Goal: Task Accomplishment & Management: Use online tool/utility

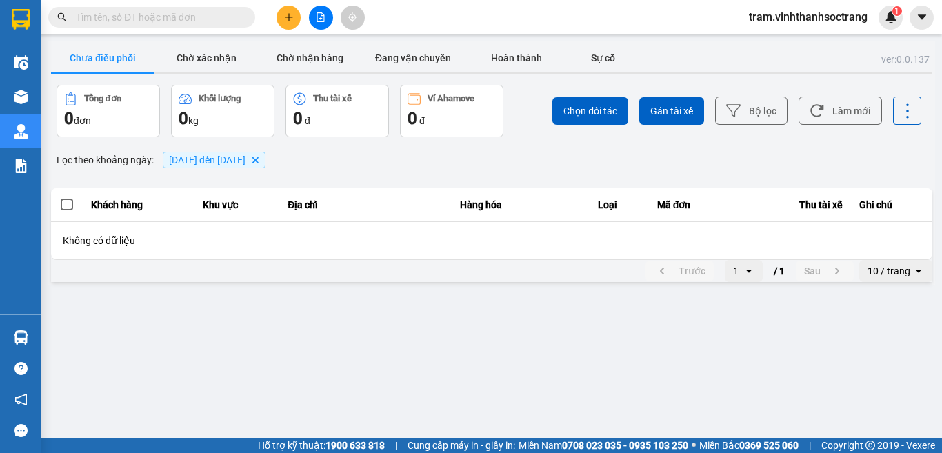
click at [259, 157] on icon "Delete" at bounding box center [255, 160] width 8 height 8
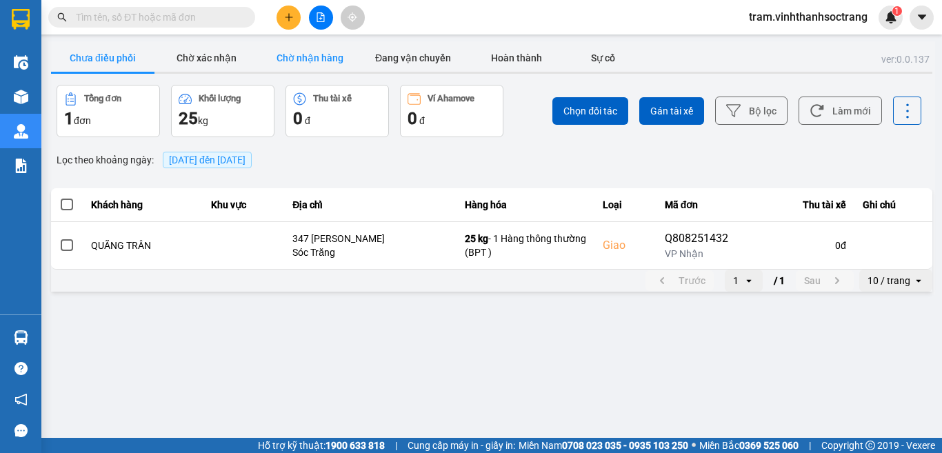
click at [300, 59] on button "Chờ nhận hàng" at bounding box center [309, 58] width 103 height 28
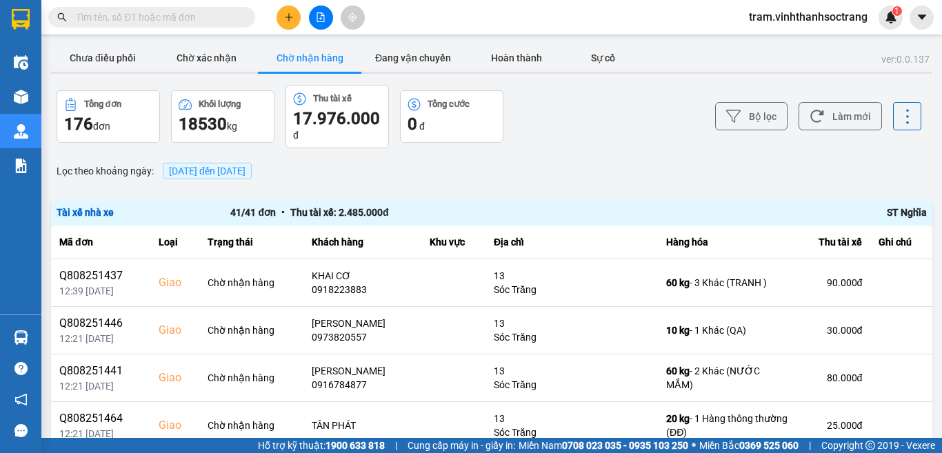
click at [308, 57] on button "Chờ nhận hàng" at bounding box center [309, 58] width 103 height 28
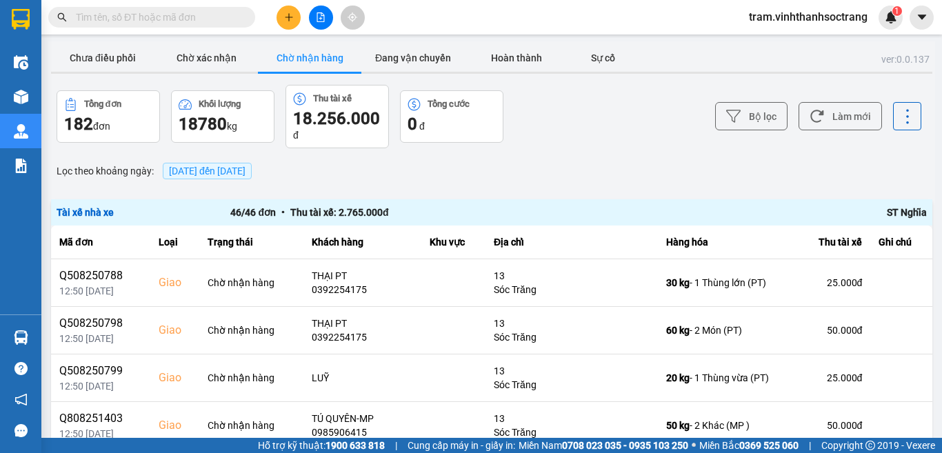
click at [305, 70] on button "Chờ nhận hàng" at bounding box center [309, 58] width 103 height 28
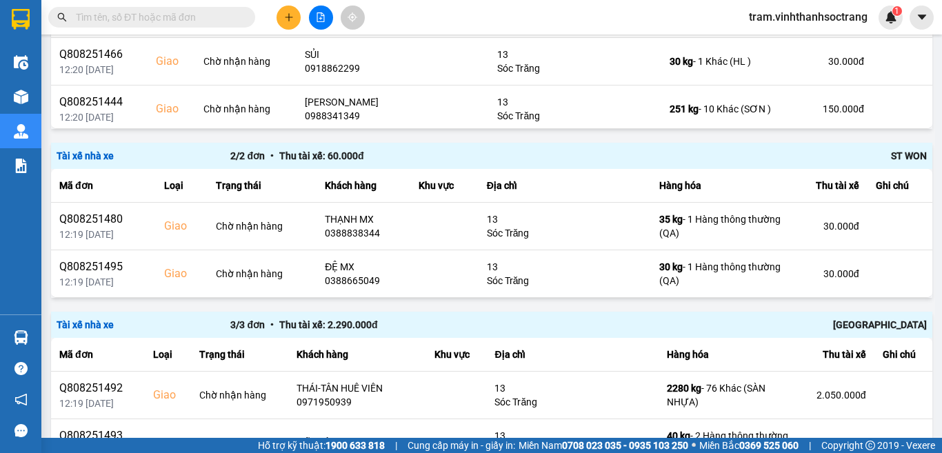
scroll to position [2015, 0]
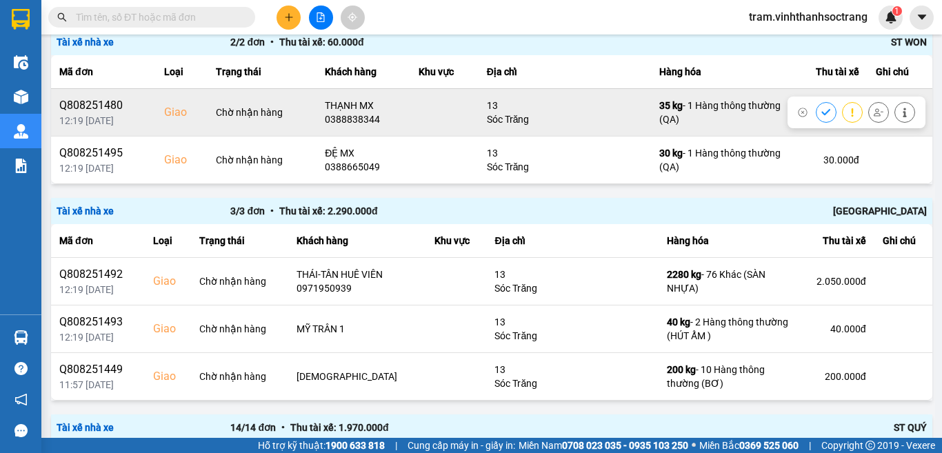
click at [815, 103] on div at bounding box center [825, 112] width 21 height 21
click at [816, 105] on button at bounding box center [825, 112] width 19 height 24
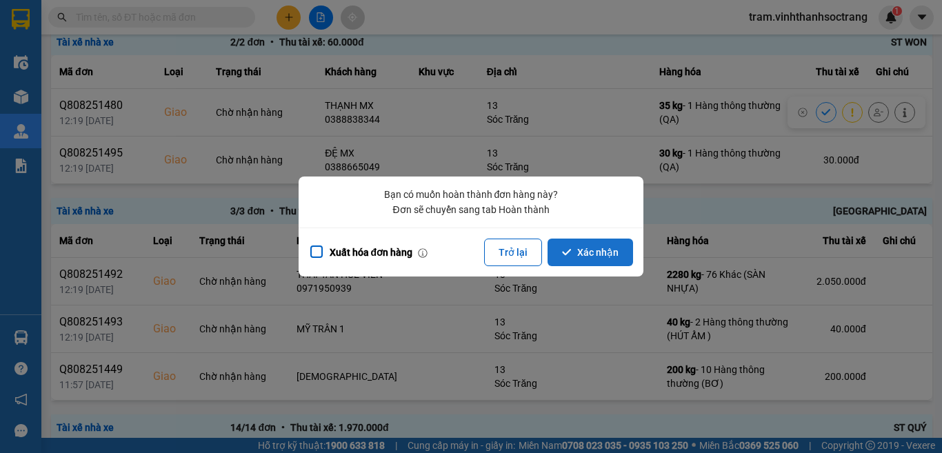
click at [623, 253] on button "Xác nhận" at bounding box center [589, 252] width 85 height 28
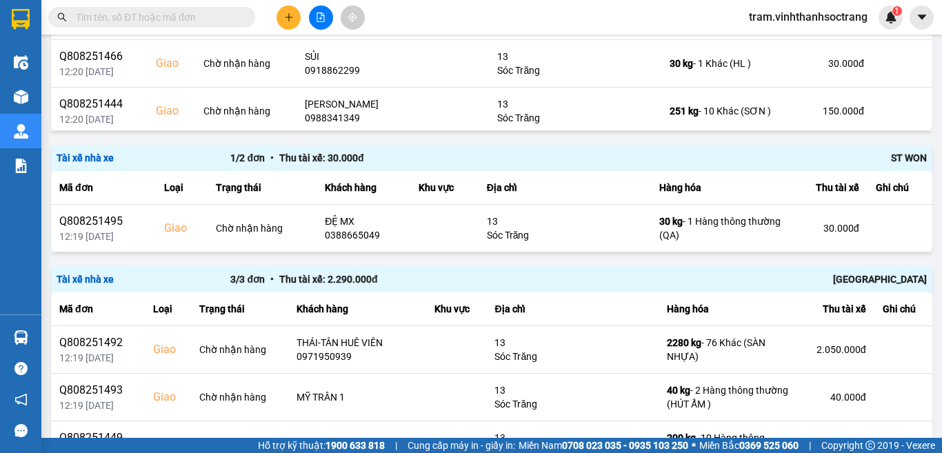
scroll to position [1875, 0]
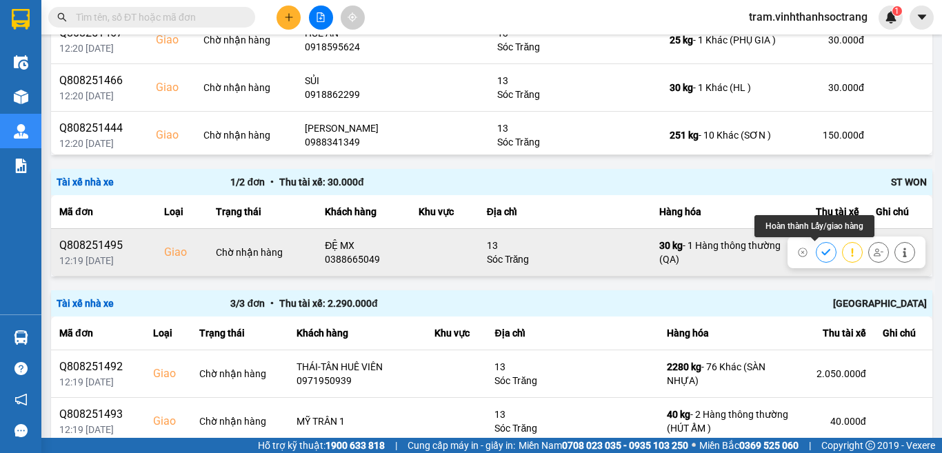
click at [821, 252] on icon at bounding box center [825, 252] width 9 height 6
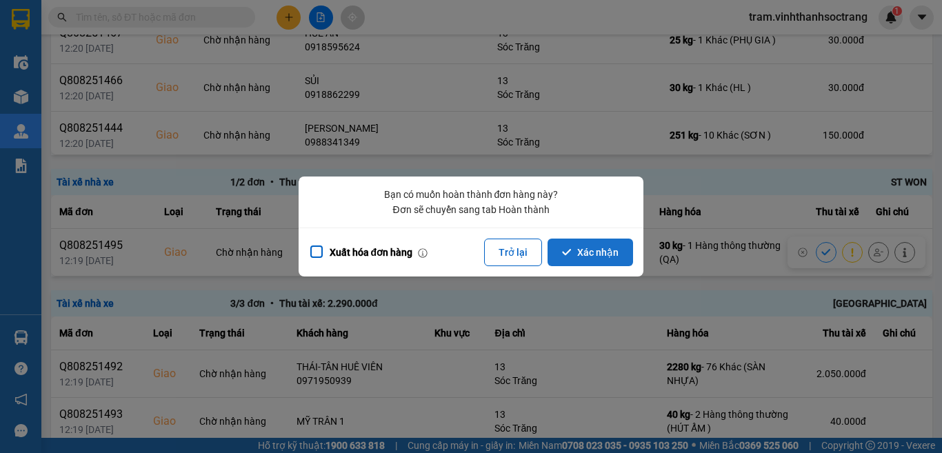
click at [609, 251] on button "Xác nhận" at bounding box center [589, 252] width 85 height 28
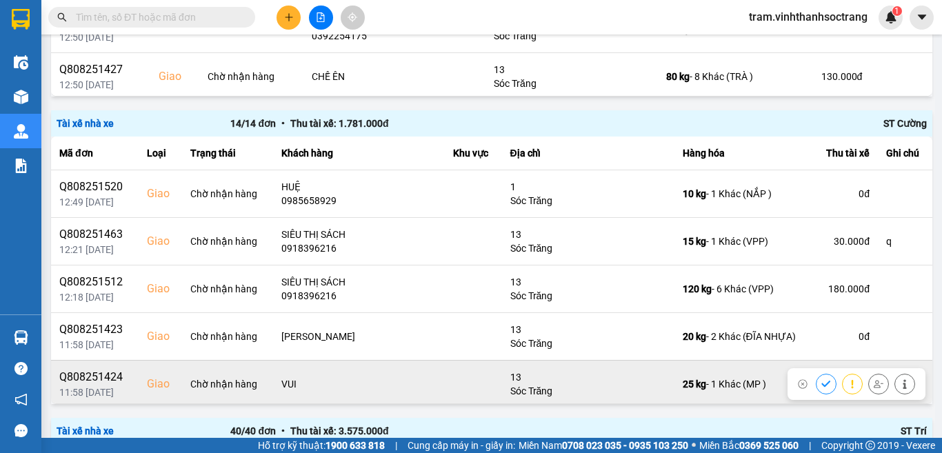
scroll to position [69, 0]
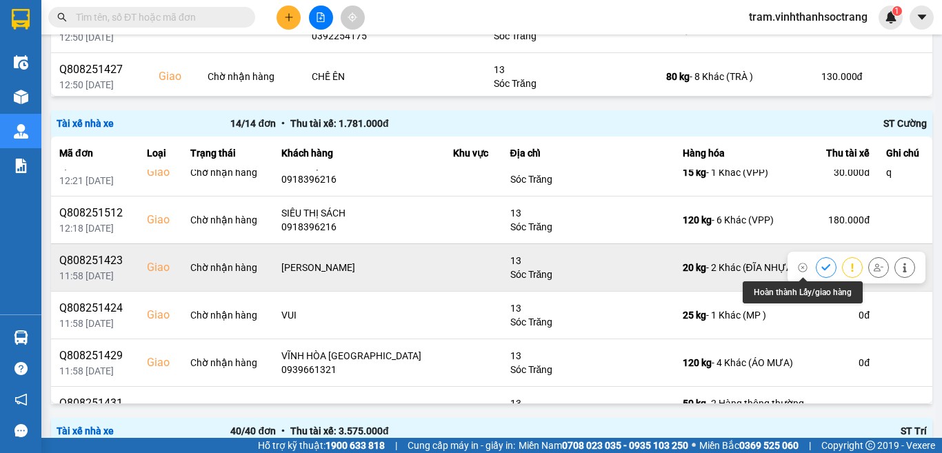
click at [816, 261] on button at bounding box center [825, 267] width 19 height 24
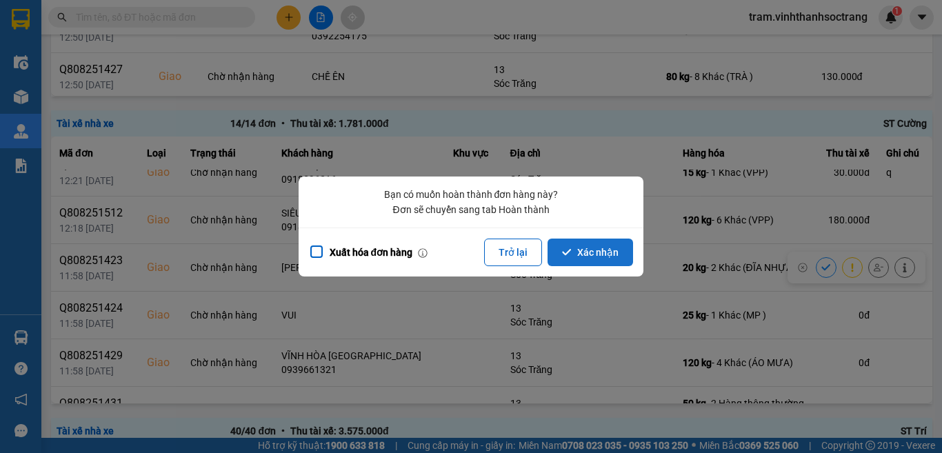
click at [596, 247] on button "Xác nhận" at bounding box center [589, 252] width 85 height 28
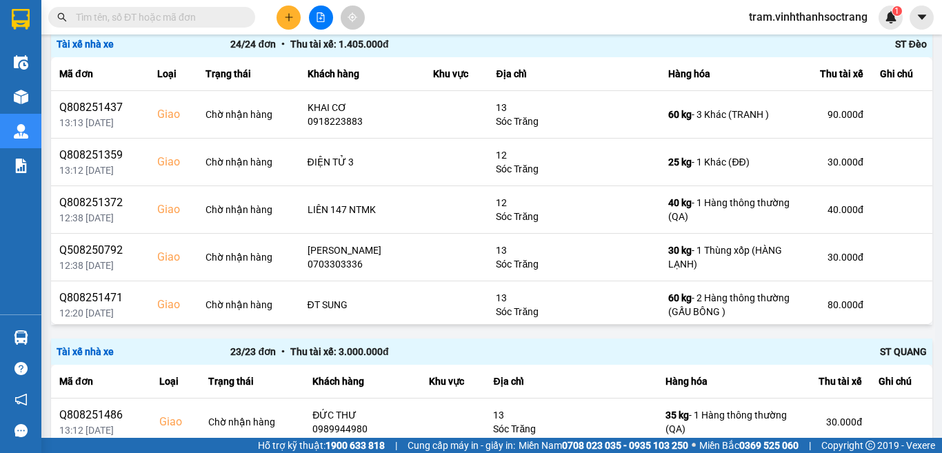
scroll to position [0, 0]
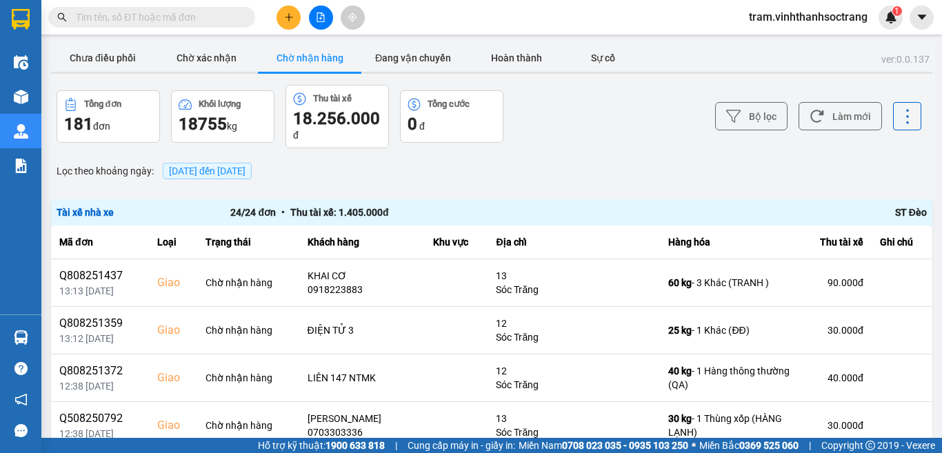
click at [245, 165] on span "14/08/2025 đến 14/08/2025" at bounding box center [207, 170] width 77 height 11
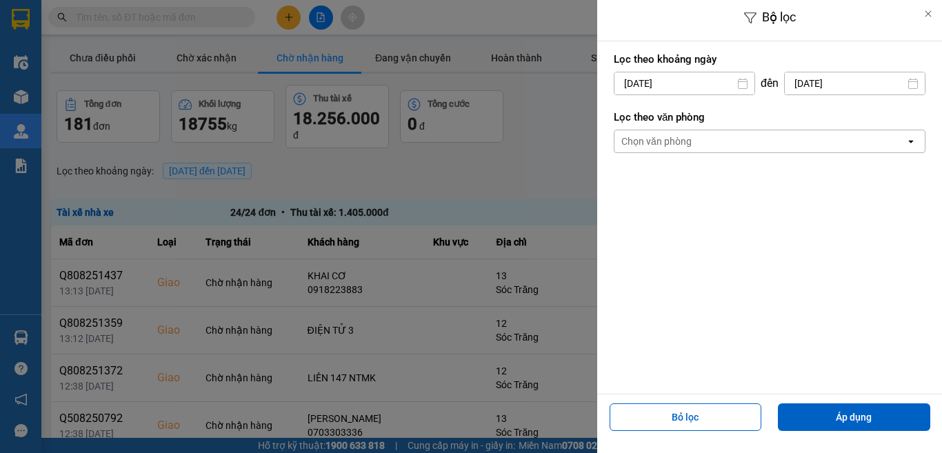
click at [706, 88] on input "14/08/2025" at bounding box center [684, 83] width 140 height 22
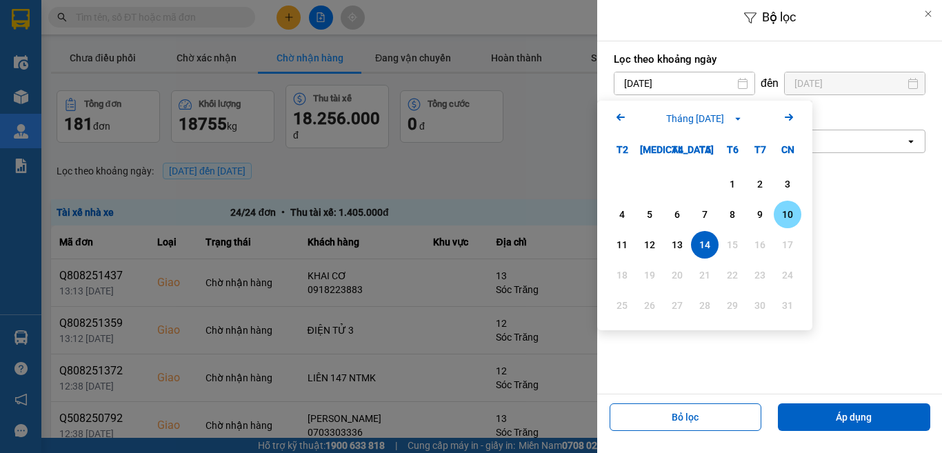
click at [780, 216] on div "10" at bounding box center [787, 214] width 19 height 17
type input "10/08/2025"
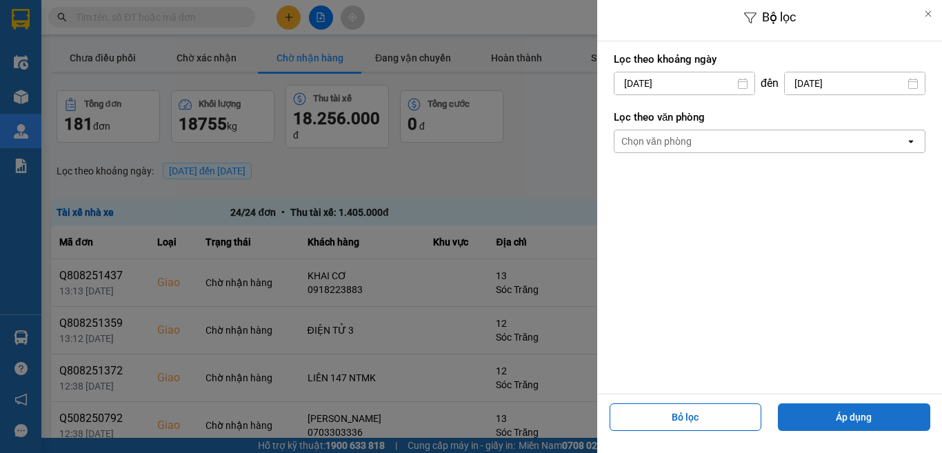
click at [871, 427] on button "Áp dụng" at bounding box center [854, 417] width 152 height 28
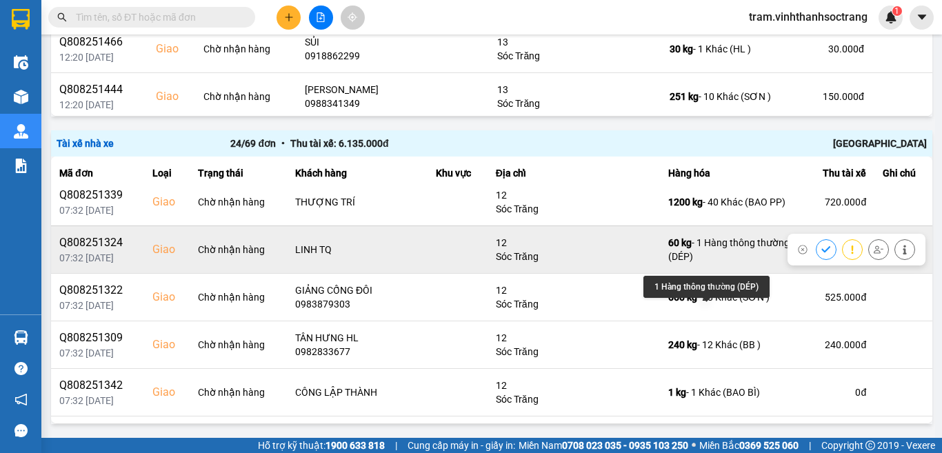
scroll to position [276, 0]
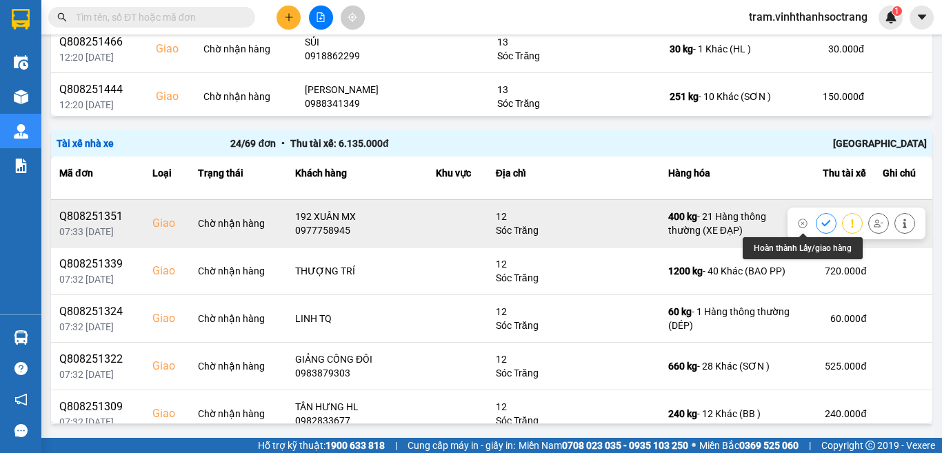
click at [821, 223] on icon at bounding box center [825, 223] width 9 height 6
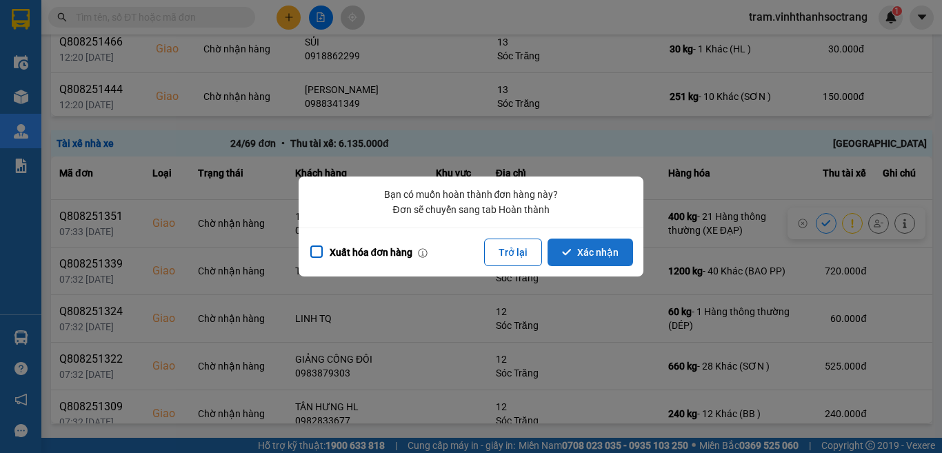
click at [592, 256] on button "Xác nhận" at bounding box center [589, 252] width 85 height 28
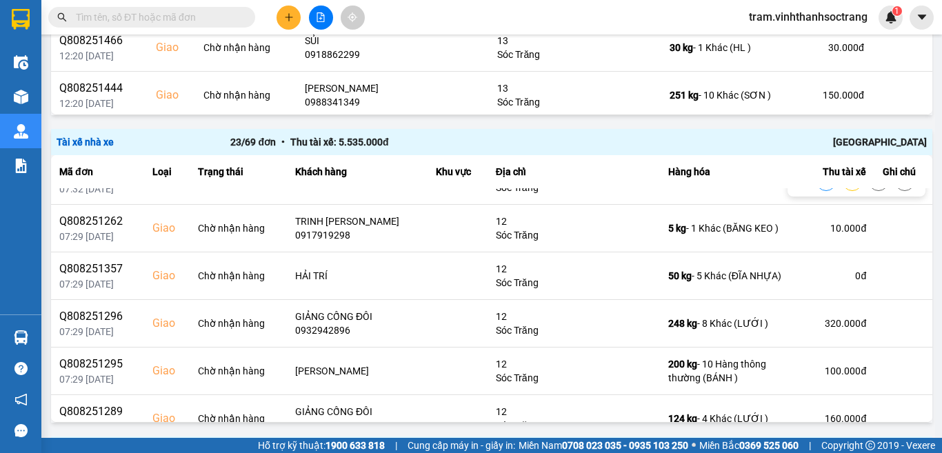
scroll to position [689, 0]
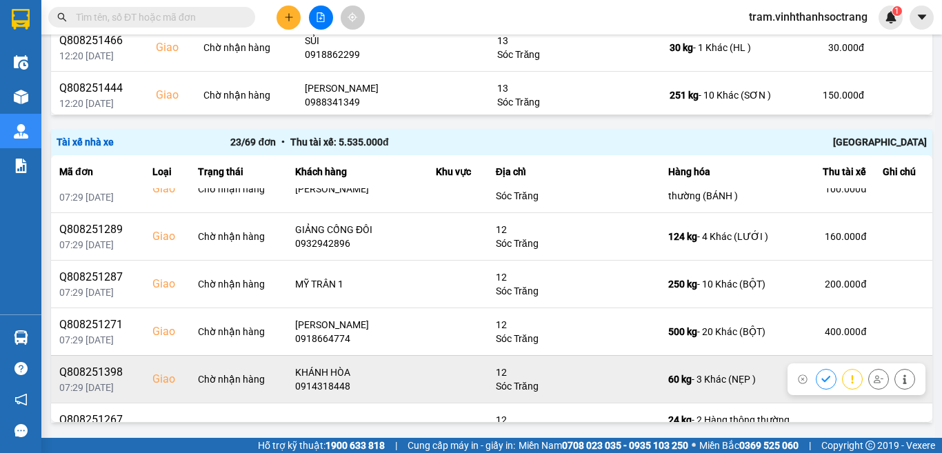
click at [821, 376] on icon at bounding box center [825, 379] width 9 height 6
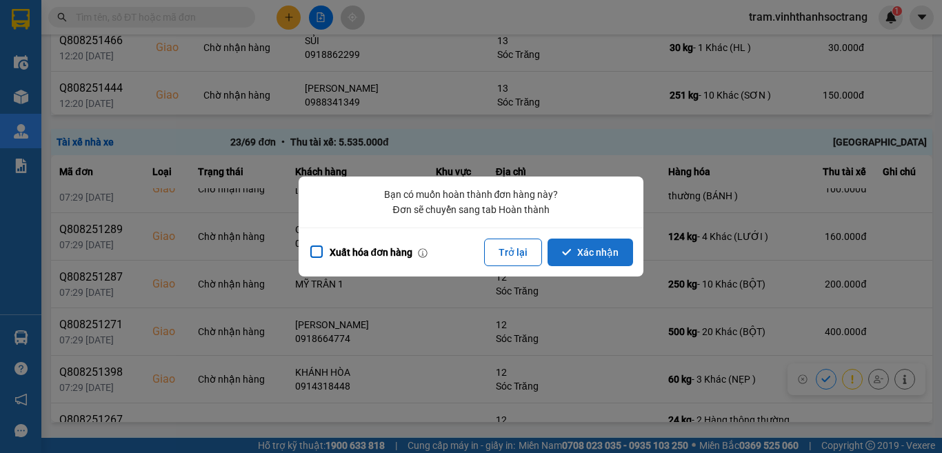
click at [609, 256] on button "Xác nhận" at bounding box center [589, 252] width 85 height 28
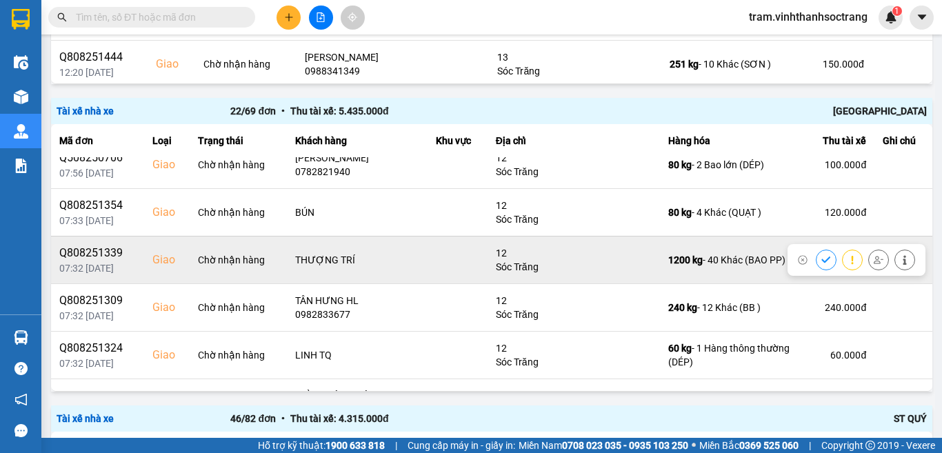
scroll to position [138, 0]
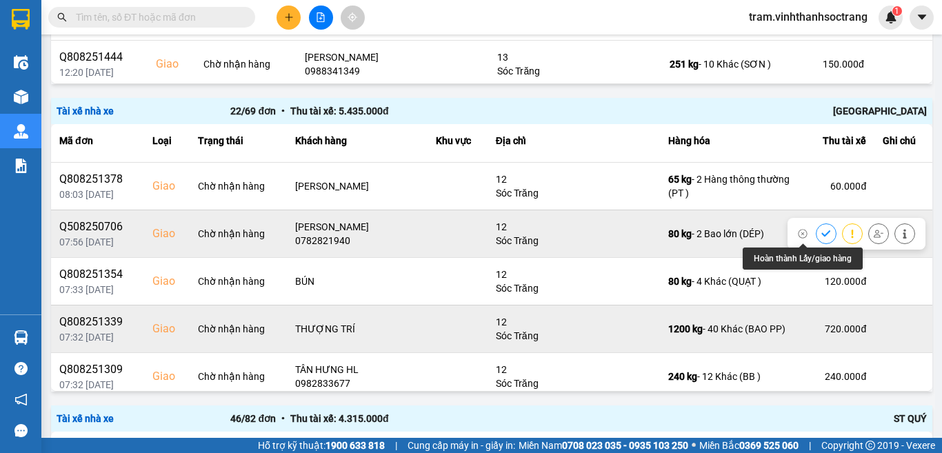
click at [821, 231] on icon at bounding box center [826, 234] width 10 height 10
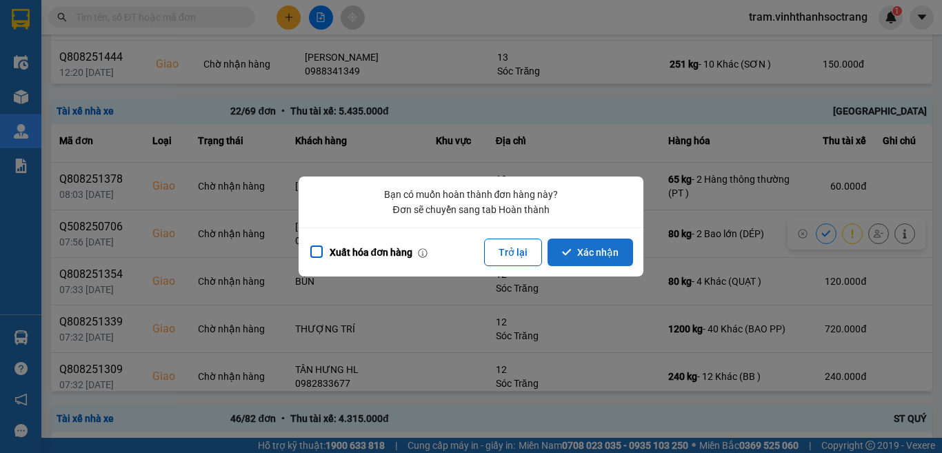
click at [605, 250] on button "Xác nhận" at bounding box center [589, 252] width 85 height 28
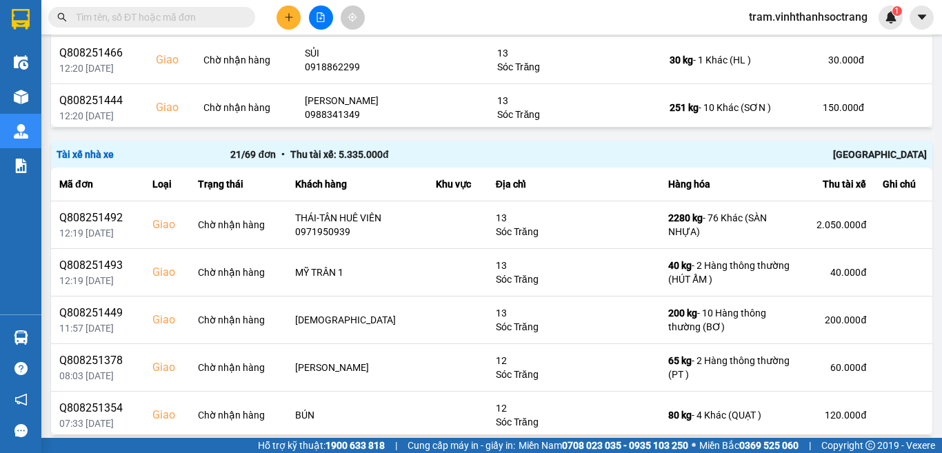
scroll to position [1946, 0]
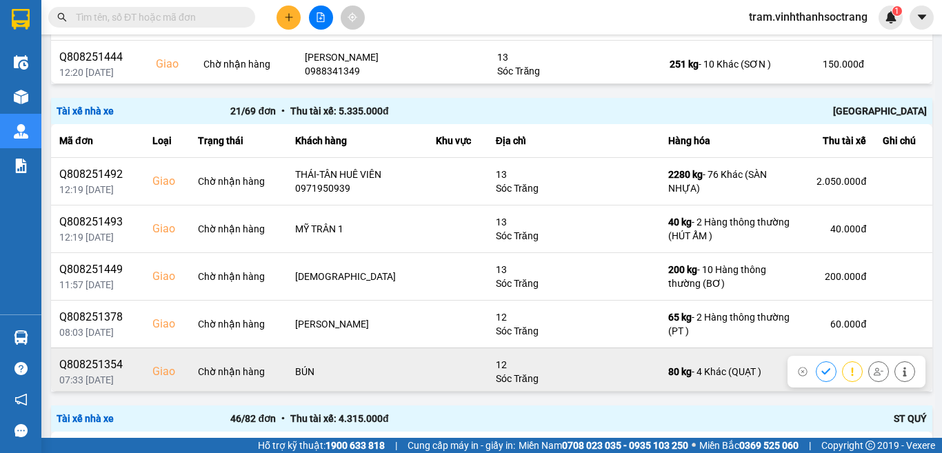
click at [821, 371] on icon at bounding box center [826, 372] width 10 height 10
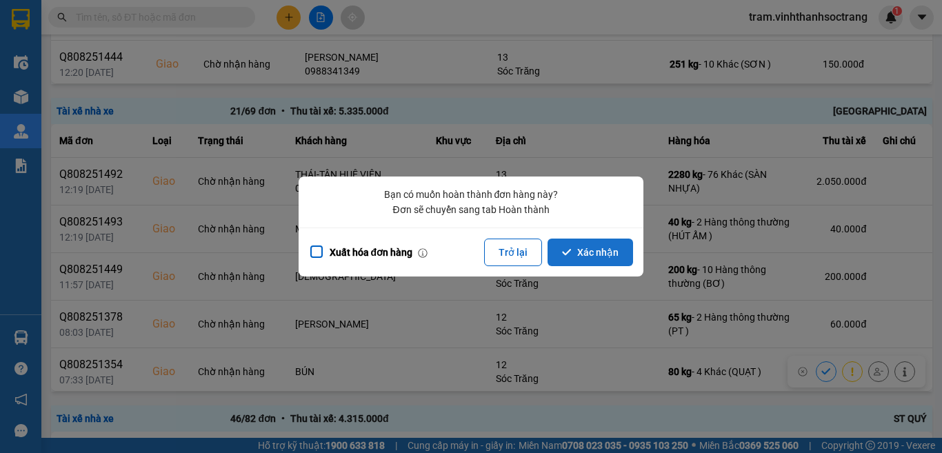
click at [605, 249] on button "Xác nhận" at bounding box center [589, 252] width 85 height 28
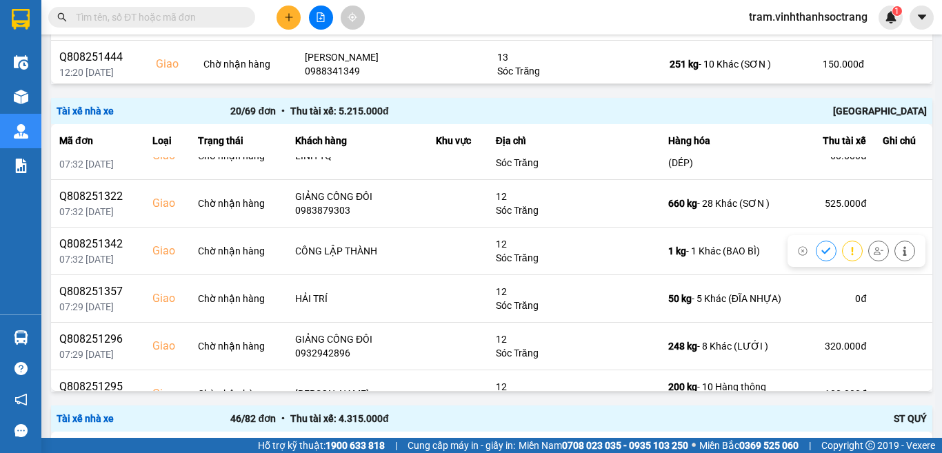
scroll to position [345, 0]
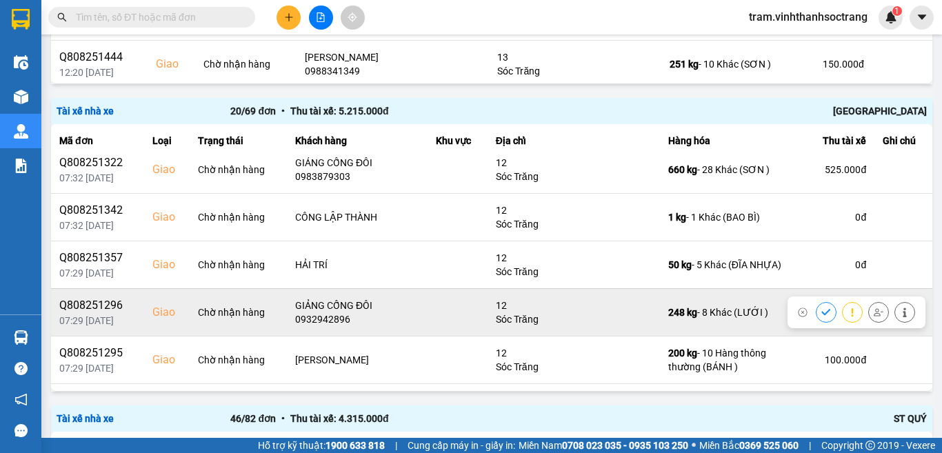
click at [821, 309] on icon at bounding box center [825, 312] width 9 height 6
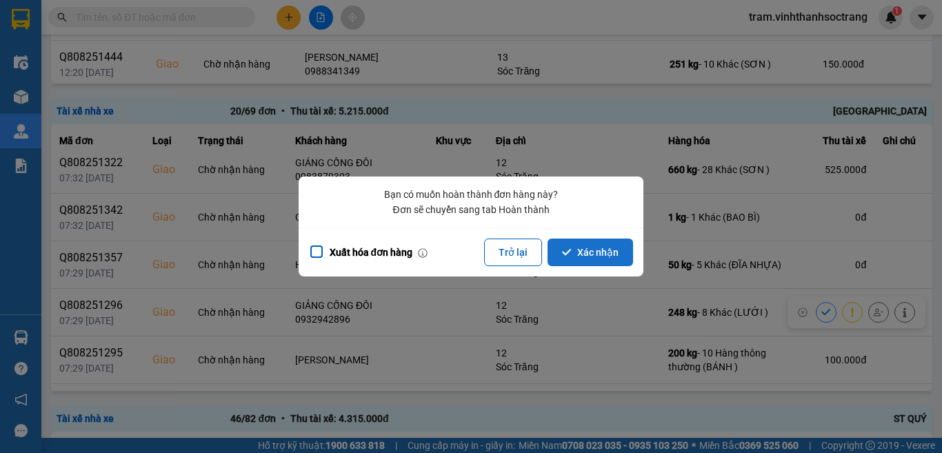
click at [613, 254] on button "Xác nhận" at bounding box center [589, 252] width 85 height 28
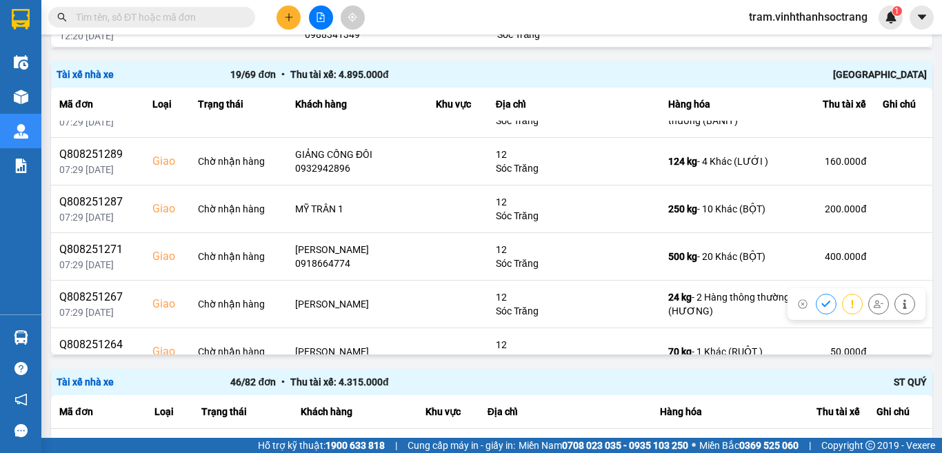
scroll to position [482, 0]
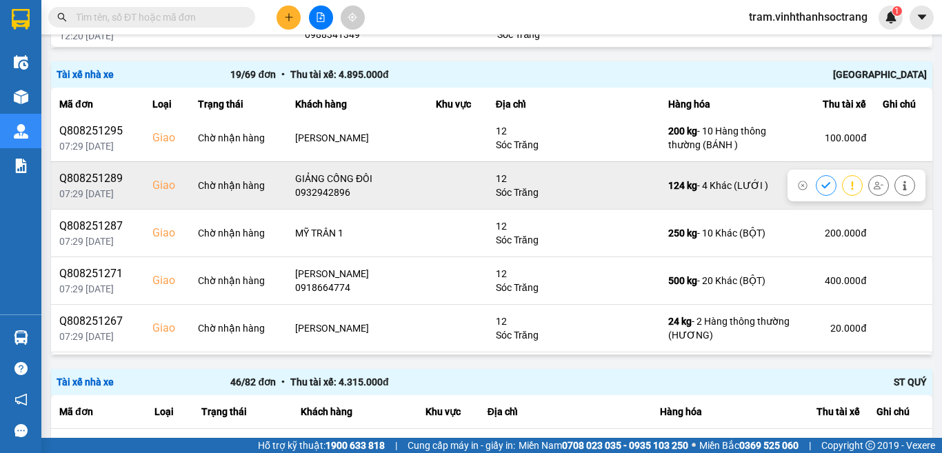
click at [821, 185] on icon at bounding box center [825, 185] width 9 height 6
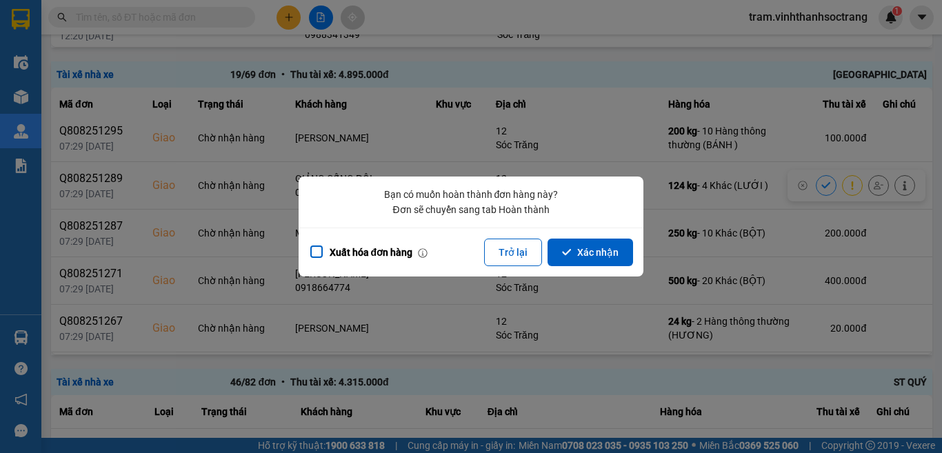
click at [614, 240] on button "Xác nhận" at bounding box center [589, 252] width 85 height 28
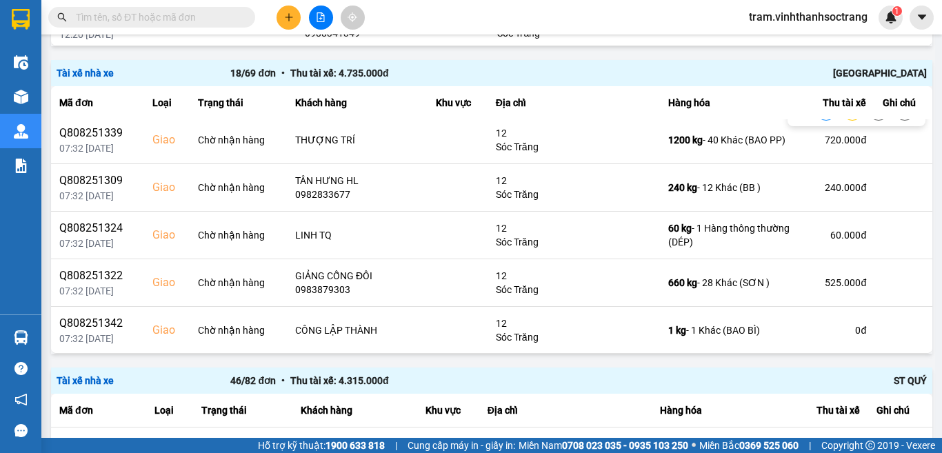
scroll to position [207, 0]
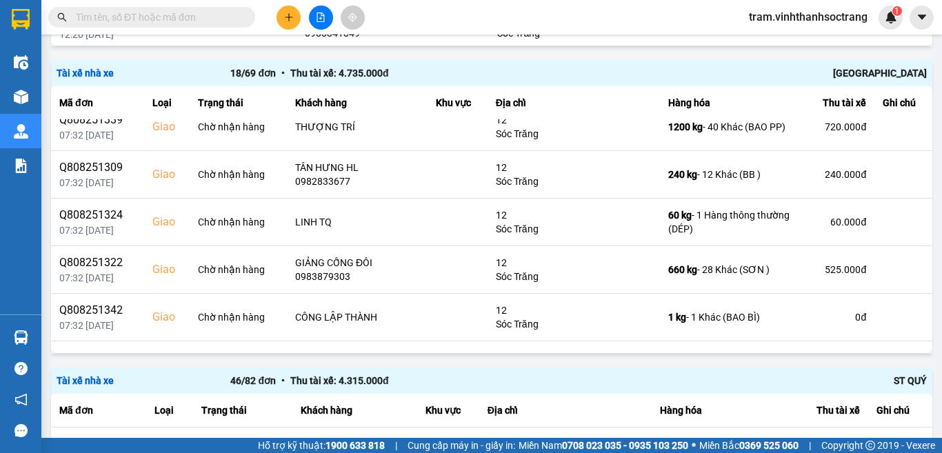
click at [806, 272] on div "525.000 đ" at bounding box center [836, 270] width 60 height 14
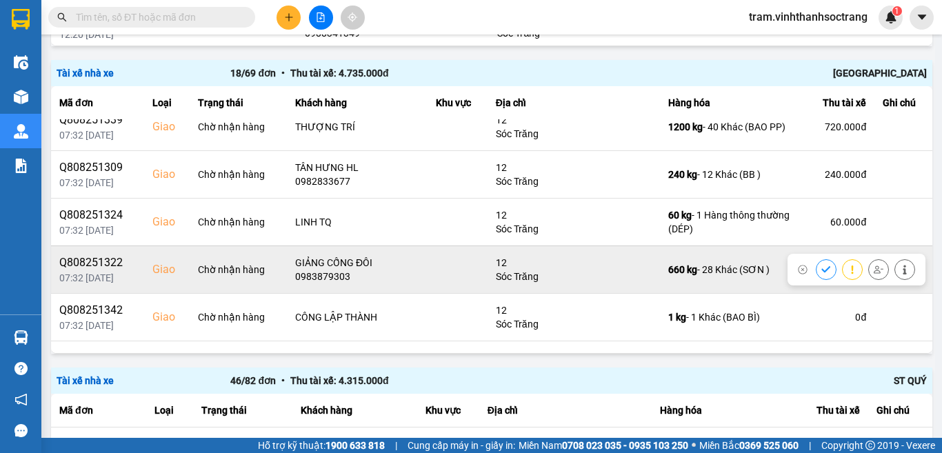
click at [821, 266] on icon at bounding box center [826, 270] width 10 height 10
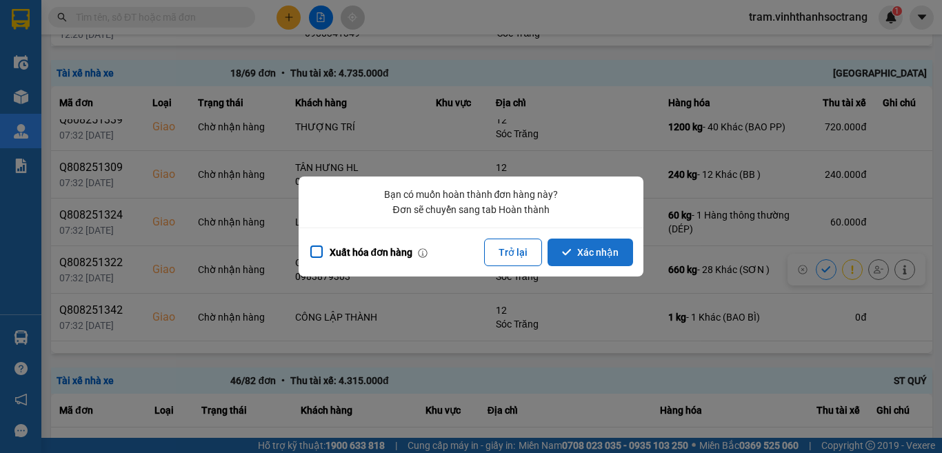
click at [597, 241] on button "Xác nhận" at bounding box center [589, 252] width 85 height 28
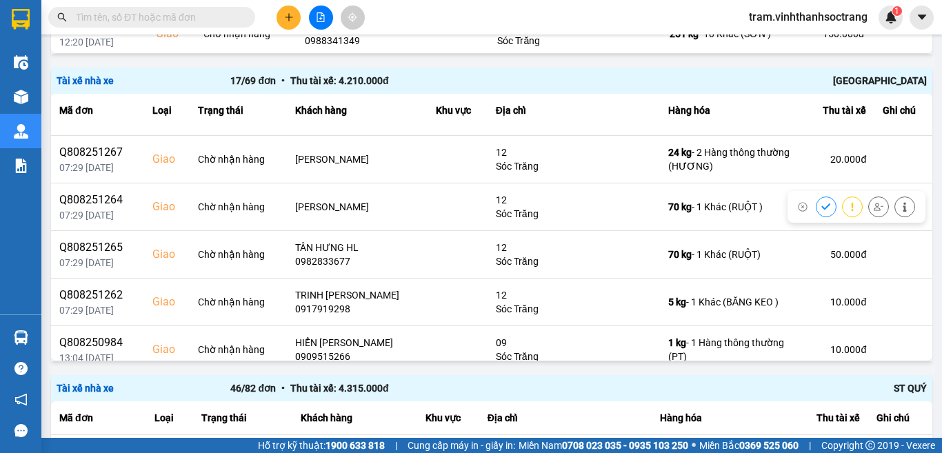
scroll to position [575, 0]
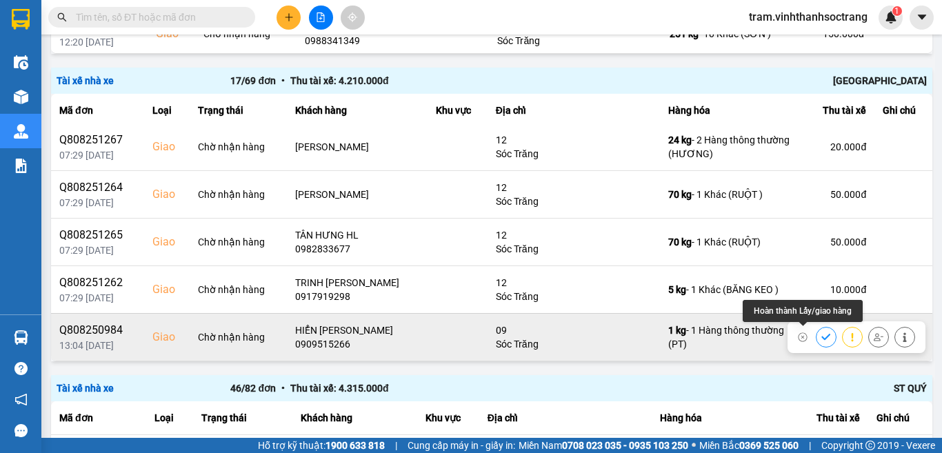
click at [821, 336] on icon at bounding box center [826, 337] width 10 height 10
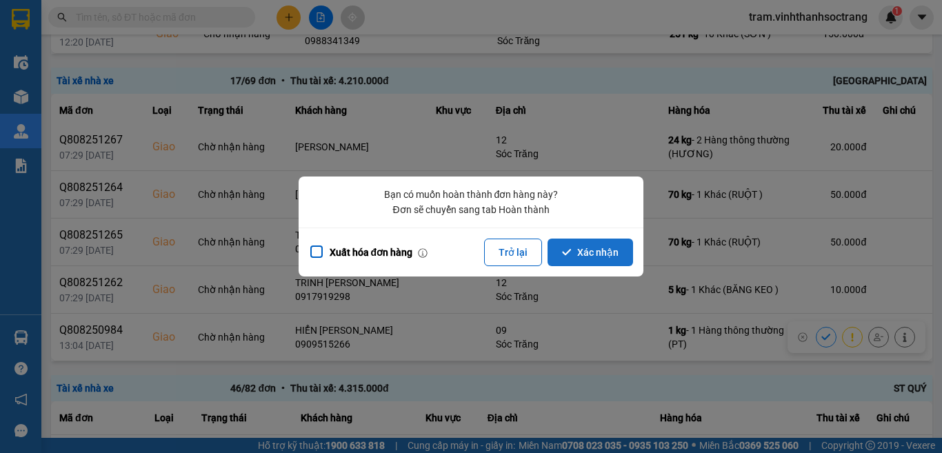
click at [625, 261] on button "Xác nhận" at bounding box center [589, 252] width 85 height 28
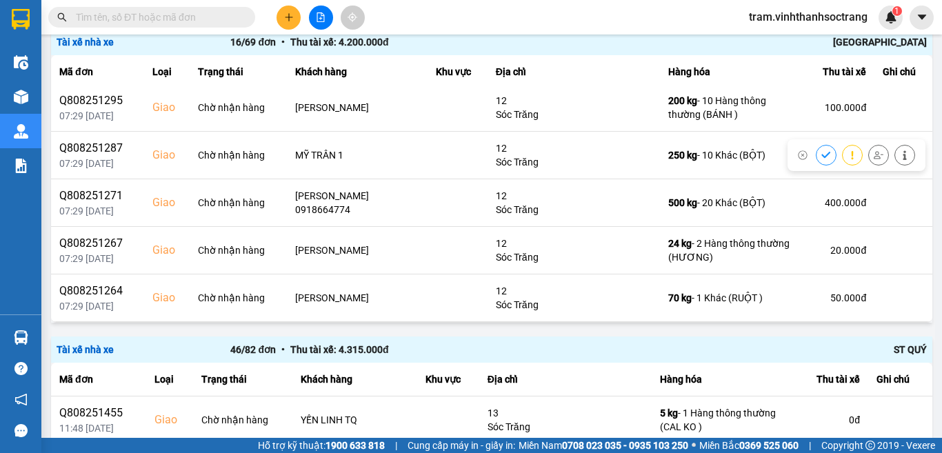
scroll to position [527, 0]
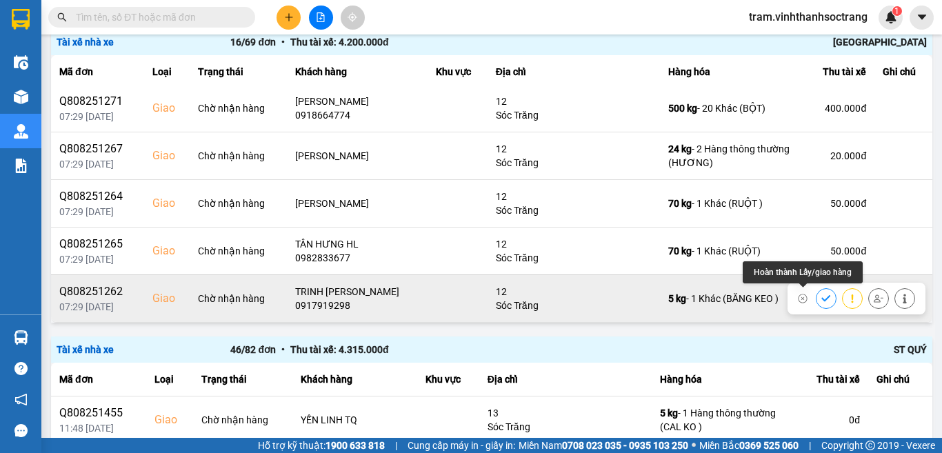
click at [821, 297] on icon at bounding box center [826, 299] width 10 height 10
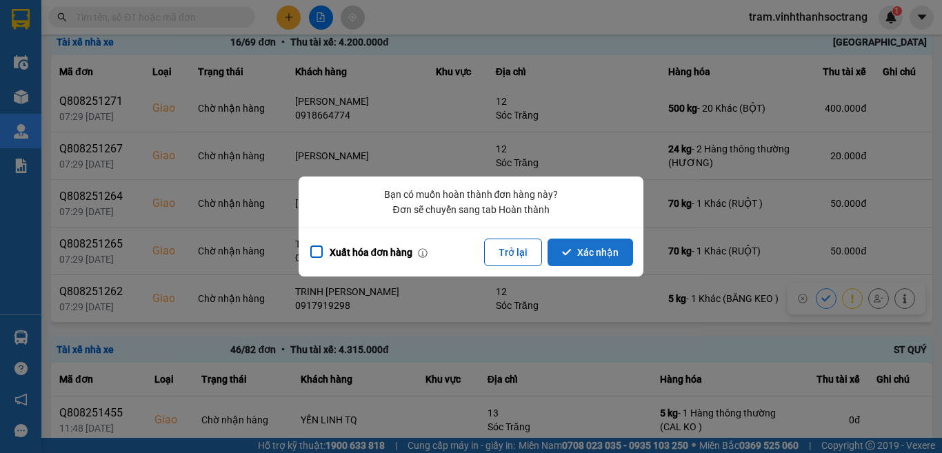
click at [607, 255] on button "Xác nhận" at bounding box center [589, 252] width 85 height 28
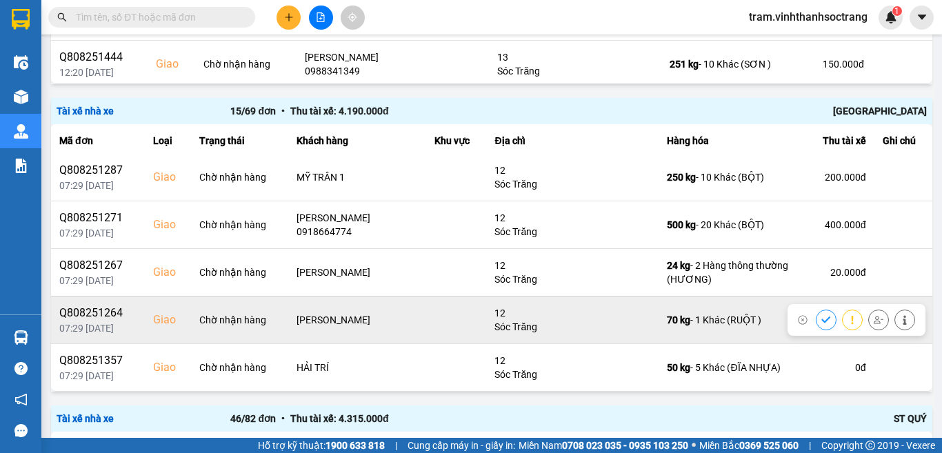
scroll to position [411, 0]
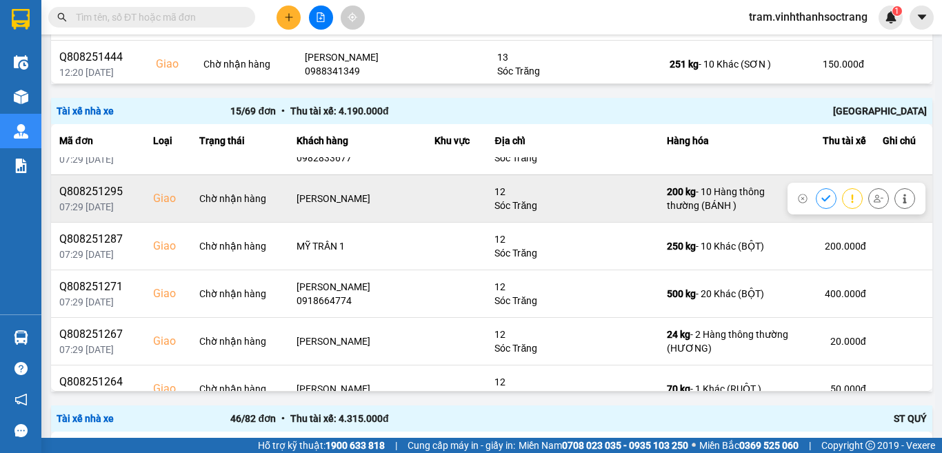
click at [821, 199] on icon at bounding box center [826, 199] width 10 height 10
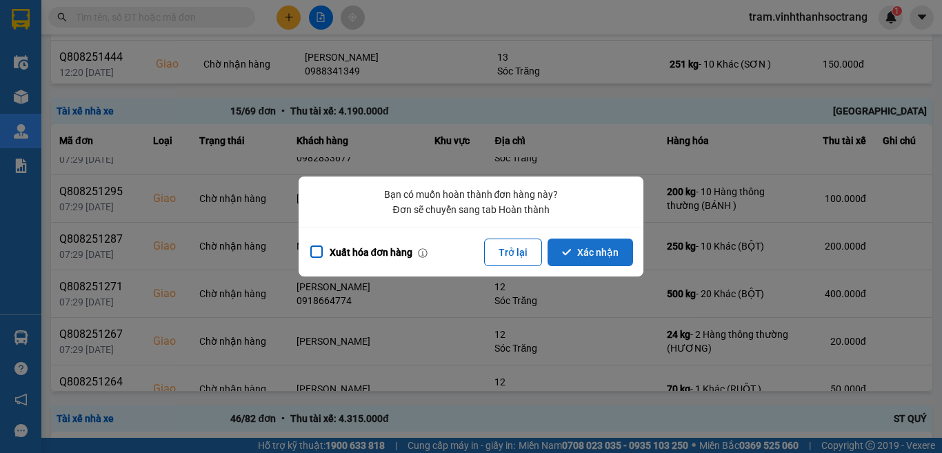
click at [583, 254] on button "Xác nhận" at bounding box center [589, 252] width 85 height 28
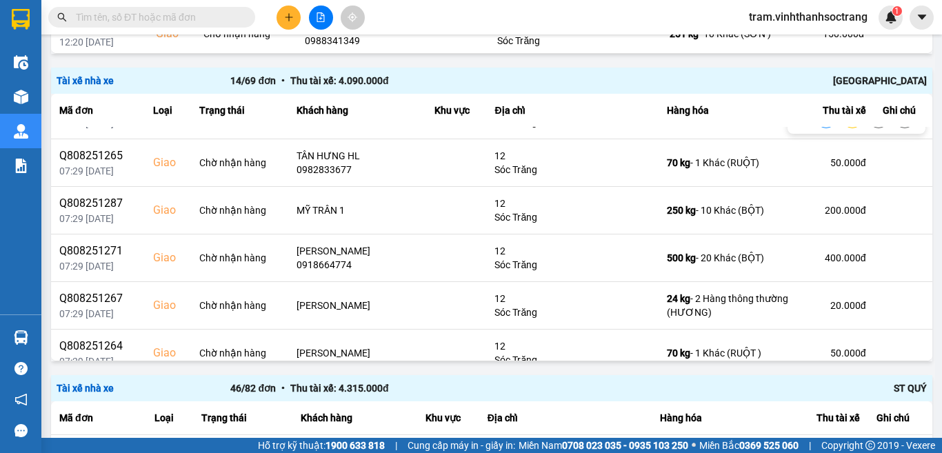
scroll to position [432, 0]
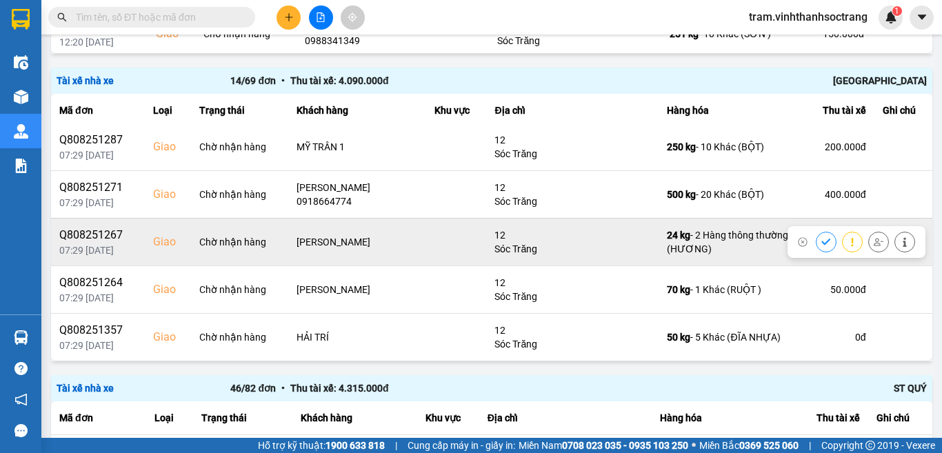
click at [816, 243] on button at bounding box center [825, 242] width 19 height 24
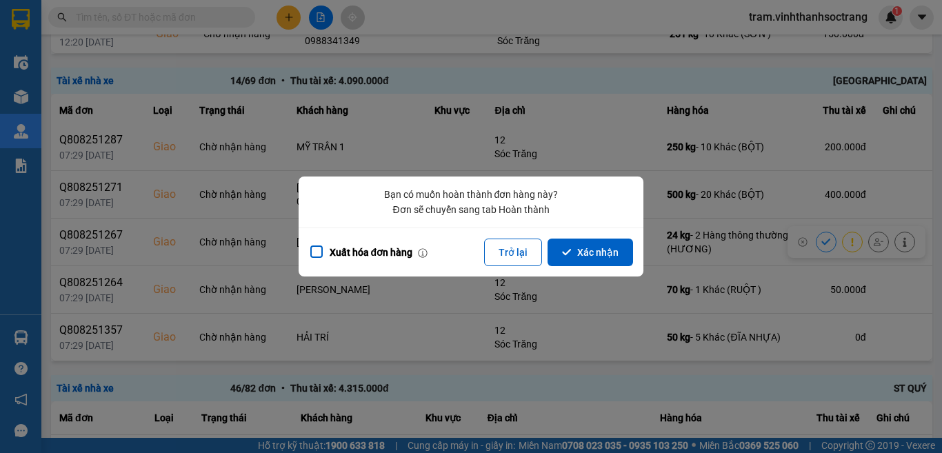
click at [608, 254] on button "Xác nhận" at bounding box center [589, 252] width 85 height 28
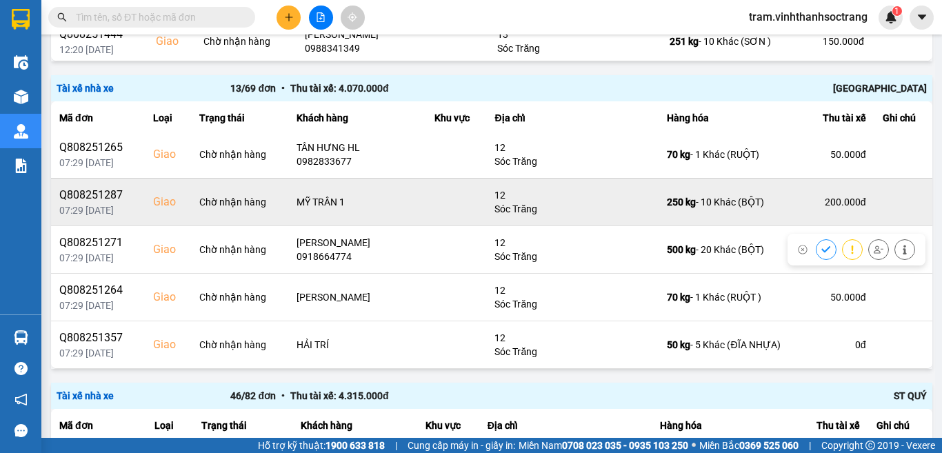
scroll to position [1946, 0]
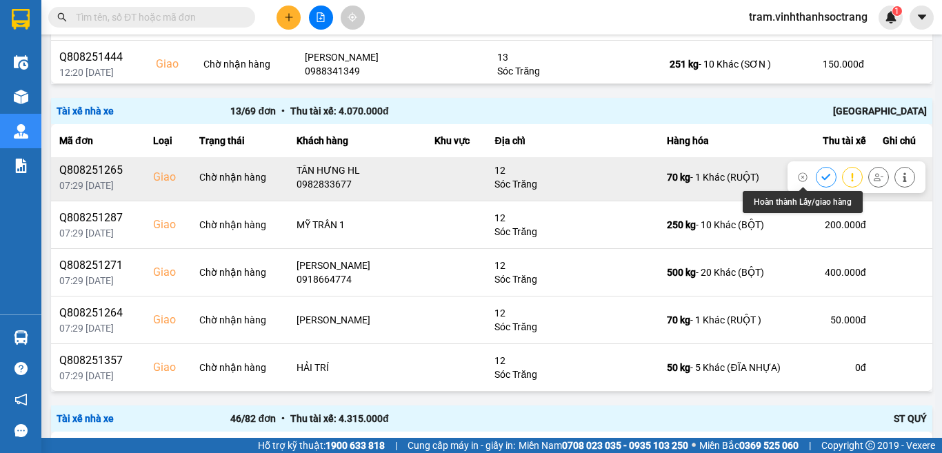
click at [821, 177] on icon at bounding box center [826, 177] width 10 height 10
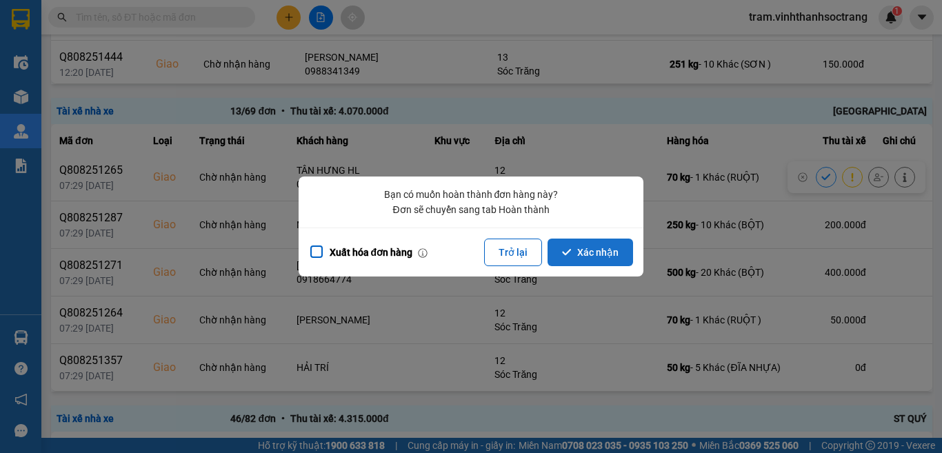
click at [589, 258] on button "Xác nhận" at bounding box center [589, 252] width 85 height 28
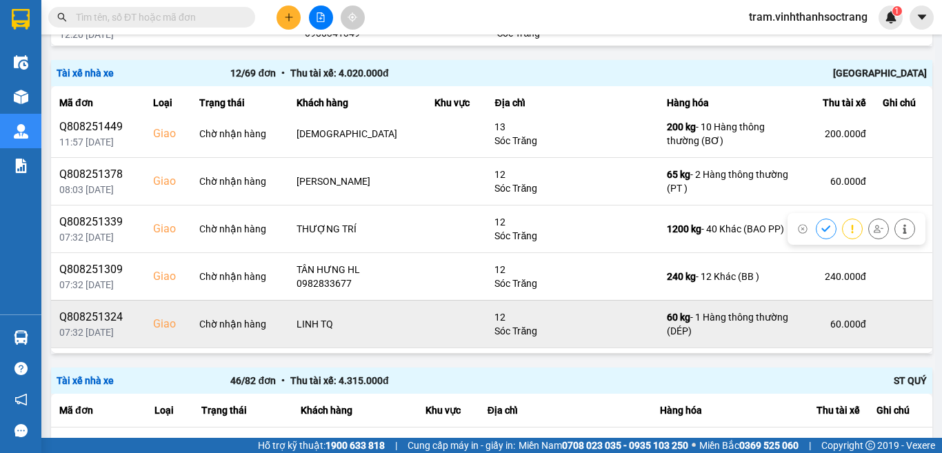
scroll to position [138, 0]
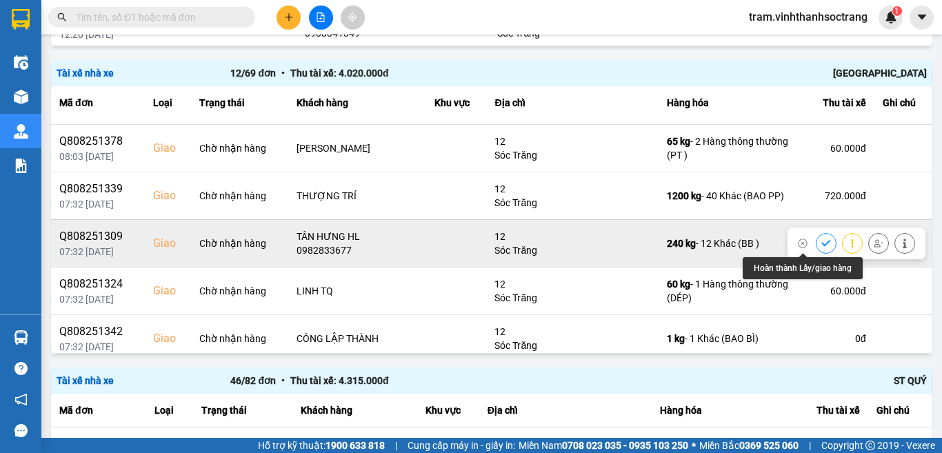
click at [821, 241] on icon at bounding box center [826, 243] width 10 height 10
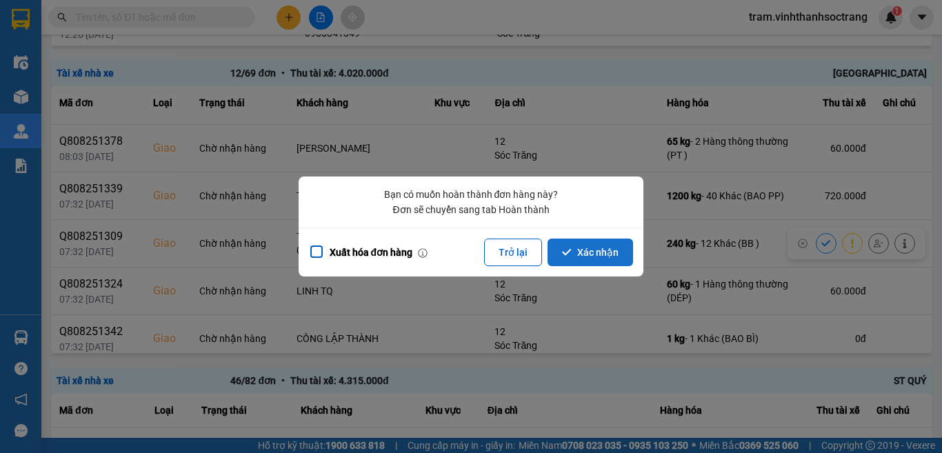
click at [587, 257] on button "Xác nhận" at bounding box center [589, 252] width 85 height 28
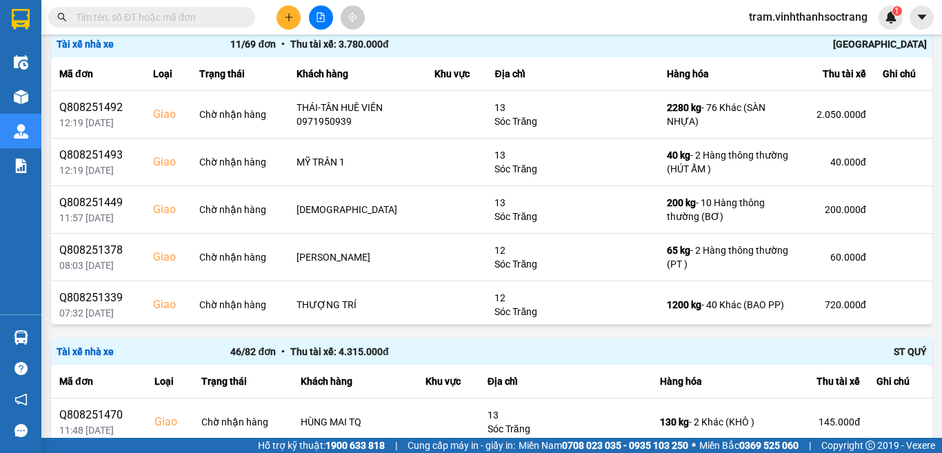
scroll to position [2015, 0]
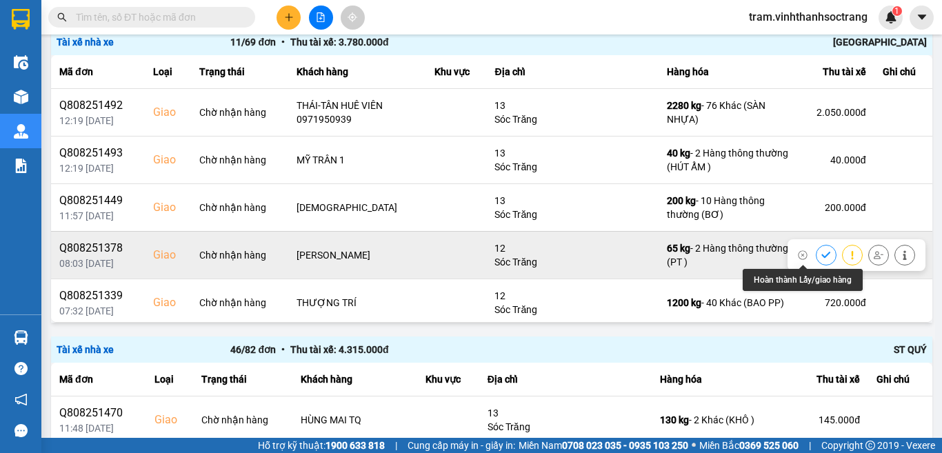
click at [821, 252] on icon at bounding box center [825, 255] width 9 height 6
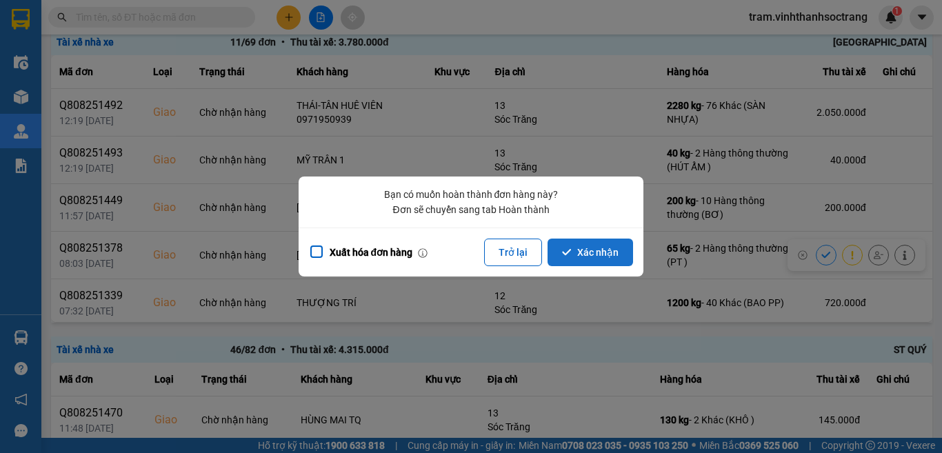
click at [609, 247] on button "Xác nhận" at bounding box center [589, 252] width 85 height 28
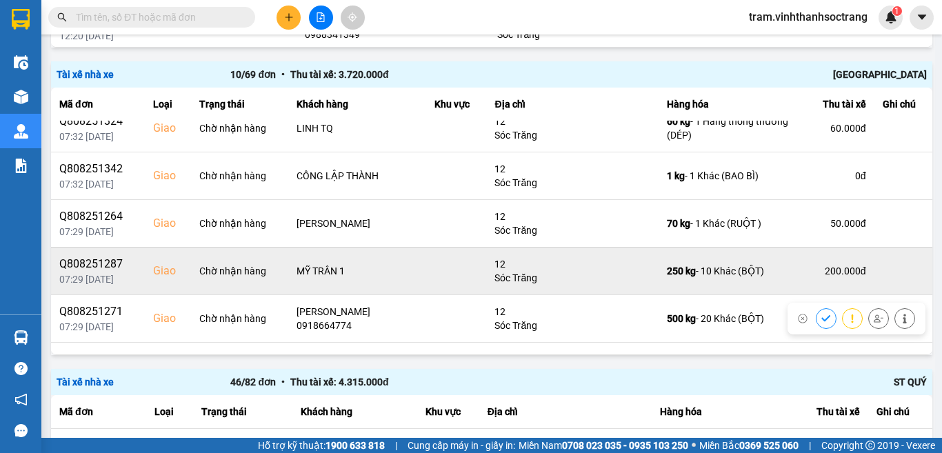
scroll to position [242, 0]
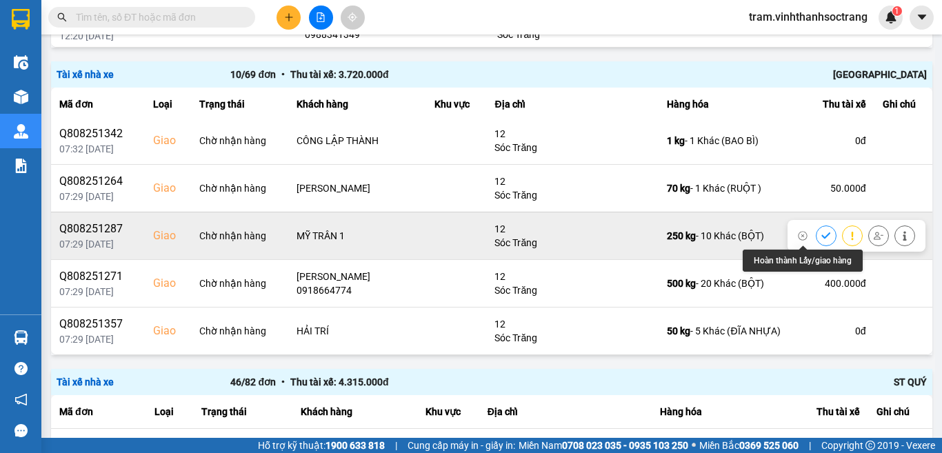
click at [821, 236] on icon at bounding box center [826, 236] width 10 height 10
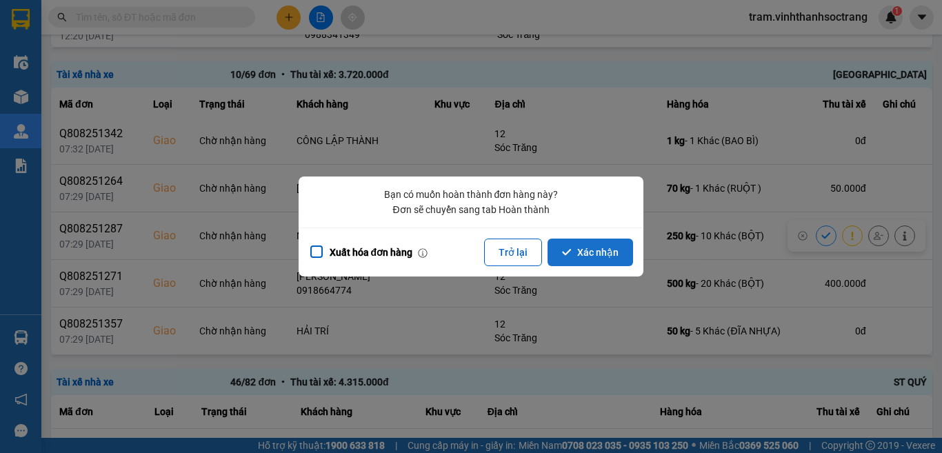
click at [591, 249] on button "Xác nhận" at bounding box center [589, 252] width 85 height 28
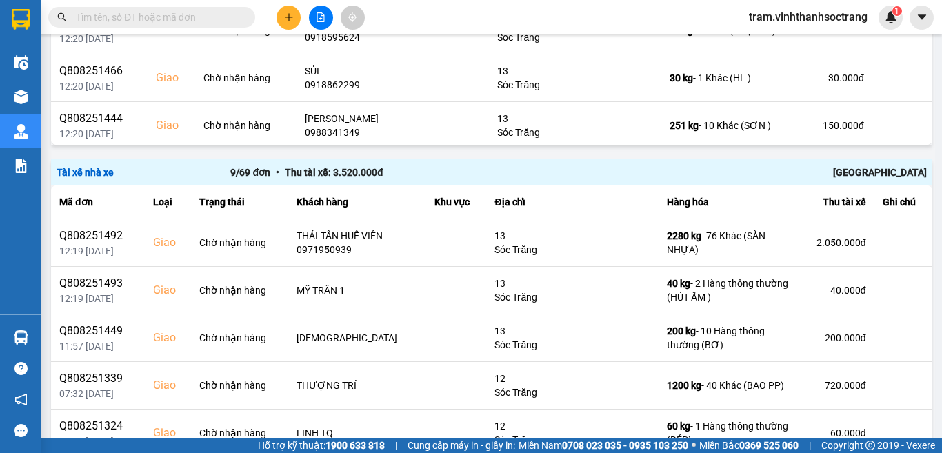
scroll to position [1907, 0]
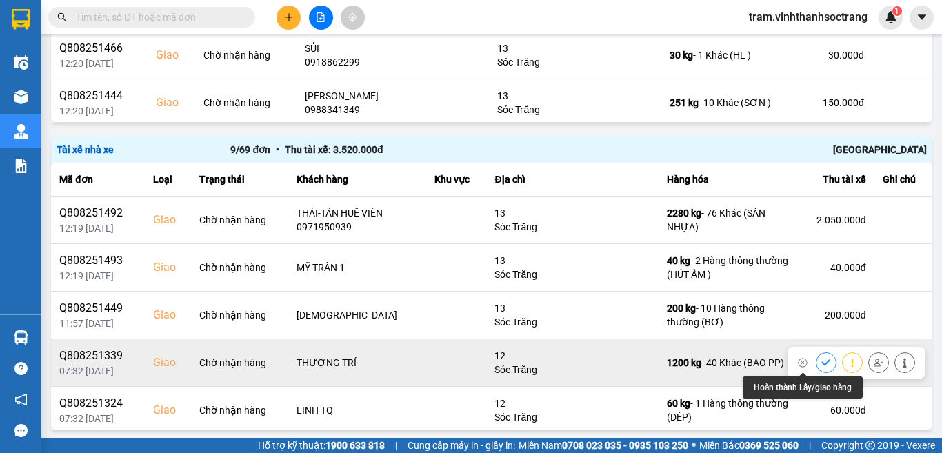
click at [821, 359] on icon at bounding box center [826, 363] width 10 height 10
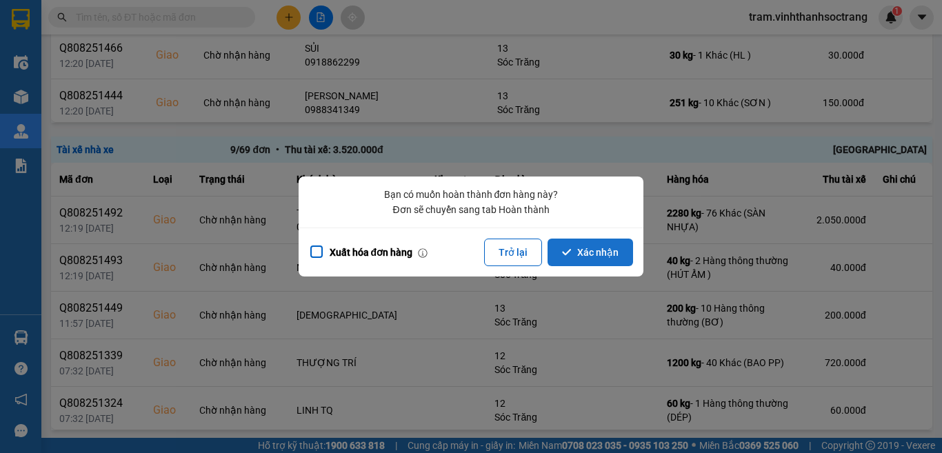
click at [600, 254] on button "Xác nhận" at bounding box center [589, 252] width 85 height 28
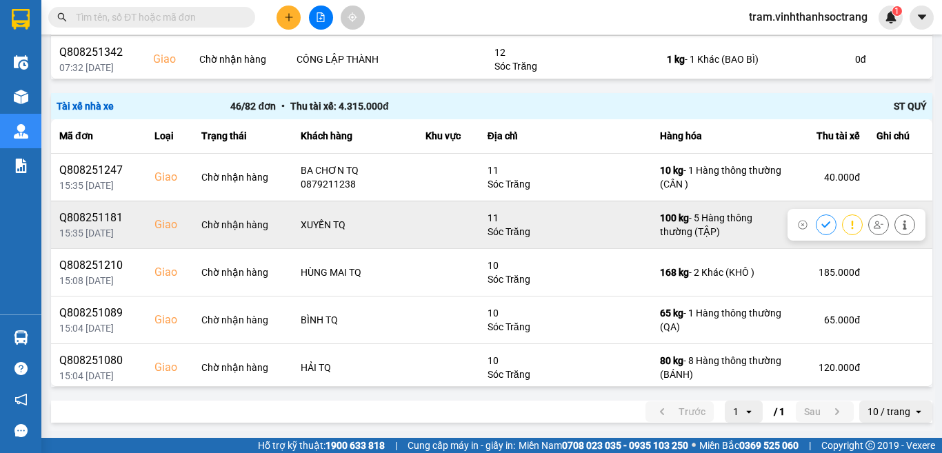
scroll to position [1954, 0]
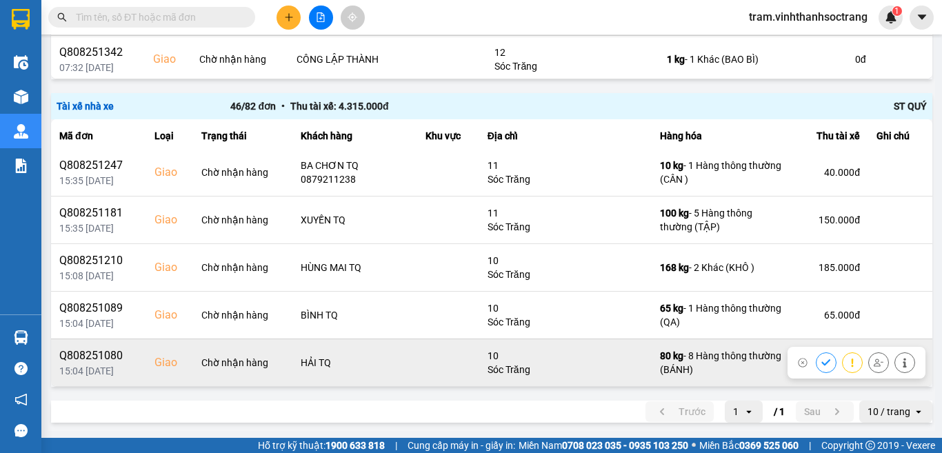
click at [816, 364] on button at bounding box center [825, 362] width 19 height 24
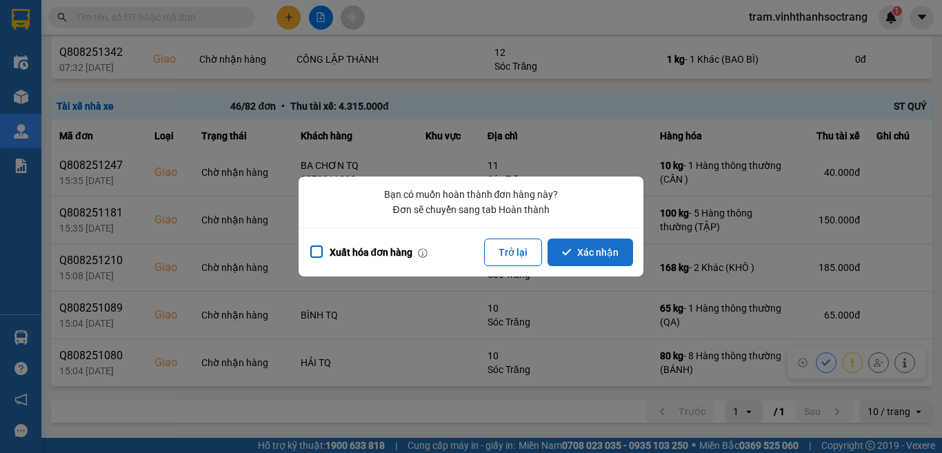
click at [616, 252] on button "Xác nhận" at bounding box center [589, 252] width 85 height 28
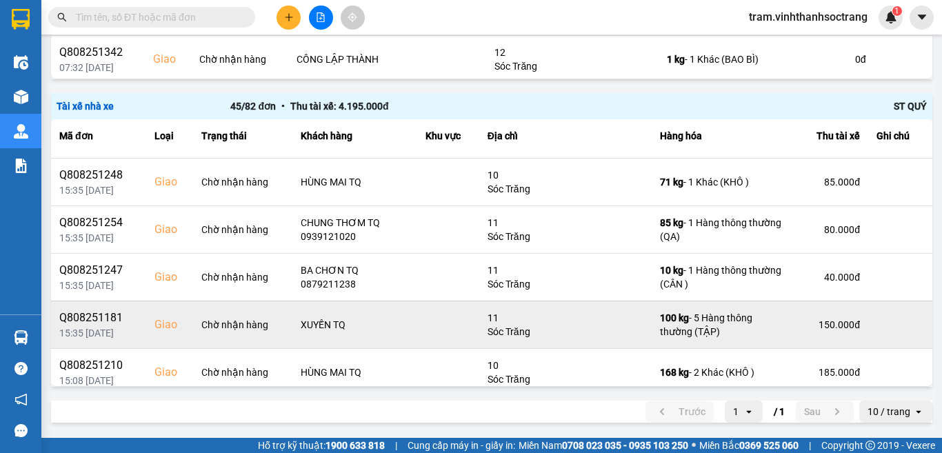
scroll to position [1769, 0]
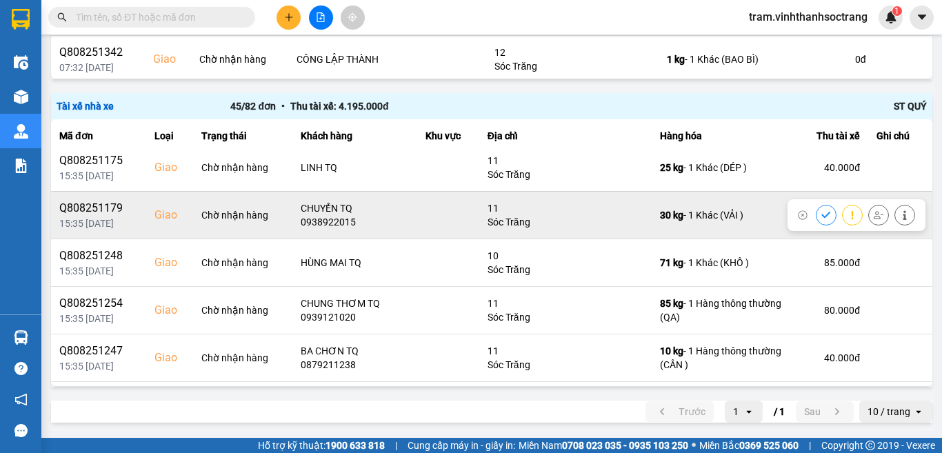
click at [821, 212] on icon at bounding box center [826, 215] width 10 height 10
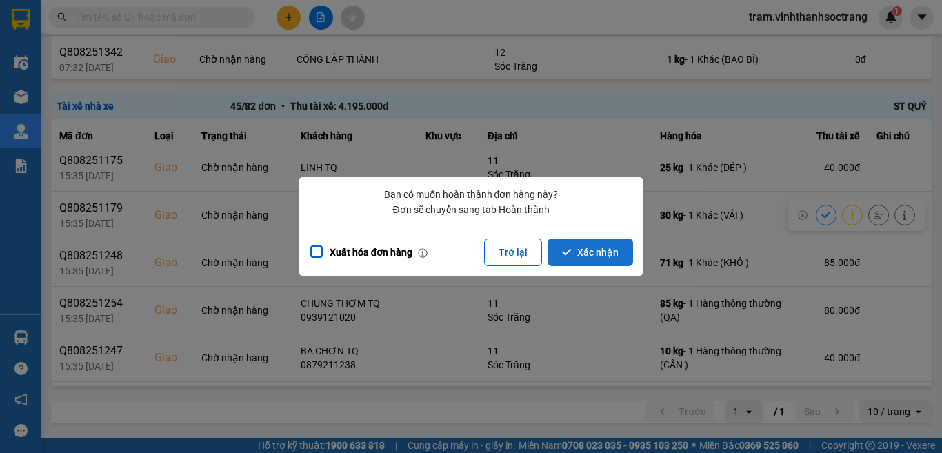
click at [604, 247] on button "Xác nhận" at bounding box center [589, 252] width 85 height 28
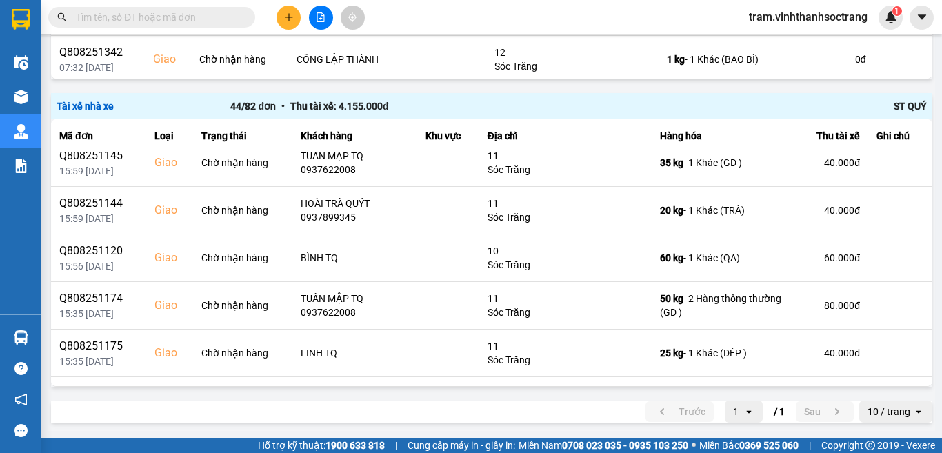
scroll to position [1445, 0]
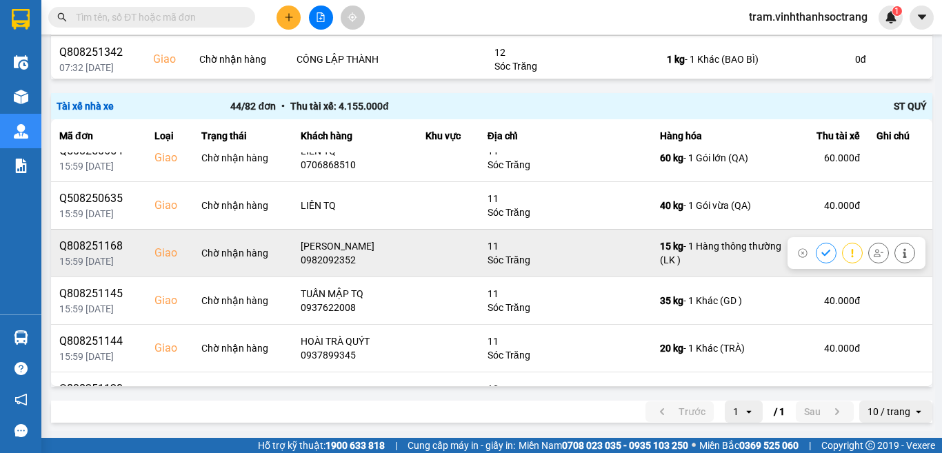
click at [821, 252] on icon at bounding box center [826, 253] width 10 height 10
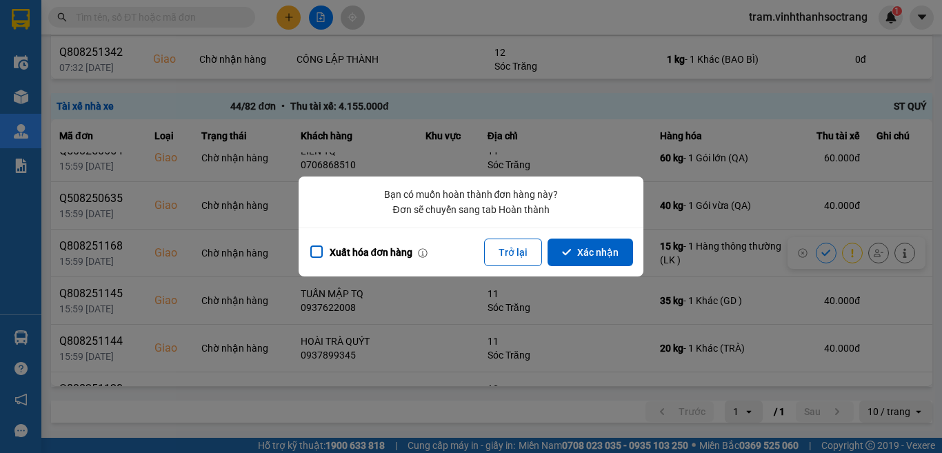
click at [606, 258] on button "Xác nhận" at bounding box center [589, 252] width 85 height 28
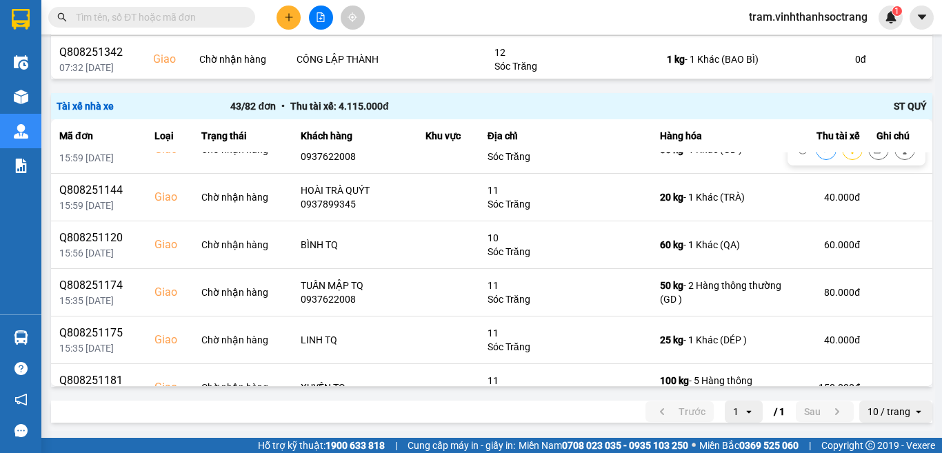
scroll to position [1723, 0]
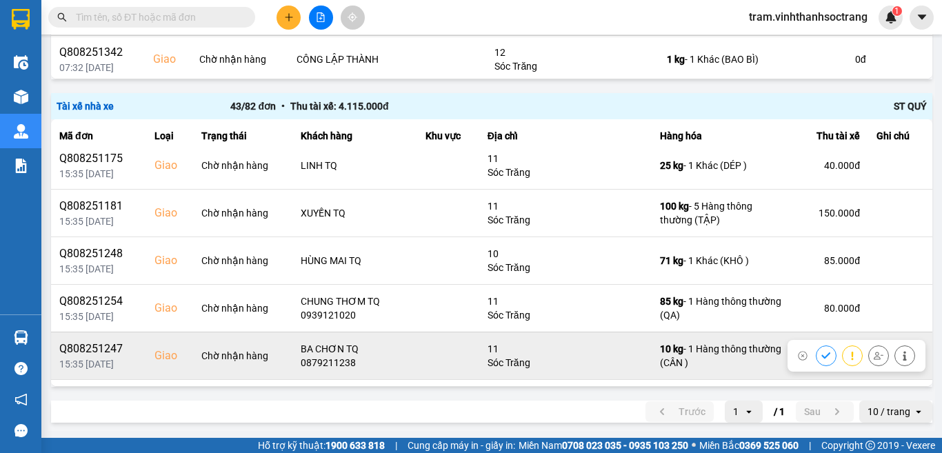
click at [821, 352] on icon at bounding box center [826, 356] width 10 height 10
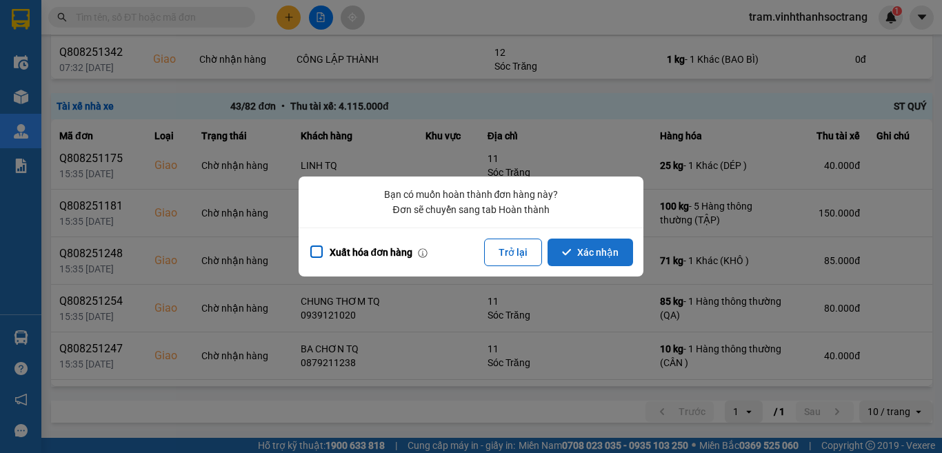
click at [606, 254] on button "Xác nhận" at bounding box center [589, 252] width 85 height 28
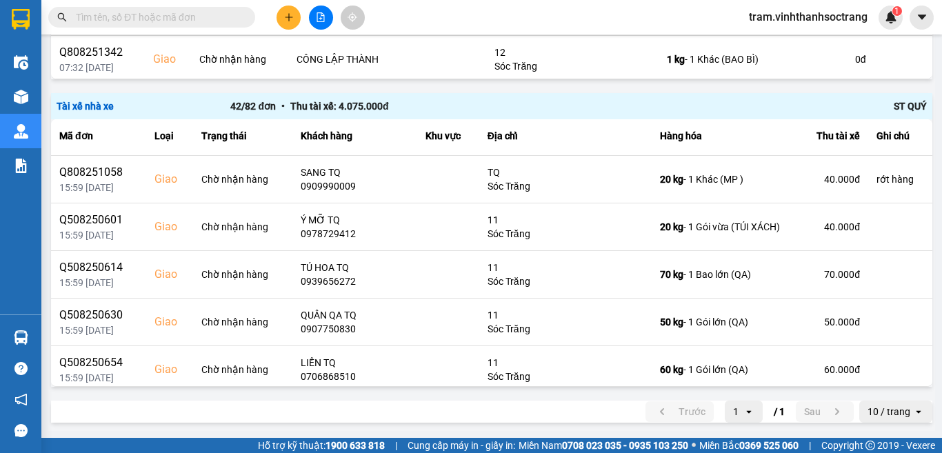
scroll to position [1212, 0]
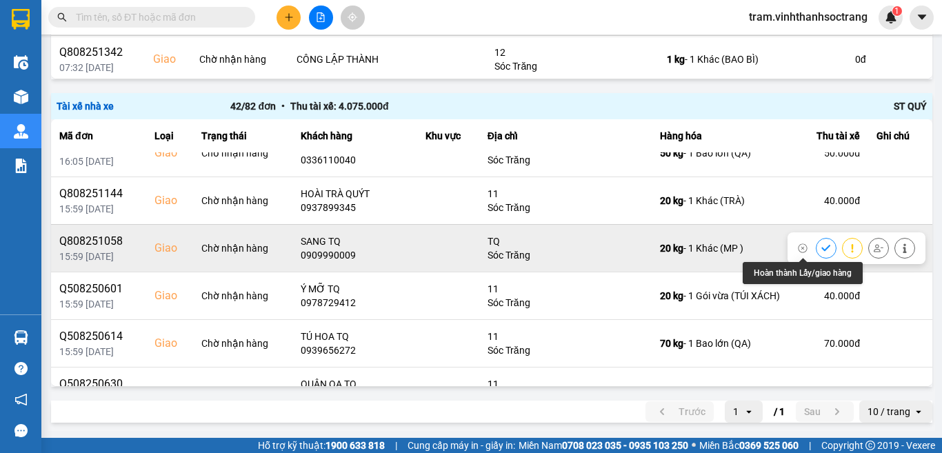
click at [821, 247] on icon at bounding box center [825, 248] width 9 height 6
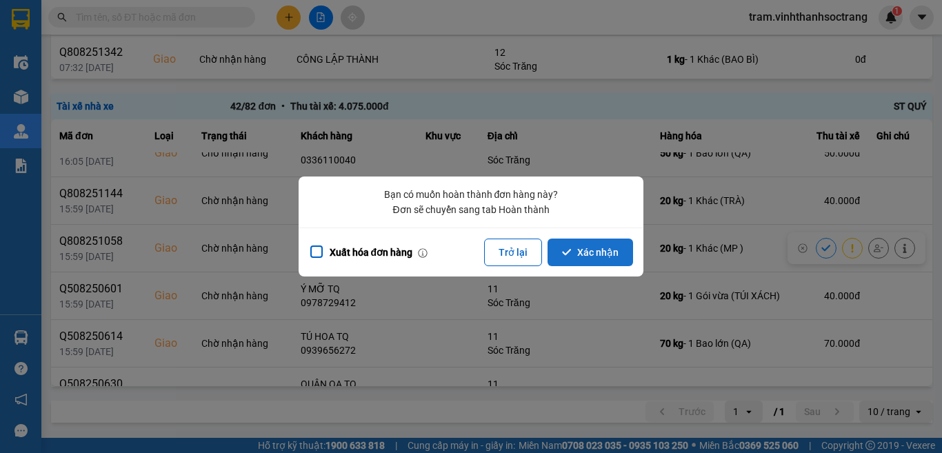
click at [607, 249] on button "Xác nhận" at bounding box center [589, 252] width 85 height 28
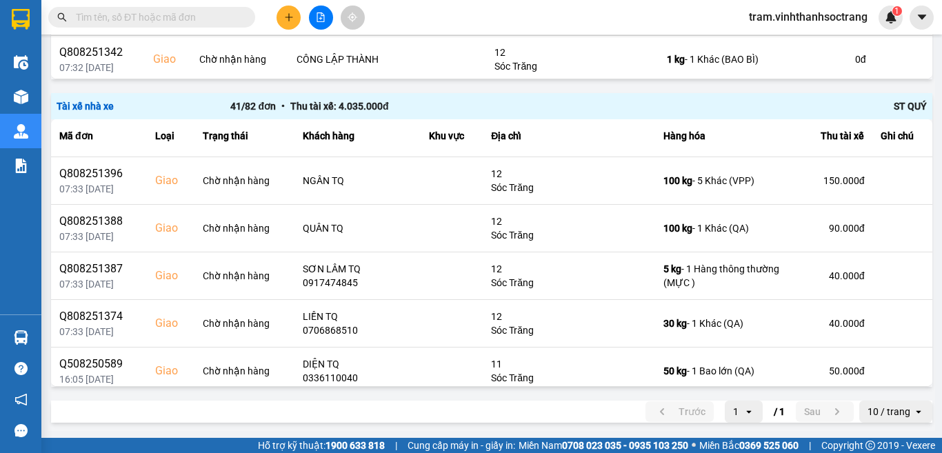
scroll to position [1716, 0]
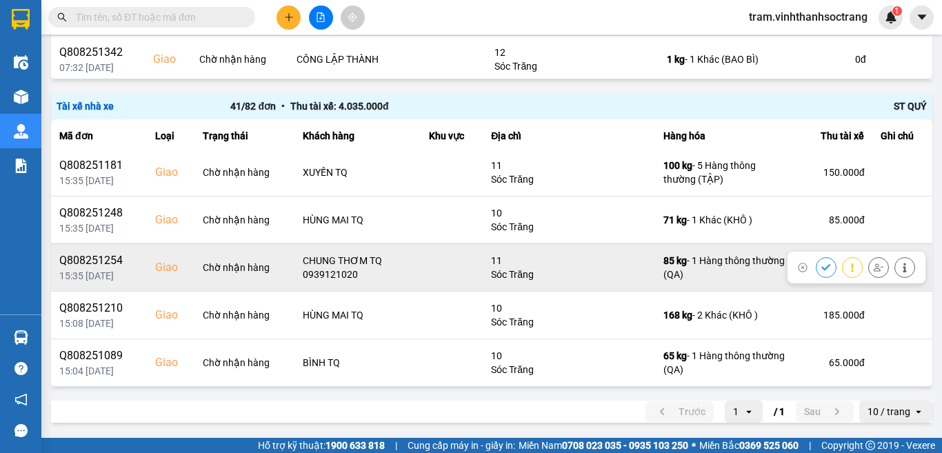
click at [821, 267] on icon at bounding box center [826, 268] width 10 height 10
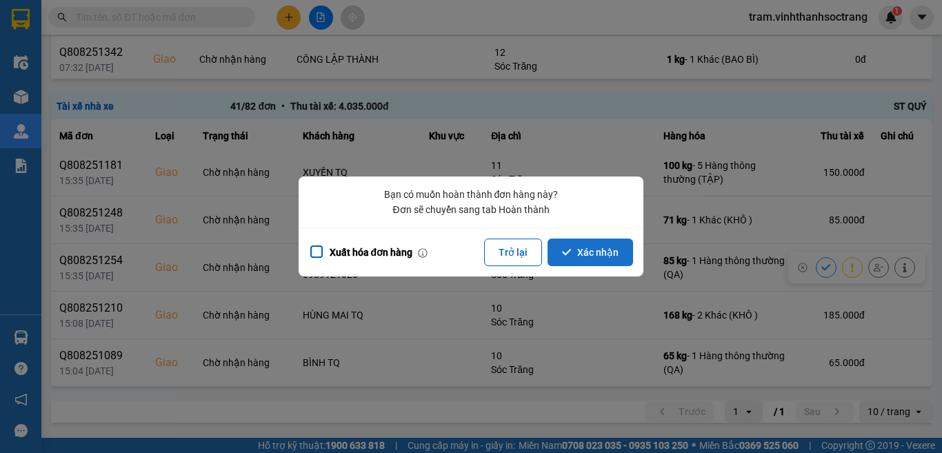
click at [582, 256] on button "Xác nhận" at bounding box center [589, 252] width 85 height 28
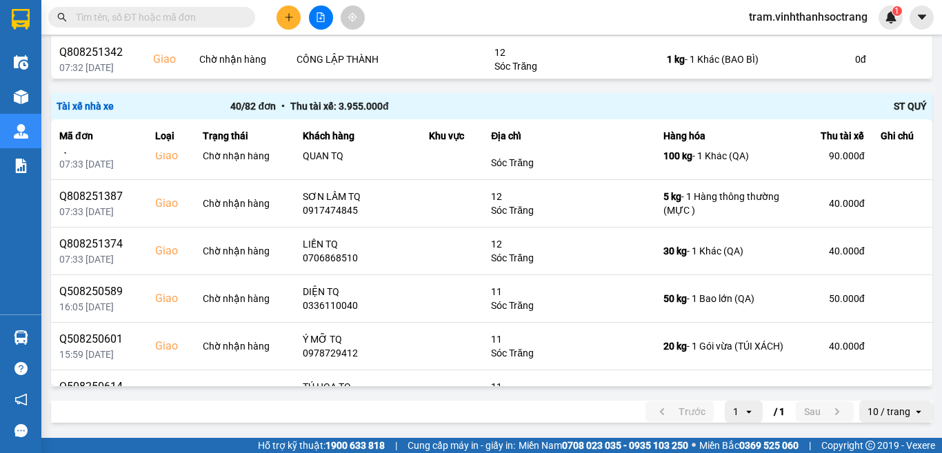
scroll to position [1669, 0]
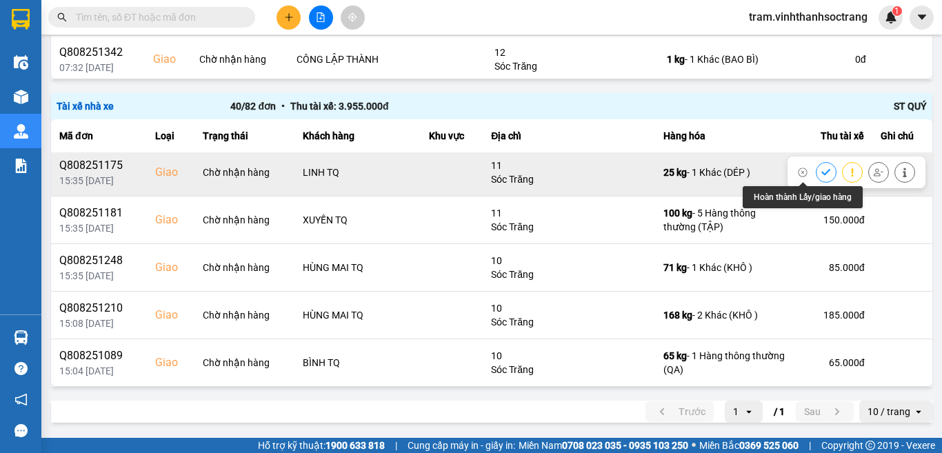
click at [821, 174] on icon at bounding box center [826, 172] width 10 height 10
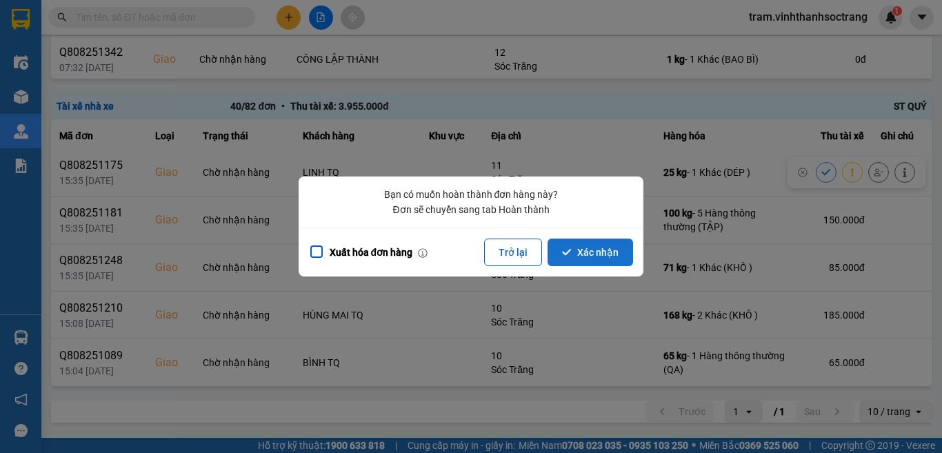
click at [578, 254] on button "Xác nhận" at bounding box center [589, 252] width 85 height 28
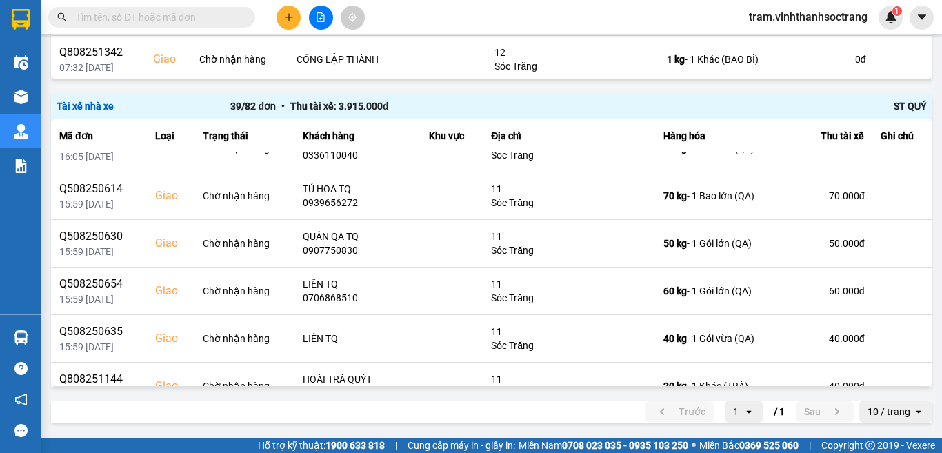
scroll to position [1139, 0]
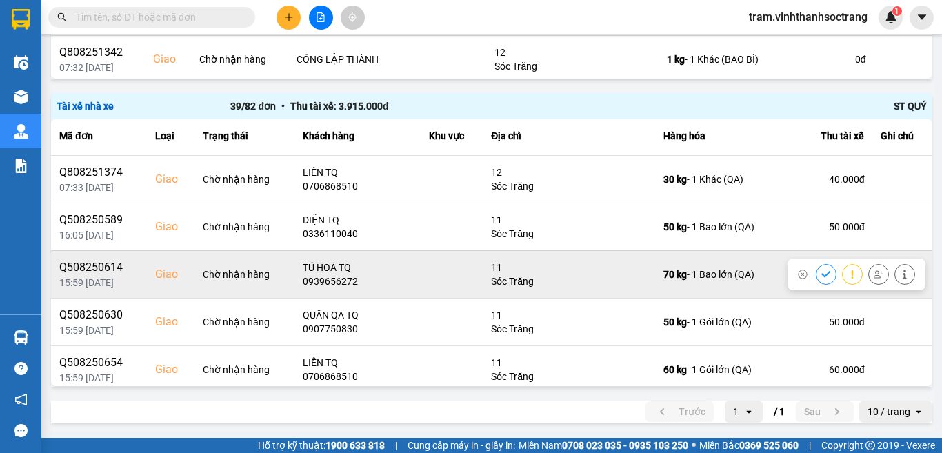
click at [816, 270] on button at bounding box center [825, 274] width 19 height 24
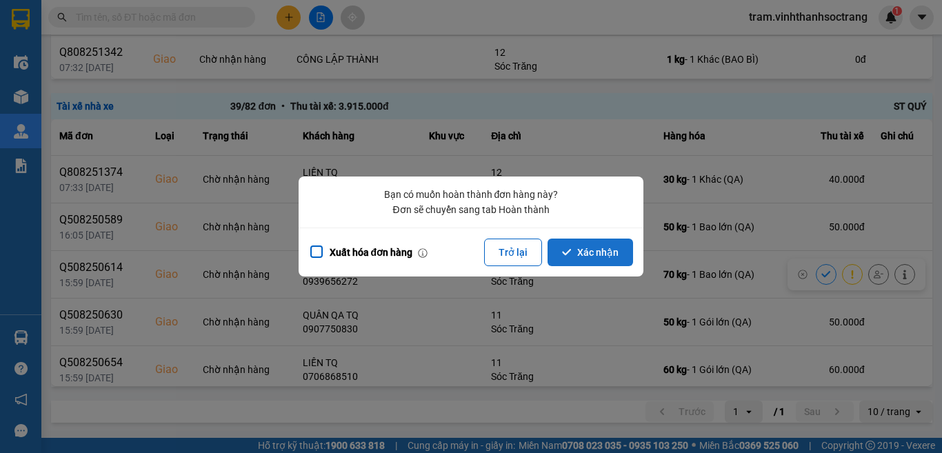
click at [604, 247] on button "Xác nhận" at bounding box center [589, 252] width 85 height 28
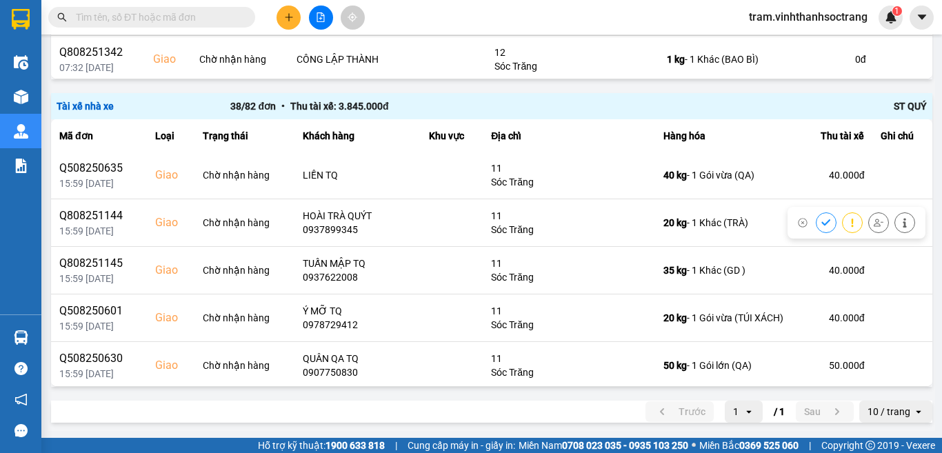
scroll to position [1310, 0]
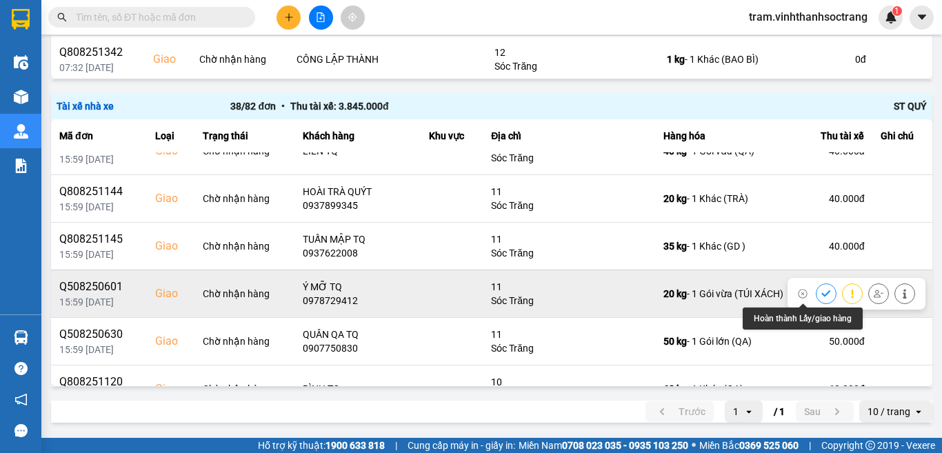
click at [821, 293] on icon at bounding box center [826, 294] width 10 height 10
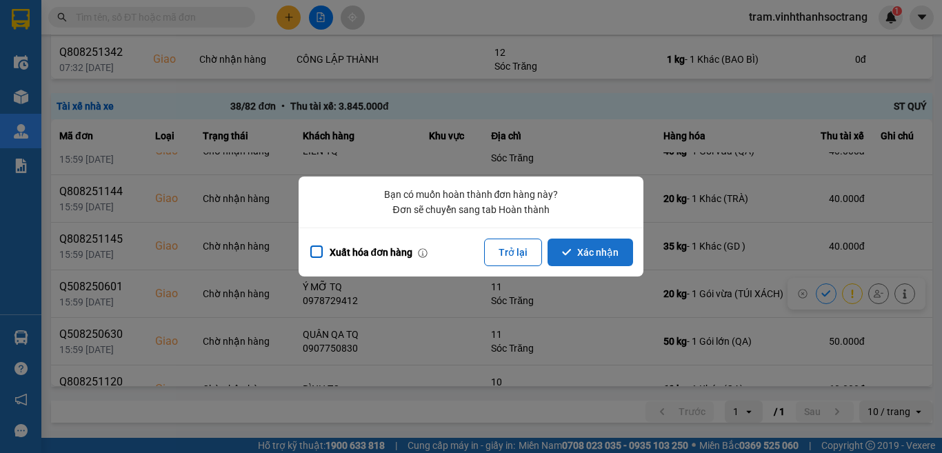
click at [602, 250] on button "Xác nhận" at bounding box center [589, 252] width 85 height 28
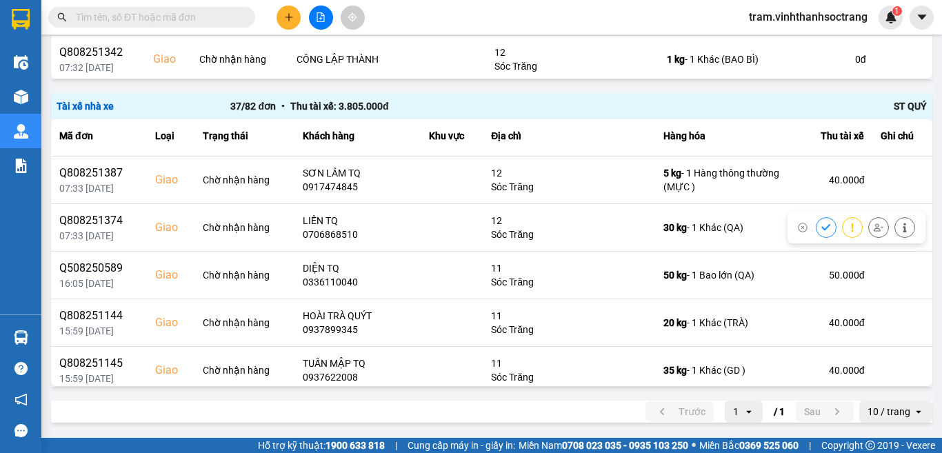
scroll to position [1103, 0]
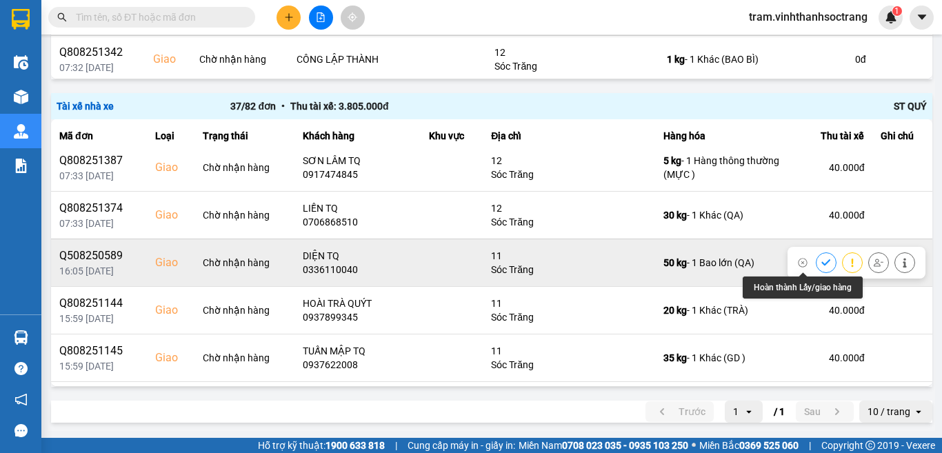
click at [816, 265] on button at bounding box center [825, 262] width 19 height 24
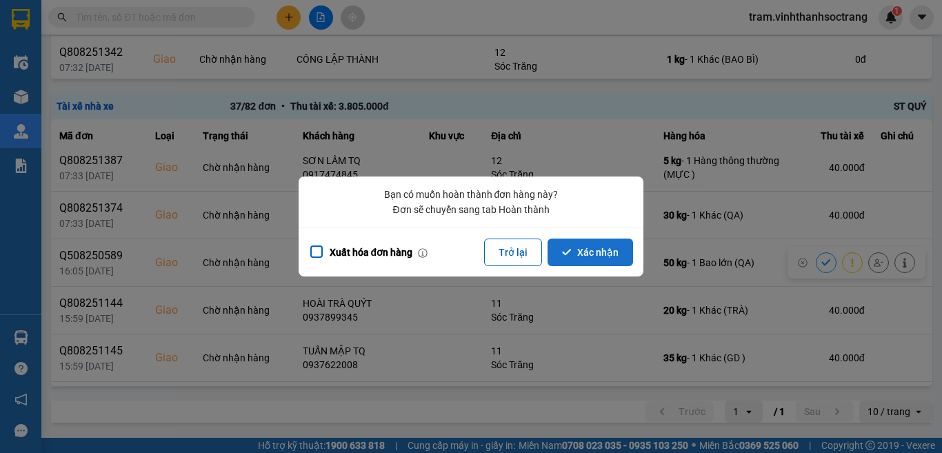
click at [580, 259] on button "Xác nhận" at bounding box center [589, 252] width 85 height 28
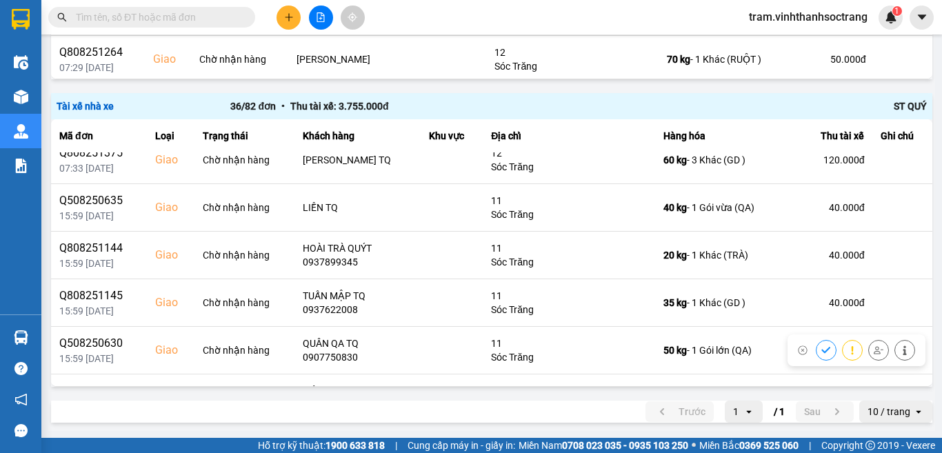
scroll to position [1134, 0]
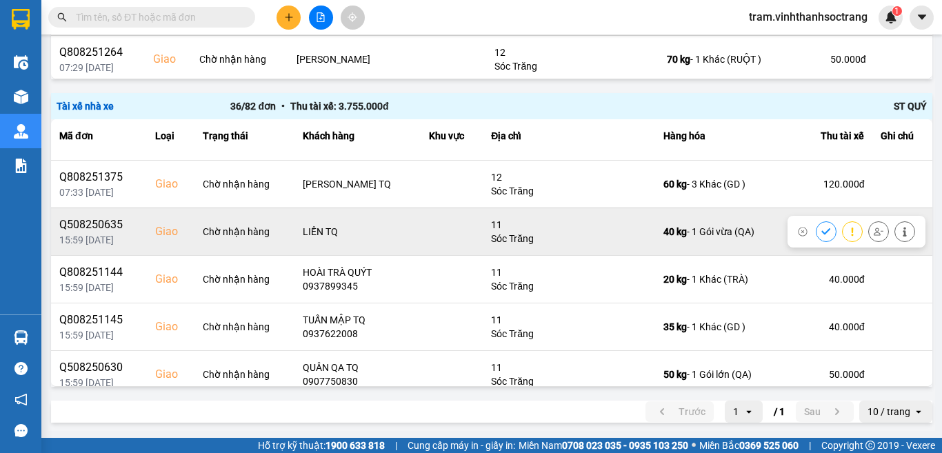
click at [821, 227] on icon at bounding box center [826, 232] width 10 height 10
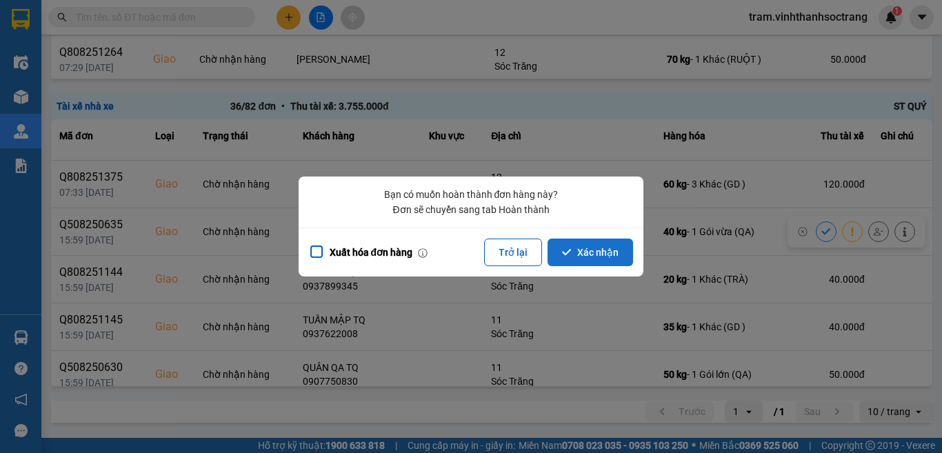
click at [623, 249] on button "Xác nhận" at bounding box center [589, 252] width 85 height 28
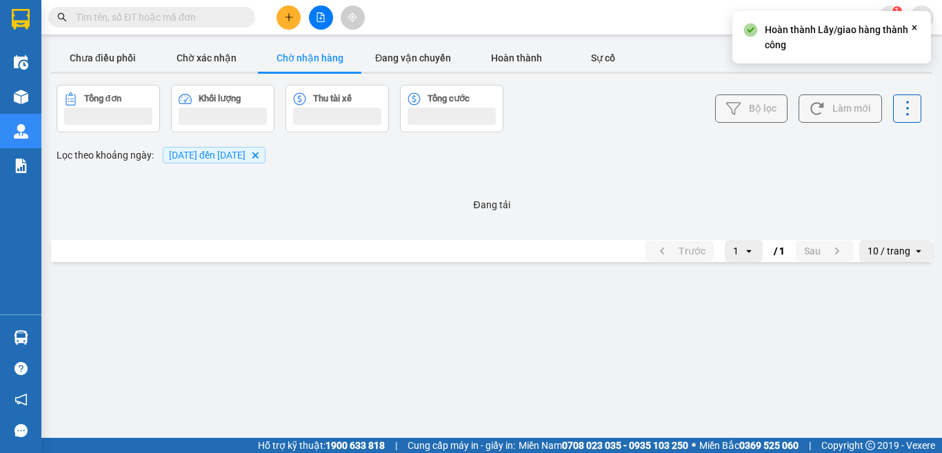
scroll to position [0, 0]
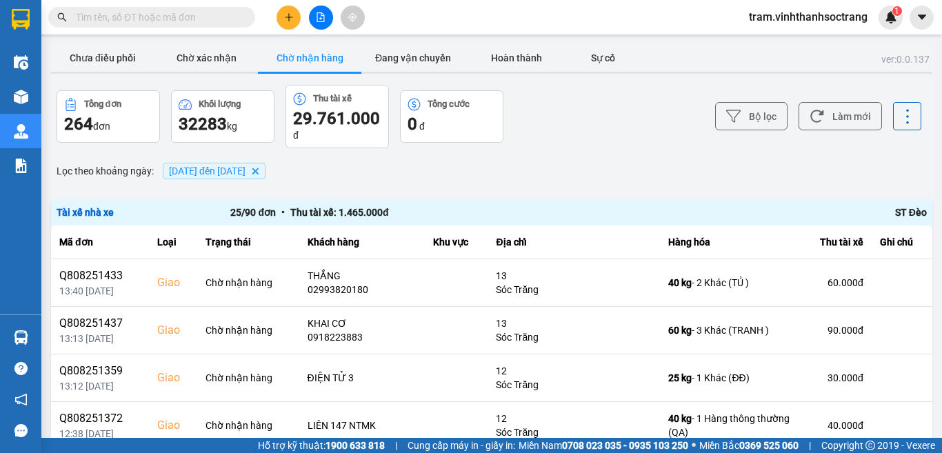
click at [210, 19] on input "text" at bounding box center [157, 17] width 163 height 15
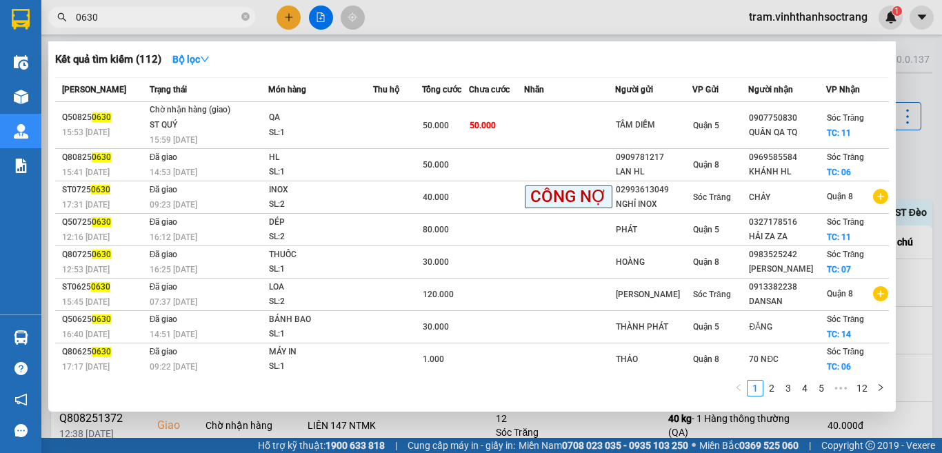
type input "0630"
click at [941, 147] on div at bounding box center [471, 226] width 942 height 453
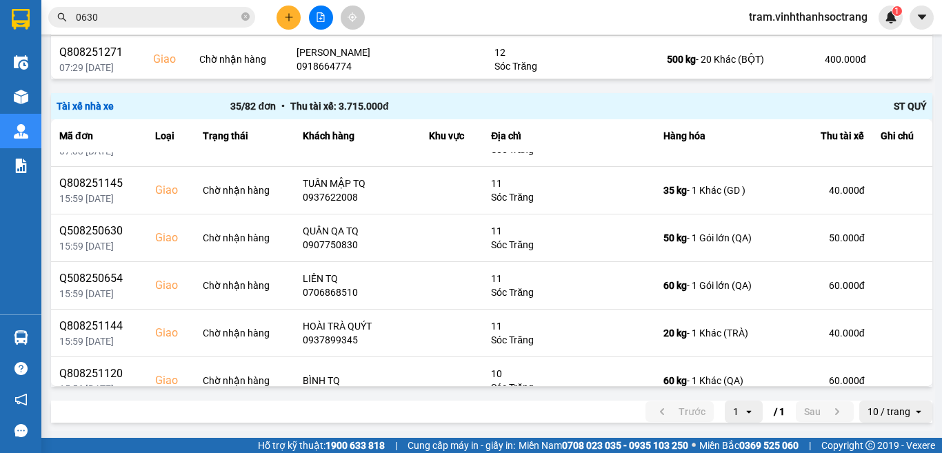
scroll to position [1155, 0]
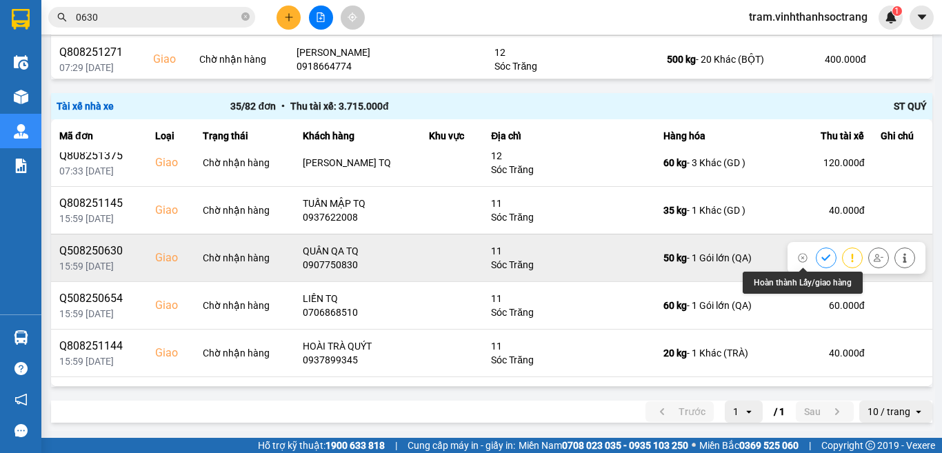
click at [821, 255] on icon at bounding box center [826, 258] width 10 height 10
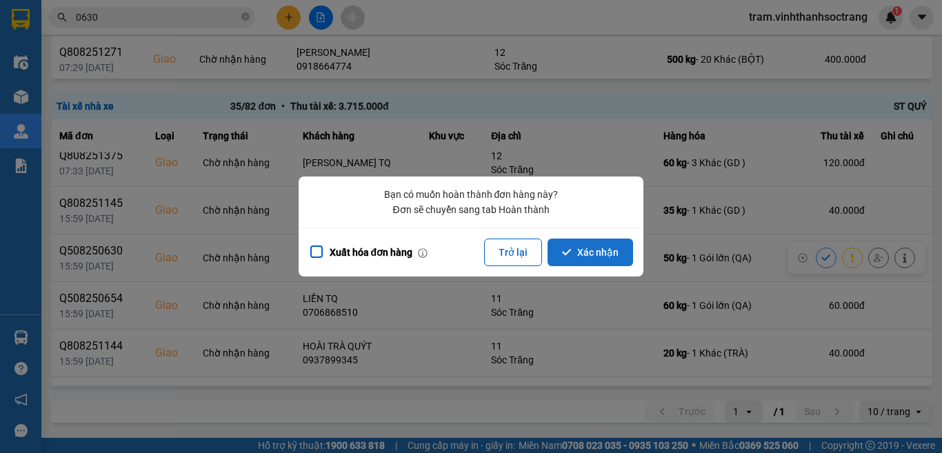
click at [585, 256] on button "Xác nhận" at bounding box center [589, 252] width 85 height 28
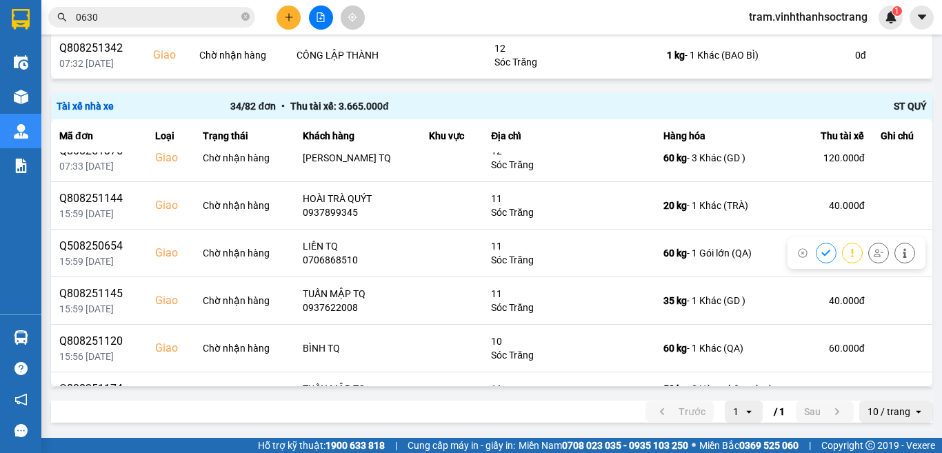
scroll to position [1241, 0]
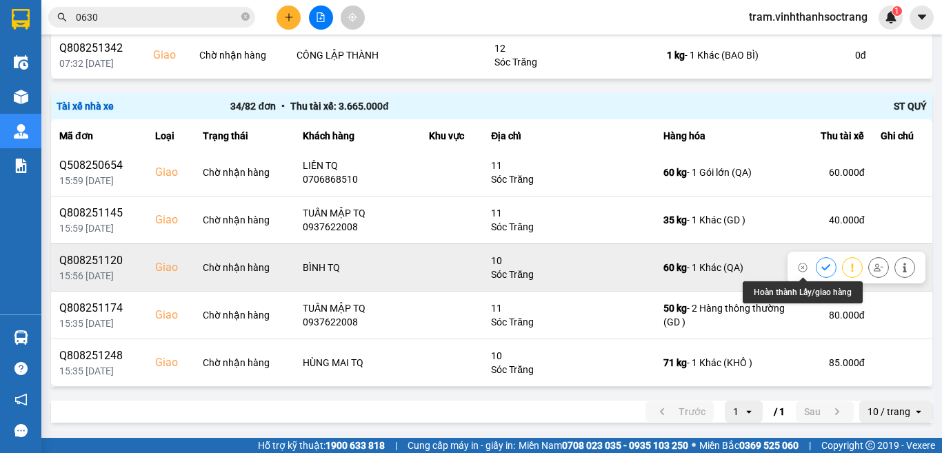
click at [821, 263] on icon at bounding box center [826, 268] width 10 height 10
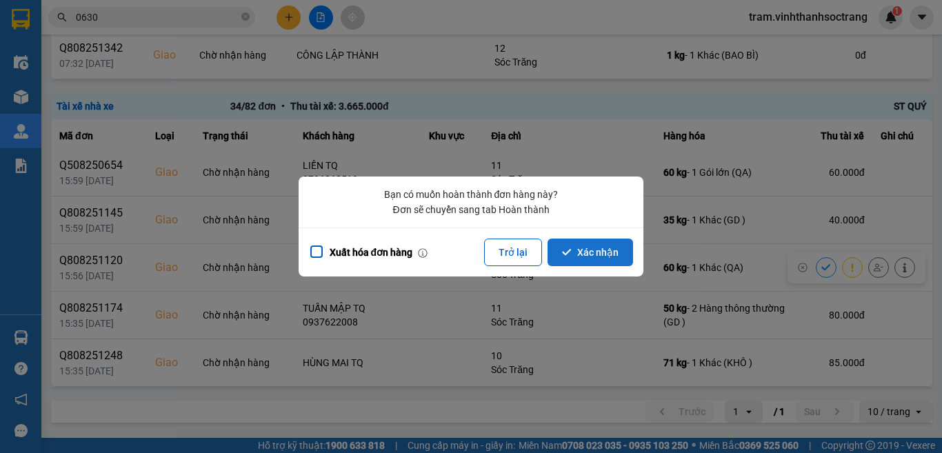
click at [612, 263] on button "Xác nhận" at bounding box center [589, 252] width 85 height 28
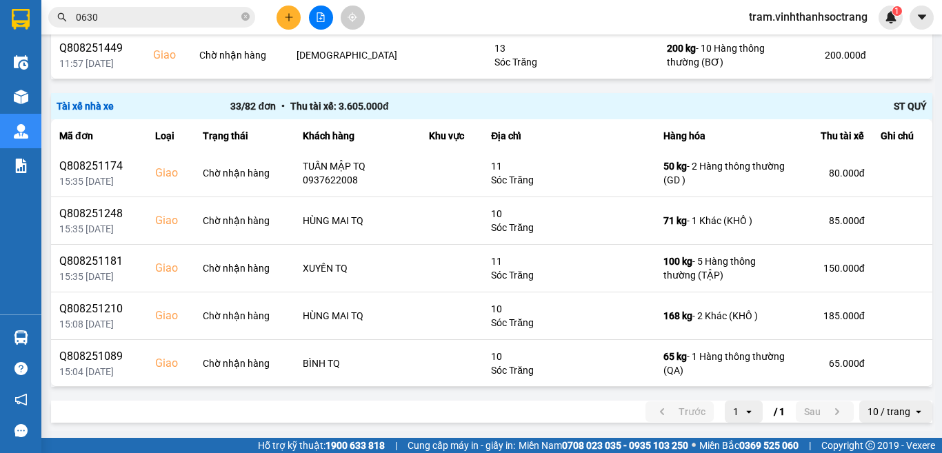
scroll to position [1336, 0]
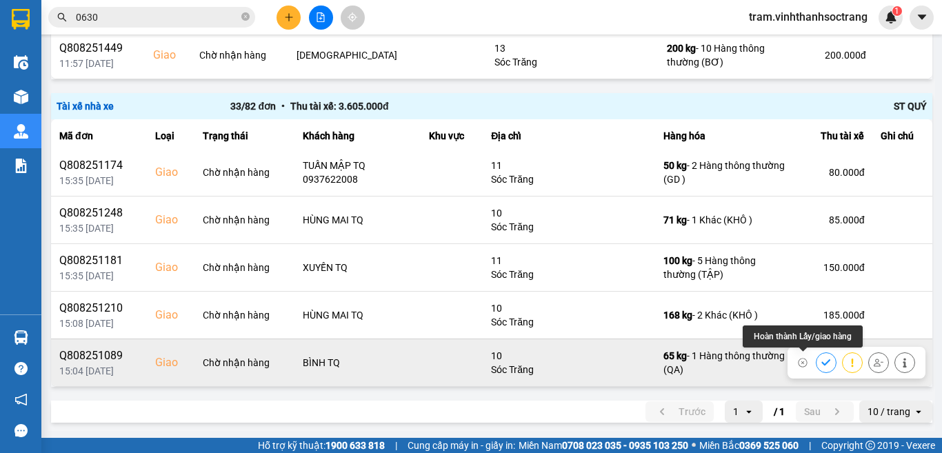
click at [821, 360] on icon at bounding box center [826, 363] width 10 height 10
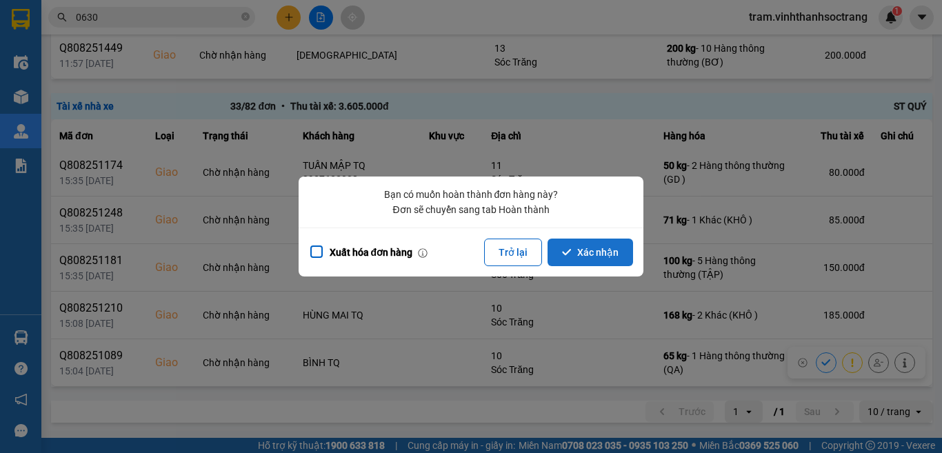
click at [571, 258] on button "Xác nhận" at bounding box center [589, 252] width 85 height 28
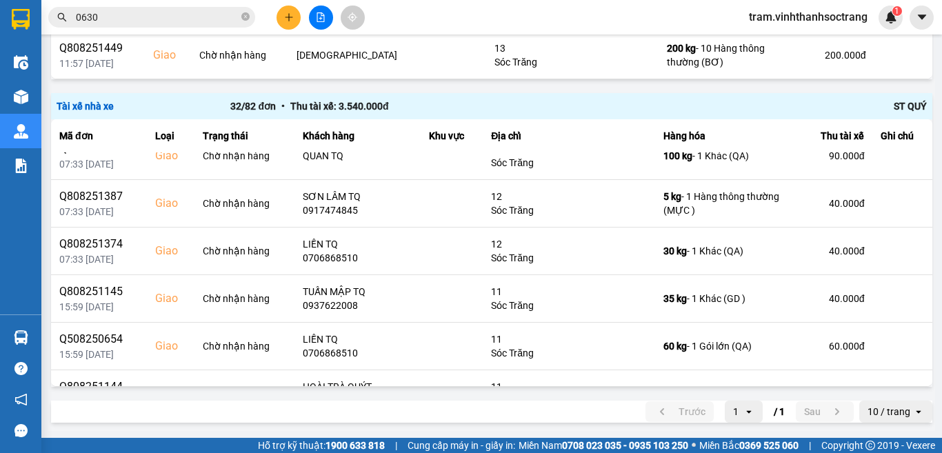
scroll to position [1288, 0]
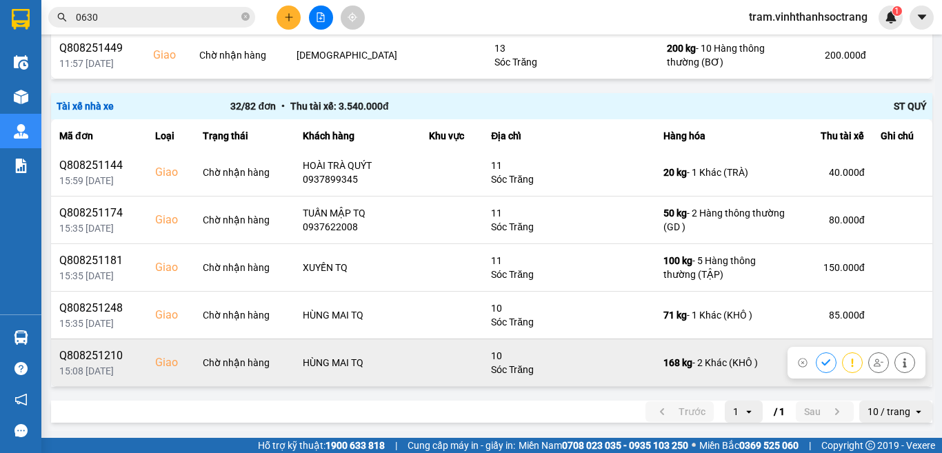
click at [821, 360] on icon at bounding box center [826, 363] width 10 height 10
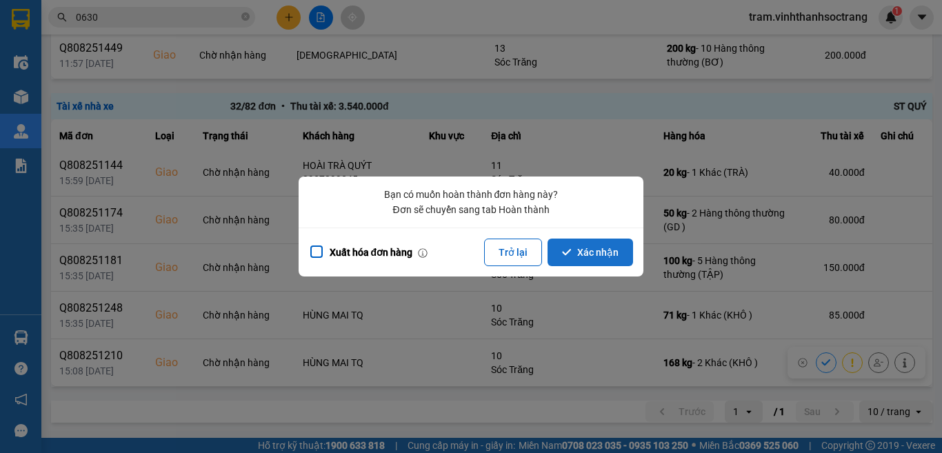
click at [616, 250] on button "Xác nhận" at bounding box center [589, 252] width 85 height 28
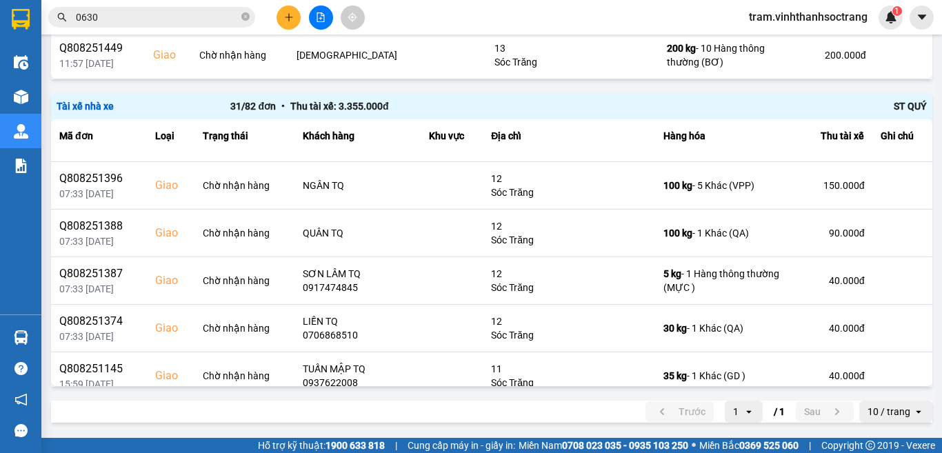
scroll to position [1241, 0]
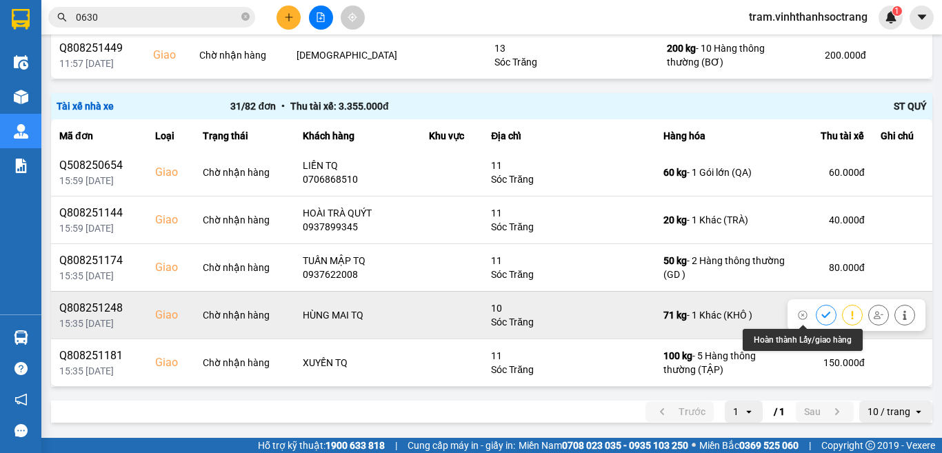
click at [816, 309] on button at bounding box center [825, 315] width 19 height 24
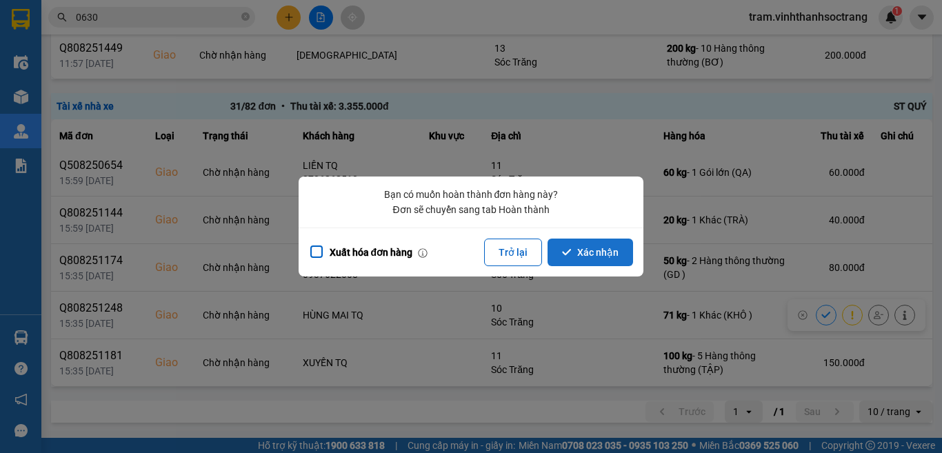
click at [573, 253] on button "Xác nhận" at bounding box center [589, 252] width 85 height 28
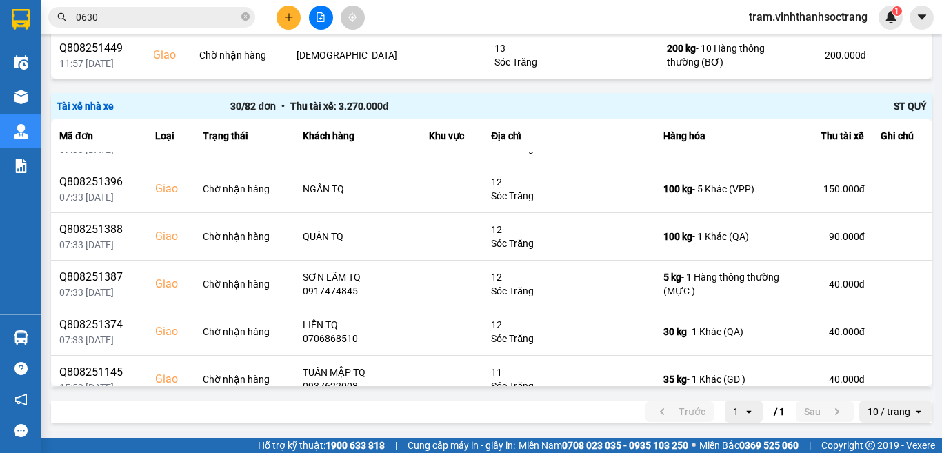
scroll to position [917, 0]
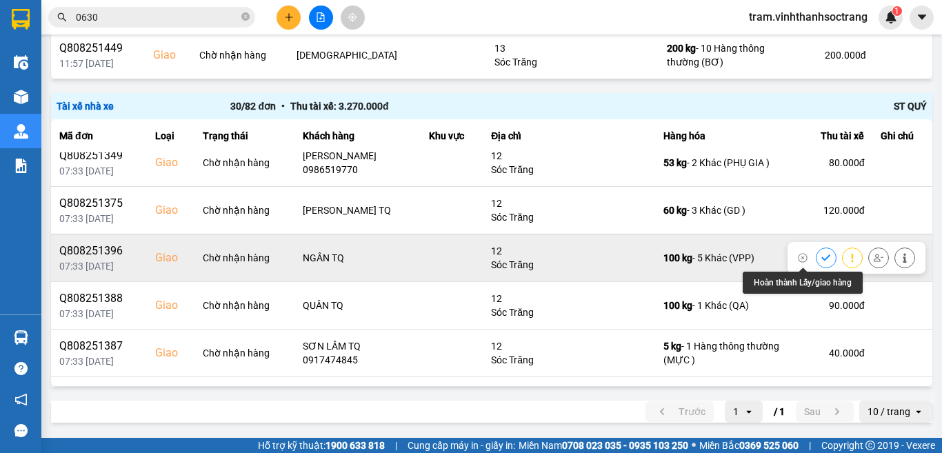
click at [821, 253] on icon at bounding box center [826, 258] width 10 height 10
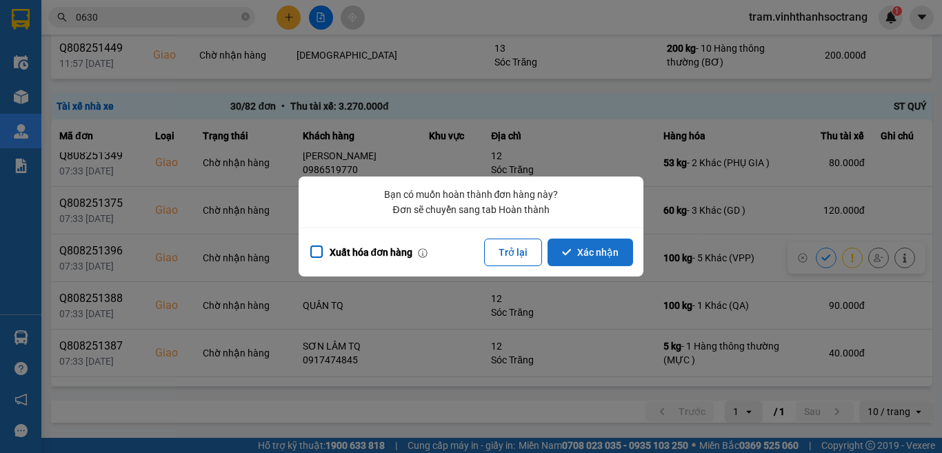
click at [618, 257] on button "Xác nhận" at bounding box center [589, 252] width 85 height 28
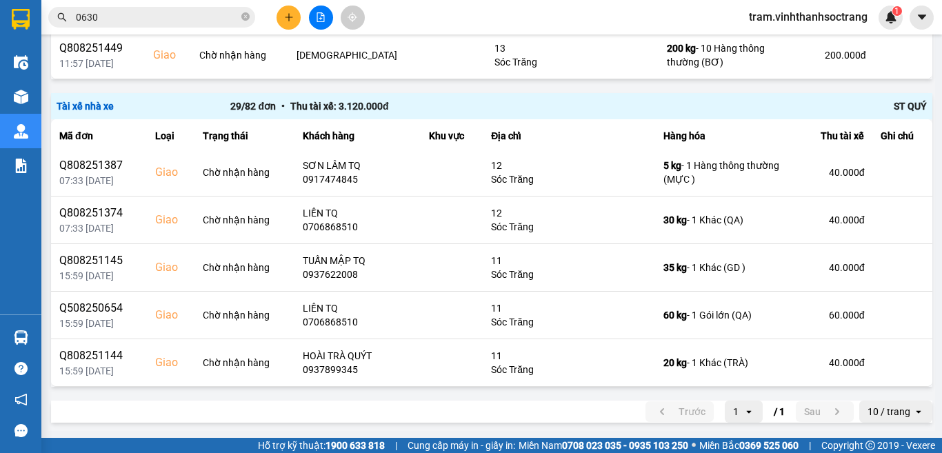
scroll to position [1146, 0]
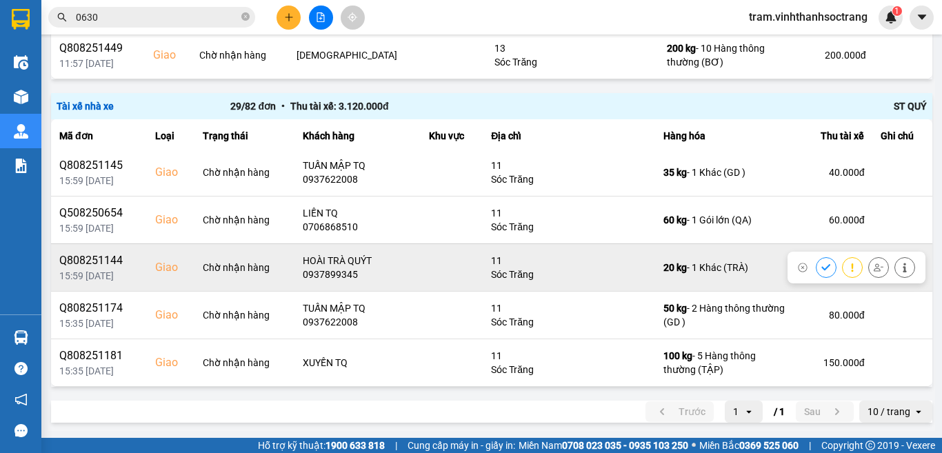
click at [821, 265] on icon at bounding box center [826, 268] width 10 height 10
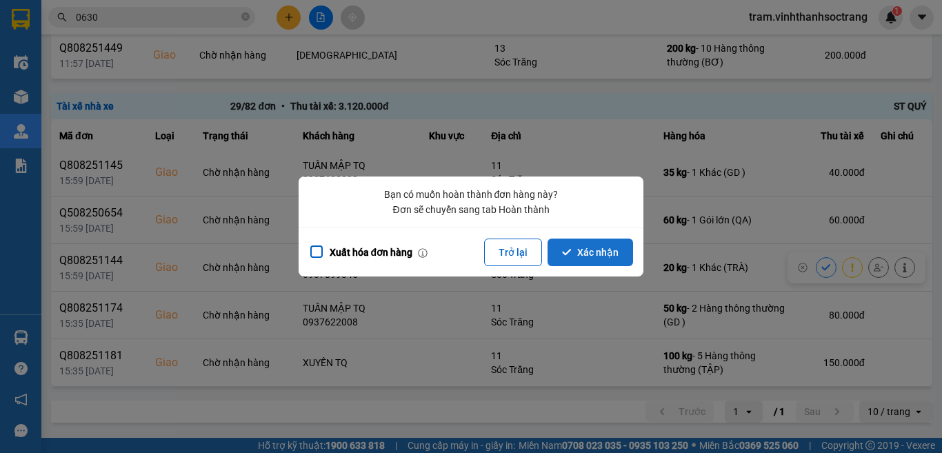
click at [616, 252] on button "Xác nhận" at bounding box center [589, 252] width 85 height 28
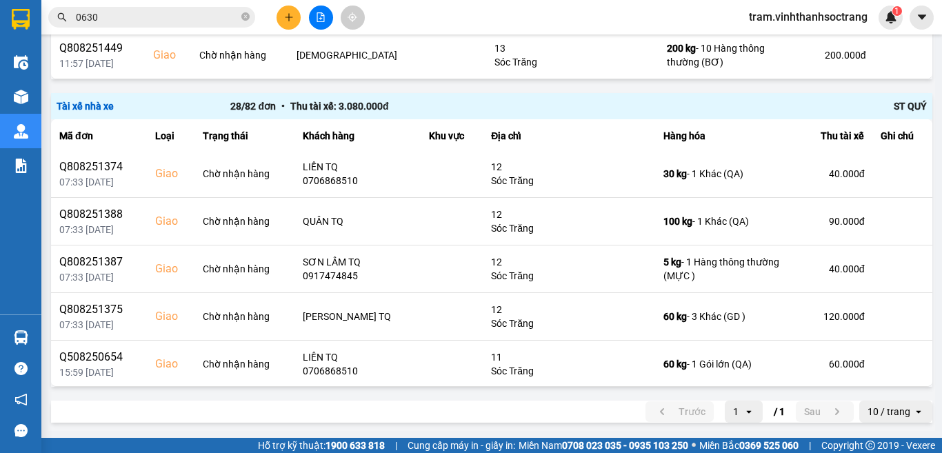
scroll to position [1098, 0]
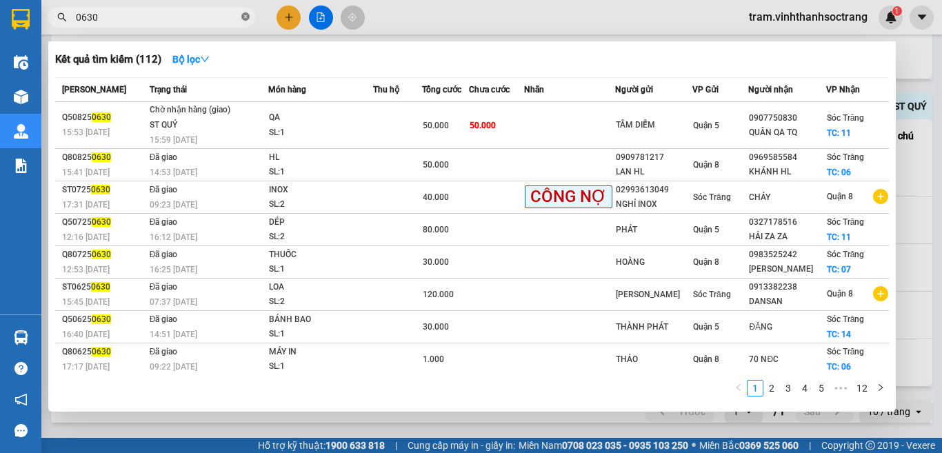
click at [243, 15] on icon "close-circle" at bounding box center [245, 16] width 8 height 8
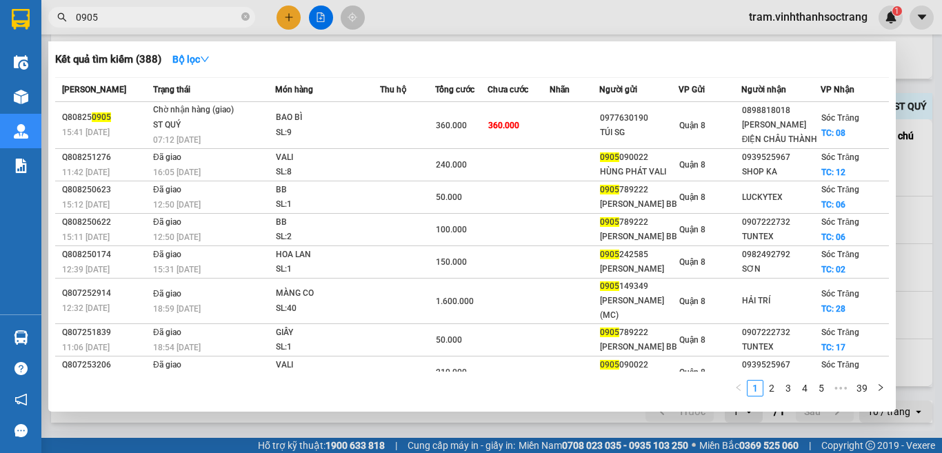
type input "0905"
click at [941, 190] on div at bounding box center [471, 226] width 942 height 453
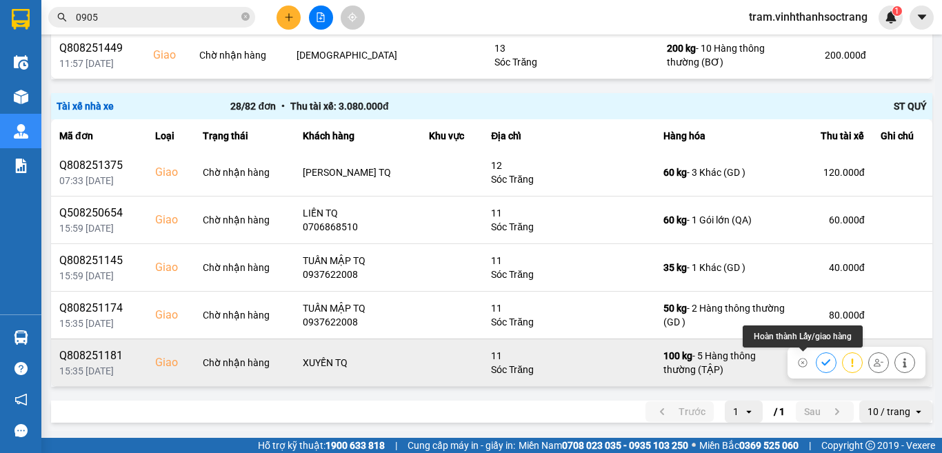
click at [821, 359] on icon at bounding box center [826, 363] width 10 height 10
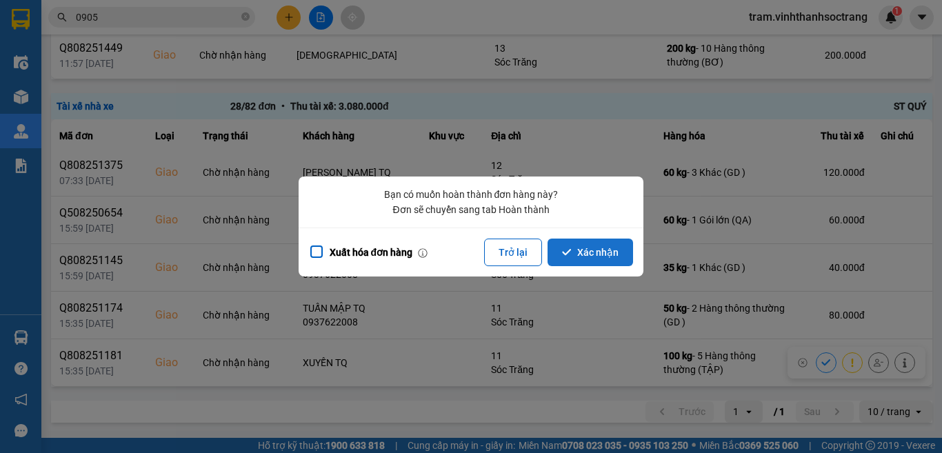
click at [572, 254] on button "Xác nhận" at bounding box center [589, 252] width 85 height 28
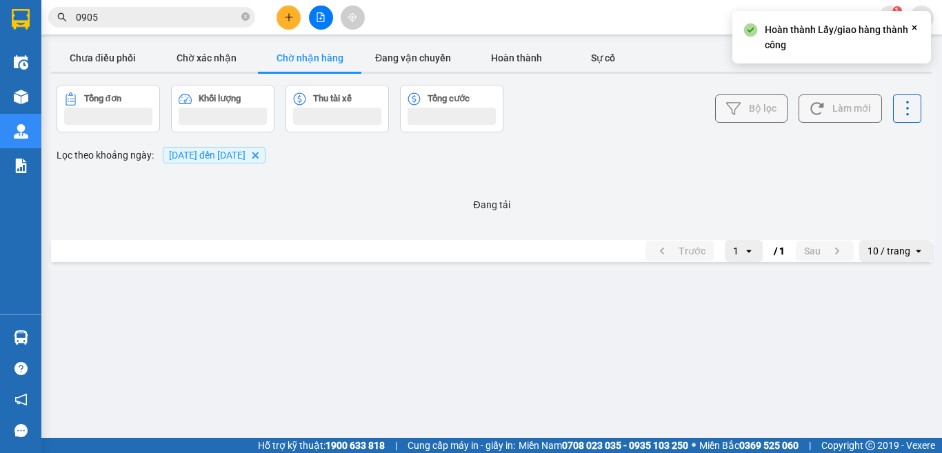
scroll to position [0, 0]
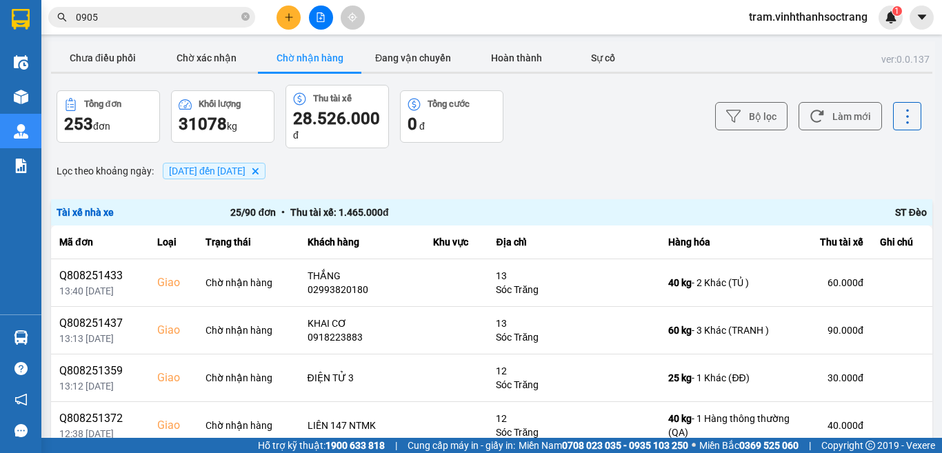
click at [245, 173] on span "[DATE] đến [DATE]" at bounding box center [207, 170] width 77 height 11
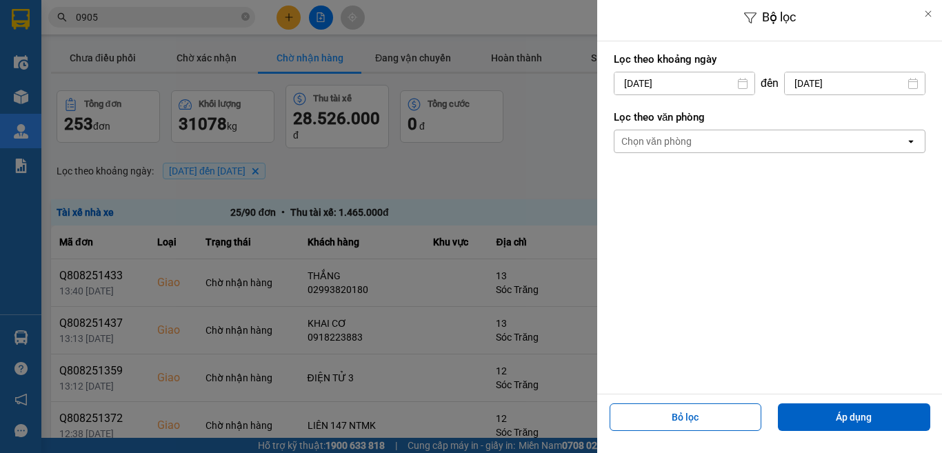
click at [706, 84] on input "[DATE]" at bounding box center [684, 83] width 140 height 22
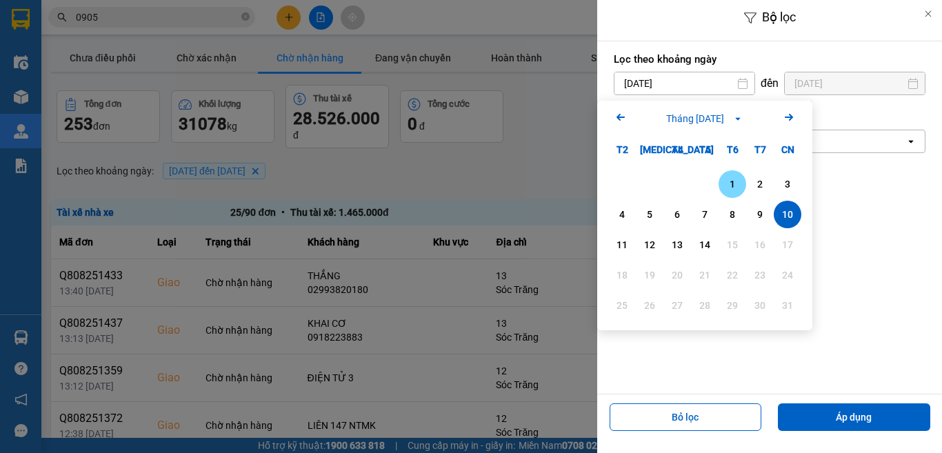
click at [730, 191] on div "1" at bounding box center [731, 184] width 19 height 17
type input "[DATE]"
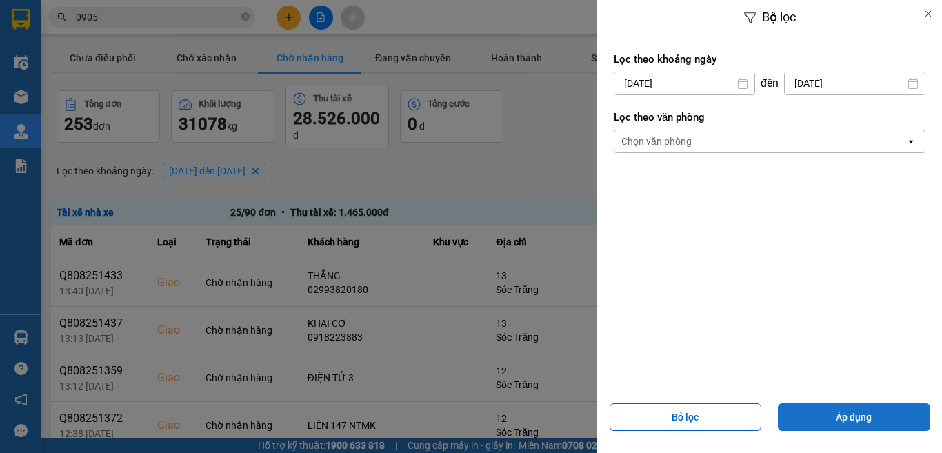
click at [823, 416] on button "Áp dụng" at bounding box center [854, 417] width 152 height 28
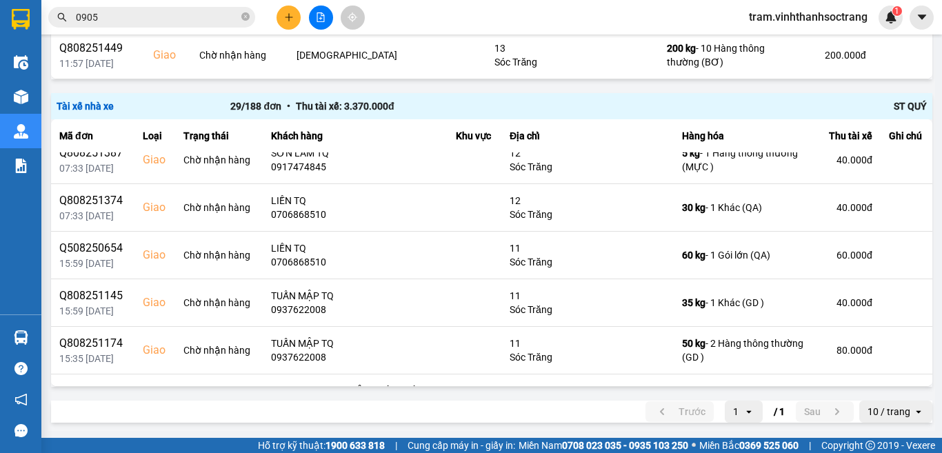
scroll to position [1146, 0]
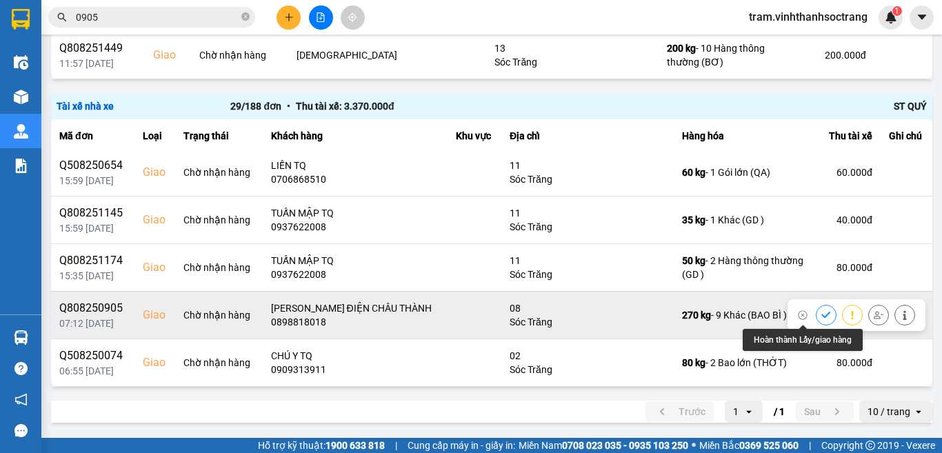
click at [816, 314] on button at bounding box center [825, 315] width 19 height 24
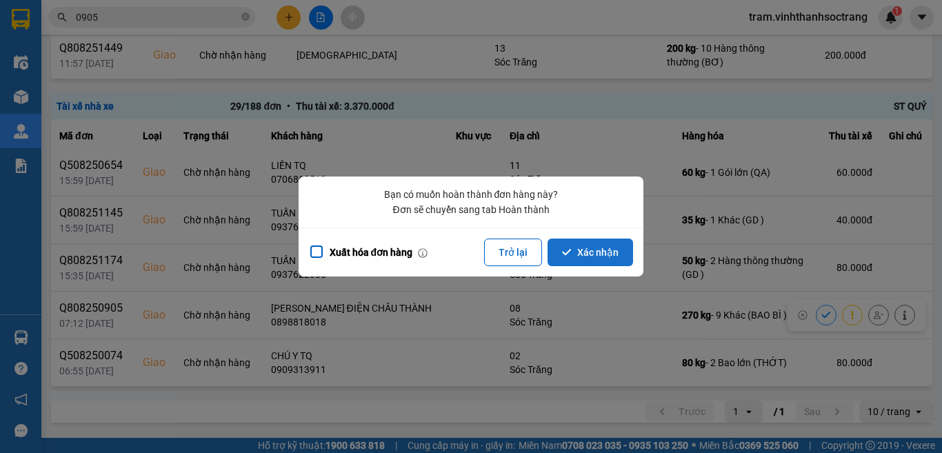
click at [599, 249] on button "Xác nhận" at bounding box center [589, 252] width 85 height 28
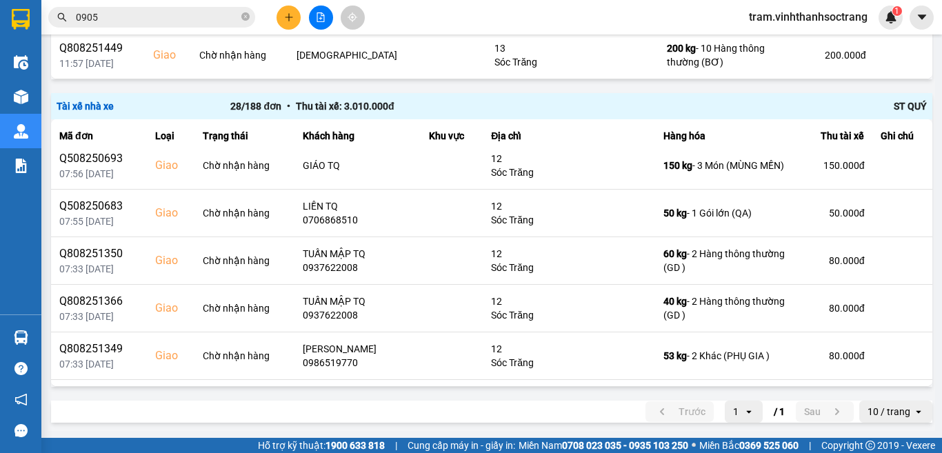
scroll to position [684, 0]
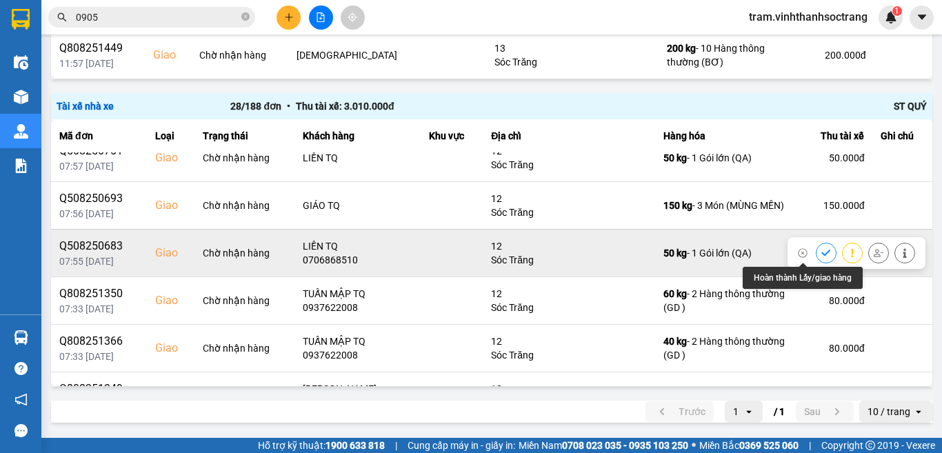
click at [821, 252] on icon at bounding box center [826, 253] width 10 height 10
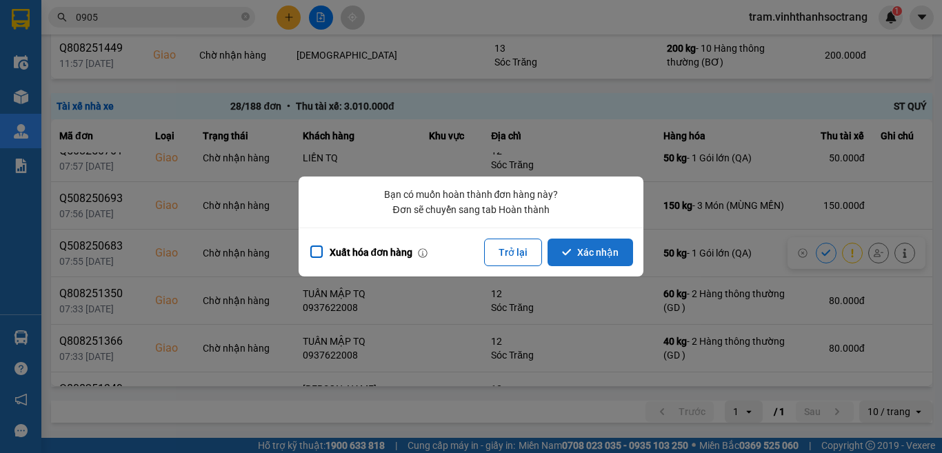
click at [620, 256] on button "Xác nhận" at bounding box center [589, 252] width 85 height 28
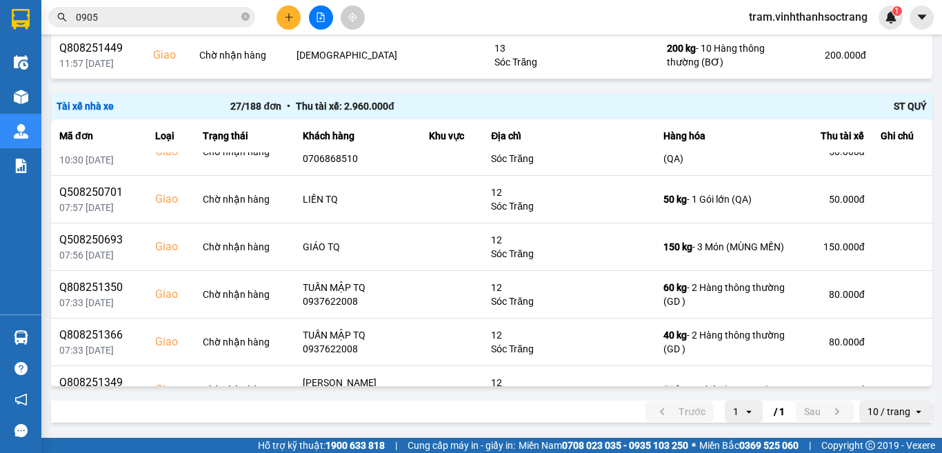
scroll to position [637, 0]
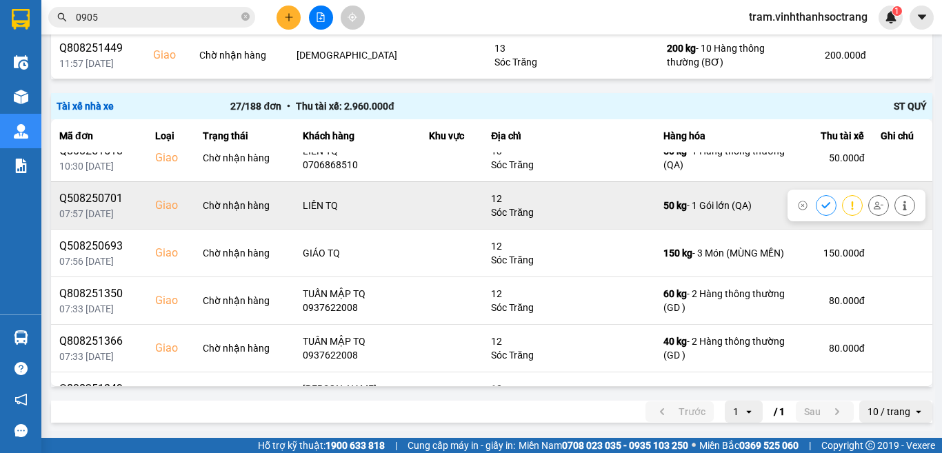
click at [816, 202] on button at bounding box center [825, 205] width 19 height 24
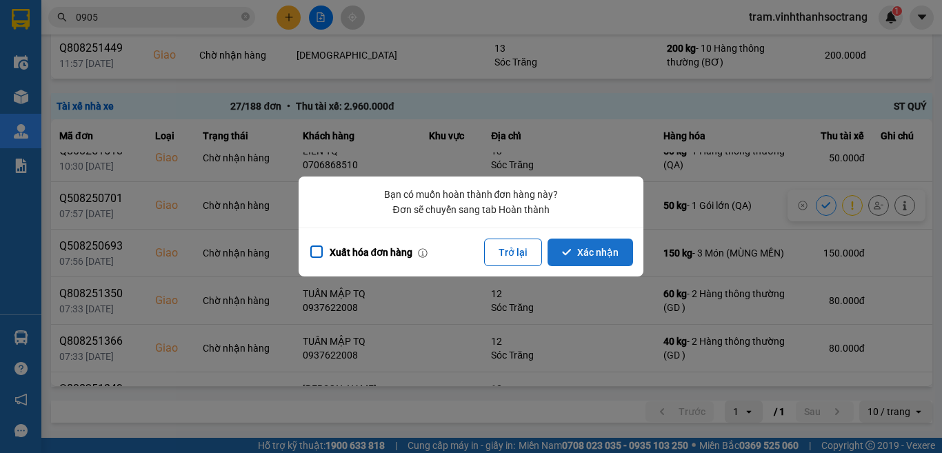
click at [590, 250] on button "Xác nhận" at bounding box center [589, 252] width 85 height 28
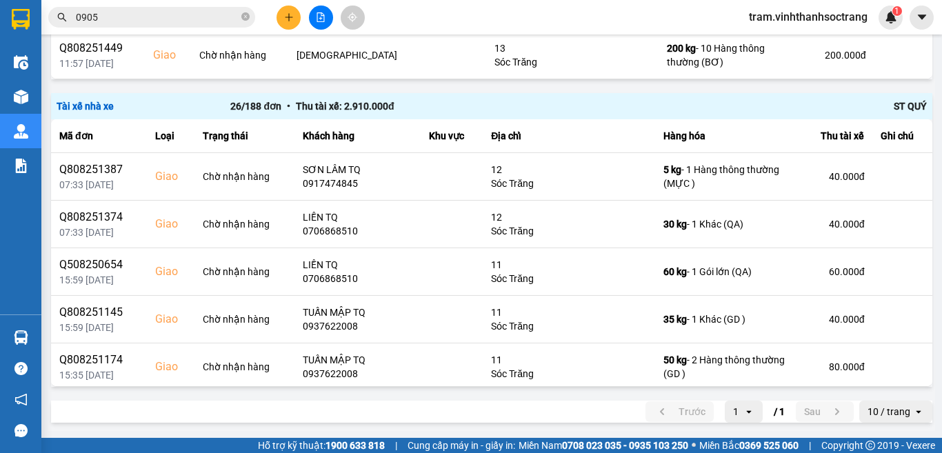
scroll to position [1003, 0]
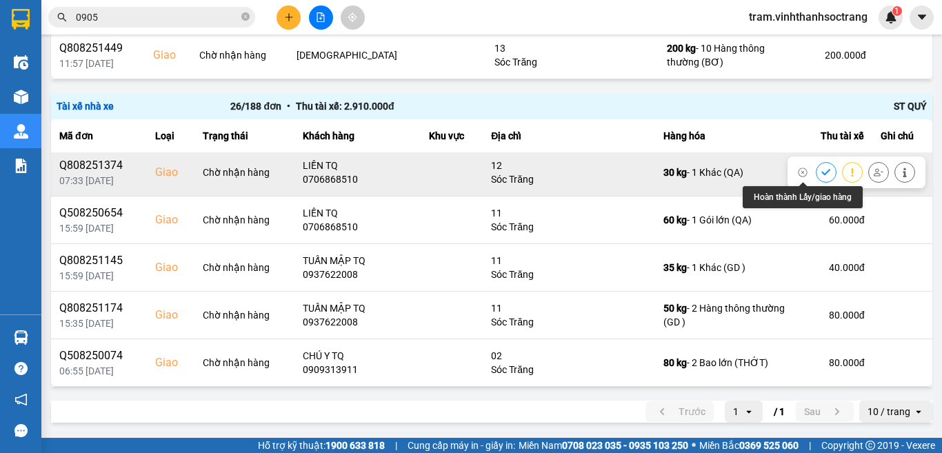
click at [821, 171] on icon at bounding box center [826, 172] width 10 height 10
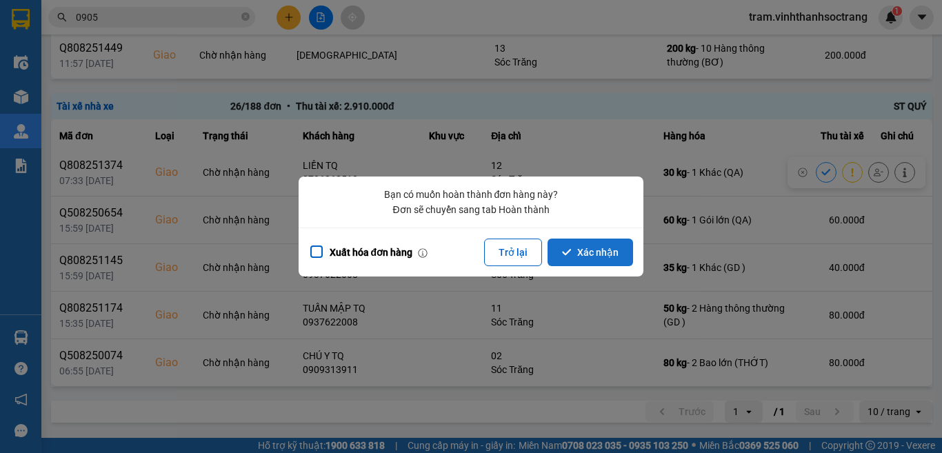
click at [573, 255] on button "Xác nhận" at bounding box center [589, 252] width 85 height 28
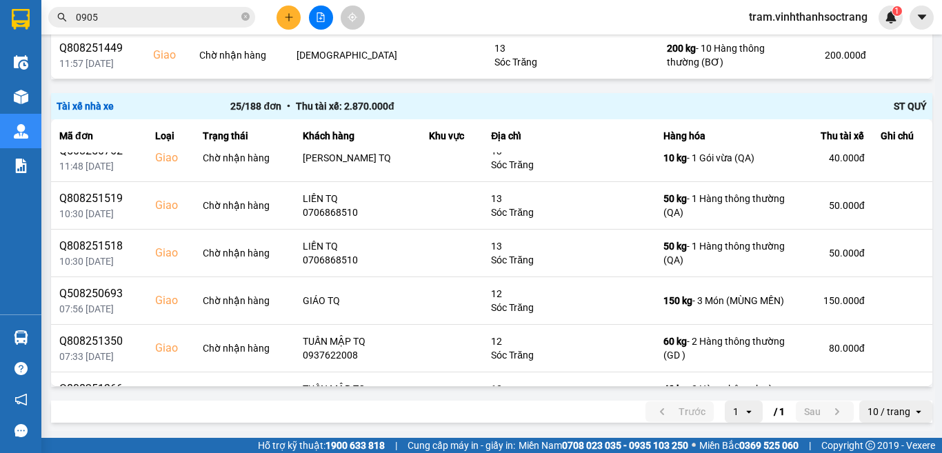
scroll to position [473, 0]
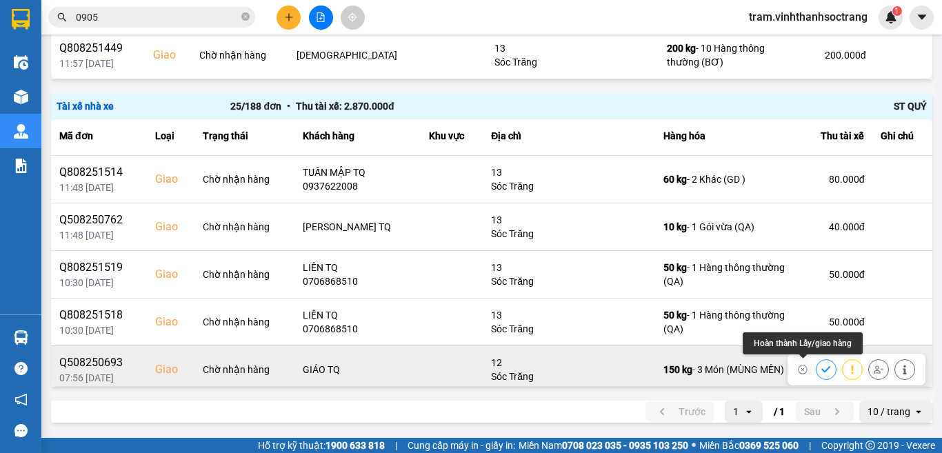
click at [821, 373] on icon at bounding box center [826, 370] width 10 height 10
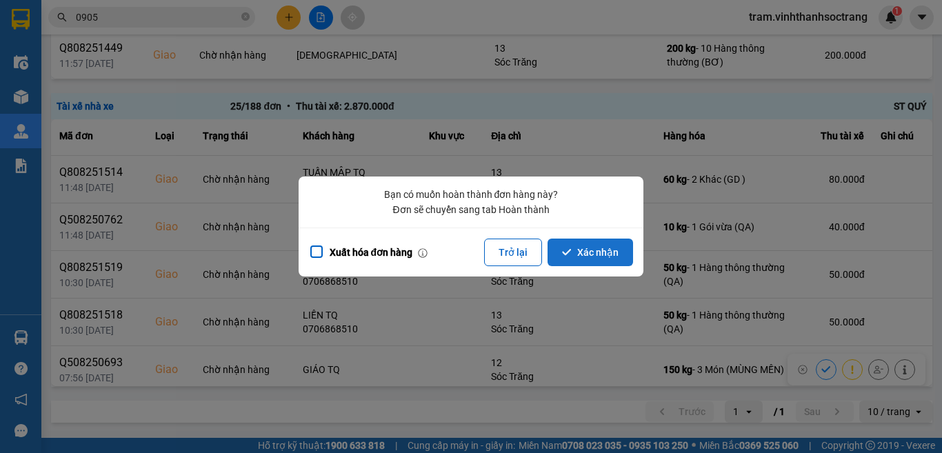
click at [616, 253] on button "Xác nhận" at bounding box center [589, 252] width 85 height 28
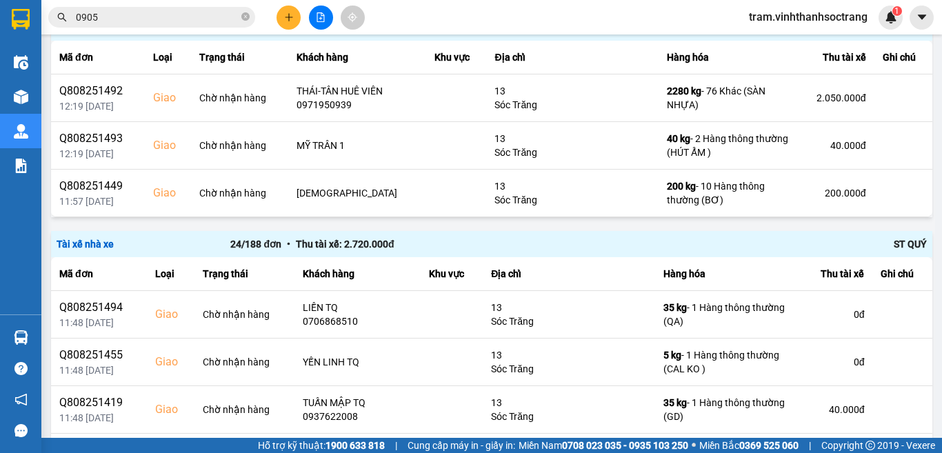
scroll to position [2167, 0]
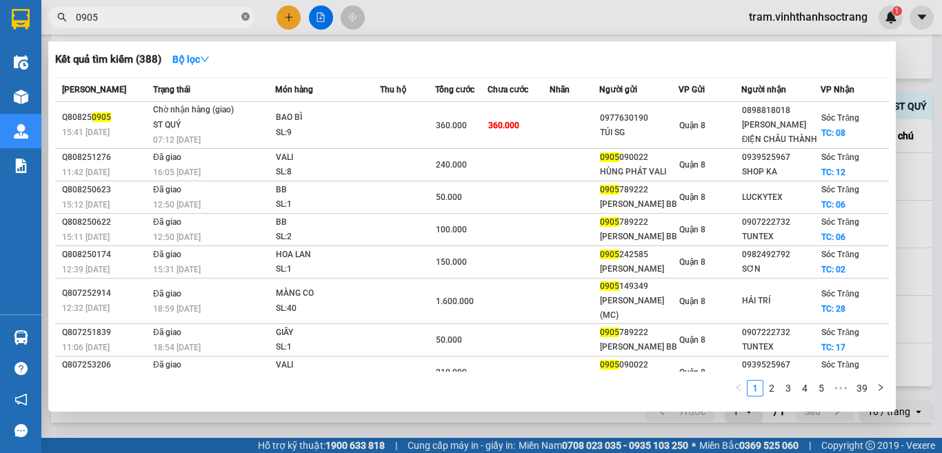
click at [243, 19] on icon "close-circle" at bounding box center [245, 16] width 8 height 8
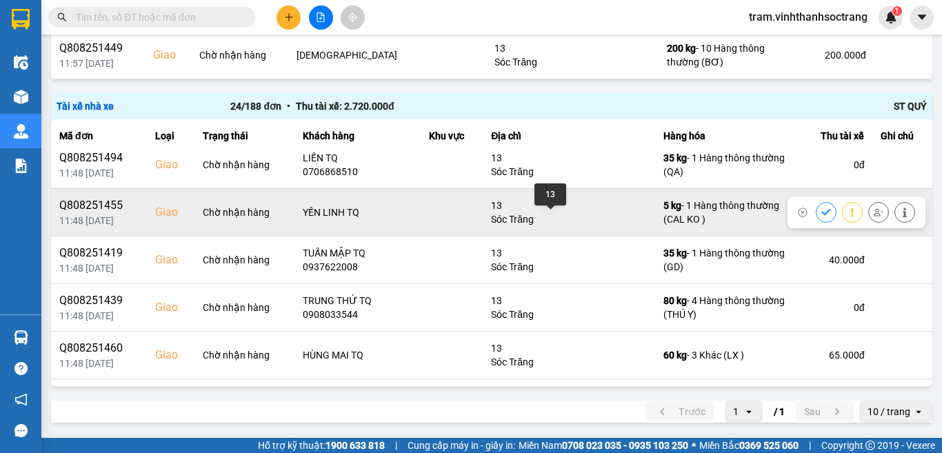
scroll to position [0, 0]
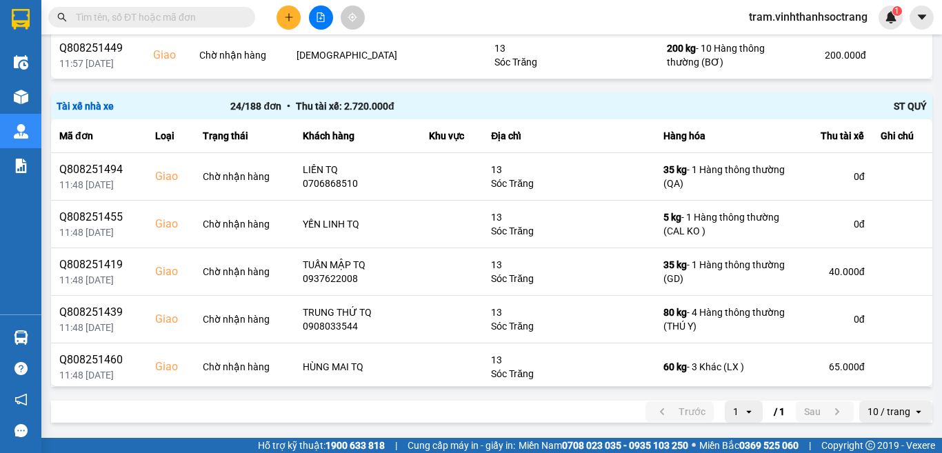
click at [212, 21] on input "text" at bounding box center [157, 17] width 163 height 15
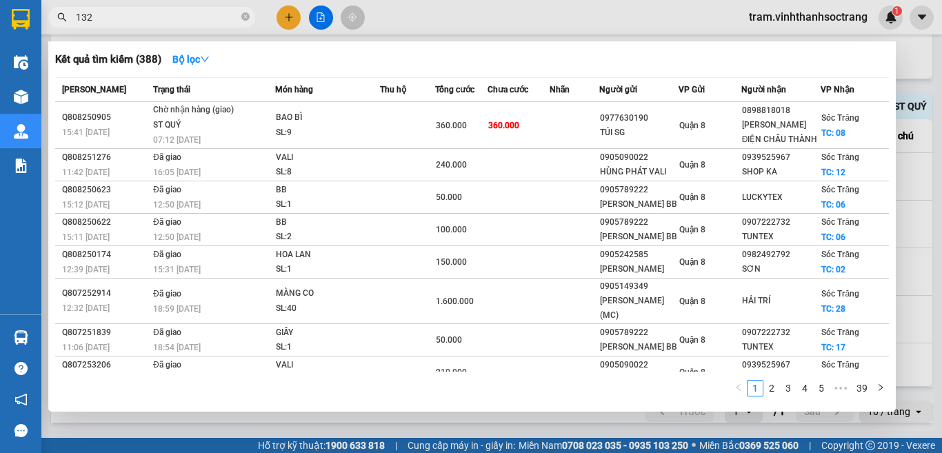
type input "1324"
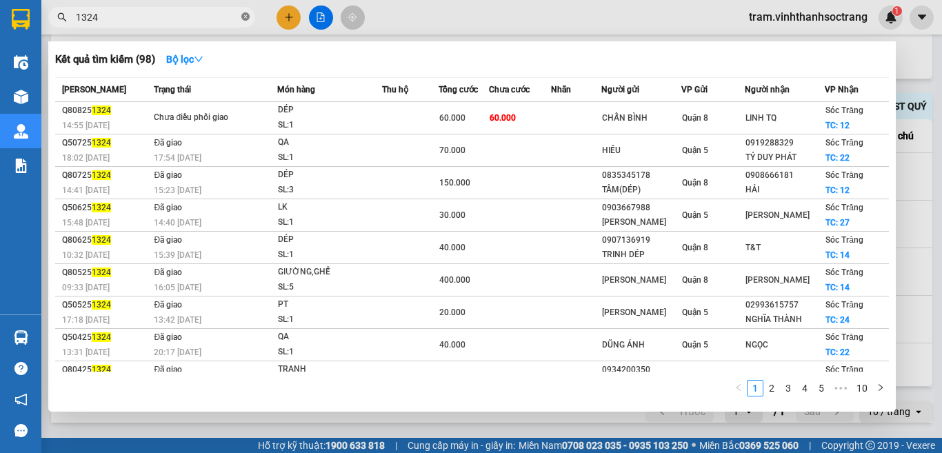
click at [245, 19] on icon "close-circle" at bounding box center [245, 16] width 8 height 8
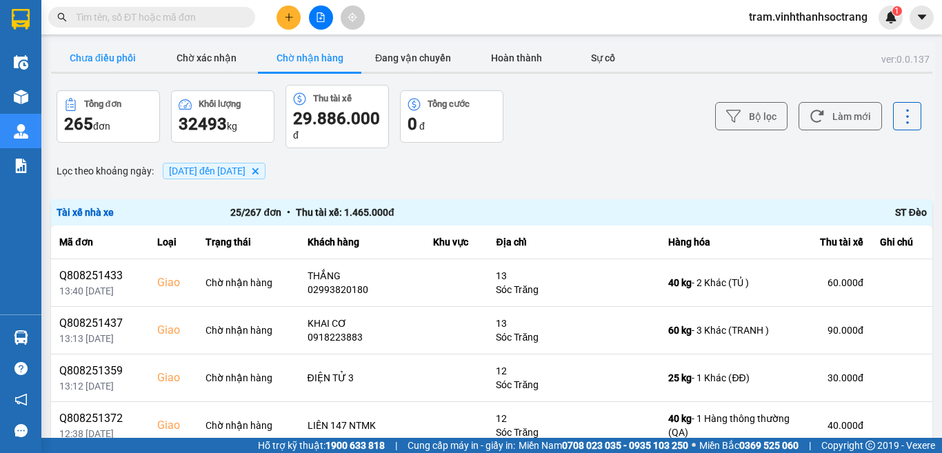
click at [109, 50] on button "Chưa điều phối" at bounding box center [102, 58] width 103 height 28
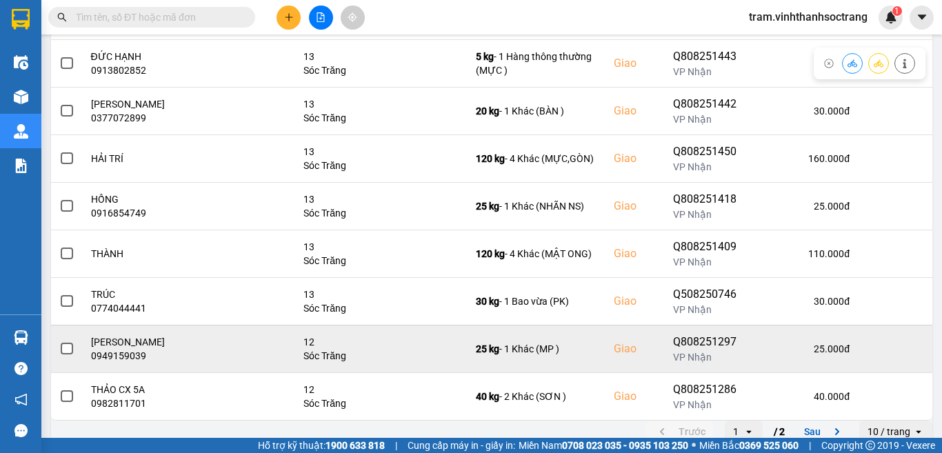
scroll to position [292, 0]
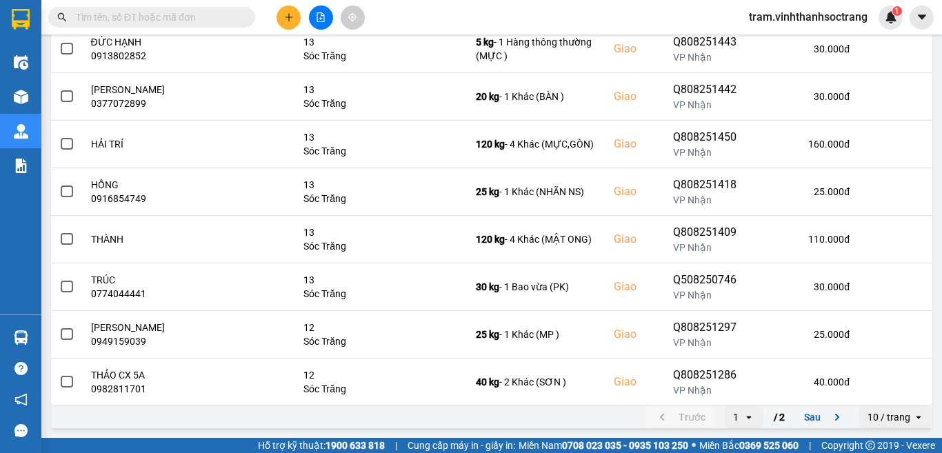
click at [890, 414] on div "10 / trang" at bounding box center [888, 417] width 43 height 14
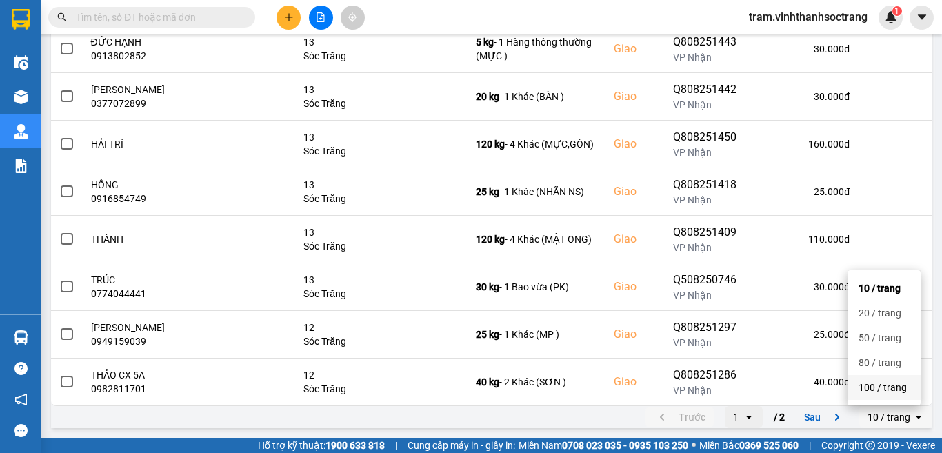
click at [905, 394] on li "100 / trang" at bounding box center [883, 387] width 73 height 25
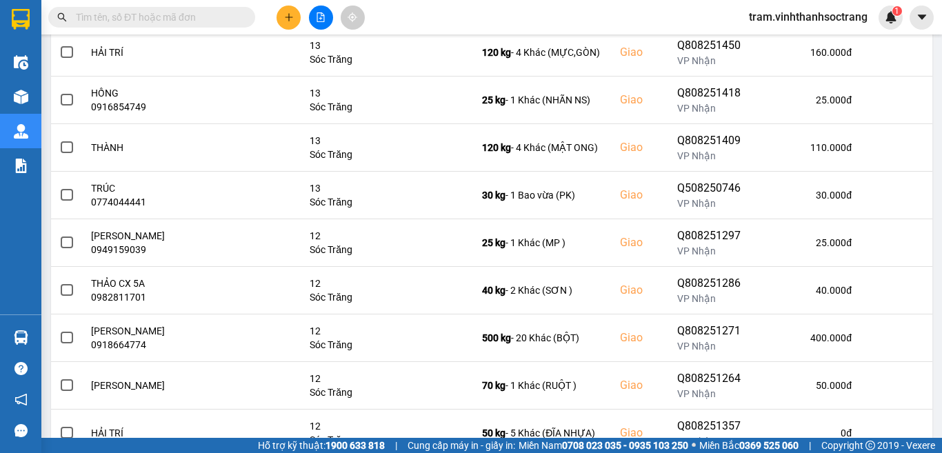
scroll to position [624, 0]
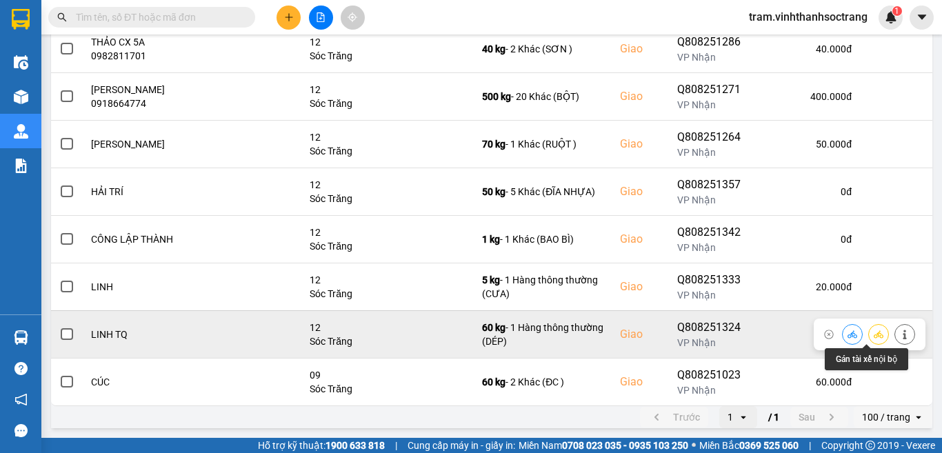
click at [873, 331] on icon at bounding box center [878, 334] width 10 height 10
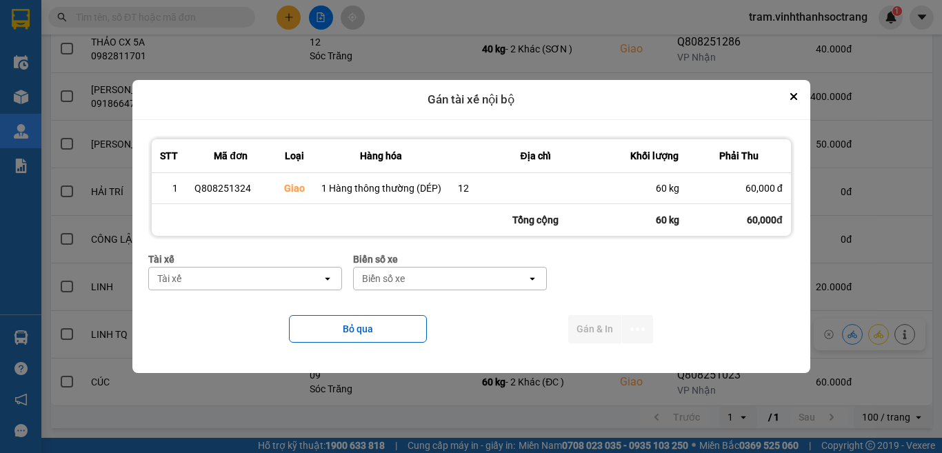
click at [279, 272] on div "Tài xế" at bounding box center [235, 278] width 173 height 22
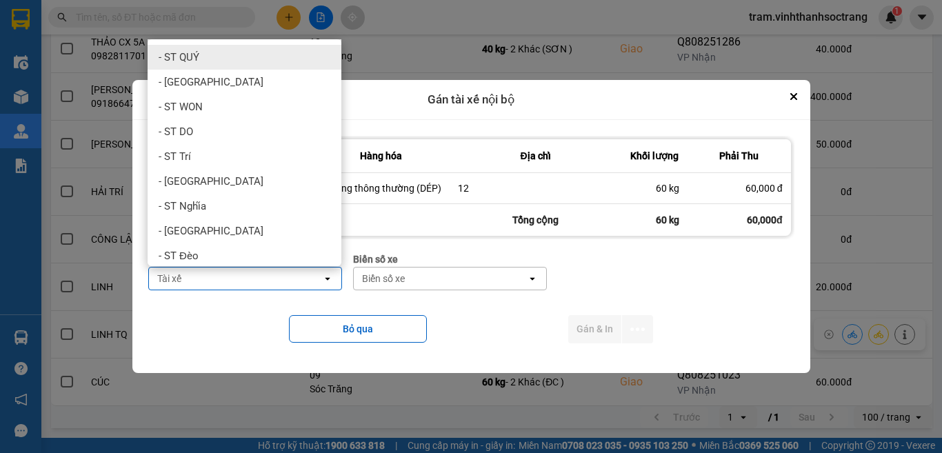
click at [303, 59] on div "- ST QUÝ" at bounding box center [245, 57] width 194 height 25
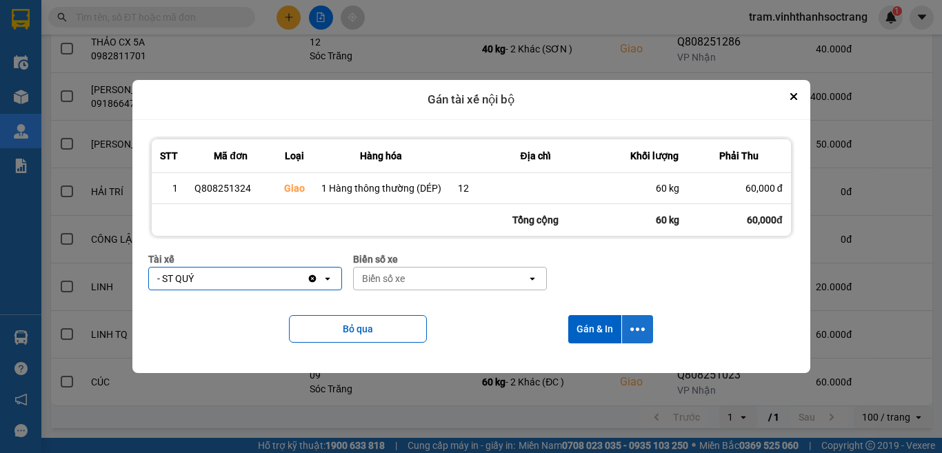
click at [630, 333] on icon "dialog" at bounding box center [637, 329] width 14 height 14
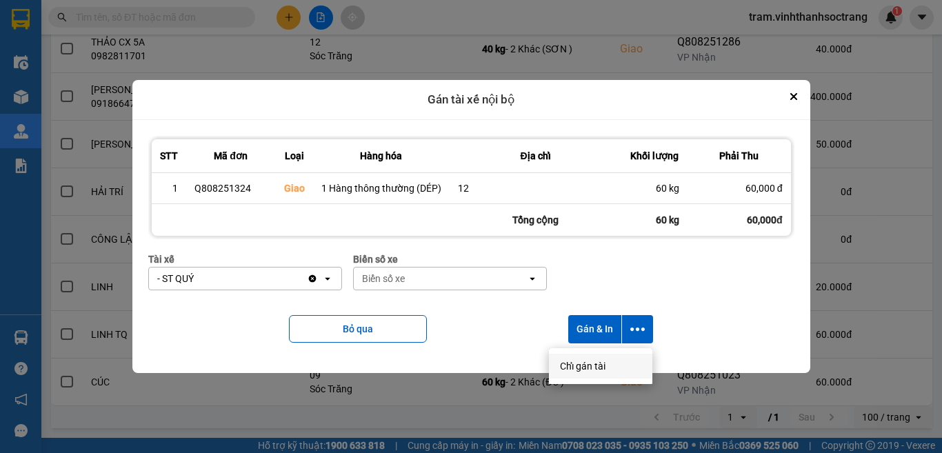
click at [605, 362] on span "Chỉ gán tài" at bounding box center [582, 366] width 45 height 14
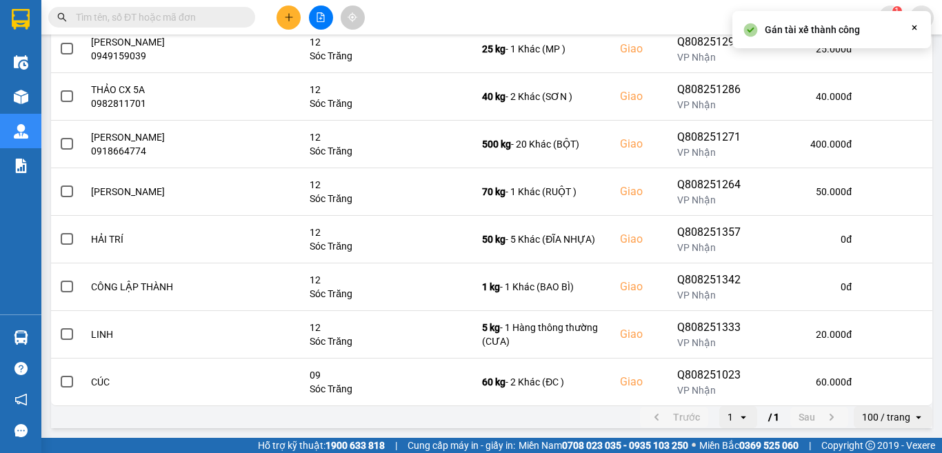
scroll to position [0, 0]
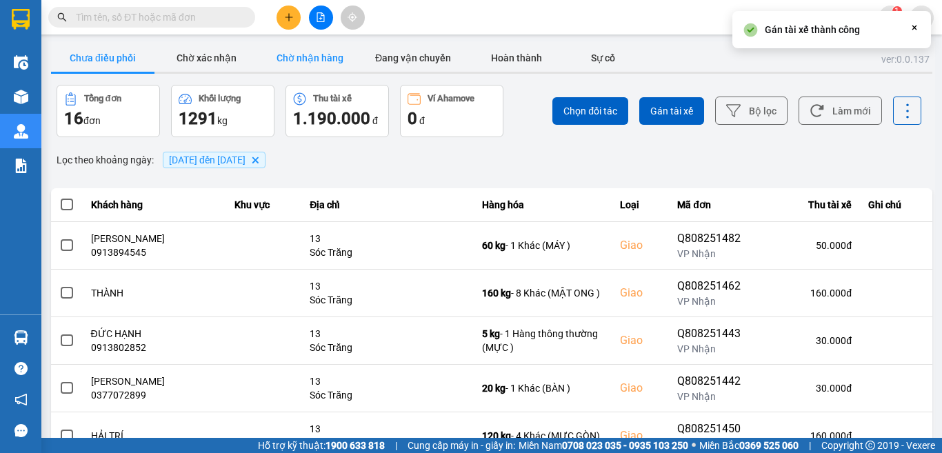
click at [337, 69] on button "Chờ nhận hàng" at bounding box center [309, 58] width 103 height 28
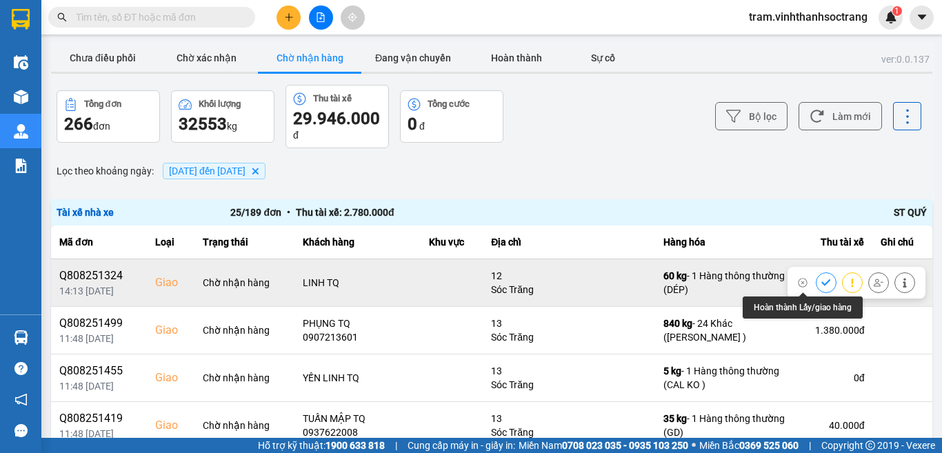
click at [821, 287] on icon at bounding box center [826, 283] width 10 height 10
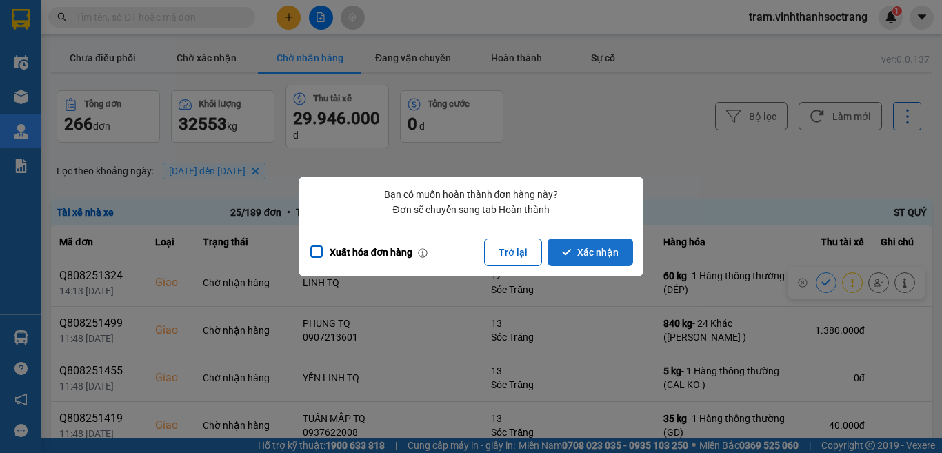
click at [581, 254] on button "Xác nhận" at bounding box center [589, 252] width 85 height 28
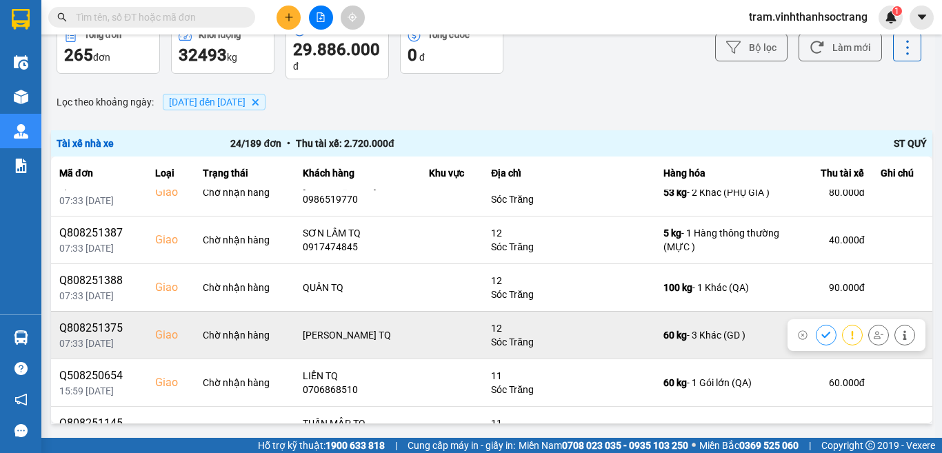
scroll to position [758, 0]
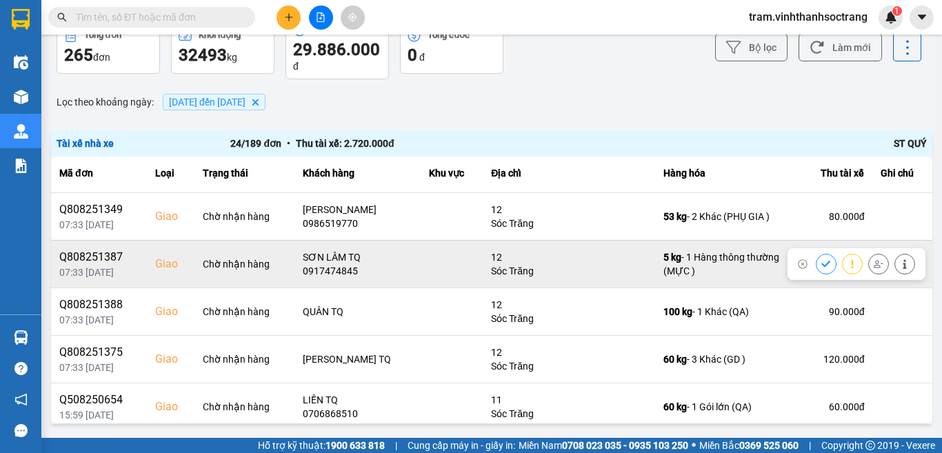
click at [821, 267] on icon at bounding box center [826, 264] width 10 height 10
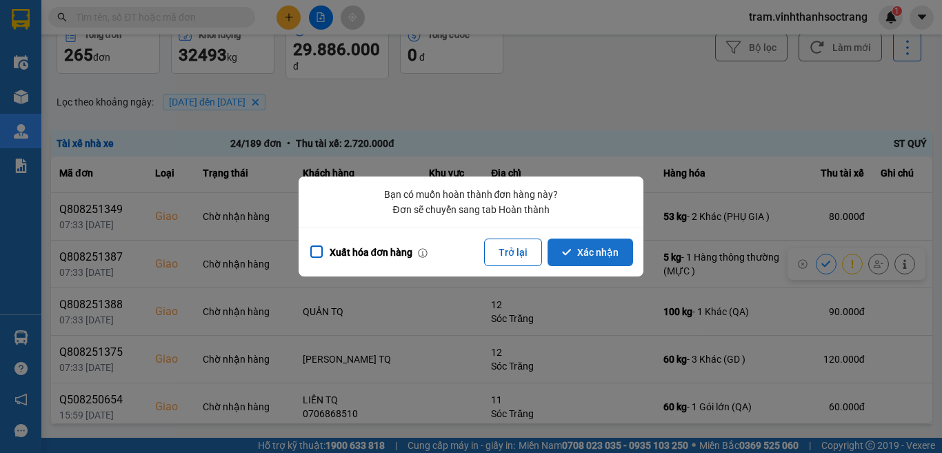
click at [606, 254] on button "Xác nhận" at bounding box center [589, 252] width 85 height 28
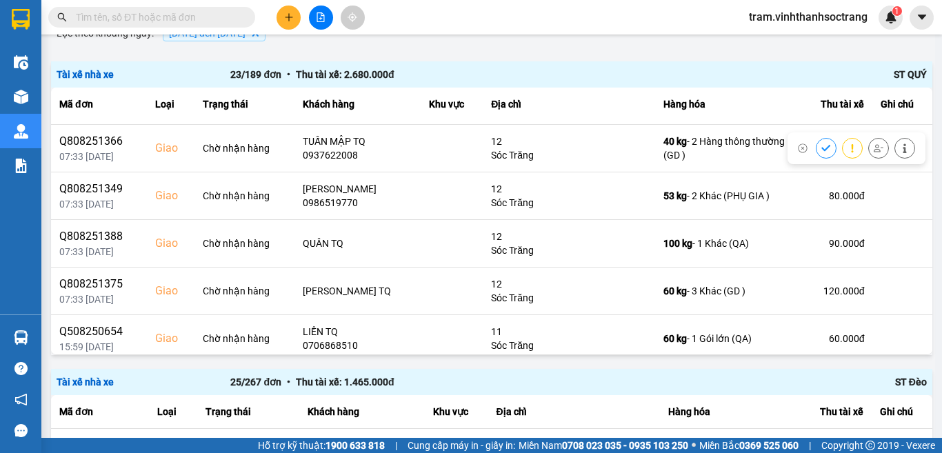
scroll to position [827, 0]
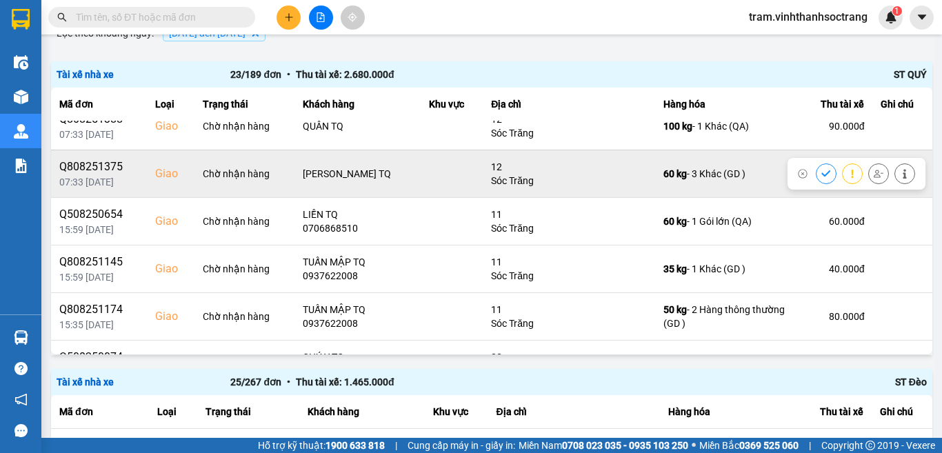
click at [821, 172] on icon at bounding box center [826, 174] width 10 height 10
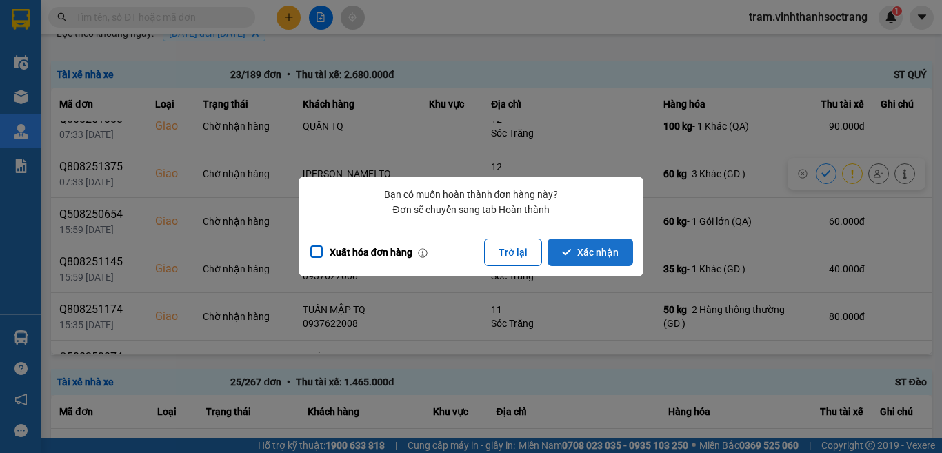
click at [598, 250] on button "Xác nhận" at bounding box center [589, 252] width 85 height 28
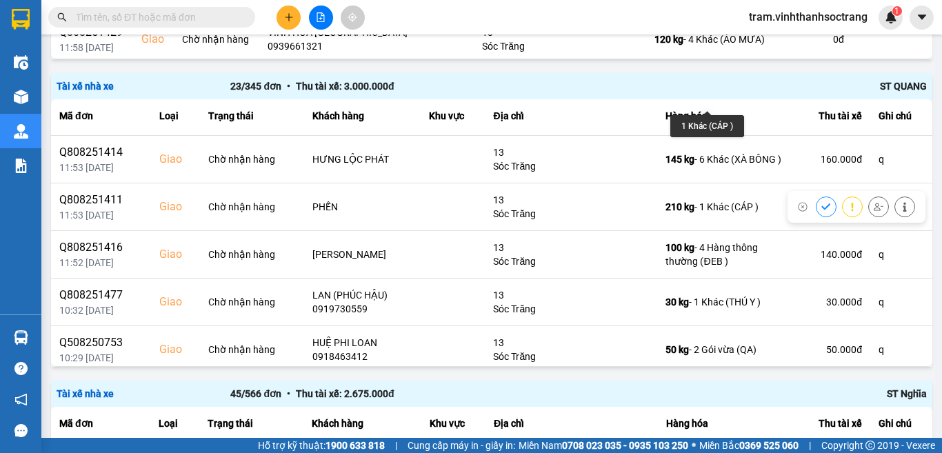
scroll to position [860, 0]
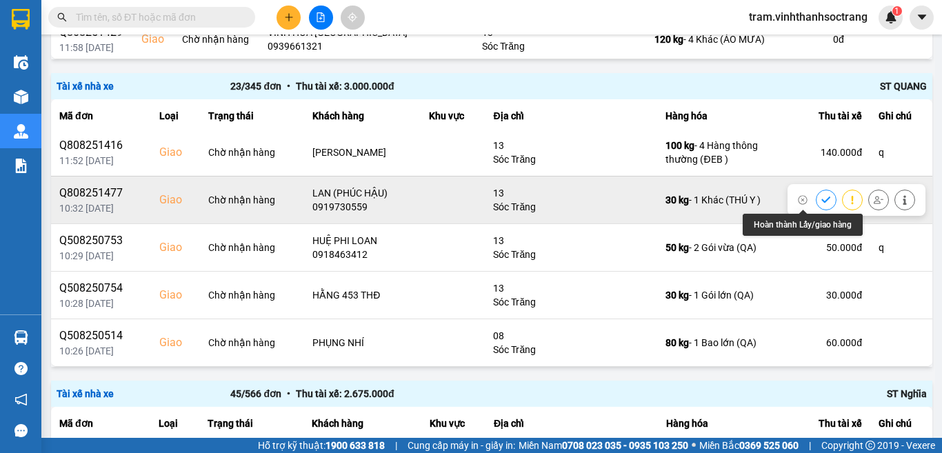
click at [821, 201] on icon at bounding box center [826, 200] width 10 height 10
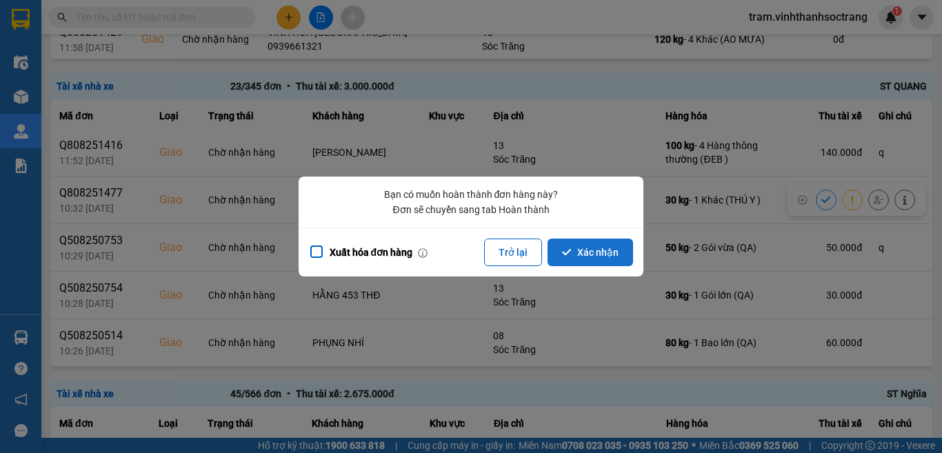
click at [622, 246] on button "Xác nhận" at bounding box center [589, 252] width 85 height 28
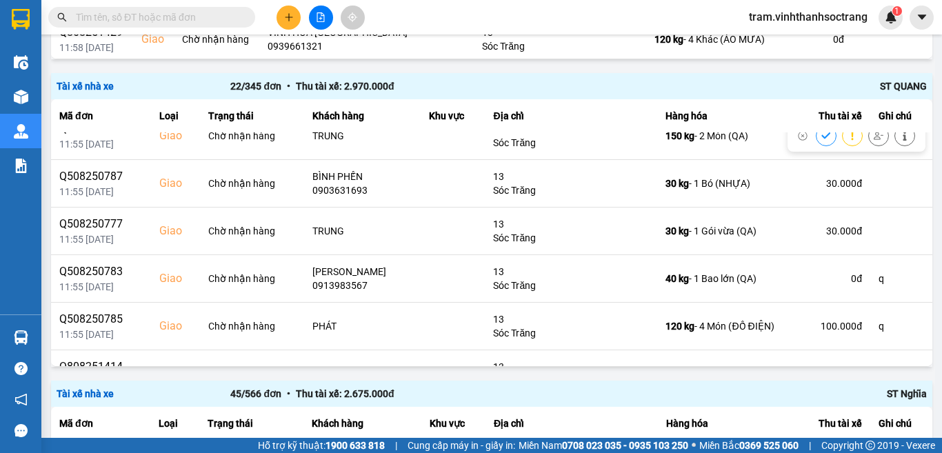
scroll to position [551, 0]
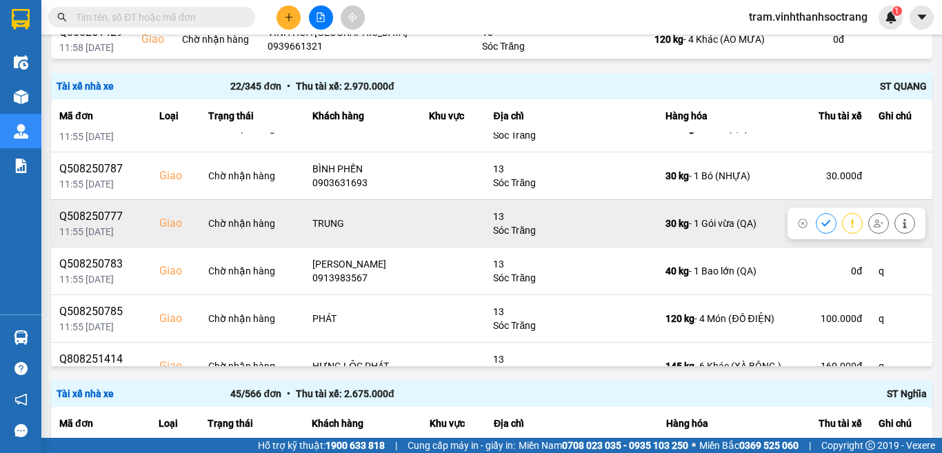
click at [821, 224] on icon at bounding box center [826, 224] width 10 height 10
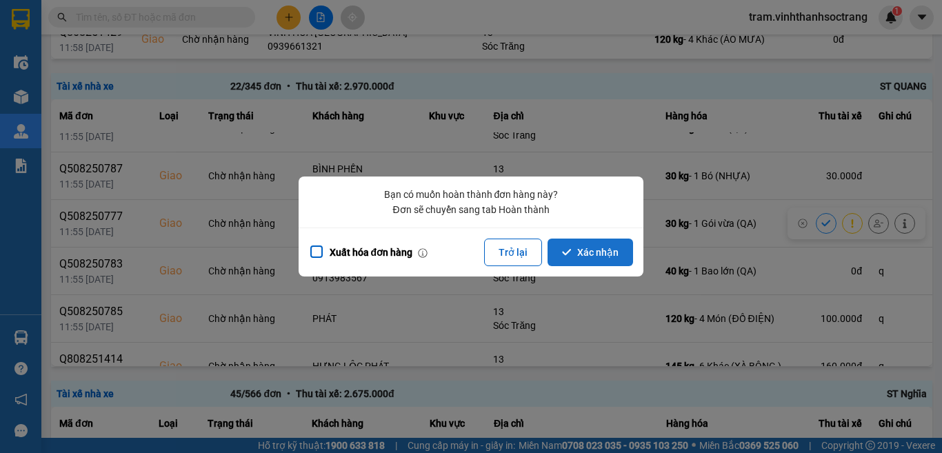
click at [596, 254] on button "Xác nhận" at bounding box center [589, 252] width 85 height 28
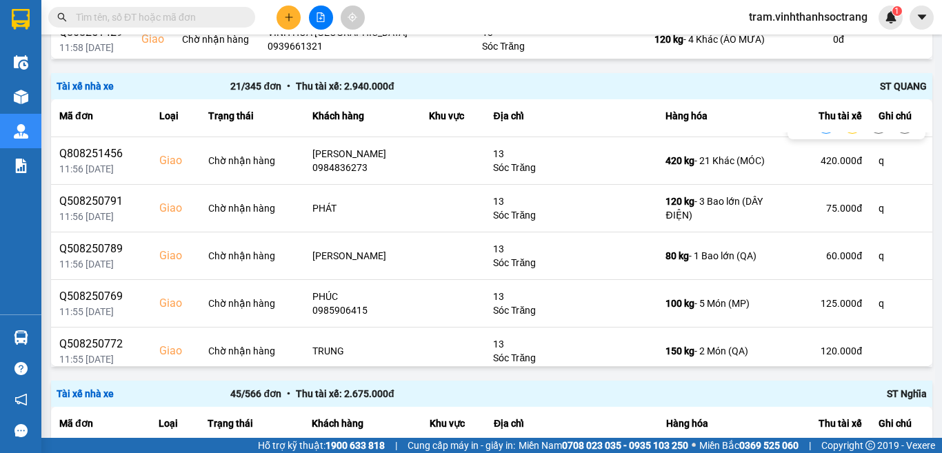
scroll to position [345, 0]
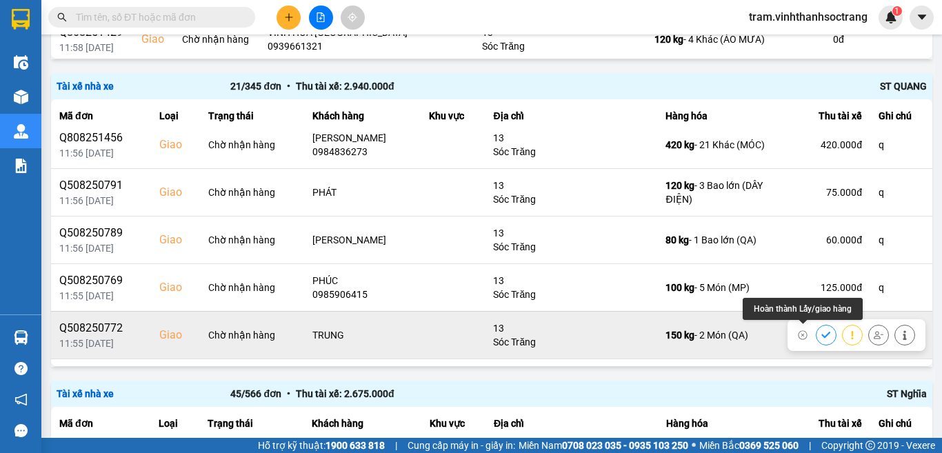
click at [821, 334] on icon at bounding box center [826, 335] width 10 height 10
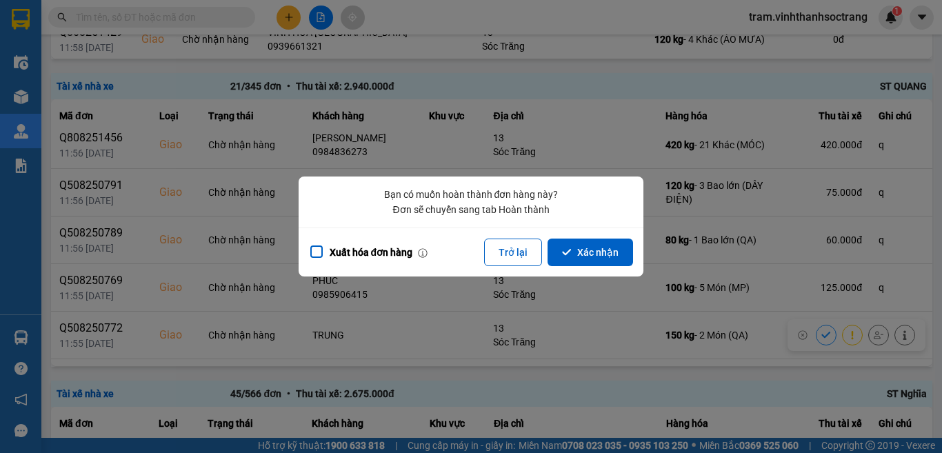
click at [589, 253] on button "Xác nhận" at bounding box center [589, 252] width 85 height 28
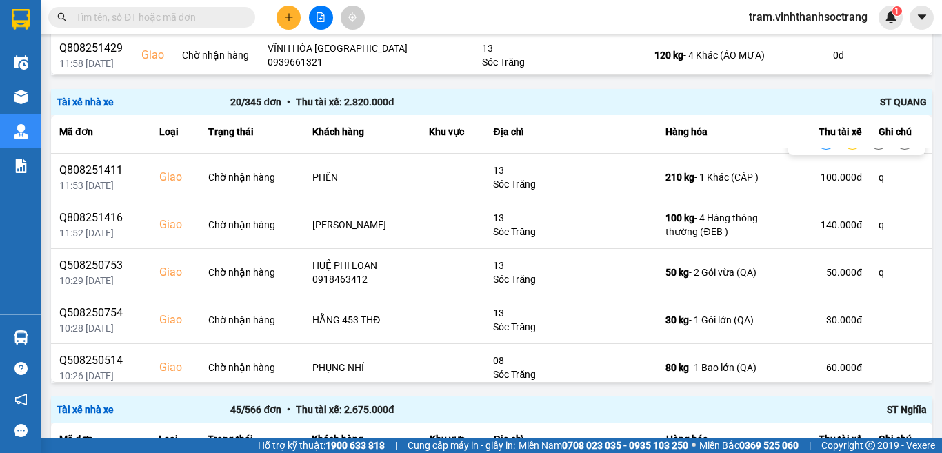
scroll to position [718, 0]
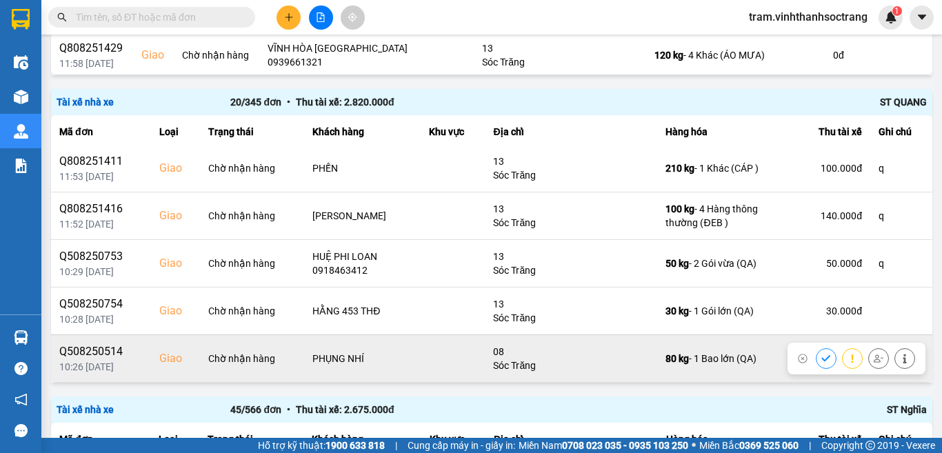
click at [821, 360] on icon at bounding box center [825, 358] width 9 height 6
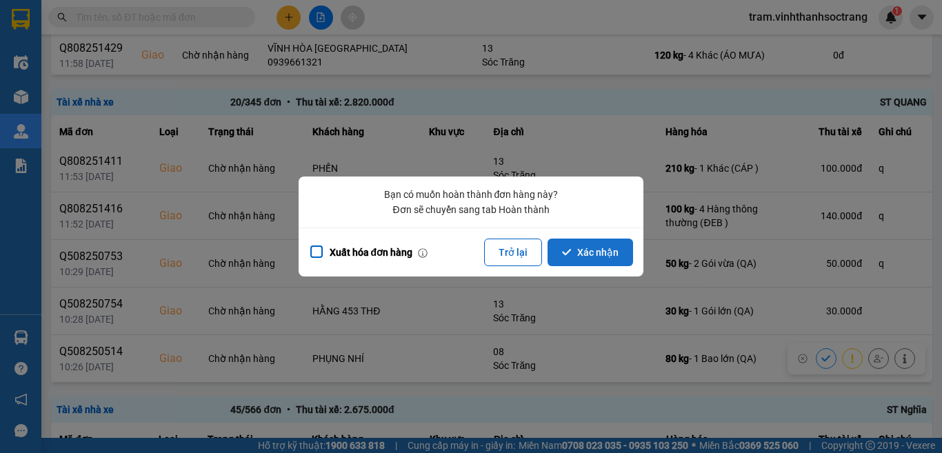
click at [595, 244] on button "Xác nhận" at bounding box center [589, 252] width 85 height 28
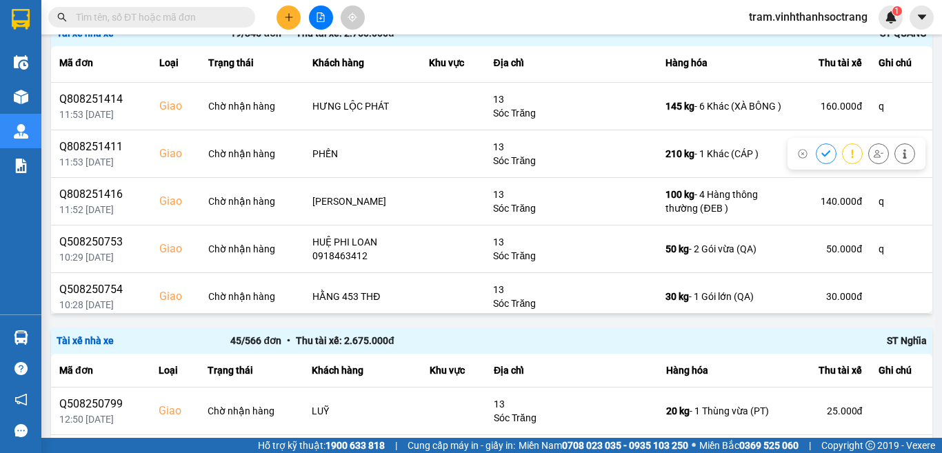
scroll to position [670, 0]
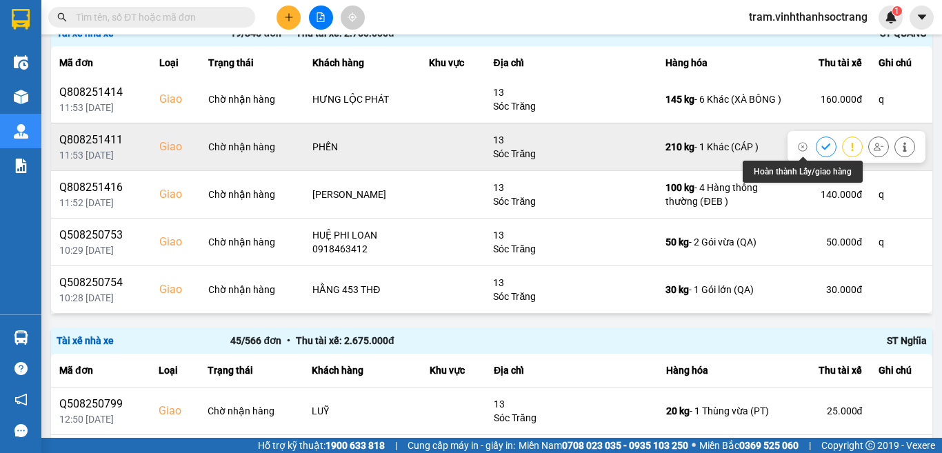
click at [821, 145] on icon at bounding box center [826, 147] width 10 height 10
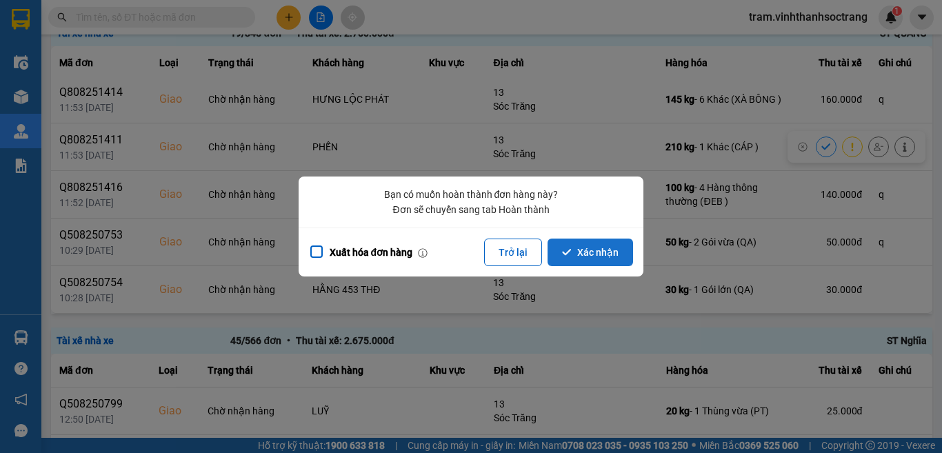
click at [605, 251] on button "Xác nhận" at bounding box center [589, 252] width 85 height 28
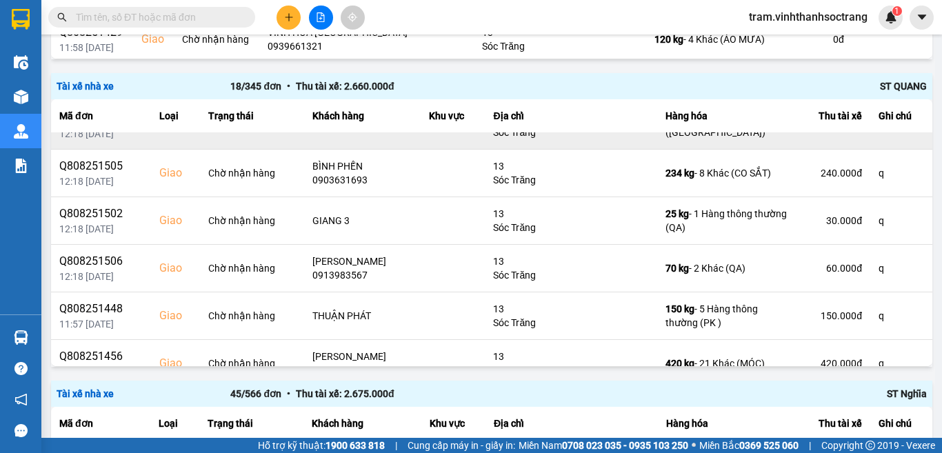
scroll to position [138, 0]
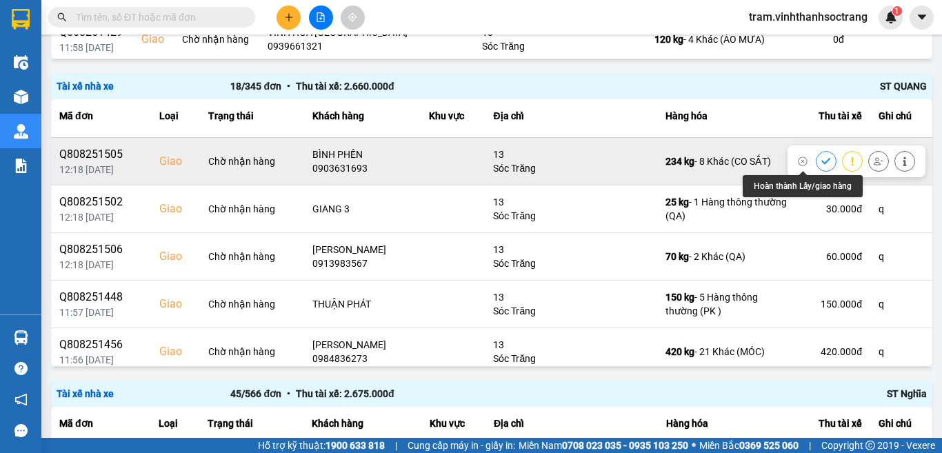
click at [821, 158] on icon at bounding box center [826, 161] width 10 height 10
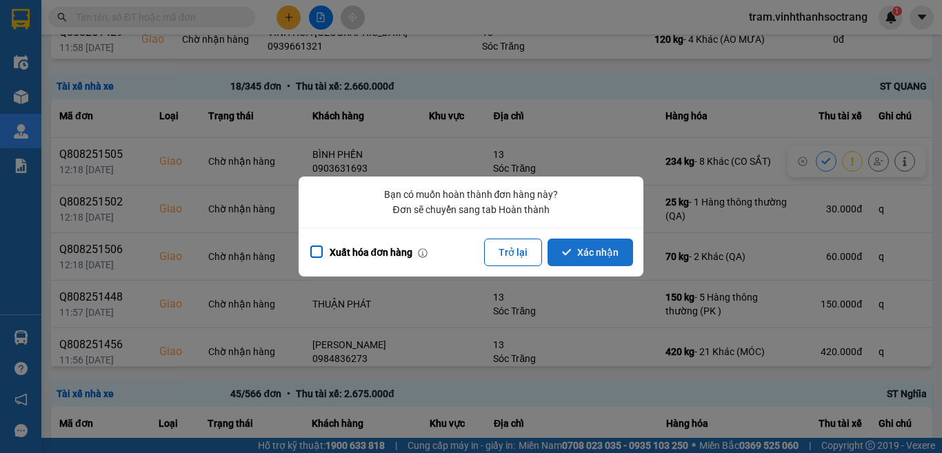
click at [591, 243] on button "Xác nhận" at bounding box center [589, 252] width 85 height 28
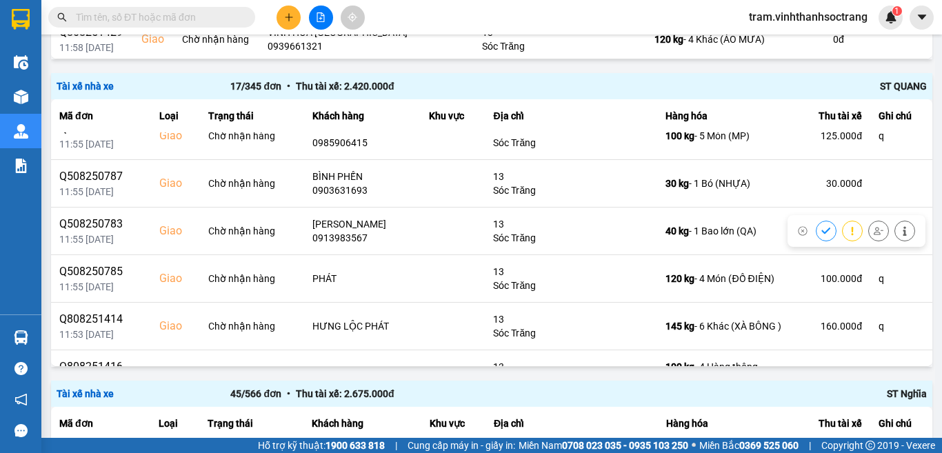
scroll to position [482, 0]
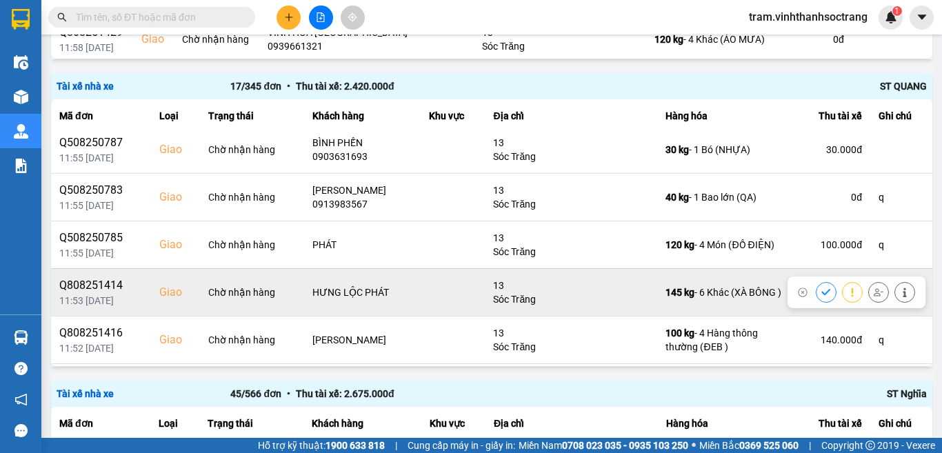
click at [821, 288] on icon at bounding box center [826, 292] width 10 height 10
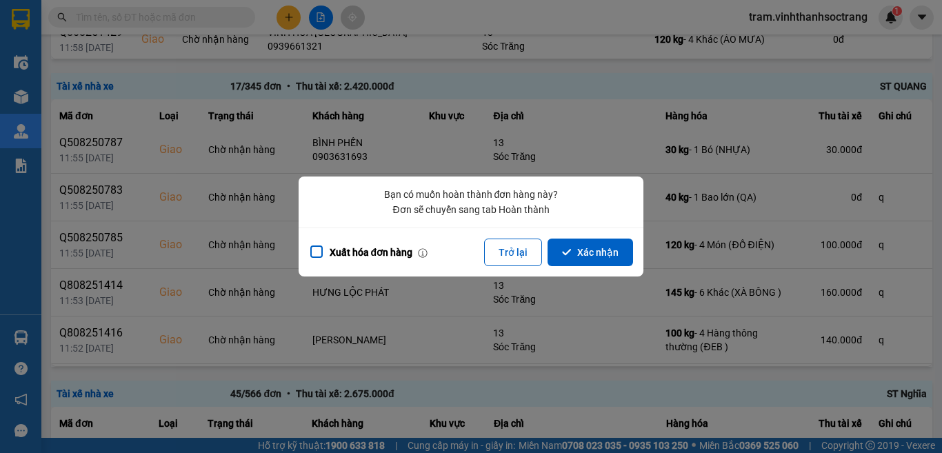
click at [591, 252] on button "Xác nhận" at bounding box center [589, 252] width 85 height 28
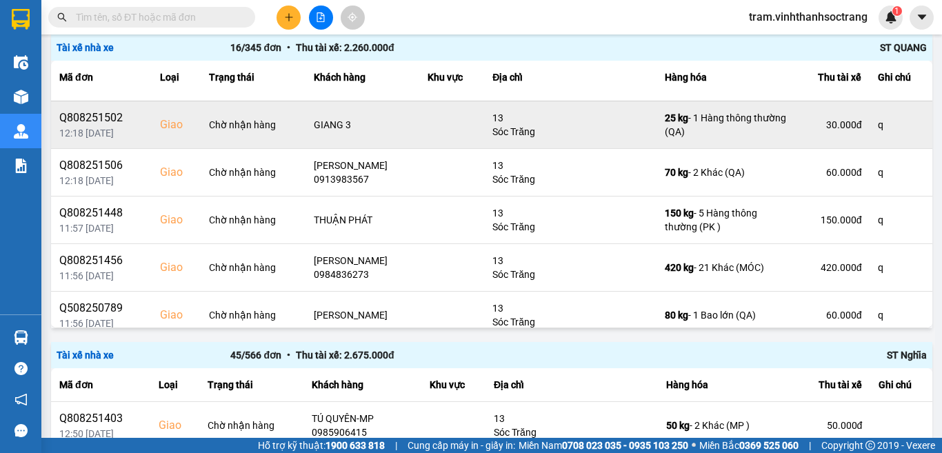
scroll to position [138, 0]
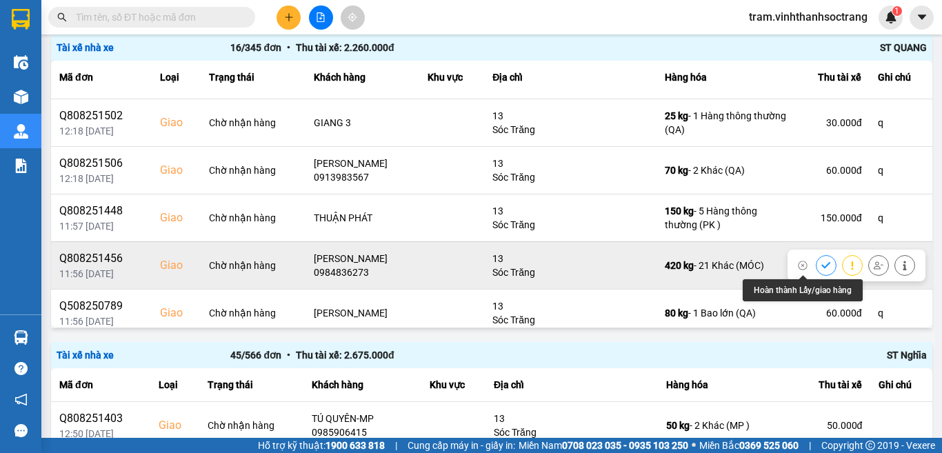
click at [821, 268] on icon at bounding box center [825, 265] width 9 height 6
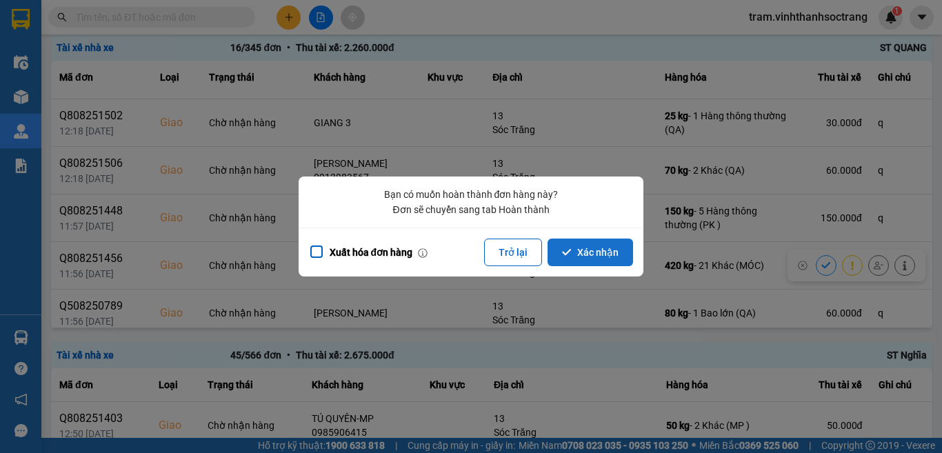
click at [593, 260] on button "Xác nhận" at bounding box center [589, 252] width 85 height 28
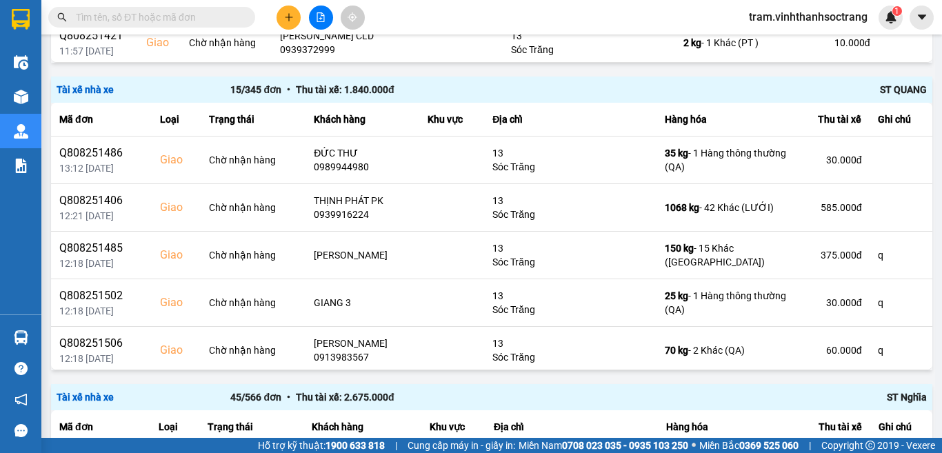
scroll to position [1356, 0]
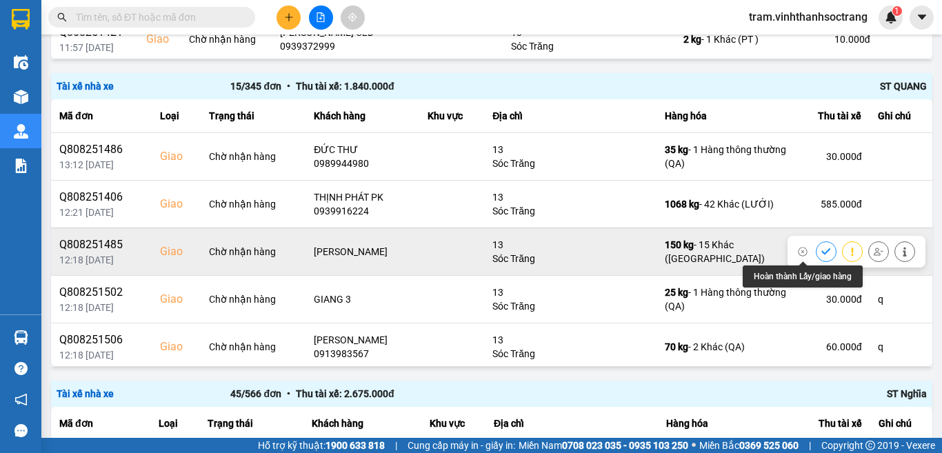
click at [821, 249] on icon at bounding box center [825, 251] width 9 height 6
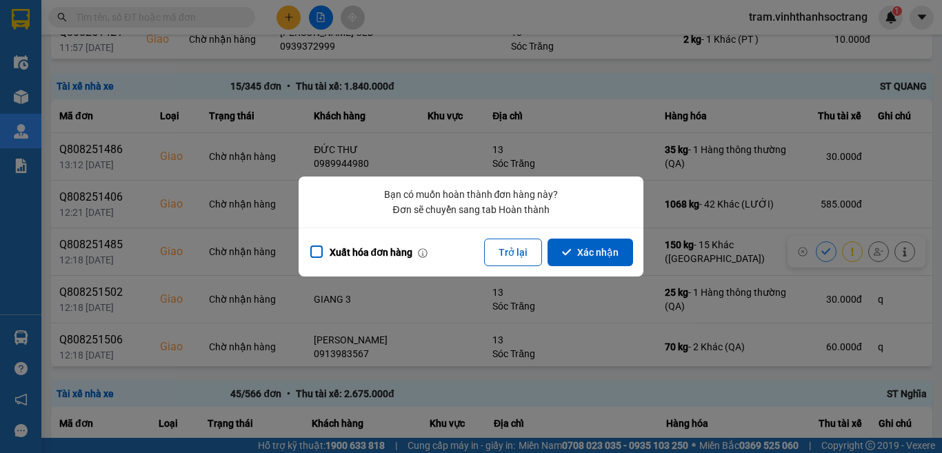
click at [558, 247] on button "Xác nhận" at bounding box center [589, 252] width 85 height 28
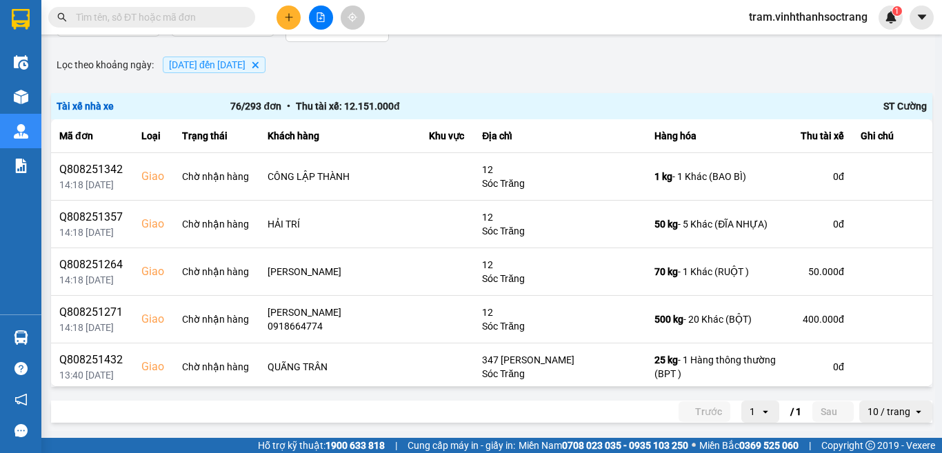
scroll to position [138, 0]
click icon
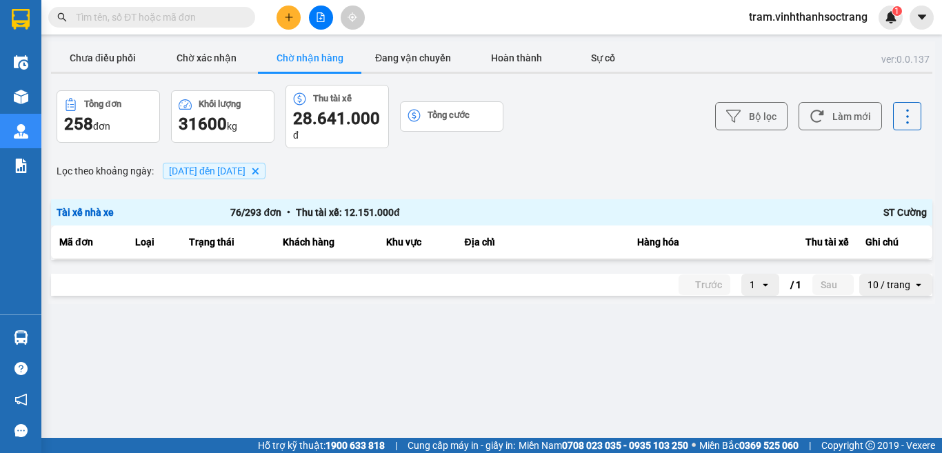
click button "Xác nhận"
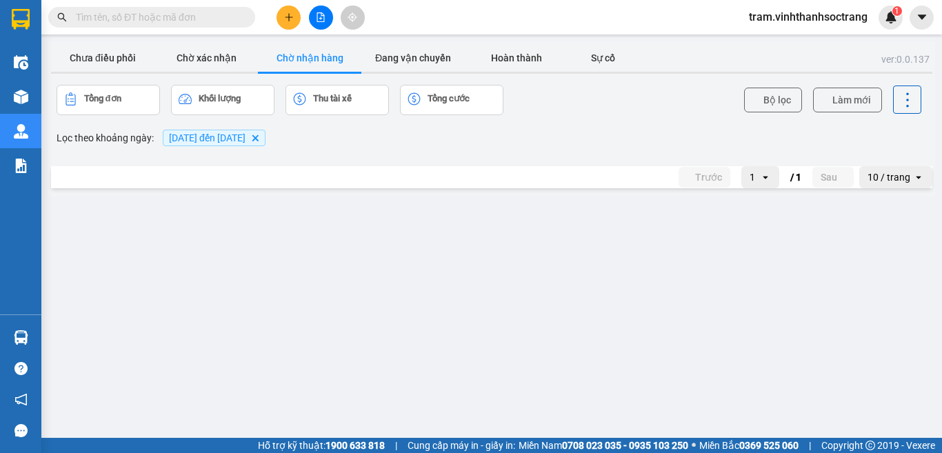
click icon
click button "Xác nhận"
click icon
click button "Xác nhận"
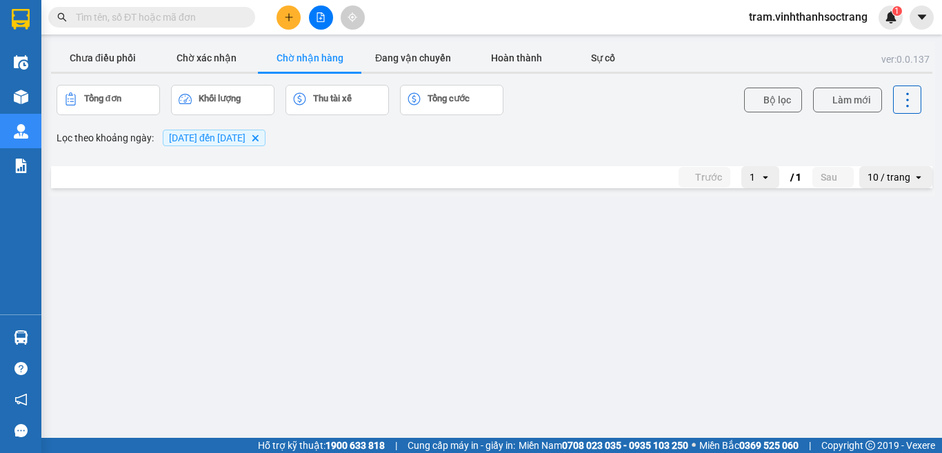
scroll to position [289, 0]
click icon
click button "Xác nhận"
click button
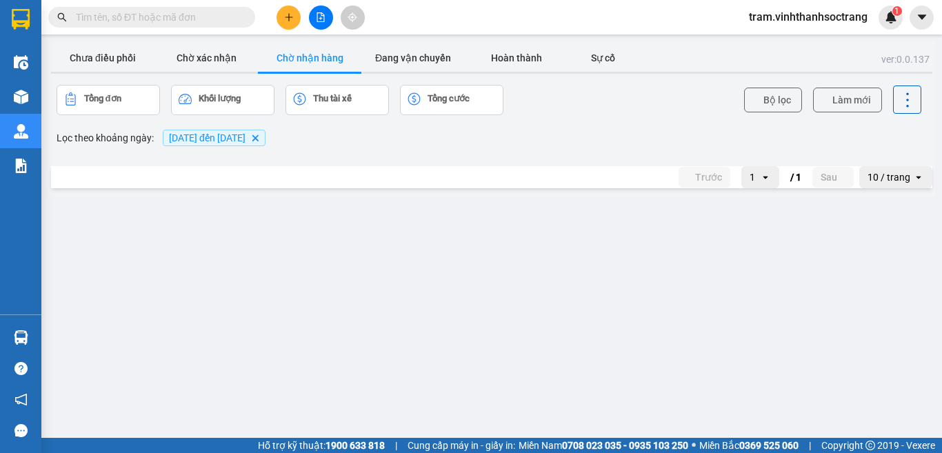
click button "Xác nhận"
click icon
click button "Xác nhận"
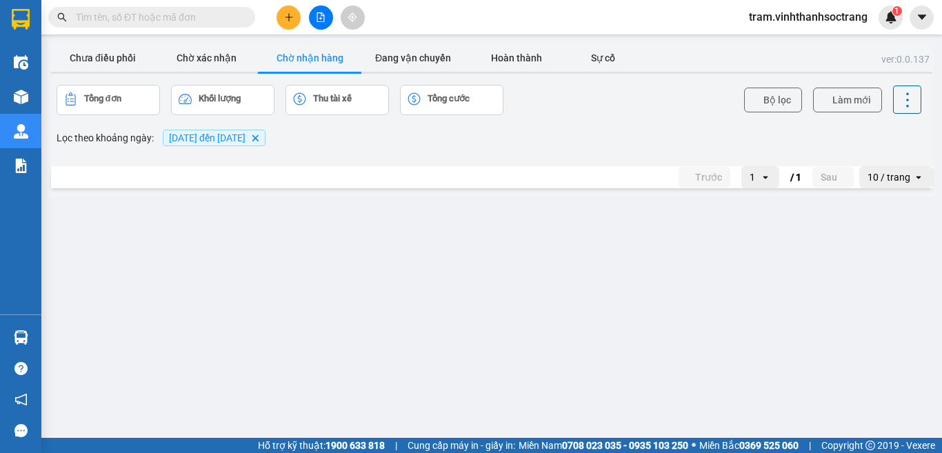
click button
click button "Xác nhận"
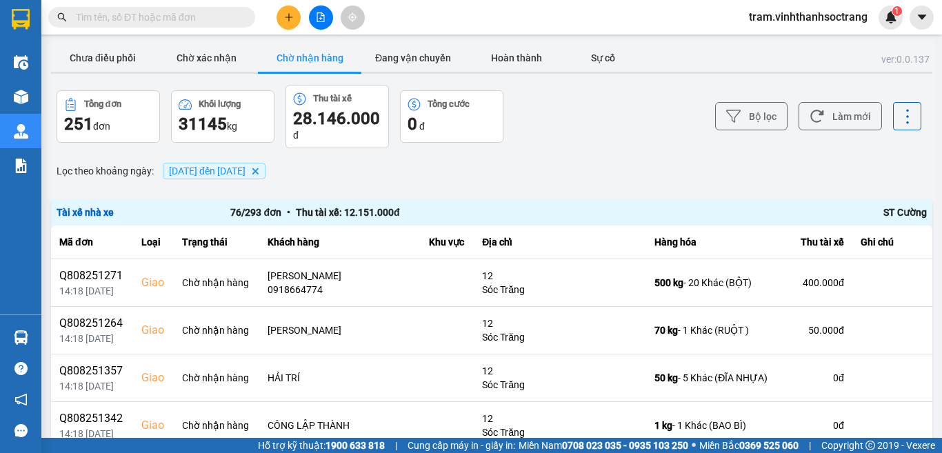
scroll to position [1394, 0]
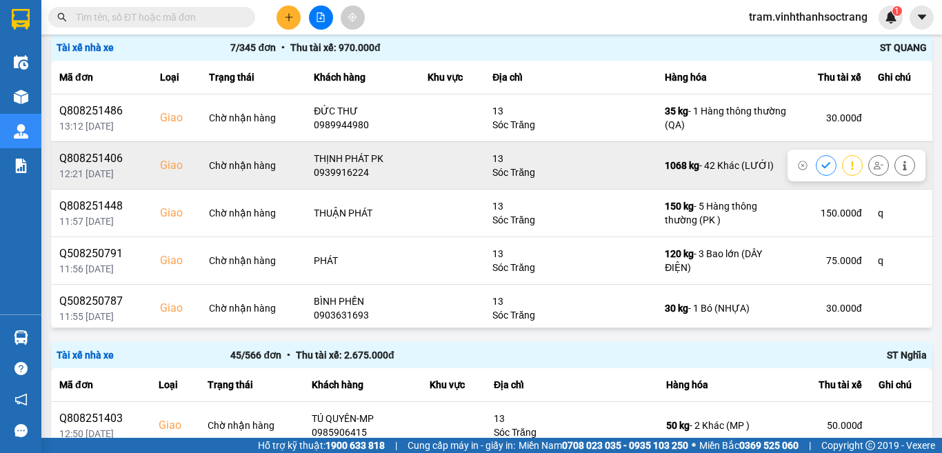
click at [821, 165] on icon at bounding box center [826, 166] width 10 height 10
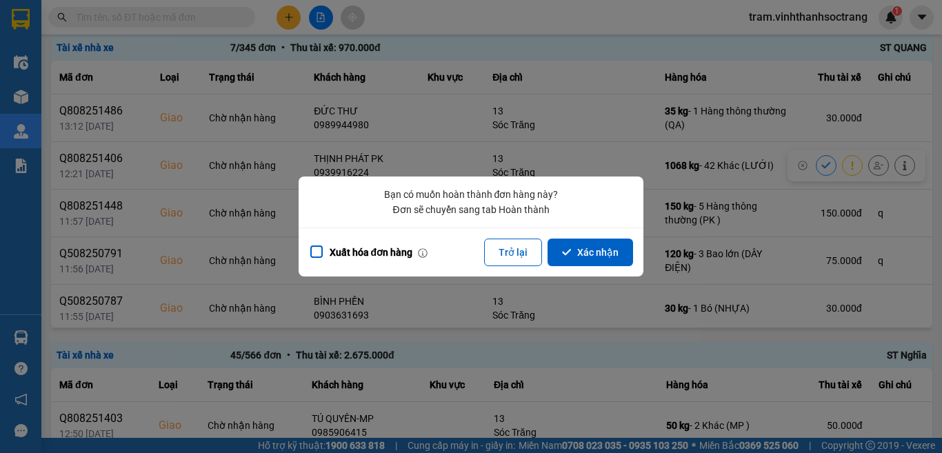
click at [609, 267] on div "Xuất hóa đơn hàng Trở lại Xác nhận" at bounding box center [470, 251] width 345 height 49
click at [617, 254] on button "Xác nhận" at bounding box center [589, 252] width 85 height 28
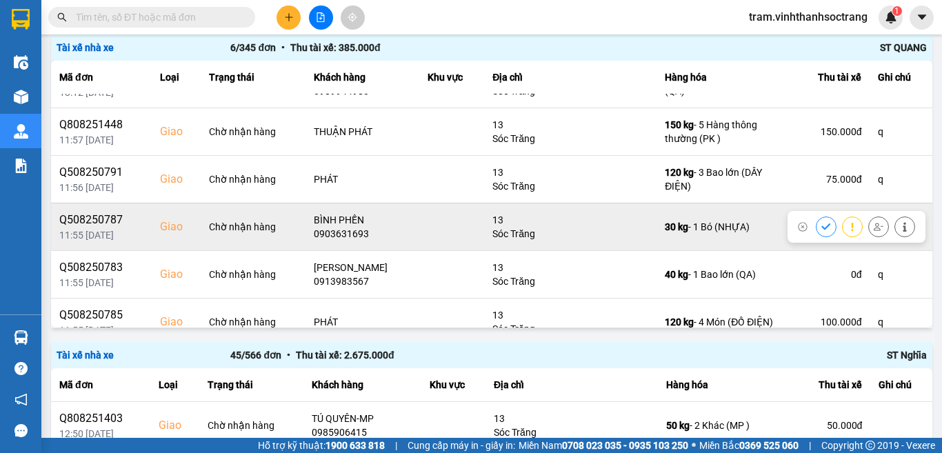
scroll to position [52, 0]
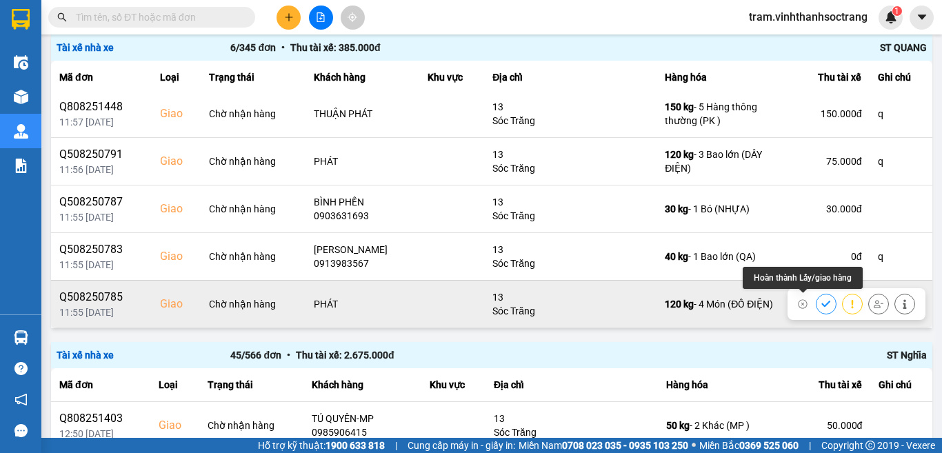
click at [821, 301] on icon at bounding box center [826, 304] width 10 height 10
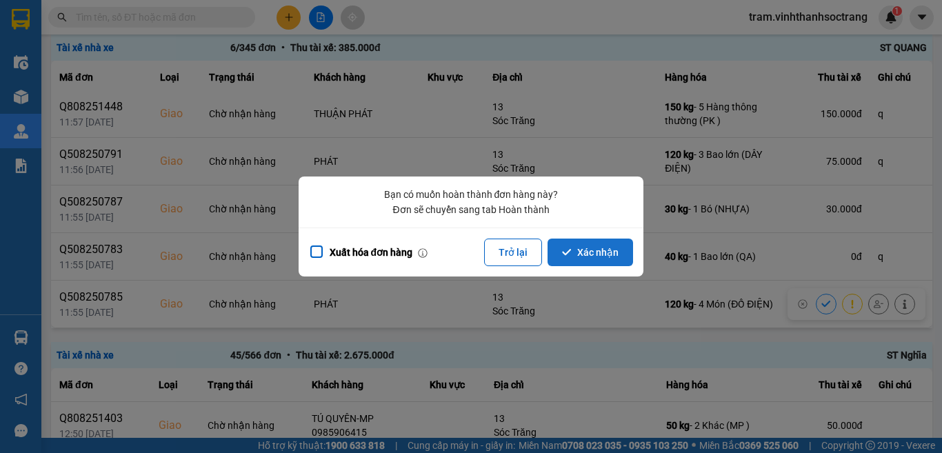
click at [607, 247] on button "Xác nhận" at bounding box center [589, 252] width 85 height 28
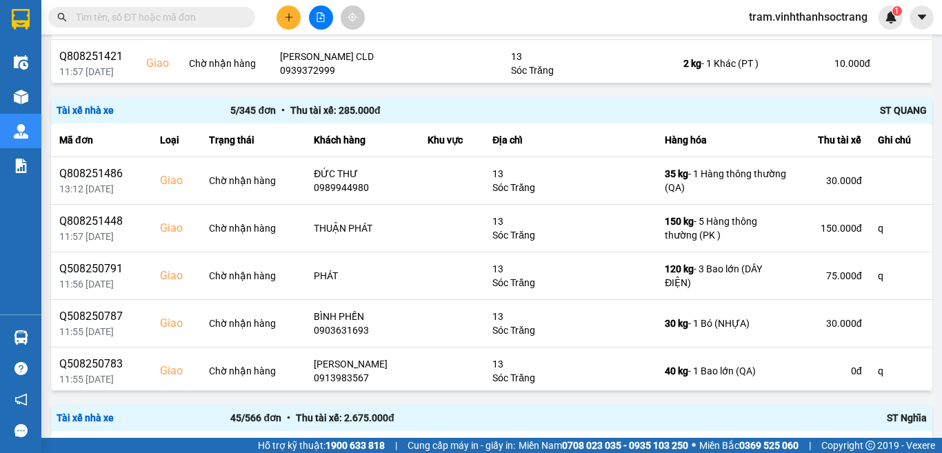
scroll to position [1356, 0]
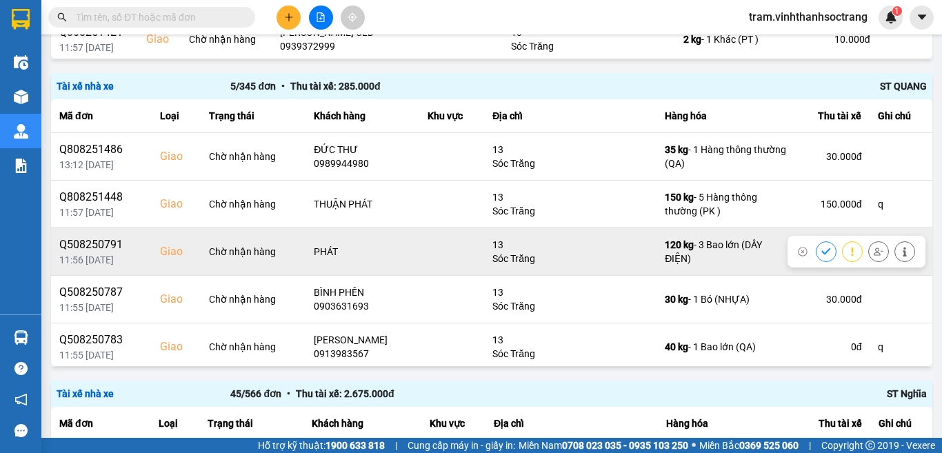
click at [821, 248] on icon at bounding box center [826, 252] width 10 height 10
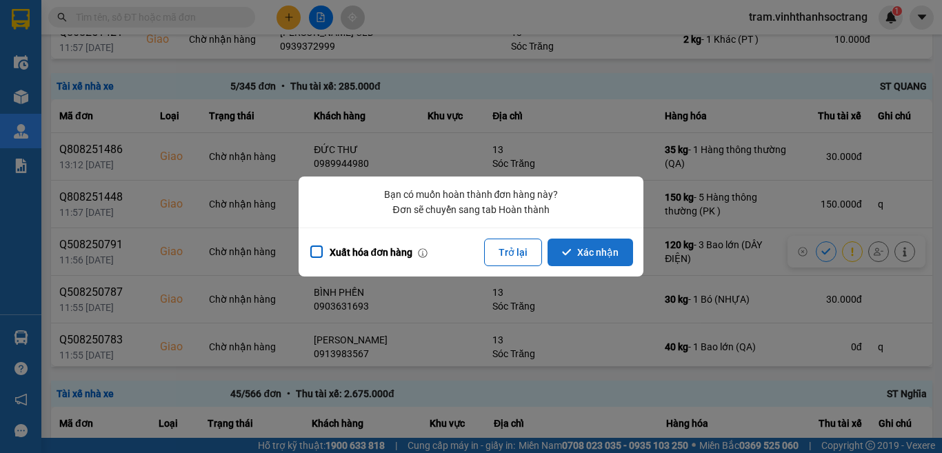
click at [589, 256] on button "Xác nhận" at bounding box center [589, 252] width 85 height 28
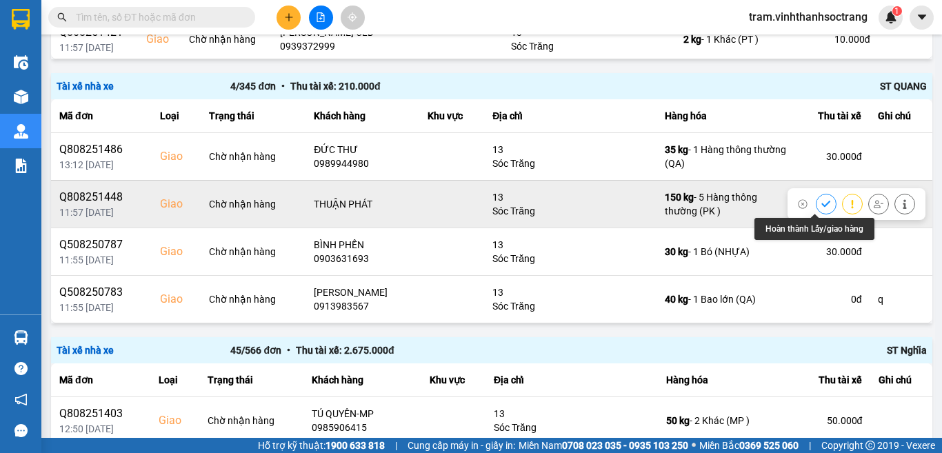
click at [821, 207] on icon at bounding box center [826, 204] width 10 height 10
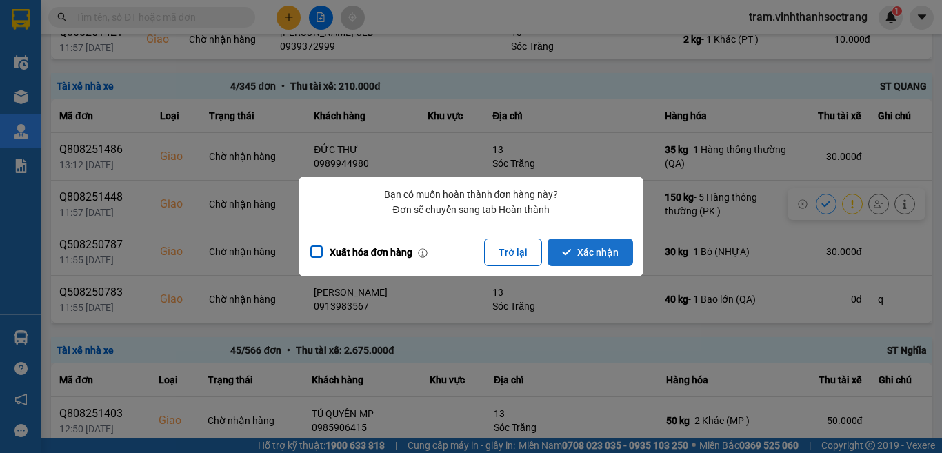
click at [589, 249] on button "Xác nhận" at bounding box center [589, 252] width 85 height 28
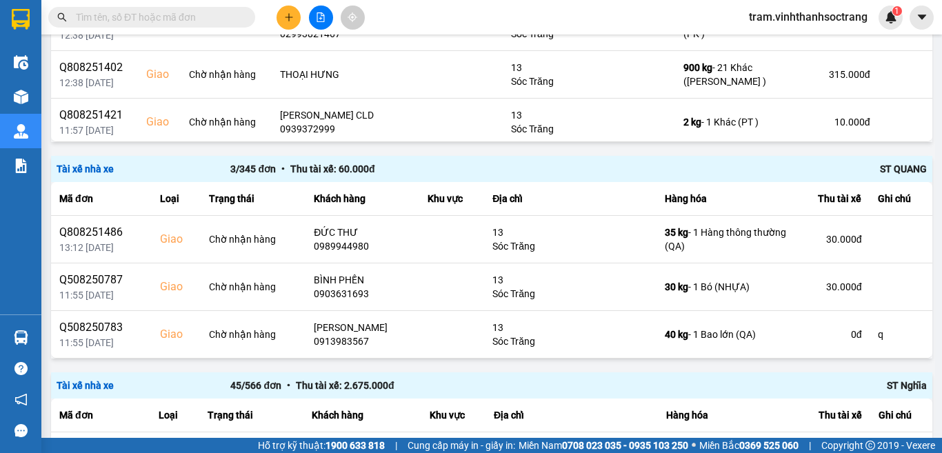
scroll to position [1287, 0]
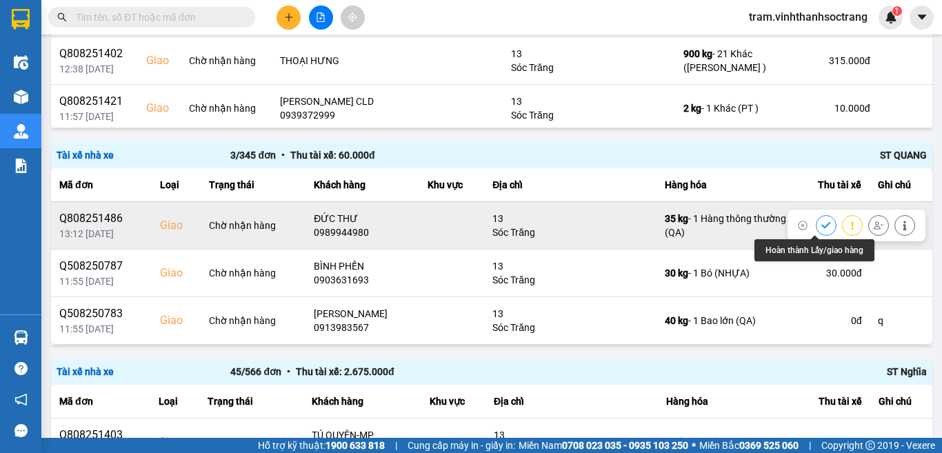
click at [821, 225] on icon at bounding box center [826, 226] width 10 height 10
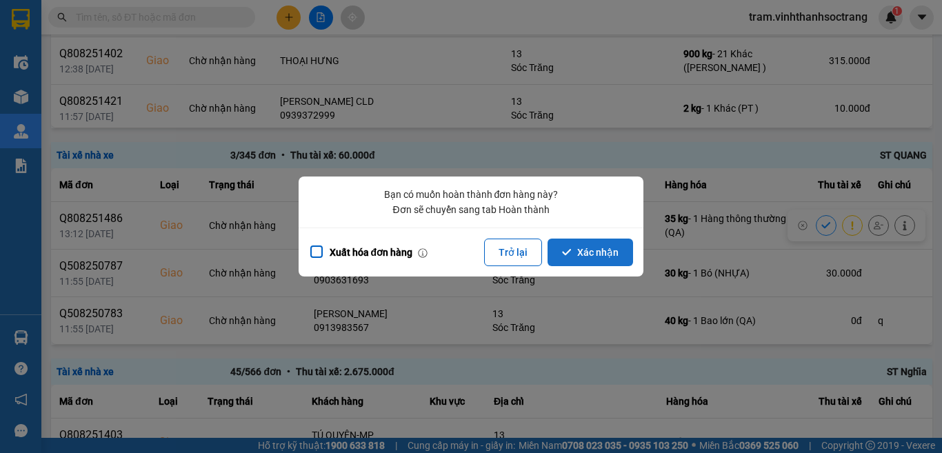
click at [599, 254] on button "Xác nhận" at bounding box center [589, 252] width 85 height 28
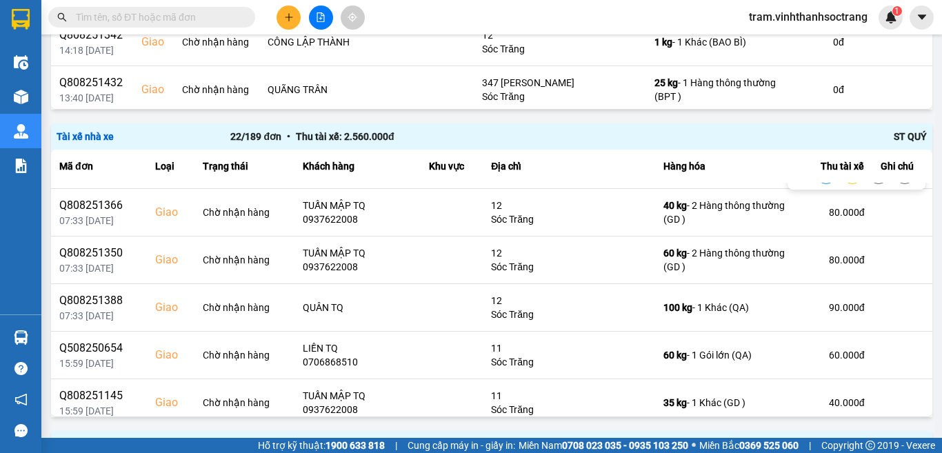
scroll to position [813, 0]
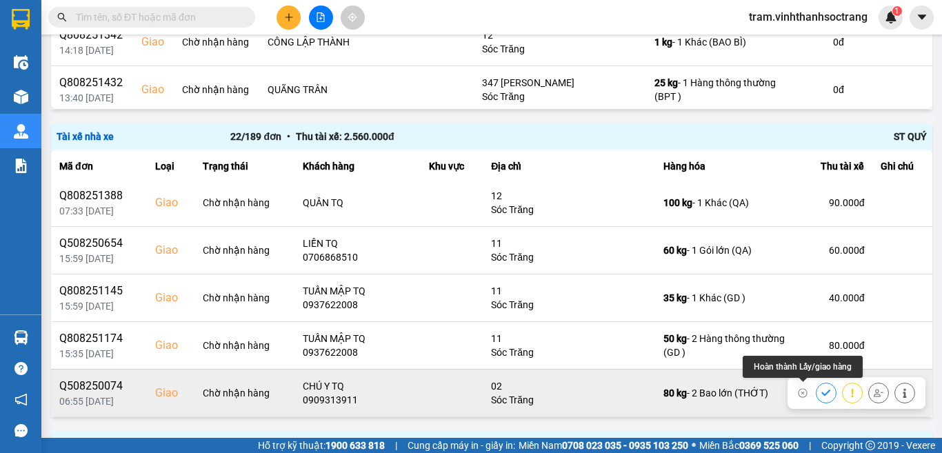
click at [821, 396] on icon at bounding box center [826, 393] width 10 height 10
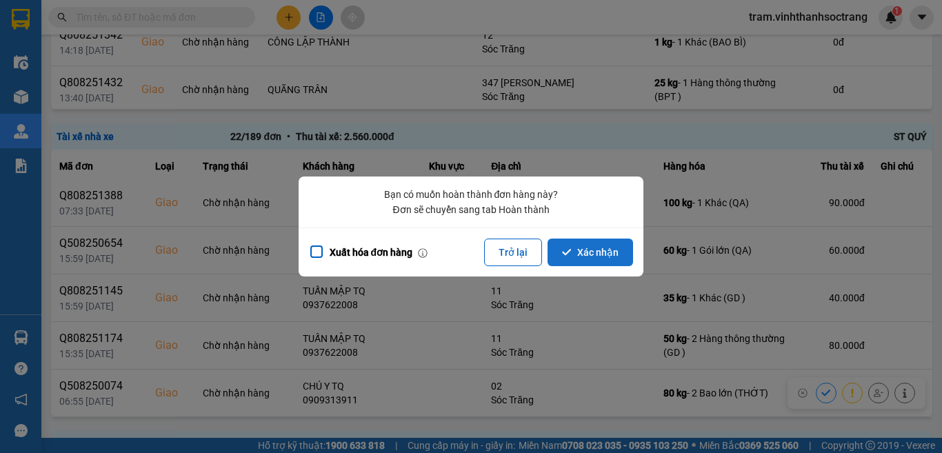
click at [591, 256] on button "Xác nhận" at bounding box center [589, 252] width 85 height 28
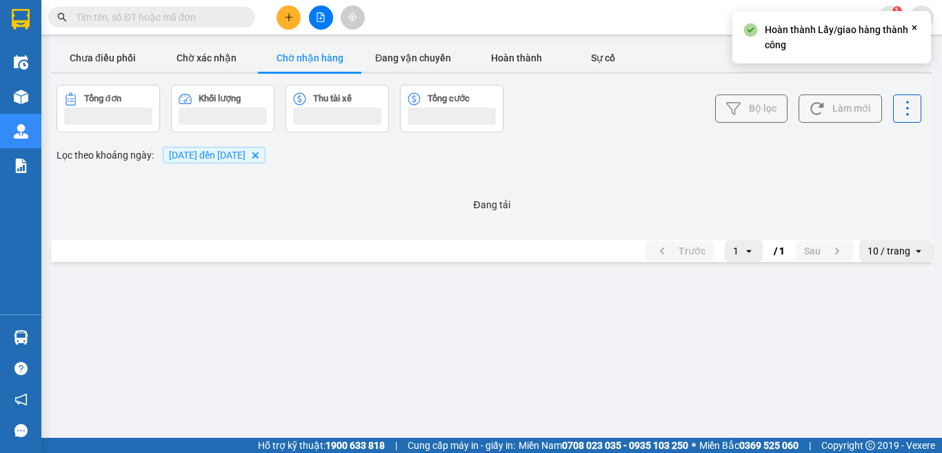
scroll to position [0, 0]
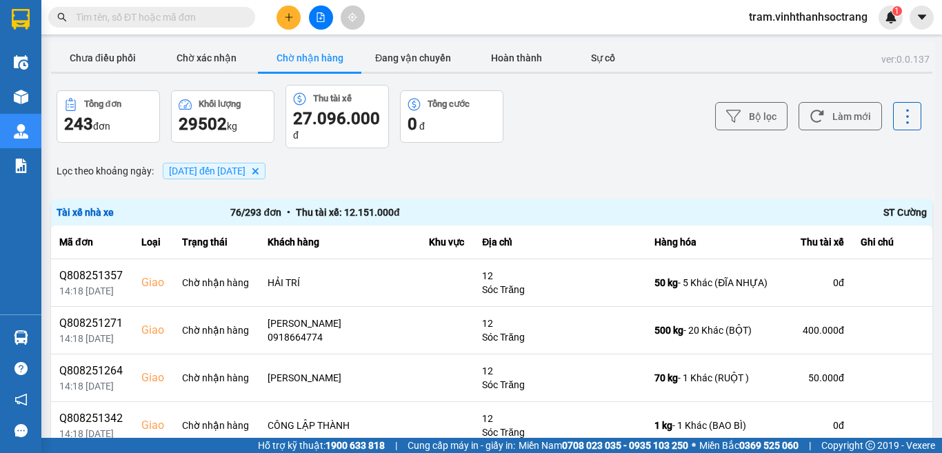
click at [225, 15] on input "text" at bounding box center [157, 17] width 163 height 15
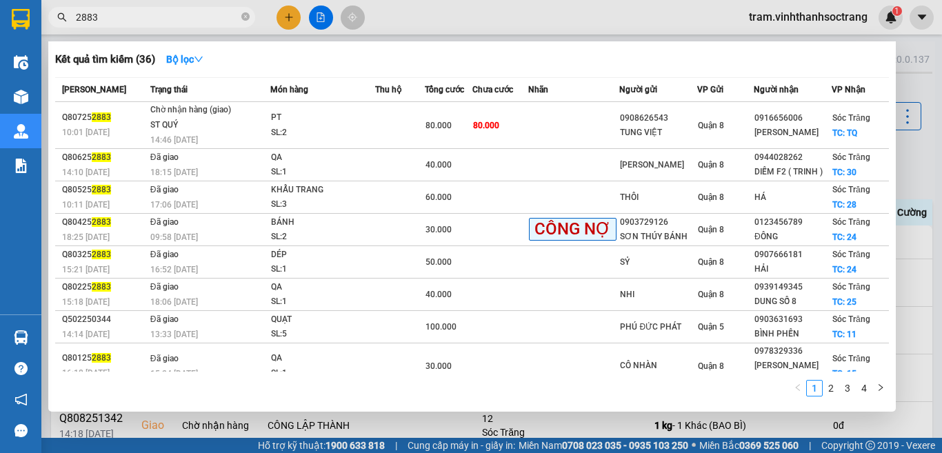
type input "2883"
click at [941, 235] on div at bounding box center [471, 226] width 942 height 453
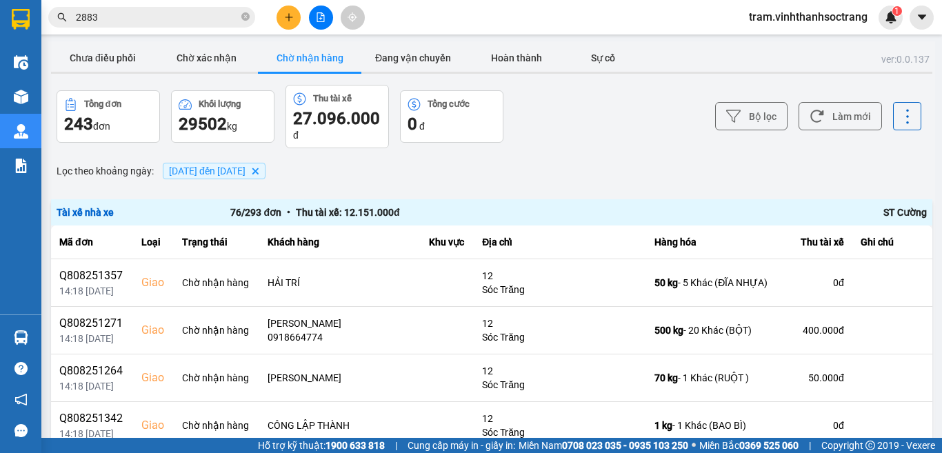
click at [269, 179] on div "[DATE] đến [DATE] [GEOGRAPHIC_DATA]" at bounding box center [214, 170] width 110 height 23
click at [245, 165] on span "[DATE] đến [DATE]" at bounding box center [207, 170] width 77 height 11
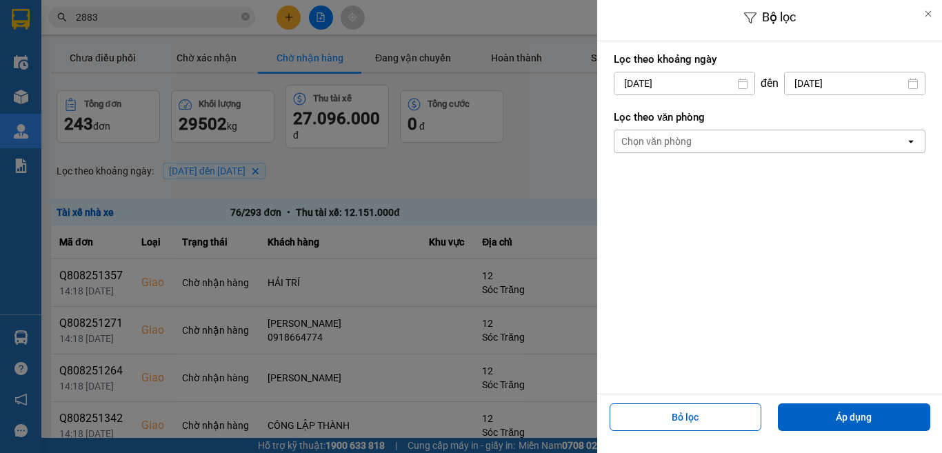
click at [694, 85] on input "[DATE]" at bounding box center [684, 83] width 140 height 22
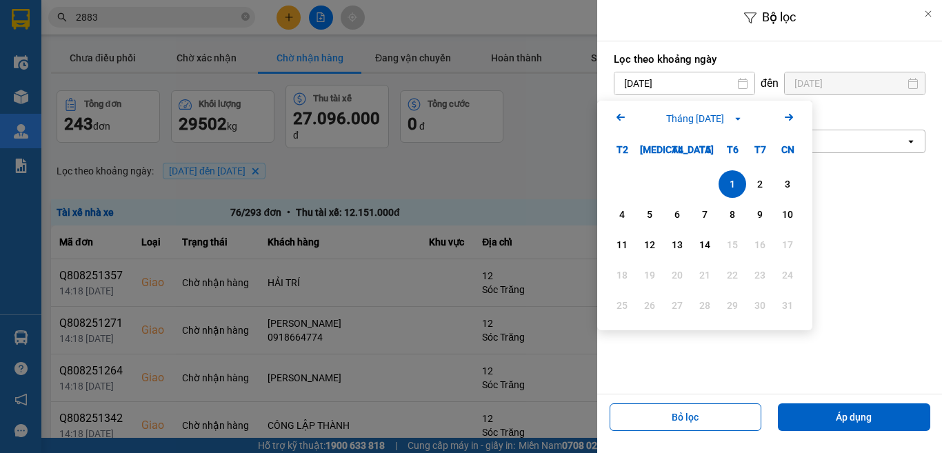
click at [620, 116] on icon "Previous month." at bounding box center [620, 117] width 8 height 7
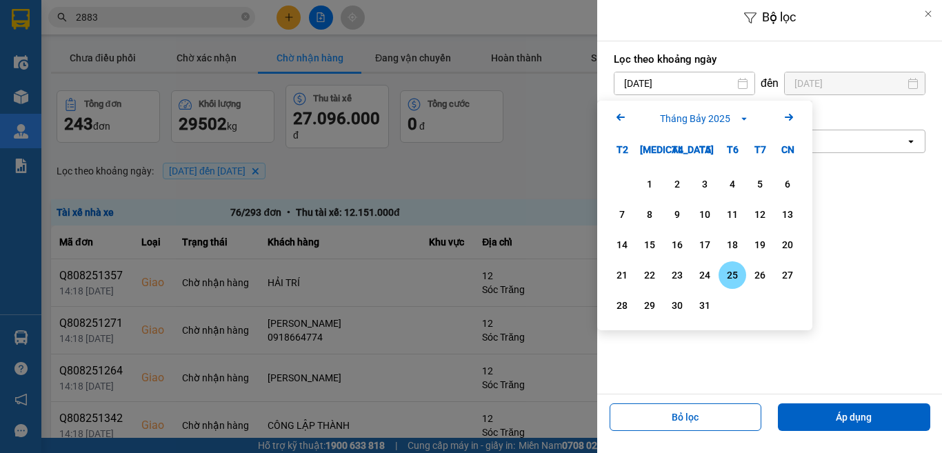
click at [742, 283] on div "25" at bounding box center [732, 275] width 28 height 28
type input "25/07/2025"
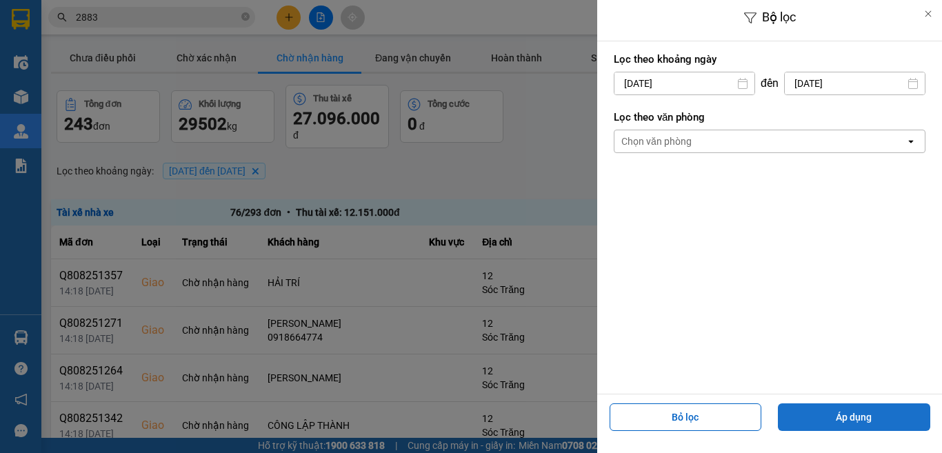
click at [864, 416] on button "Áp dụng" at bounding box center [854, 417] width 152 height 28
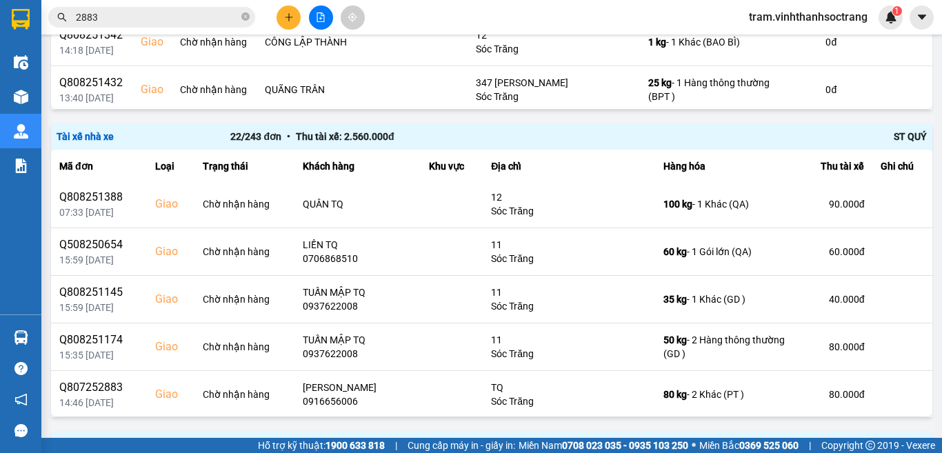
scroll to position [813, 0]
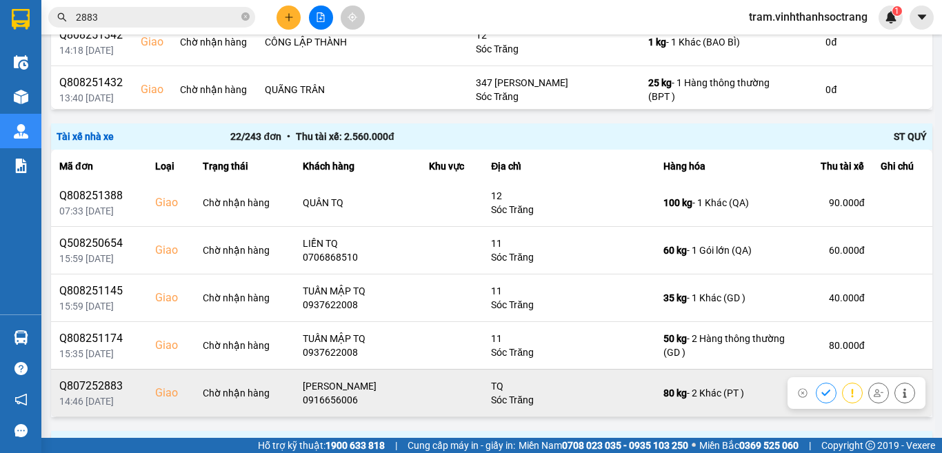
click at [821, 392] on icon at bounding box center [826, 393] width 10 height 10
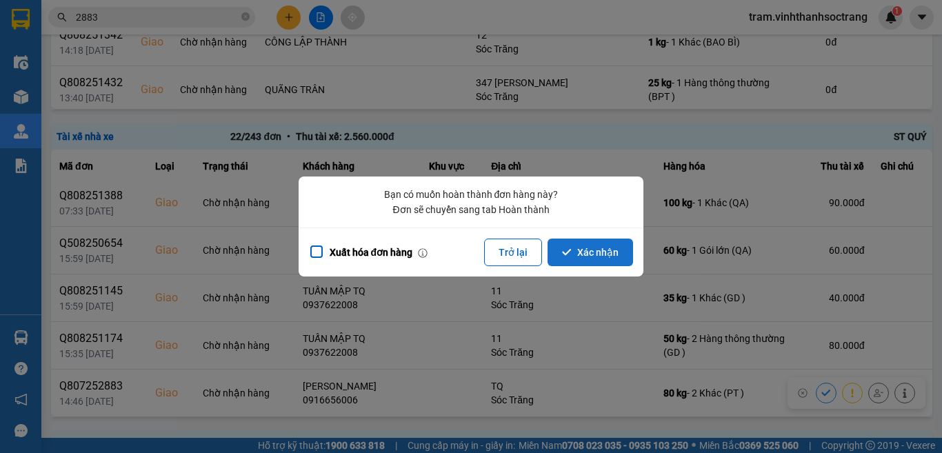
click at [607, 253] on button "Xác nhận" at bounding box center [589, 252] width 85 height 28
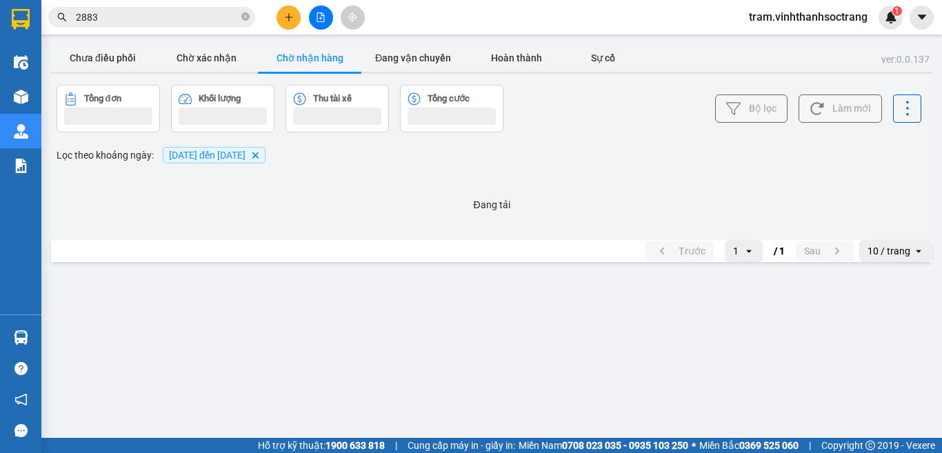
scroll to position [0, 0]
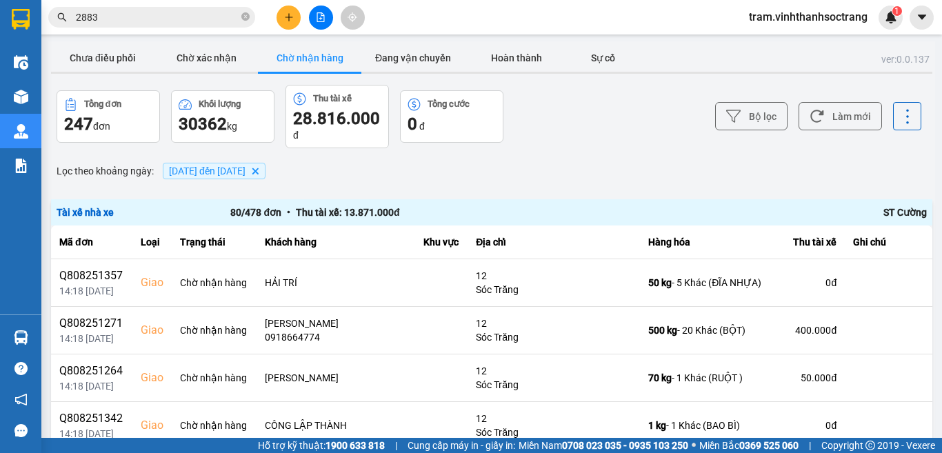
click at [258, 170] on icon "25/07/2025 đến 14/08/2025, close by backspace" at bounding box center [255, 171] width 6 height 6
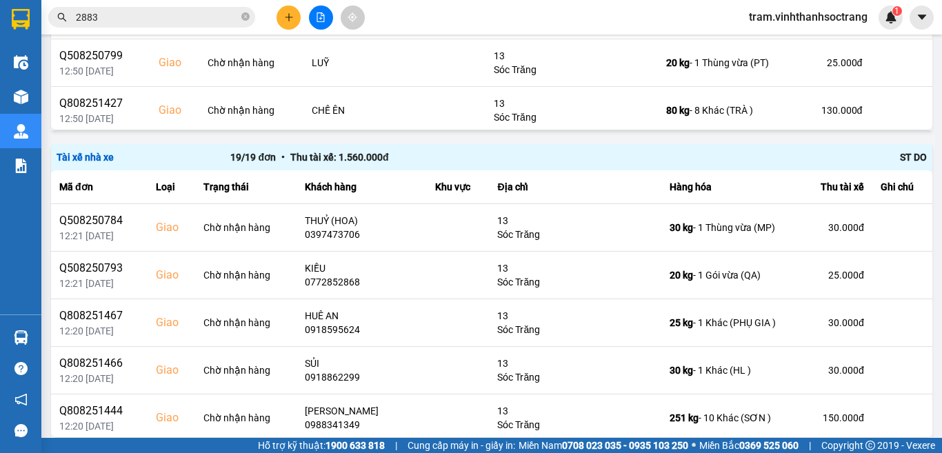
scroll to position [1584, 0]
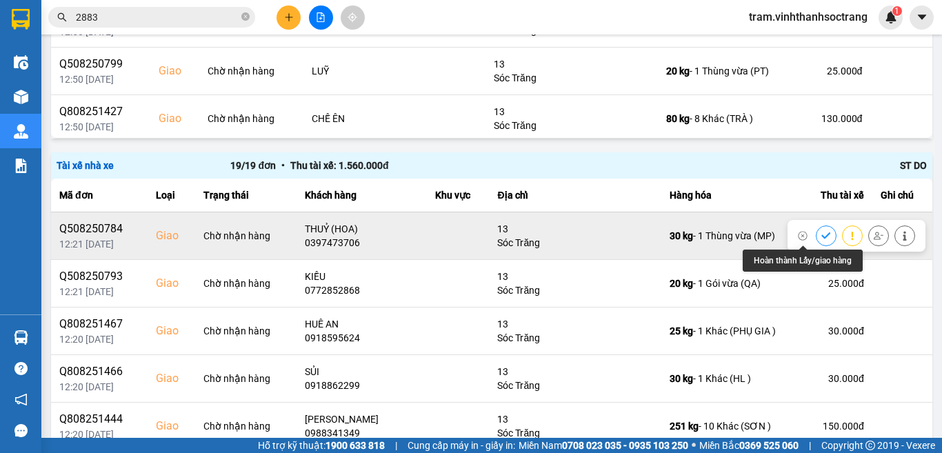
click at [821, 234] on icon at bounding box center [825, 235] width 9 height 6
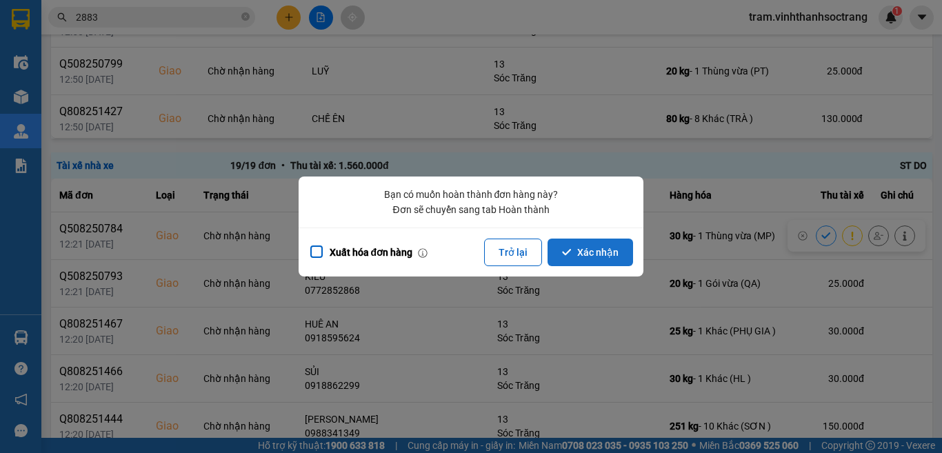
drag, startPoint x: 569, startPoint y: 247, endPoint x: 797, endPoint y: 317, distance: 239.2
click at [571, 250] on icon "dialog" at bounding box center [567, 252] width 10 height 10
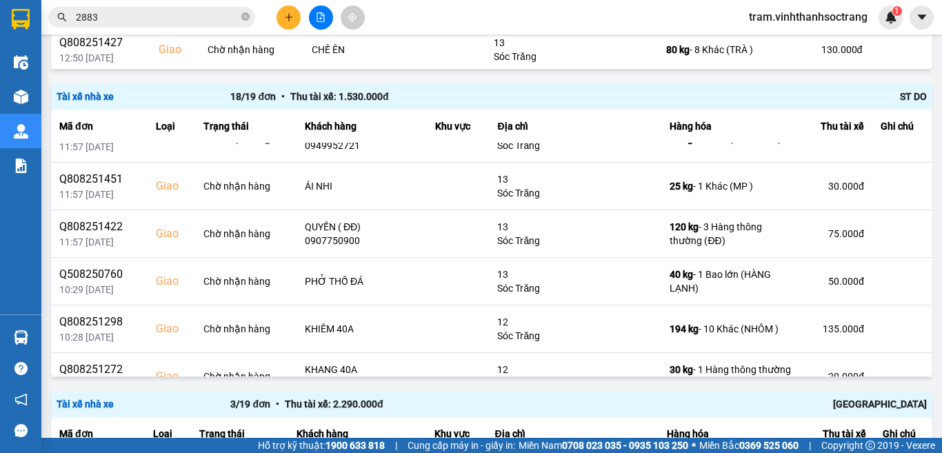
scroll to position [622, 0]
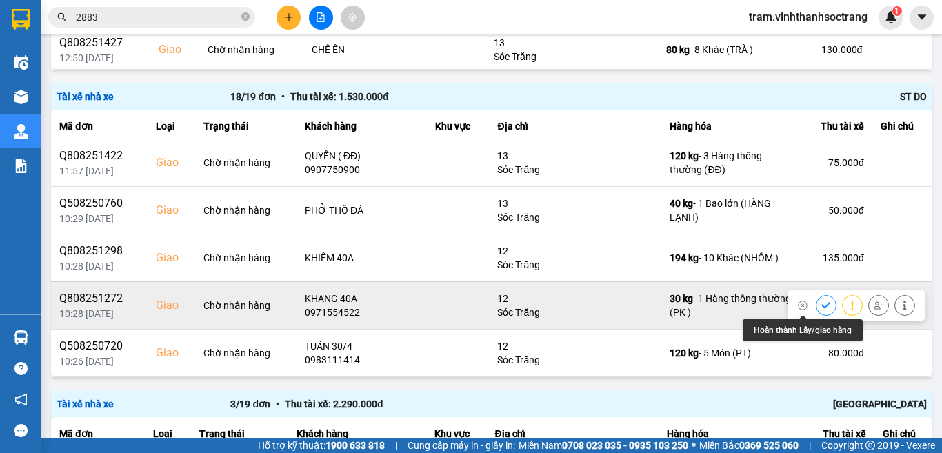
click at [816, 302] on button at bounding box center [825, 305] width 19 height 24
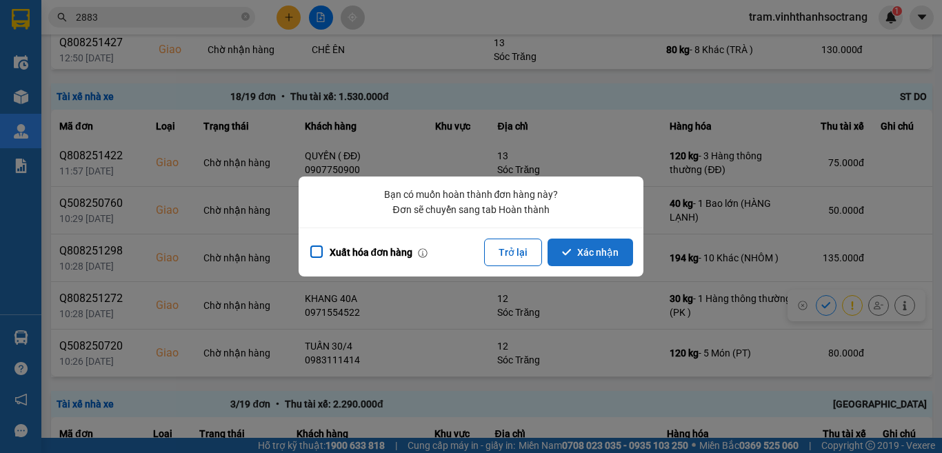
click at [569, 262] on button "Xác nhận" at bounding box center [589, 252] width 85 height 28
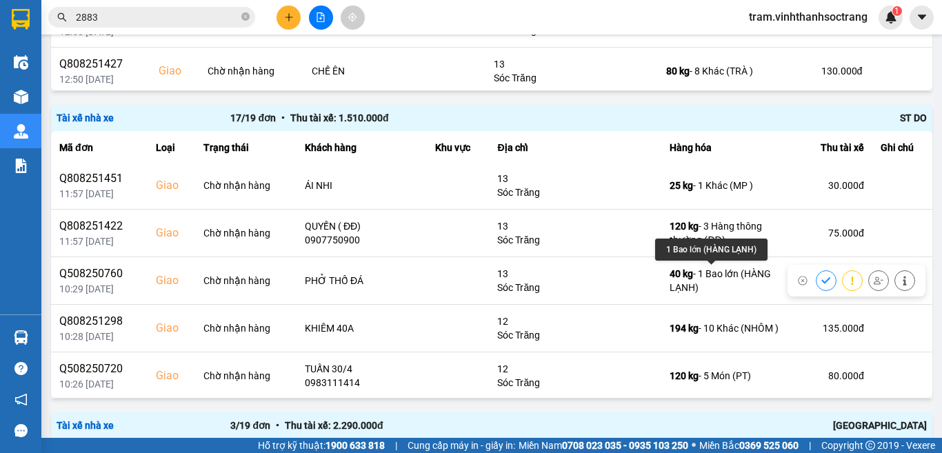
scroll to position [575, 0]
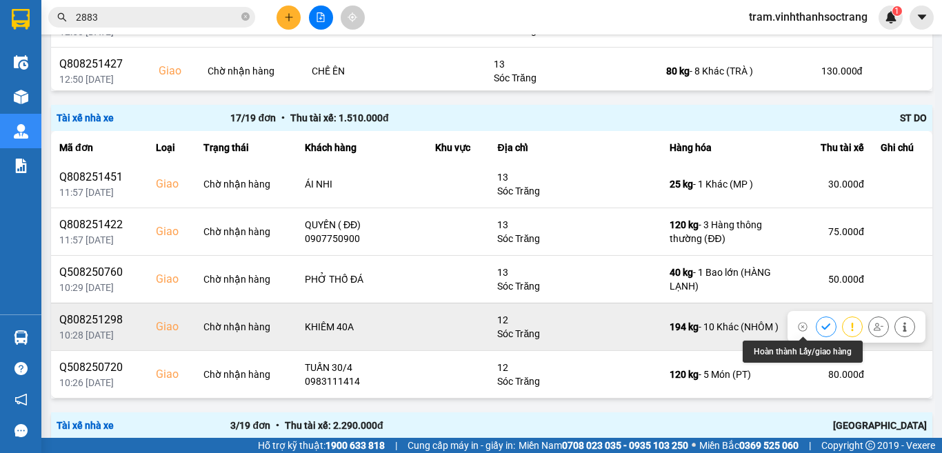
click at [821, 331] on icon at bounding box center [826, 327] width 10 height 10
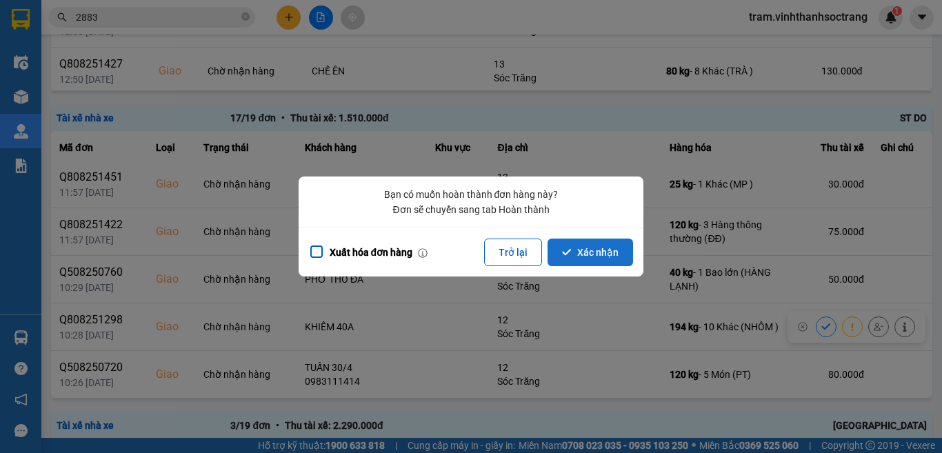
click at [591, 254] on button "Xác nhận" at bounding box center [589, 252] width 85 height 28
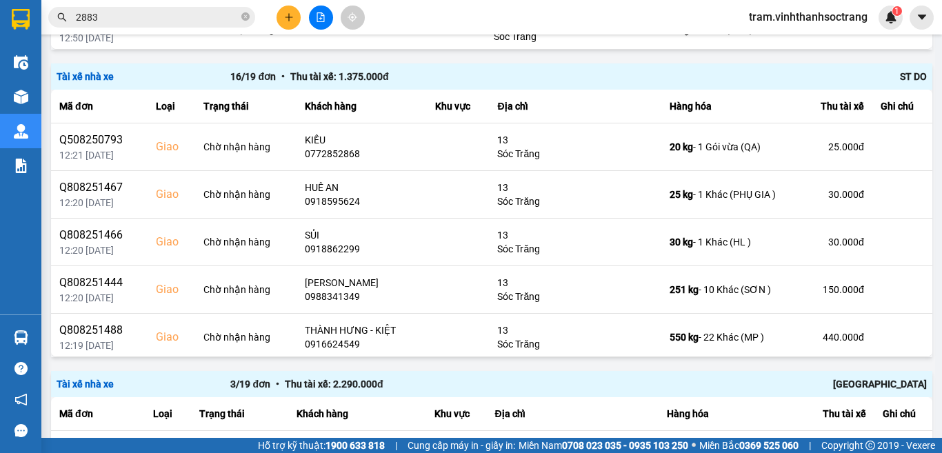
scroll to position [1670, 0]
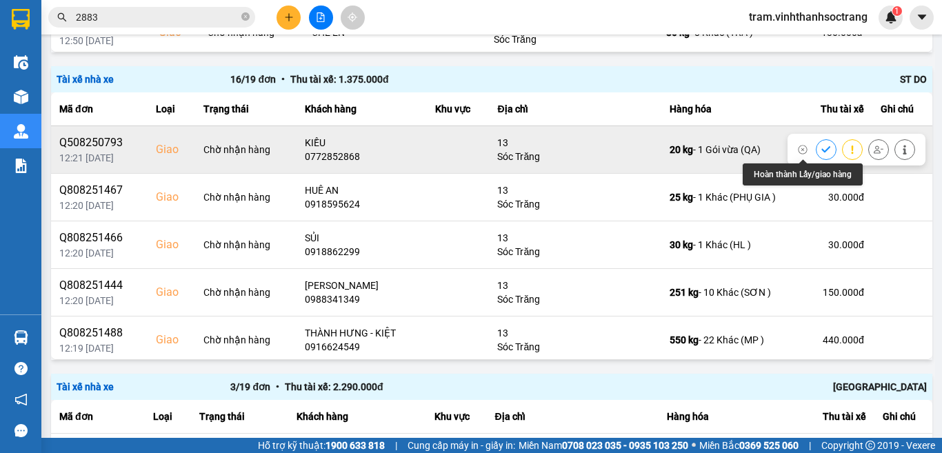
click at [816, 145] on button at bounding box center [825, 149] width 19 height 24
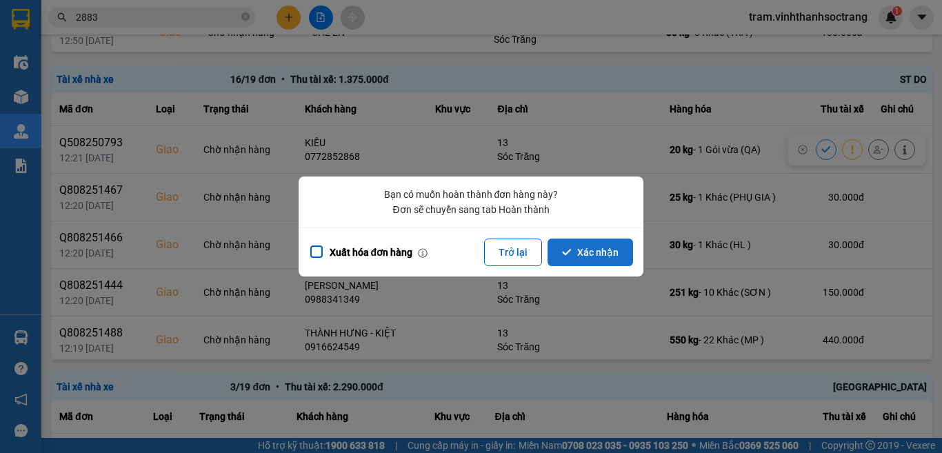
click at [597, 252] on button "Xác nhận" at bounding box center [589, 252] width 85 height 28
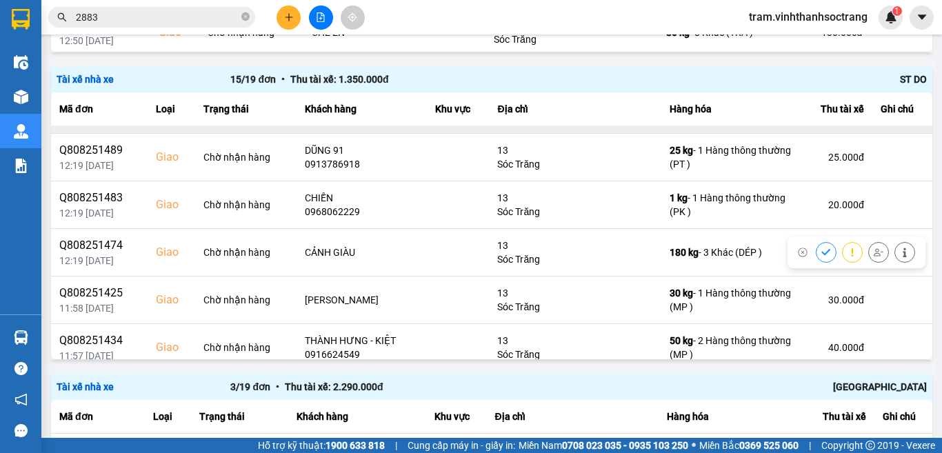
scroll to position [207, 0]
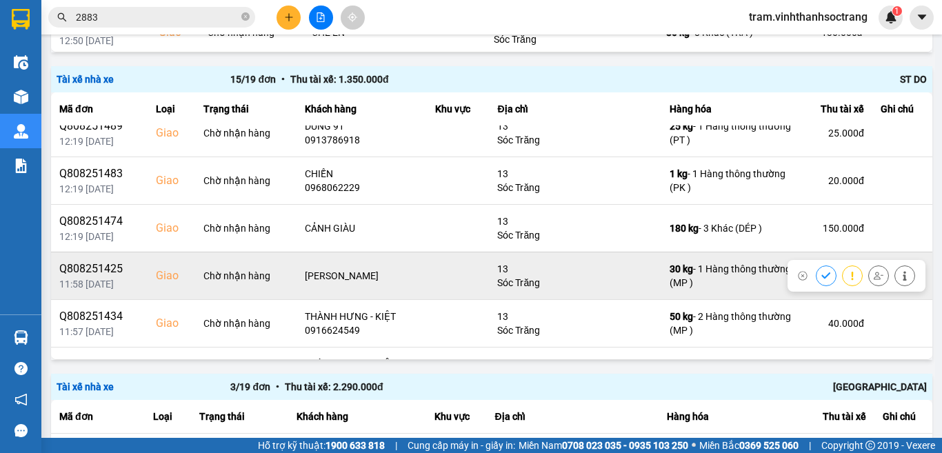
click at [821, 273] on icon at bounding box center [826, 276] width 10 height 10
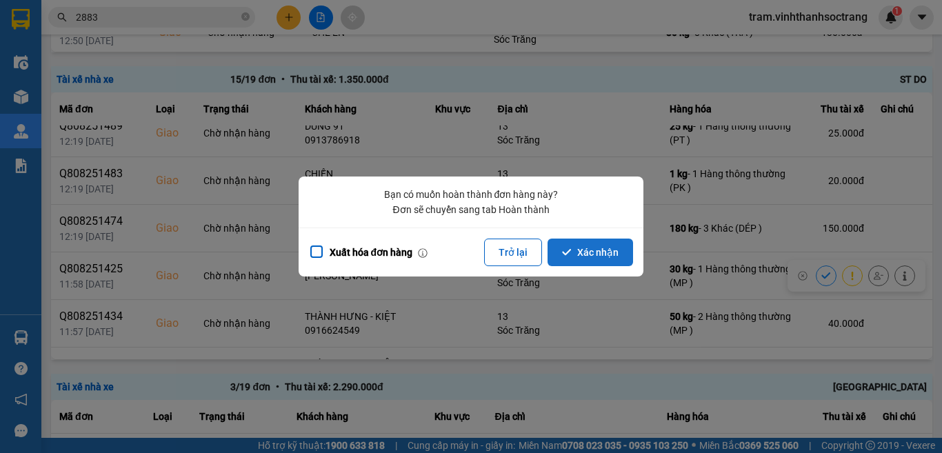
click at [578, 246] on button "Xác nhận" at bounding box center [589, 252] width 85 height 28
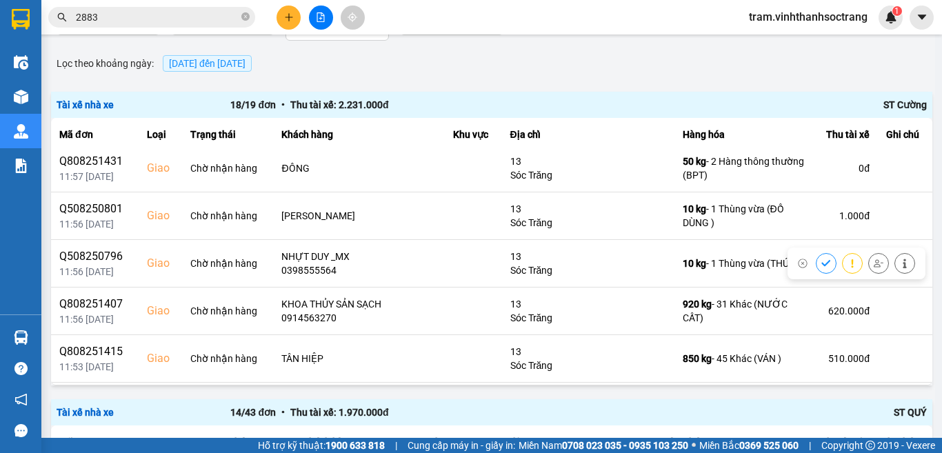
scroll to position [345, 0]
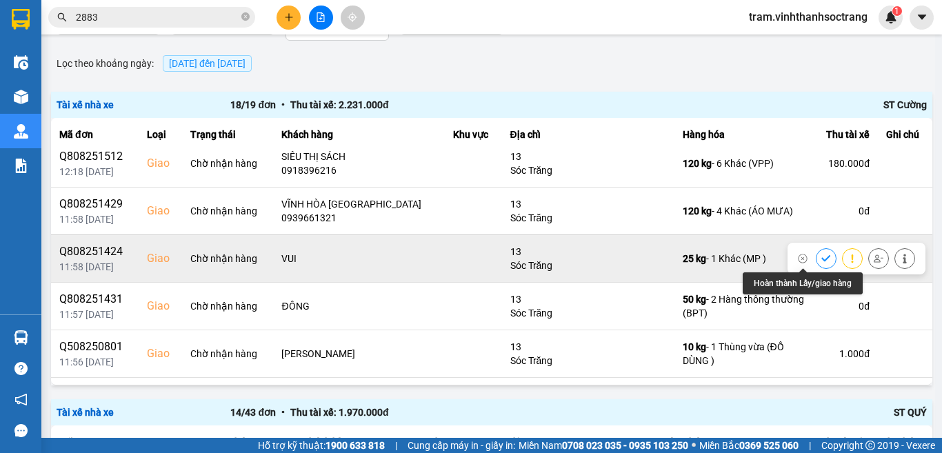
click at [816, 261] on button at bounding box center [825, 258] width 19 height 24
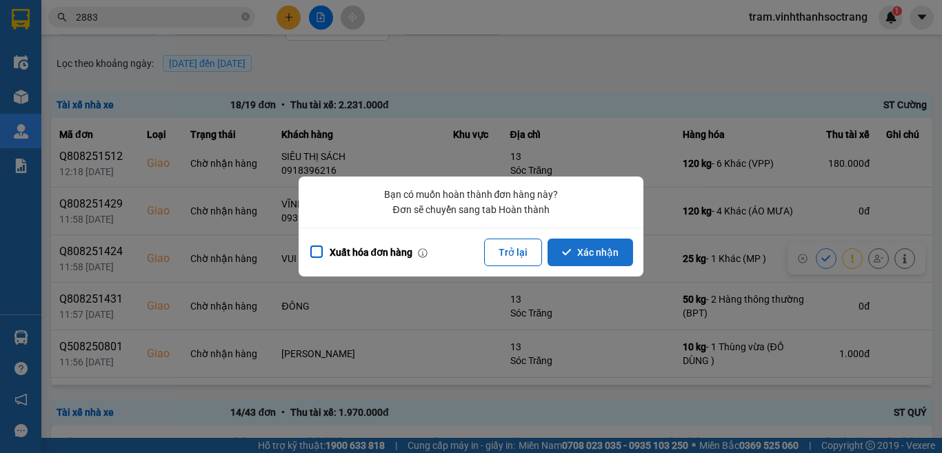
click at [626, 252] on button "Xác nhận" at bounding box center [589, 252] width 85 height 28
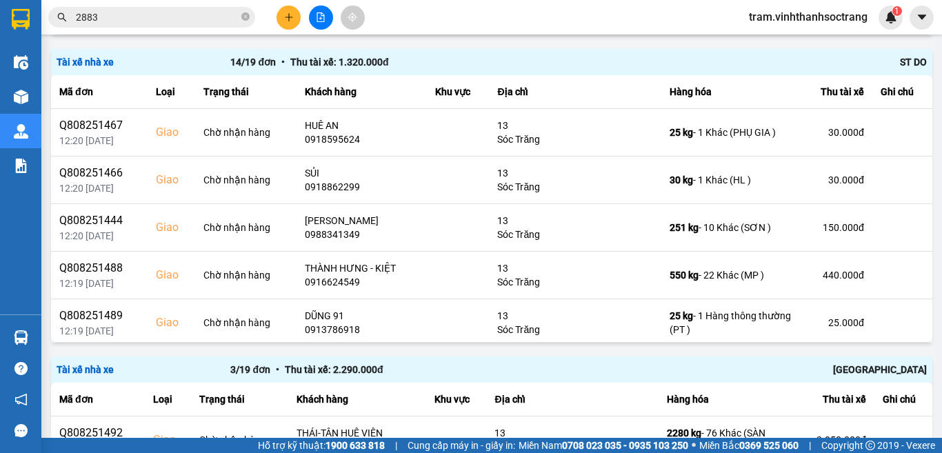
scroll to position [1653, 0]
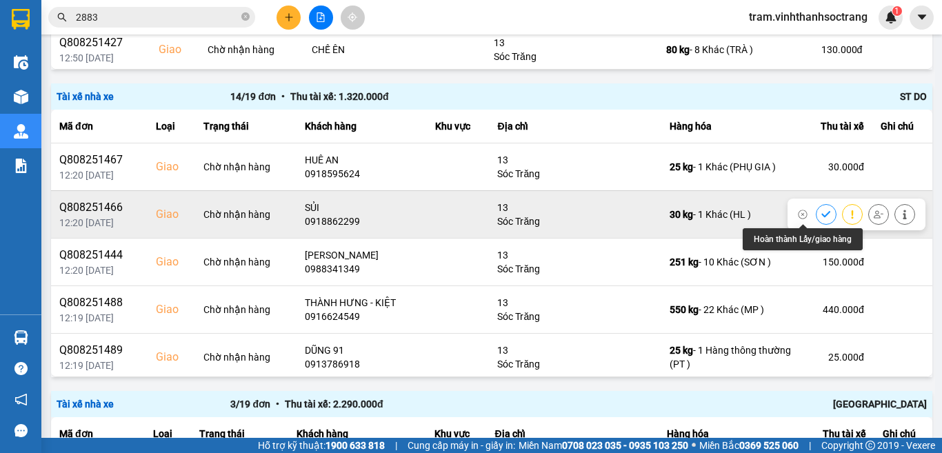
click at [821, 210] on icon at bounding box center [826, 215] width 10 height 10
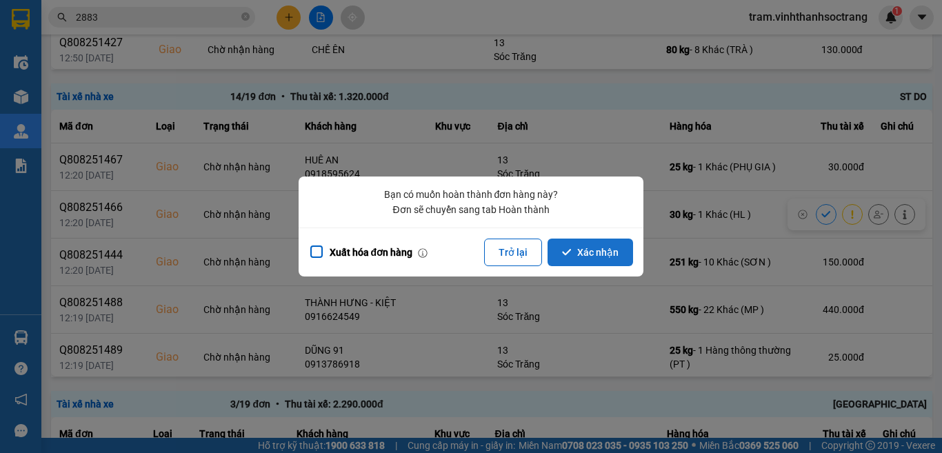
click at [609, 255] on button "Xác nhận" at bounding box center [589, 252] width 85 height 28
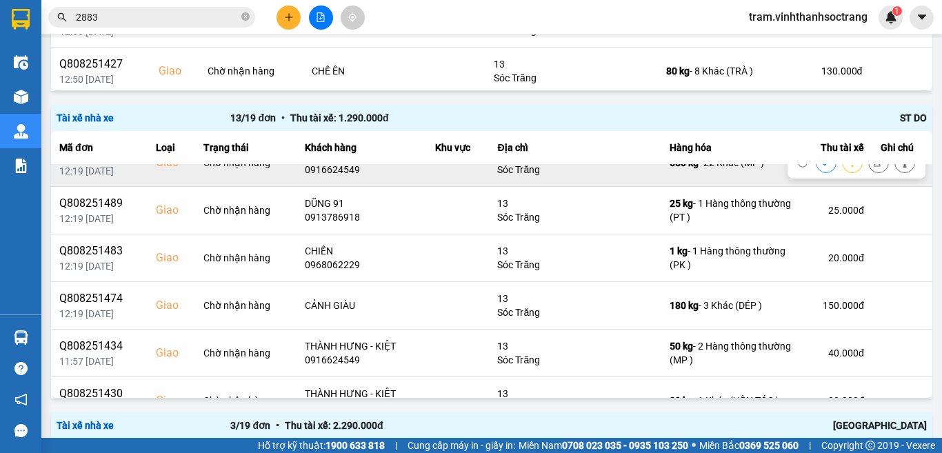
scroll to position [138, 0]
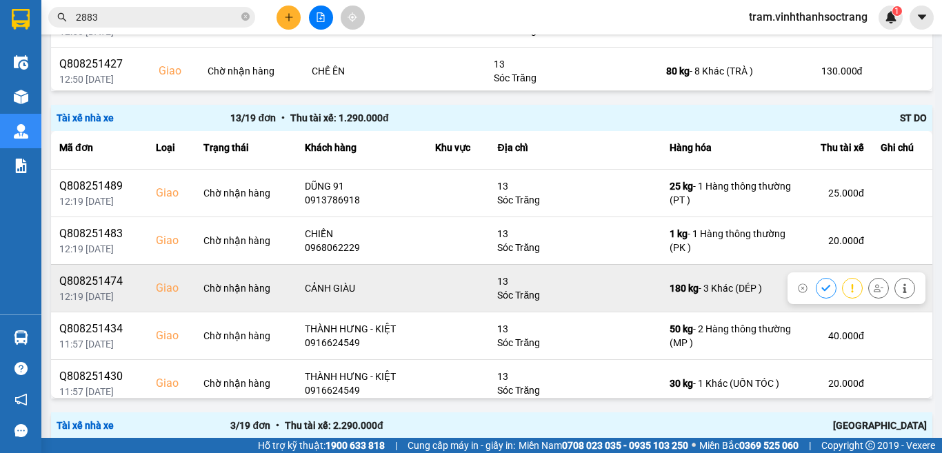
click at [821, 285] on icon at bounding box center [826, 288] width 10 height 10
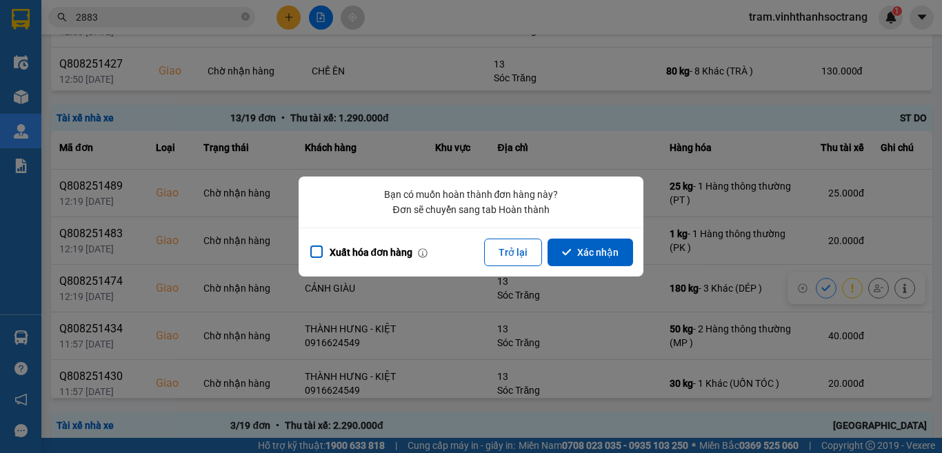
click at [601, 245] on button "Xác nhận" at bounding box center [589, 252] width 85 height 28
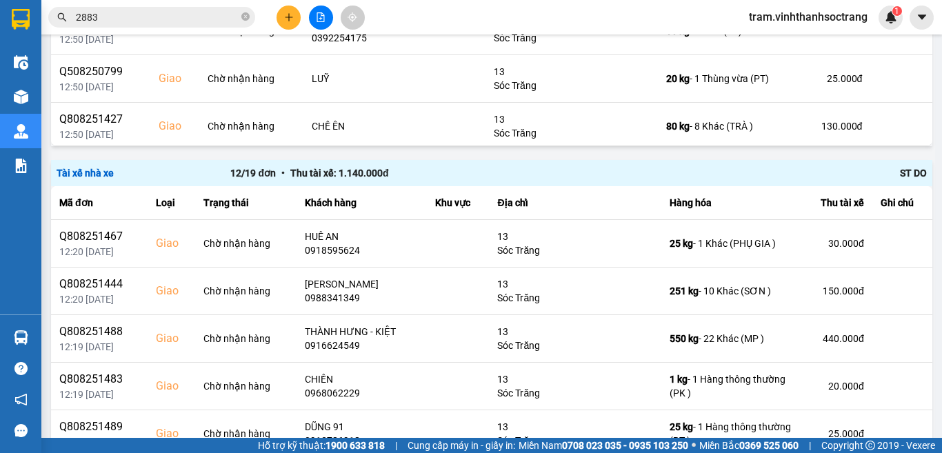
scroll to position [1601, 0]
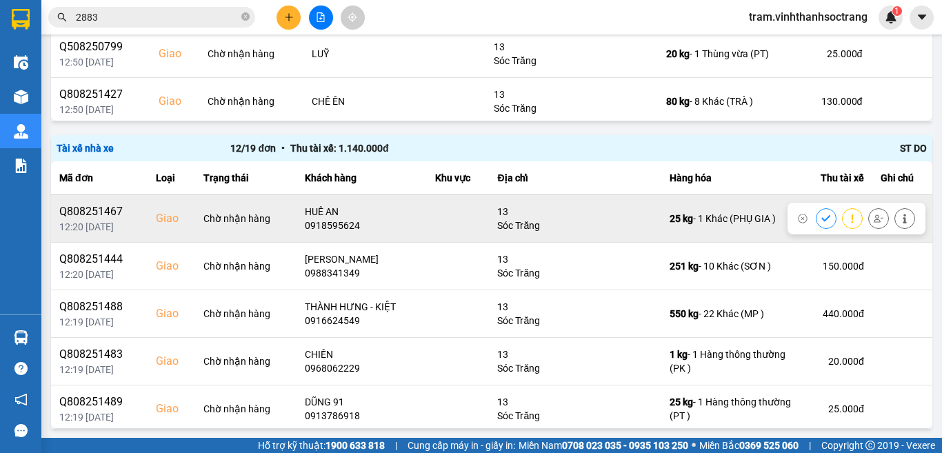
click at [816, 215] on button at bounding box center [825, 218] width 19 height 24
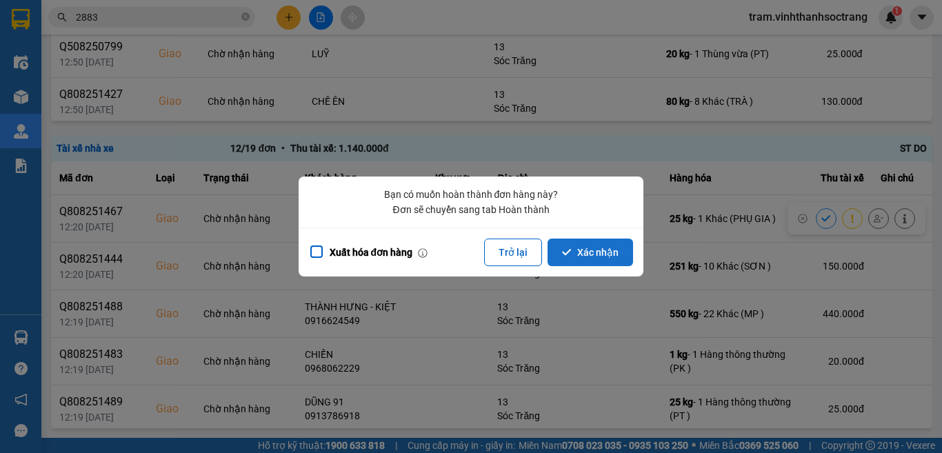
click at [591, 259] on button "Xác nhận" at bounding box center [589, 252] width 85 height 28
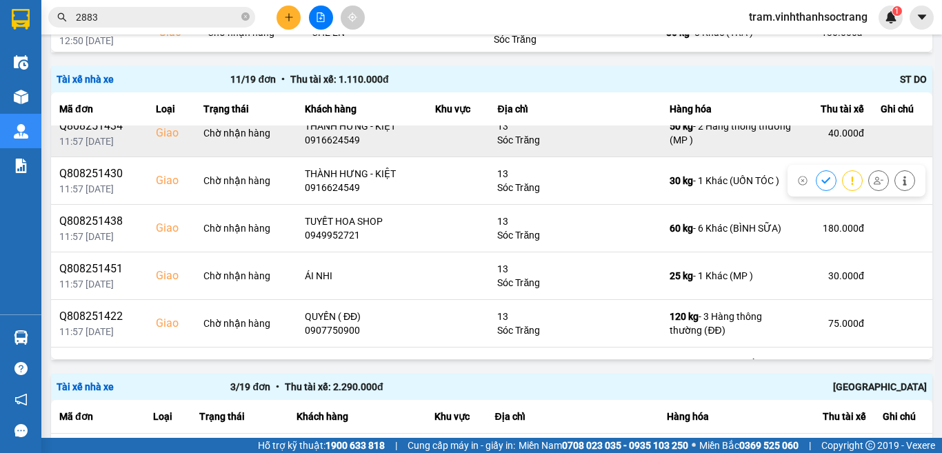
scroll to position [276, 0]
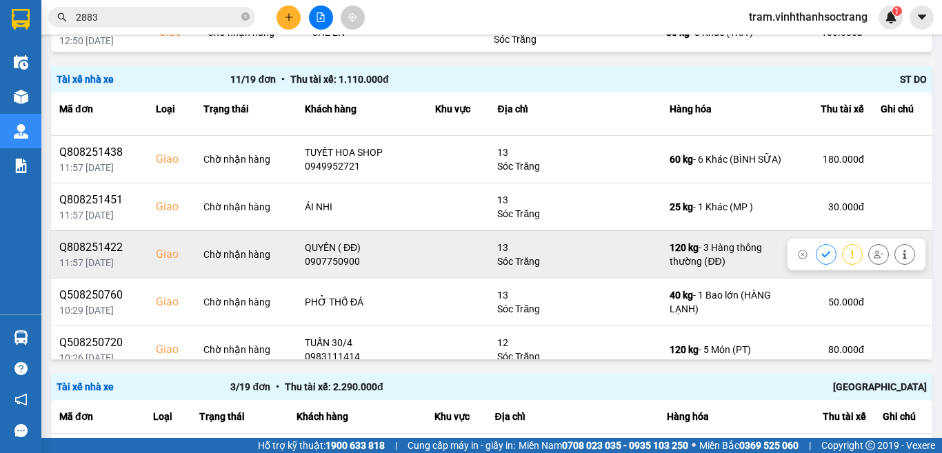
click at [816, 254] on button at bounding box center [825, 254] width 19 height 24
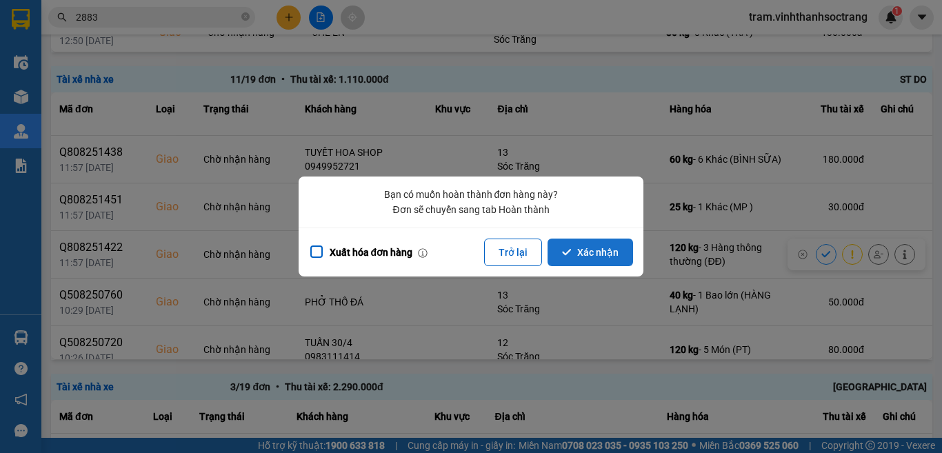
click at [601, 258] on button "Xác nhận" at bounding box center [589, 252] width 85 height 28
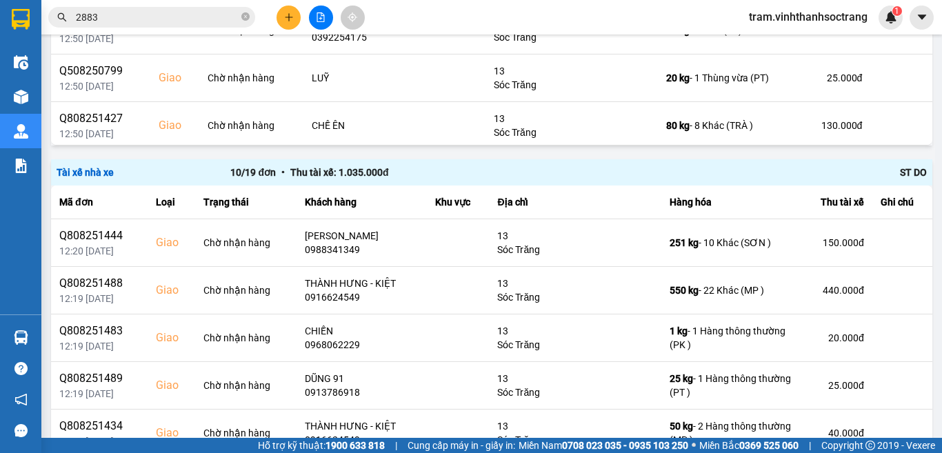
scroll to position [1601, 0]
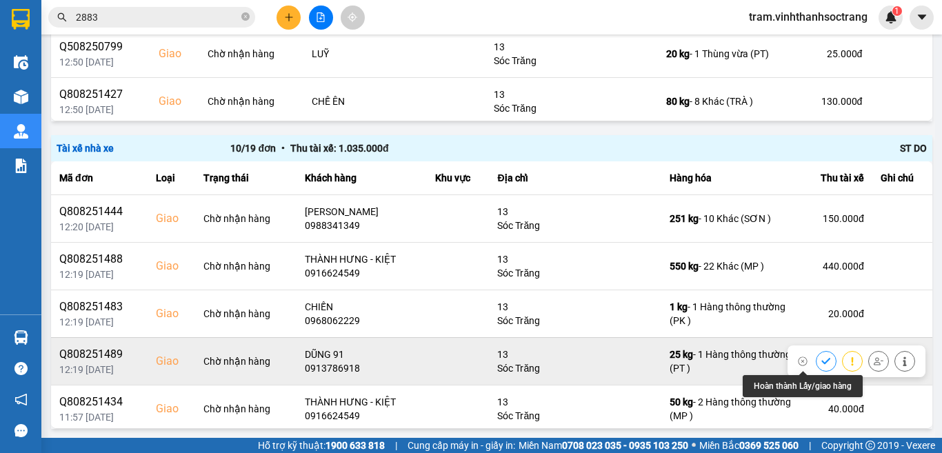
click at [821, 358] on icon at bounding box center [826, 361] width 10 height 10
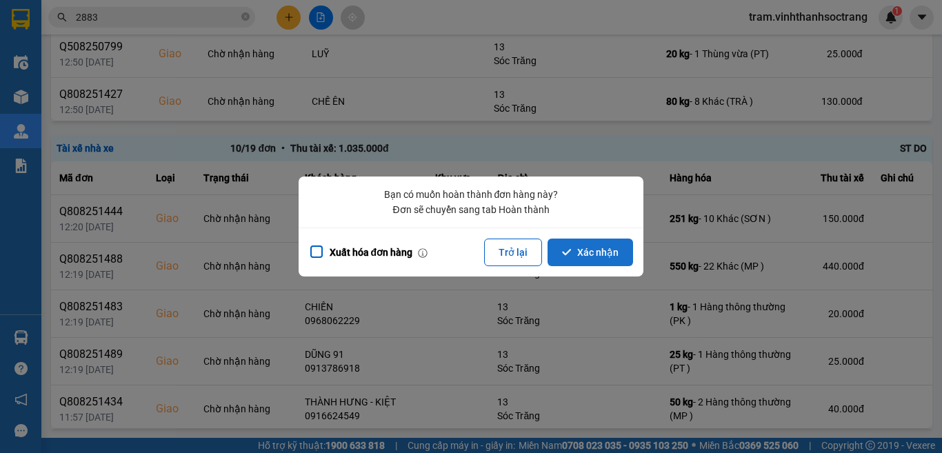
click at [607, 255] on button "Xác nhận" at bounding box center [589, 252] width 85 height 28
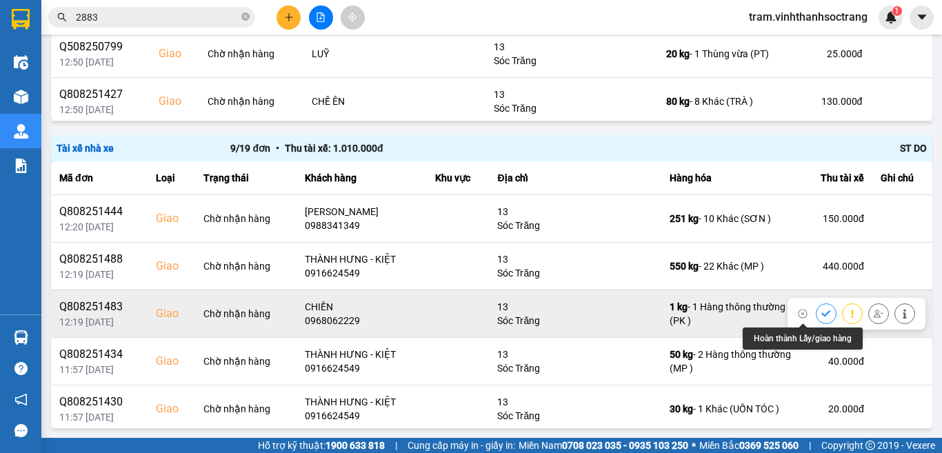
click at [821, 313] on icon at bounding box center [825, 313] width 9 height 6
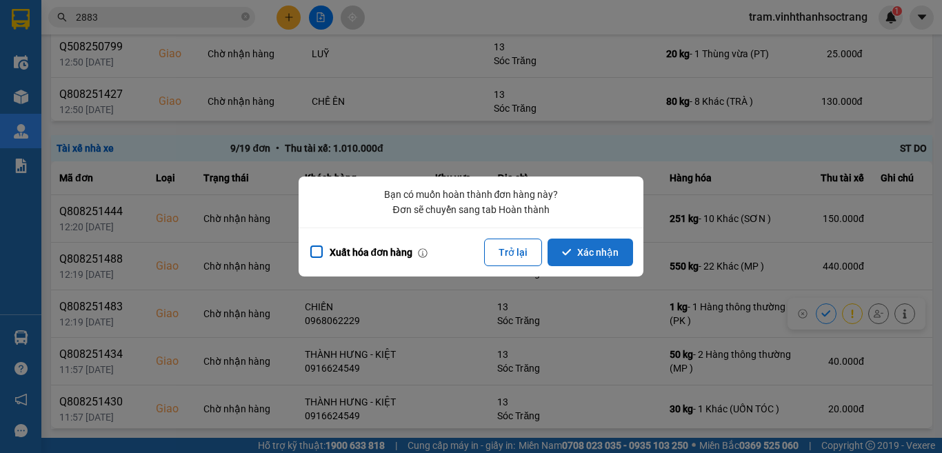
click at [605, 261] on button "Xác nhận" at bounding box center [589, 252] width 85 height 28
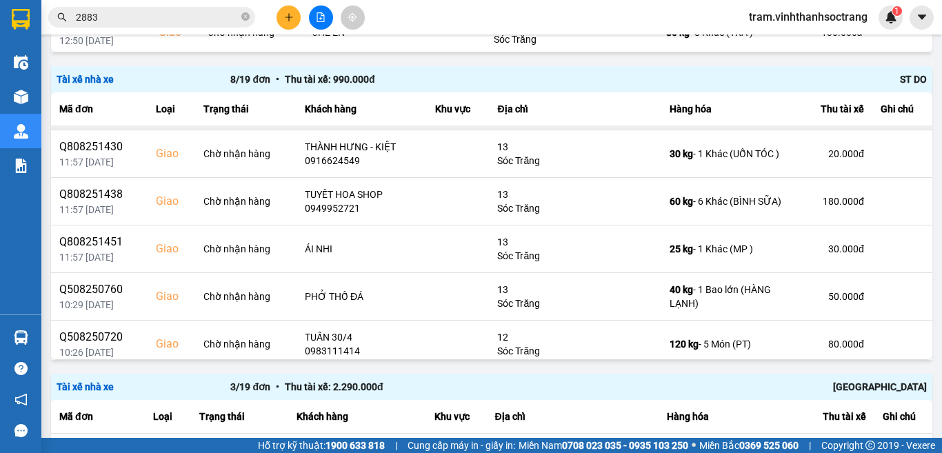
scroll to position [147, 0]
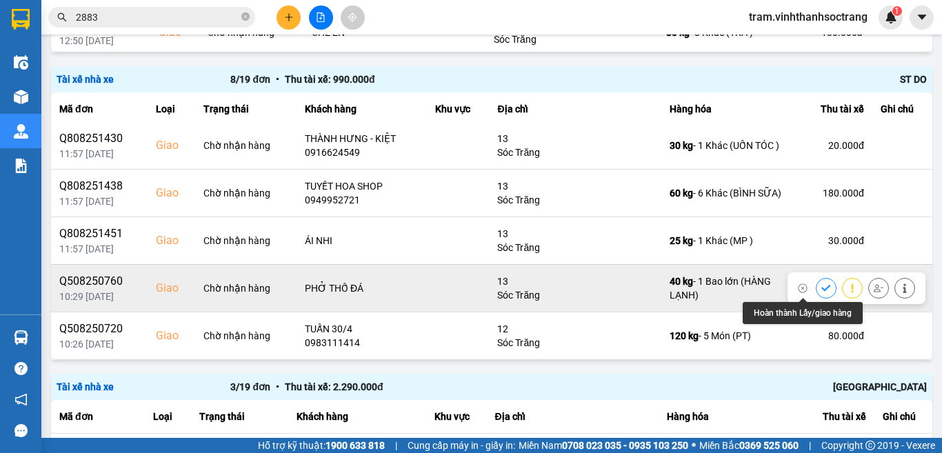
click at [821, 291] on icon at bounding box center [826, 288] width 10 height 10
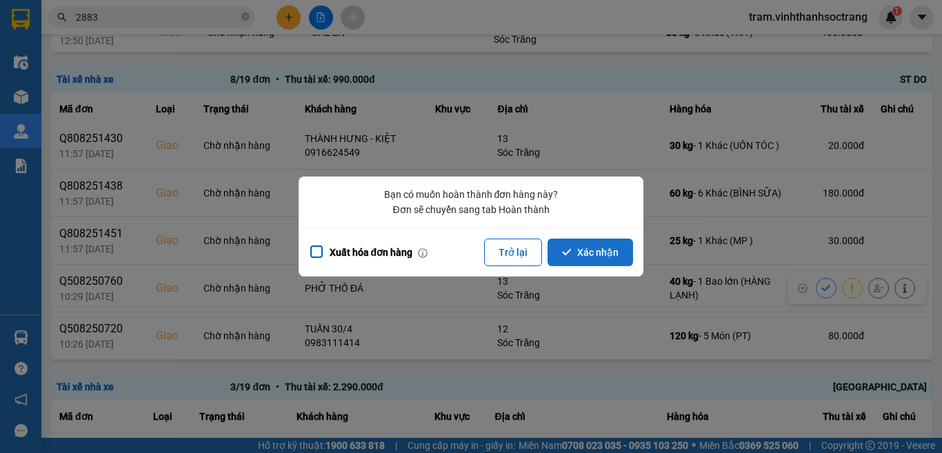
click at [589, 251] on button "Xác nhận" at bounding box center [589, 252] width 85 height 28
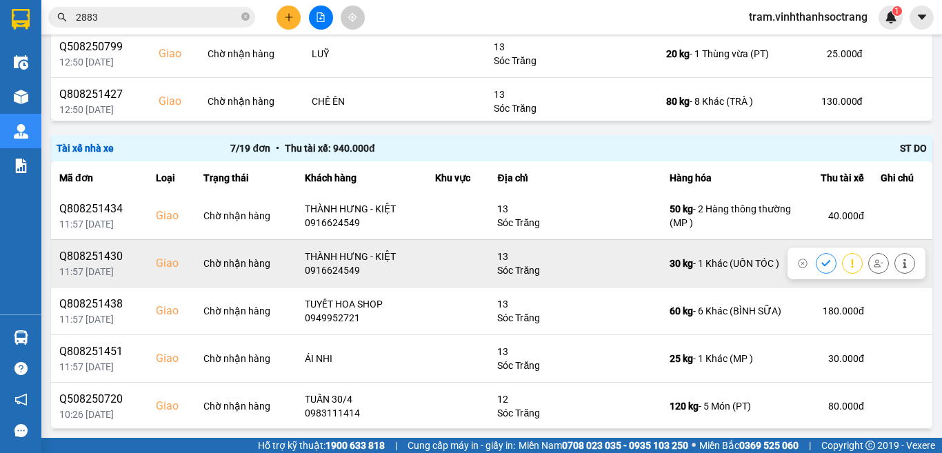
scroll to position [99, 0]
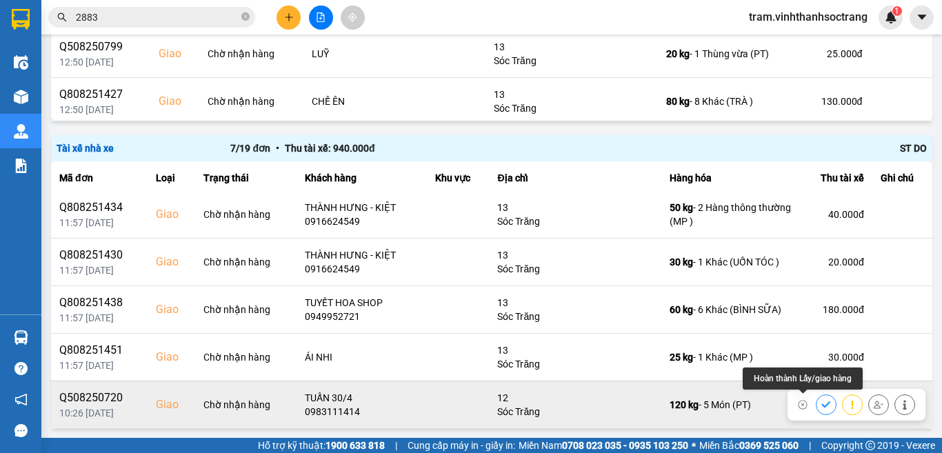
click at [821, 404] on icon at bounding box center [825, 404] width 9 height 6
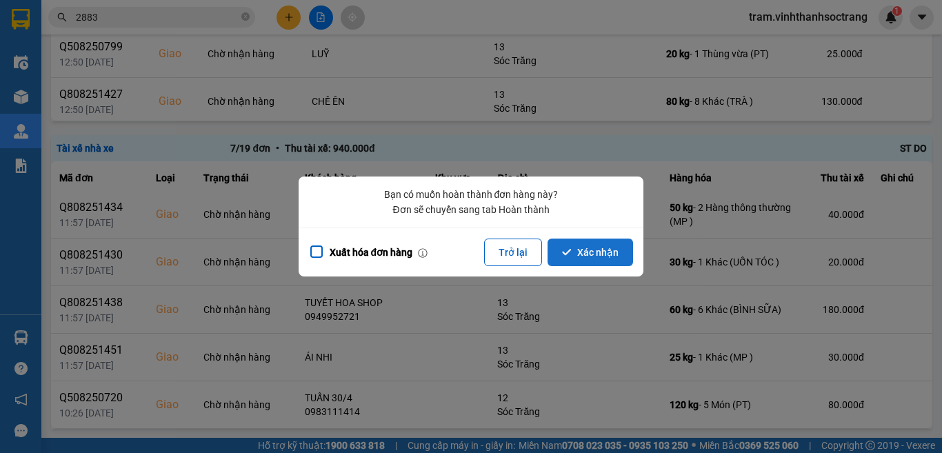
click at [592, 258] on button "Xác nhận" at bounding box center [589, 252] width 85 height 28
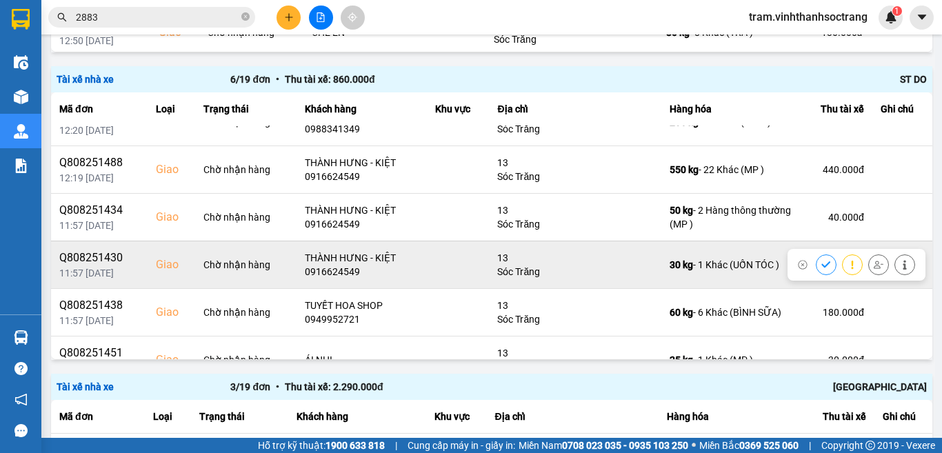
scroll to position [52, 0]
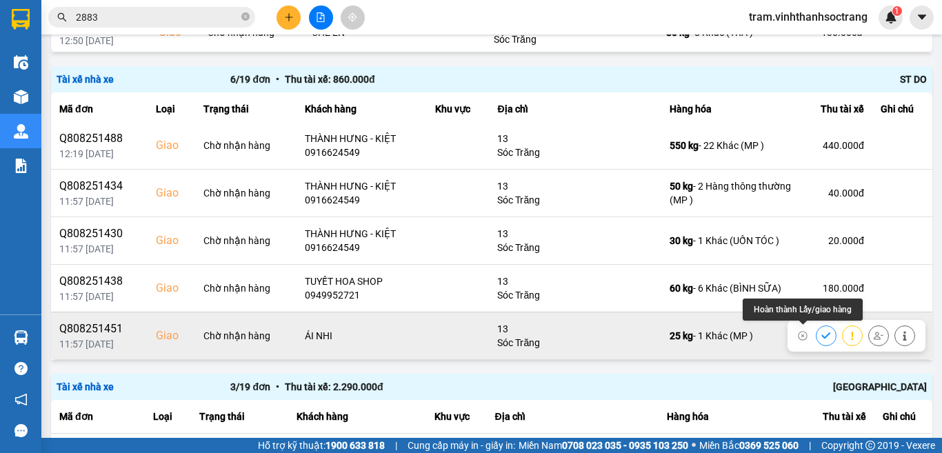
click at [821, 334] on icon at bounding box center [825, 335] width 9 height 6
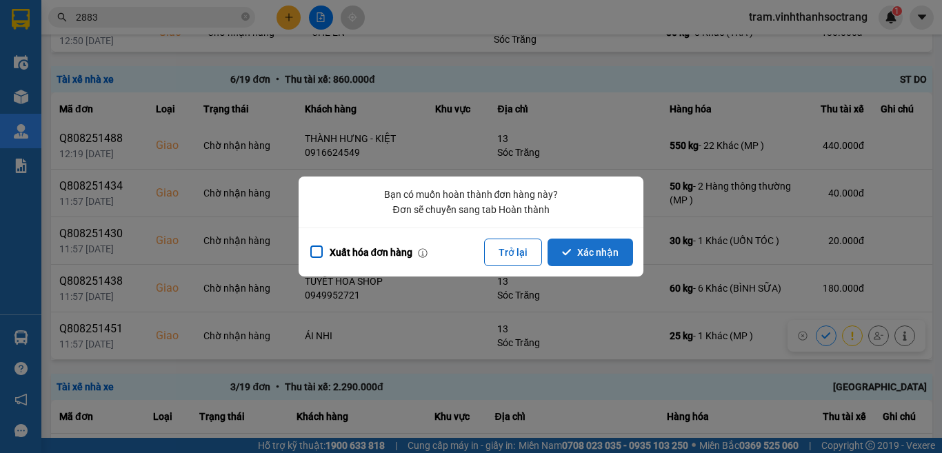
click at [598, 249] on button "Xác nhận" at bounding box center [589, 252] width 85 height 28
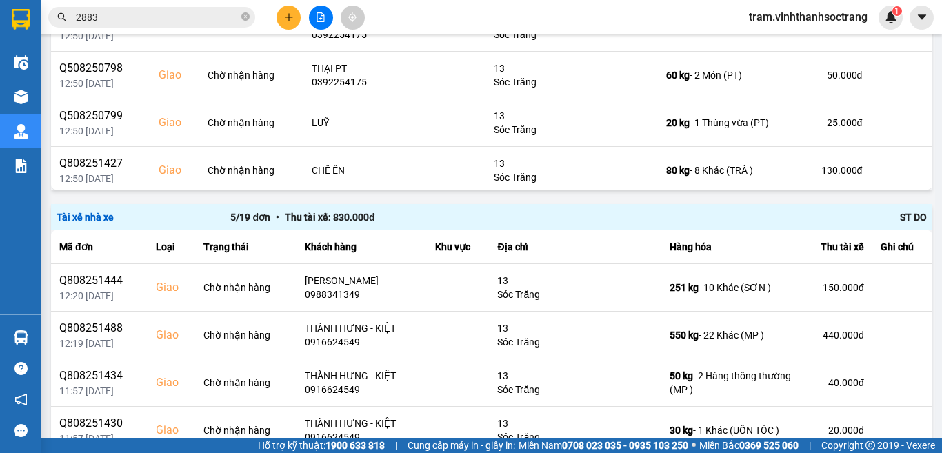
scroll to position [1601, 0]
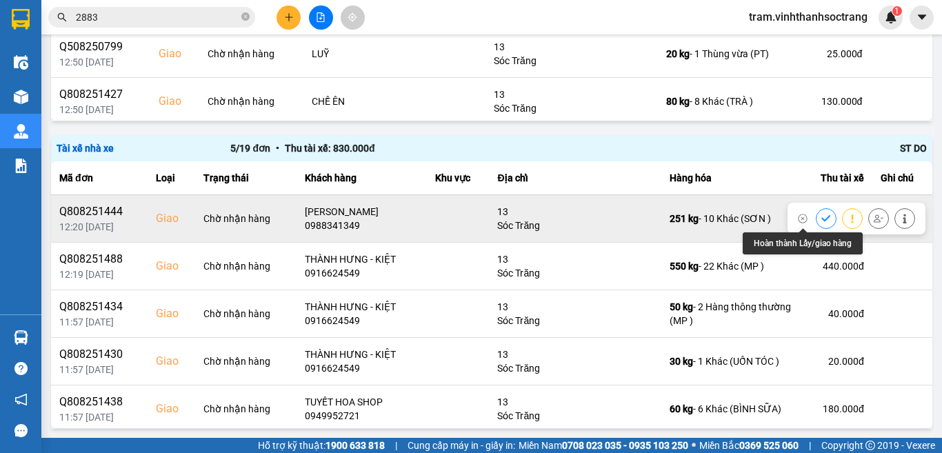
click at [821, 215] on icon at bounding box center [826, 219] width 10 height 10
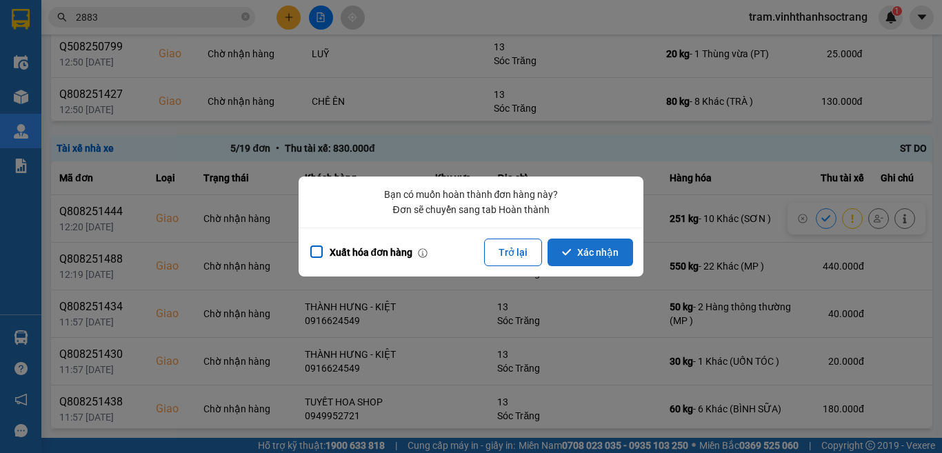
click at [605, 247] on button "Xác nhận" at bounding box center [589, 252] width 85 height 28
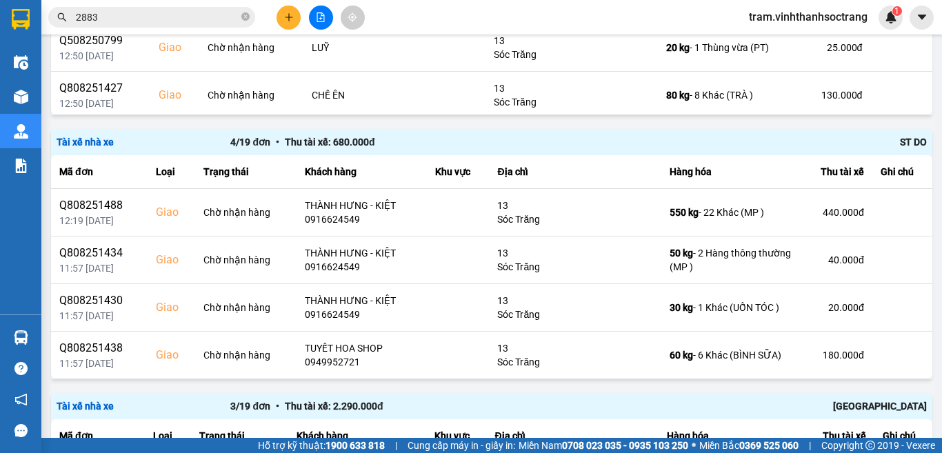
scroll to position [1632, 0]
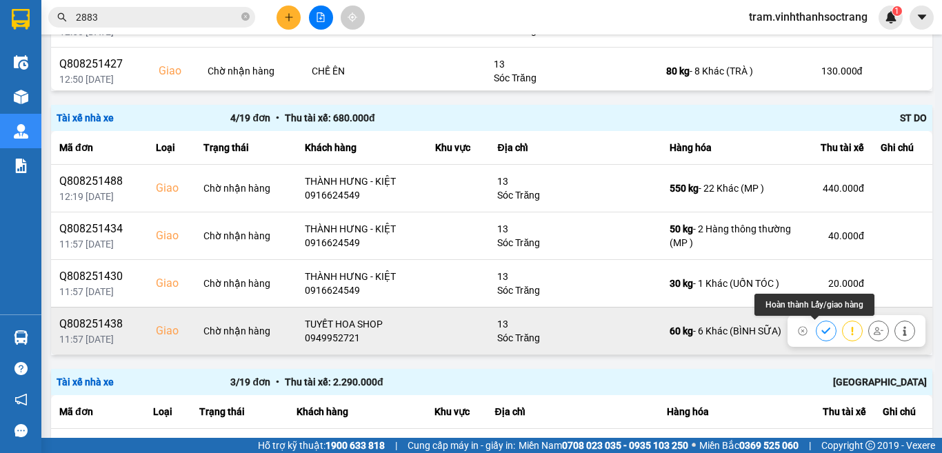
click at [821, 330] on icon at bounding box center [826, 331] width 10 height 10
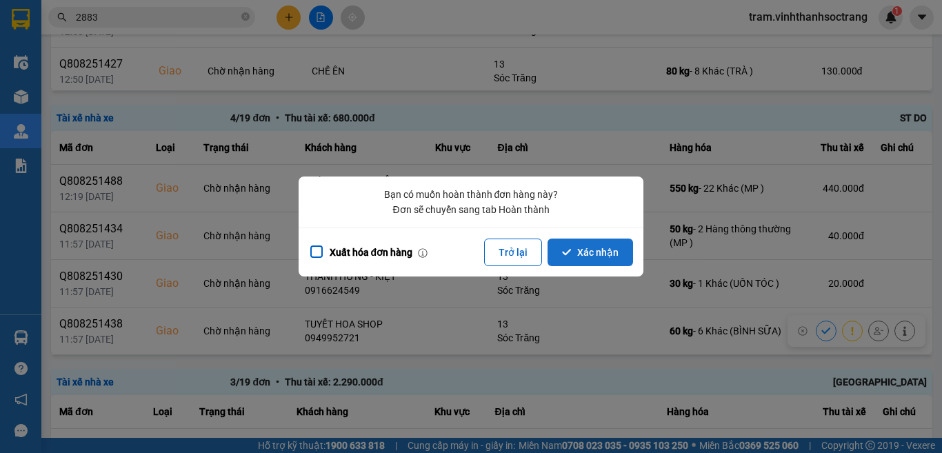
click at [597, 256] on button "Xác nhận" at bounding box center [589, 252] width 85 height 28
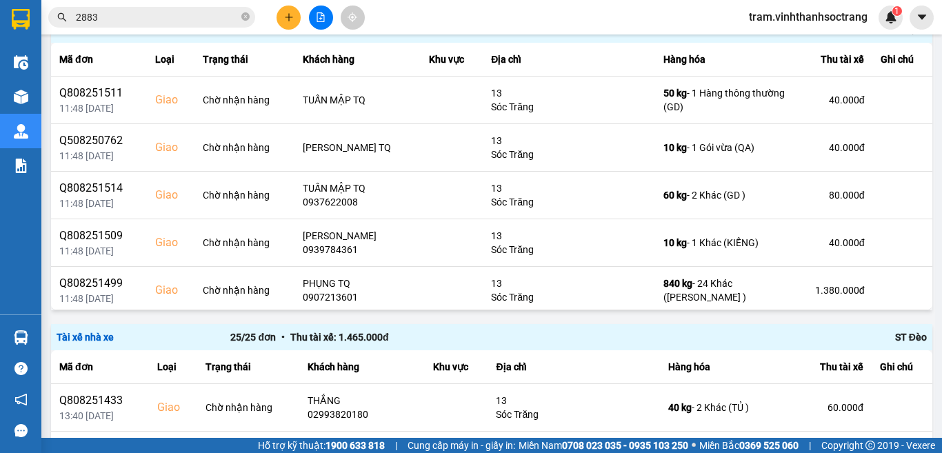
scroll to position [0, 0]
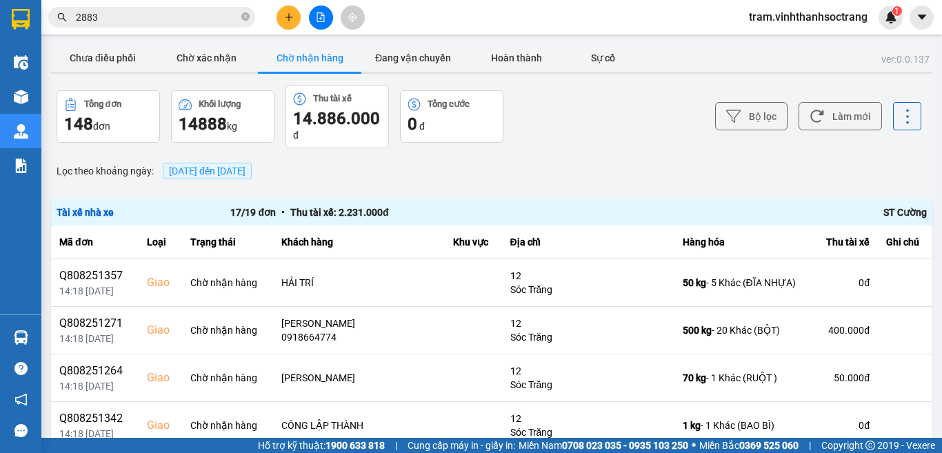
click at [227, 174] on span "[DATE] đến [DATE]" at bounding box center [207, 170] width 77 height 11
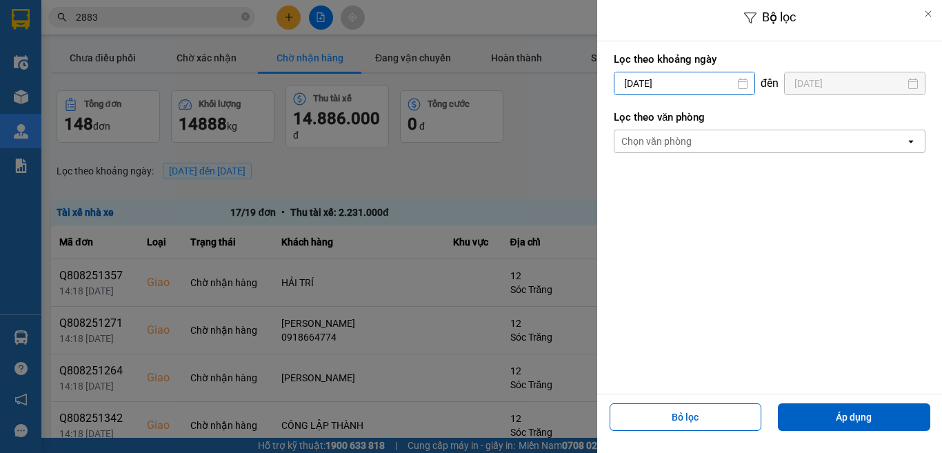
click at [693, 78] on input "[DATE]" at bounding box center [684, 83] width 140 height 22
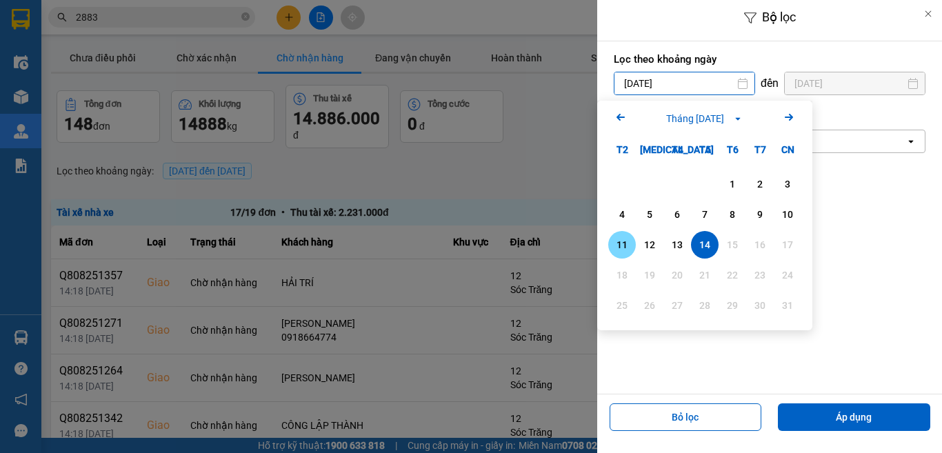
click at [624, 245] on div "11" at bounding box center [621, 244] width 19 height 17
type input "11/08/2025"
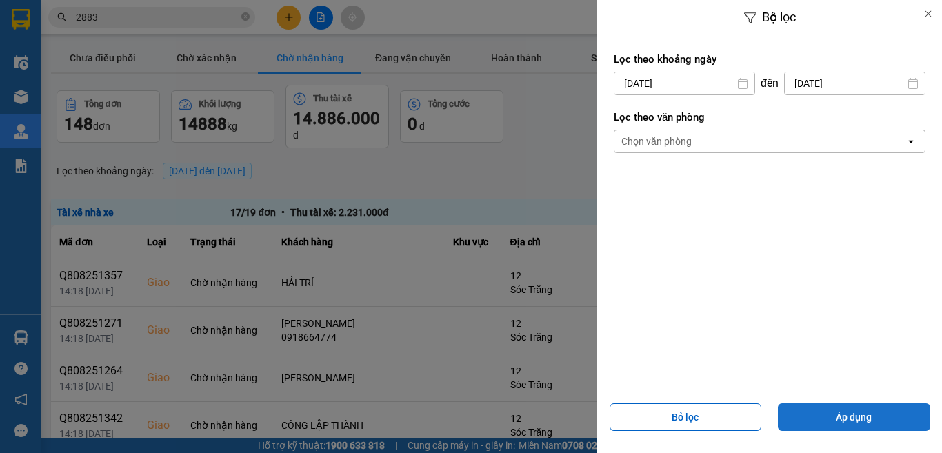
click at [840, 425] on button "Áp dụng" at bounding box center [854, 417] width 152 height 28
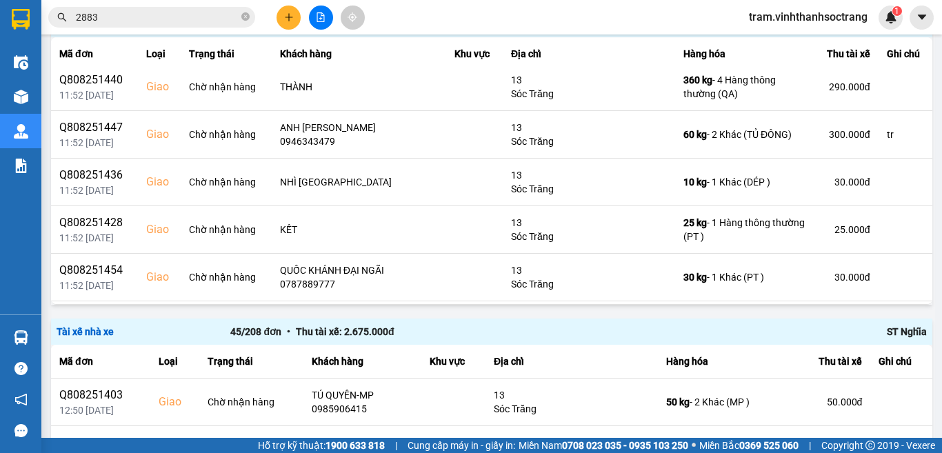
scroll to position [545, 0]
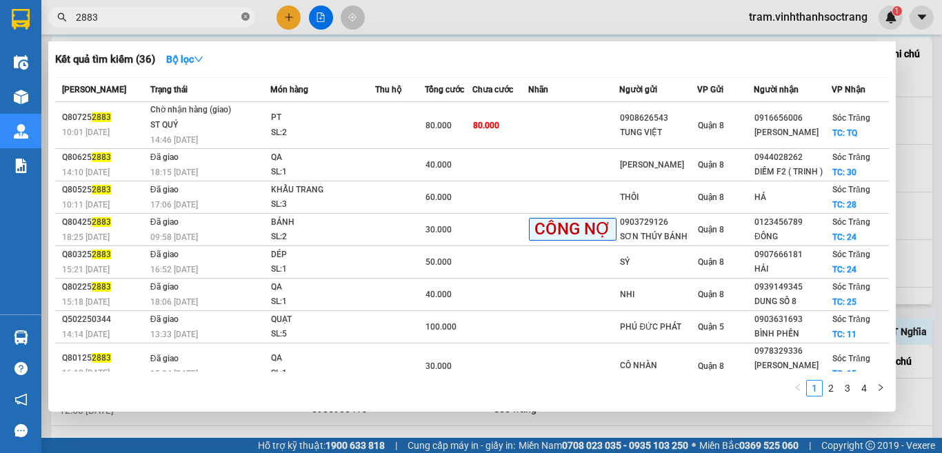
click at [247, 17] on icon "close-circle" at bounding box center [245, 16] width 8 height 8
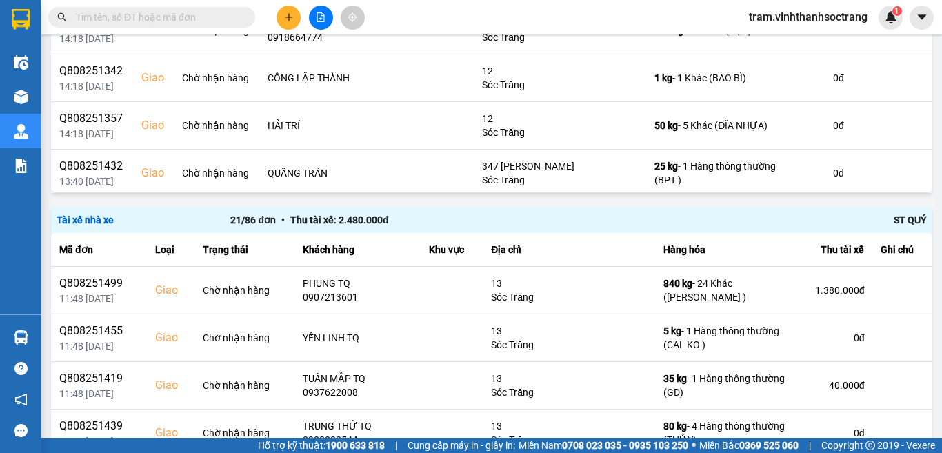
scroll to position [0, 0]
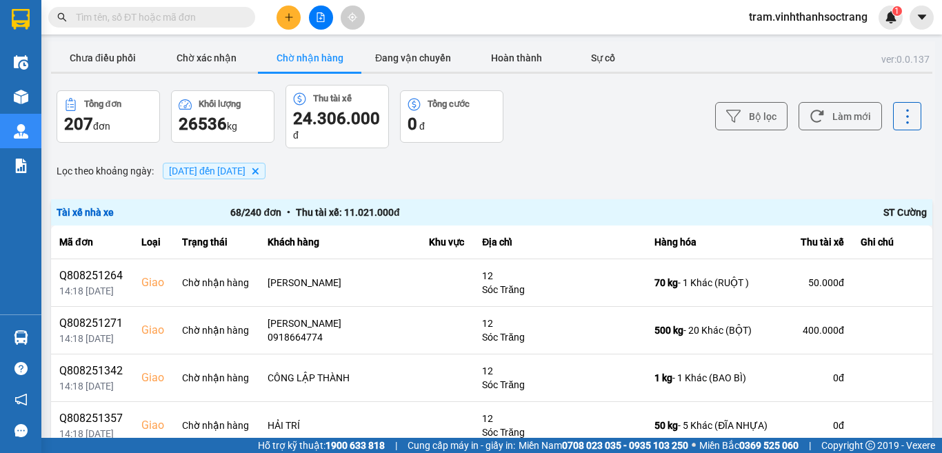
click at [245, 165] on span "11/08/2025 đến 14/08/2025" at bounding box center [207, 170] width 77 height 11
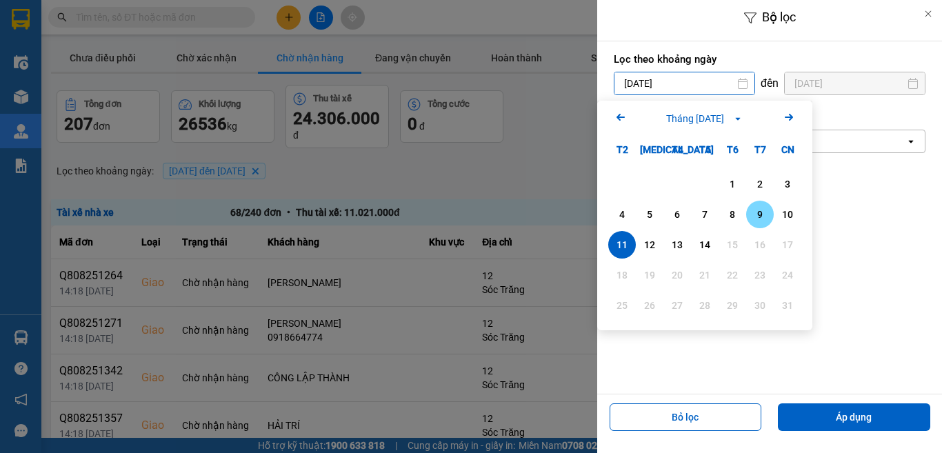
click at [762, 208] on div "9" at bounding box center [759, 214] width 19 height 17
type input "09/08/2025"
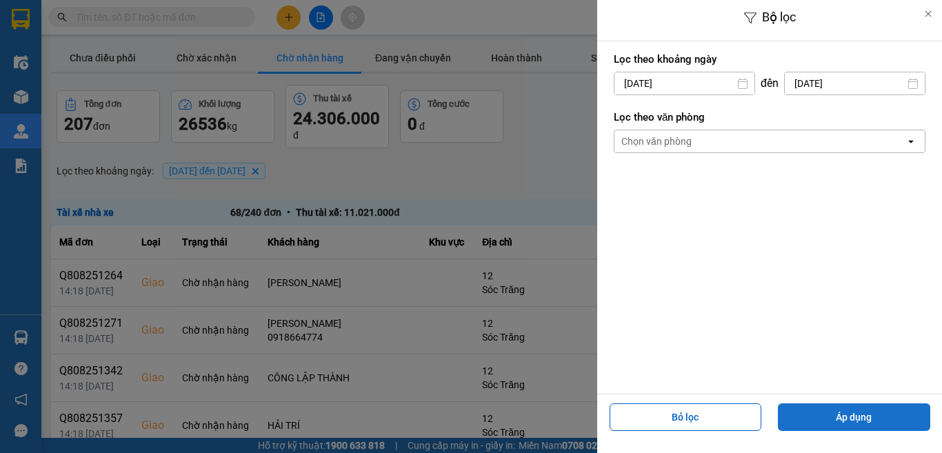
click at [853, 423] on button "Áp dụng" at bounding box center [854, 417] width 152 height 28
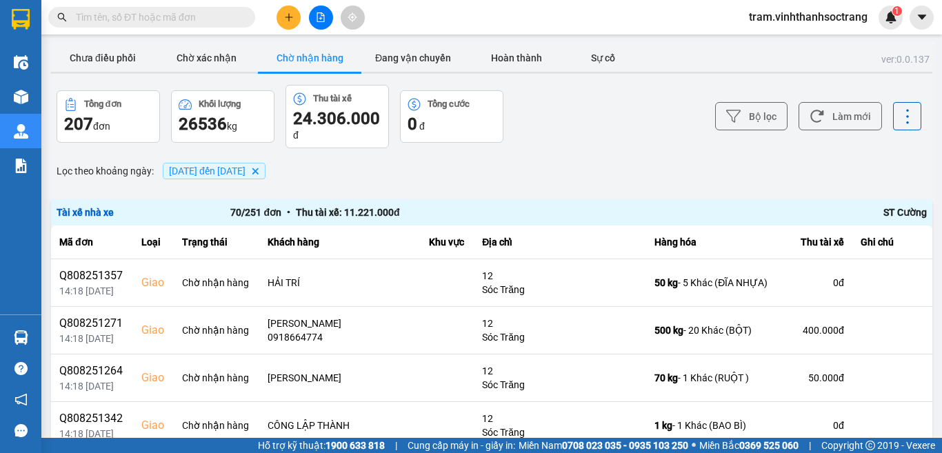
click at [941, 412] on div "Bỏ lọc Áp dụng" at bounding box center [769, 414] width 345 height 41
click at [941, 364] on div "Lọc theo khoảng ngày 09/08/2025 Press the down arrow key to interact with the c…" at bounding box center [769, 217] width 345 height 352
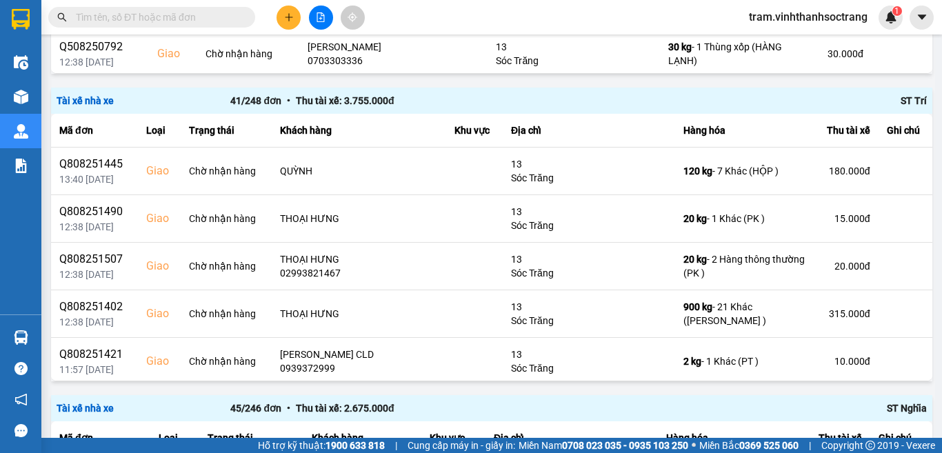
click at [196, 16] on input "text" at bounding box center [157, 17] width 163 height 15
type input "d"
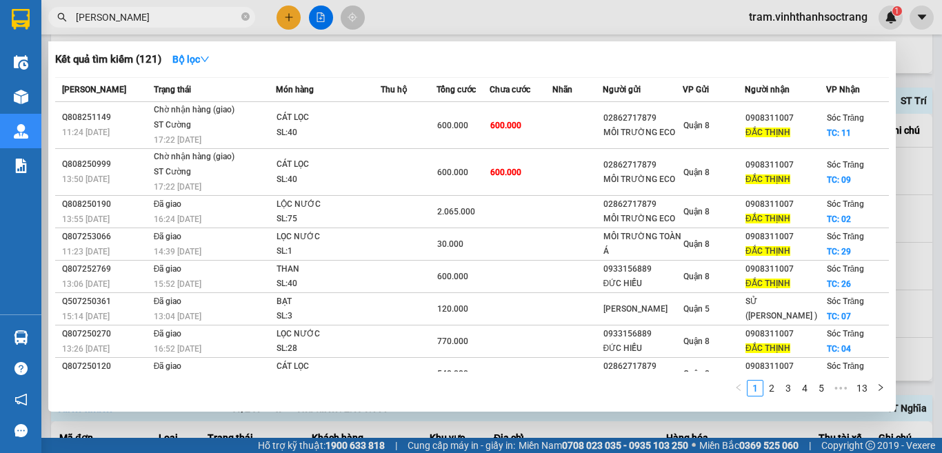
type input "đắc thịnh"
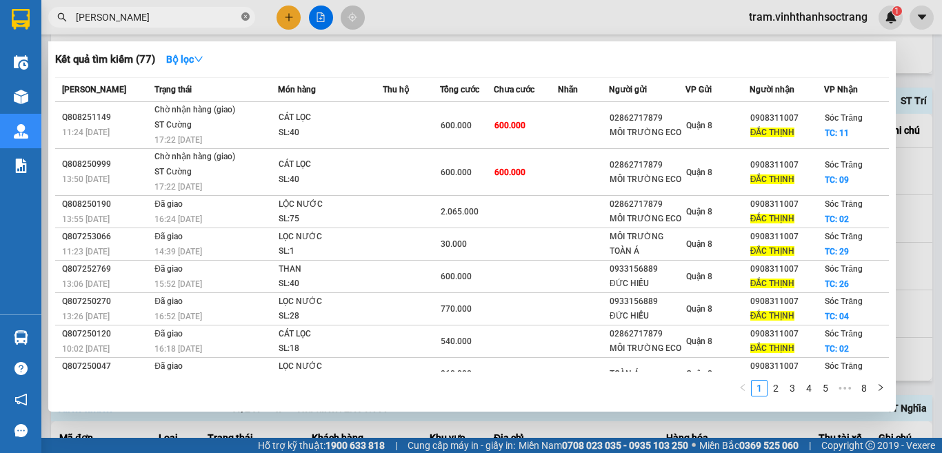
click at [242, 18] on icon "close-circle" at bounding box center [245, 16] width 8 height 8
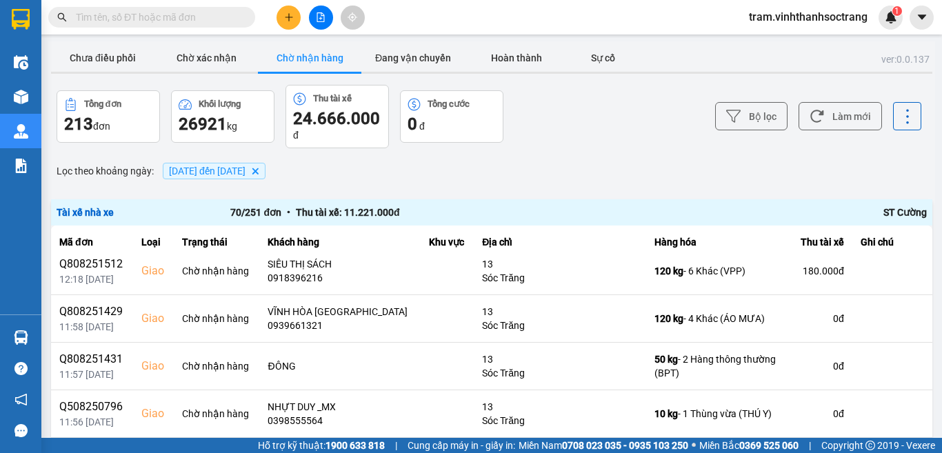
click at [245, 166] on span "09/08/2025 đến 14/08/2025" at bounding box center [207, 170] width 77 height 11
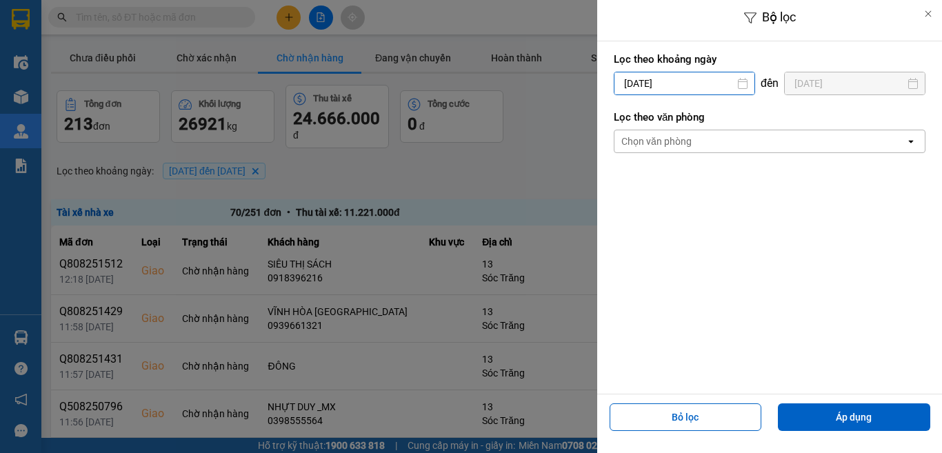
click at [692, 86] on input "09/08/2025" at bounding box center [684, 83] width 140 height 22
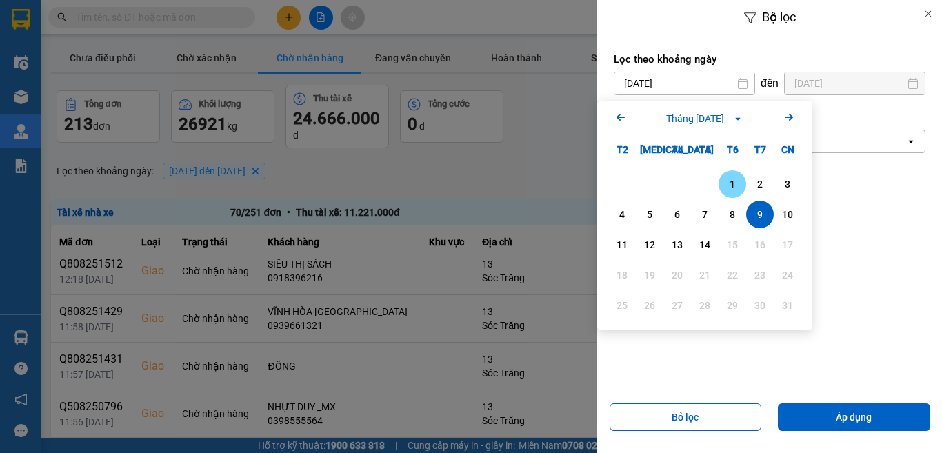
click at [728, 181] on div "1" at bounding box center [731, 184] width 19 height 17
type input "[DATE]"
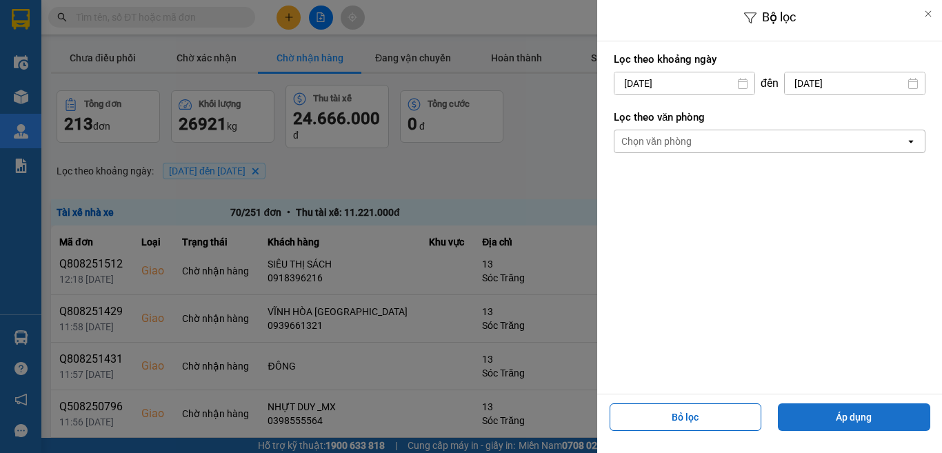
click at [862, 416] on button "Áp dụng" at bounding box center [854, 417] width 152 height 28
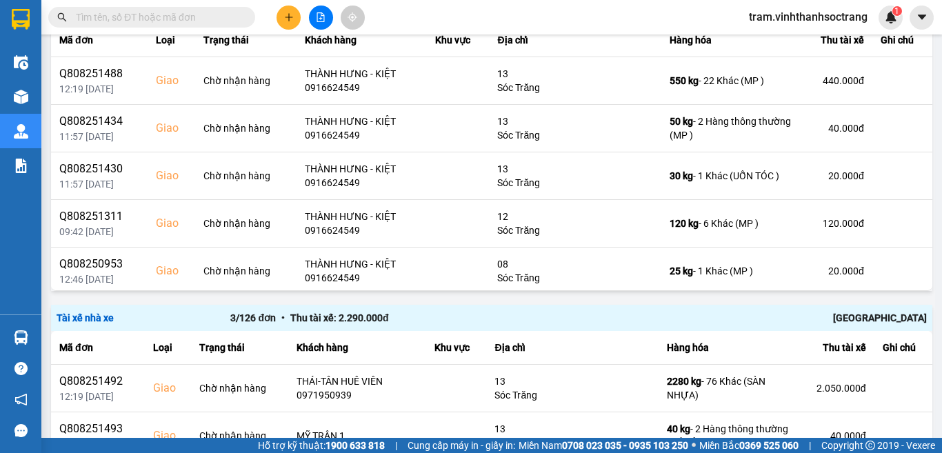
click at [231, 24] on input "text" at bounding box center [157, 17] width 163 height 15
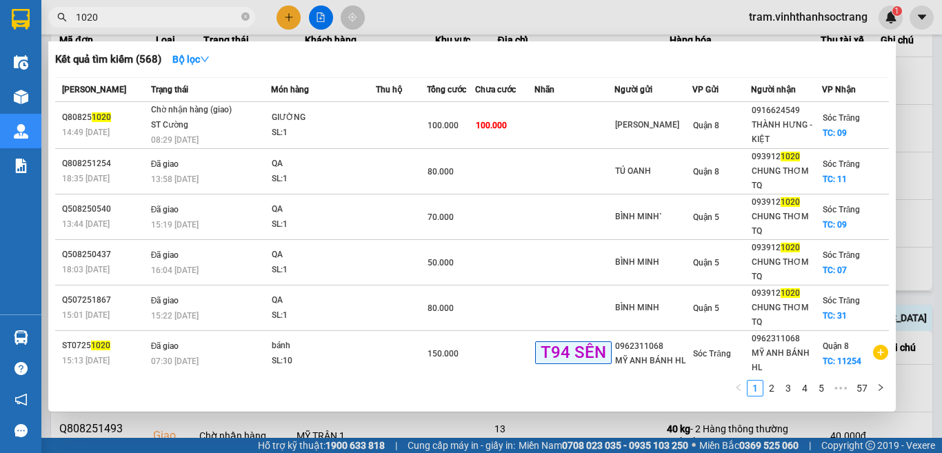
type input "1020"
click at [938, 154] on div at bounding box center [471, 226] width 942 height 453
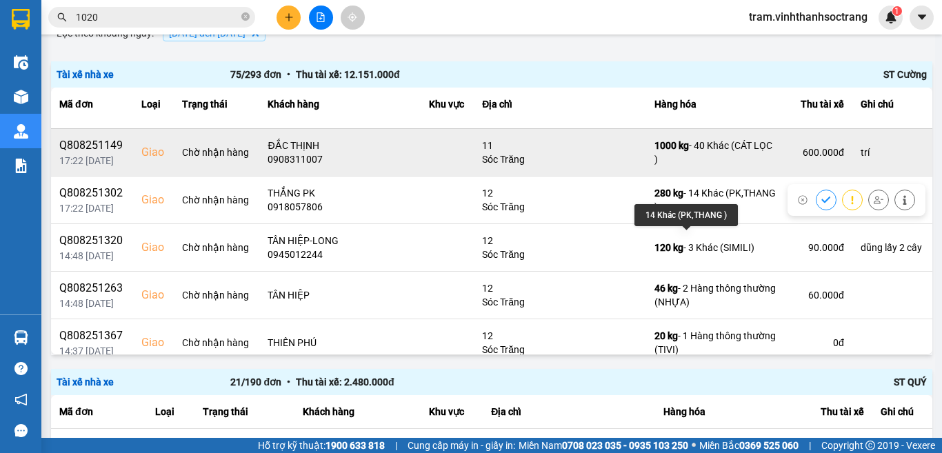
scroll to position [827, 0]
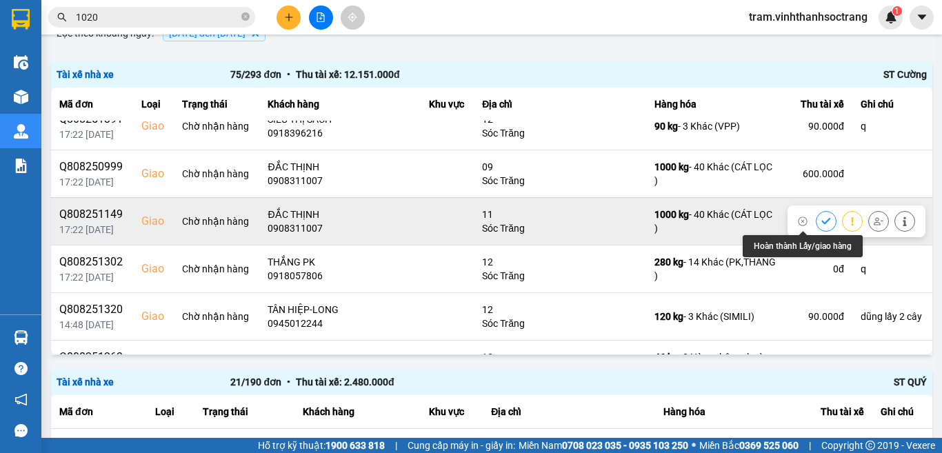
click at [821, 220] on icon at bounding box center [826, 221] width 10 height 10
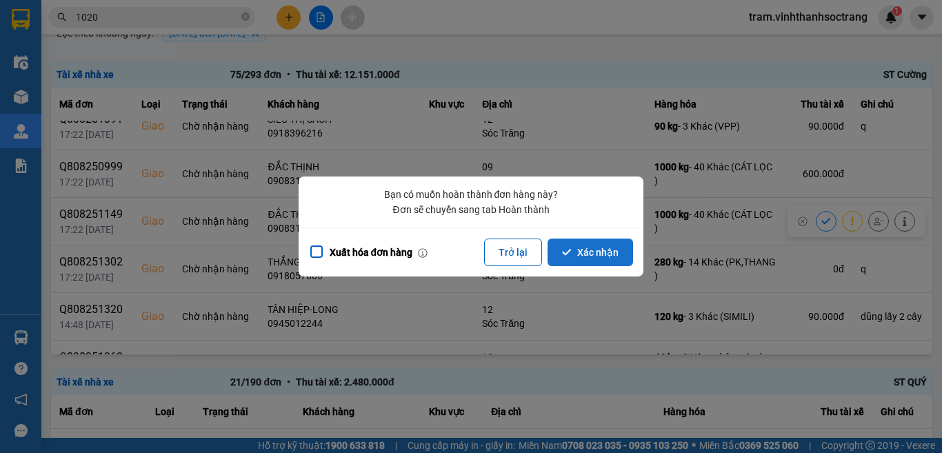
click at [587, 245] on button "Xác nhận" at bounding box center [589, 252] width 85 height 28
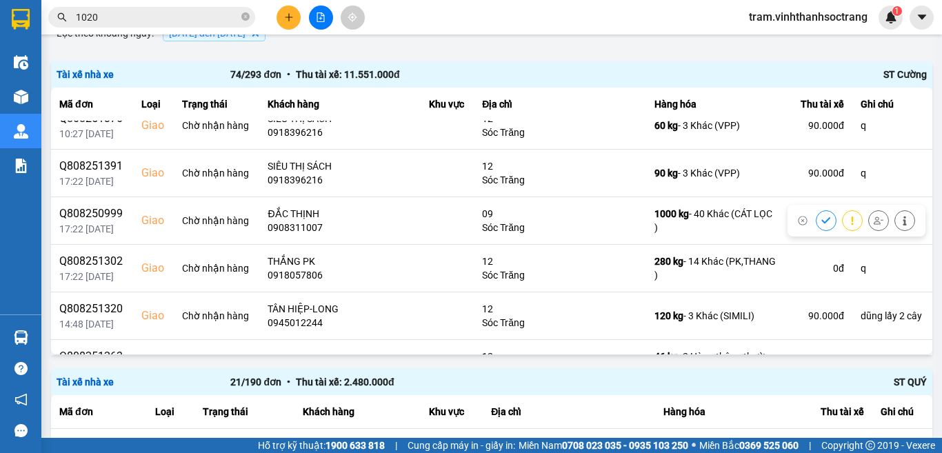
scroll to position [711, 0]
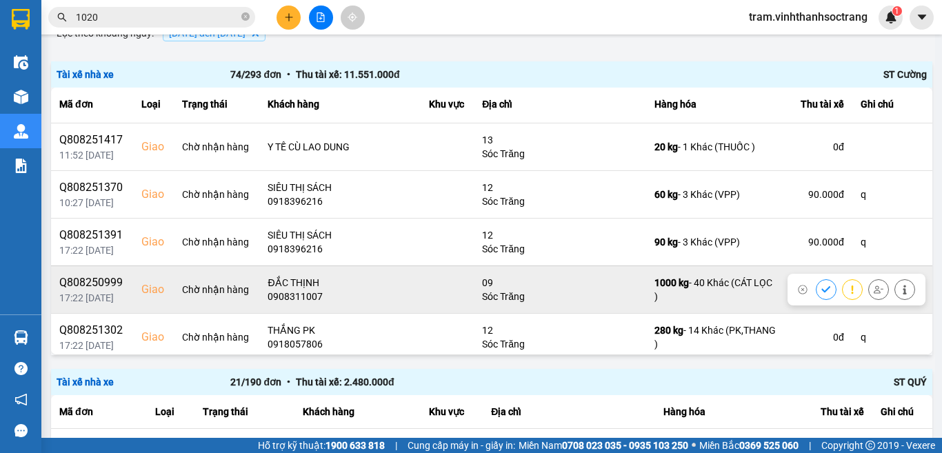
click at [821, 286] on icon at bounding box center [825, 289] width 9 height 6
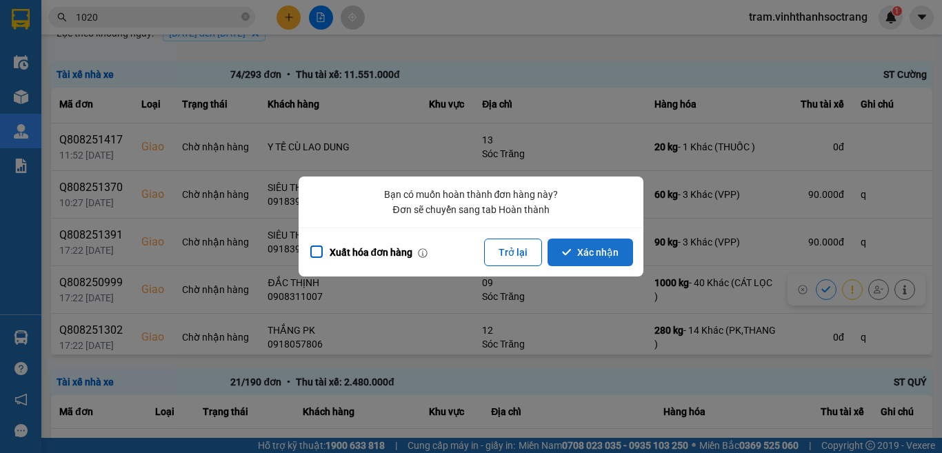
click at [607, 256] on button "Xác nhận" at bounding box center [589, 252] width 85 height 28
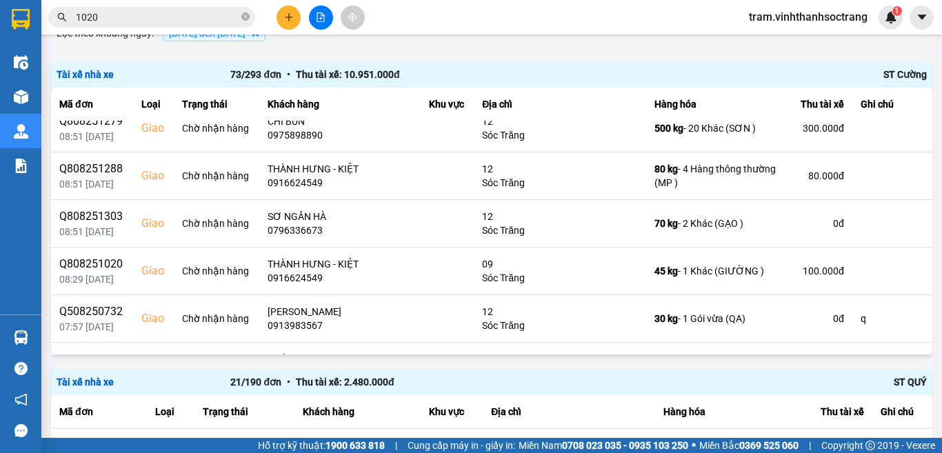
scroll to position [1709, 0]
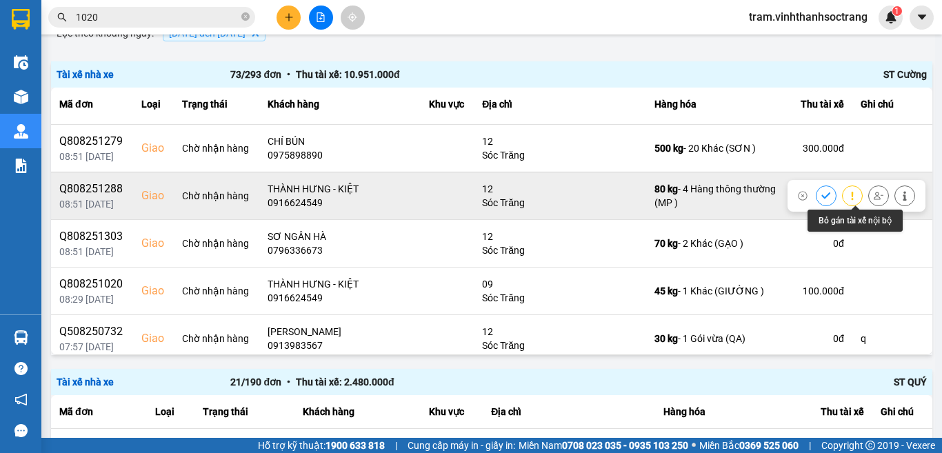
click at [873, 199] on icon at bounding box center [878, 196] width 10 height 10
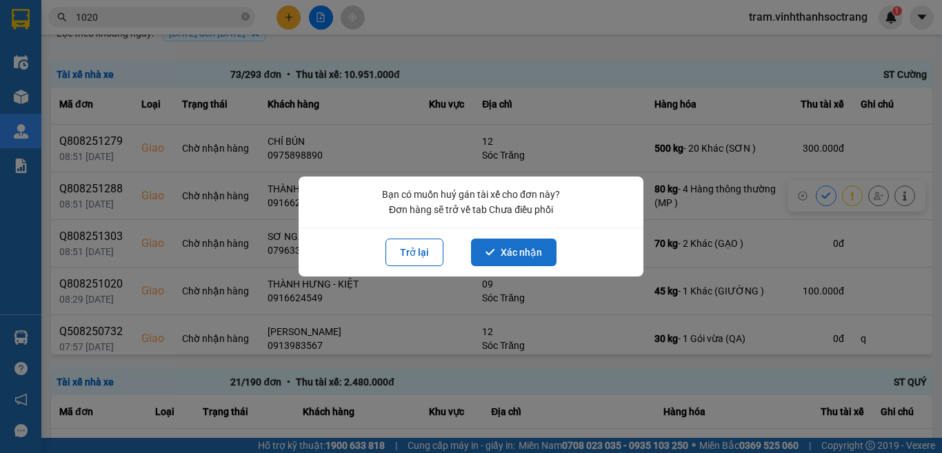
click at [525, 252] on button "Xác nhận" at bounding box center [513, 252] width 85 height 28
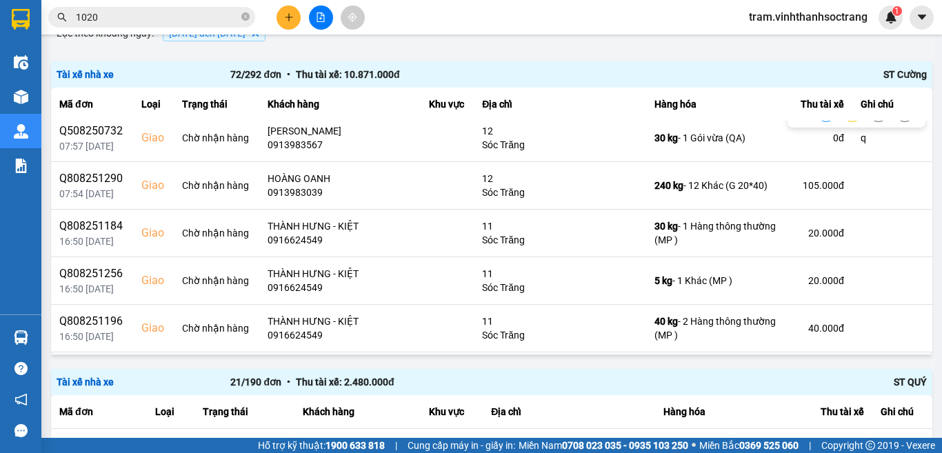
scroll to position [1883, 0]
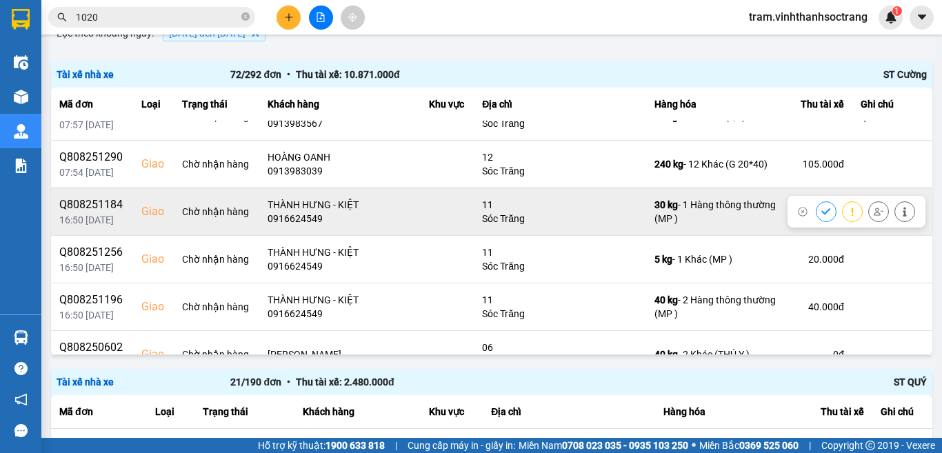
click at [873, 214] on icon at bounding box center [878, 211] width 10 height 8
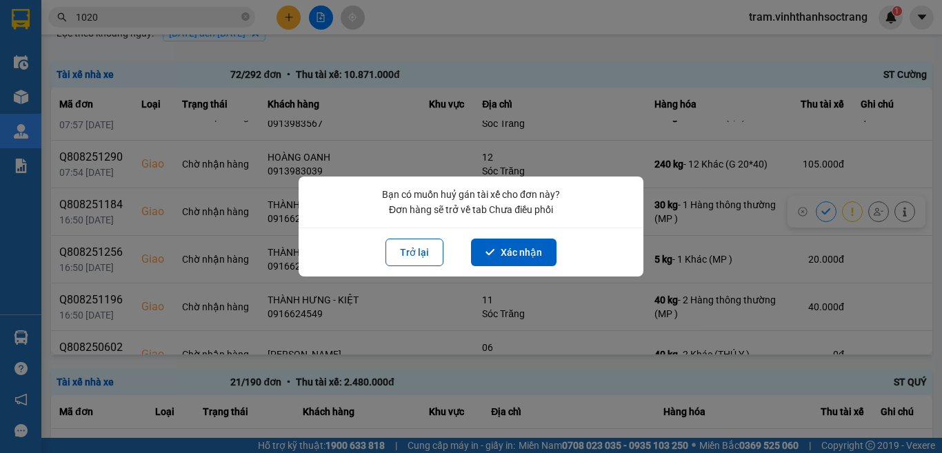
click at [501, 268] on div "Trở lại Xác nhận" at bounding box center [470, 251] width 345 height 49
click at [523, 252] on button "Xác nhận" at bounding box center [513, 252] width 85 height 28
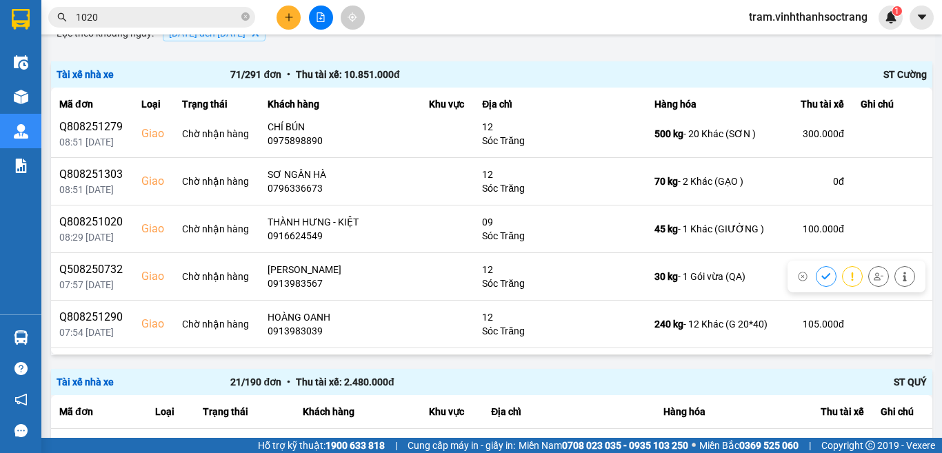
scroll to position [1792, 0]
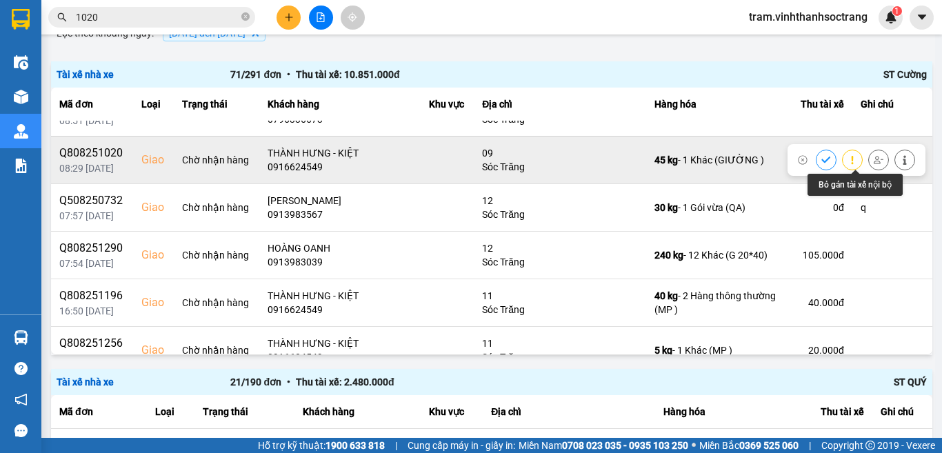
click at [868, 156] on button at bounding box center [877, 160] width 19 height 24
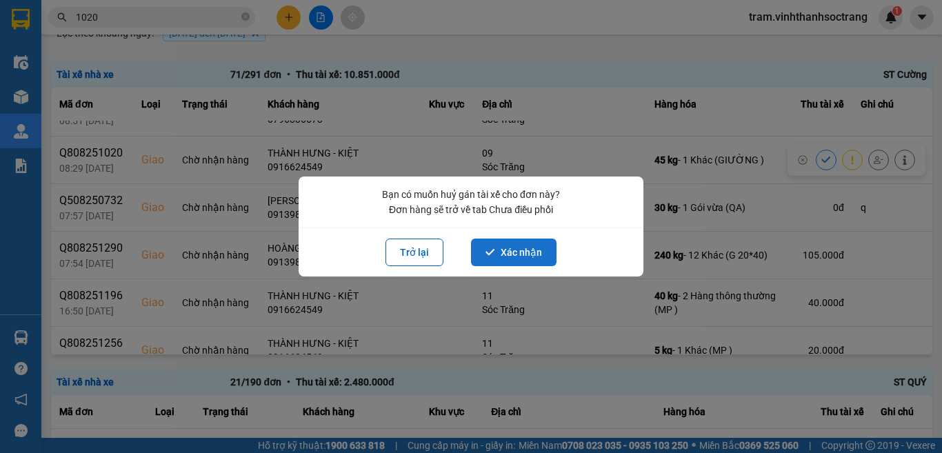
click at [521, 256] on button "Xác nhận" at bounding box center [513, 252] width 85 height 28
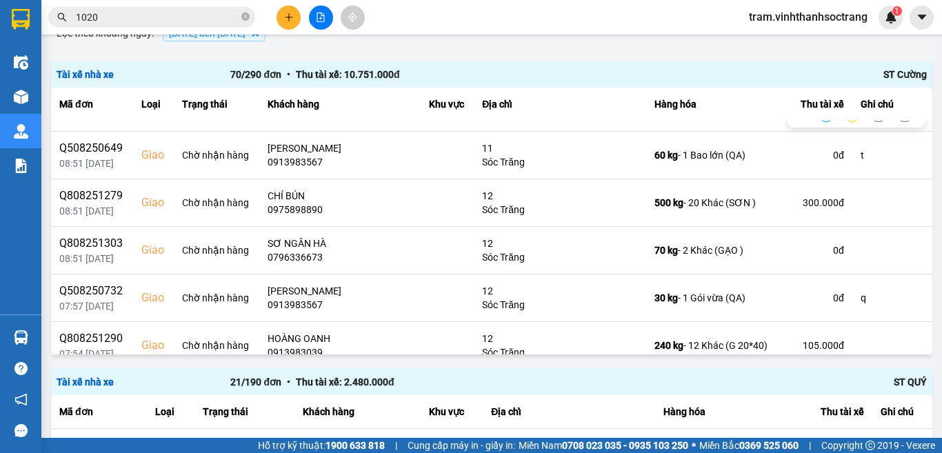
scroll to position [1723, 0]
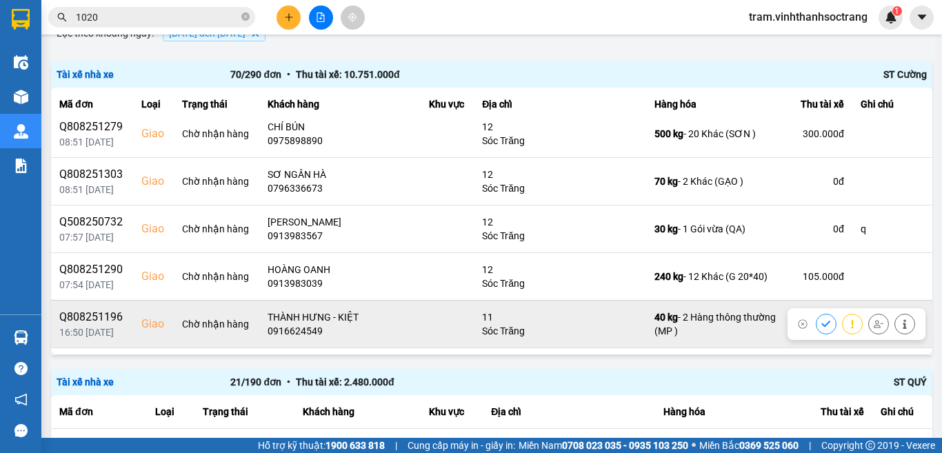
click at [873, 327] on icon at bounding box center [878, 324] width 10 height 8
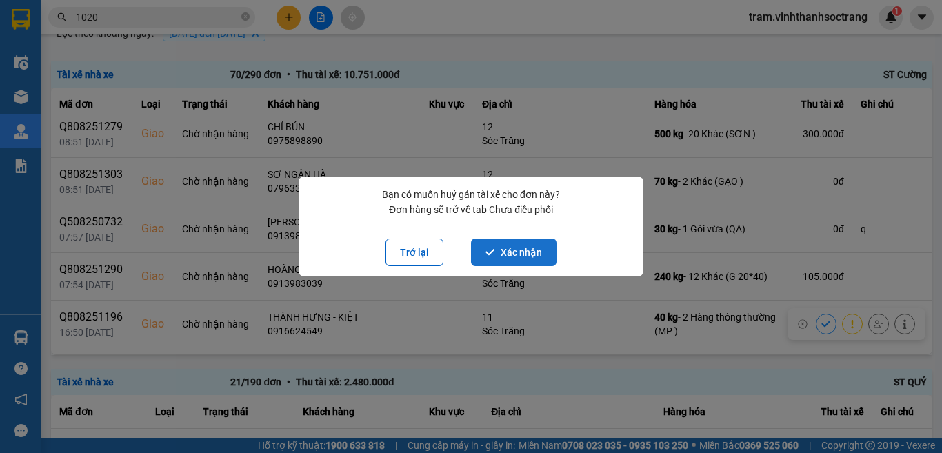
click at [526, 250] on button "Xác nhận" at bounding box center [513, 252] width 85 height 28
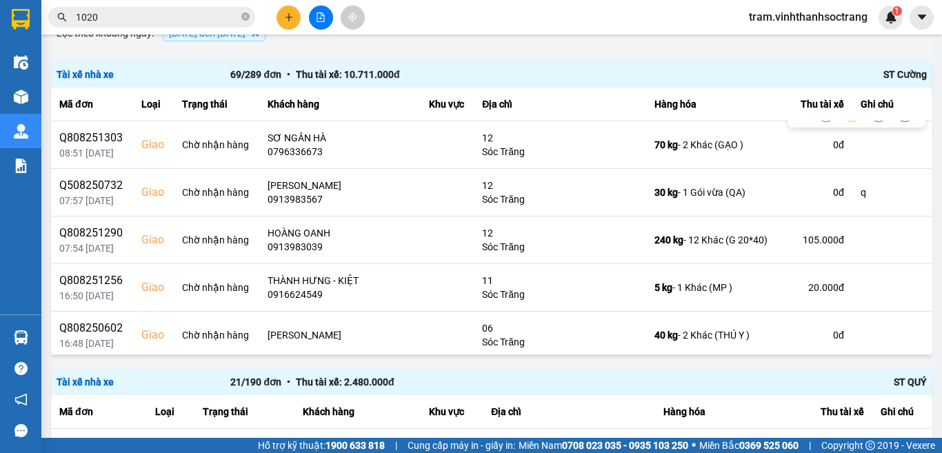
scroll to position [1792, 0]
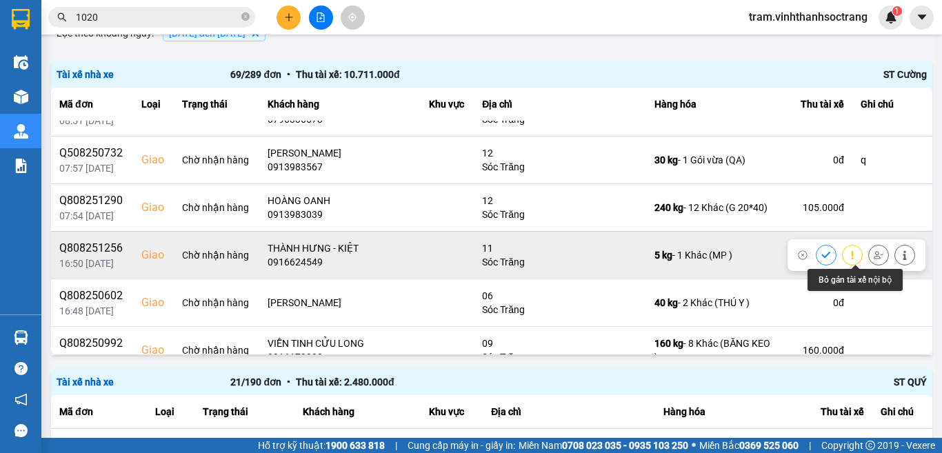
click at [868, 256] on button at bounding box center [877, 255] width 19 height 24
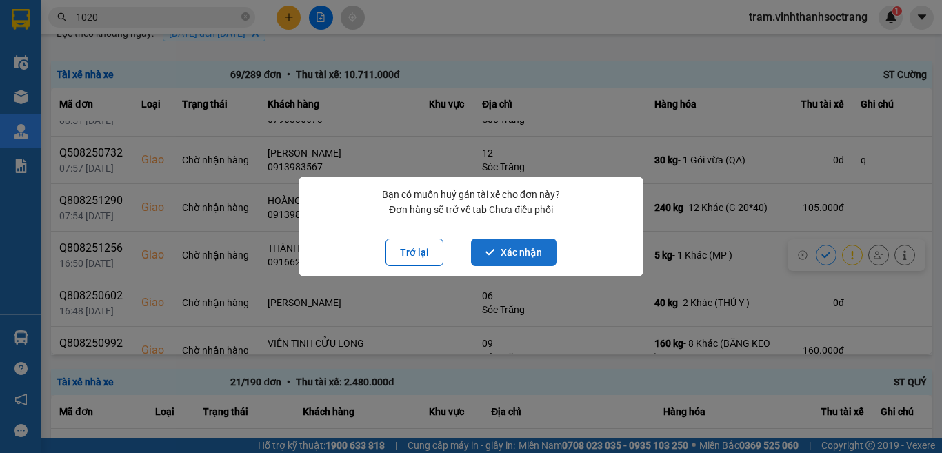
click at [542, 255] on button "Xác nhận" at bounding box center [513, 252] width 85 height 28
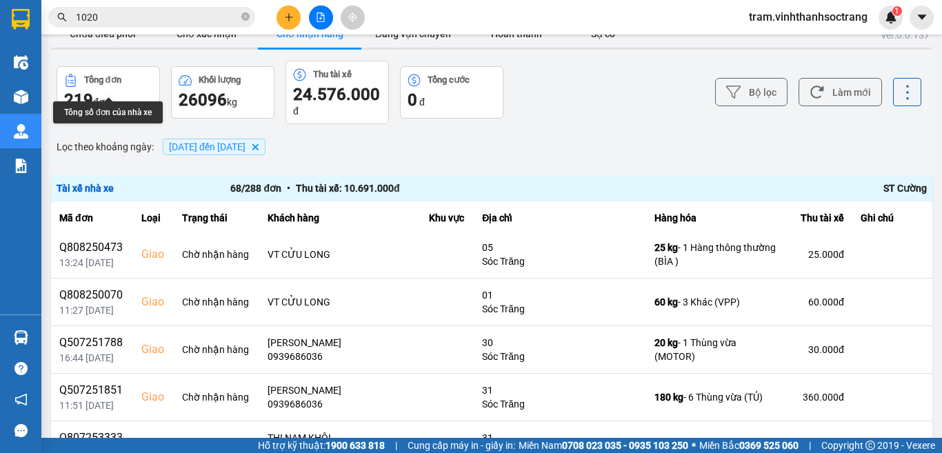
scroll to position [0, 0]
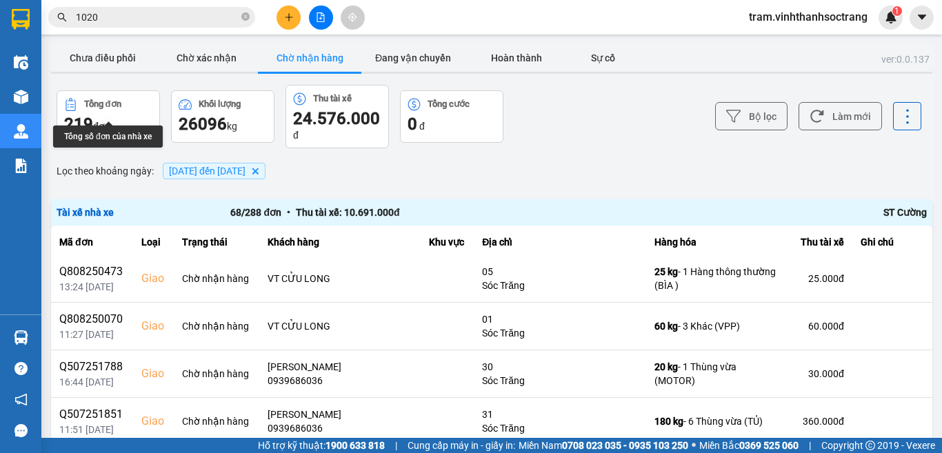
click at [119, 54] on button "Chưa điều phối" at bounding box center [102, 58] width 103 height 28
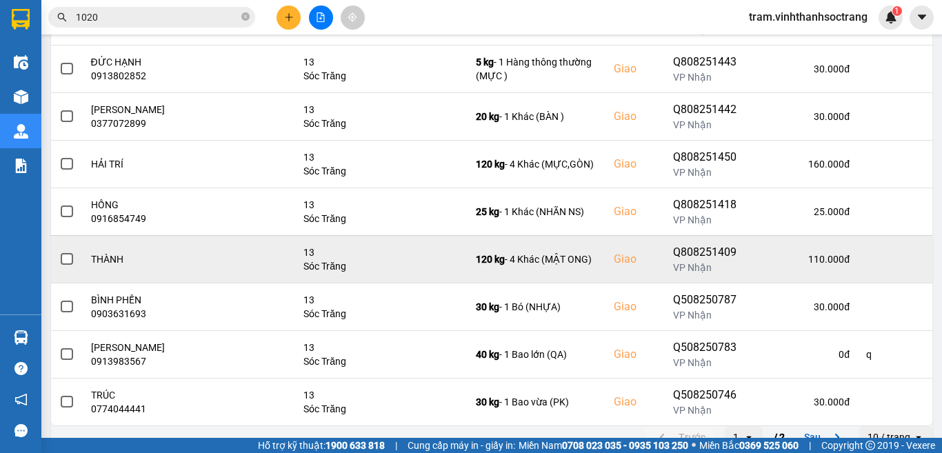
scroll to position [292, 0]
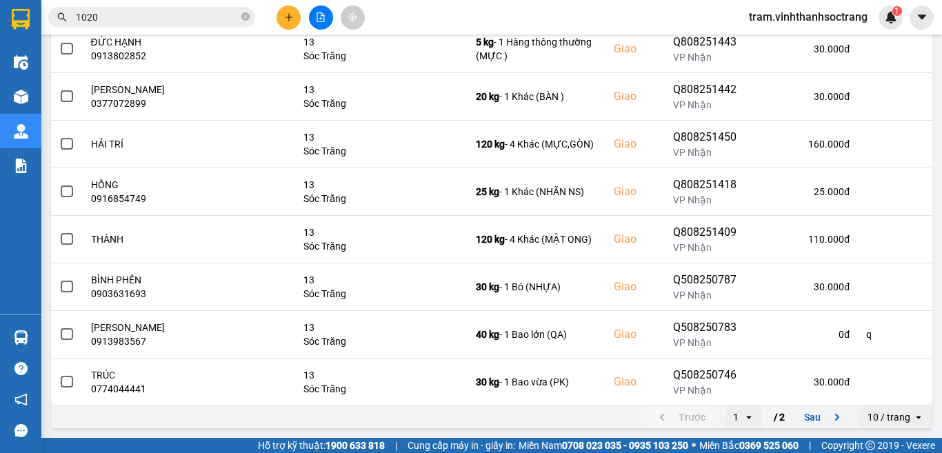
click at [888, 417] on div "10 / trang" at bounding box center [888, 417] width 43 height 14
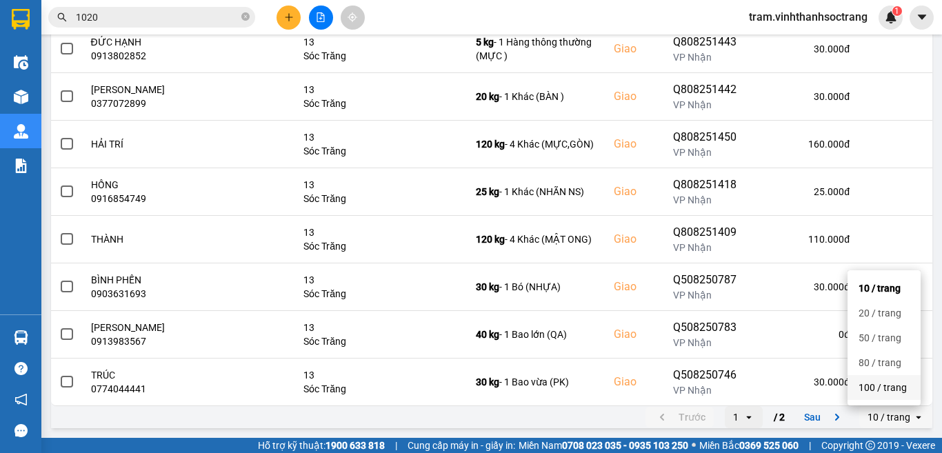
click at [898, 385] on div "100 / trang" at bounding box center [883, 387] width 51 height 14
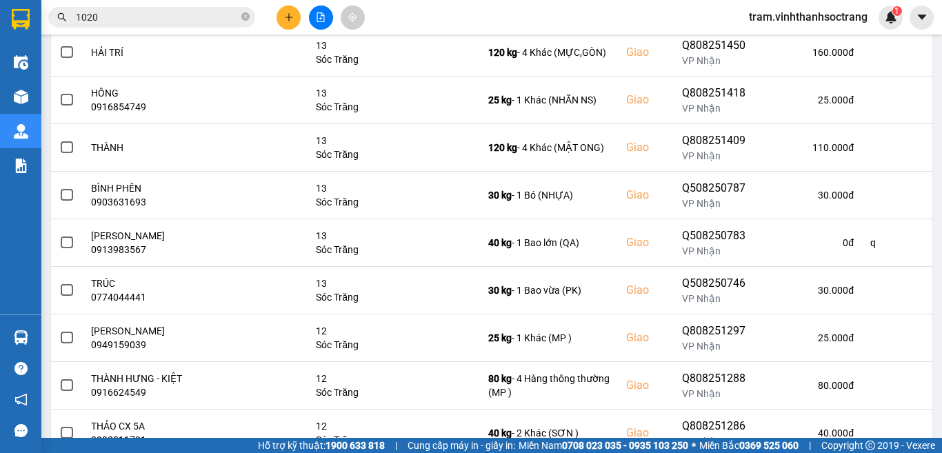
scroll to position [720, 0]
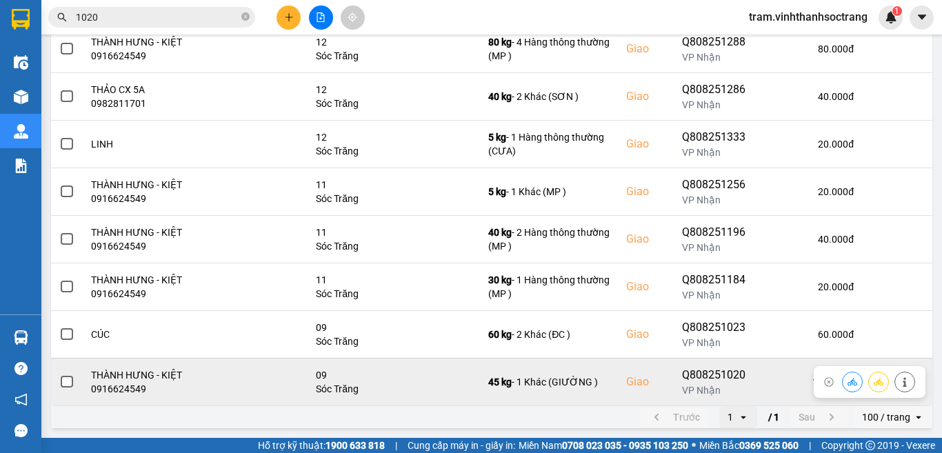
click at [62, 381] on span at bounding box center [67, 382] width 12 height 12
click at [59, 374] on input "checkbox" at bounding box center [59, 374] width 0 height 0
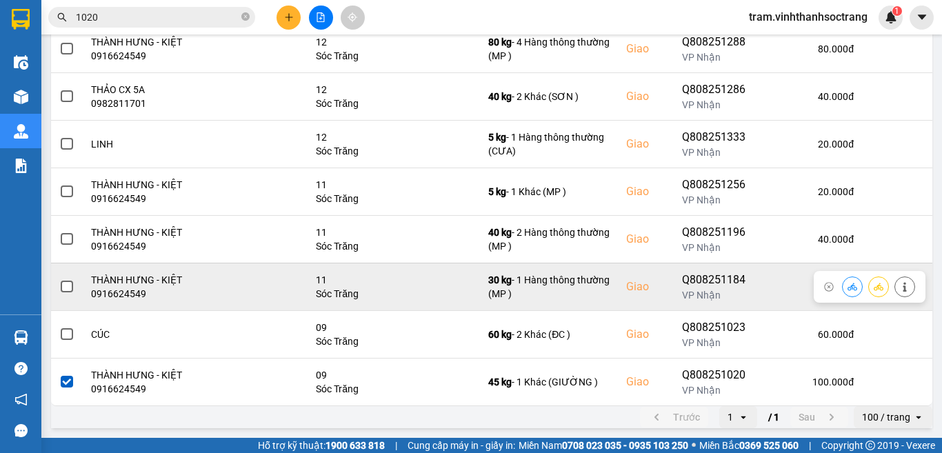
click at [68, 284] on span at bounding box center [67, 287] width 12 height 12
click at [59, 279] on input "checkbox" at bounding box center [59, 279] width 0 height 0
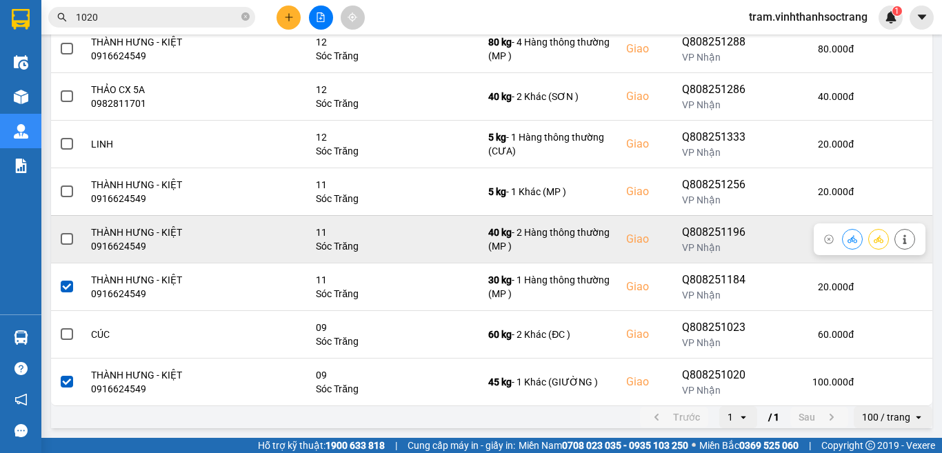
click at [63, 238] on span at bounding box center [67, 239] width 12 height 12
click at [59, 232] on input "checkbox" at bounding box center [59, 232] width 0 height 0
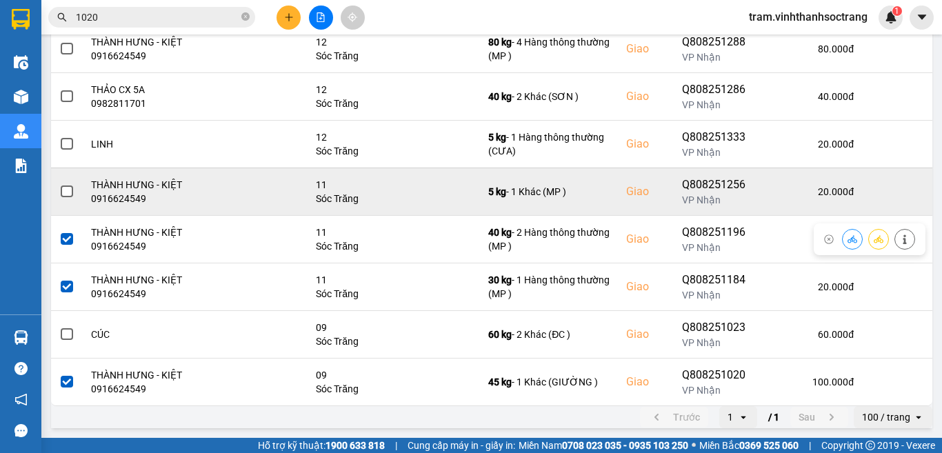
click at [67, 192] on span at bounding box center [67, 191] width 12 height 12
click at [59, 184] on input "checkbox" at bounding box center [59, 184] width 0 height 0
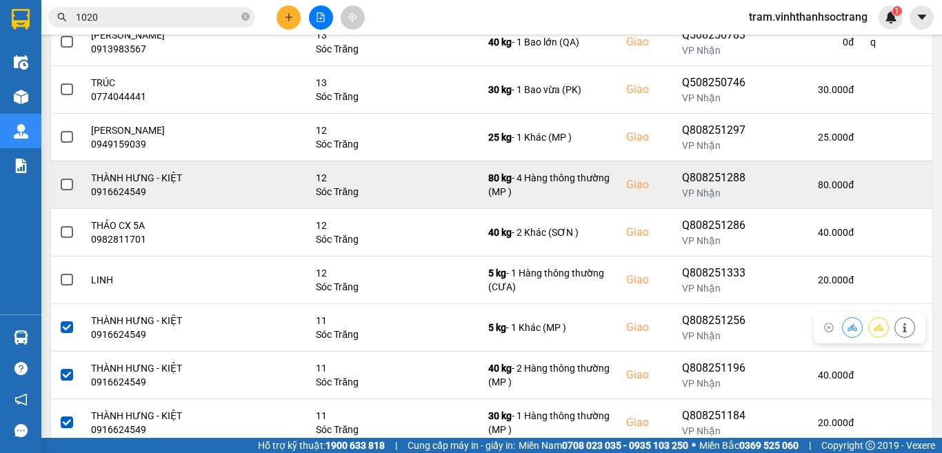
scroll to position [582, 0]
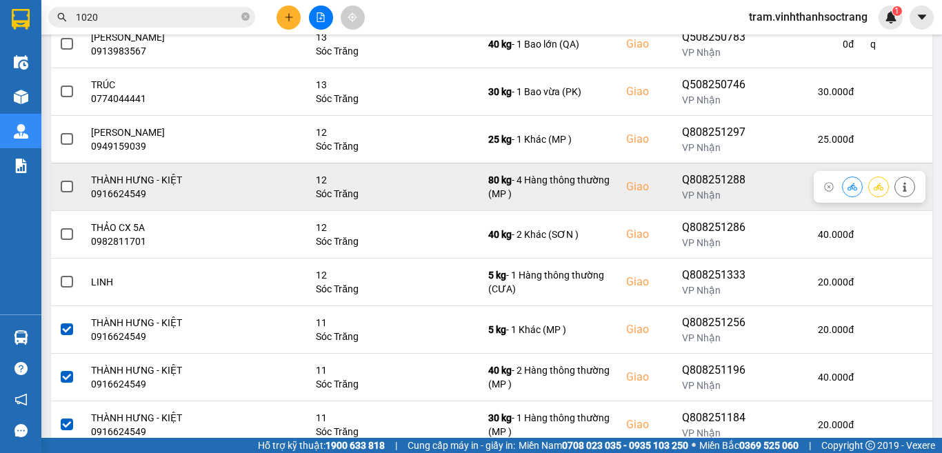
click at [63, 188] on span at bounding box center [67, 187] width 12 height 12
click at [59, 179] on input "checkbox" at bounding box center [59, 179] width 0 height 0
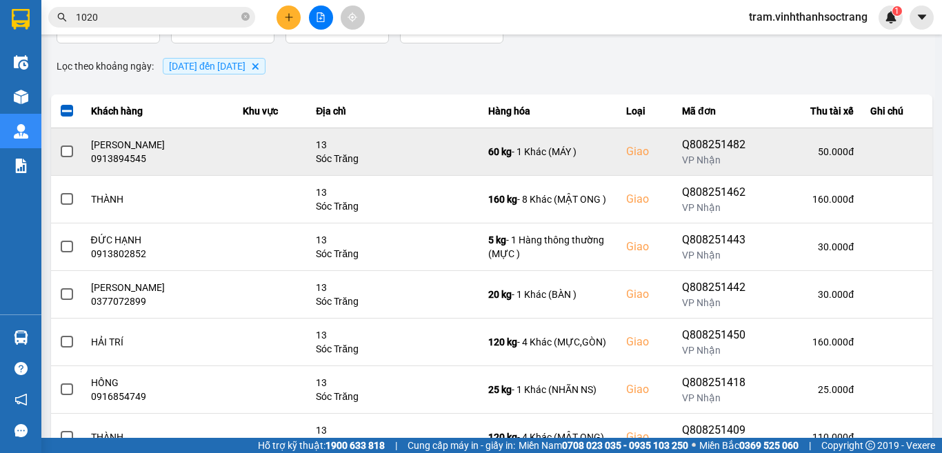
scroll to position [0, 0]
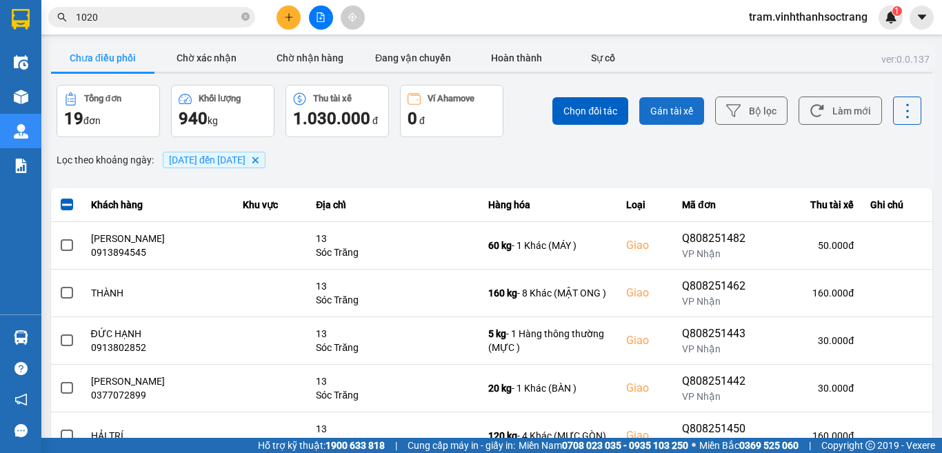
click at [666, 116] on span "Gán tài xế" at bounding box center [671, 111] width 43 height 14
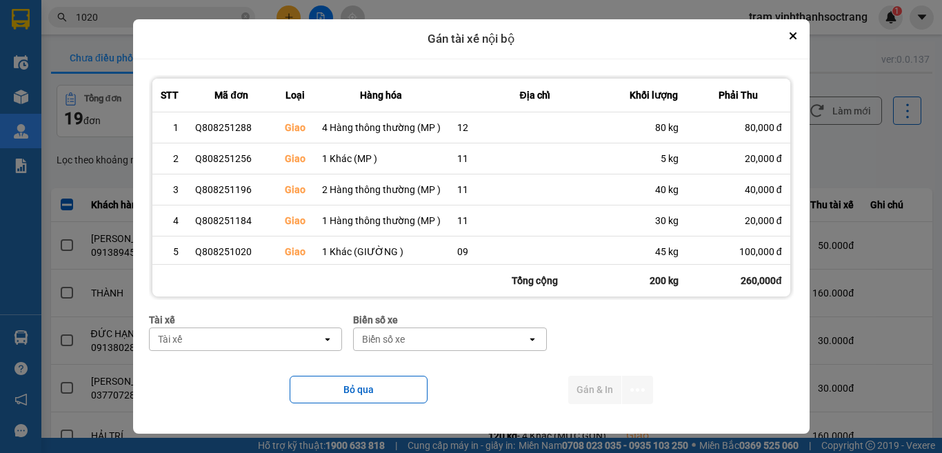
click at [296, 343] on div "Tài xế" at bounding box center [236, 339] width 173 height 22
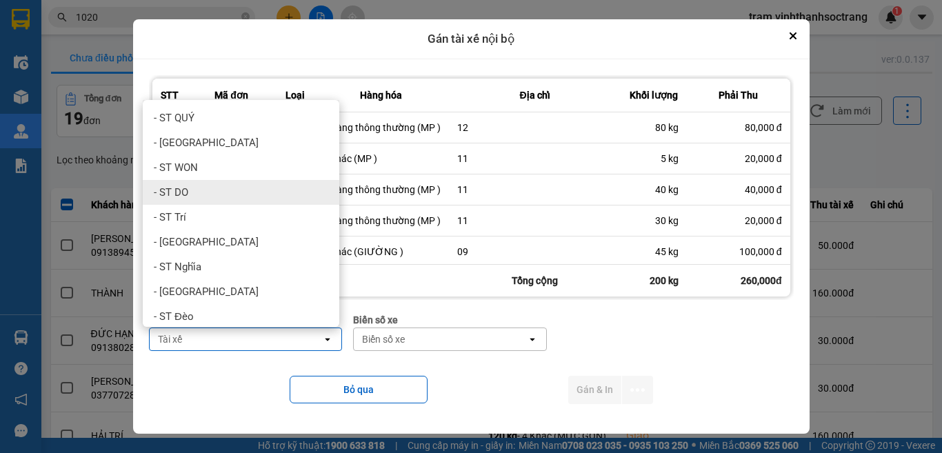
click at [257, 181] on div "- ST DO" at bounding box center [241, 192] width 196 height 25
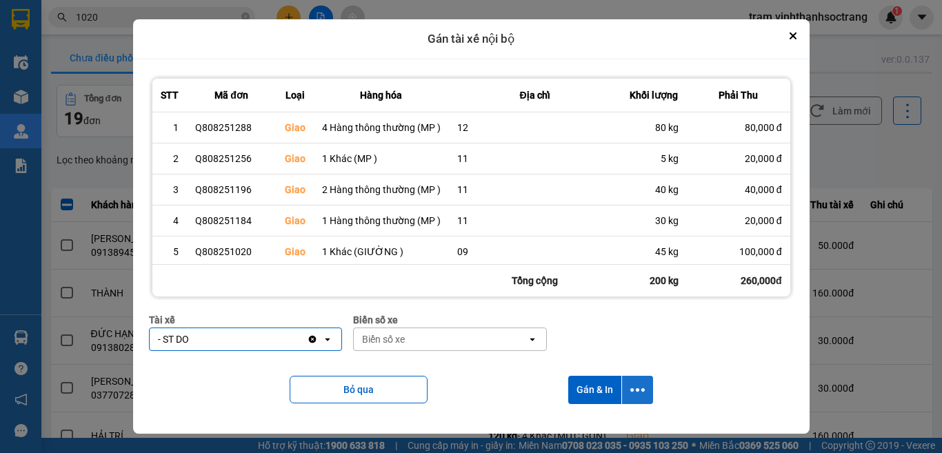
click at [640, 390] on icon "dialog" at bounding box center [637, 389] width 14 height 3
click at [601, 420] on span "Chỉ gán tài" at bounding box center [584, 427] width 45 height 14
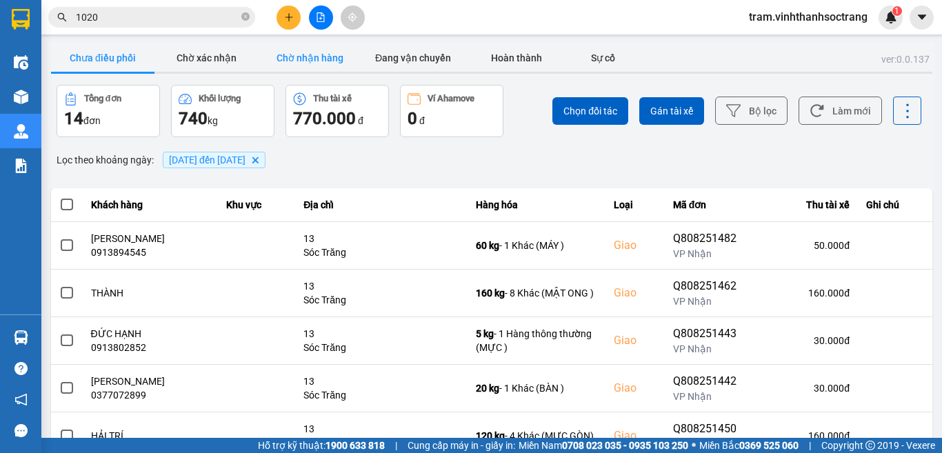
click at [324, 65] on button "Chờ nhận hàng" at bounding box center [309, 58] width 103 height 28
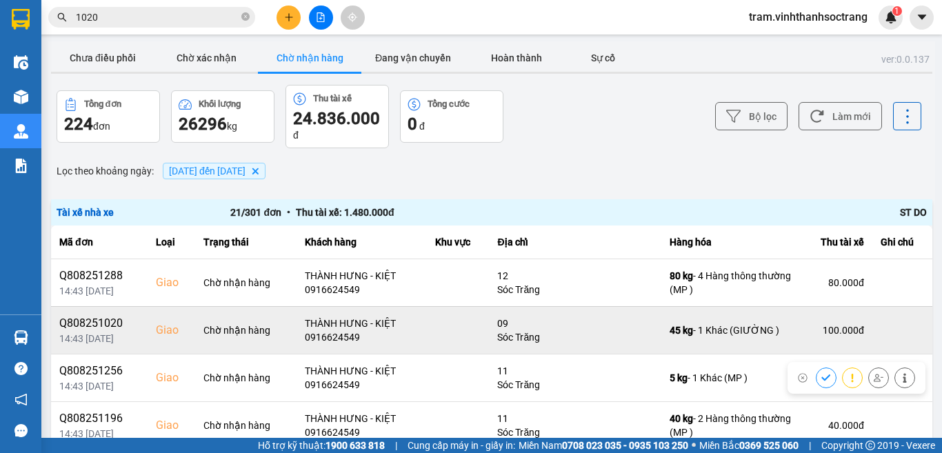
click at [807, 329] on div "100.000 đ" at bounding box center [835, 330] width 56 height 14
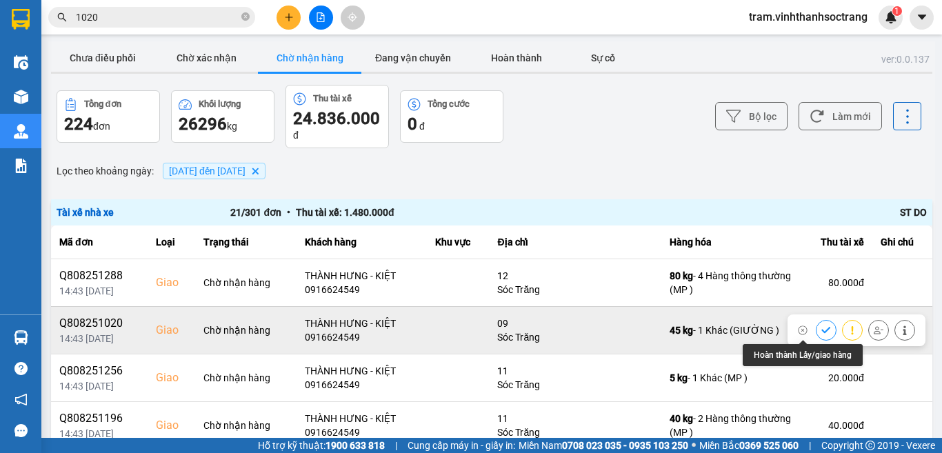
click at [821, 329] on icon at bounding box center [826, 330] width 10 height 10
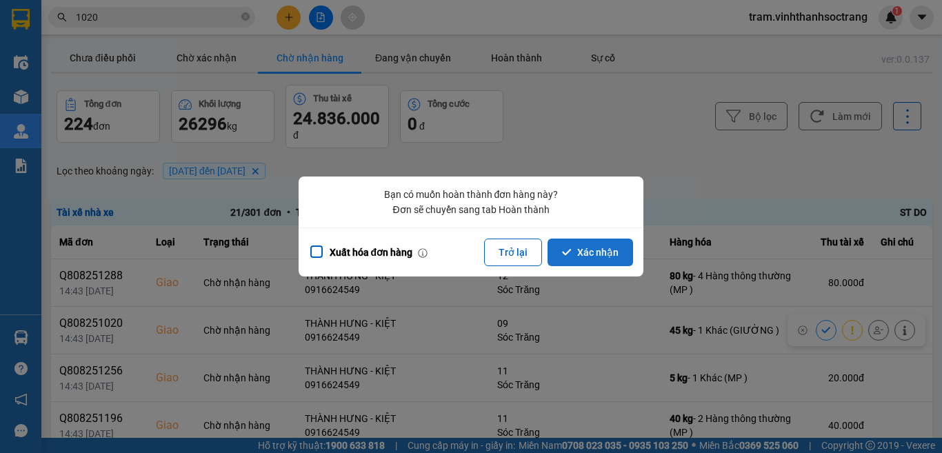
click at [593, 256] on button "Xác nhận" at bounding box center [589, 252] width 85 height 28
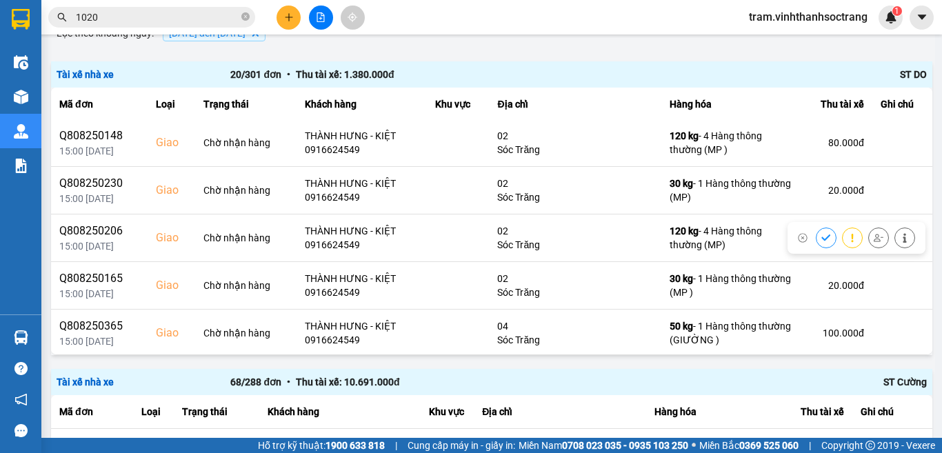
scroll to position [689, 0]
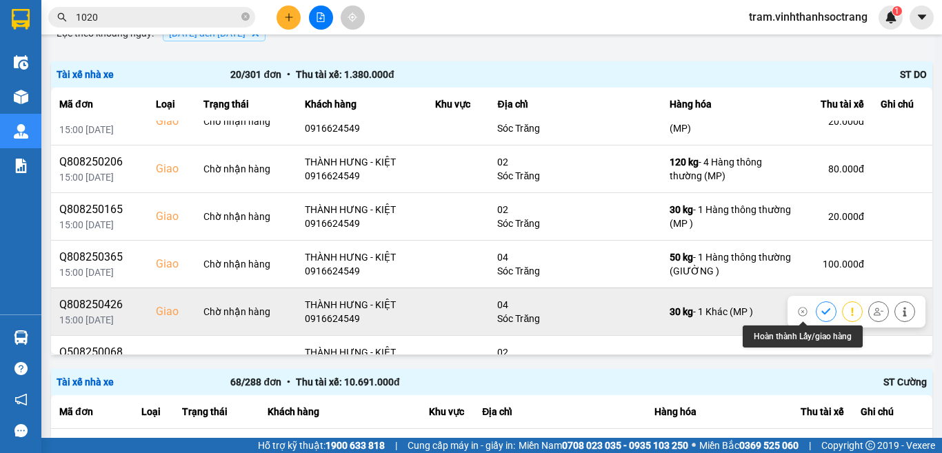
click at [821, 310] on icon at bounding box center [826, 312] width 10 height 10
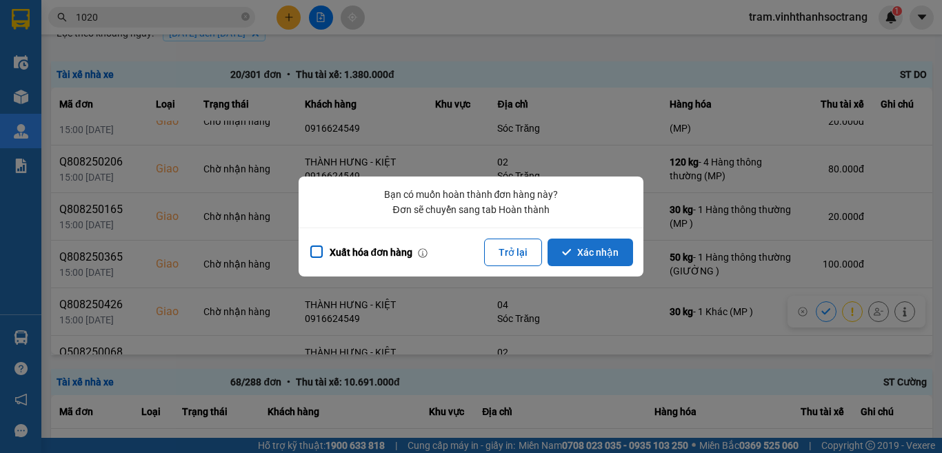
click at [607, 244] on button "Xác nhận" at bounding box center [589, 252] width 85 height 28
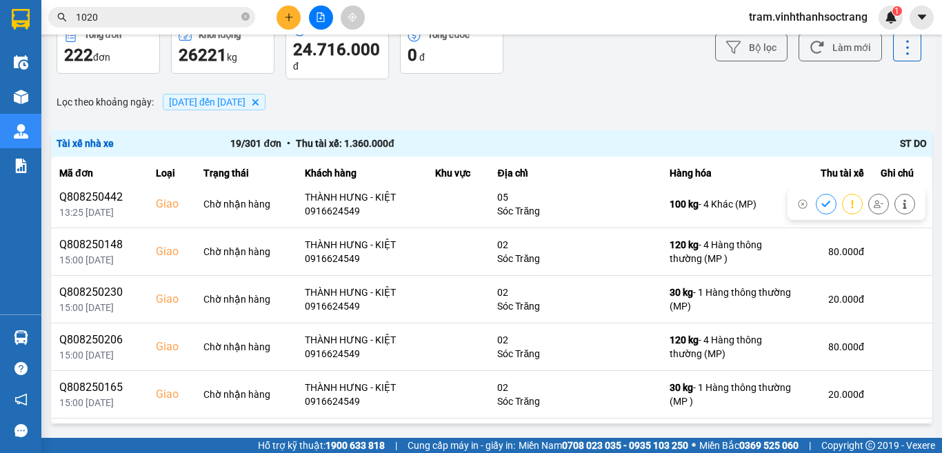
scroll to position [620, 0]
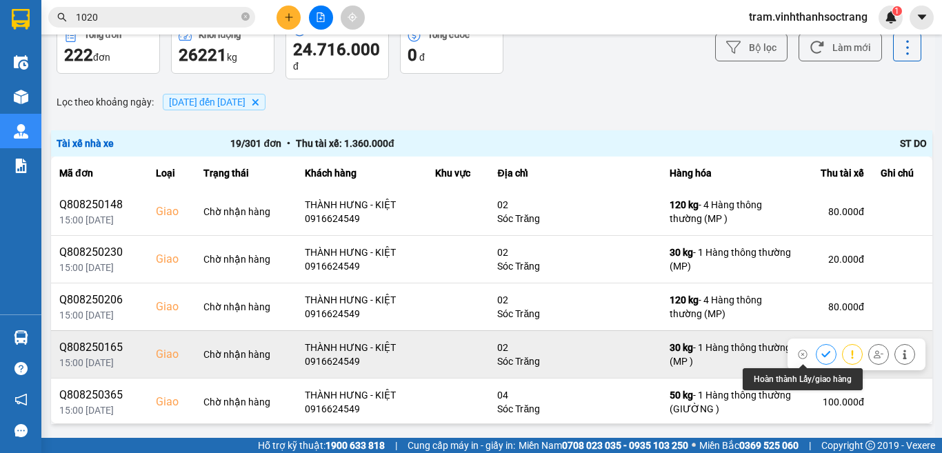
click at [821, 351] on icon at bounding box center [826, 354] width 10 height 10
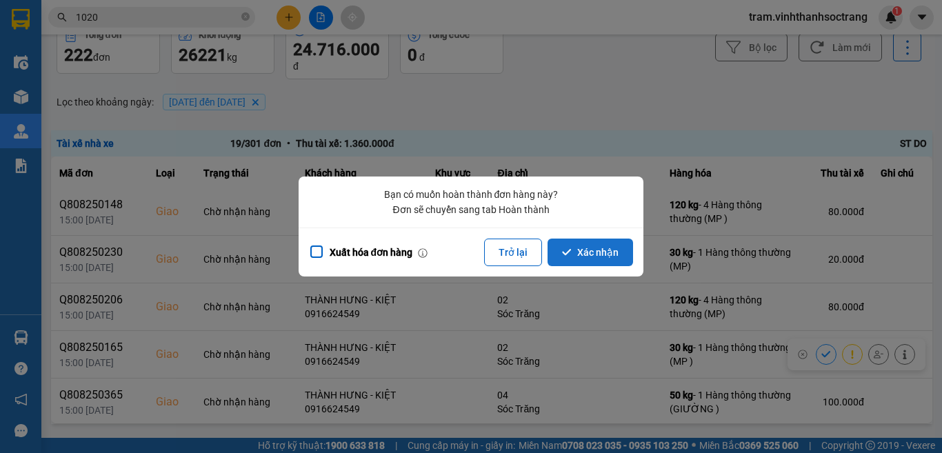
click at [587, 253] on button "Xác nhận" at bounding box center [589, 252] width 85 height 28
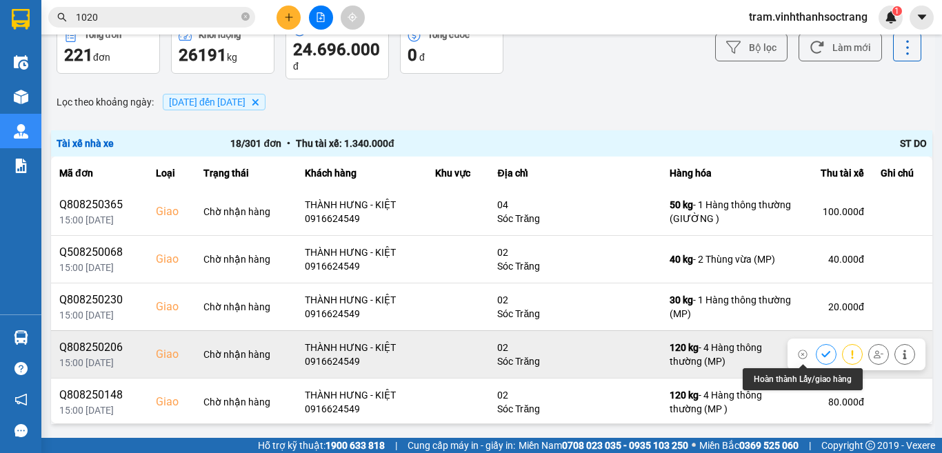
click at [821, 354] on icon at bounding box center [825, 354] width 9 height 6
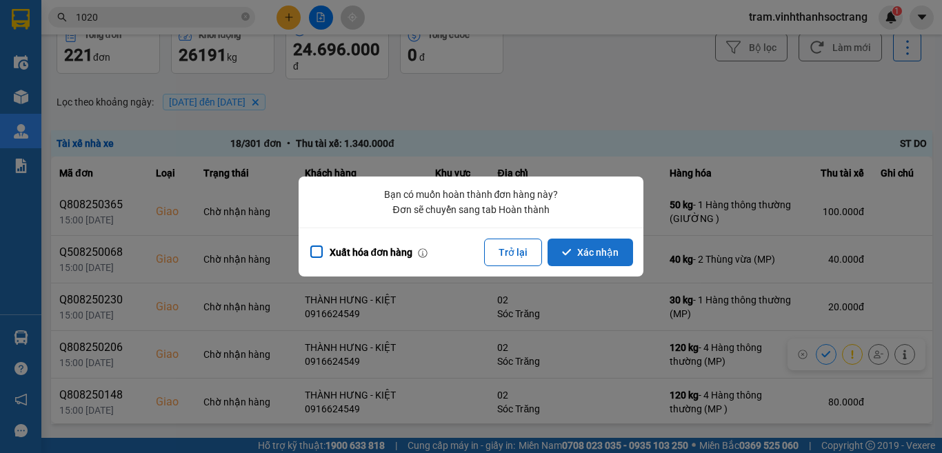
click at [613, 240] on button "Xác nhận" at bounding box center [589, 252] width 85 height 28
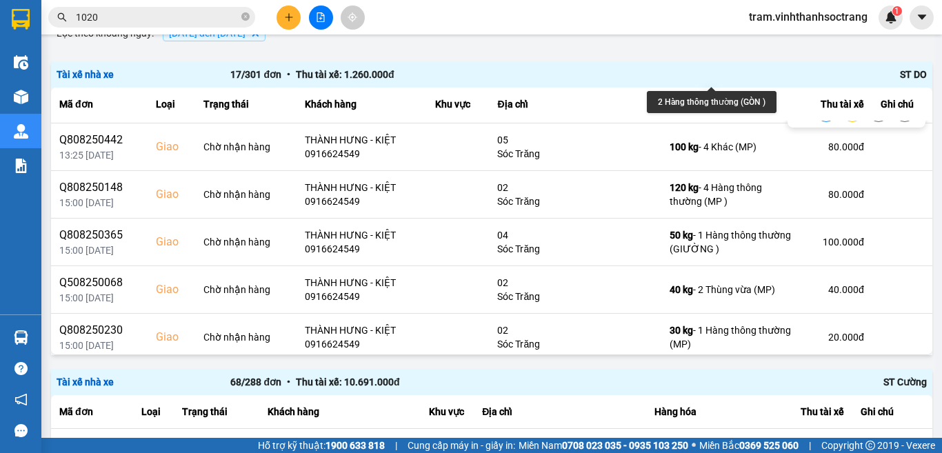
scroll to position [575, 0]
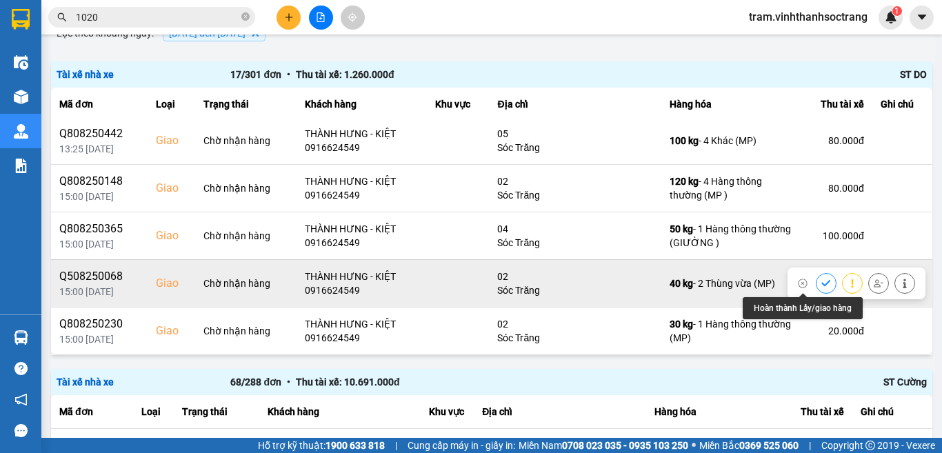
click at [821, 281] on icon at bounding box center [826, 283] width 10 height 10
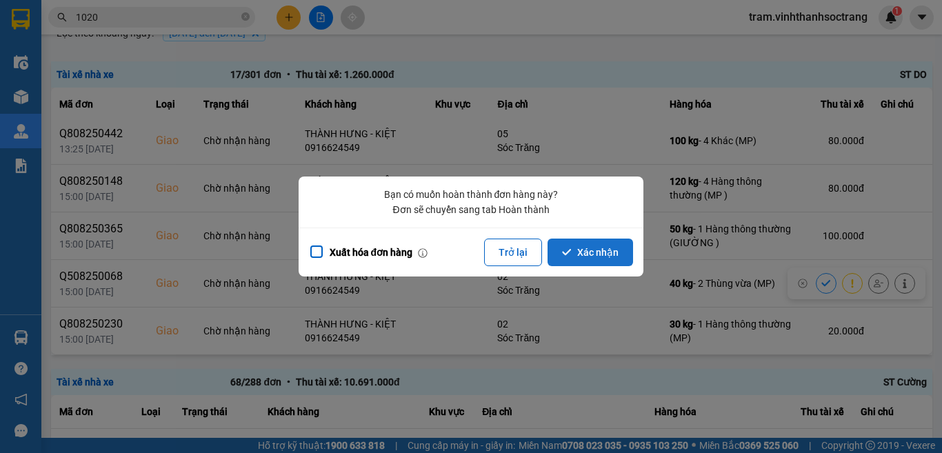
click at [585, 265] on button "Xác nhận" at bounding box center [589, 252] width 85 height 28
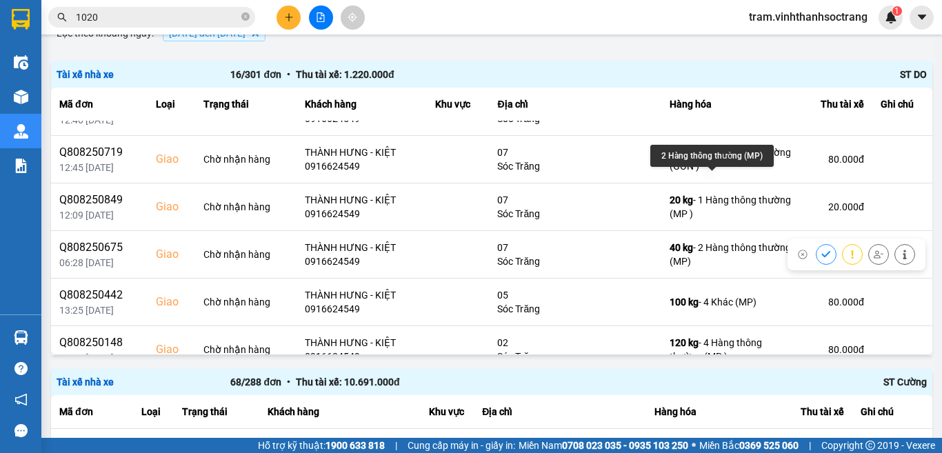
scroll to position [482, 0]
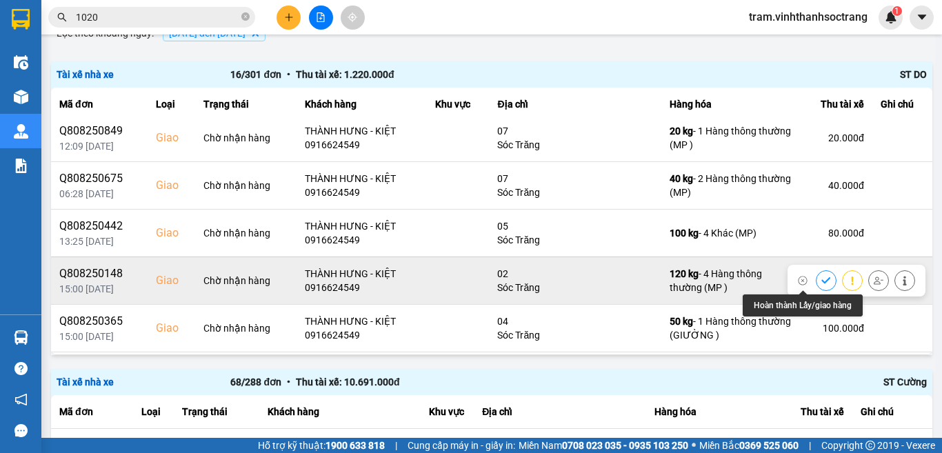
click at [821, 279] on icon at bounding box center [826, 281] width 10 height 10
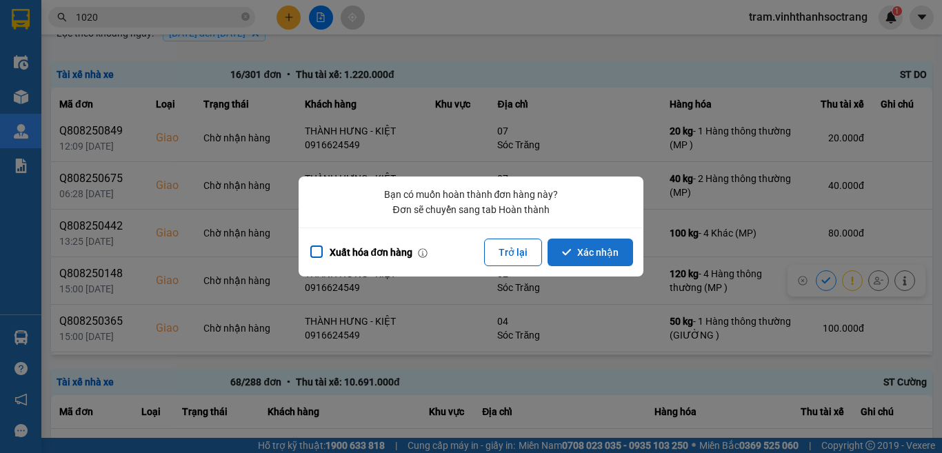
click at [596, 247] on button "Xác nhận" at bounding box center [589, 252] width 85 height 28
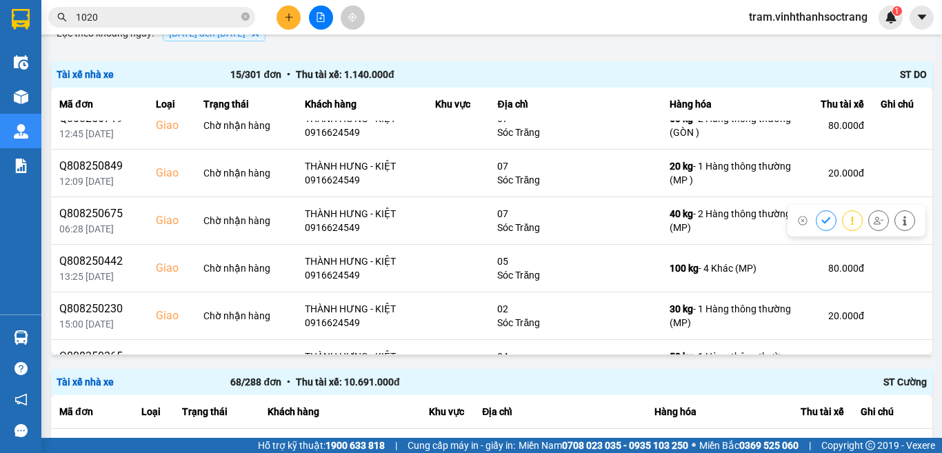
scroll to position [480, 0]
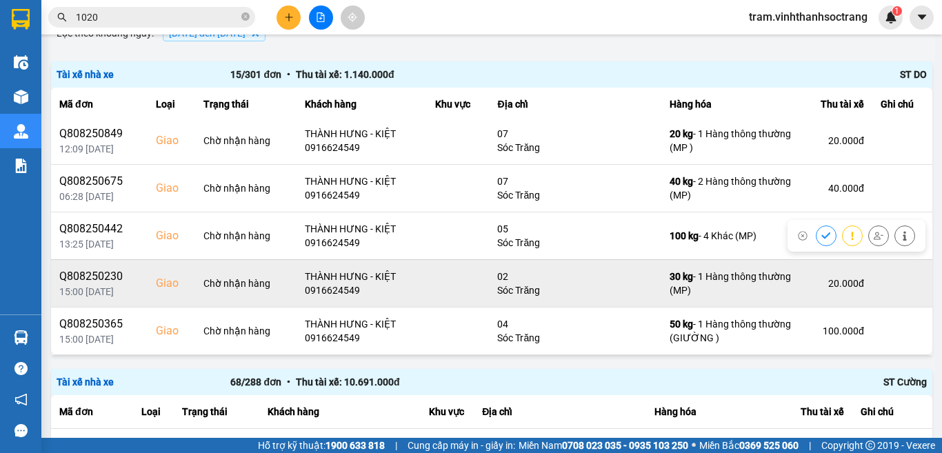
click at [807, 276] on div "20.000 đ" at bounding box center [835, 283] width 56 height 14
click at [816, 281] on button at bounding box center [825, 283] width 19 height 24
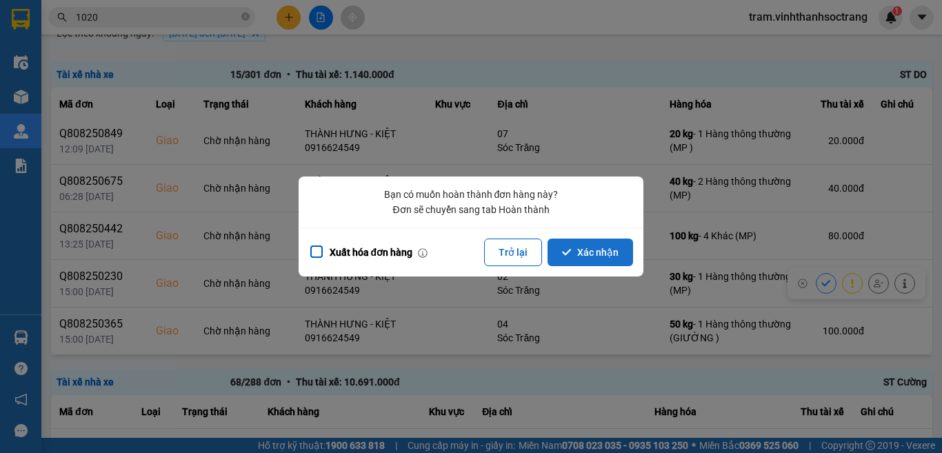
click at [604, 250] on button "Xác nhận" at bounding box center [589, 252] width 85 height 28
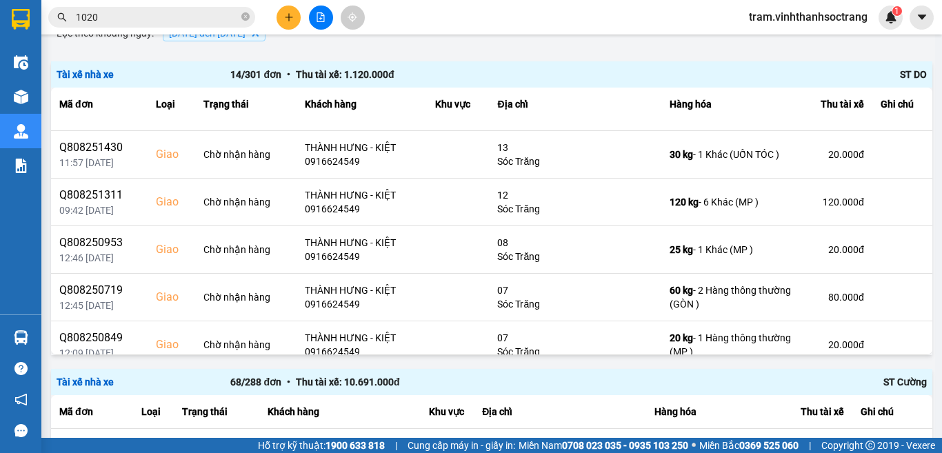
scroll to position [414, 0]
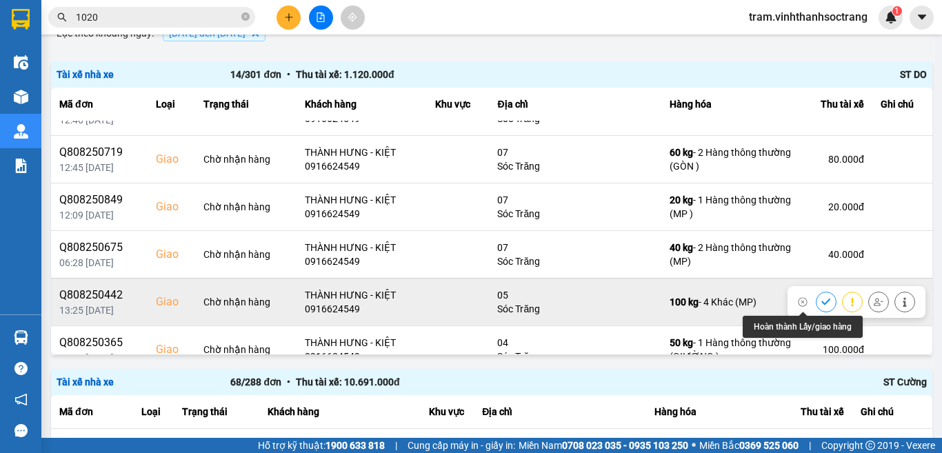
click at [821, 297] on icon at bounding box center [826, 302] width 10 height 10
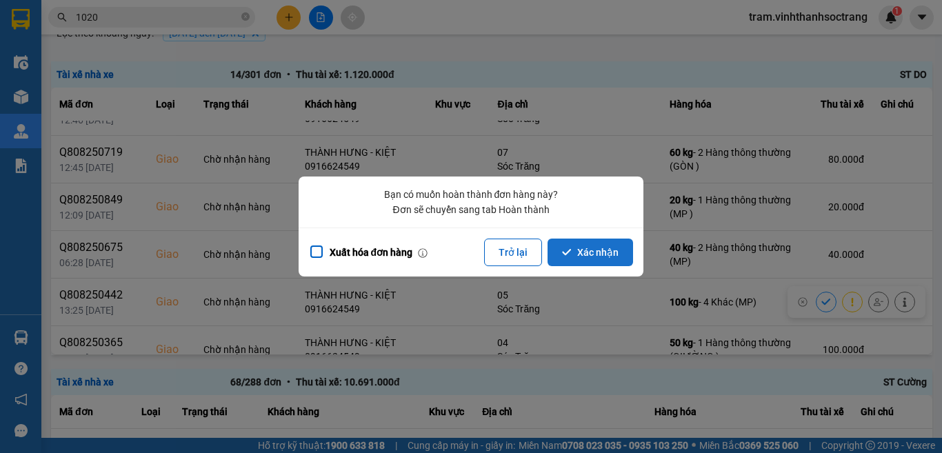
click at [564, 247] on button "Xác nhận" at bounding box center [589, 252] width 85 height 28
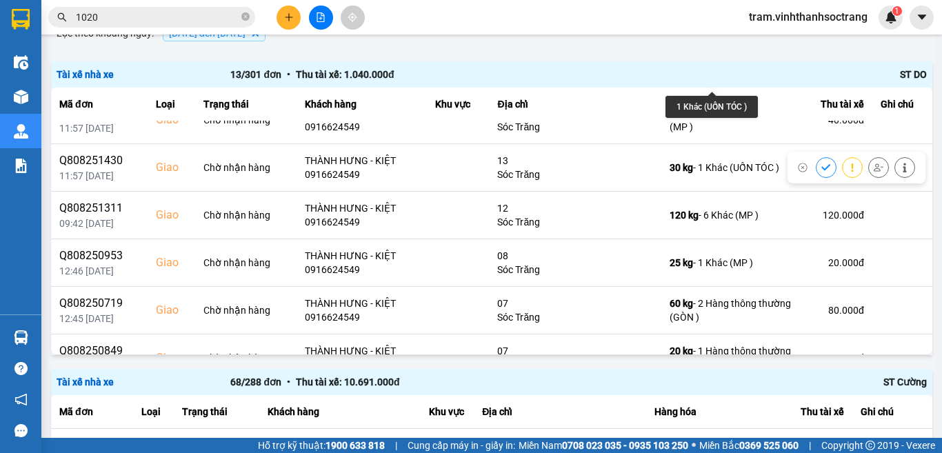
scroll to position [345, 0]
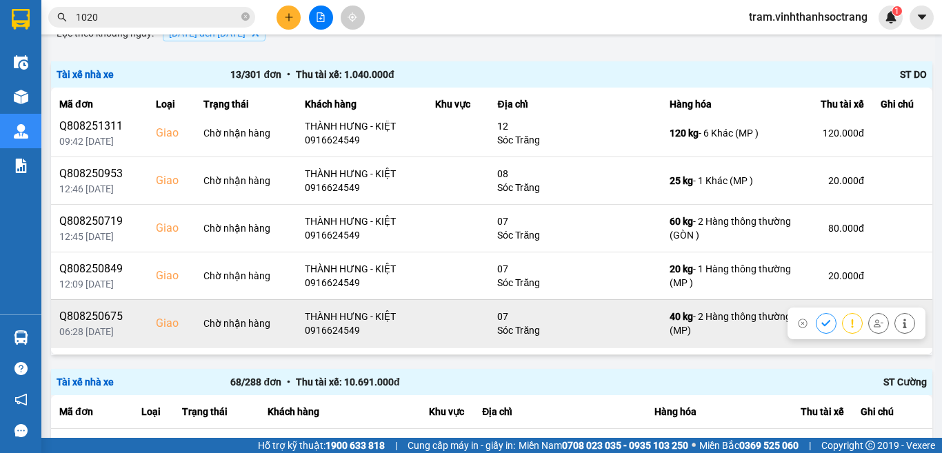
click at [821, 323] on icon at bounding box center [825, 323] width 9 height 6
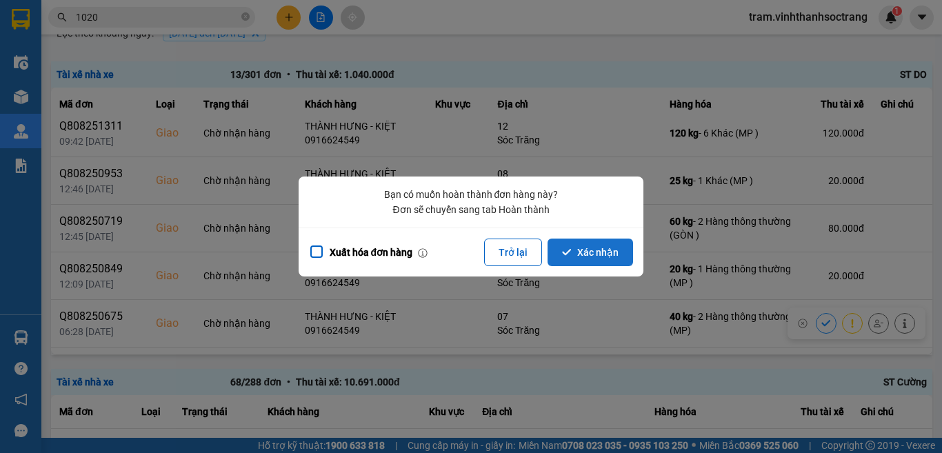
click at [565, 255] on icon "dialog" at bounding box center [567, 252] width 10 height 10
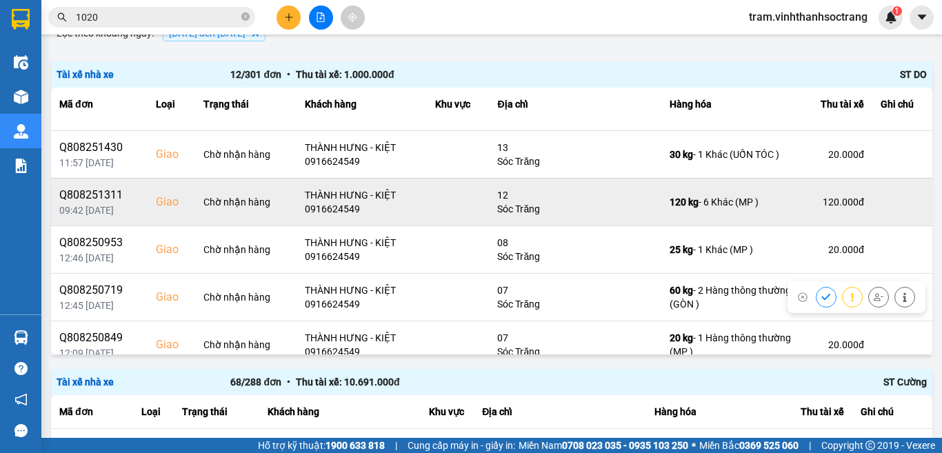
scroll to position [337, 0]
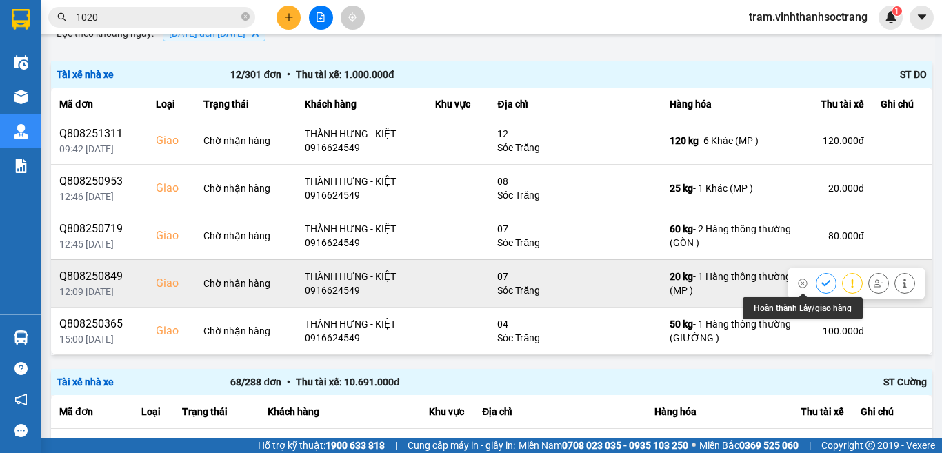
click at [821, 282] on icon at bounding box center [826, 283] width 10 height 10
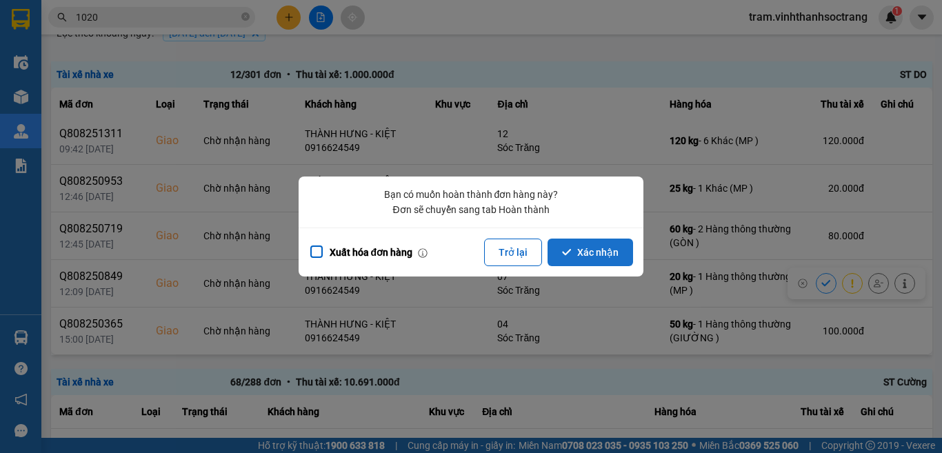
click at [591, 256] on button "Xác nhận" at bounding box center [589, 252] width 85 height 28
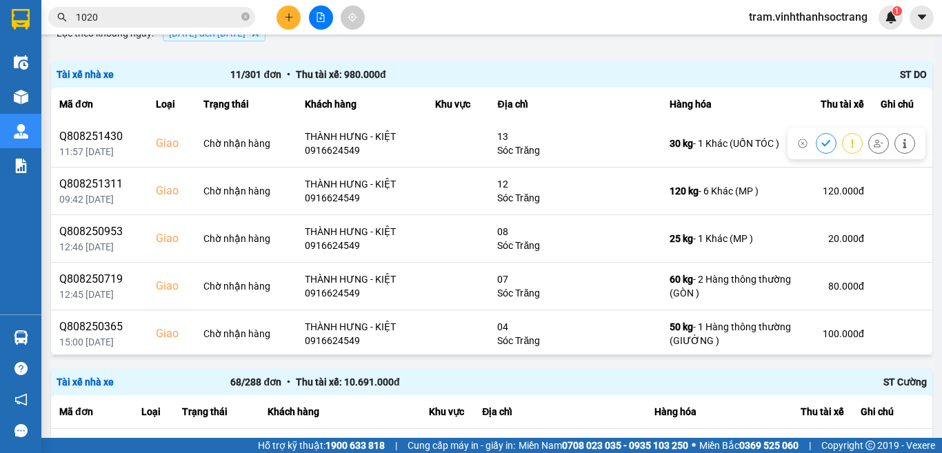
scroll to position [289, 0]
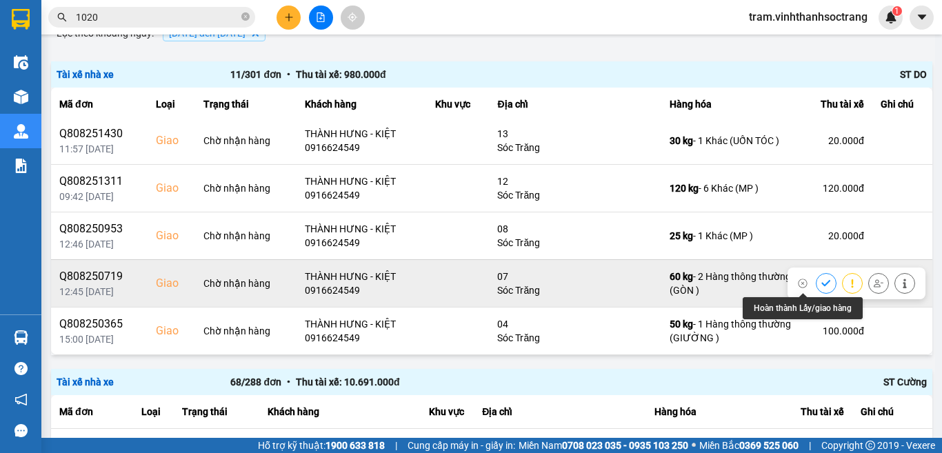
click at [821, 284] on icon at bounding box center [825, 283] width 9 height 6
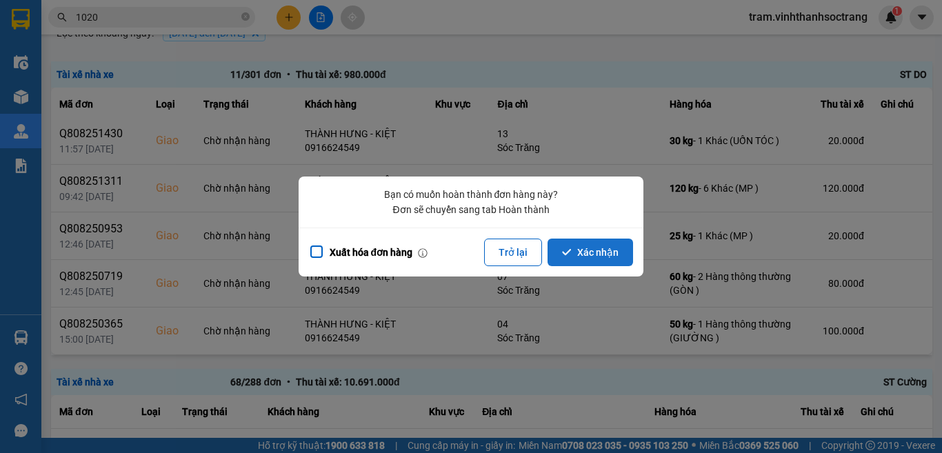
click at [587, 247] on button "Xác nhận" at bounding box center [589, 252] width 85 height 28
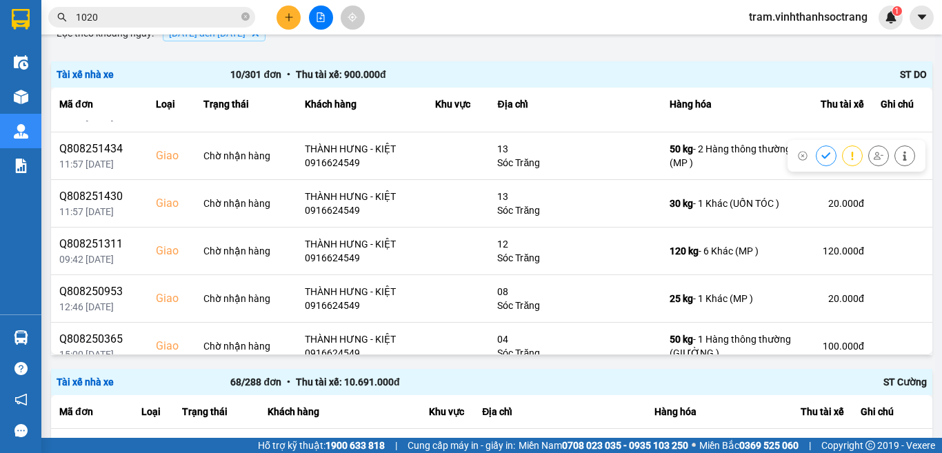
scroll to position [242, 0]
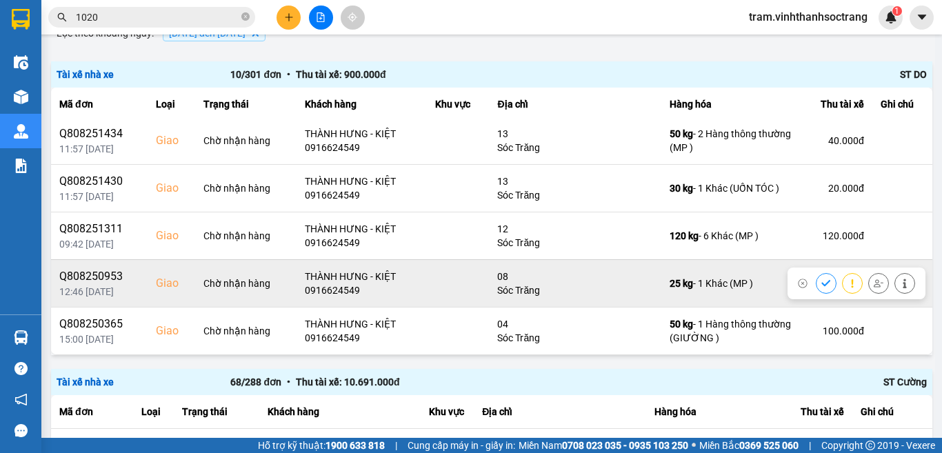
click at [821, 279] on icon at bounding box center [826, 283] width 10 height 10
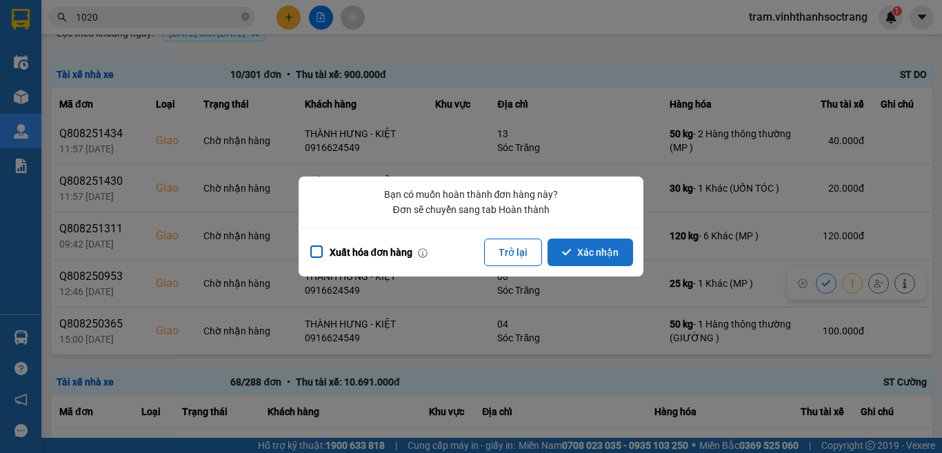
click at [600, 258] on button "Xác nhận" at bounding box center [589, 252] width 85 height 28
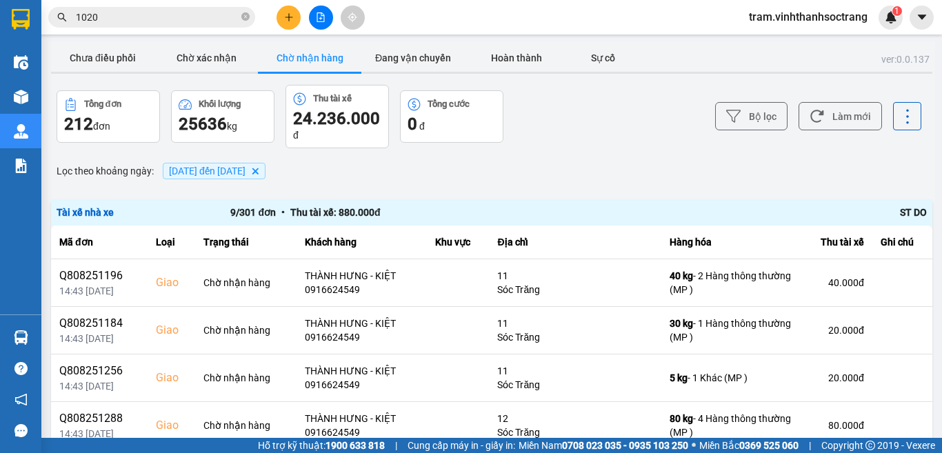
scroll to position [69, 0]
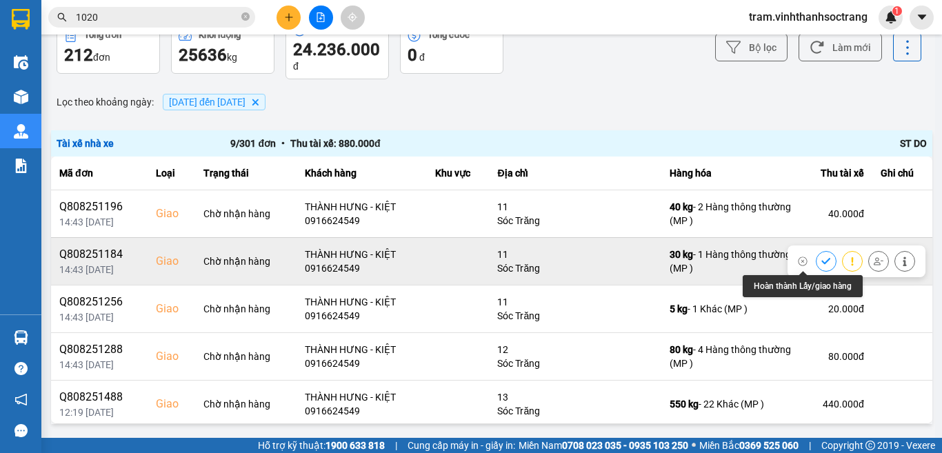
click at [816, 263] on button at bounding box center [825, 261] width 19 height 24
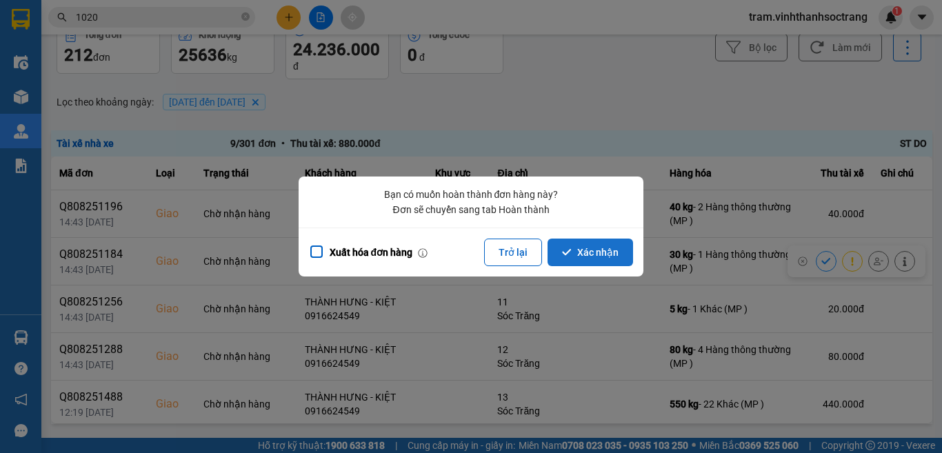
click at [578, 262] on button "Xác nhận" at bounding box center [589, 252] width 85 height 28
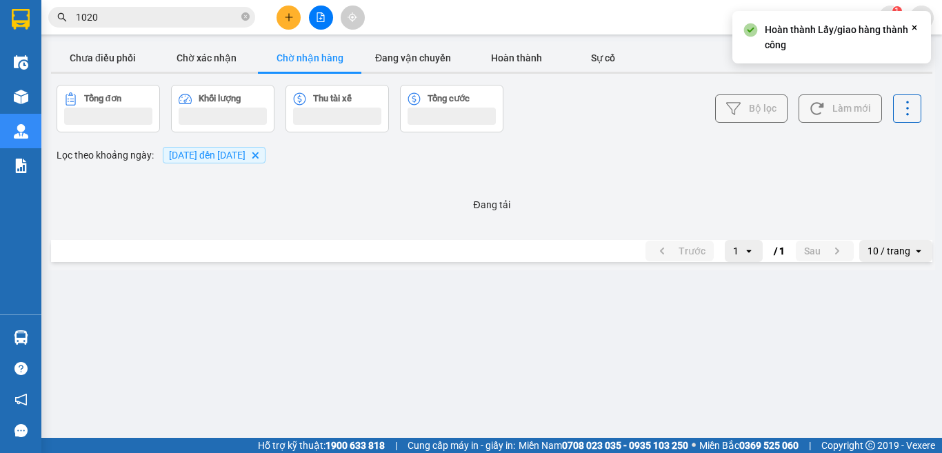
scroll to position [0, 0]
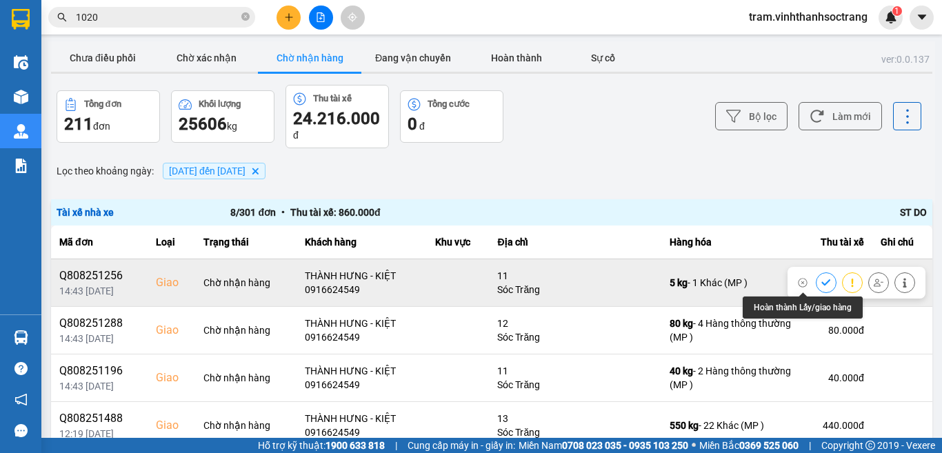
click at [821, 284] on icon at bounding box center [826, 283] width 10 height 10
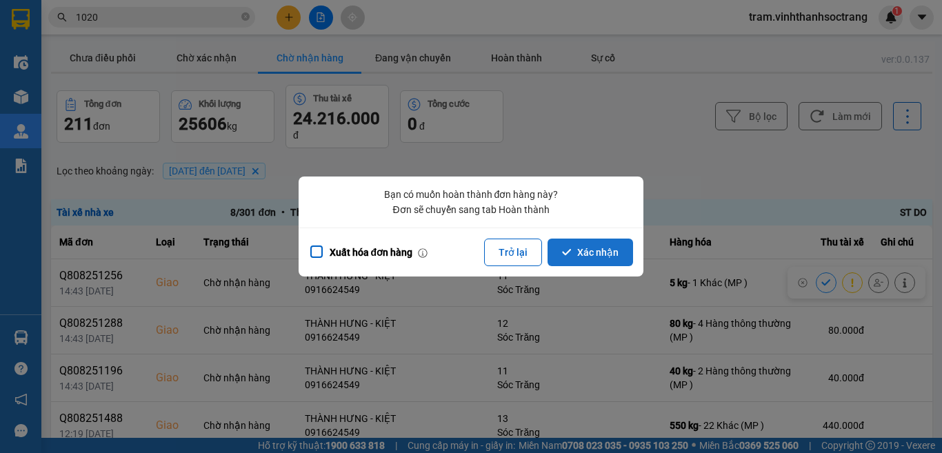
click at [600, 258] on button "Xác nhận" at bounding box center [589, 252] width 85 height 28
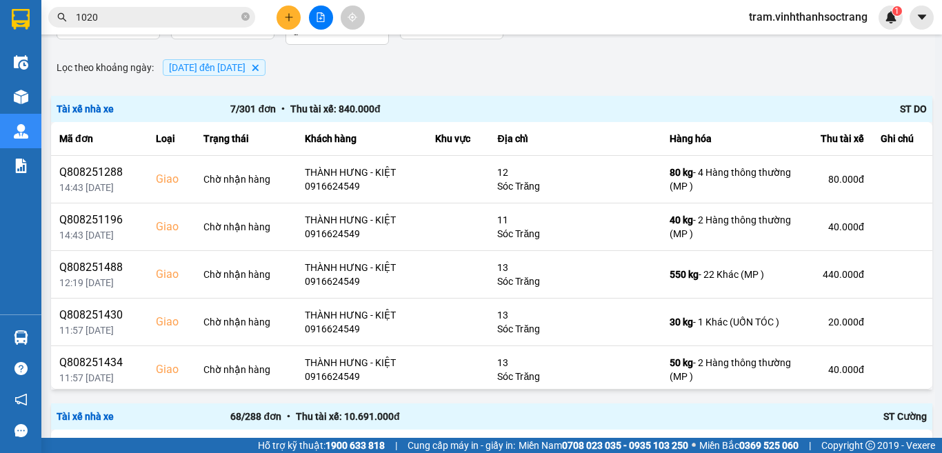
scroll to position [138, 0]
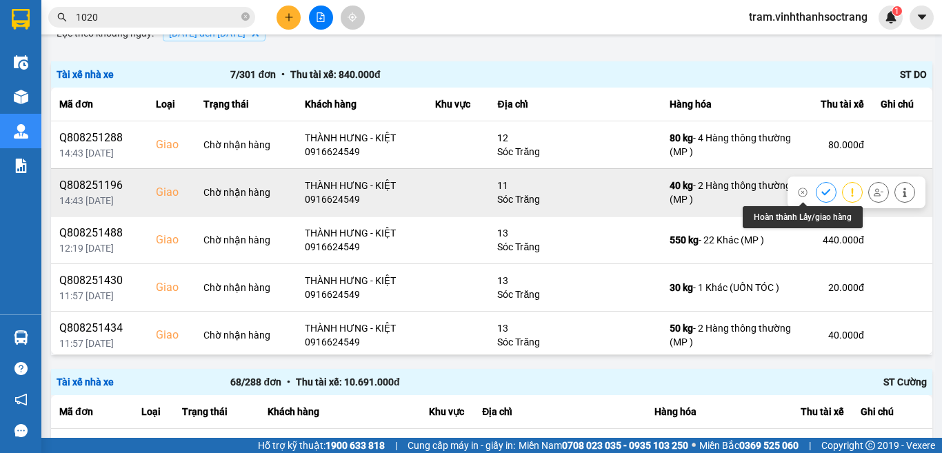
click at [816, 192] on button at bounding box center [825, 192] width 19 height 24
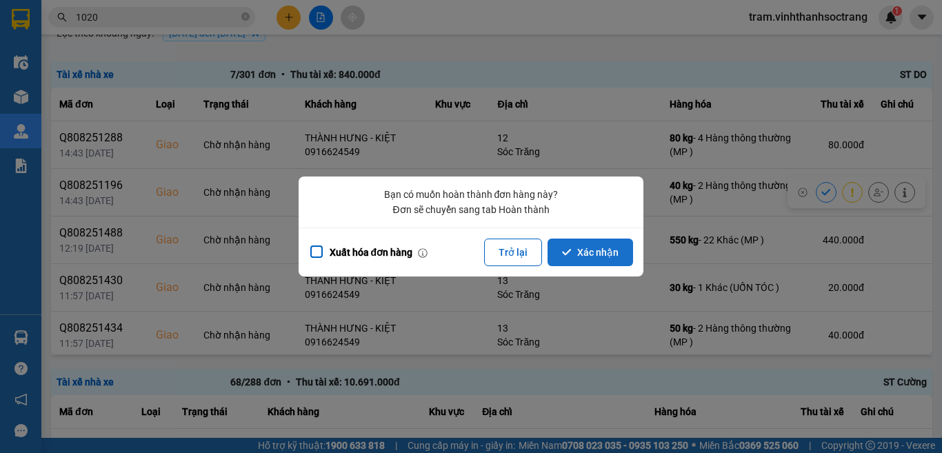
click at [587, 255] on button "Xác nhận" at bounding box center [589, 252] width 85 height 28
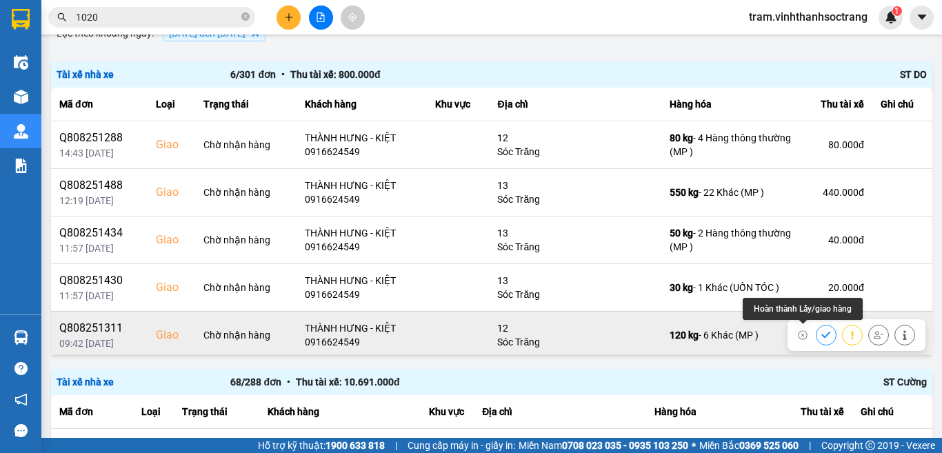
click at [821, 332] on icon at bounding box center [826, 335] width 10 height 10
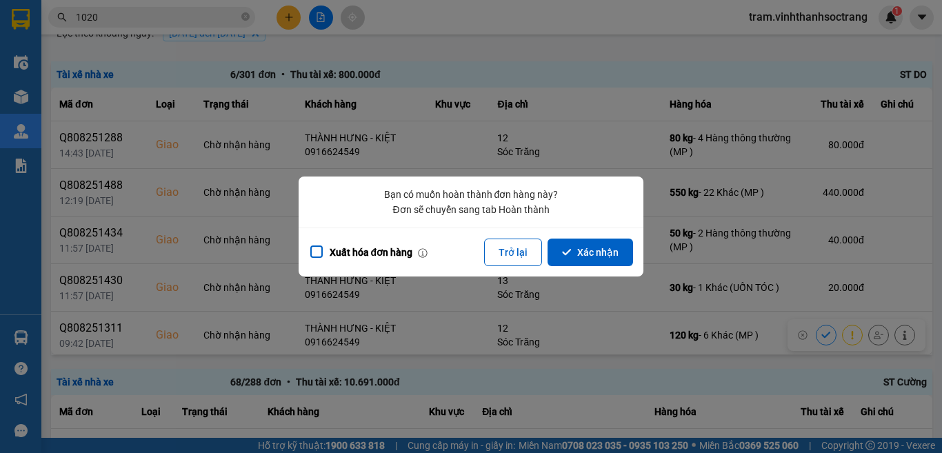
click at [593, 263] on button "Xác nhận" at bounding box center [589, 252] width 85 height 28
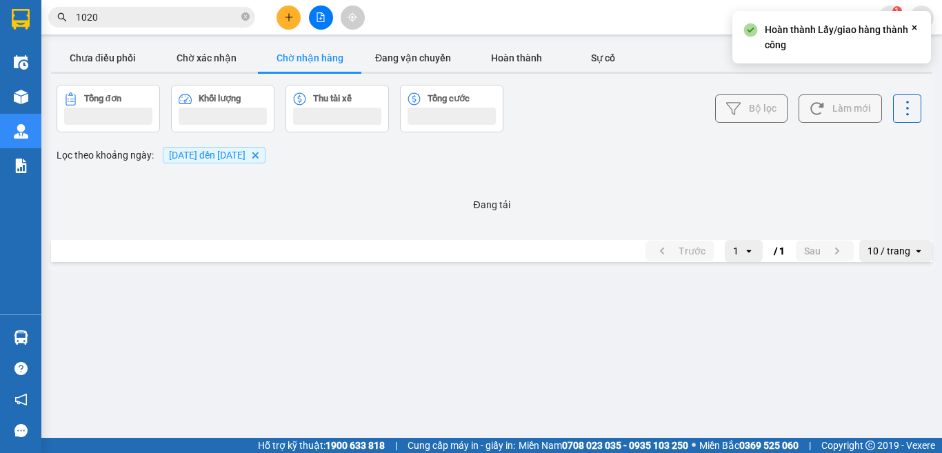
scroll to position [0, 0]
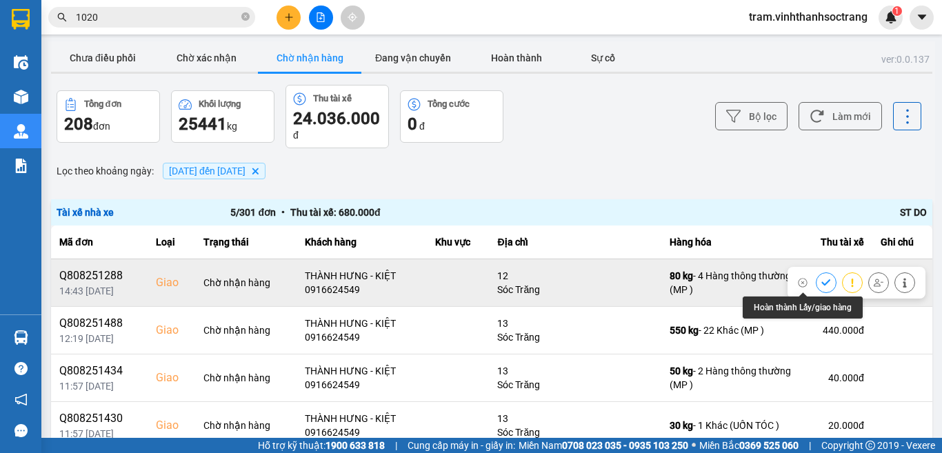
click at [821, 285] on icon at bounding box center [826, 283] width 10 height 10
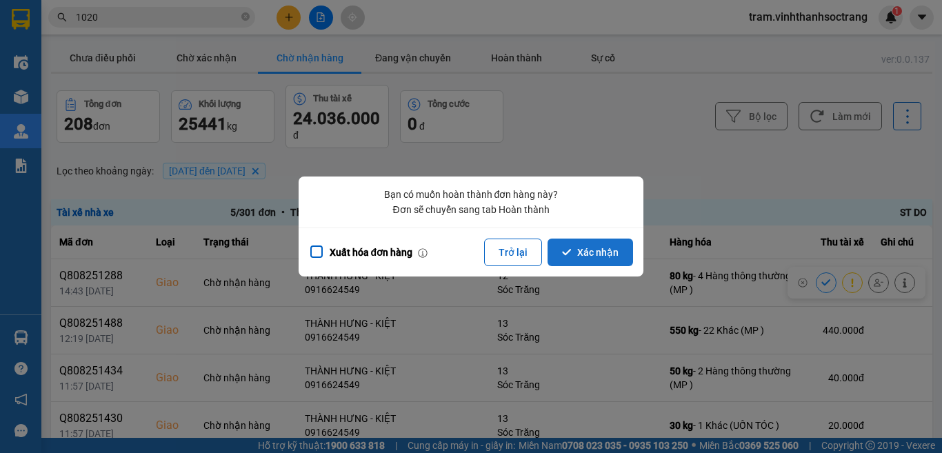
click at [618, 247] on button "Xác nhận" at bounding box center [589, 252] width 85 height 28
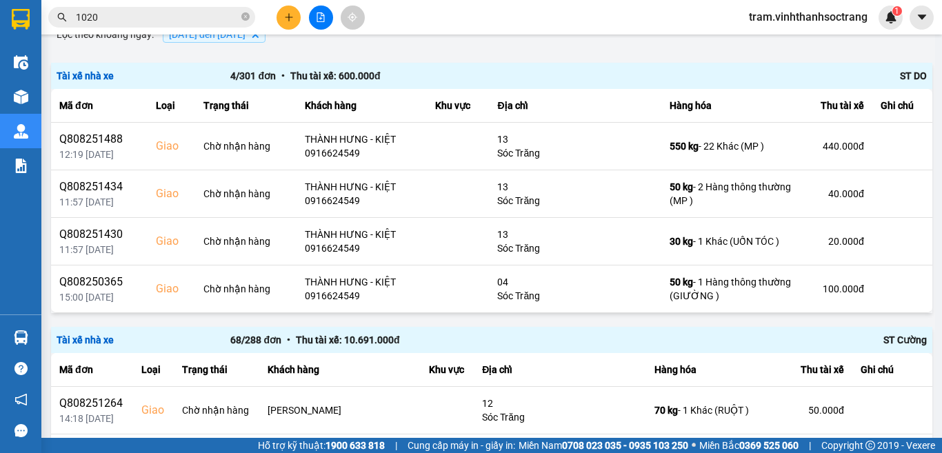
scroll to position [138, 0]
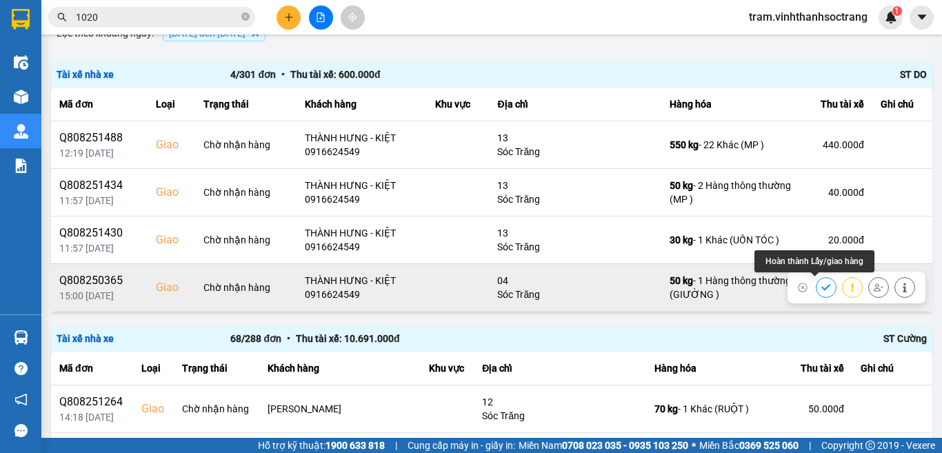
click at [821, 285] on icon at bounding box center [826, 288] width 10 height 10
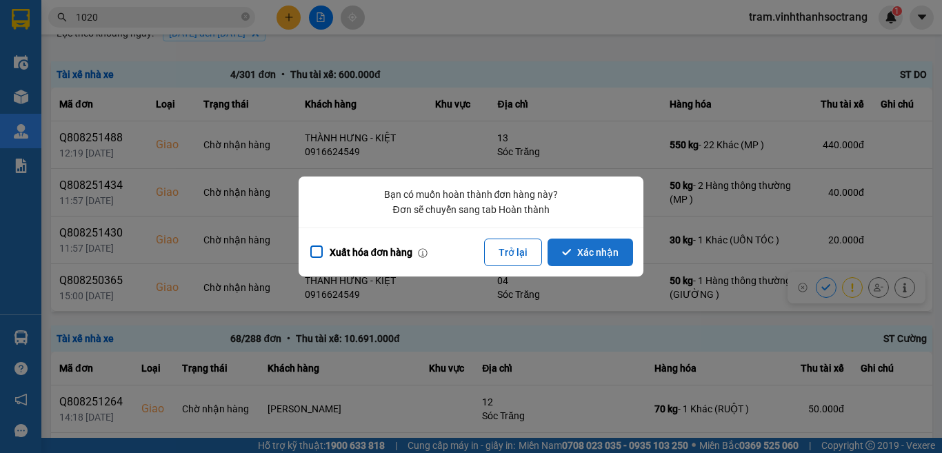
click at [617, 252] on button "Xác nhận" at bounding box center [589, 252] width 85 height 28
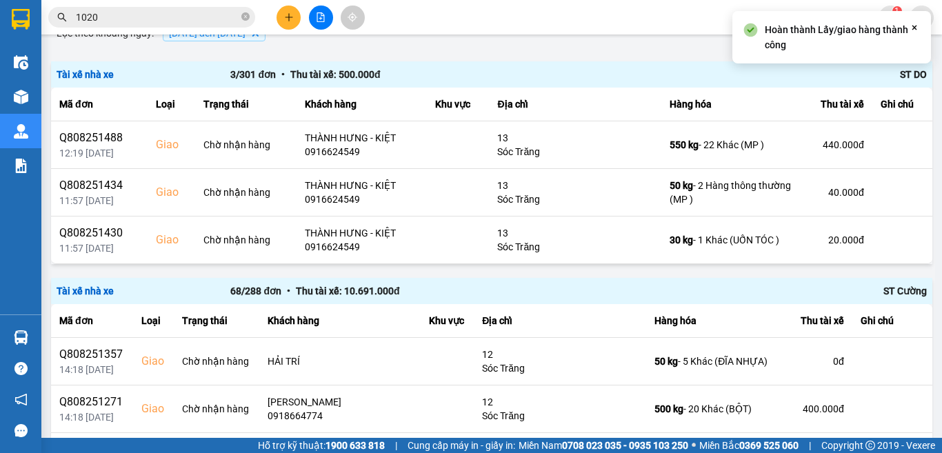
scroll to position [0, 0]
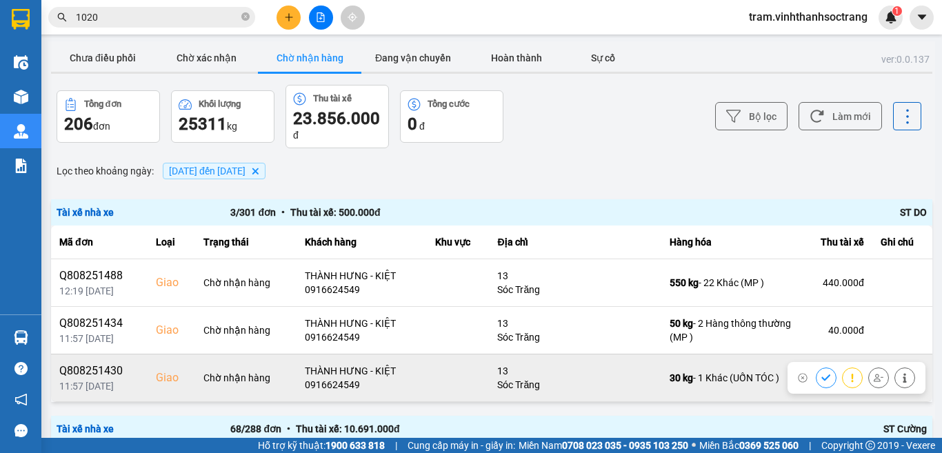
click at [821, 378] on icon at bounding box center [826, 378] width 10 height 10
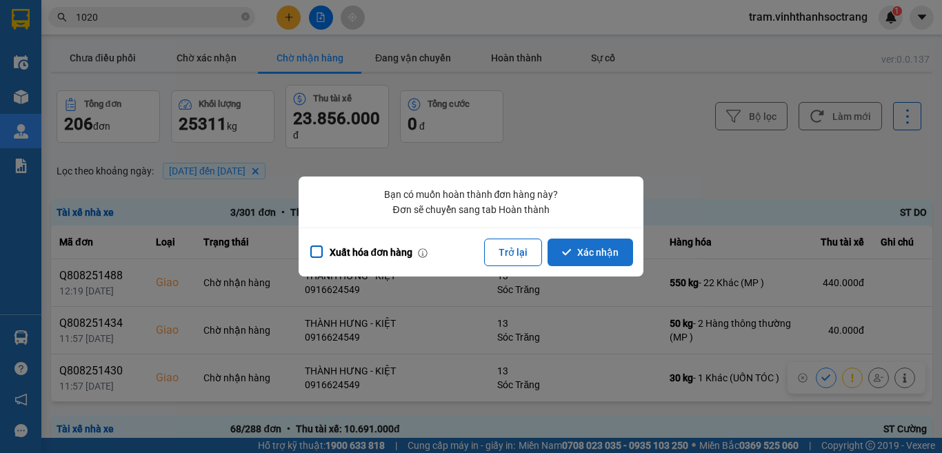
click at [602, 257] on button "Xác nhận" at bounding box center [589, 252] width 85 height 28
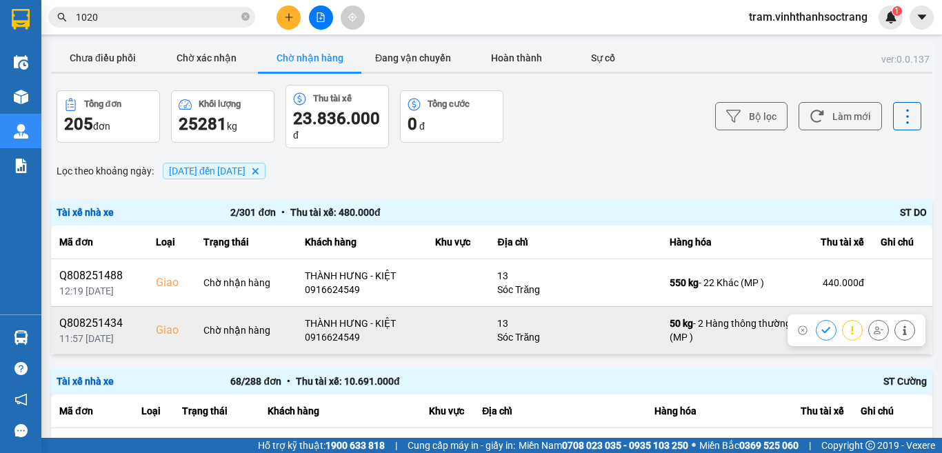
click at [821, 325] on icon at bounding box center [826, 330] width 10 height 10
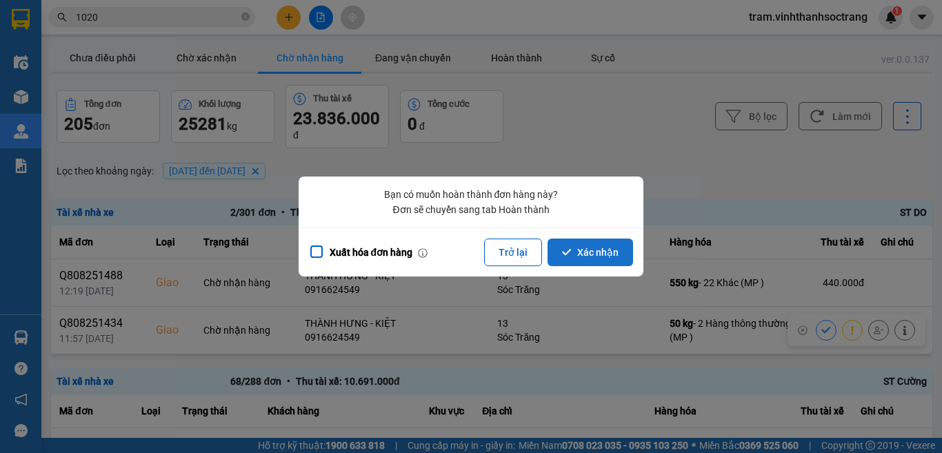
click at [571, 260] on button "Xác nhận" at bounding box center [589, 252] width 85 height 28
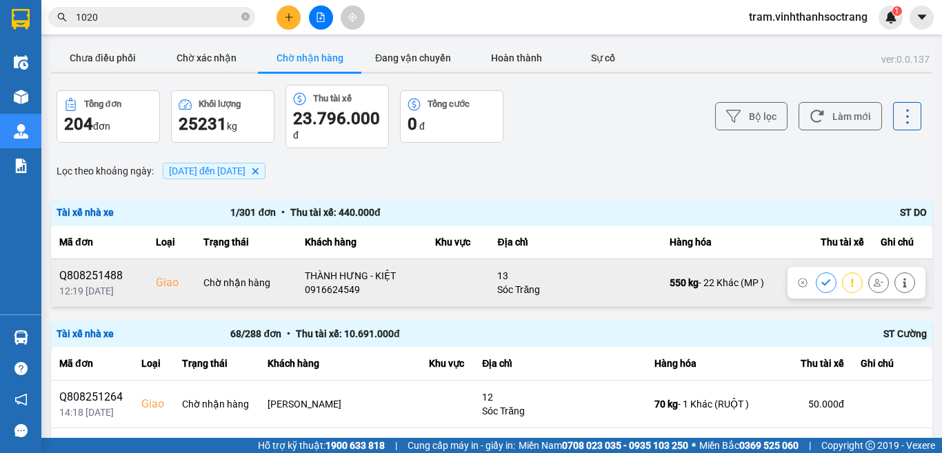
click at [821, 278] on icon at bounding box center [826, 283] width 10 height 10
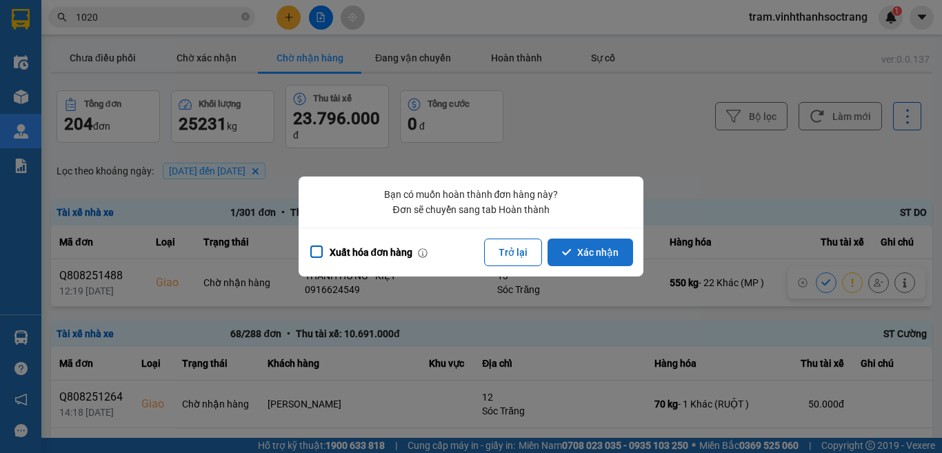
click at [601, 252] on button "Xác nhận" at bounding box center [589, 252] width 85 height 28
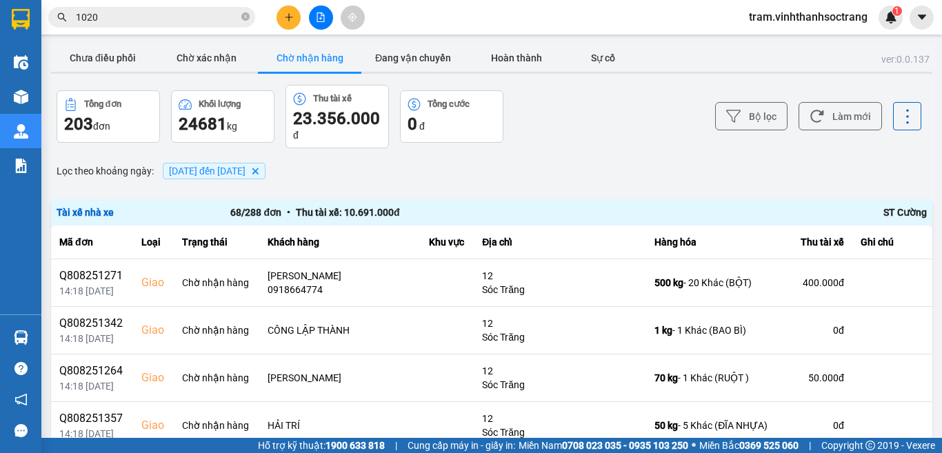
click at [320, 52] on button "Chờ nhận hàng" at bounding box center [309, 58] width 103 height 28
click at [259, 172] on icon "Delete" at bounding box center [255, 171] width 8 height 8
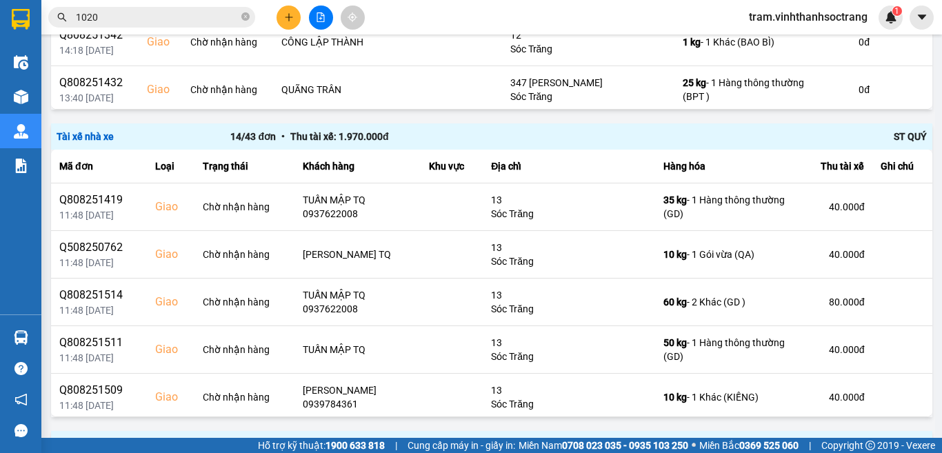
scroll to position [766, 0]
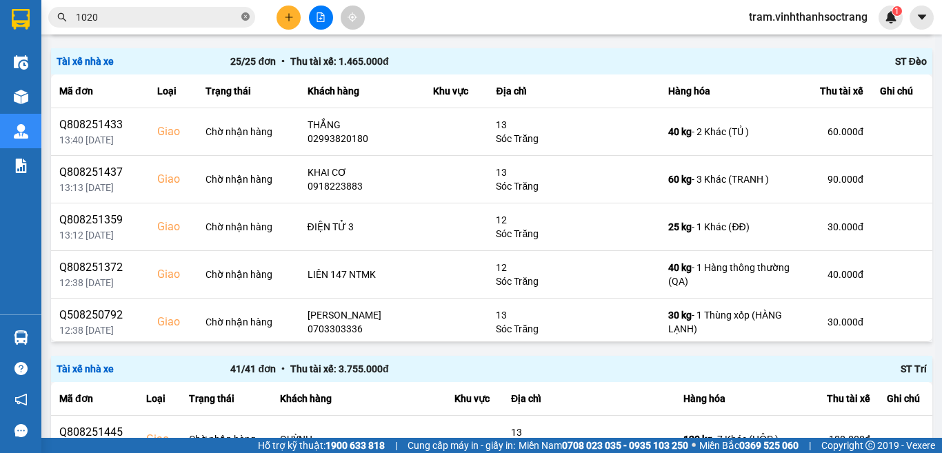
click at [245, 16] on icon "close-circle" at bounding box center [245, 16] width 8 height 8
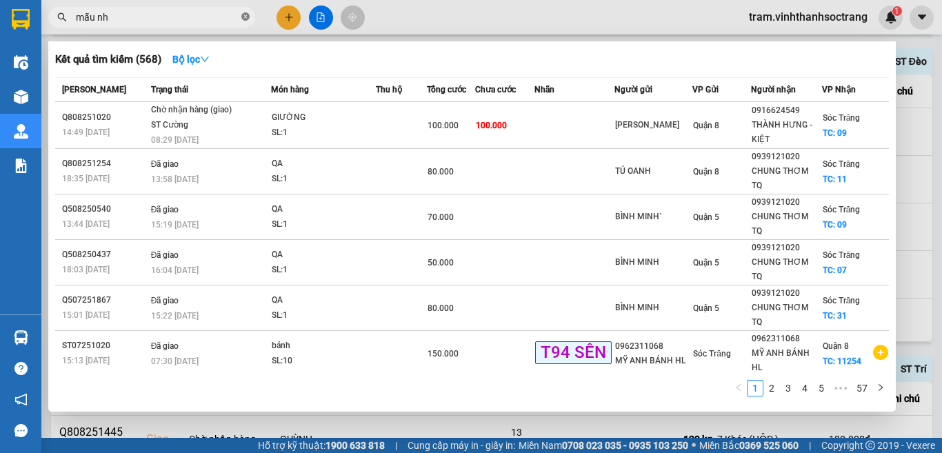
type input "mẫu nhi"
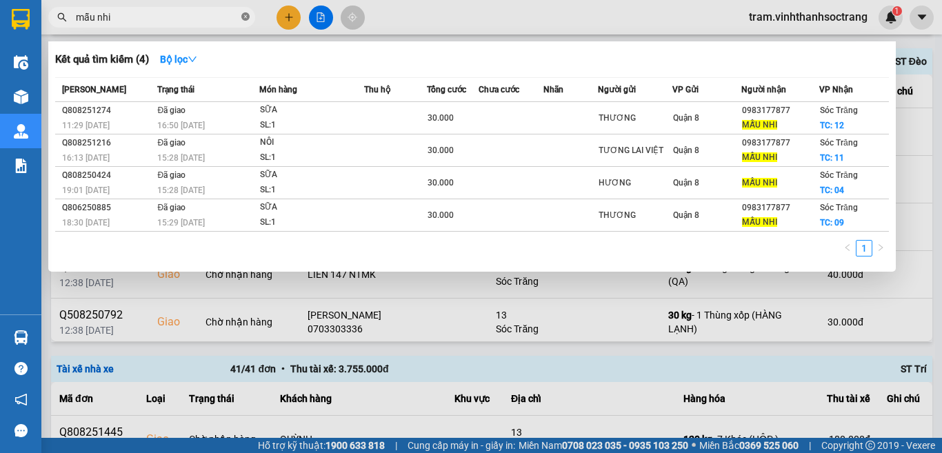
click at [243, 17] on icon "close-circle" at bounding box center [245, 16] width 8 height 8
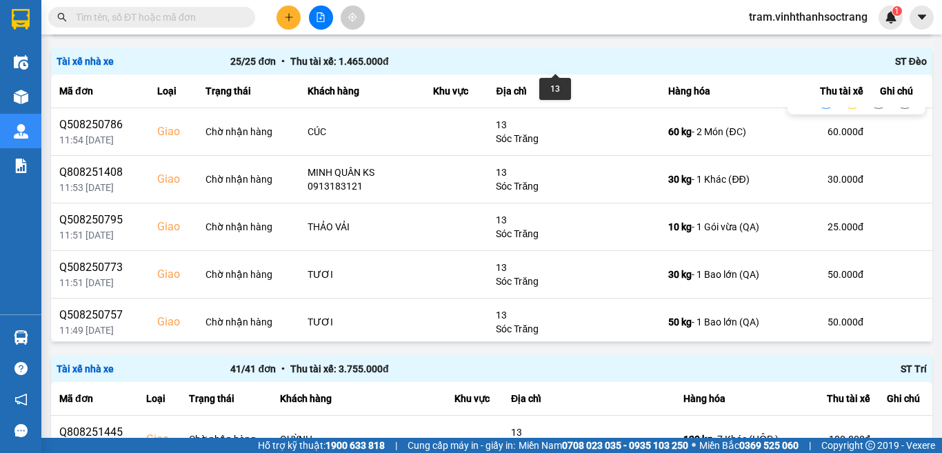
scroll to position [620, 0]
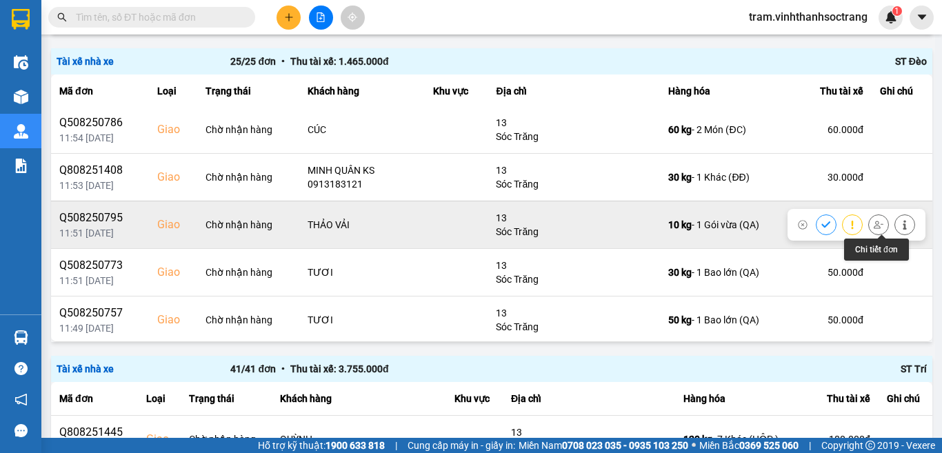
click at [900, 224] on icon at bounding box center [905, 225] width 10 height 10
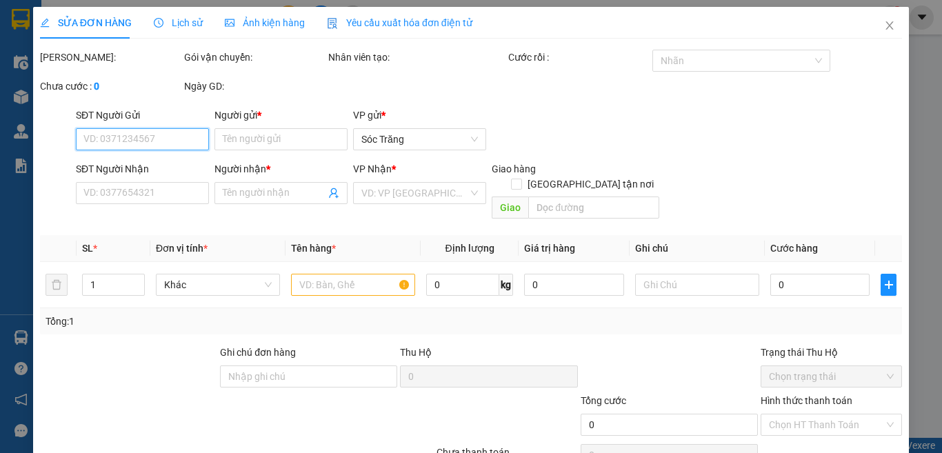
type input "THỊNH"
type input "THẢO VẢI"
checkbox input "true"
type input "13"
type input "25.000"
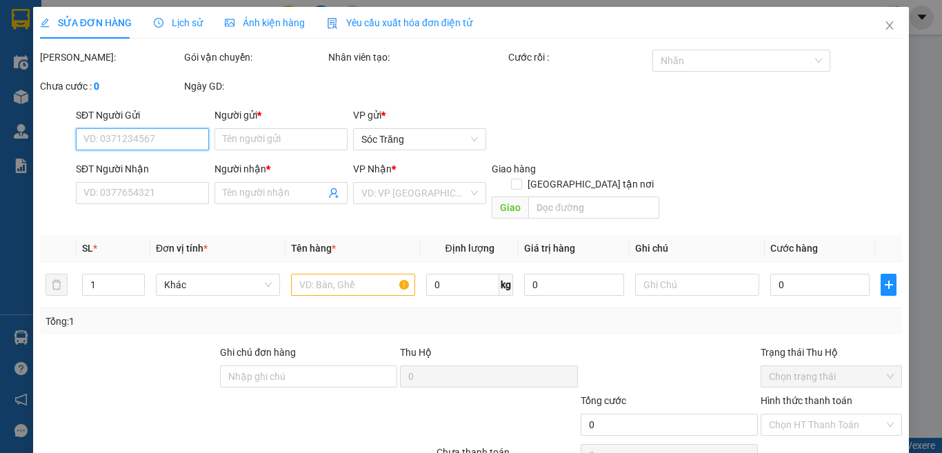
type input "25.000"
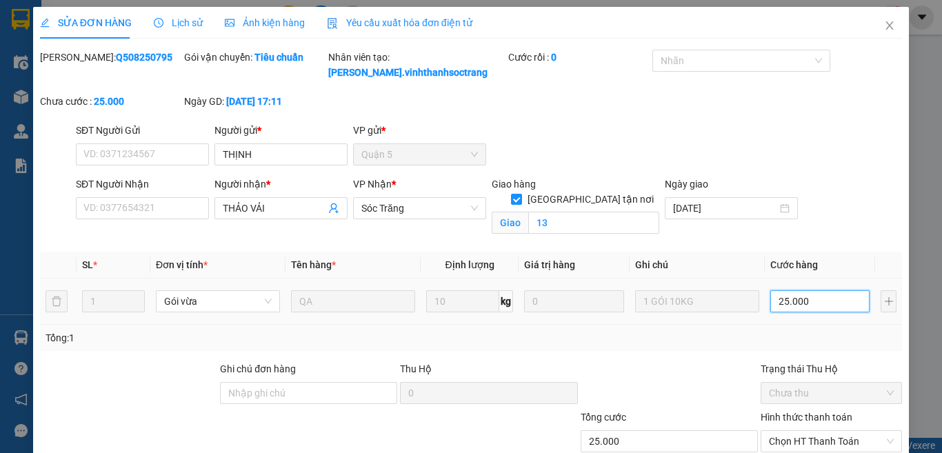
click at [792, 291] on input "25.000" at bounding box center [819, 301] width 99 height 22
type input "0"
type input "05"
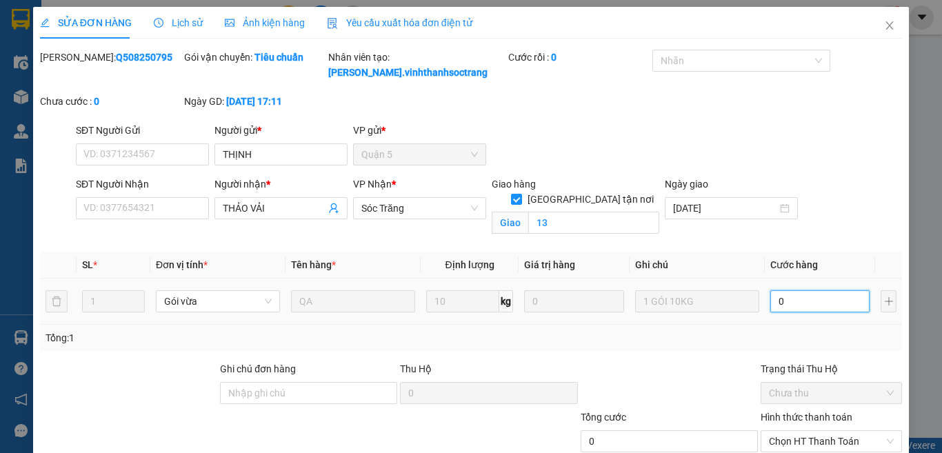
type input "5"
type input "0"
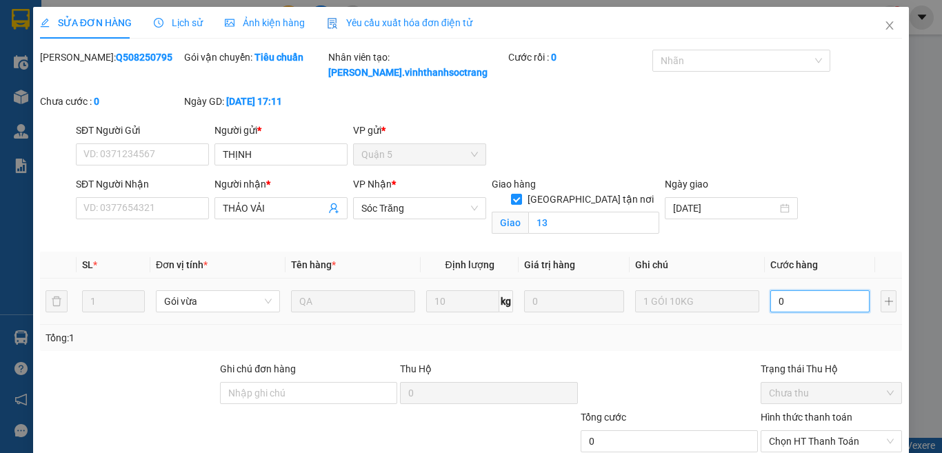
type input "1"
type input "010"
type input "10"
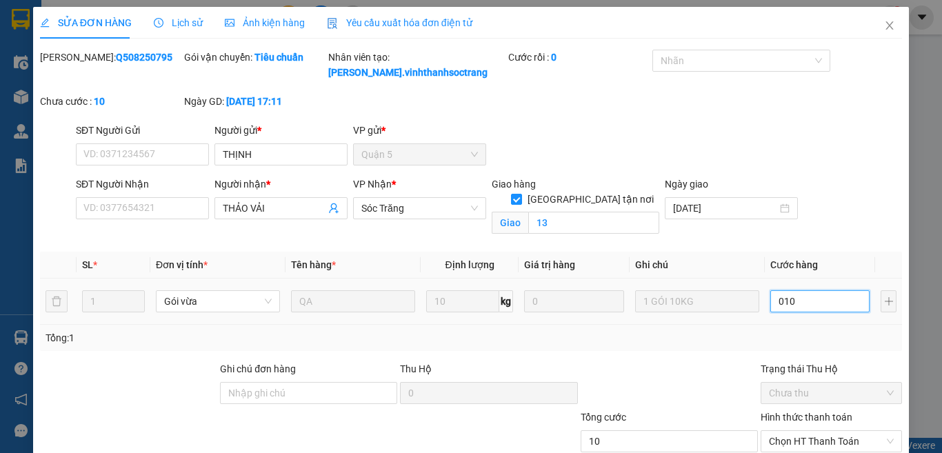
type input "105"
type input "0.105"
type input "105.000"
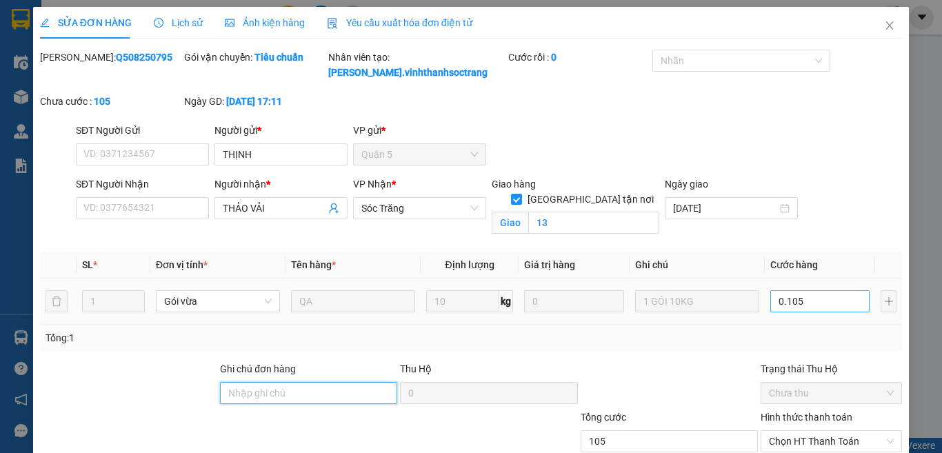
type input "105.000"
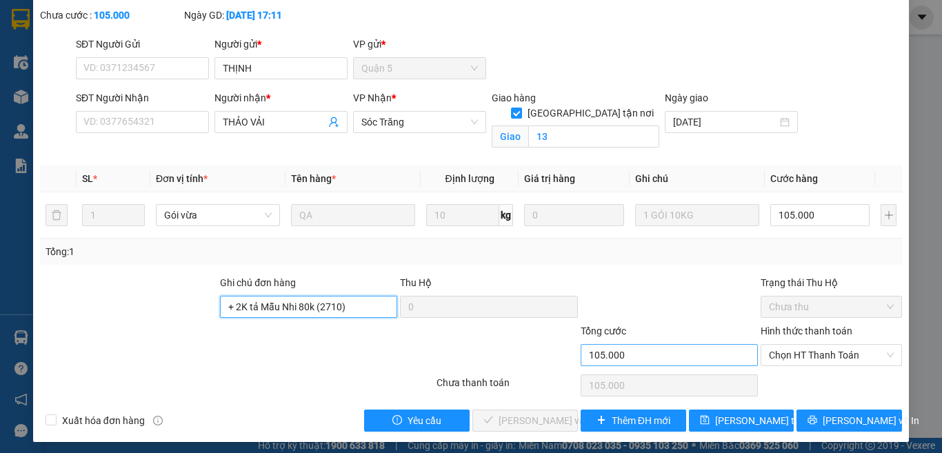
scroll to position [92, 0]
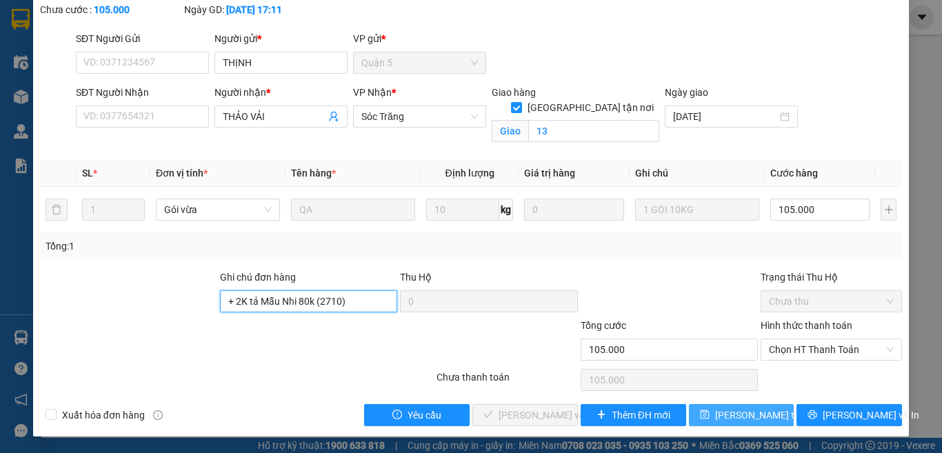
type input "+ 2K tả Mẫu Nhi 80k (2710)"
click at [740, 418] on span "[PERSON_NAME] thay đổi" at bounding box center [770, 414] width 110 height 15
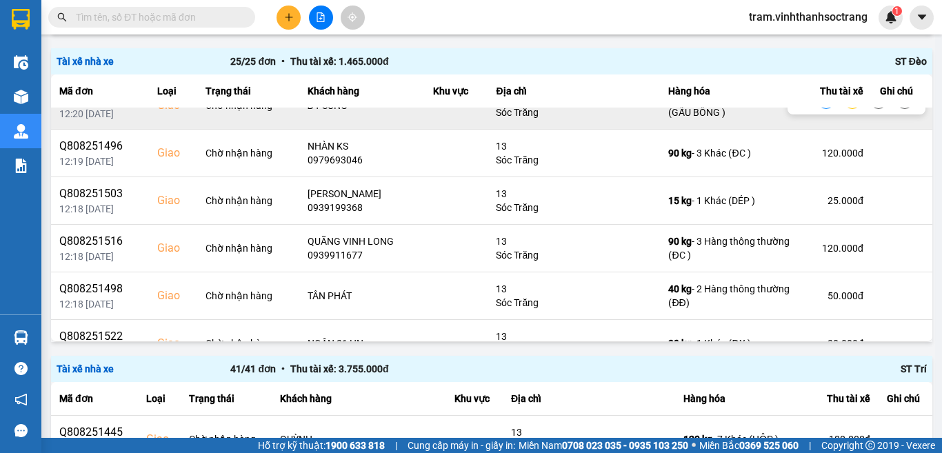
scroll to position [276, 0]
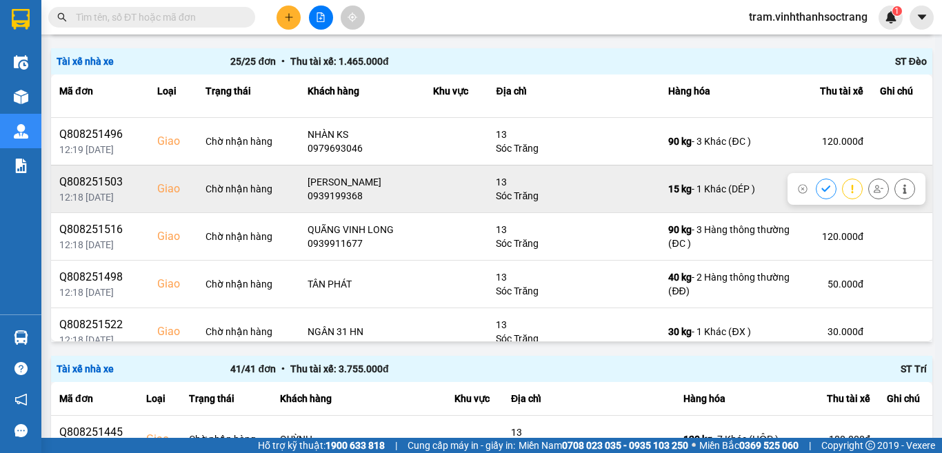
click at [821, 190] on icon at bounding box center [826, 189] width 10 height 10
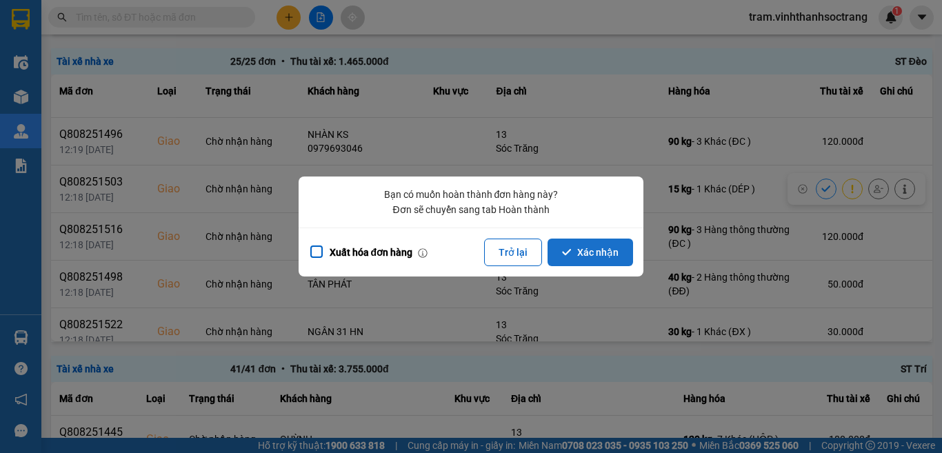
click at [592, 247] on button "Xác nhận" at bounding box center [589, 252] width 85 height 28
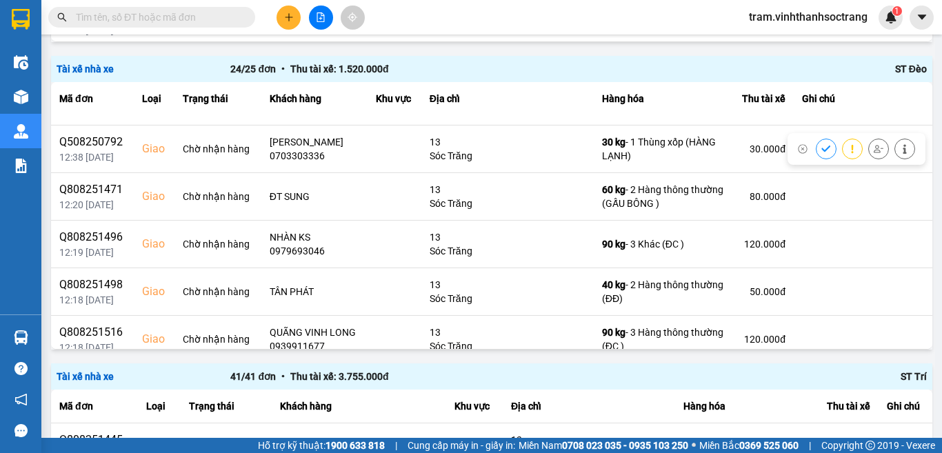
scroll to position [345, 0]
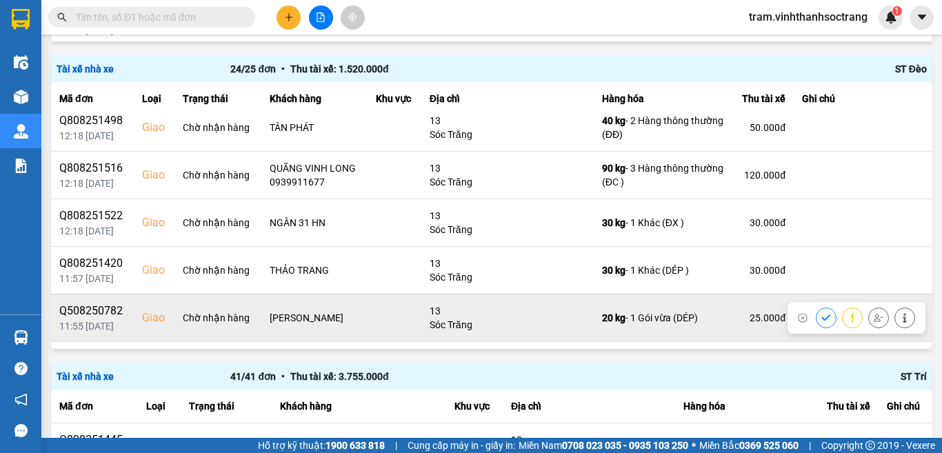
click at [821, 323] on icon at bounding box center [826, 318] width 10 height 10
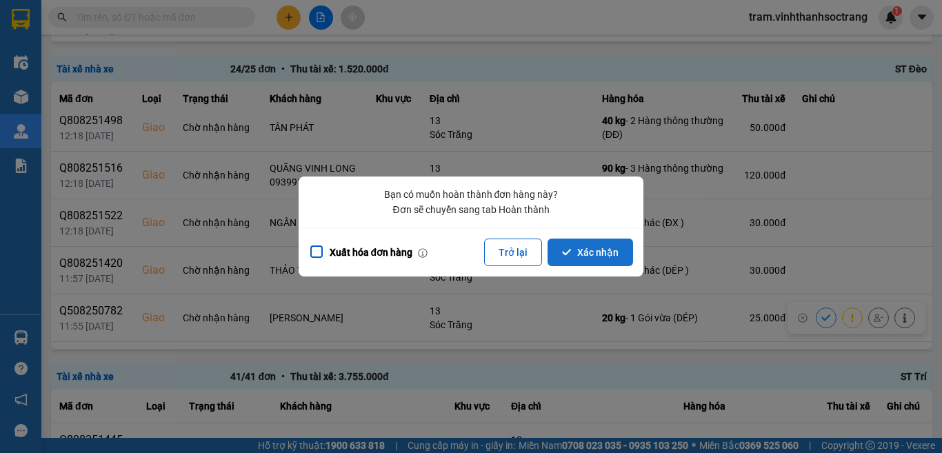
click at [613, 248] on button "Xác nhận" at bounding box center [589, 252] width 85 height 28
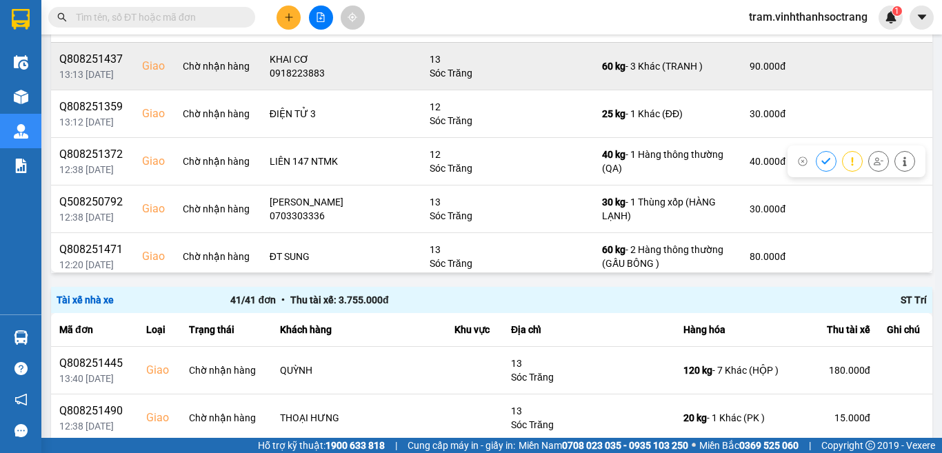
scroll to position [0, 0]
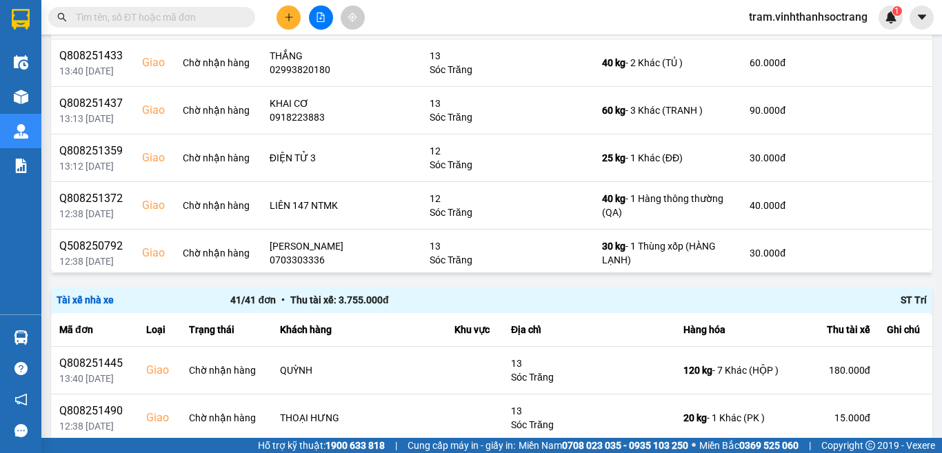
click at [204, 17] on input "text" at bounding box center [157, 17] width 163 height 15
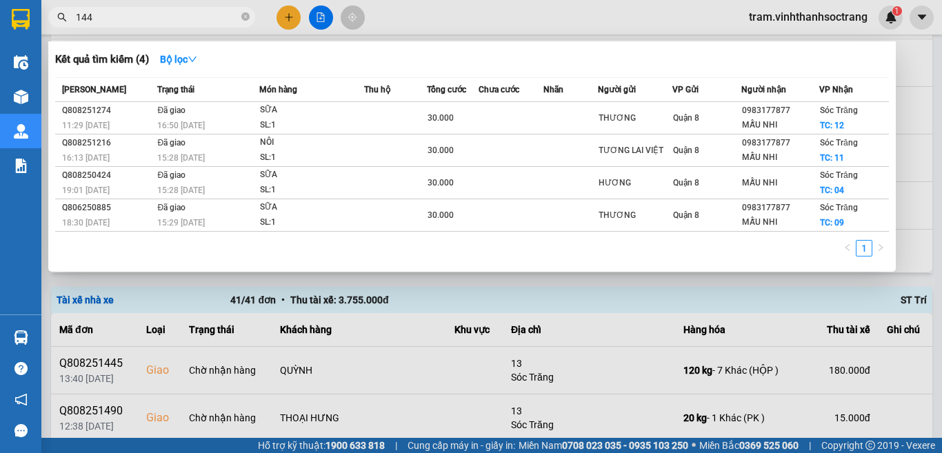
type input "1446"
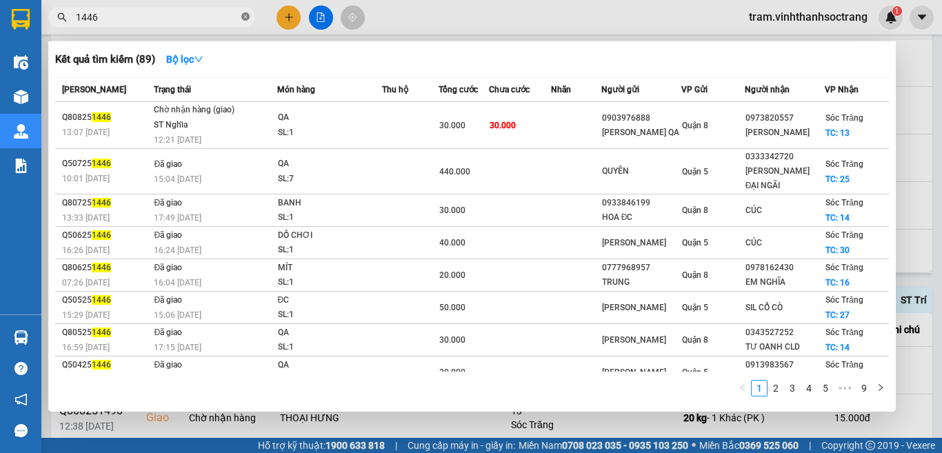
click at [247, 17] on icon "close-circle" at bounding box center [245, 16] width 8 height 8
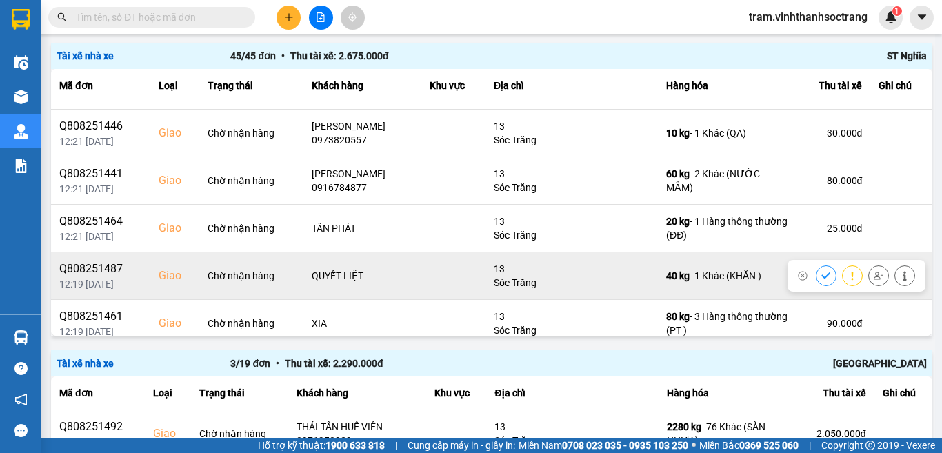
scroll to position [207, 0]
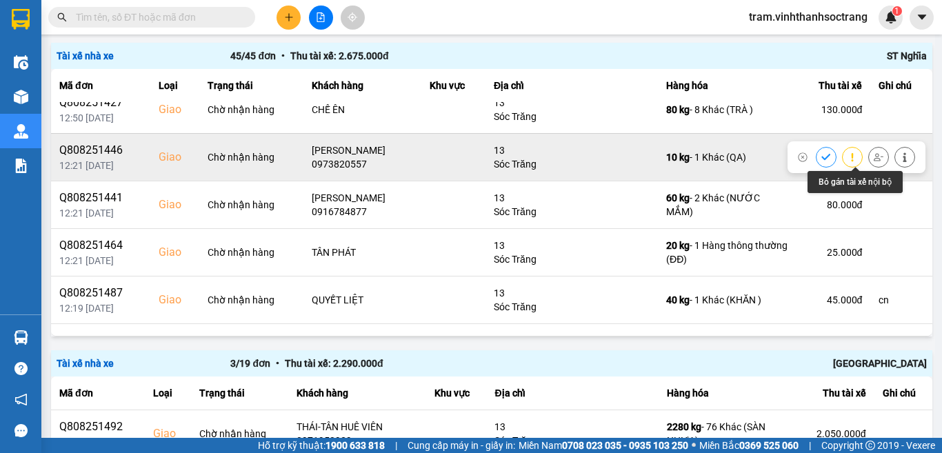
click at [868, 154] on button at bounding box center [877, 157] width 19 height 24
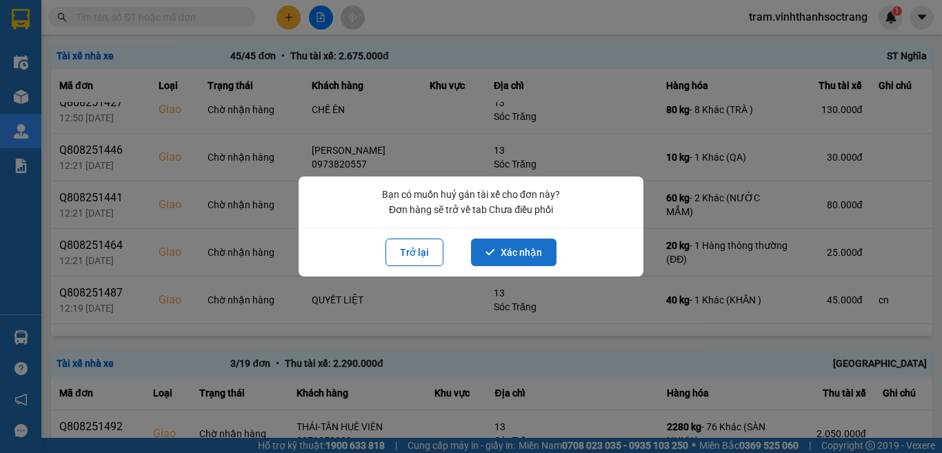
click at [503, 262] on button "Xác nhận" at bounding box center [513, 252] width 85 height 28
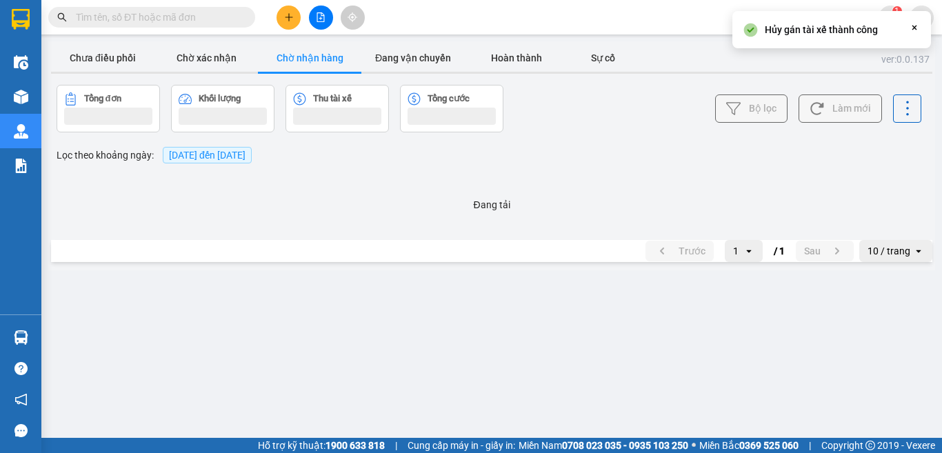
scroll to position [0, 0]
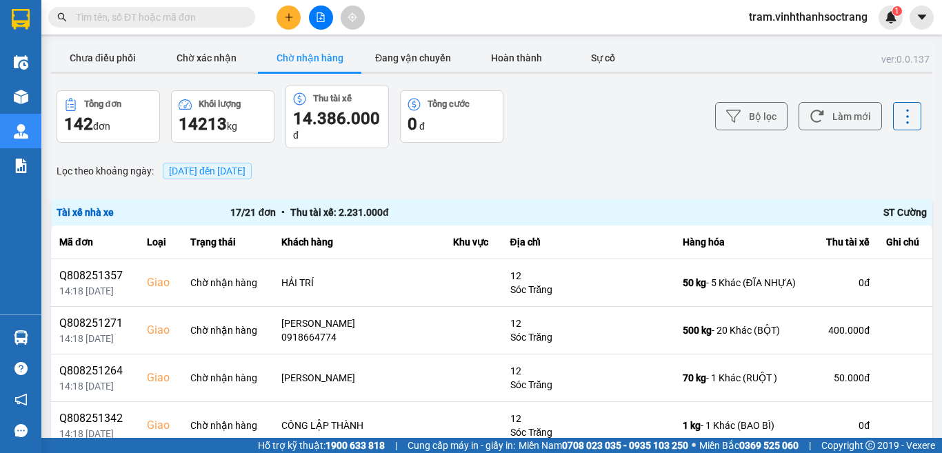
click at [198, 161] on div "[DATE] đến [DATE]" at bounding box center [207, 170] width 96 height 23
click at [228, 173] on span "[DATE] đến [DATE]" at bounding box center [207, 170] width 77 height 11
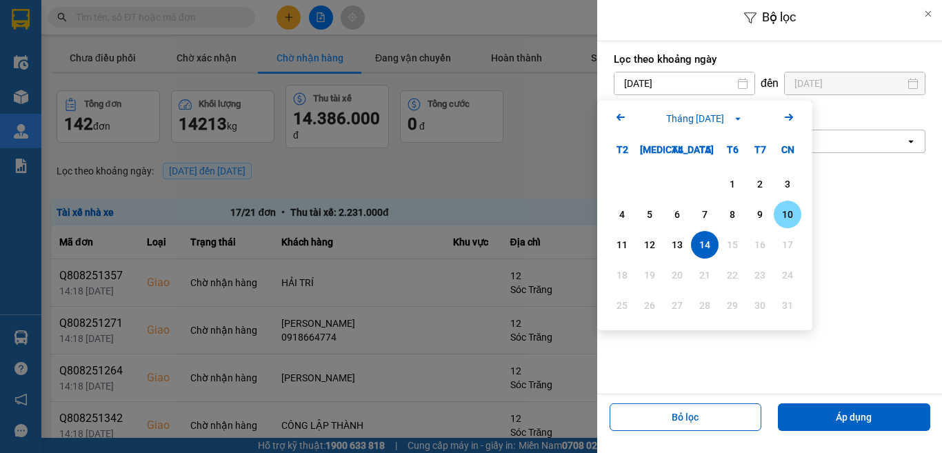
click at [786, 215] on div "10" at bounding box center [787, 214] width 19 height 17
type input "[DATE]"
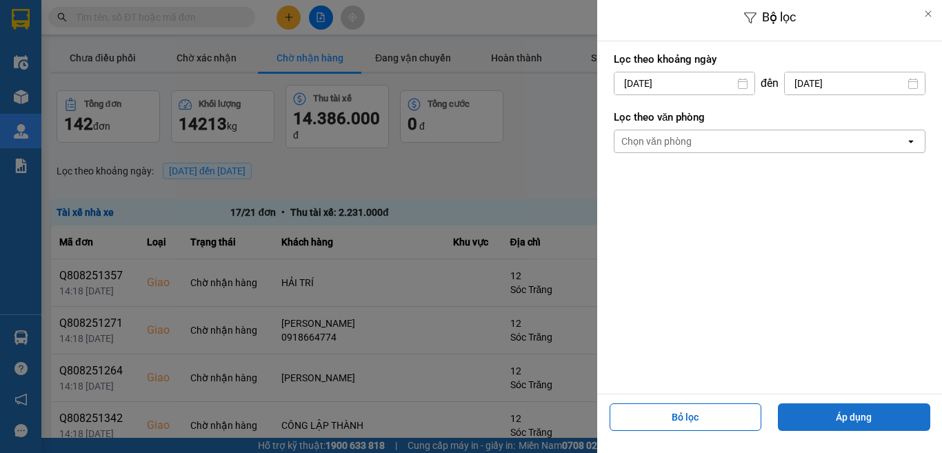
click at [852, 414] on button "Áp dụng" at bounding box center [854, 417] width 152 height 28
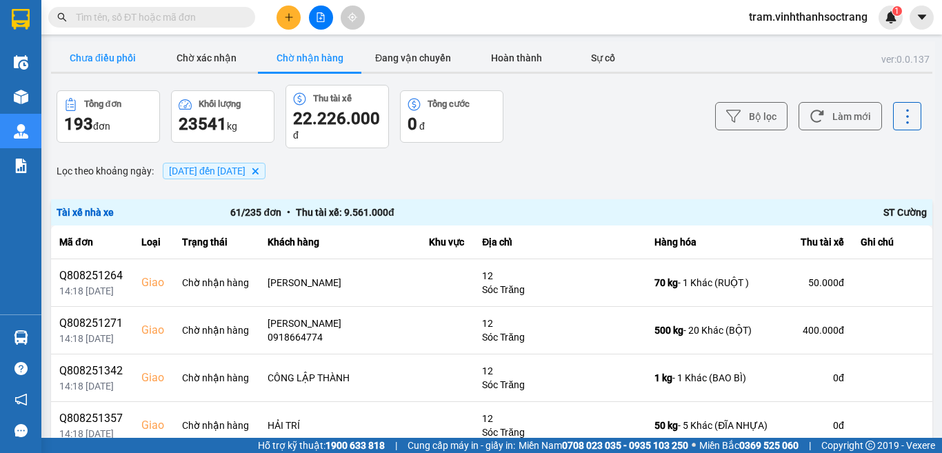
click at [109, 59] on button "Chưa điều phối" at bounding box center [102, 58] width 103 height 28
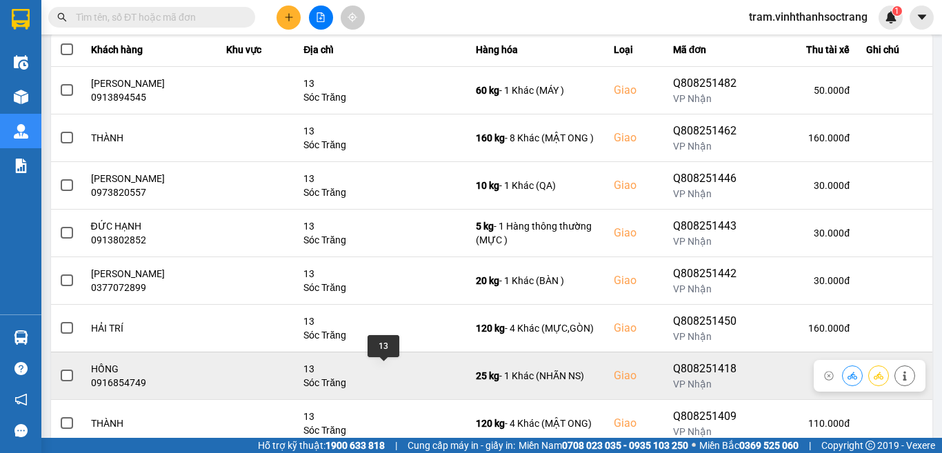
scroll to position [154, 0]
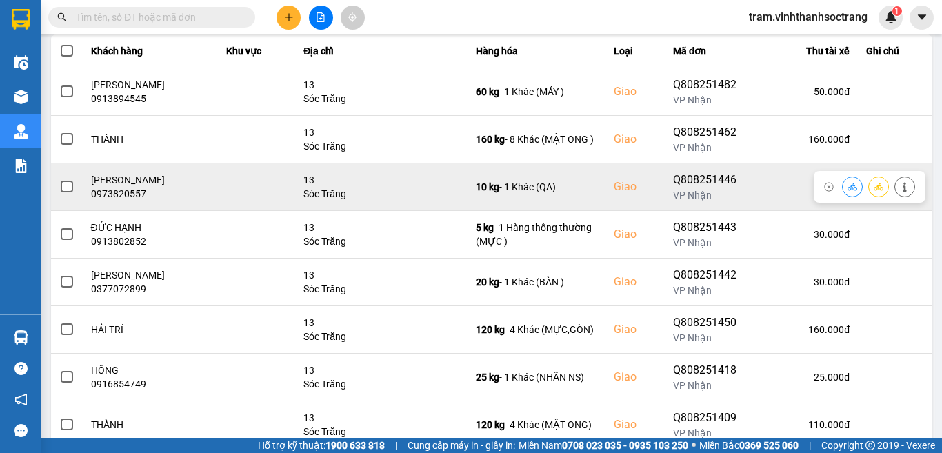
click at [873, 184] on icon at bounding box center [878, 187] width 10 height 10
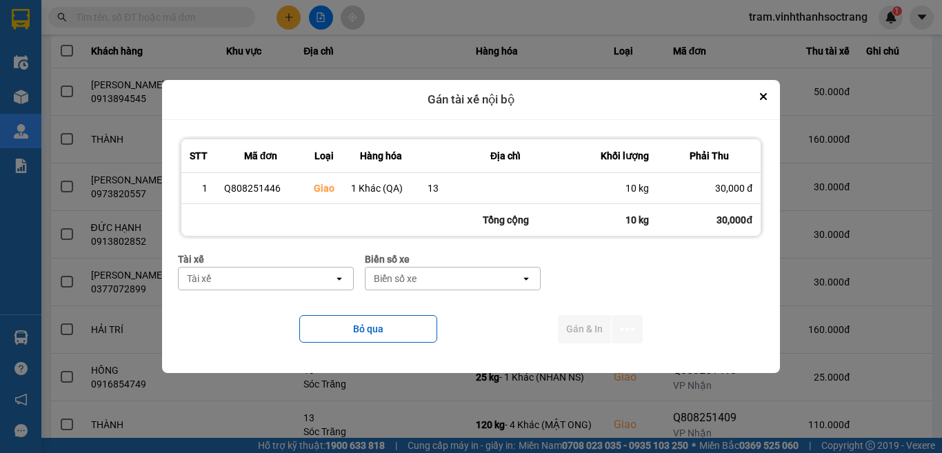
click at [316, 284] on div "Tài xế" at bounding box center [256, 278] width 155 height 22
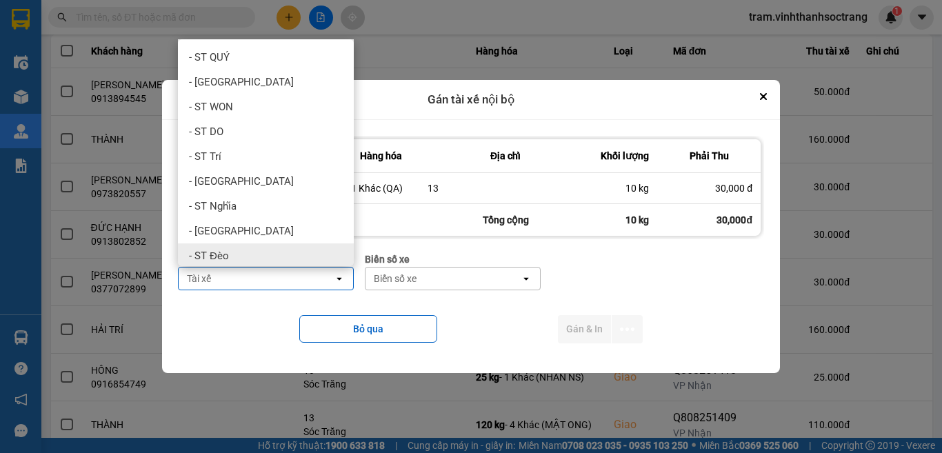
click at [277, 252] on div "- ST Đèo" at bounding box center [266, 255] width 176 height 25
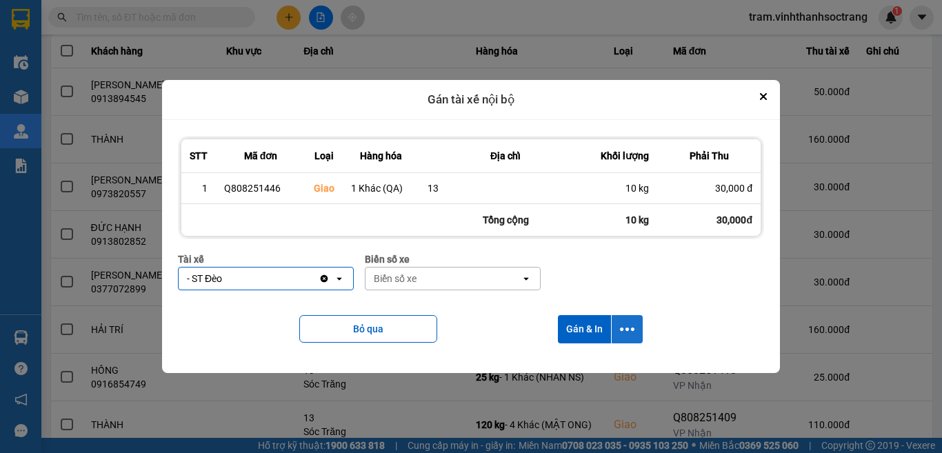
click at [623, 322] on icon "dialog" at bounding box center [627, 329] width 14 height 14
click at [567, 363] on span "Chỉ gán tài" at bounding box center [572, 366] width 45 height 14
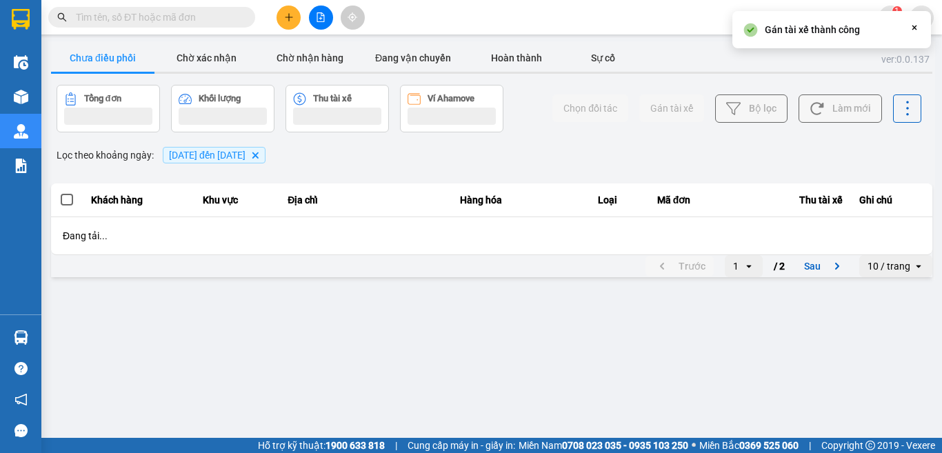
scroll to position [0, 0]
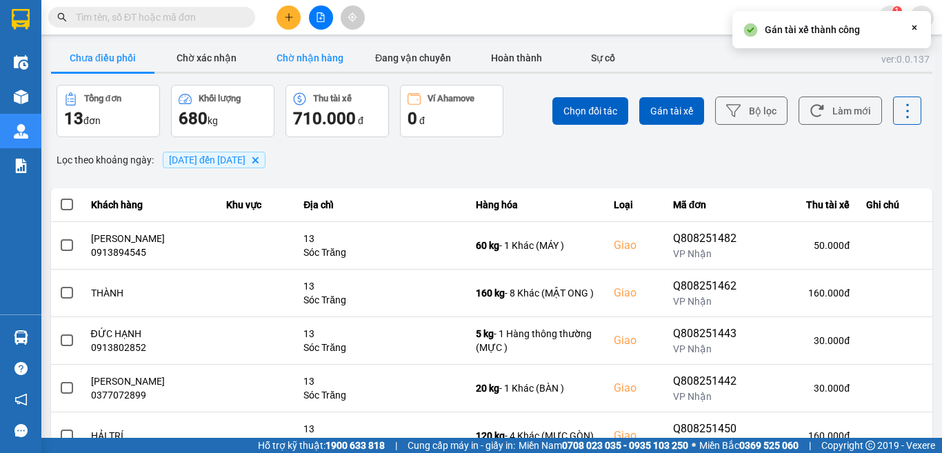
click at [305, 70] on button "Chờ nhận hàng" at bounding box center [309, 58] width 103 height 28
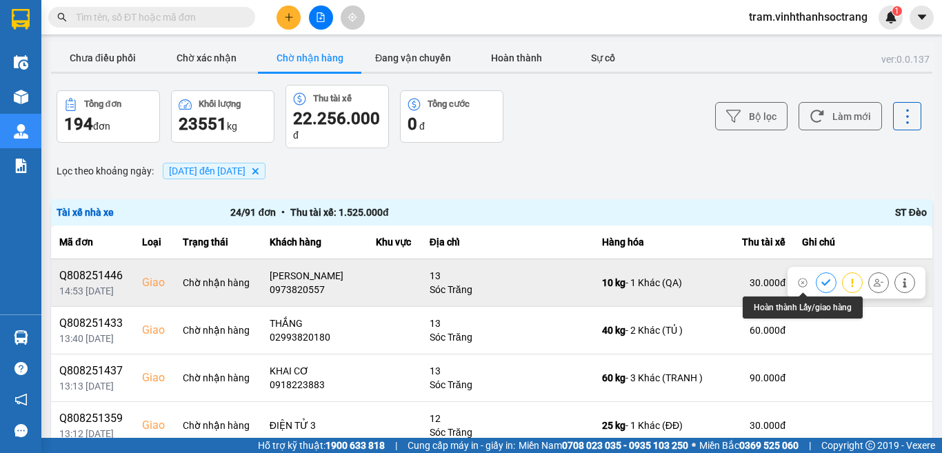
click at [821, 282] on icon at bounding box center [825, 282] width 9 height 6
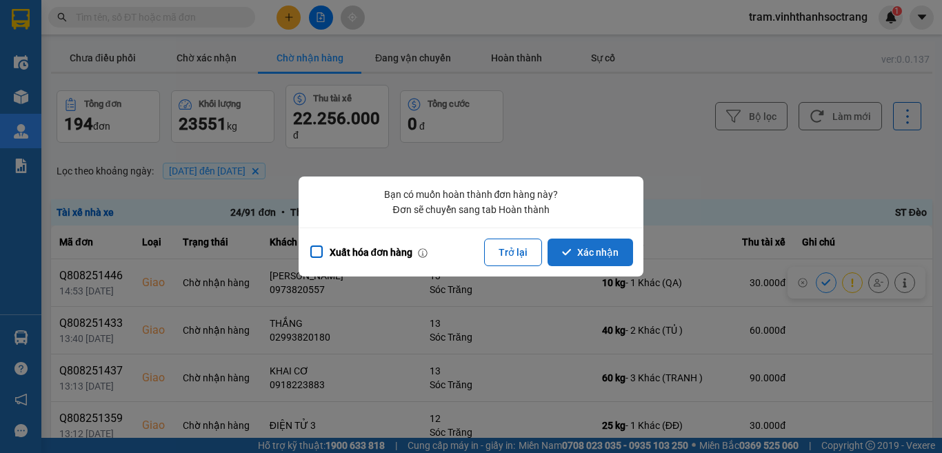
click at [576, 252] on button "Xác nhận" at bounding box center [589, 252] width 85 height 28
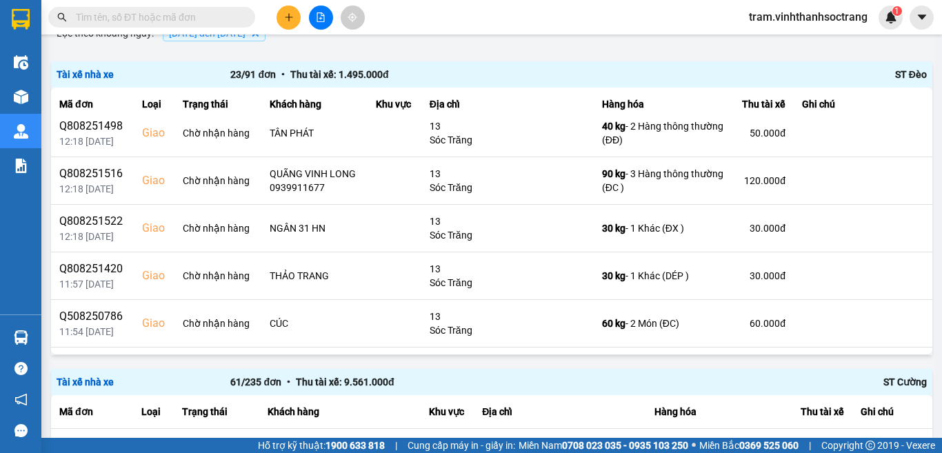
scroll to position [414, 0]
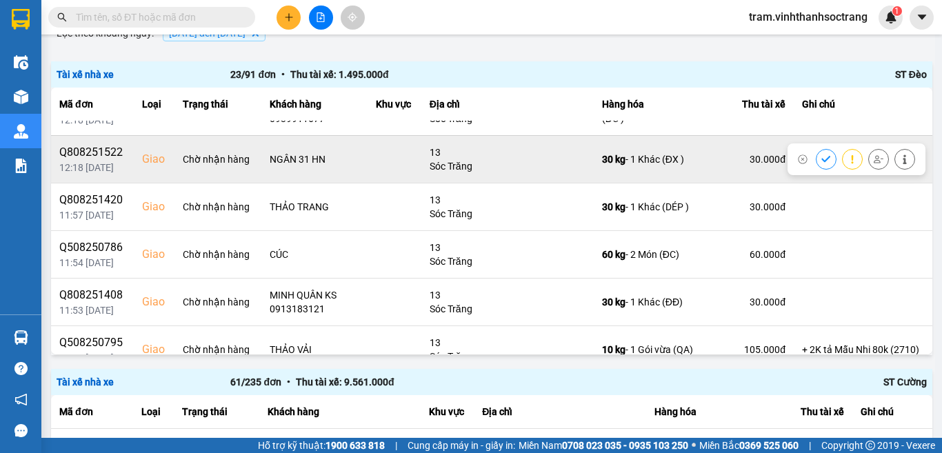
click at [821, 164] on icon at bounding box center [826, 159] width 10 height 10
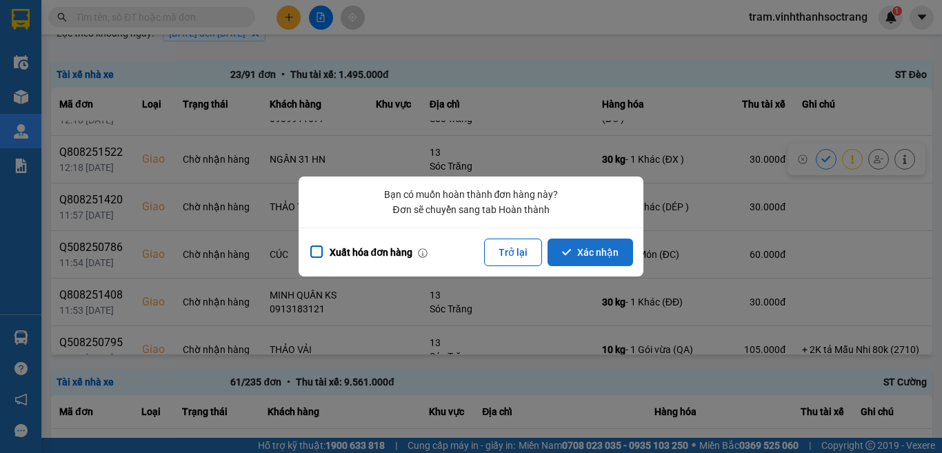
click at [578, 249] on button "Xác nhận" at bounding box center [589, 252] width 85 height 28
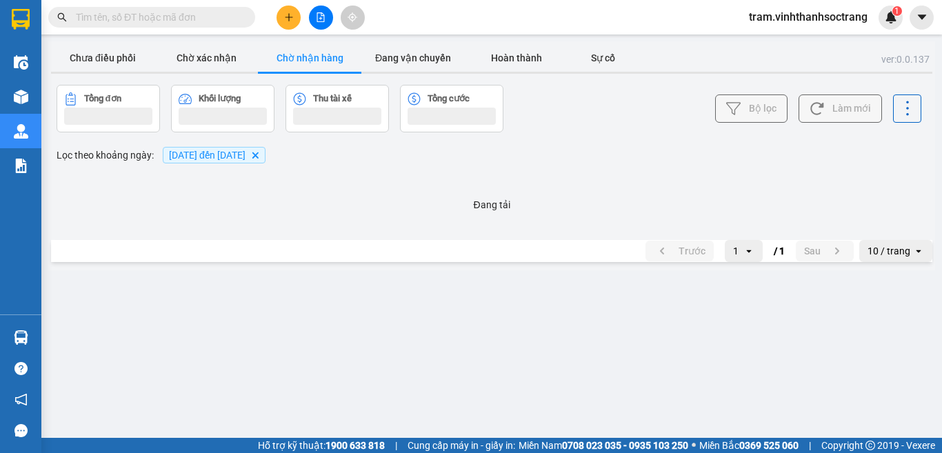
scroll to position [0, 0]
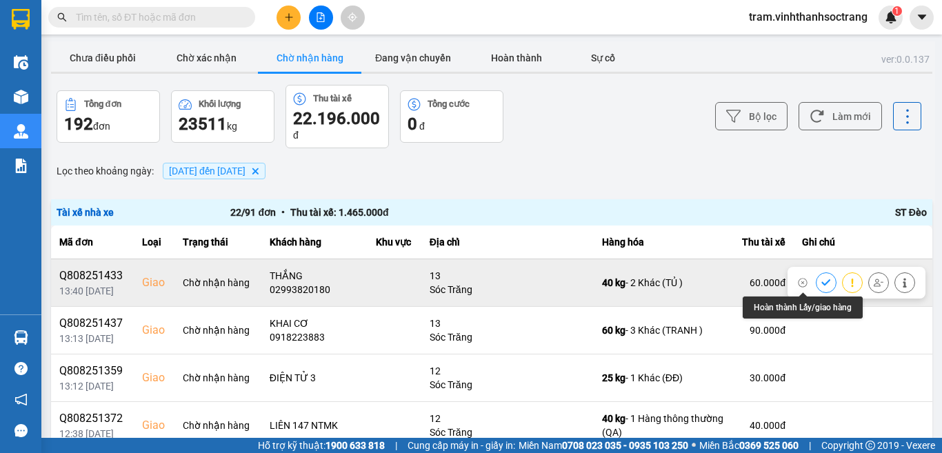
click at [821, 279] on icon at bounding box center [826, 283] width 10 height 10
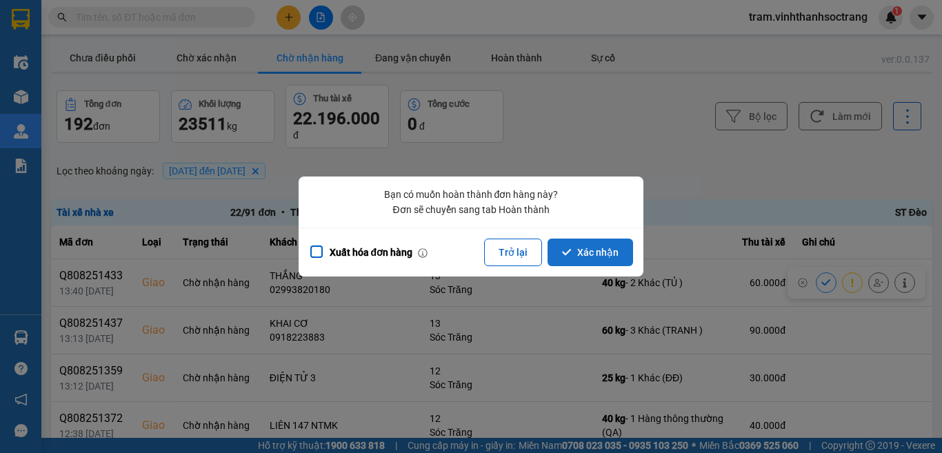
click at [597, 259] on button "Xác nhận" at bounding box center [589, 252] width 85 height 28
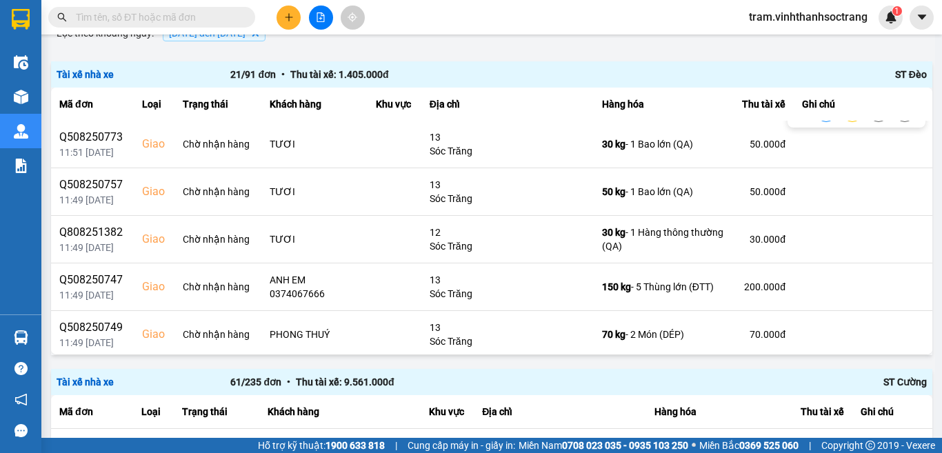
scroll to position [620, 0]
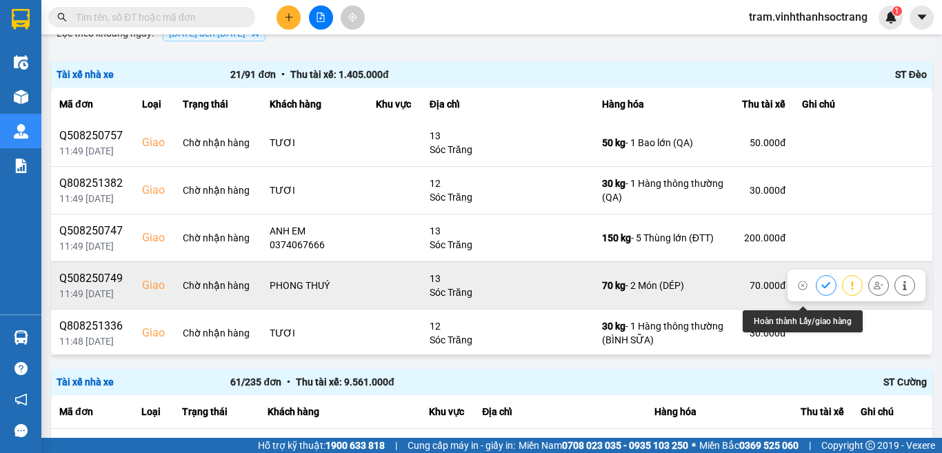
click at [816, 294] on button at bounding box center [825, 285] width 19 height 24
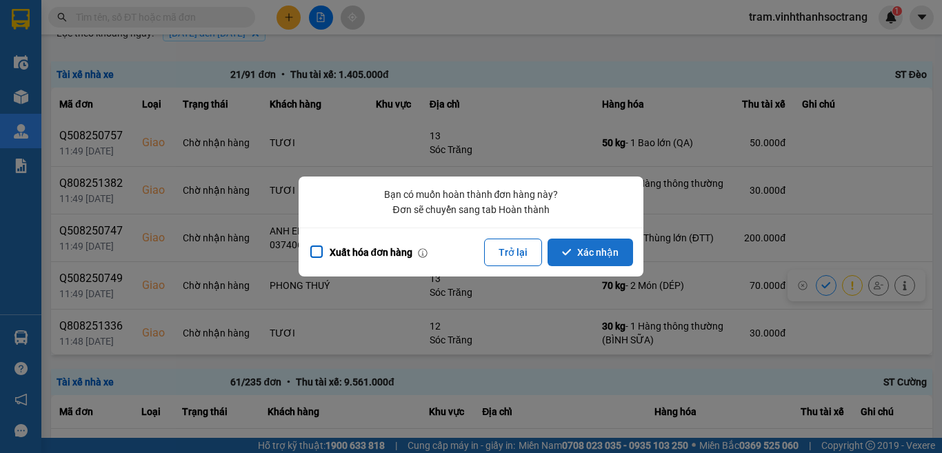
click at [590, 258] on button "Xác nhận" at bounding box center [589, 252] width 85 height 28
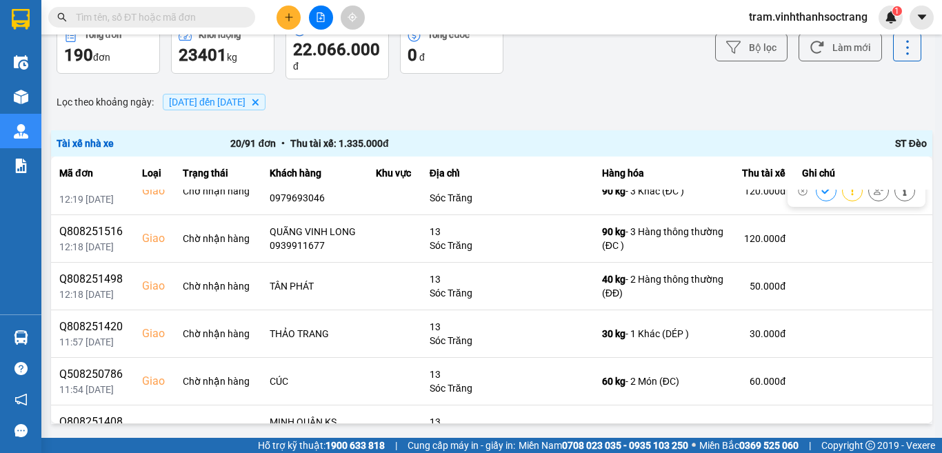
scroll to position [276, 0]
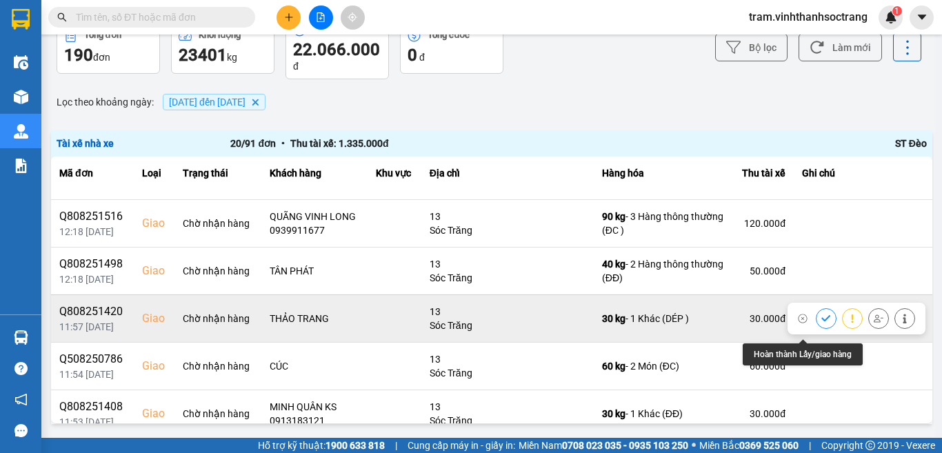
click at [821, 323] on icon at bounding box center [826, 319] width 10 height 10
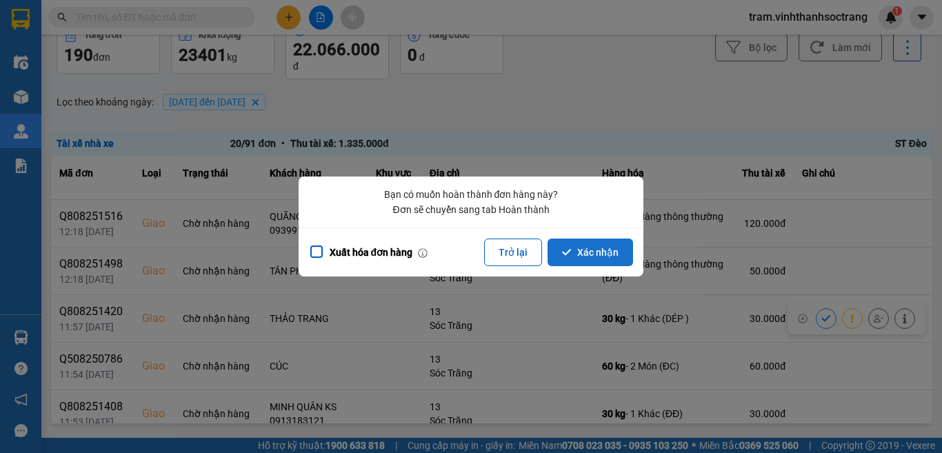
click at [588, 259] on button "Xác nhận" at bounding box center [589, 252] width 85 height 28
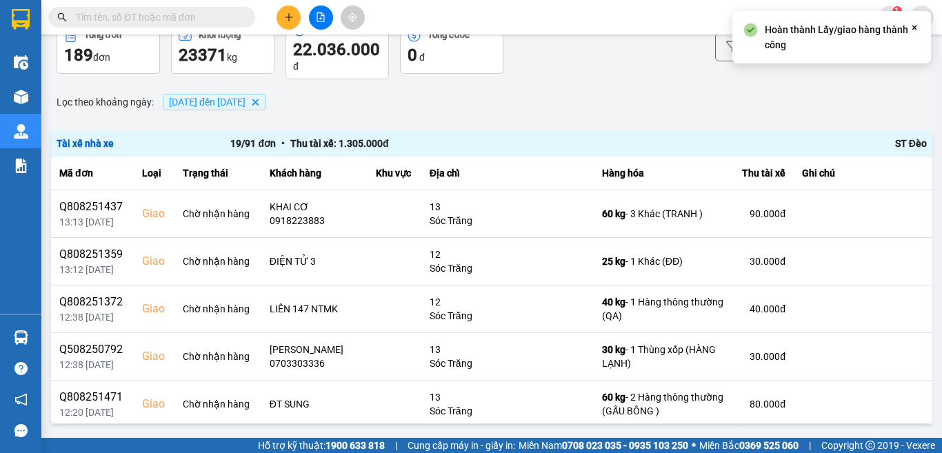
scroll to position [0, 0]
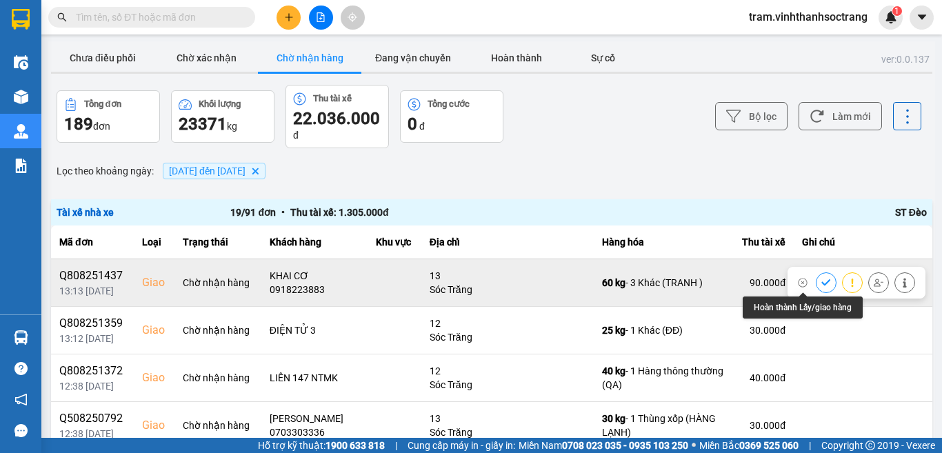
click at [821, 281] on icon at bounding box center [825, 282] width 9 height 6
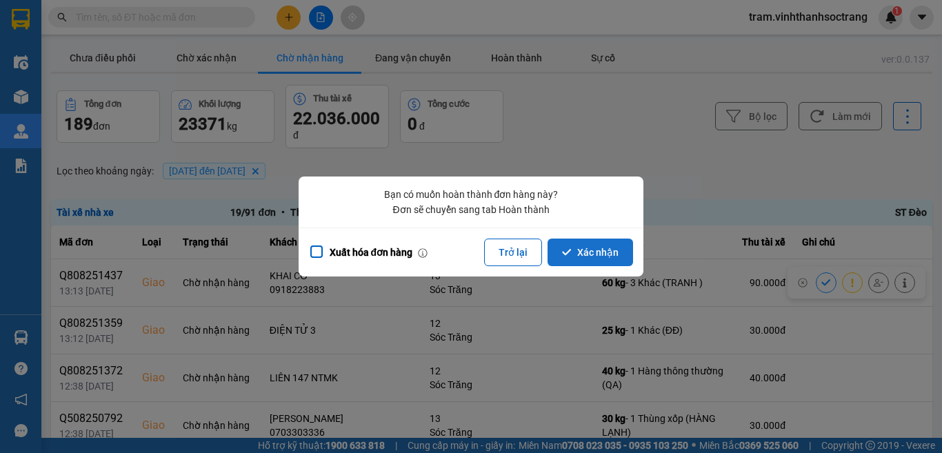
click at [589, 253] on button "Xác nhận" at bounding box center [589, 252] width 85 height 28
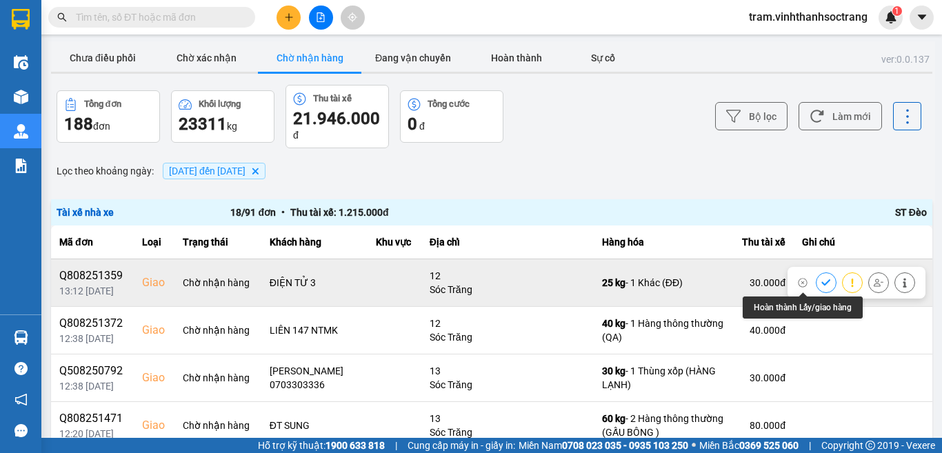
click at [821, 283] on icon at bounding box center [825, 282] width 9 height 6
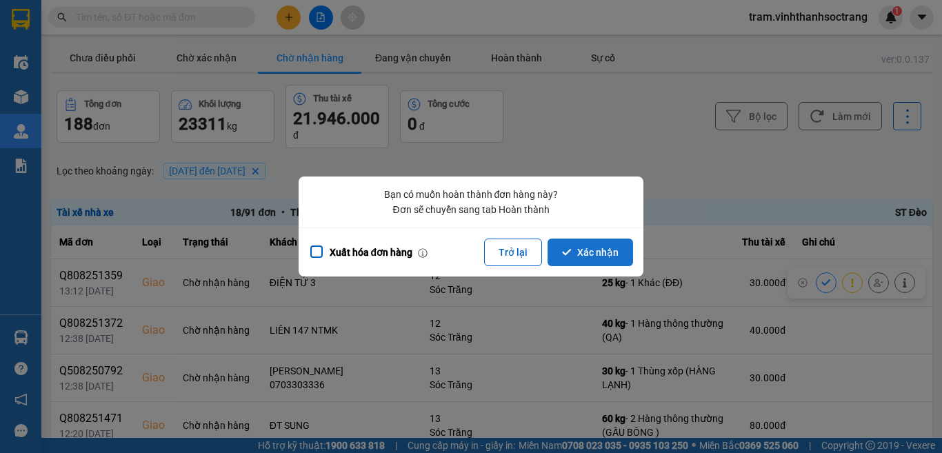
click at [568, 263] on button "Xác nhận" at bounding box center [589, 252] width 85 height 28
click at [602, 244] on button "Xác nhận" at bounding box center [589, 252] width 85 height 28
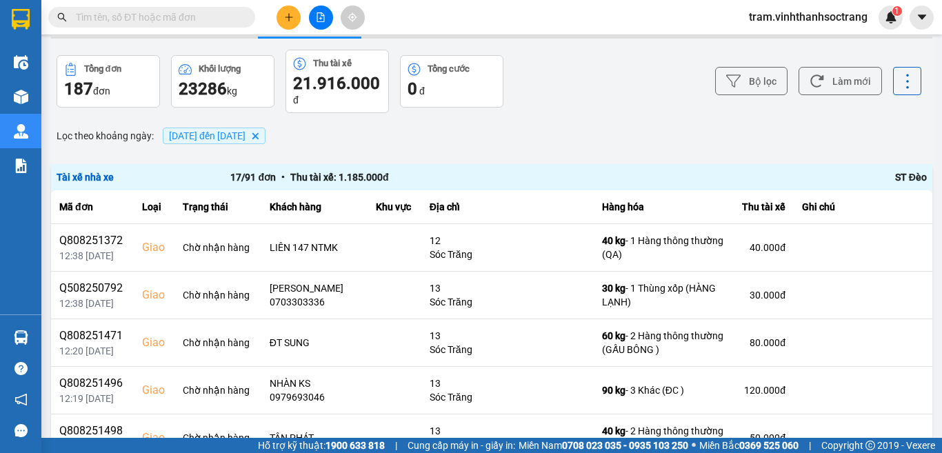
scroll to position [69, 0]
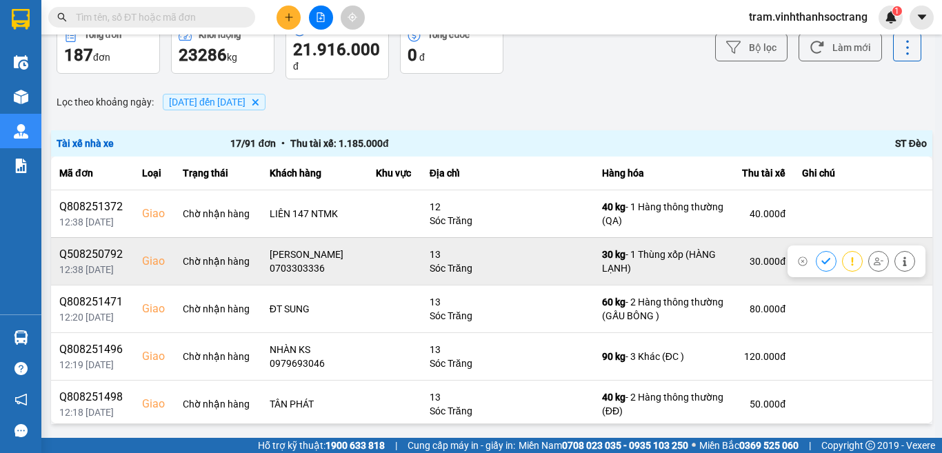
click at [821, 259] on icon at bounding box center [826, 261] width 10 height 10
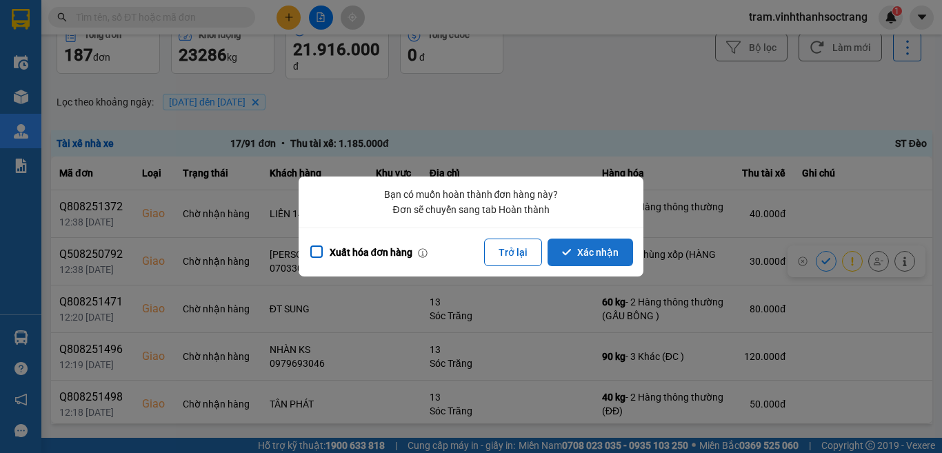
click at [600, 245] on button "Xác nhận" at bounding box center [589, 252] width 85 height 28
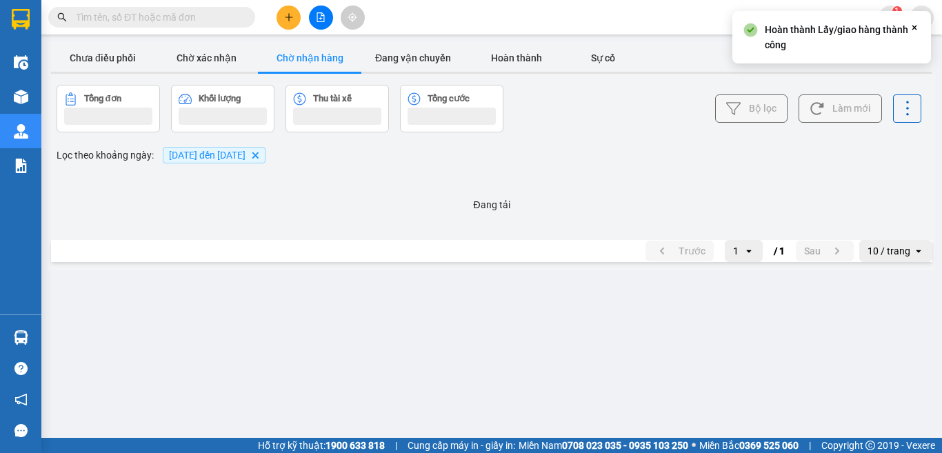
scroll to position [0, 0]
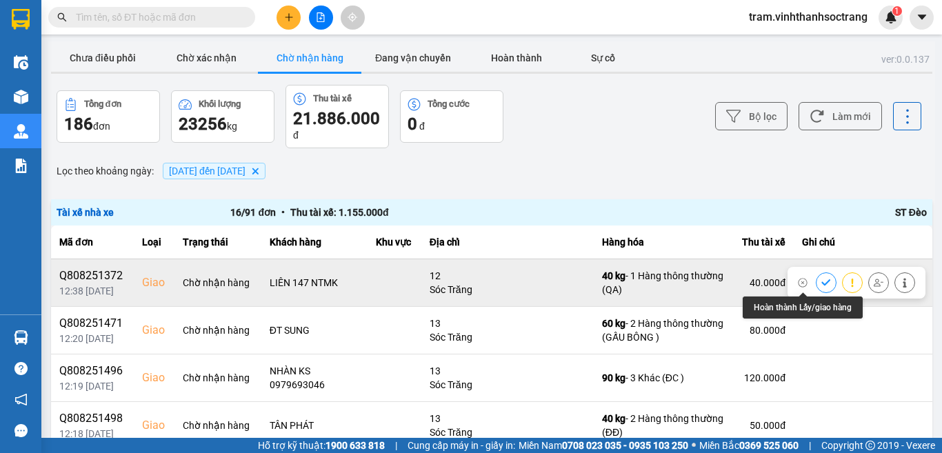
click at [821, 278] on icon at bounding box center [826, 283] width 10 height 10
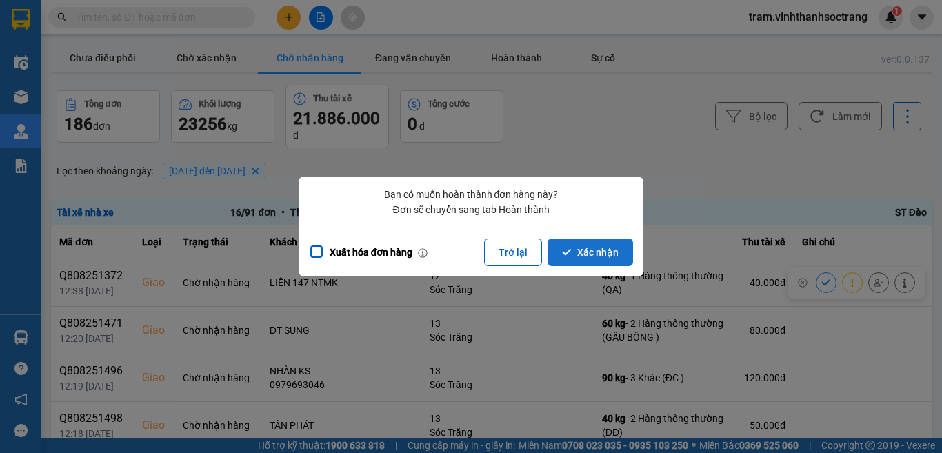
click at [591, 251] on button "Xác nhận" at bounding box center [589, 252] width 85 height 28
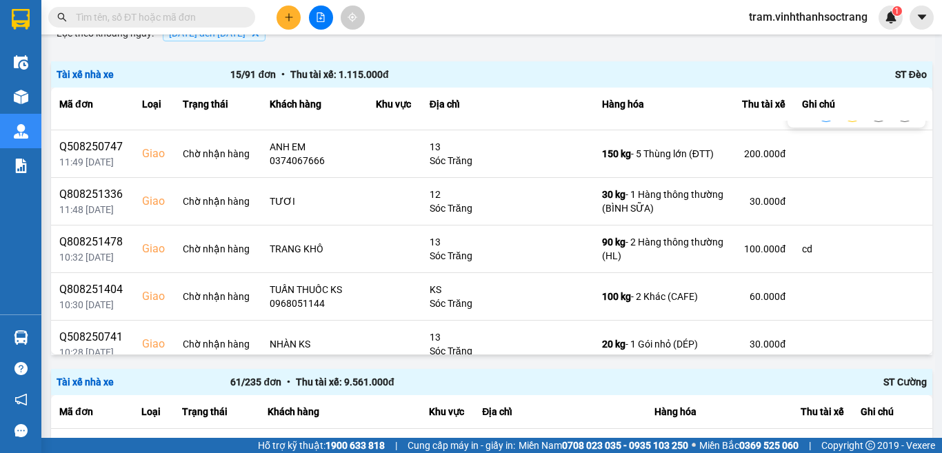
scroll to position [482, 0]
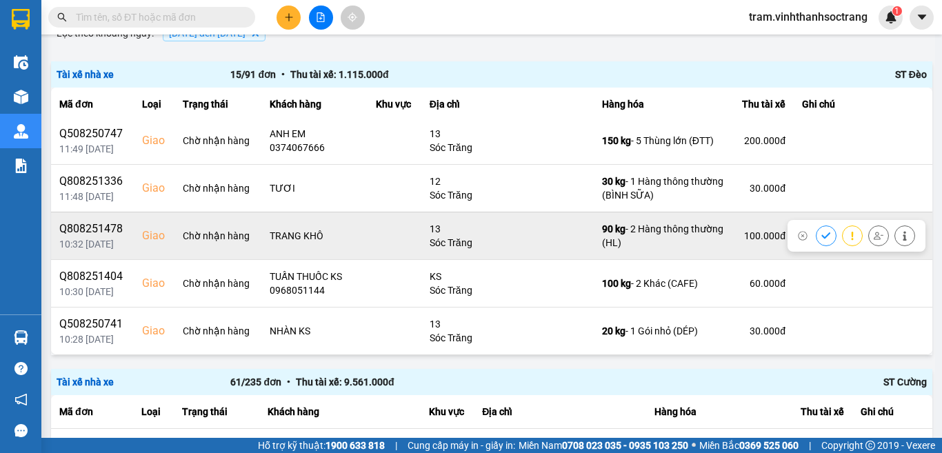
click at [816, 242] on button at bounding box center [825, 235] width 19 height 24
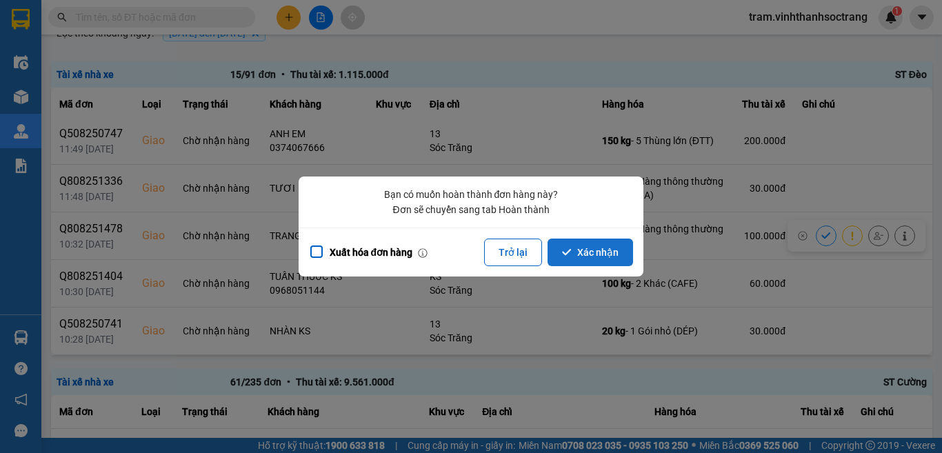
click at [608, 245] on button "Xác nhận" at bounding box center [589, 252] width 85 height 28
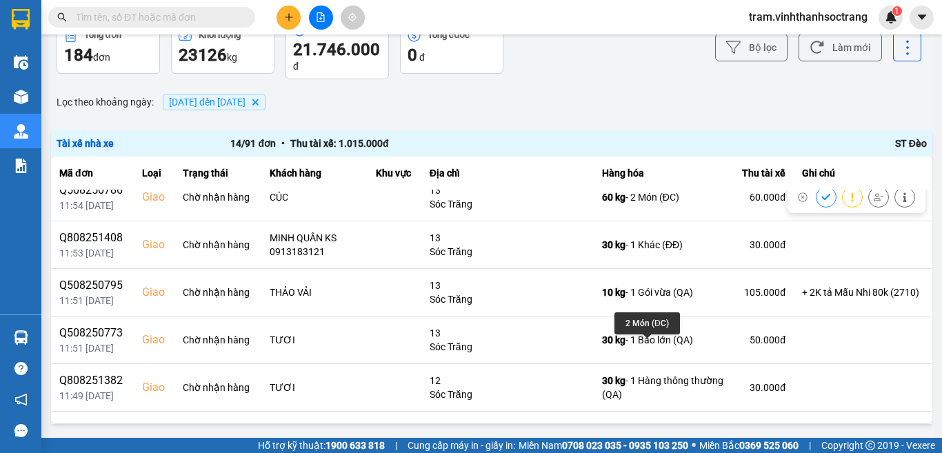
scroll to position [69, 0]
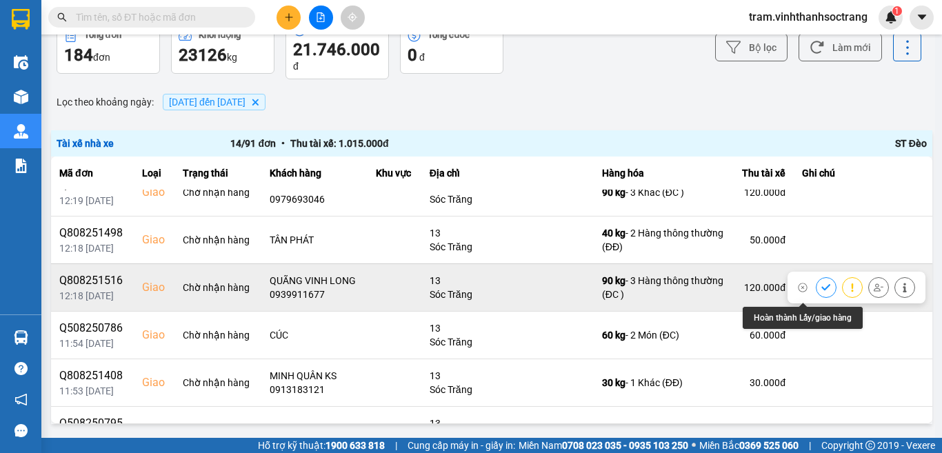
click at [821, 290] on icon at bounding box center [825, 287] width 9 height 6
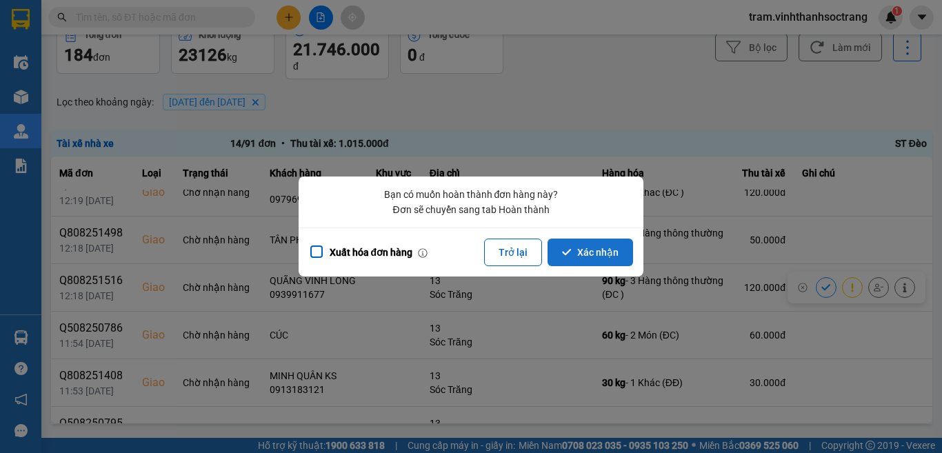
click at [606, 250] on button "Xác nhận" at bounding box center [589, 252] width 85 height 28
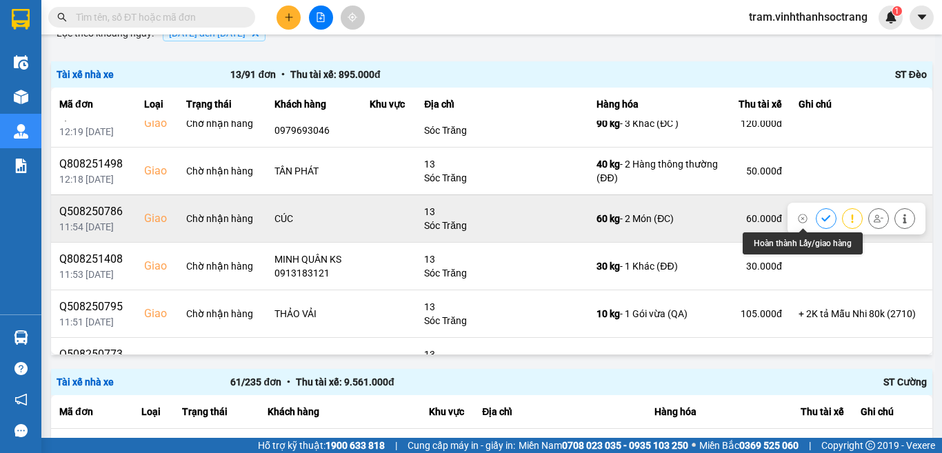
click at [821, 218] on icon at bounding box center [826, 219] width 10 height 10
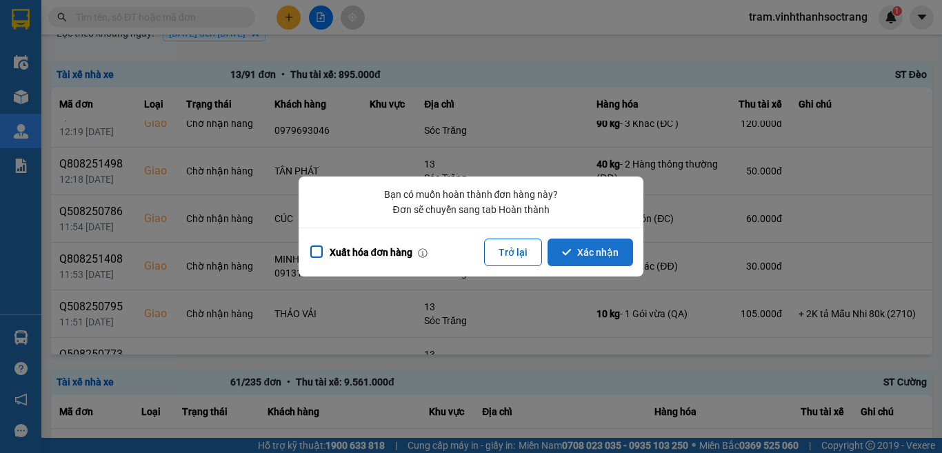
click at [577, 254] on button "Xác nhận" at bounding box center [589, 252] width 85 height 28
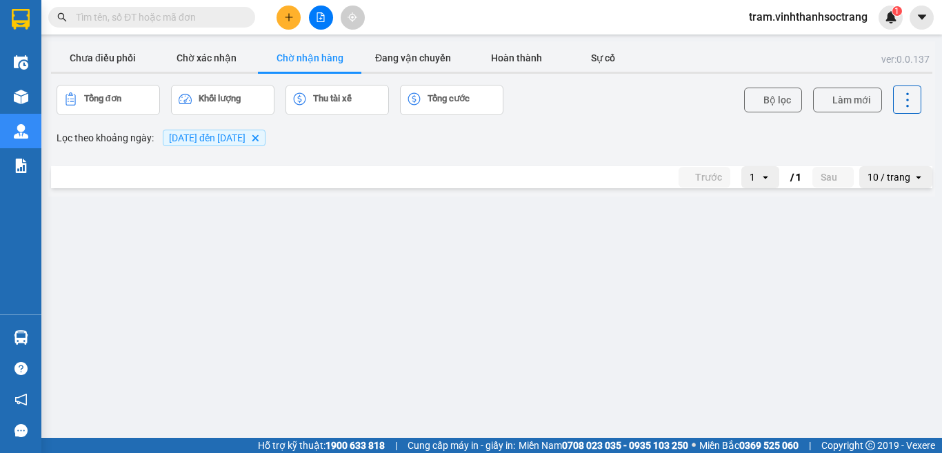
scroll to position [337, 0]
click icon
click button "Xác nhận"
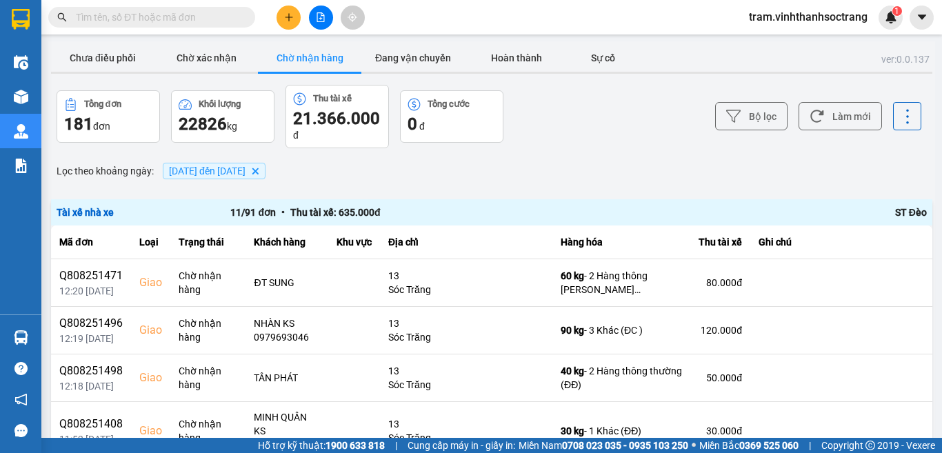
click at [206, 21] on input "text" at bounding box center [157, 17] width 163 height 15
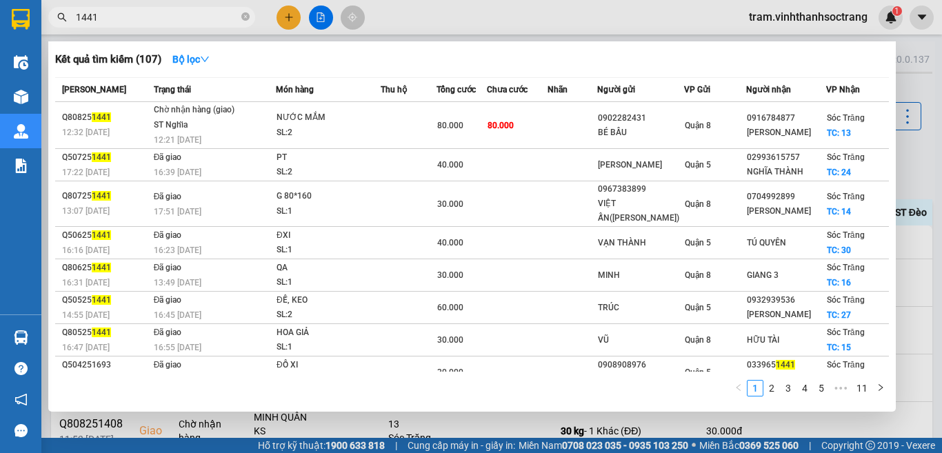
type input "1441"
click at [941, 167] on div at bounding box center [471, 226] width 942 height 453
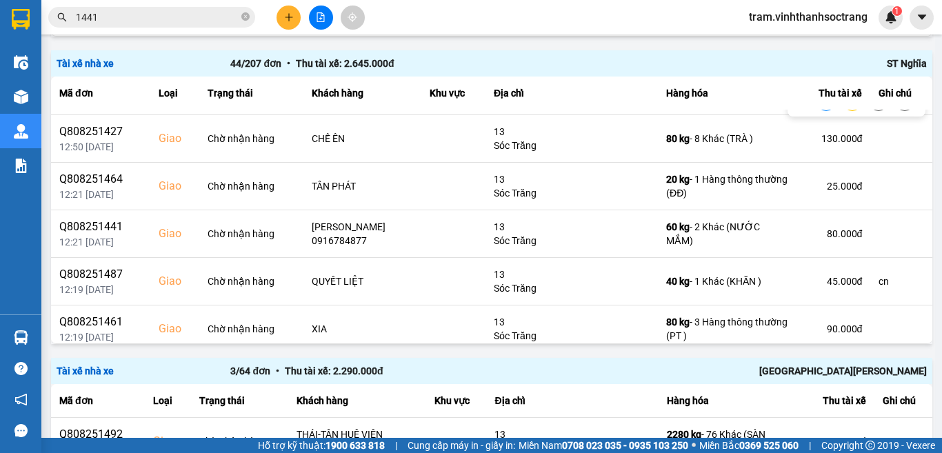
scroll to position [207, 0]
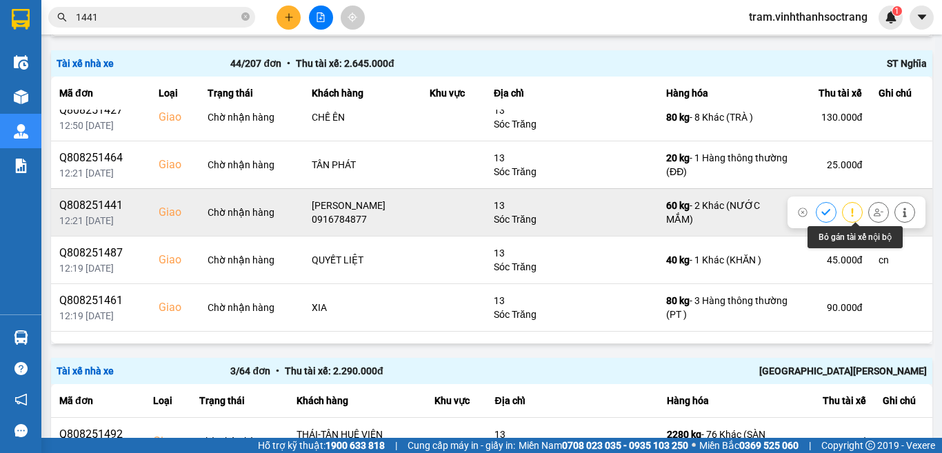
click at [868, 214] on button at bounding box center [877, 212] width 19 height 24
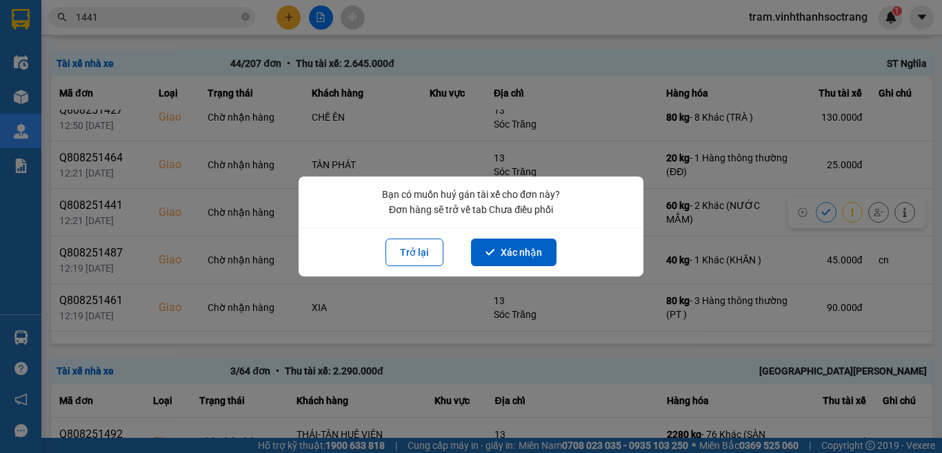
click at [556, 253] on div "Trở lại Xác [PERSON_NAME]" at bounding box center [471, 252] width 324 height 28
click at [542, 252] on button "Xác nhận" at bounding box center [513, 252] width 85 height 28
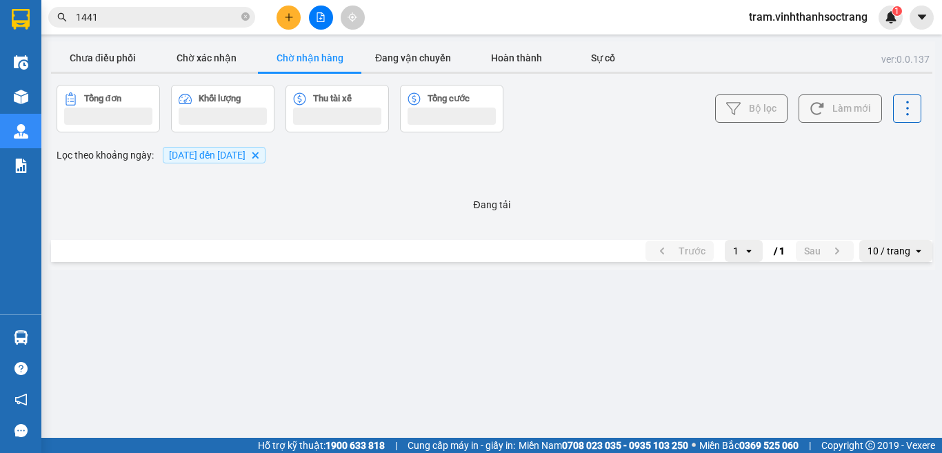
scroll to position [0, 0]
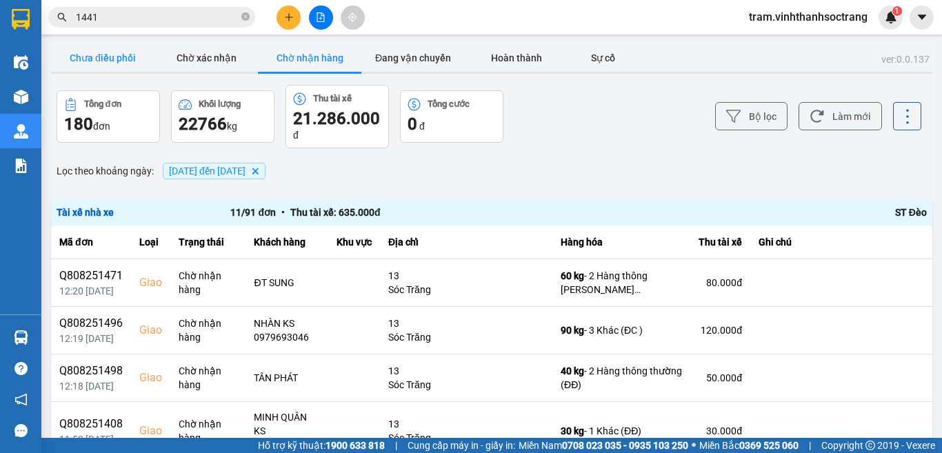
click at [124, 48] on button "Chưa điều phối" at bounding box center [102, 58] width 103 height 28
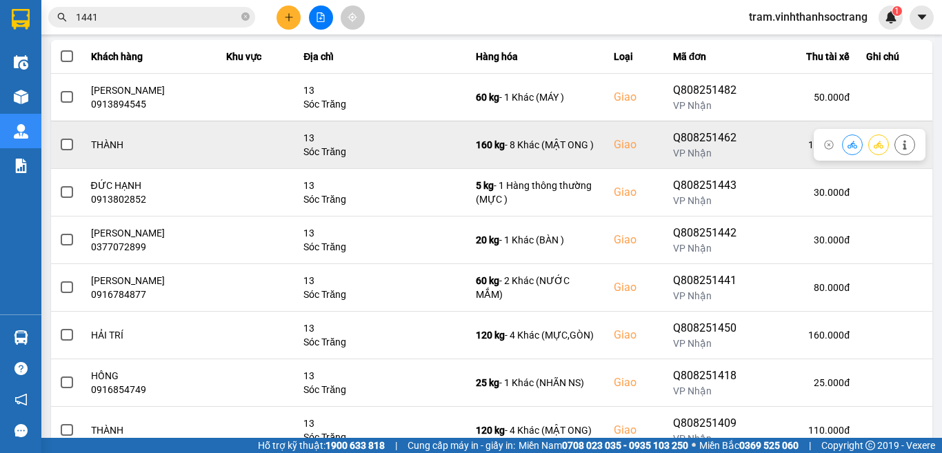
scroll to position [207, 0]
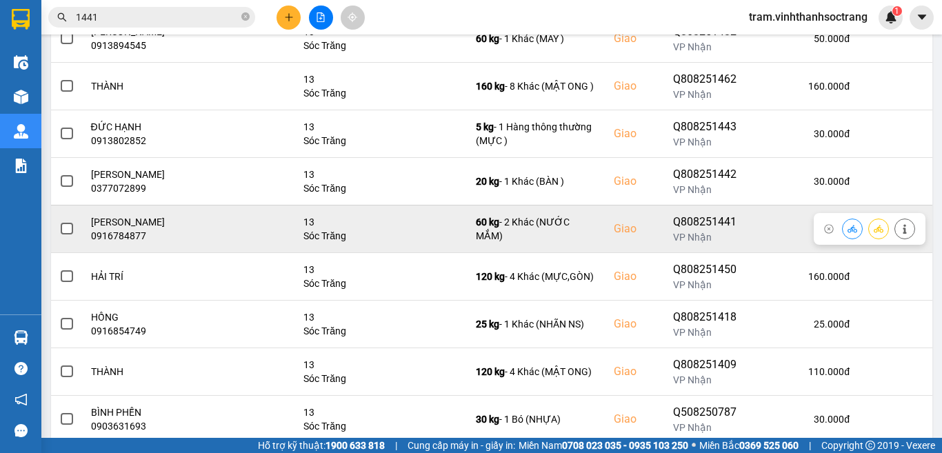
click at [873, 229] on icon at bounding box center [878, 229] width 10 height 10
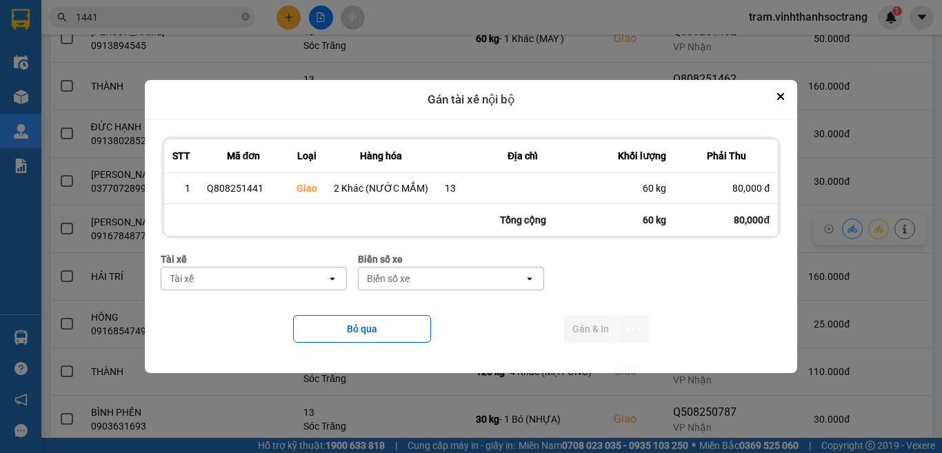
click at [306, 281] on div "Tài xế" at bounding box center [243, 278] width 165 height 22
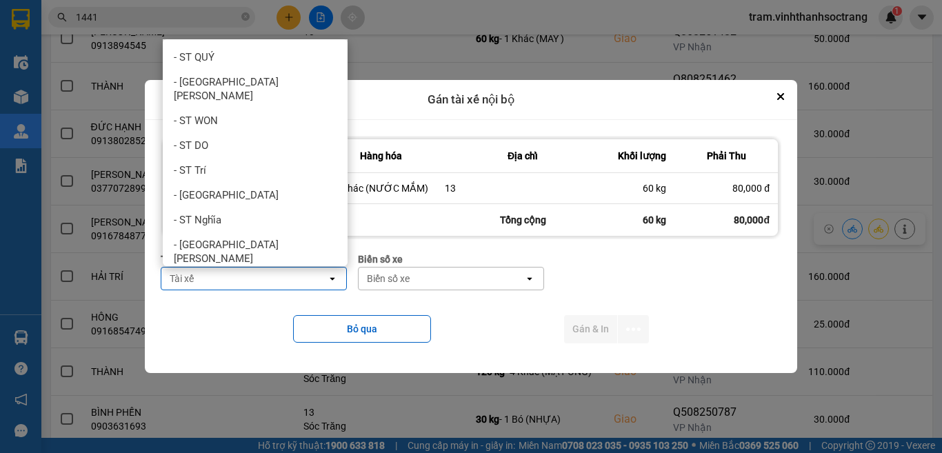
click at [296, 271] on div "- ST Đèo" at bounding box center [255, 283] width 185 height 25
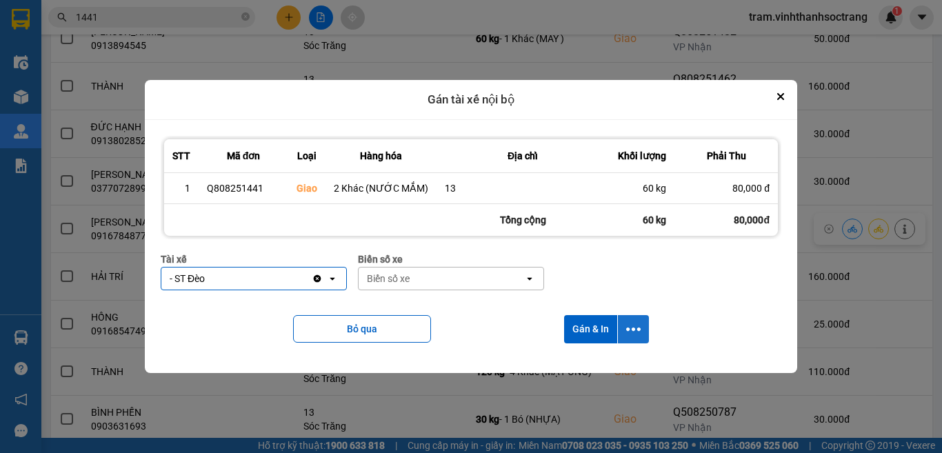
click at [627, 329] on icon "dialog" at bounding box center [633, 328] width 14 height 3
click at [571, 358] on li "Chỉ gán tài" at bounding box center [595, 366] width 103 height 25
click at [628, 331] on icon "dialog" at bounding box center [633, 329] width 14 height 14
click at [608, 369] on div "Chỉ gán tài" at bounding box center [595, 366] width 81 height 14
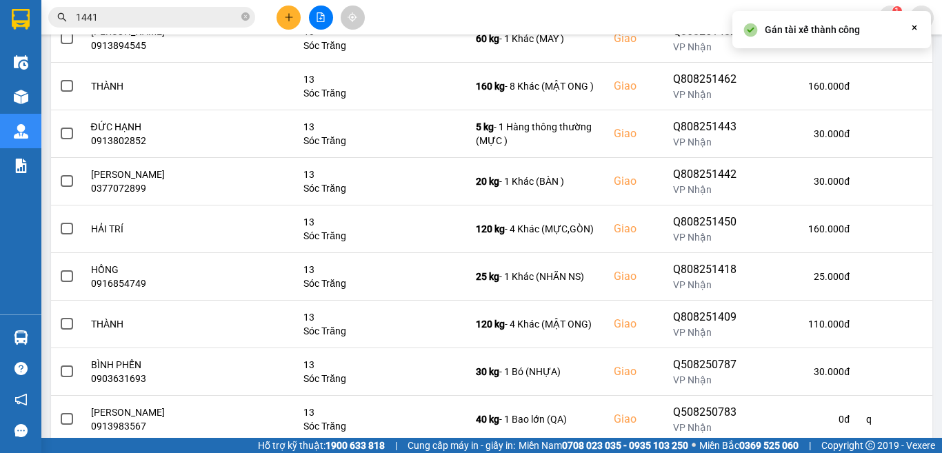
scroll to position [0, 0]
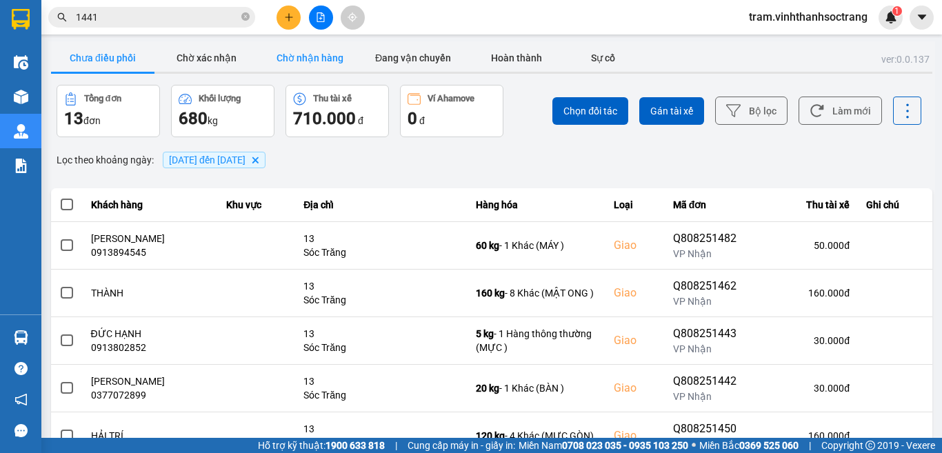
click at [325, 65] on button "Chờ nhận hàng" at bounding box center [309, 58] width 103 height 28
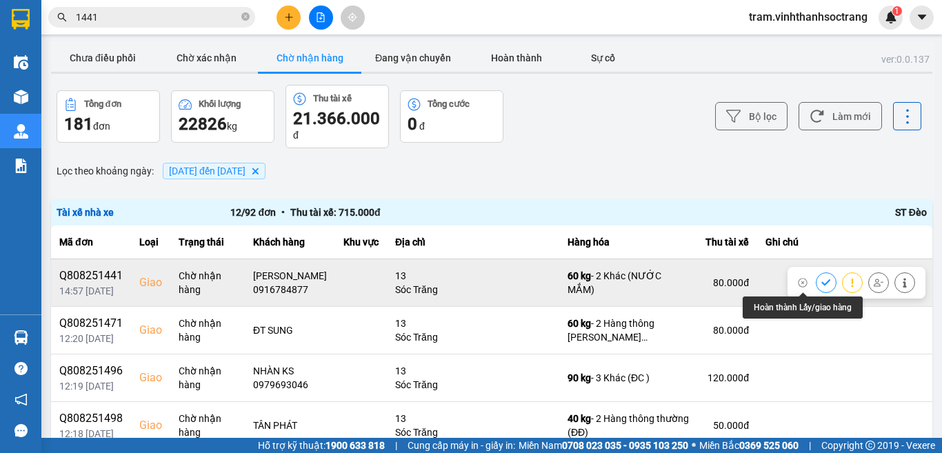
click at [821, 280] on icon at bounding box center [826, 283] width 10 height 10
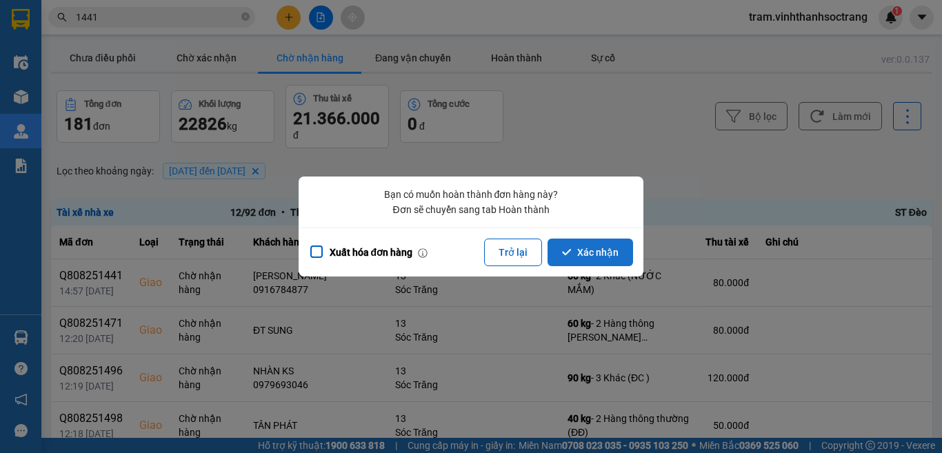
click at [598, 253] on button "Xác nhận" at bounding box center [589, 252] width 85 height 28
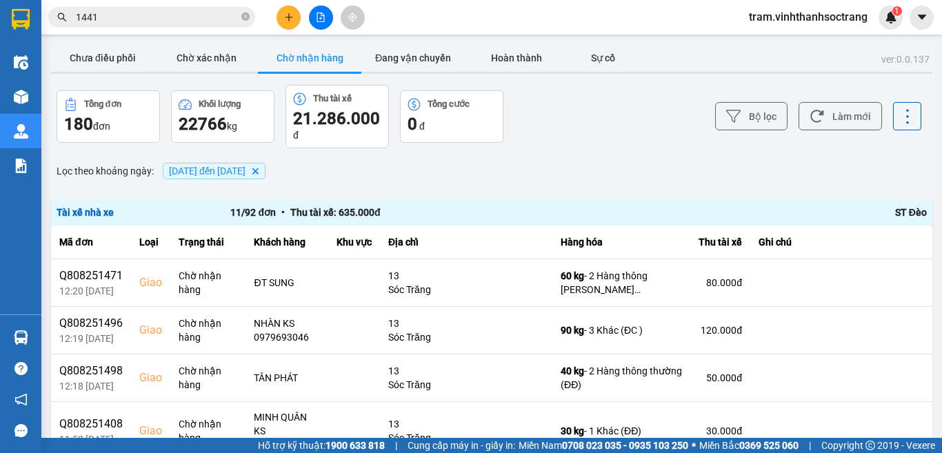
scroll to position [69, 0]
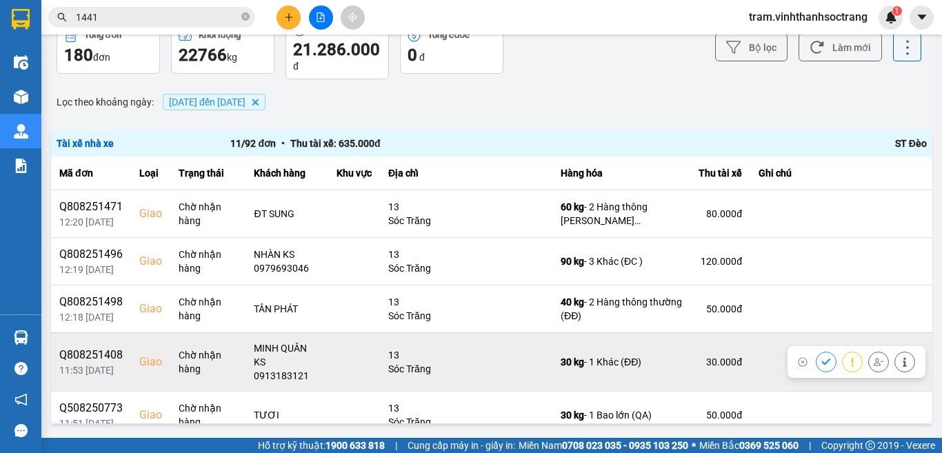
click at [816, 349] on button at bounding box center [825, 361] width 19 height 24
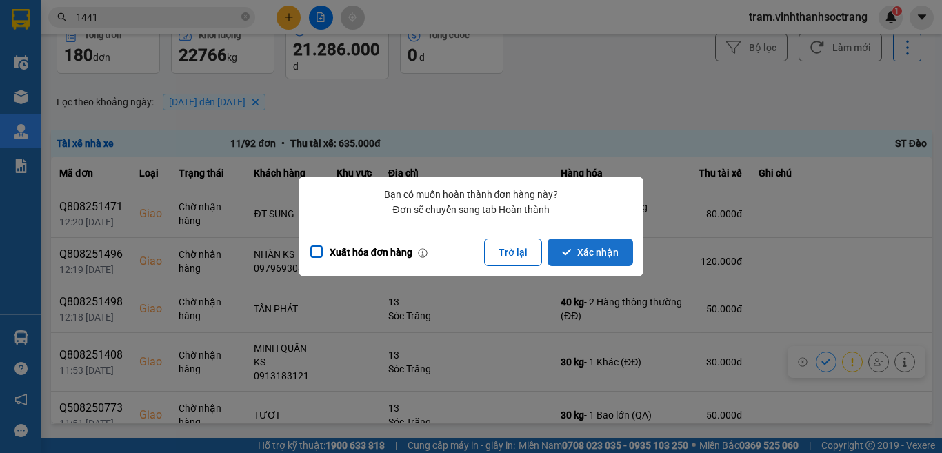
click at [620, 248] on button "Xác nhận" at bounding box center [589, 252] width 85 height 28
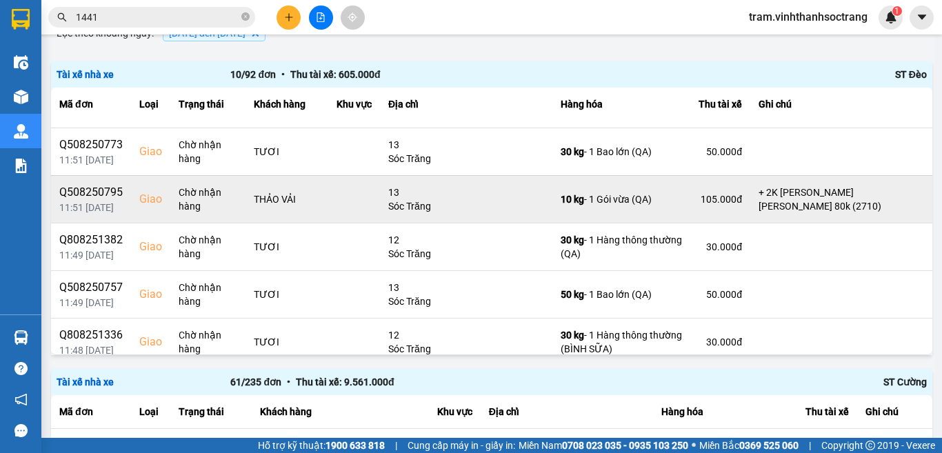
scroll to position [242, 0]
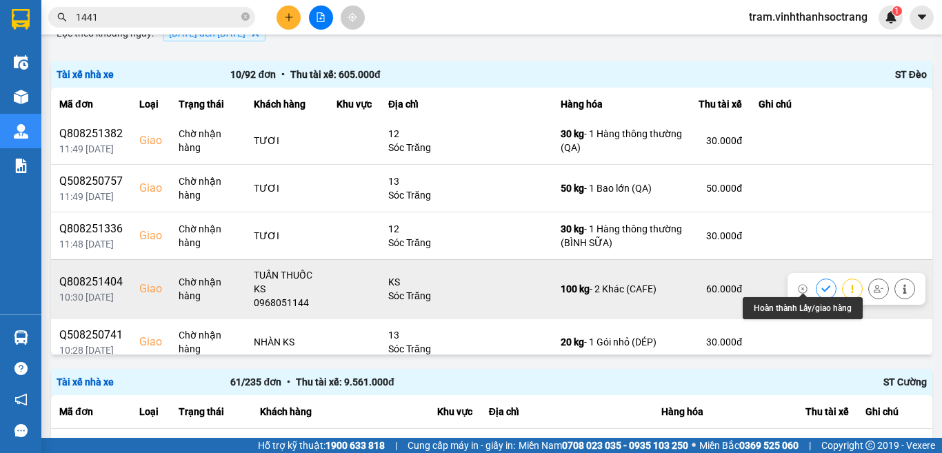
click at [816, 283] on button at bounding box center [825, 288] width 19 height 24
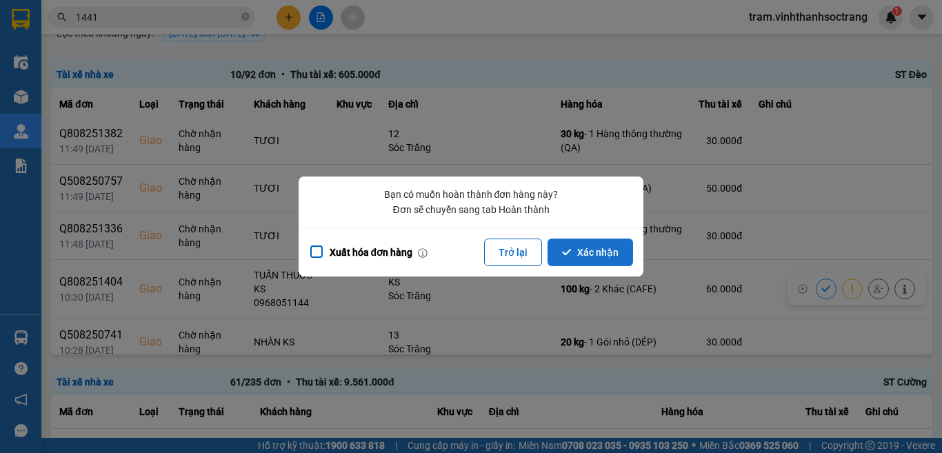
click at [623, 252] on button "Xác nhận" at bounding box center [589, 252] width 85 height 28
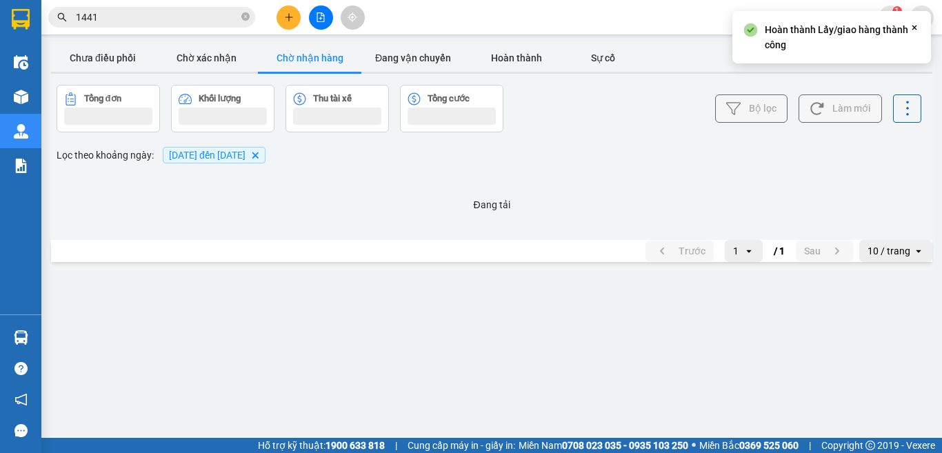
scroll to position [0, 0]
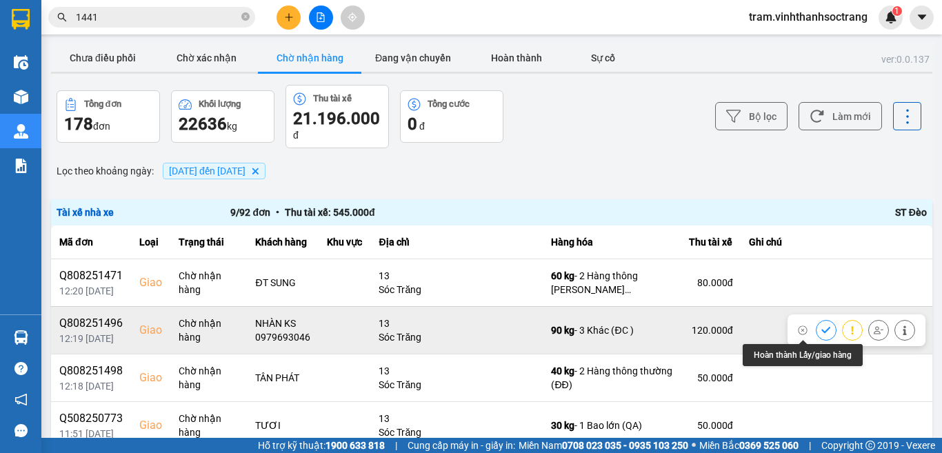
click at [821, 328] on icon at bounding box center [825, 330] width 9 height 6
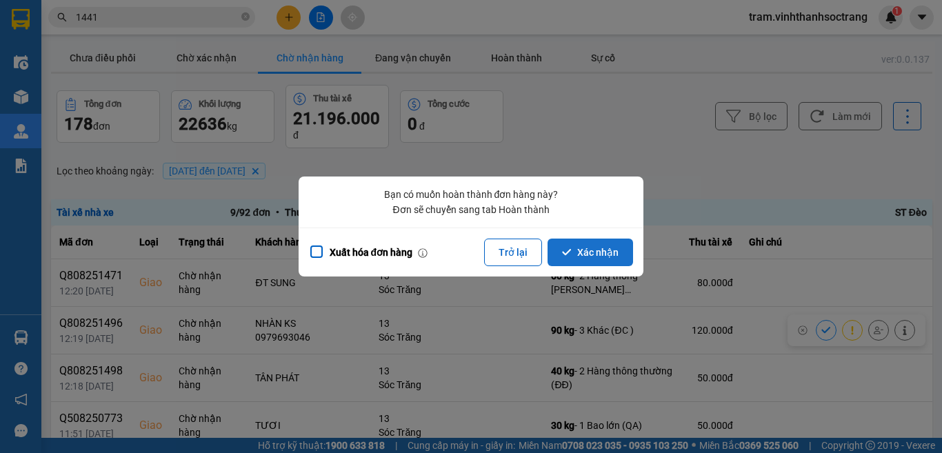
click at [571, 254] on icon "dialog" at bounding box center [567, 252] width 10 height 10
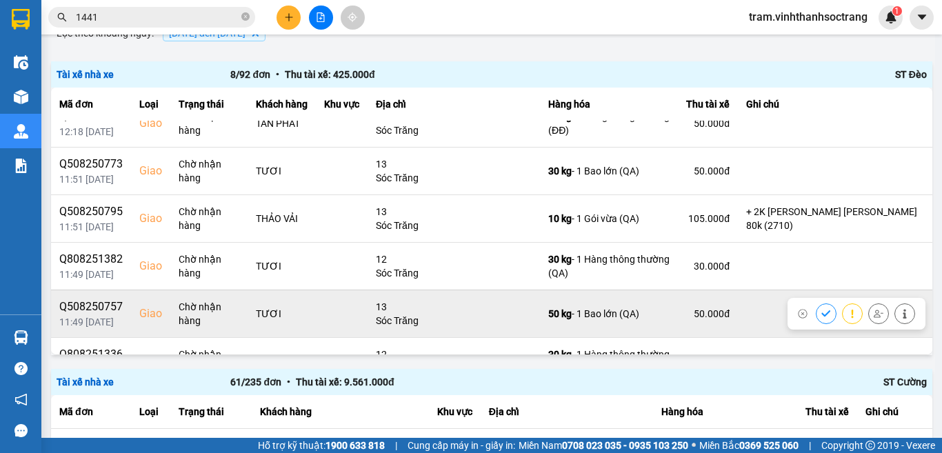
scroll to position [147, 0]
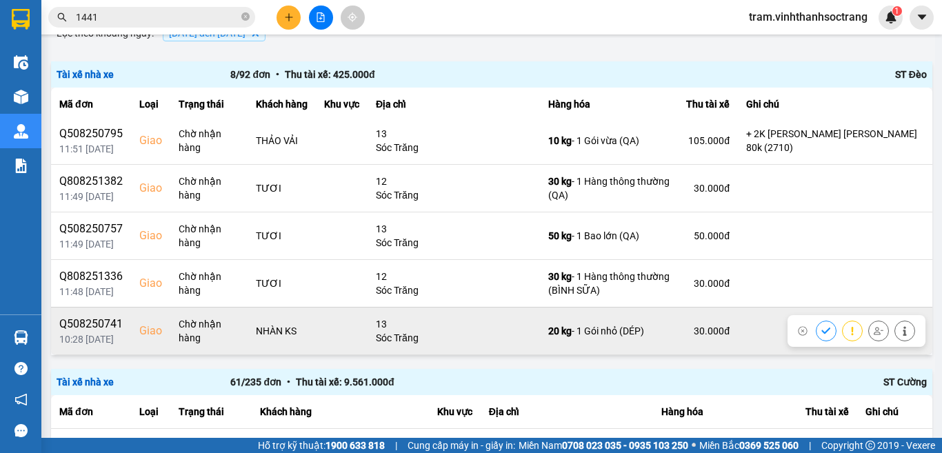
click at [821, 334] on icon at bounding box center [826, 331] width 10 height 10
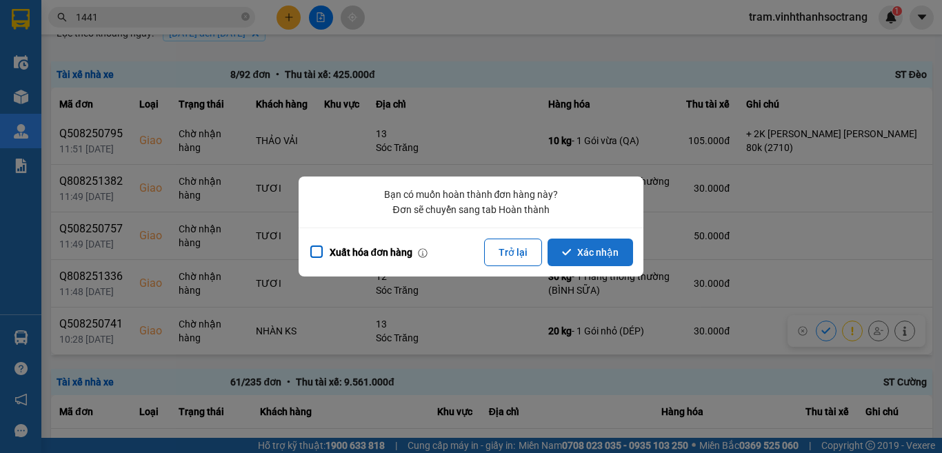
click at [578, 248] on button "Xác nhận" at bounding box center [589, 252] width 85 height 28
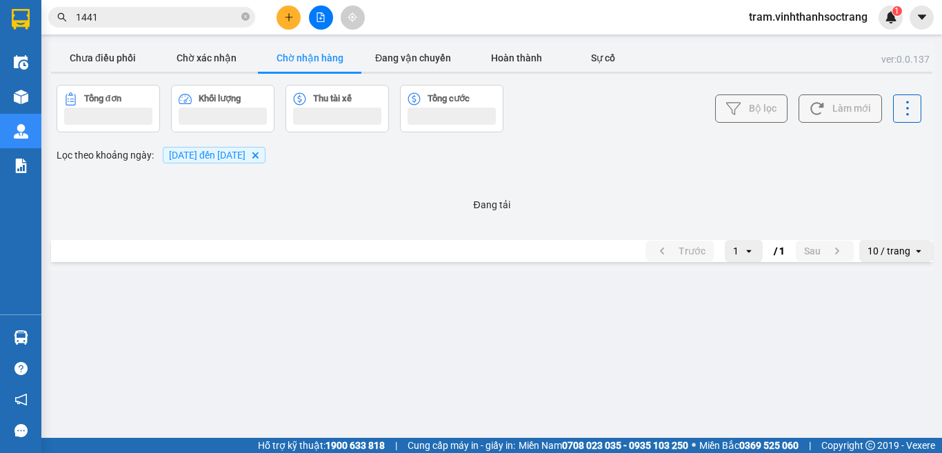
scroll to position [0, 0]
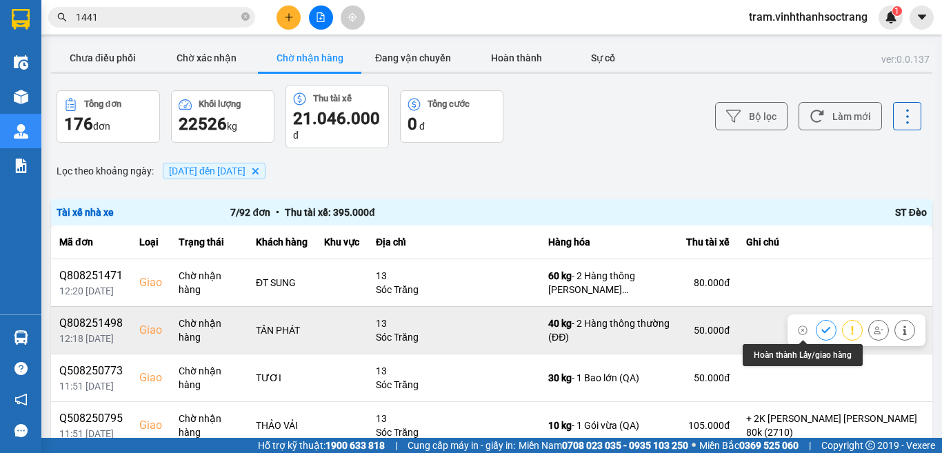
click at [821, 332] on icon at bounding box center [826, 330] width 10 height 10
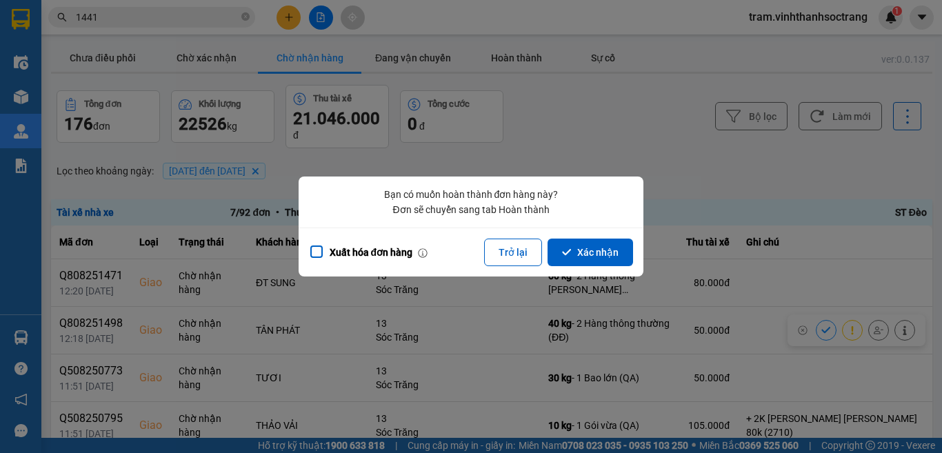
click at [591, 238] on div "Xuất hóa đơn hàng Trở lại Xác nhận" at bounding box center [470, 251] width 345 height 49
click at [593, 254] on button "Xác nhận" at bounding box center [589, 252] width 85 height 28
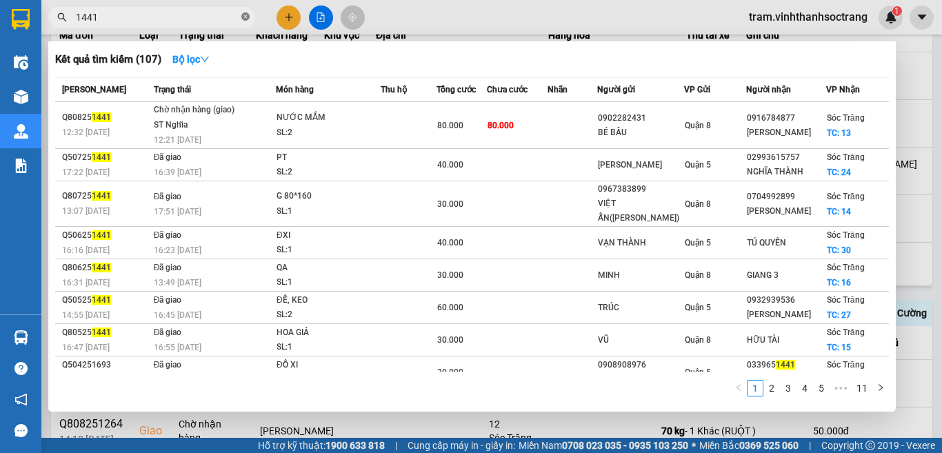
click at [247, 17] on icon "close-circle" at bounding box center [245, 16] width 8 height 8
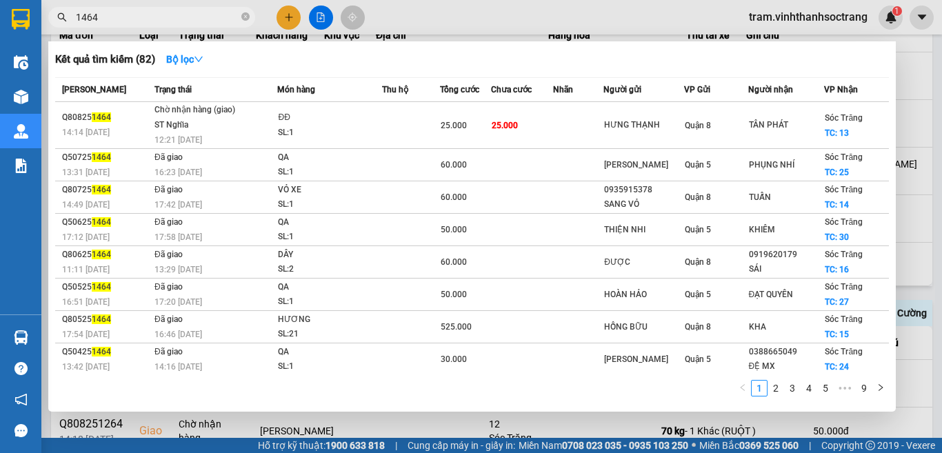
type input "1464"
click at [941, 199] on div at bounding box center [471, 226] width 942 height 453
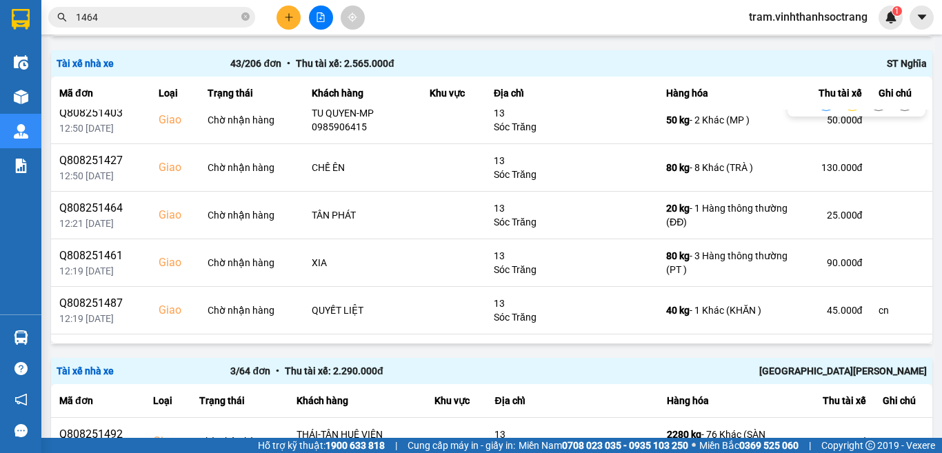
scroll to position [207, 0]
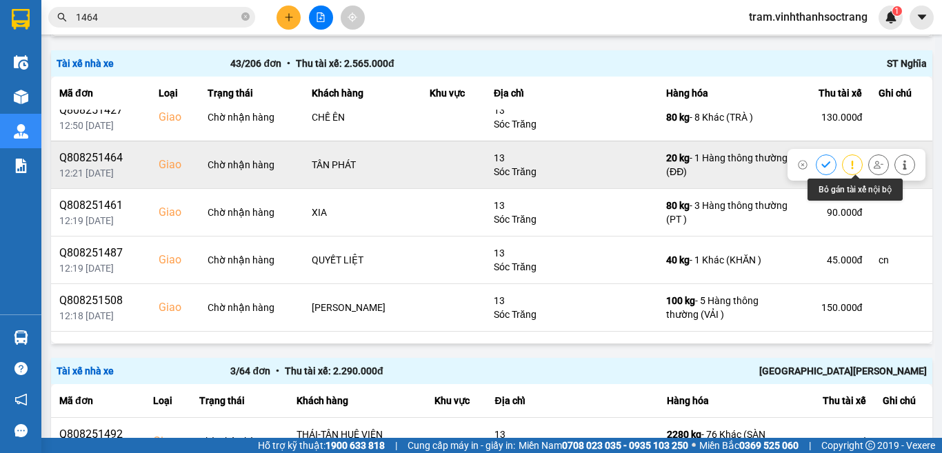
click at [868, 165] on button at bounding box center [877, 164] width 19 height 24
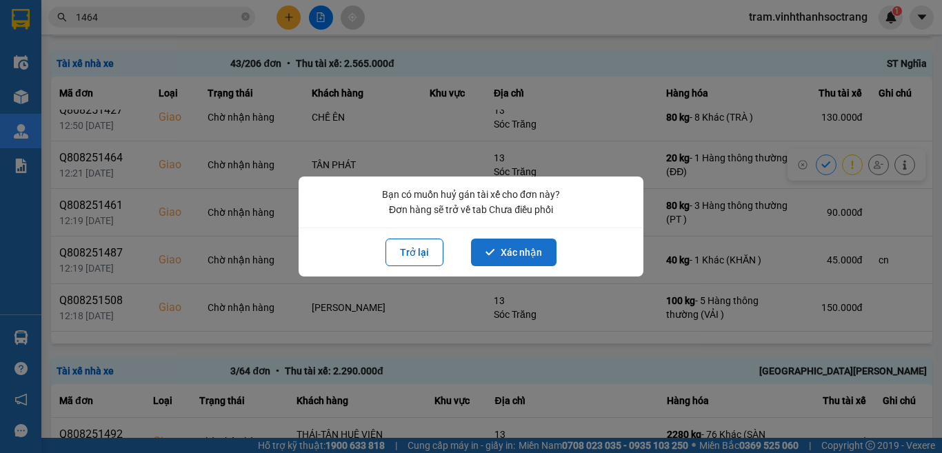
click at [516, 262] on button "Xác nhận" at bounding box center [513, 252] width 85 height 28
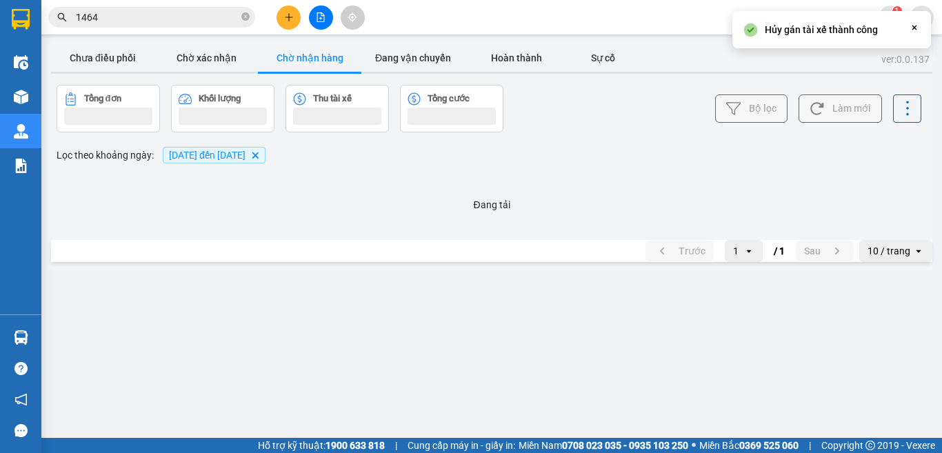
scroll to position [0, 0]
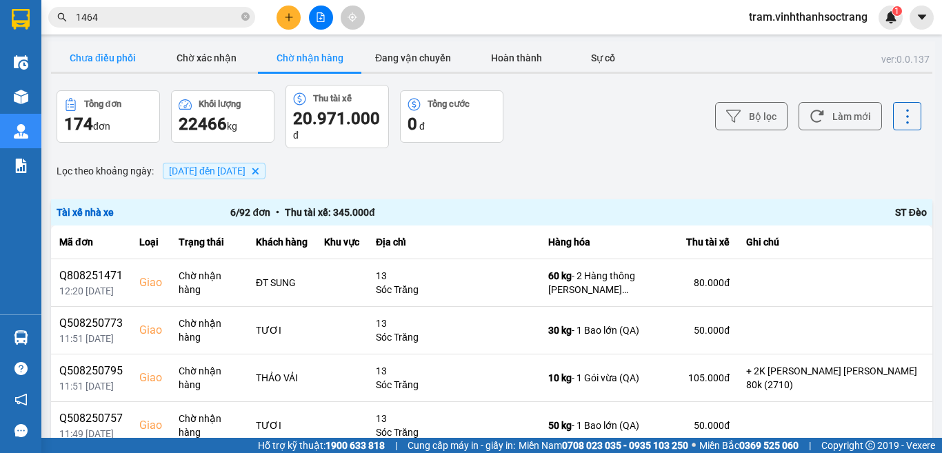
click at [101, 57] on button "Chưa điều phối" at bounding box center [102, 58] width 103 height 28
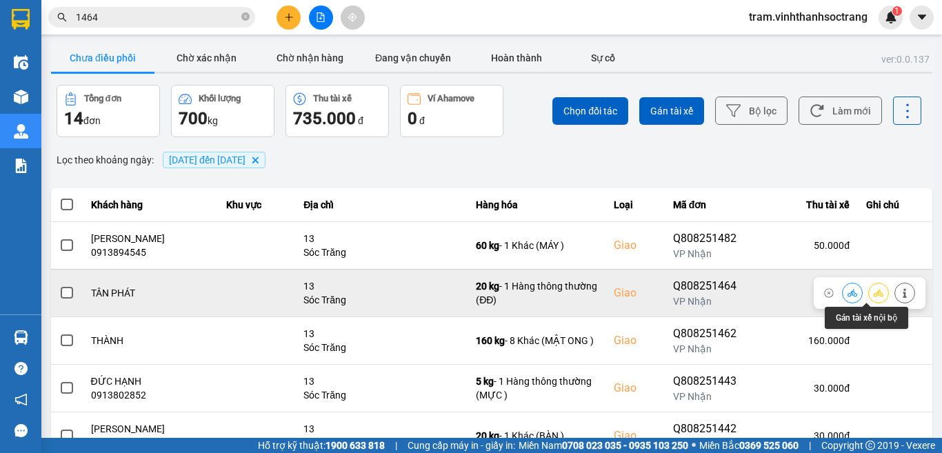
click at [873, 292] on icon at bounding box center [878, 293] width 10 height 8
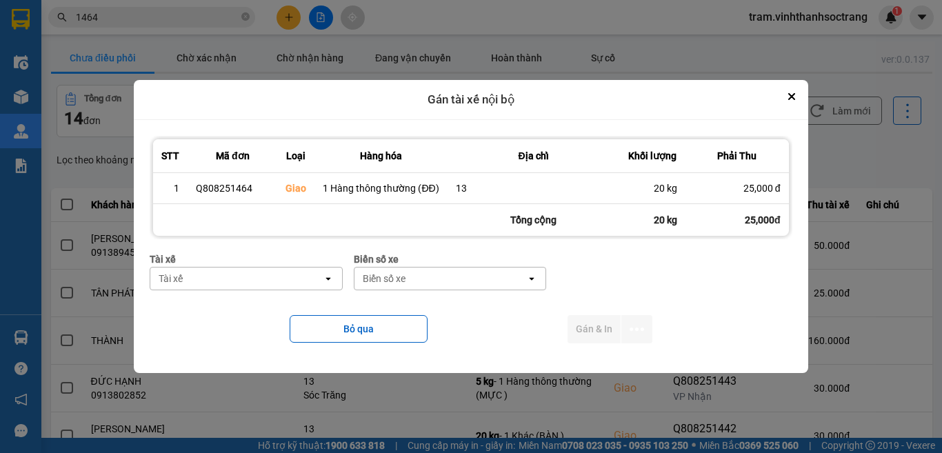
click at [300, 276] on div "Tài xế" at bounding box center [236, 278] width 172 height 22
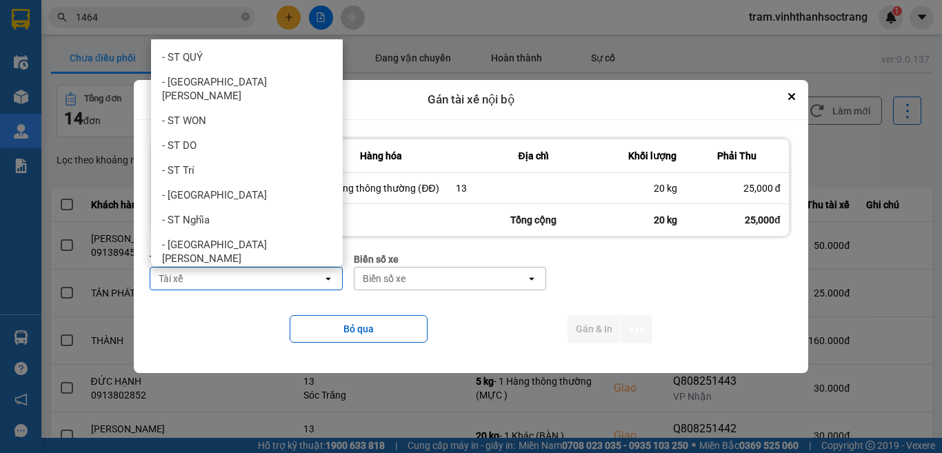
click at [288, 271] on div "- ST Đèo" at bounding box center [247, 283] width 192 height 25
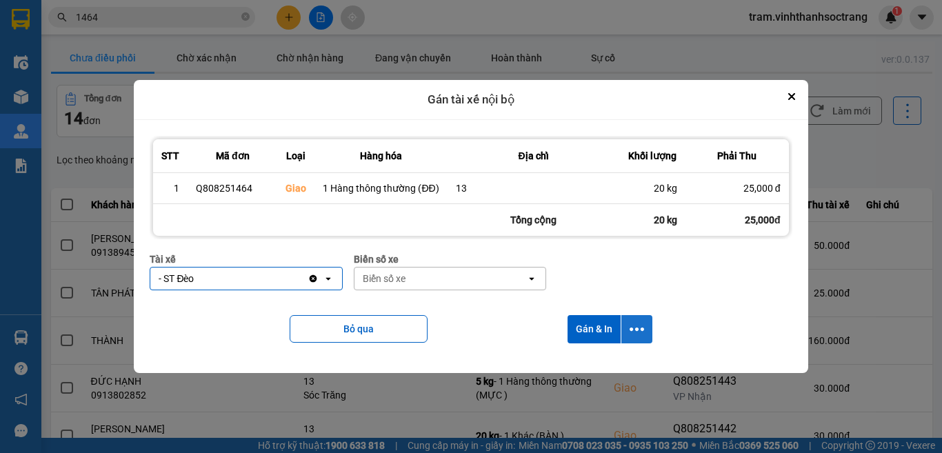
click at [635, 330] on icon "dialog" at bounding box center [636, 328] width 14 height 3
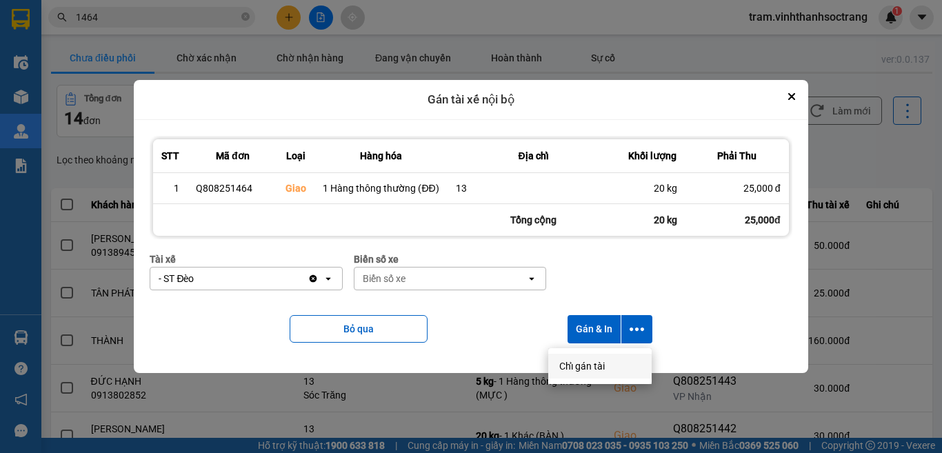
click at [589, 368] on span "Chỉ gán tài" at bounding box center [581, 366] width 45 height 14
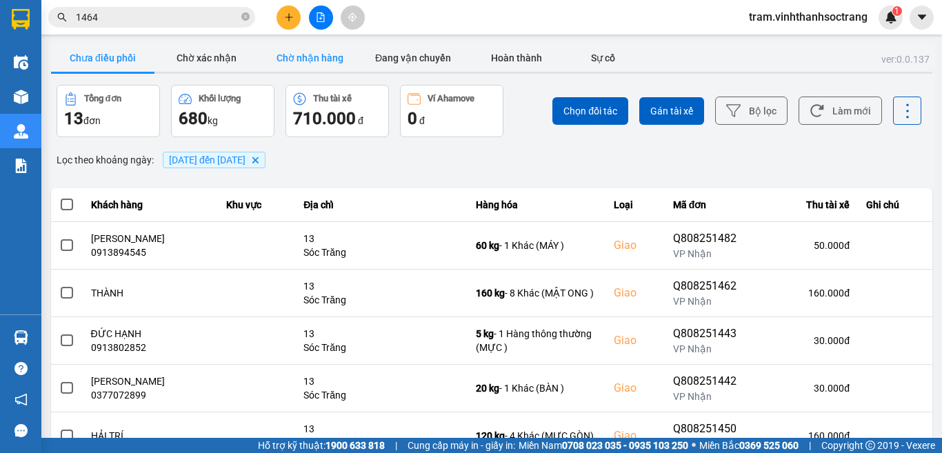
click at [316, 63] on button "Chờ nhận hàng" at bounding box center [309, 58] width 103 height 28
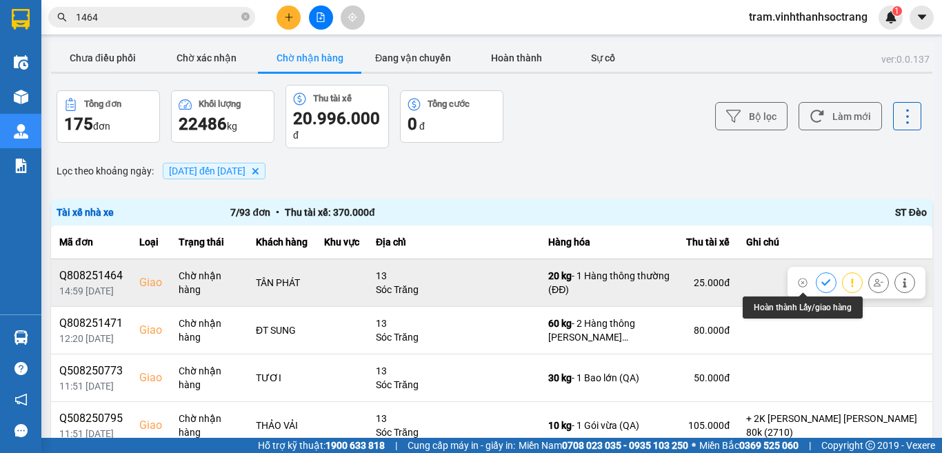
click at [816, 281] on button at bounding box center [825, 282] width 19 height 24
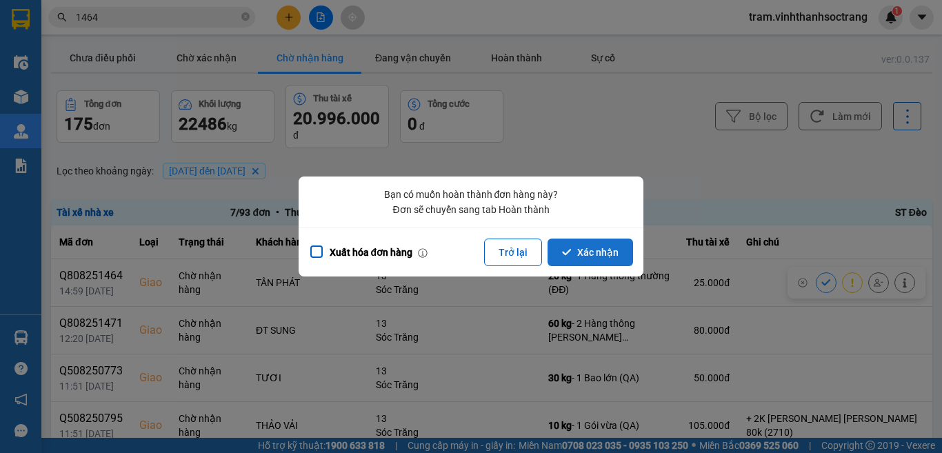
click at [611, 263] on button "Xác nhận" at bounding box center [589, 252] width 85 height 28
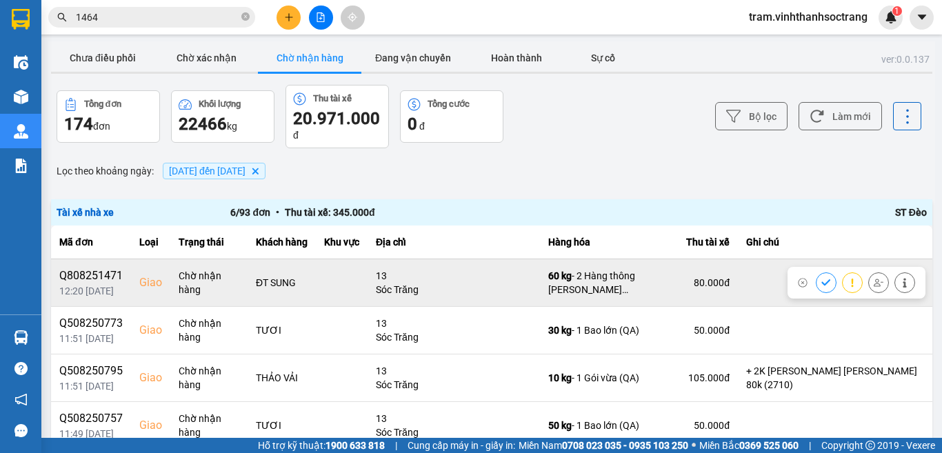
click at [821, 282] on icon at bounding box center [826, 283] width 10 height 10
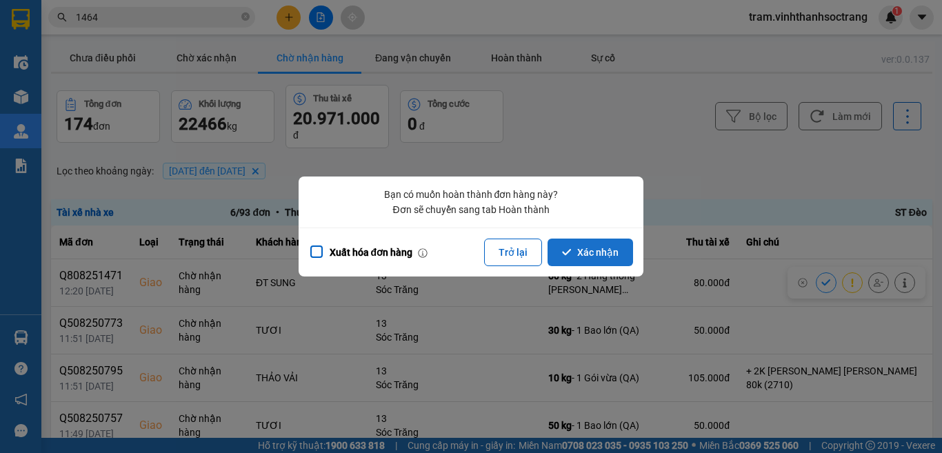
click at [587, 250] on button "Xác nhận" at bounding box center [589, 252] width 85 height 28
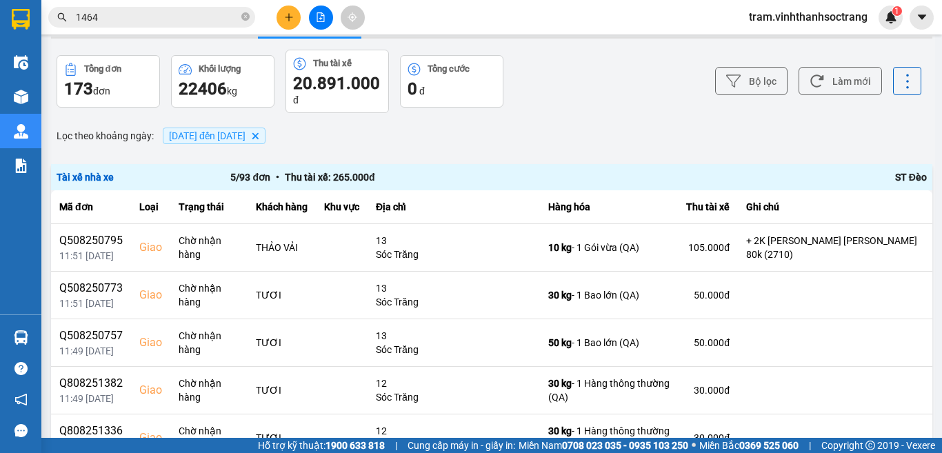
scroll to position [69, 0]
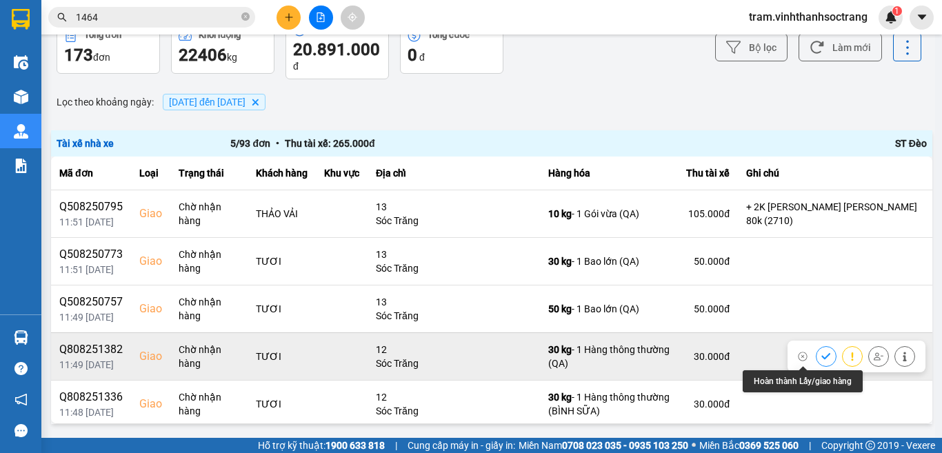
click at [821, 353] on icon at bounding box center [826, 357] width 10 height 10
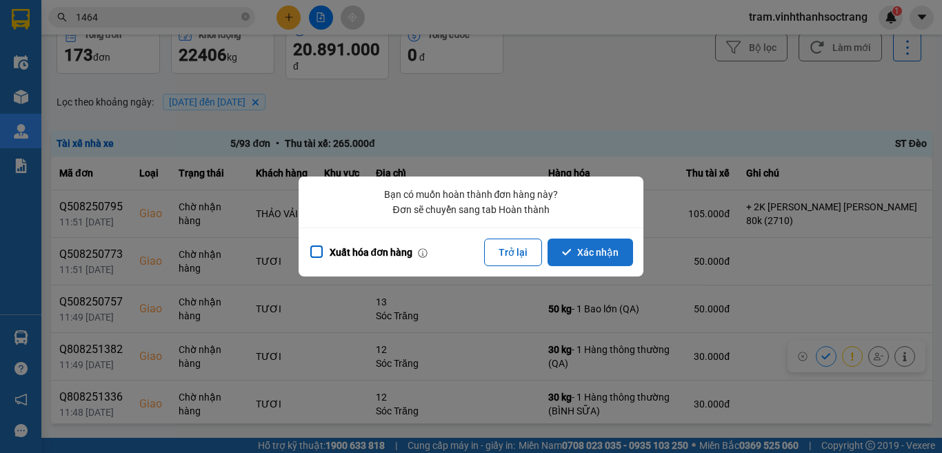
click at [593, 242] on button "Xác nhận" at bounding box center [589, 252] width 85 height 28
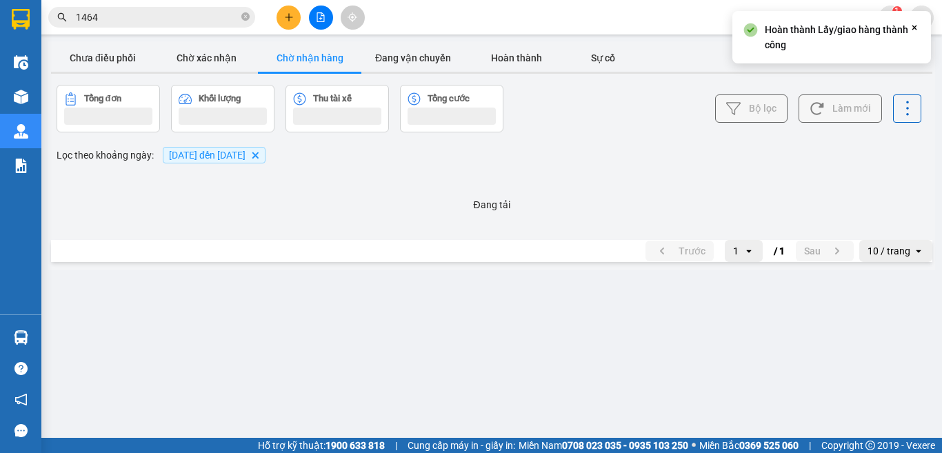
scroll to position [0, 0]
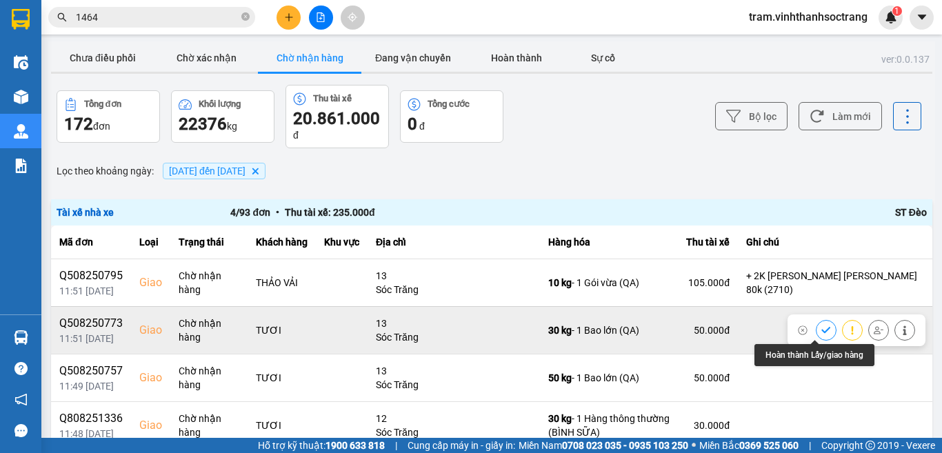
click at [821, 333] on icon at bounding box center [826, 330] width 10 height 10
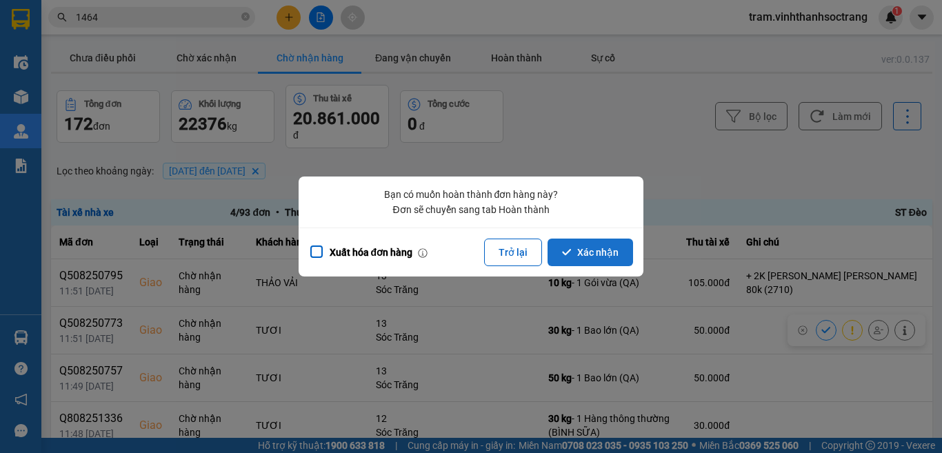
click at [590, 252] on button "Xác nhận" at bounding box center [589, 252] width 85 height 28
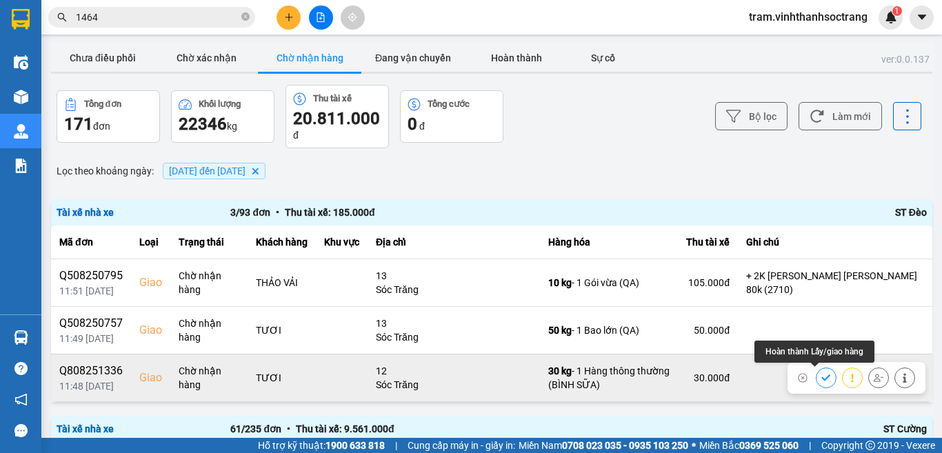
click at [821, 378] on icon at bounding box center [825, 377] width 9 height 6
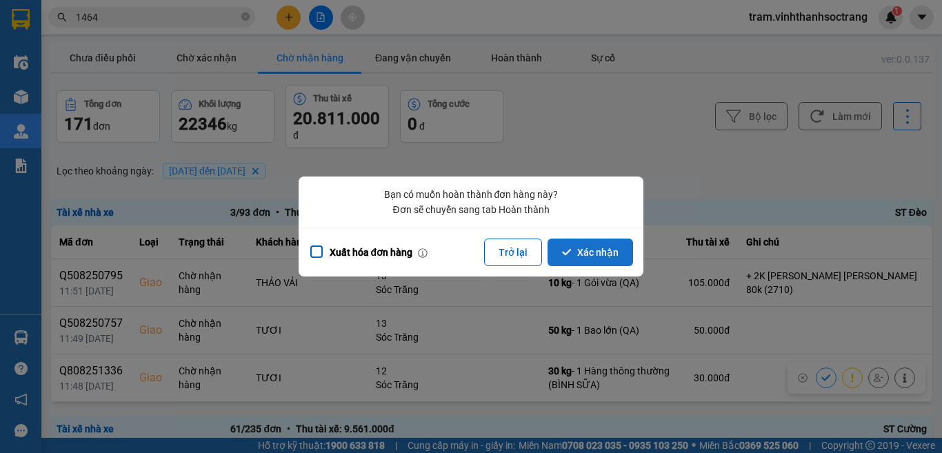
click at [570, 244] on button "Xác nhận" at bounding box center [589, 252] width 85 height 28
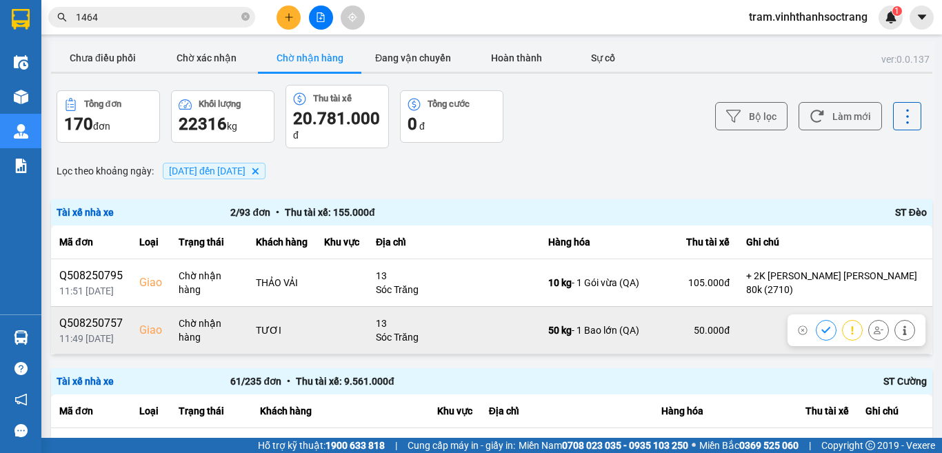
click at [821, 329] on icon at bounding box center [825, 330] width 9 height 6
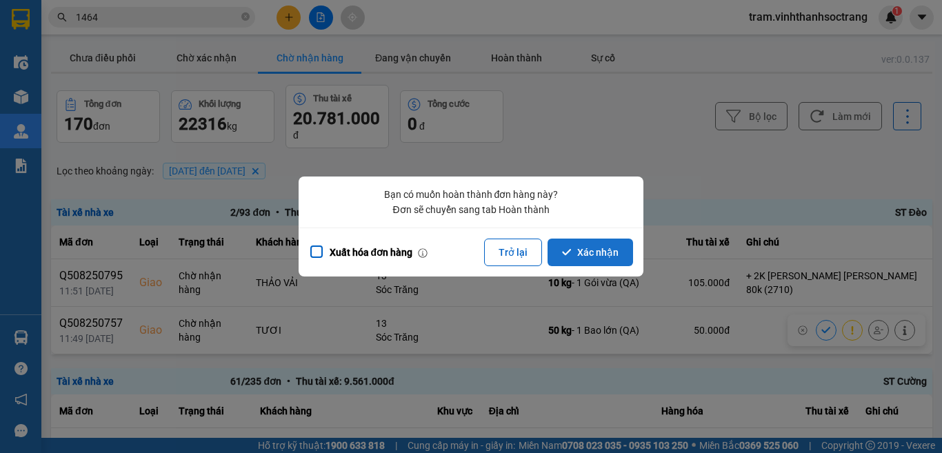
click at [576, 252] on button "Xác nhận" at bounding box center [589, 252] width 85 height 28
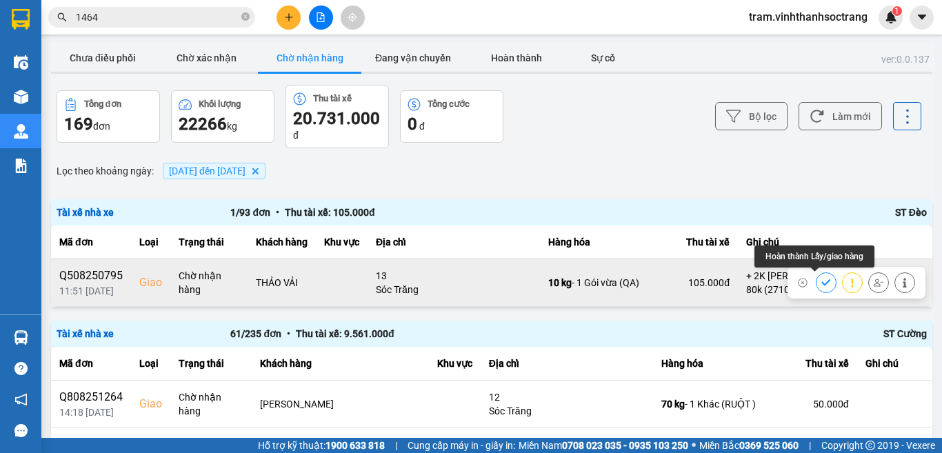
click at [816, 283] on button at bounding box center [825, 282] width 19 height 24
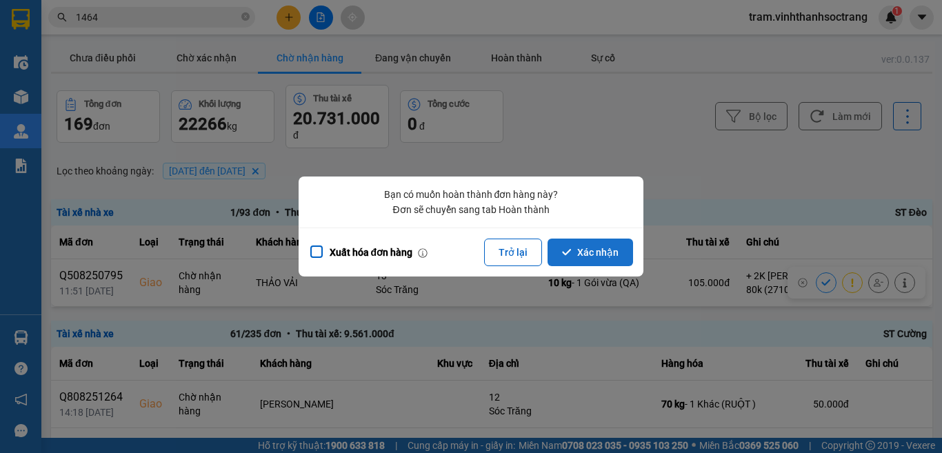
click at [626, 252] on button "Xác nhận" at bounding box center [589, 252] width 85 height 28
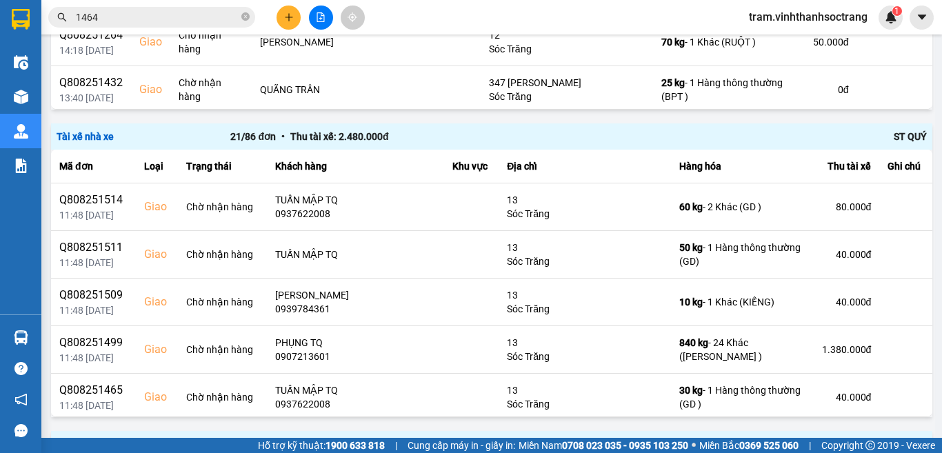
scroll to position [766, 0]
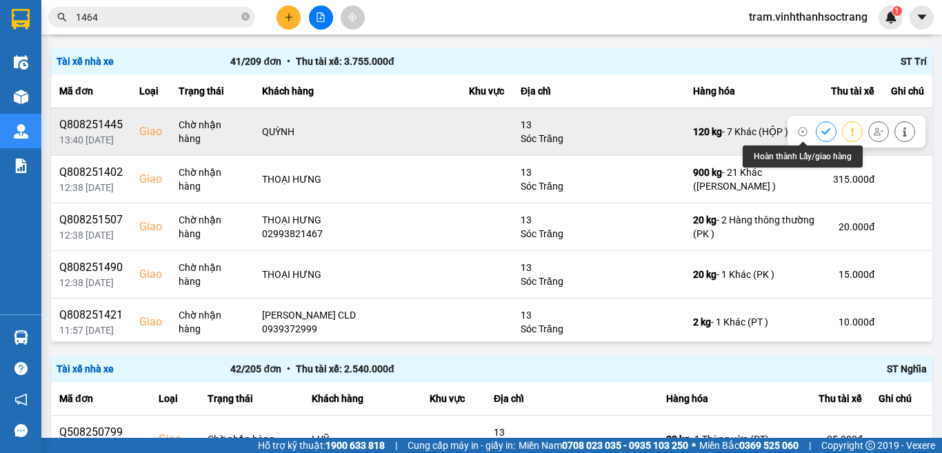
click at [816, 131] on button at bounding box center [825, 131] width 19 height 24
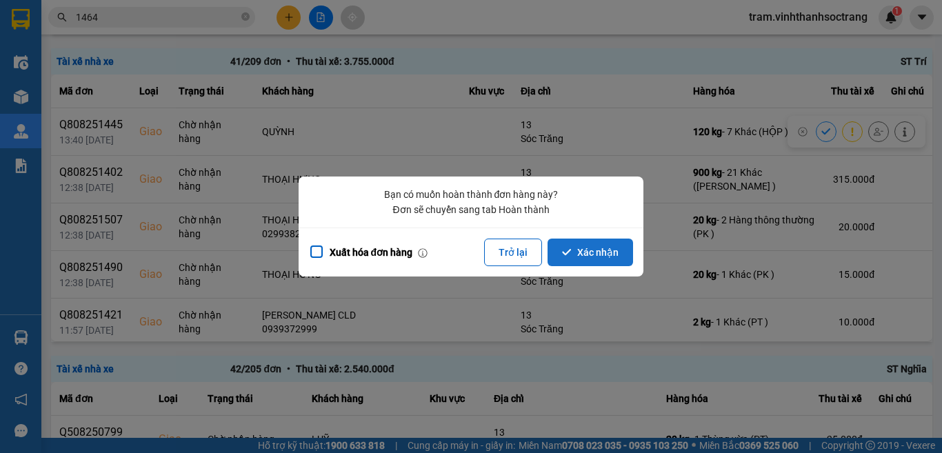
click at [587, 246] on button "Xác nhận" at bounding box center [589, 252] width 85 height 28
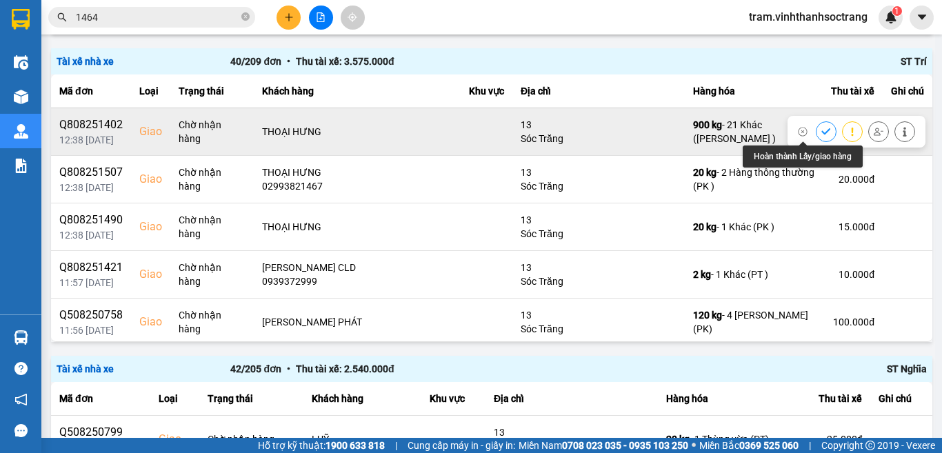
click at [821, 129] on icon at bounding box center [826, 132] width 10 height 10
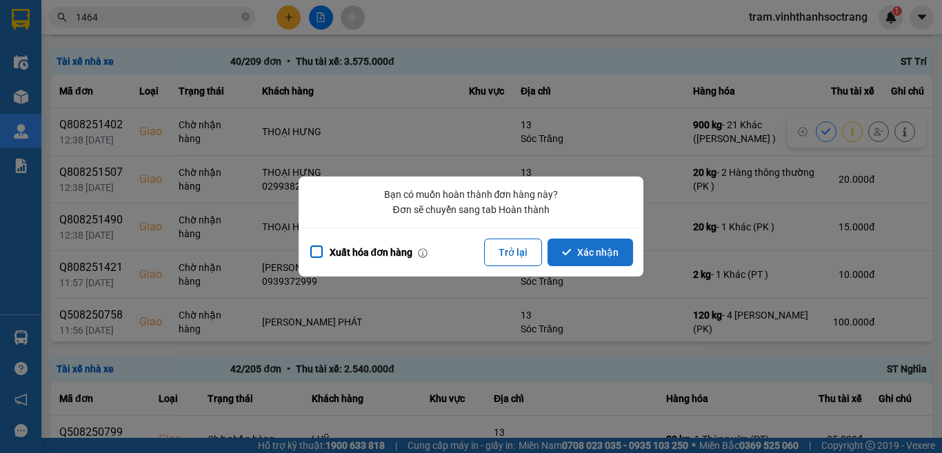
click at [614, 246] on button "Xác nhận" at bounding box center [589, 252] width 85 height 28
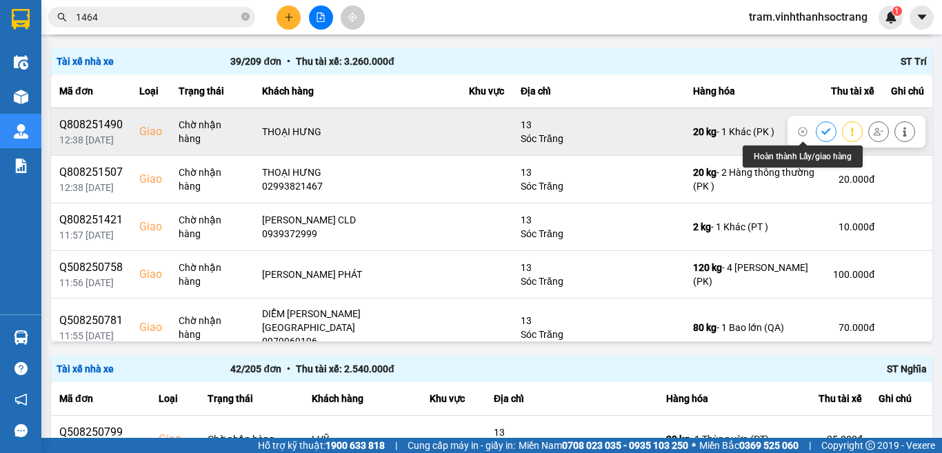
click at [816, 135] on button at bounding box center [825, 131] width 19 height 24
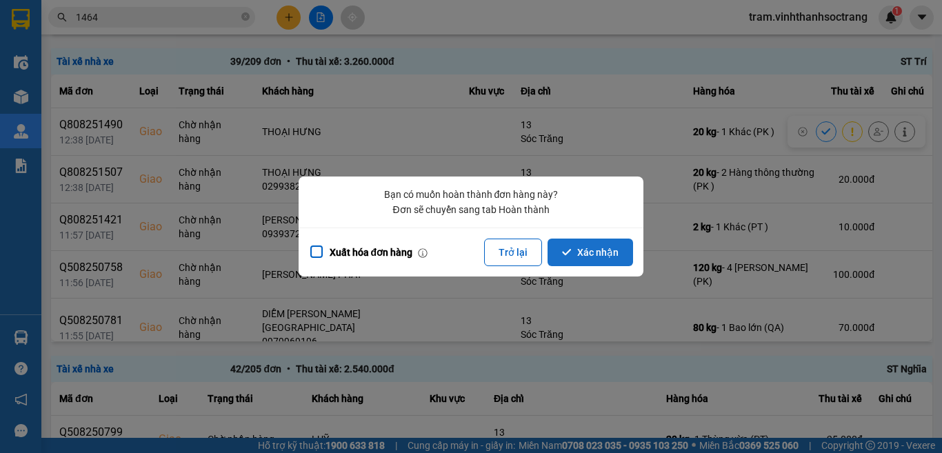
click at [609, 249] on button "Xác nhận" at bounding box center [589, 252] width 85 height 28
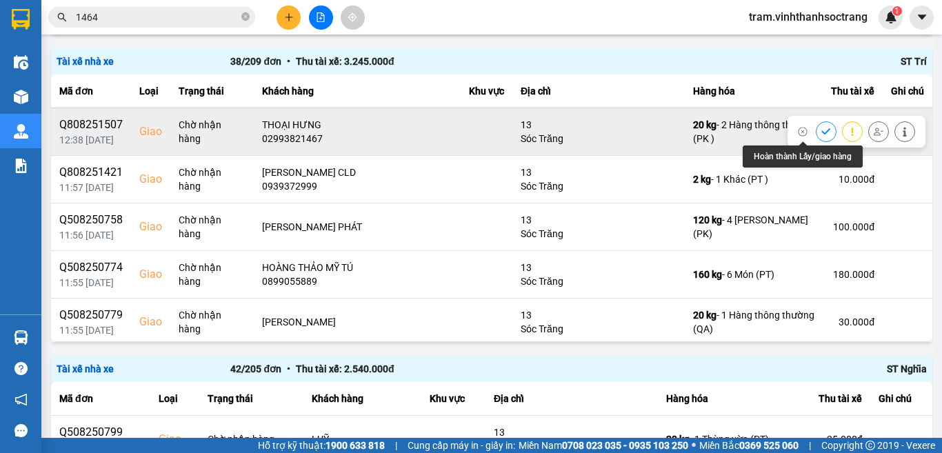
click at [816, 134] on button at bounding box center [825, 131] width 19 height 24
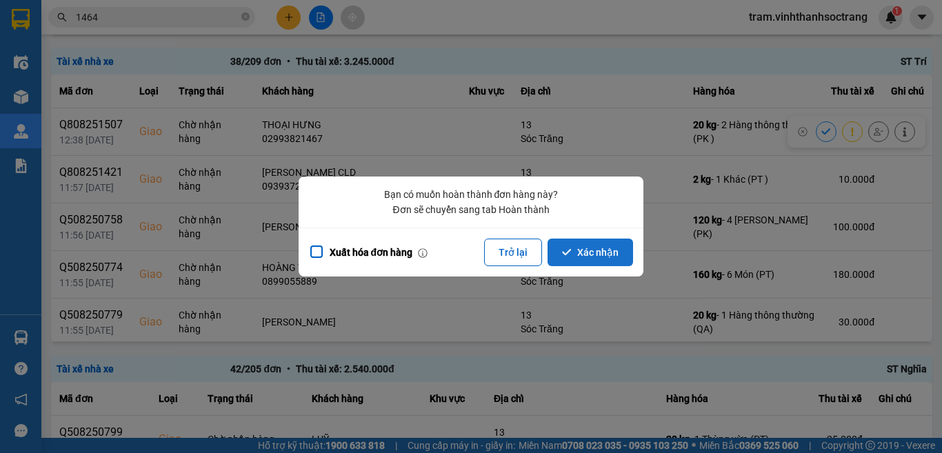
click at [591, 258] on button "Xác nhận" at bounding box center [589, 252] width 85 height 28
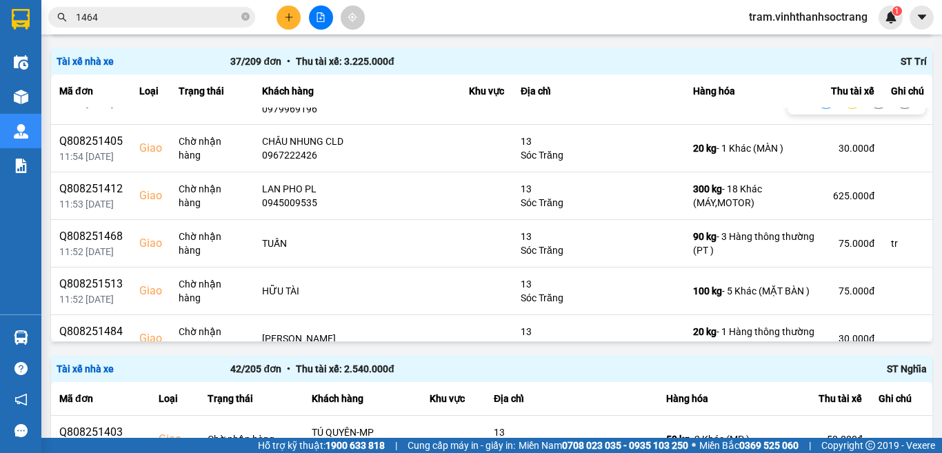
scroll to position [345, 0]
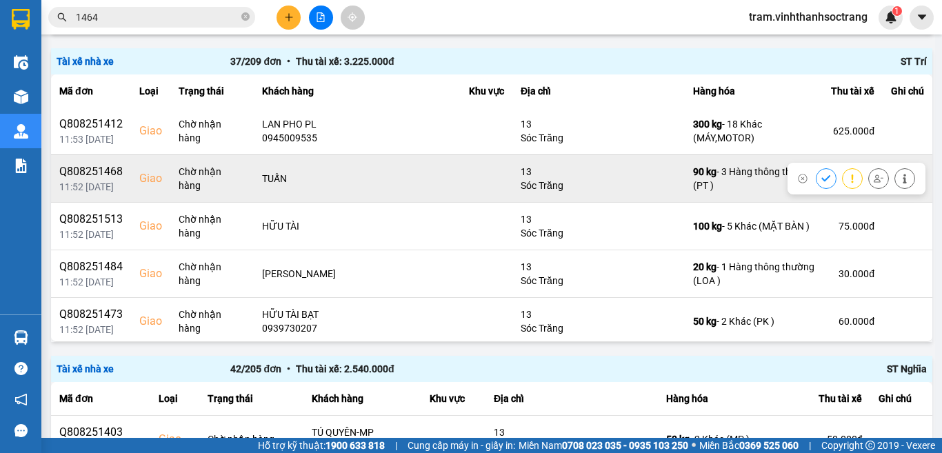
click at [821, 174] on icon at bounding box center [826, 179] width 10 height 10
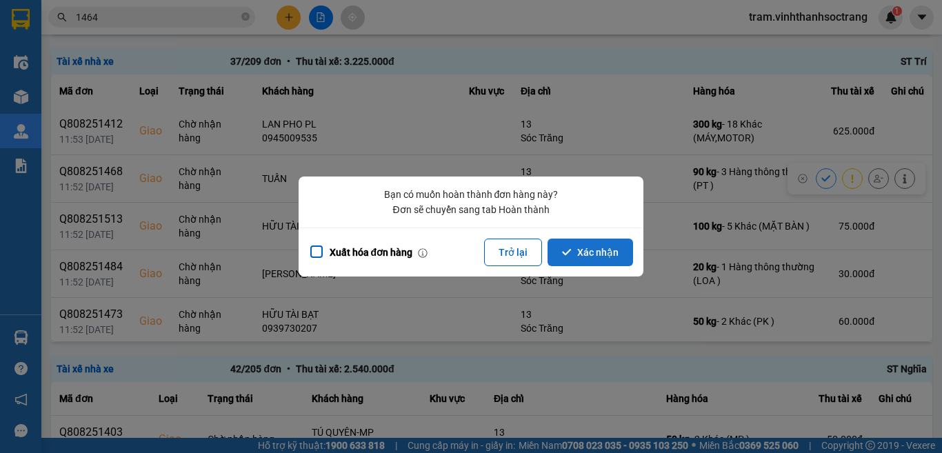
click at [607, 246] on button "Xác nhận" at bounding box center [589, 252] width 85 height 28
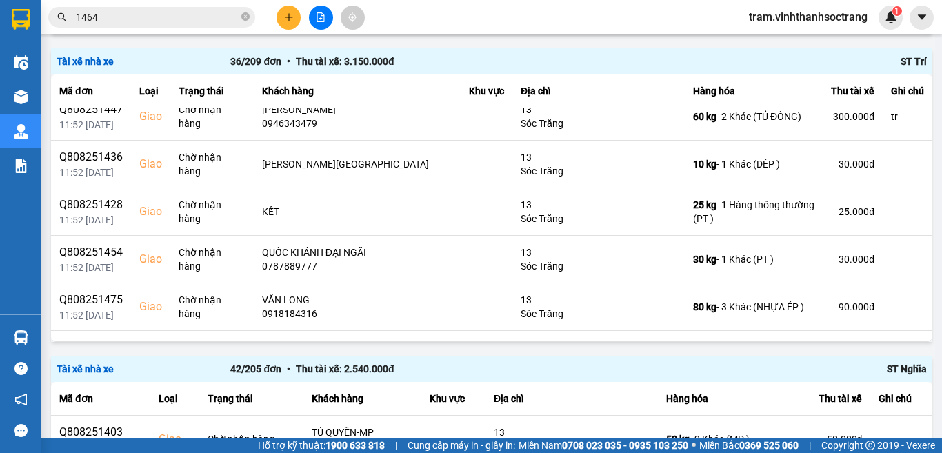
scroll to position [758, 0]
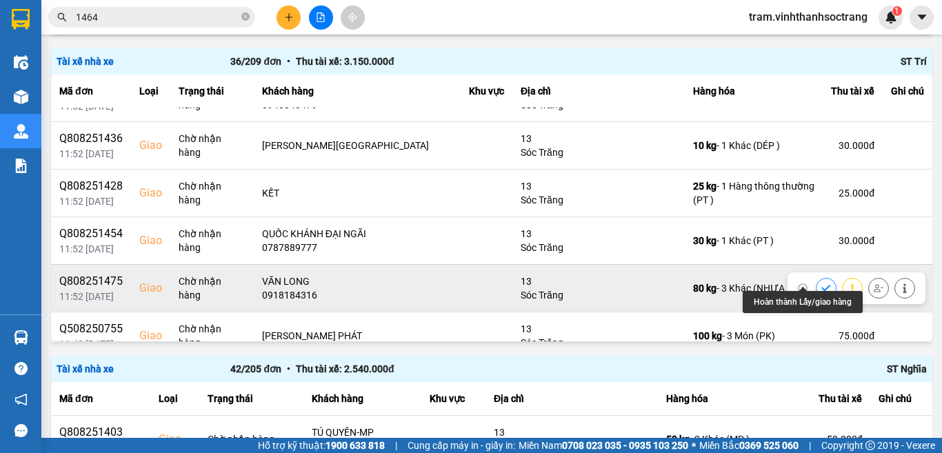
click at [816, 276] on button at bounding box center [825, 288] width 19 height 24
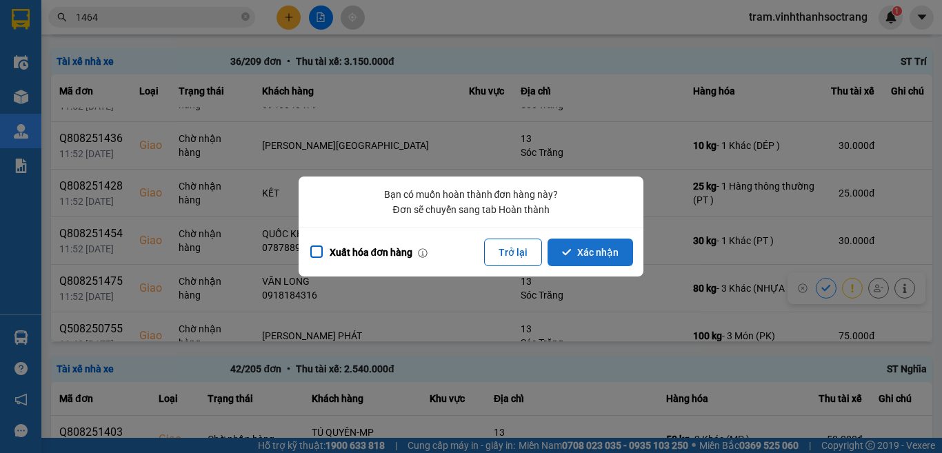
click at [605, 262] on button "Xác nhận" at bounding box center [589, 252] width 85 height 28
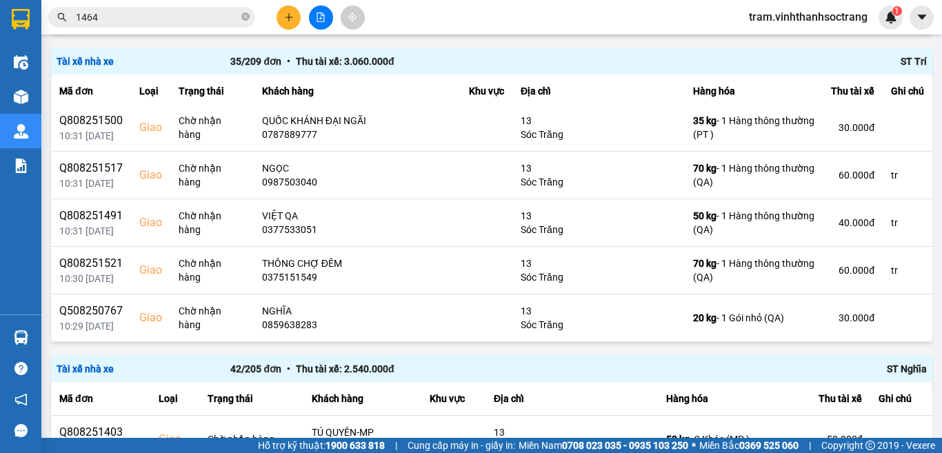
scroll to position [1172, 0]
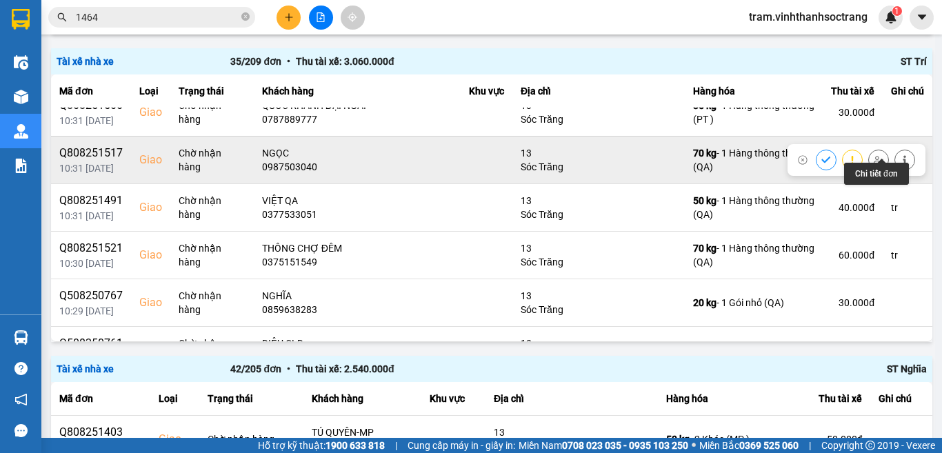
click at [900, 155] on icon at bounding box center [905, 160] width 10 height 10
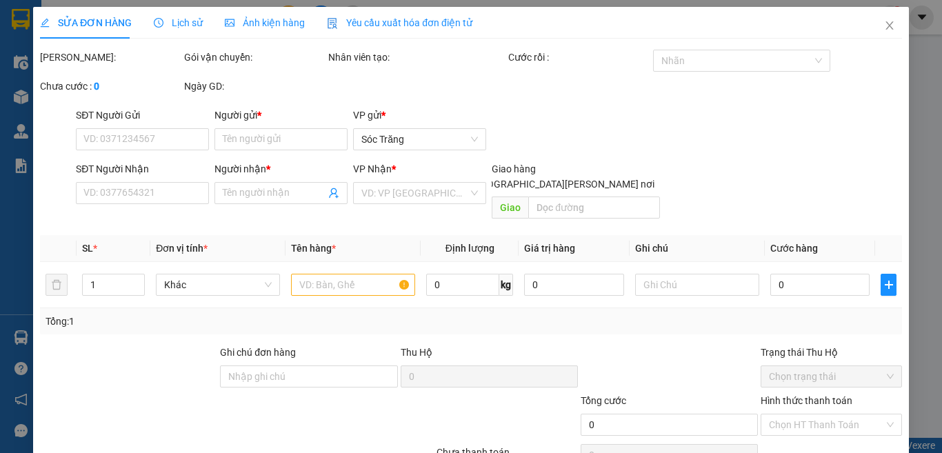
type input "VÂN"
type input "0987503040"
type input "NGỌC"
checkbox input "true"
type input "13"
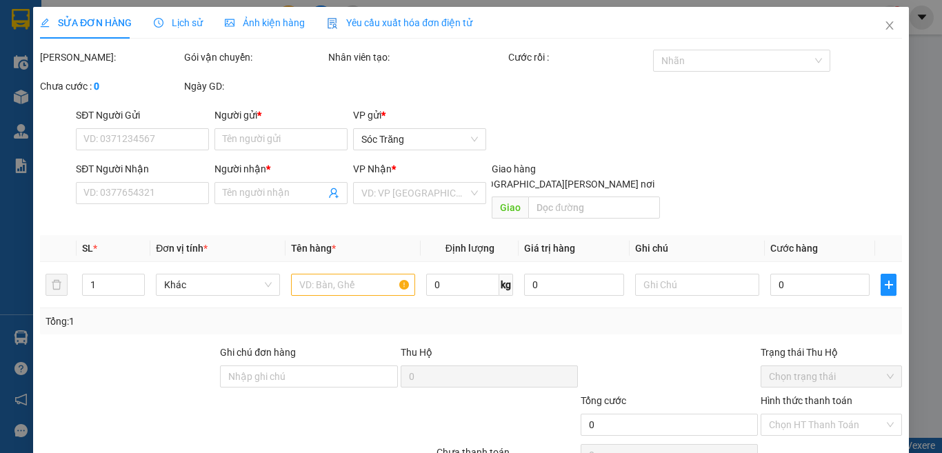
type input "tr"
type input "60.000"
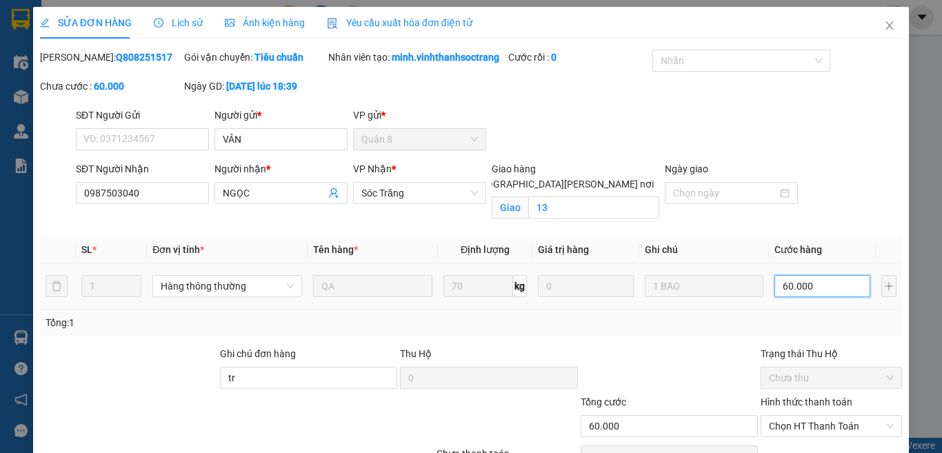
click at [811, 297] on input "60.000" at bounding box center [821, 286] width 95 height 22
type input "5"
type input "50"
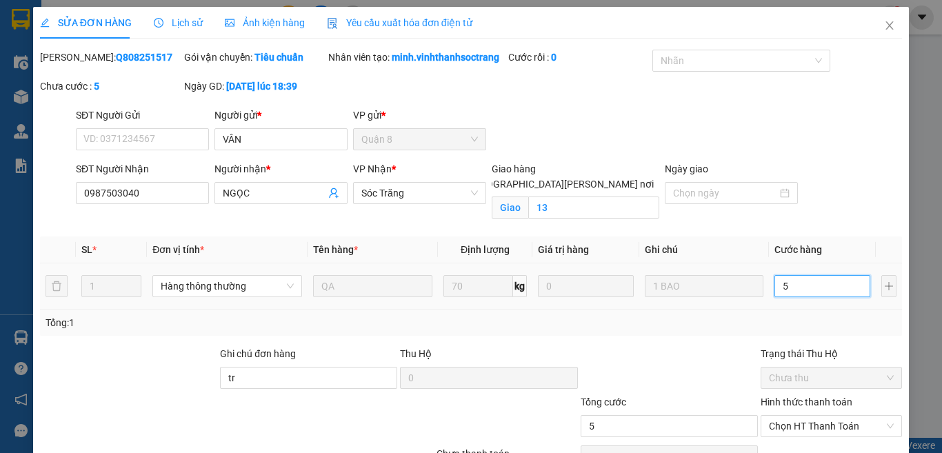
type input "50"
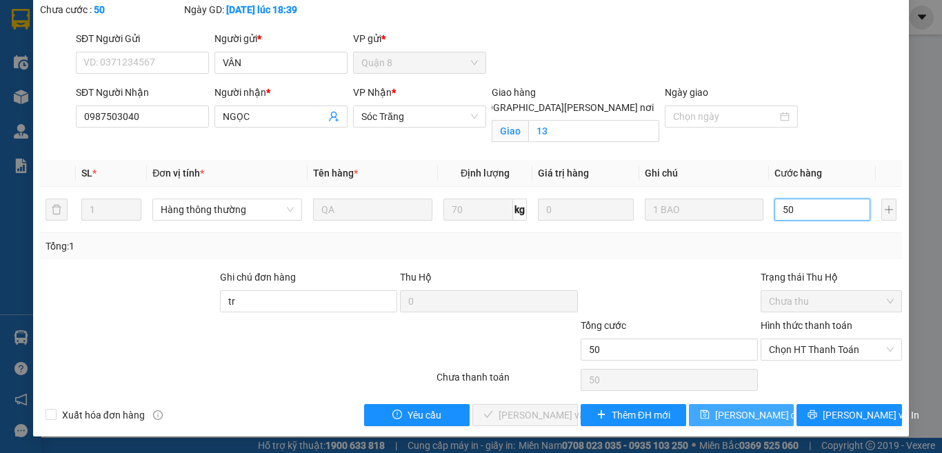
type input "50"
type input "50.000"
click at [738, 411] on span "[PERSON_NAME] thay đổi" at bounding box center [759, 414] width 89 height 15
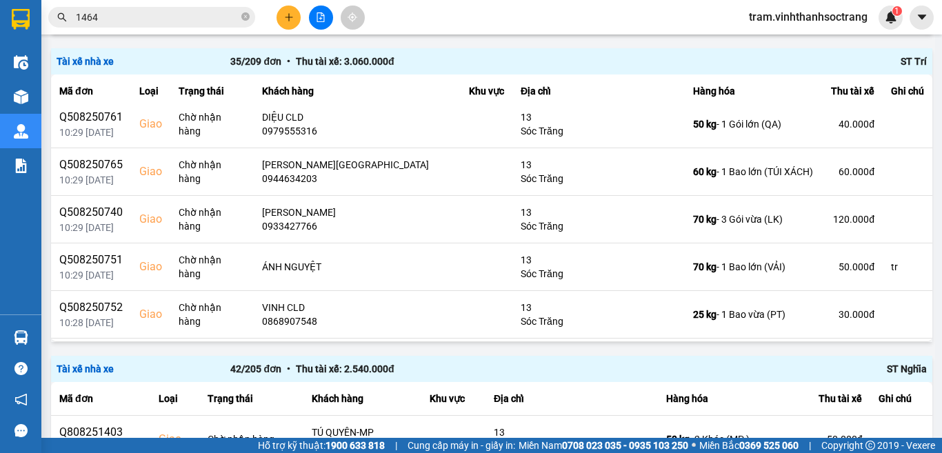
scroll to position [1431, 0]
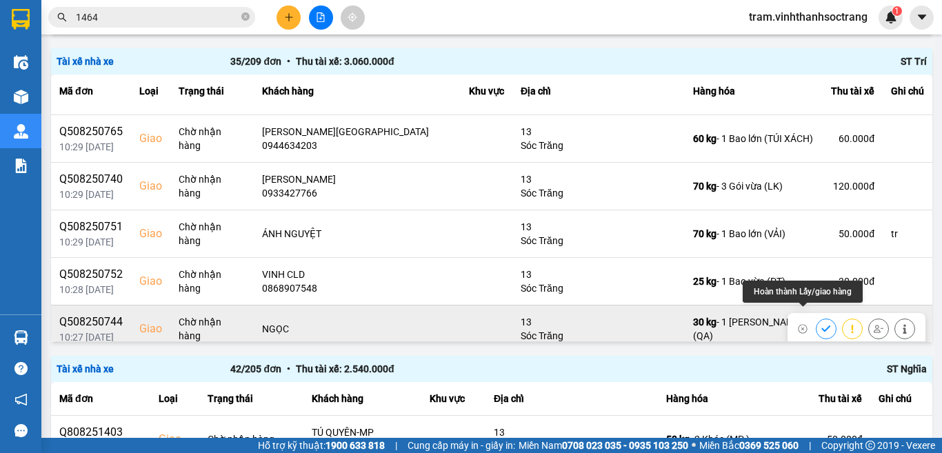
click at [816, 316] on button at bounding box center [825, 328] width 19 height 24
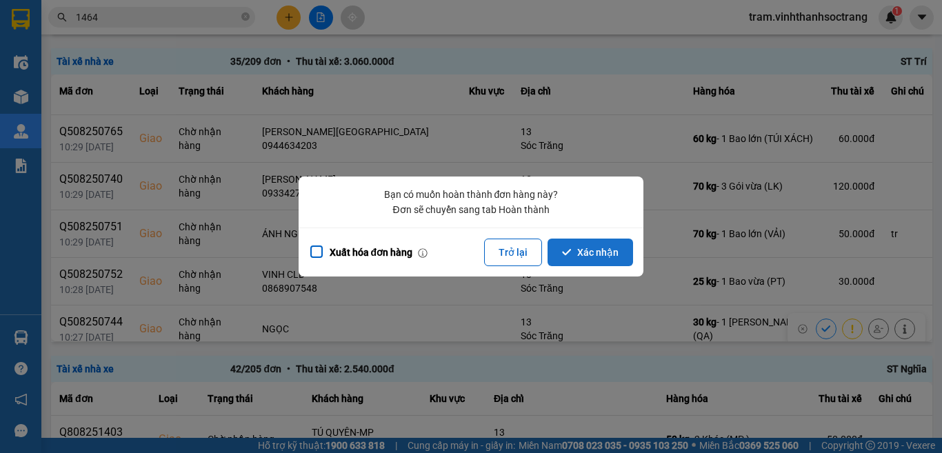
click at [596, 248] on button "Xác nhận" at bounding box center [589, 252] width 85 height 28
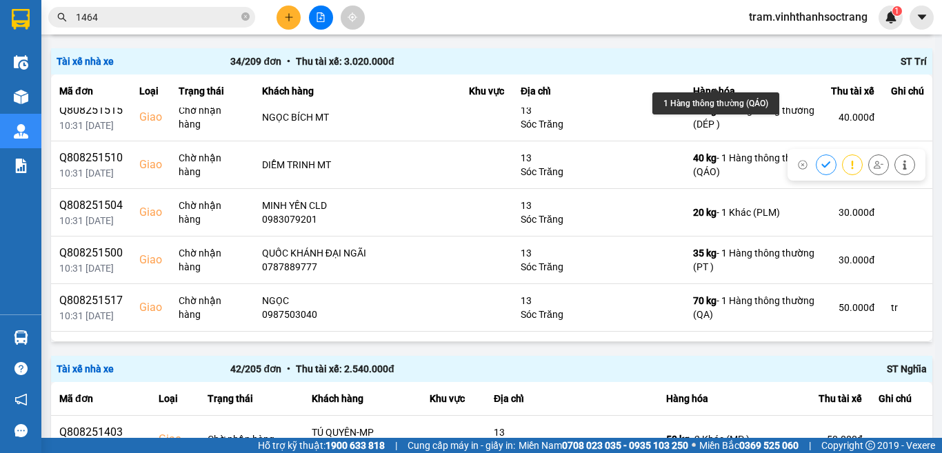
scroll to position [1103, 0]
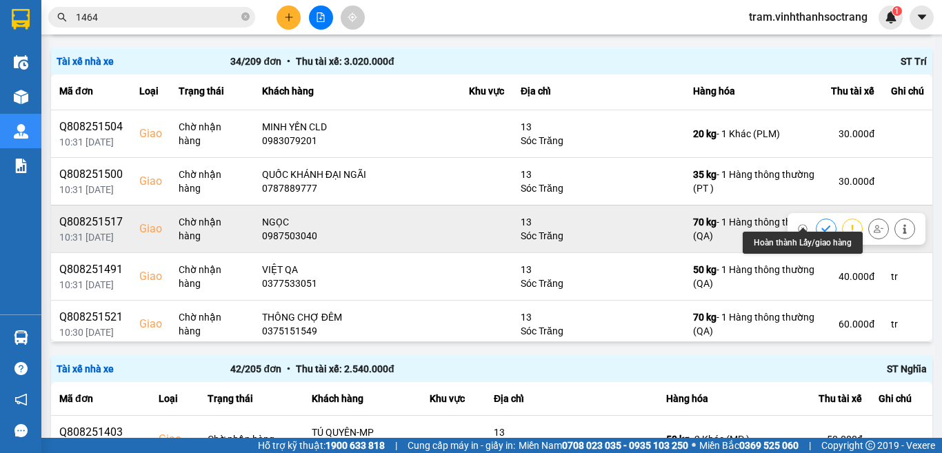
click at [821, 224] on icon at bounding box center [826, 229] width 10 height 10
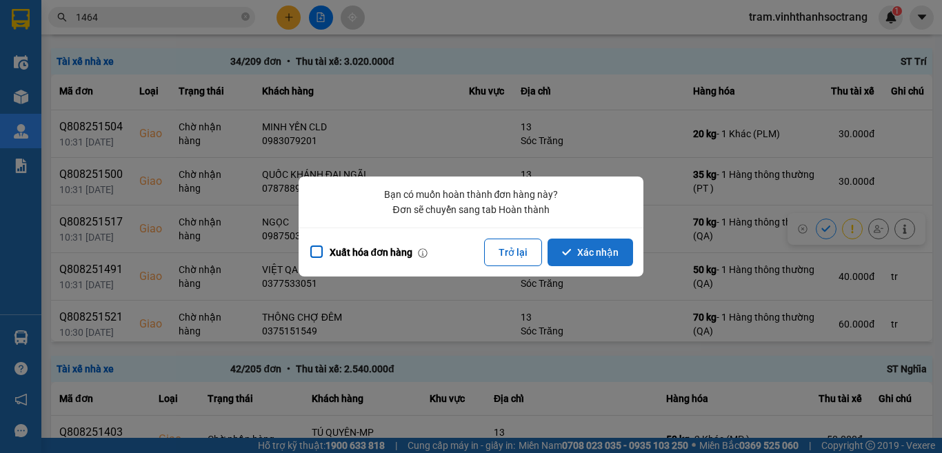
click at [620, 250] on button "Xác nhận" at bounding box center [589, 252] width 85 height 28
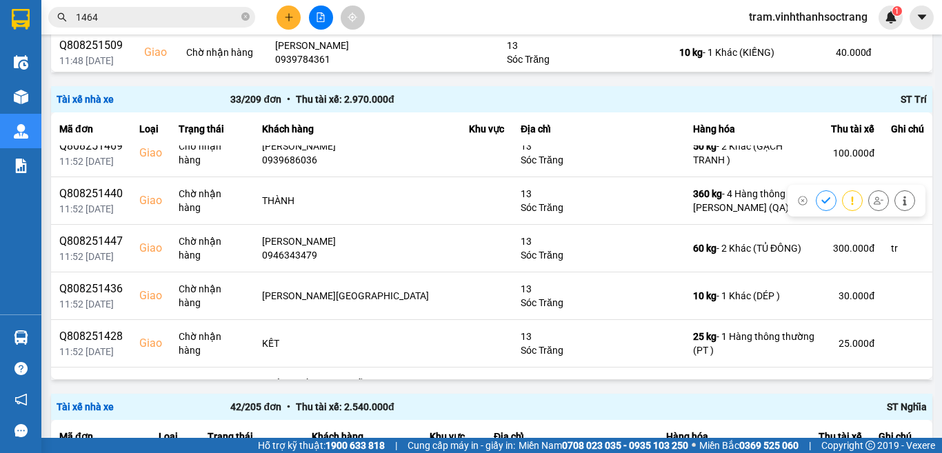
scroll to position [551, 0]
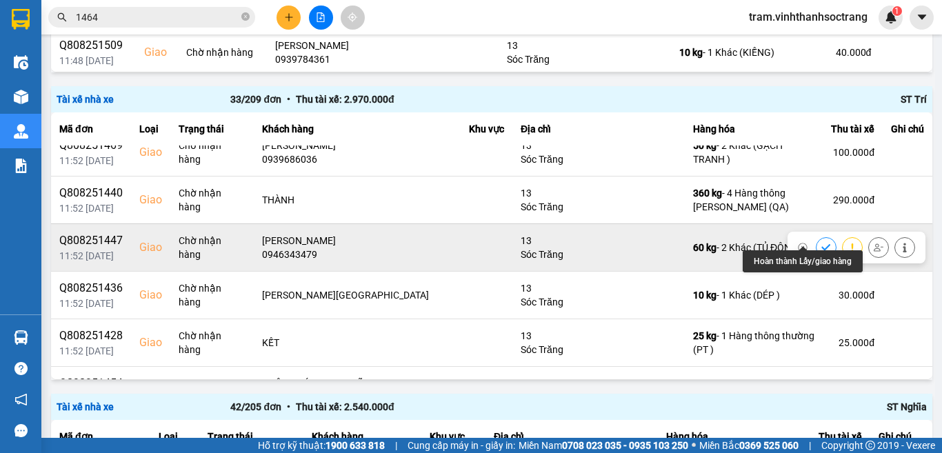
click at [821, 243] on icon at bounding box center [826, 248] width 10 height 10
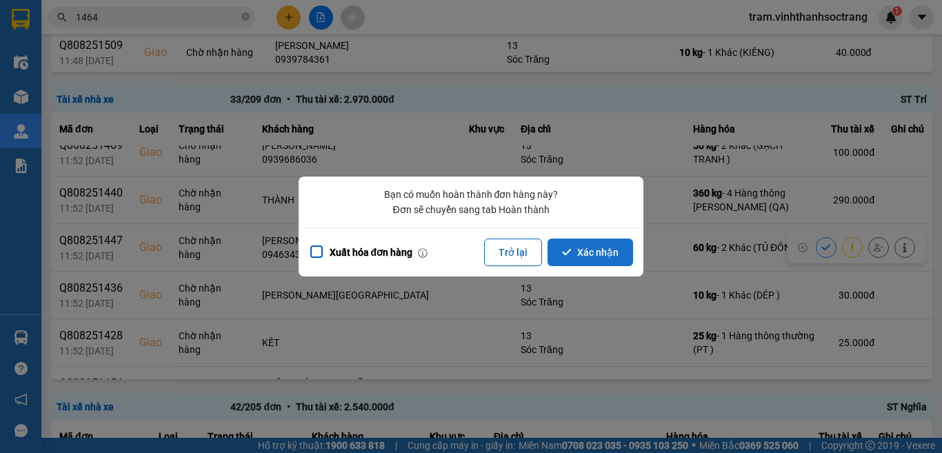
click at [606, 255] on button "Xác nhận" at bounding box center [589, 252] width 85 height 28
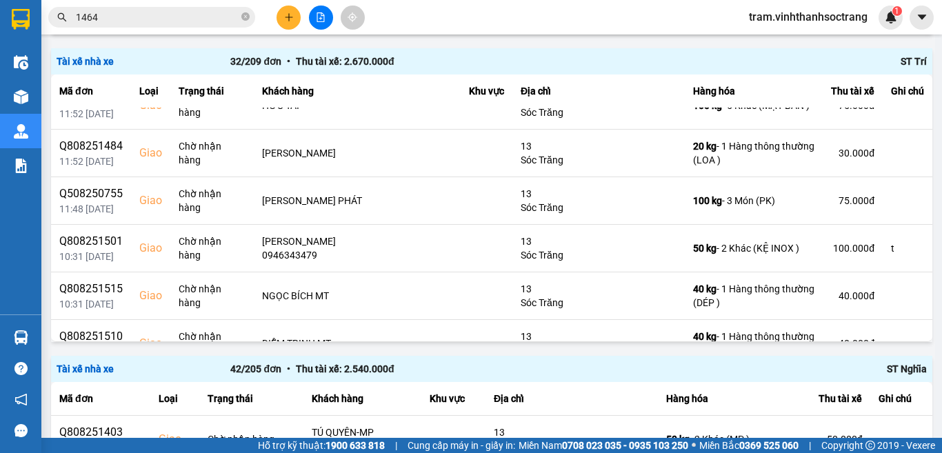
scroll to position [827, 0]
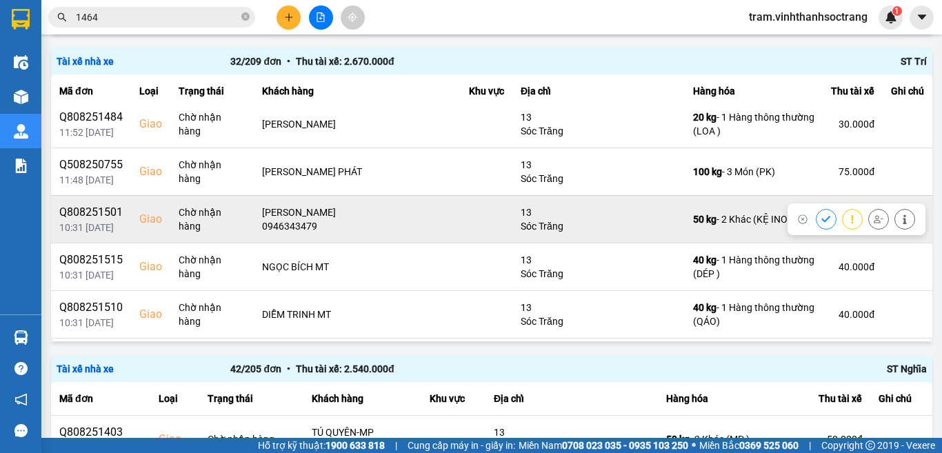
click at [816, 210] on button at bounding box center [825, 219] width 19 height 24
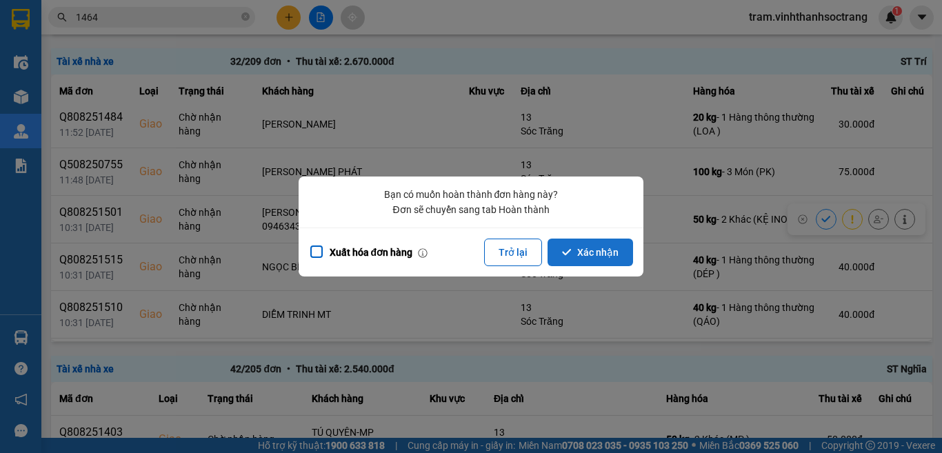
click at [624, 250] on button "Xác nhận" at bounding box center [589, 252] width 85 height 28
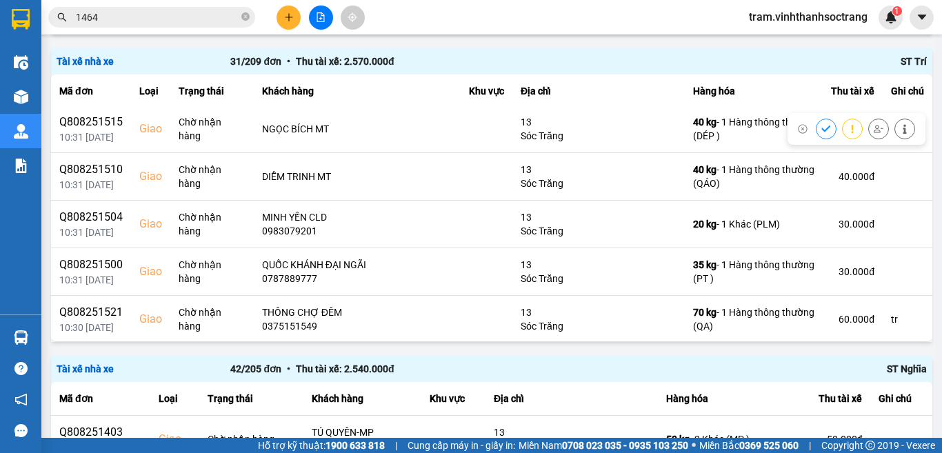
scroll to position [1034, 0]
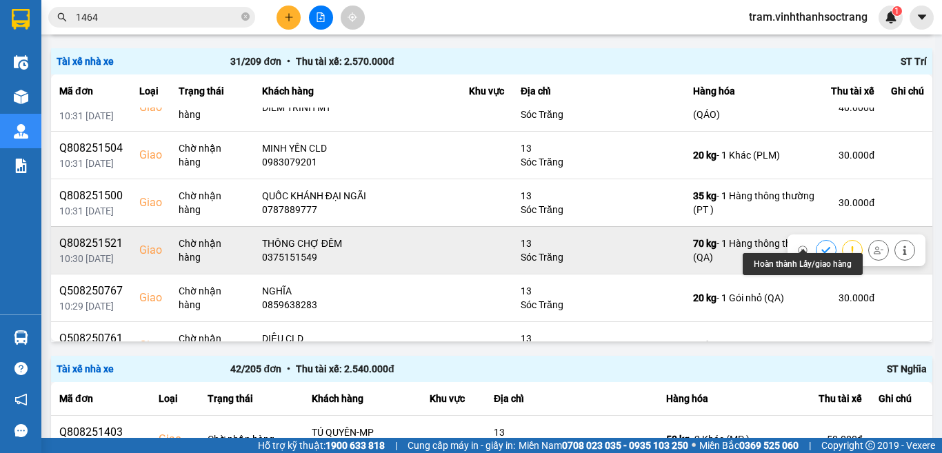
click at [816, 241] on button at bounding box center [825, 250] width 19 height 24
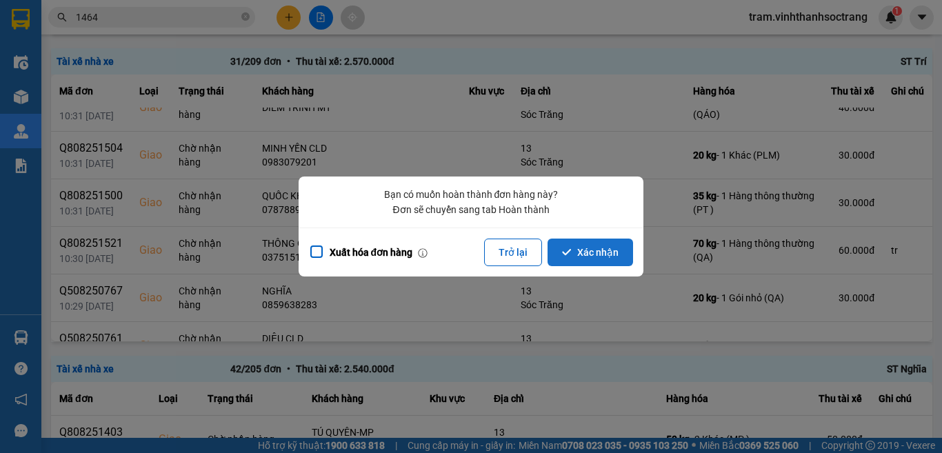
click at [616, 252] on button "Xác nhận" at bounding box center [589, 252] width 85 height 28
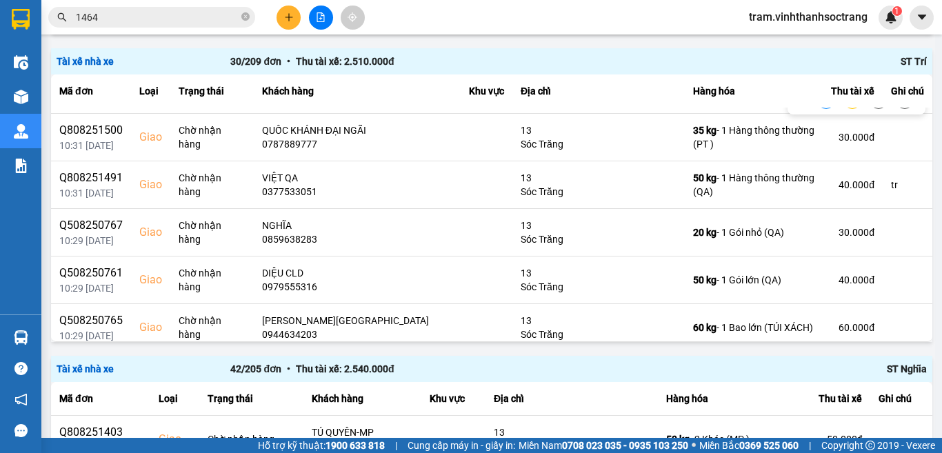
scroll to position [1103, 0]
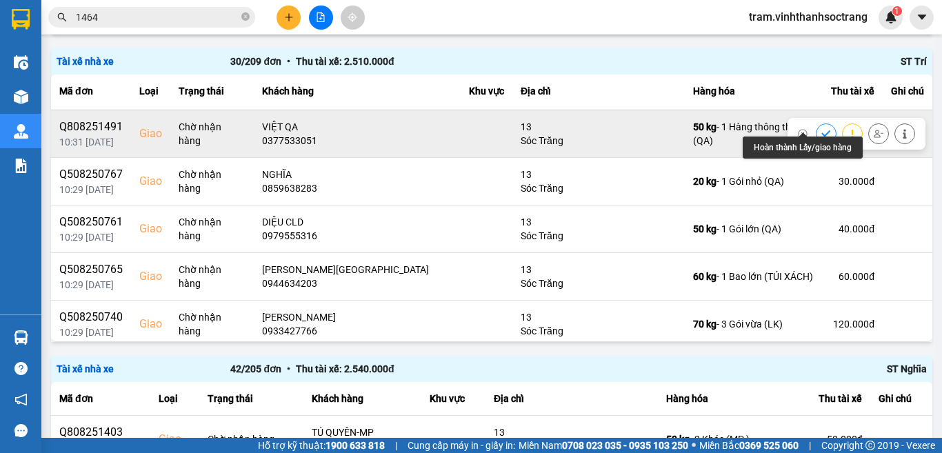
click at [821, 129] on icon at bounding box center [826, 134] width 10 height 10
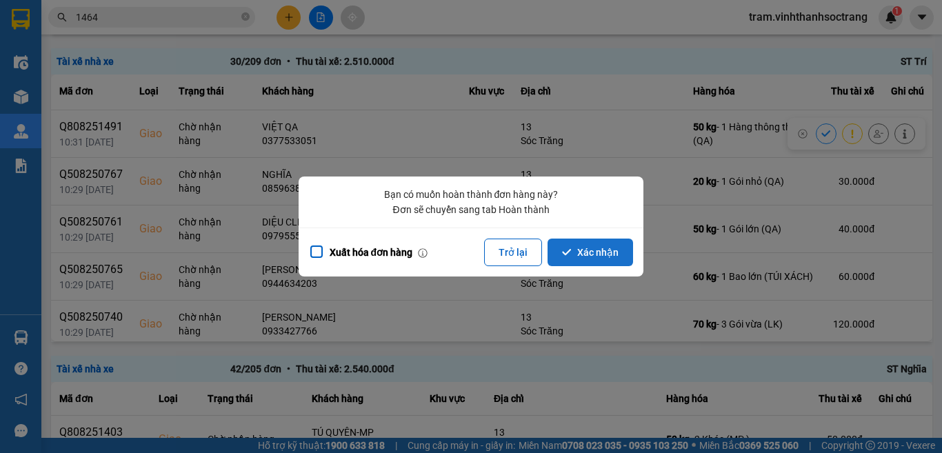
click at [607, 254] on button "Xác nhận" at bounding box center [589, 252] width 85 height 28
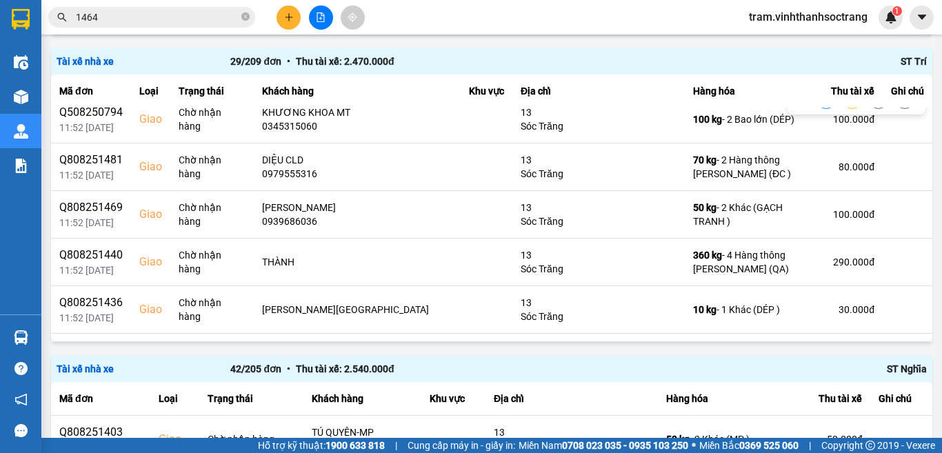
scroll to position [482, 0]
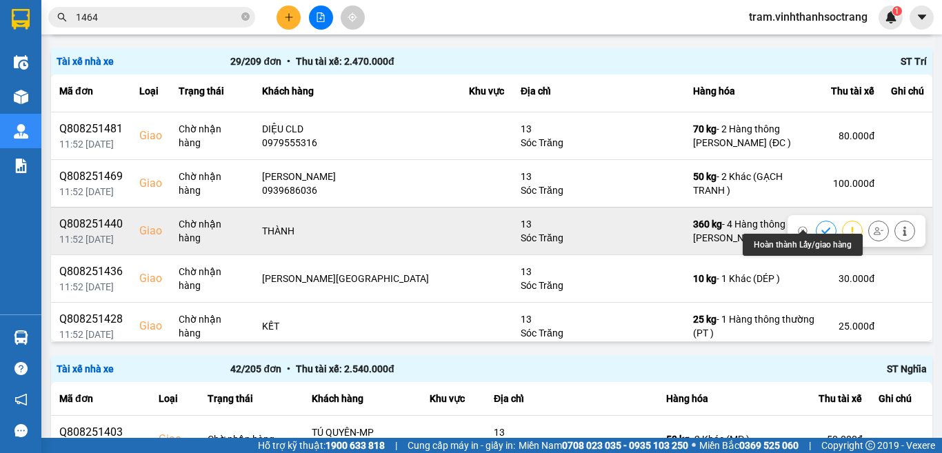
click at [821, 227] on icon at bounding box center [825, 230] width 9 height 6
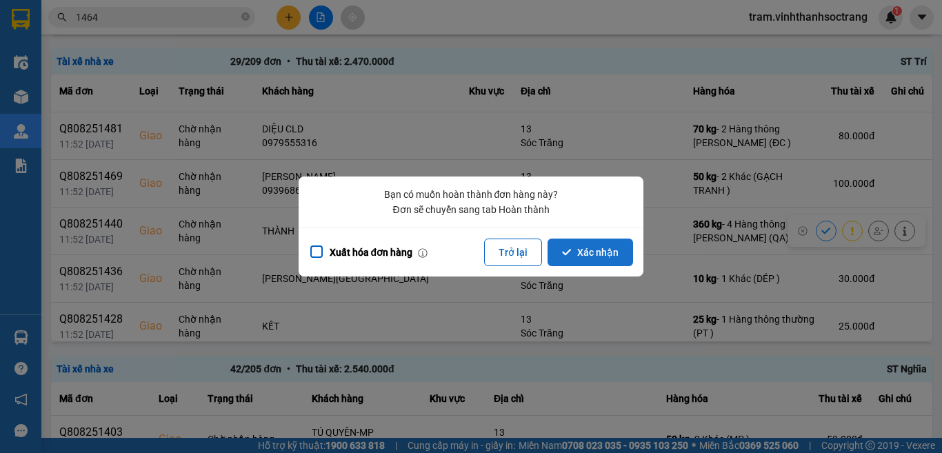
click at [616, 252] on button "Xác nhận" at bounding box center [589, 252] width 85 height 28
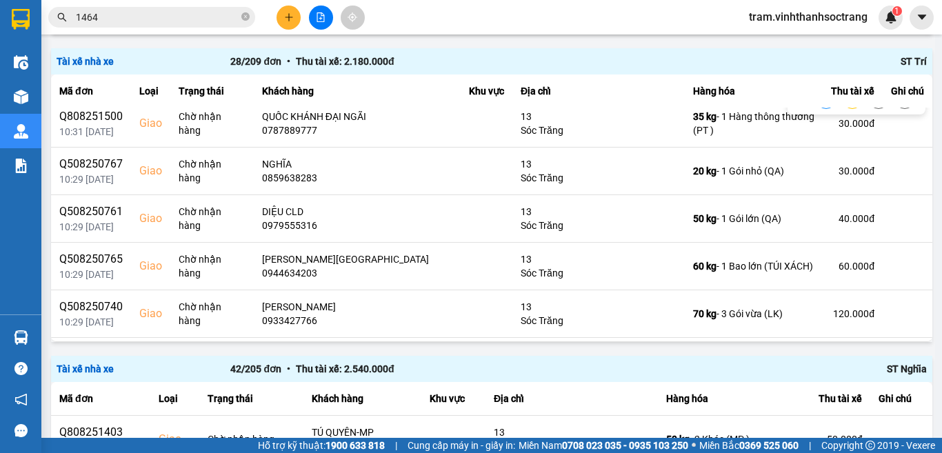
scroll to position [1098, 0]
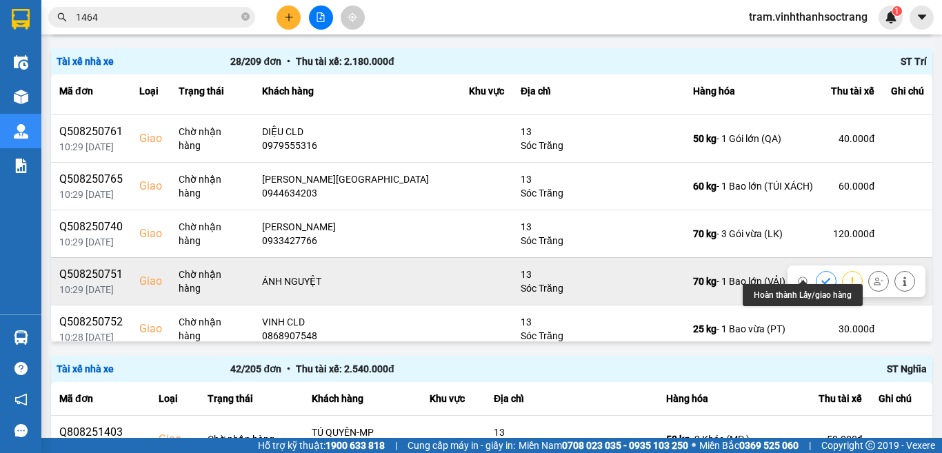
click at [816, 269] on button at bounding box center [825, 281] width 19 height 24
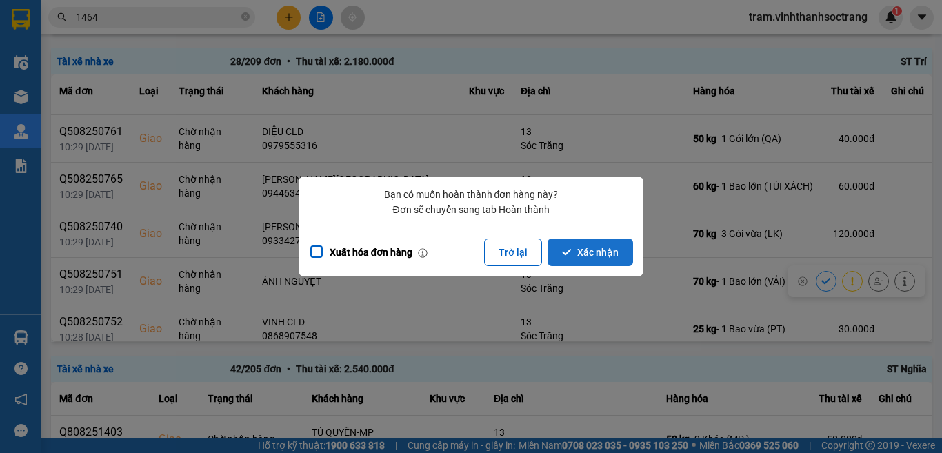
click at [609, 254] on button "Xác nhận" at bounding box center [589, 252] width 85 height 28
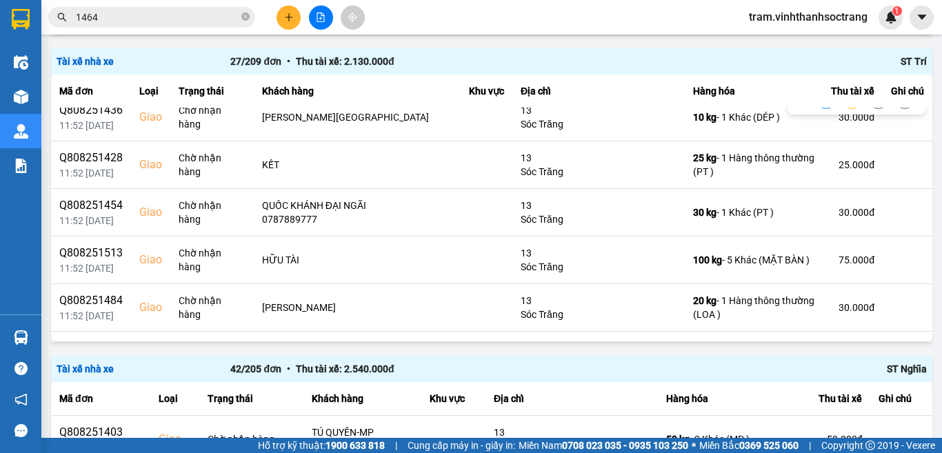
scroll to position [620, 0]
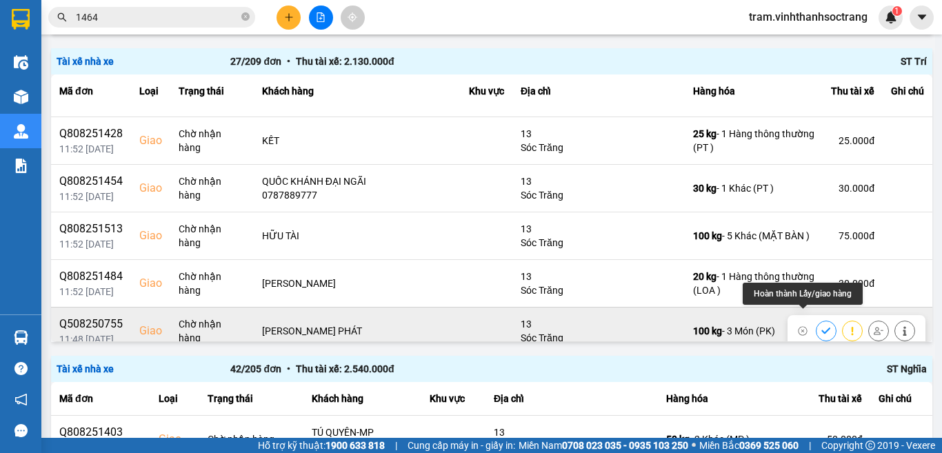
click at [821, 326] on icon at bounding box center [826, 331] width 10 height 10
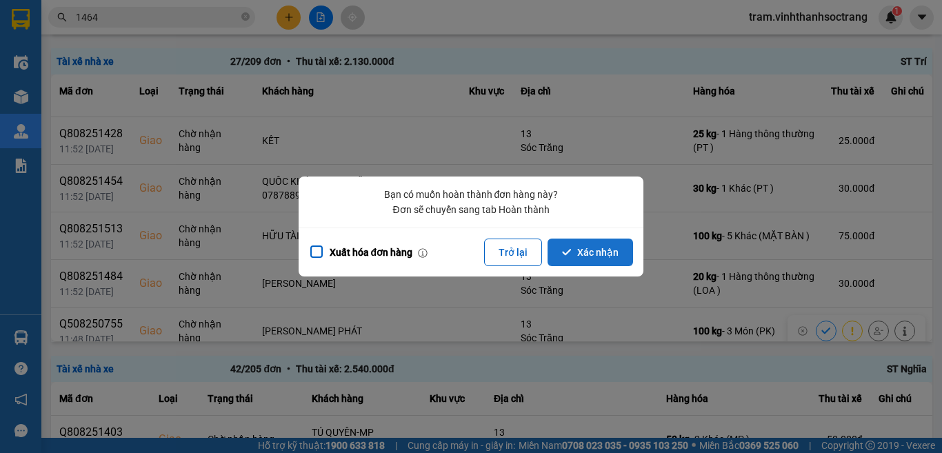
click at [590, 249] on button "Xác nhận" at bounding box center [589, 252] width 85 height 28
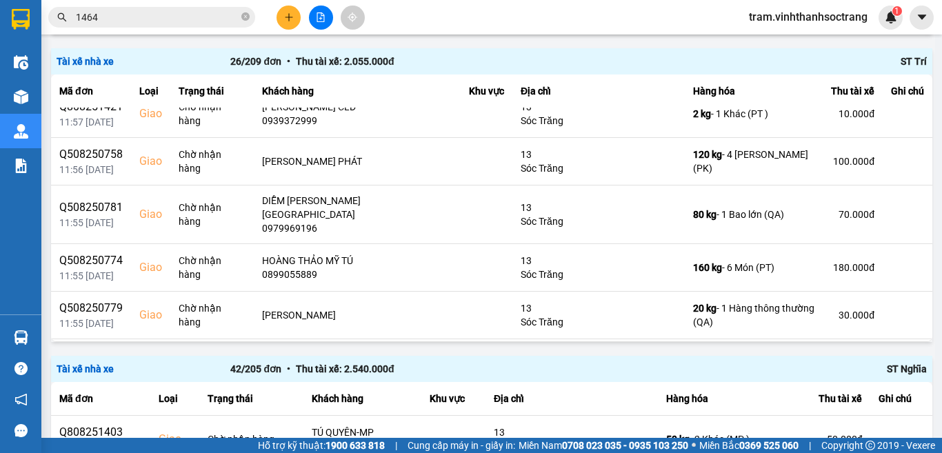
scroll to position [0, 0]
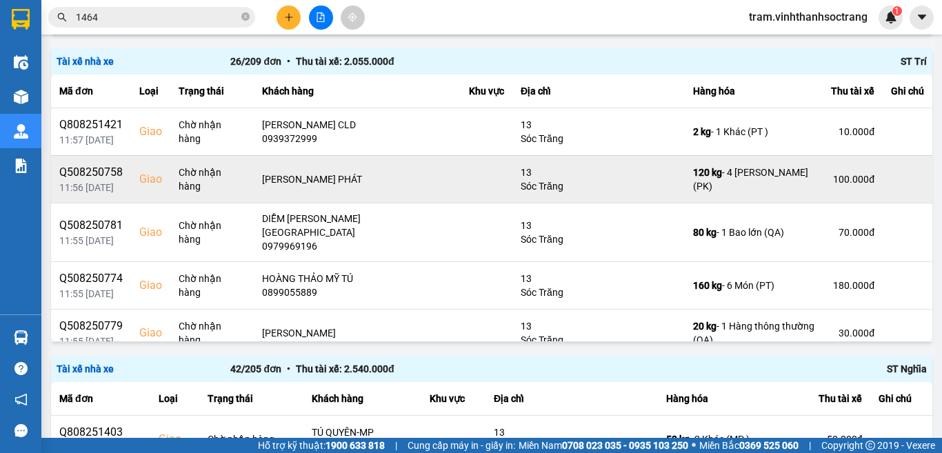
click at [822, 187] on td "100.000 đ" at bounding box center [852, 179] width 60 height 48
click at [821, 180] on icon at bounding box center [825, 179] width 9 height 6
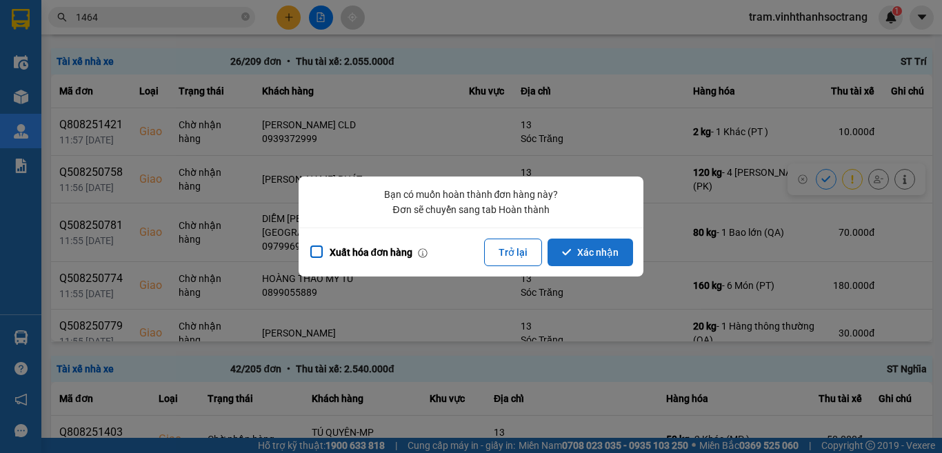
click at [615, 247] on button "Xác nhận" at bounding box center [589, 252] width 85 height 28
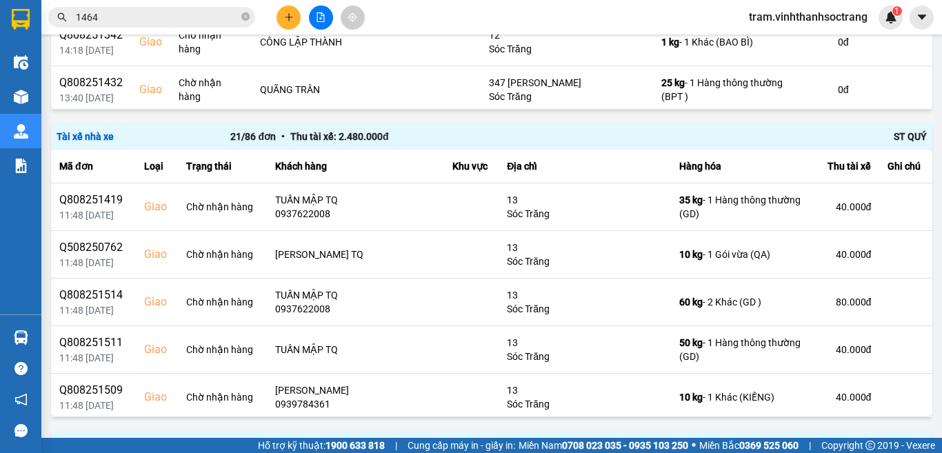
scroll to position [766, 0]
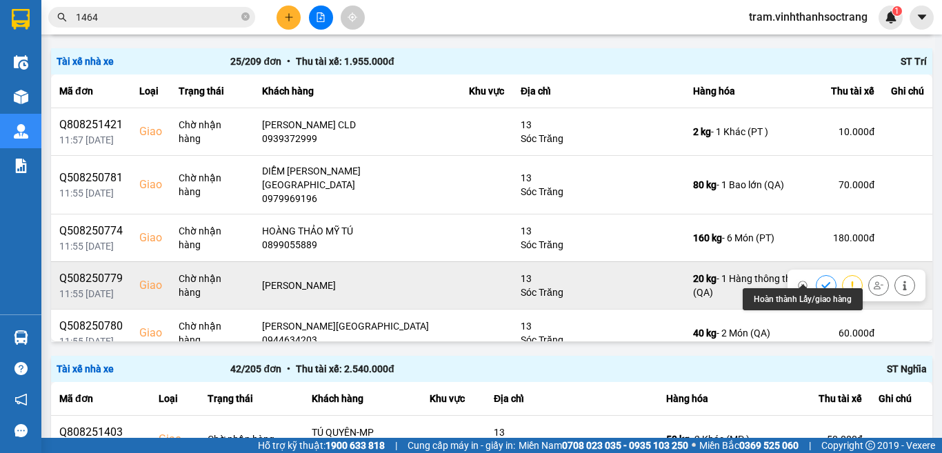
click at [816, 273] on button at bounding box center [825, 285] width 19 height 24
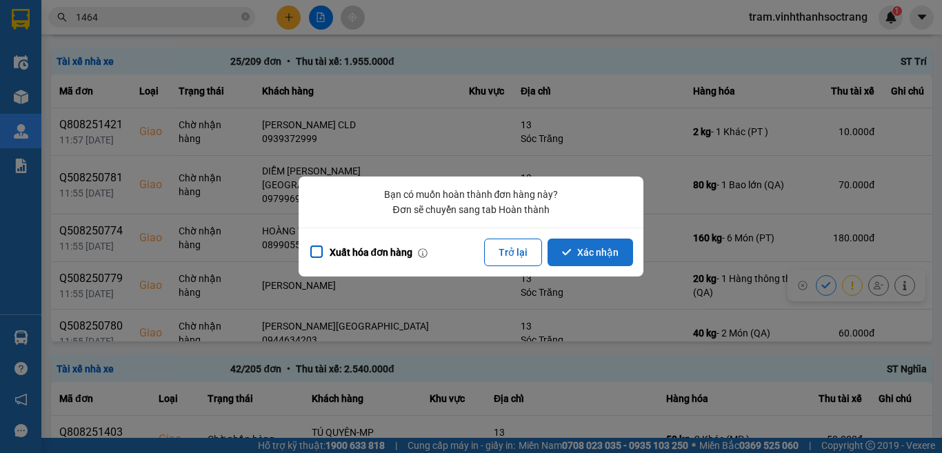
click at [598, 252] on button "Xác nhận" at bounding box center [589, 252] width 85 height 28
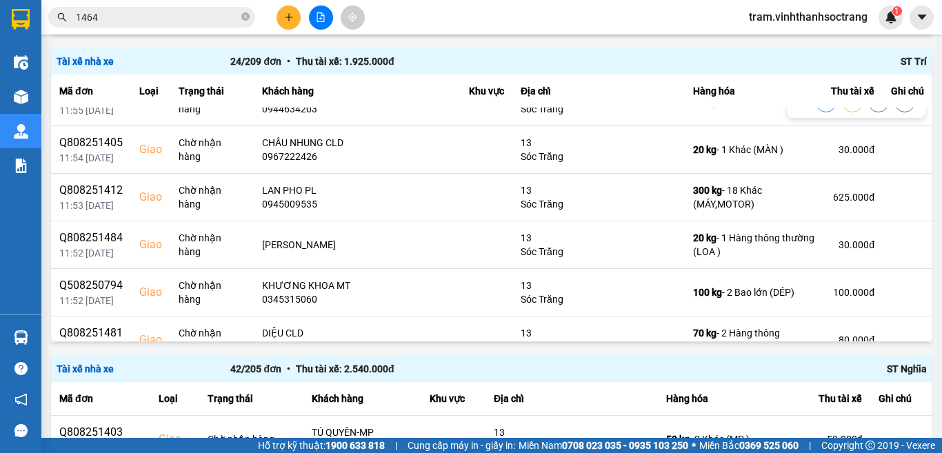
scroll to position [219, 0]
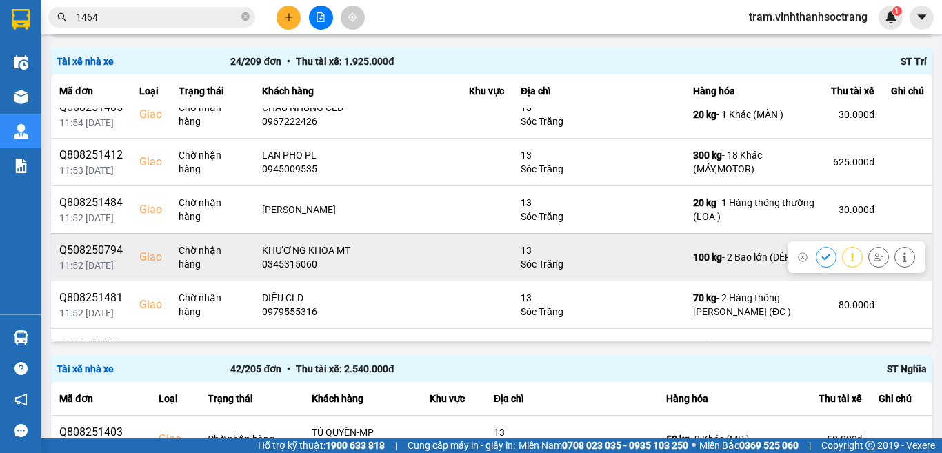
click at [821, 252] on icon at bounding box center [826, 257] width 10 height 10
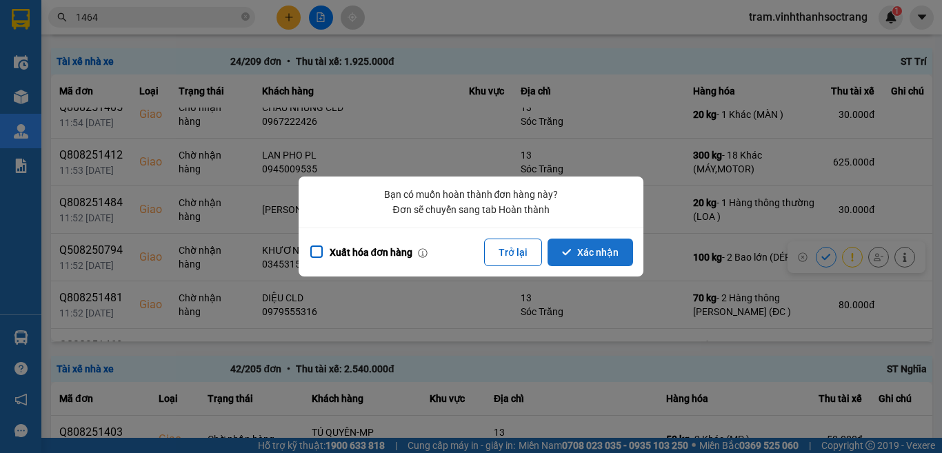
click at [625, 249] on button "Xác nhận" at bounding box center [589, 252] width 85 height 28
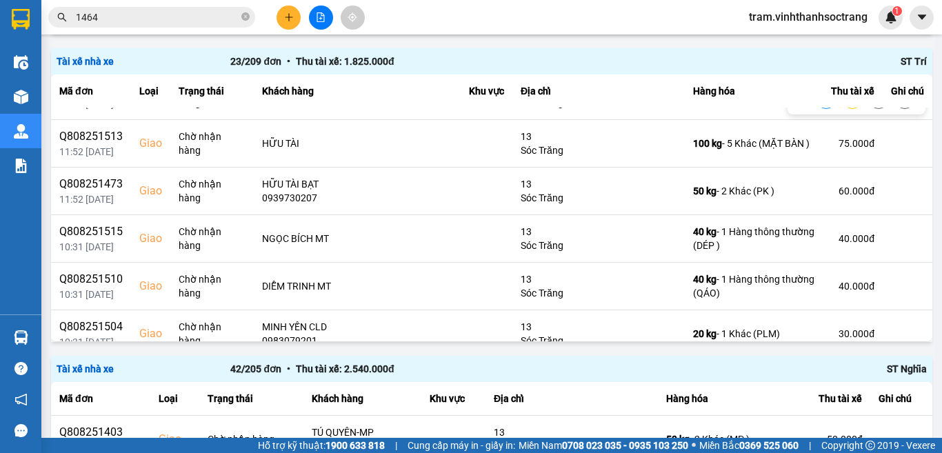
scroll to position [620, 0]
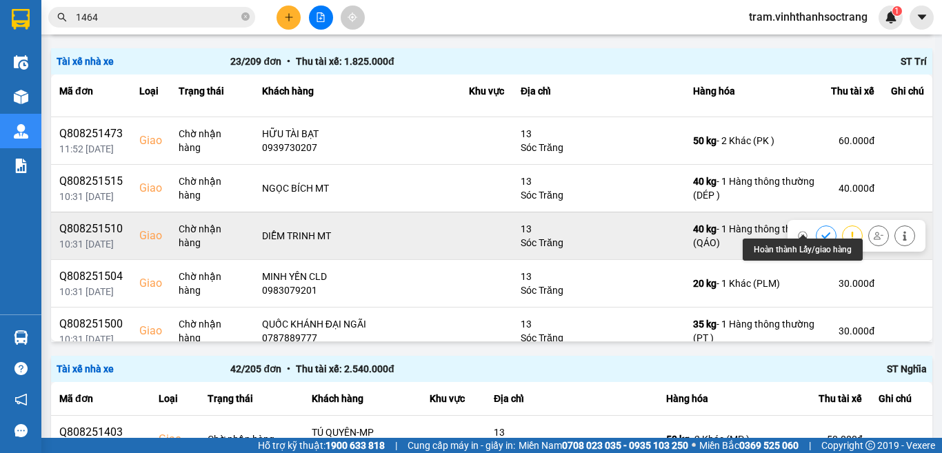
click at [816, 223] on button at bounding box center [825, 235] width 19 height 24
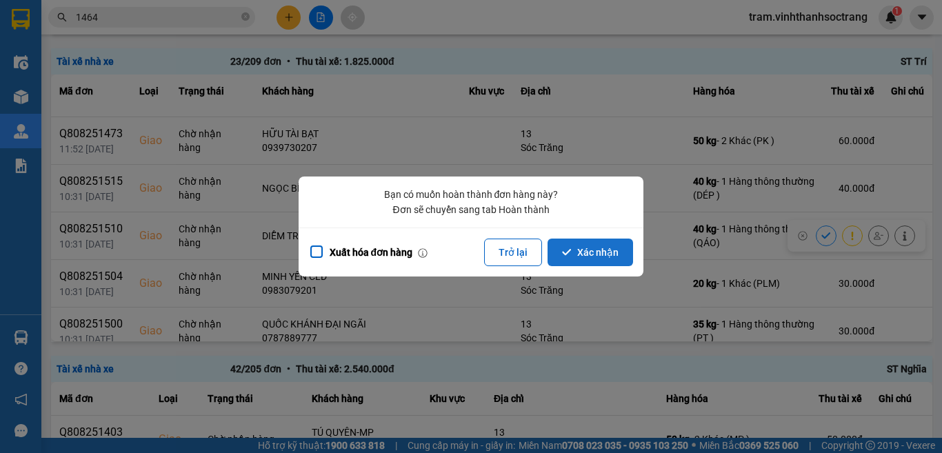
click at [596, 251] on button "Xác nhận" at bounding box center [589, 252] width 85 height 28
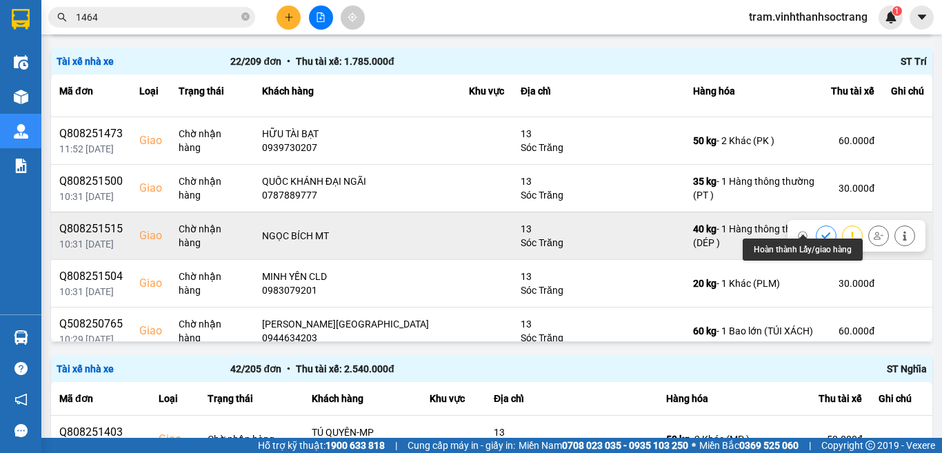
click at [821, 231] on icon at bounding box center [826, 236] width 10 height 10
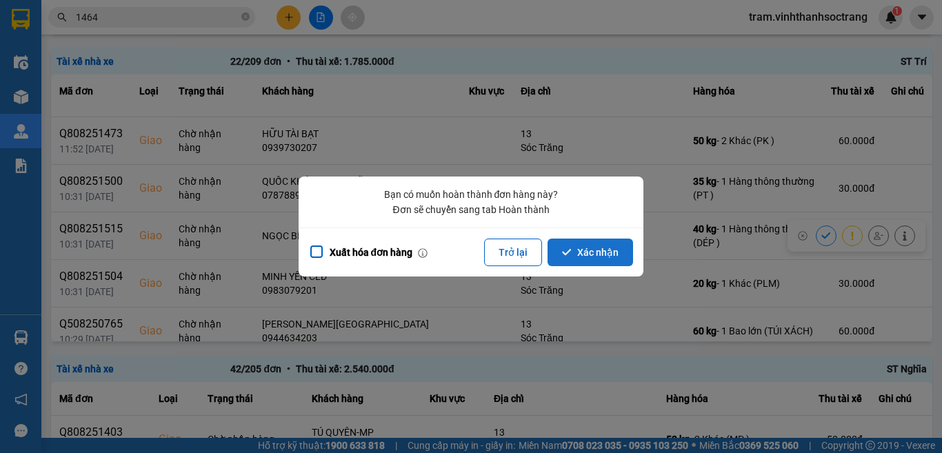
click at [598, 252] on button "Xác nhận" at bounding box center [589, 252] width 85 height 28
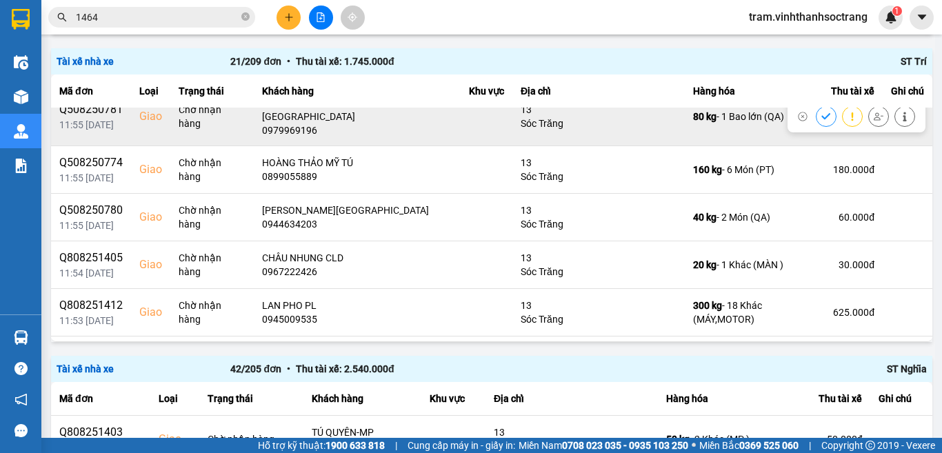
scroll to position [69, 0]
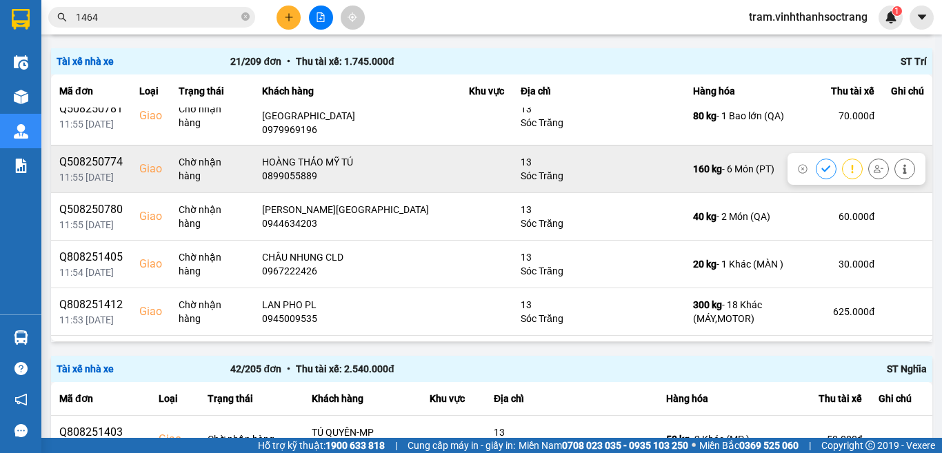
click at [816, 161] on button at bounding box center [825, 168] width 19 height 24
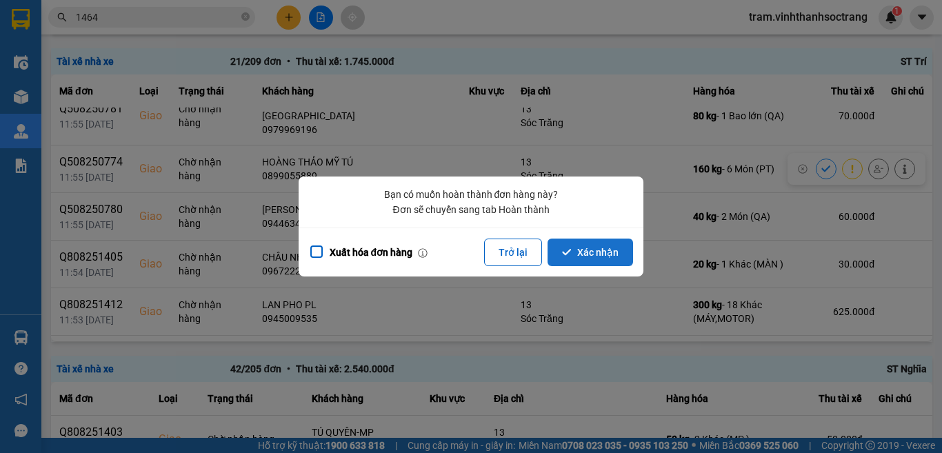
click at [624, 247] on button "Xác nhận" at bounding box center [589, 252] width 85 height 28
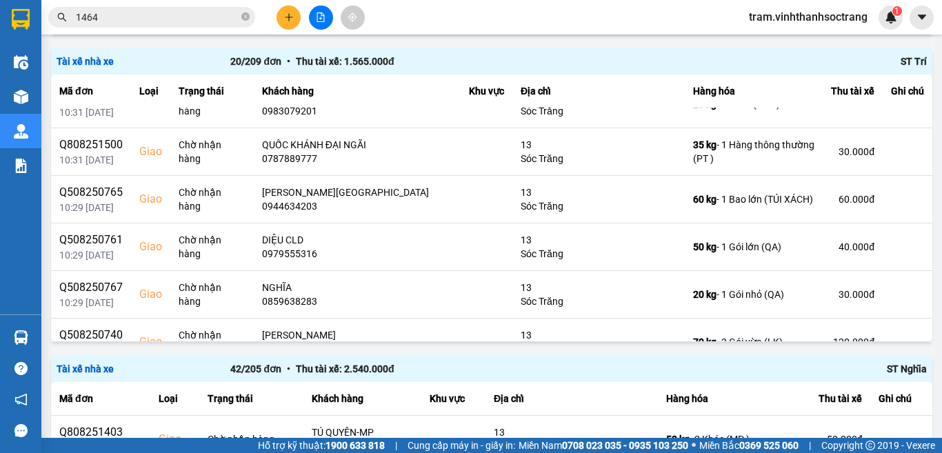
scroll to position [689, 0]
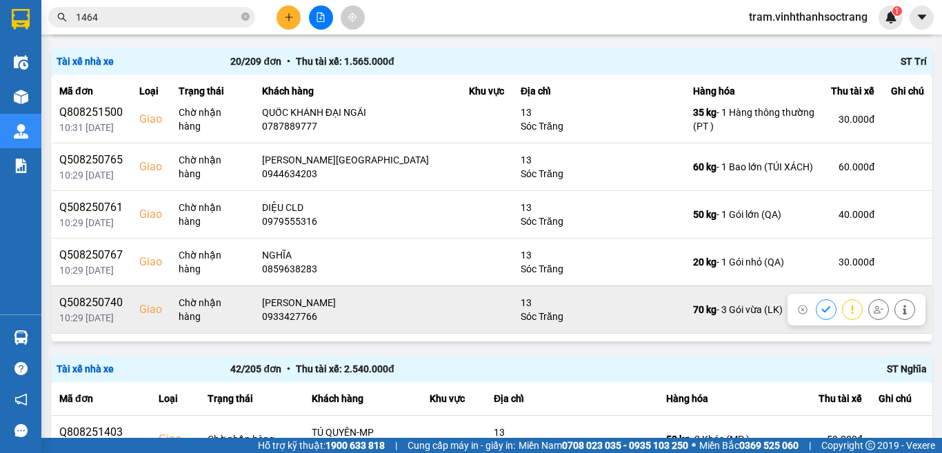
click at [821, 306] on icon at bounding box center [825, 309] width 9 height 6
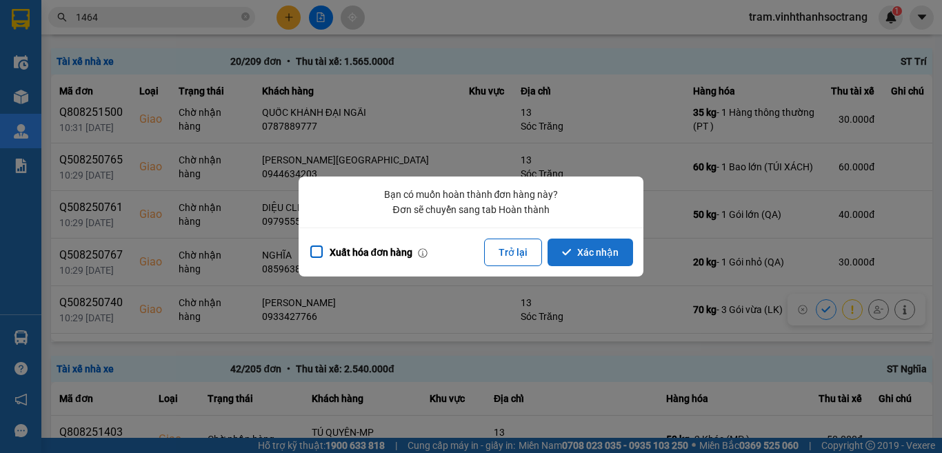
click at [600, 250] on button "Xác nhận" at bounding box center [589, 252] width 85 height 28
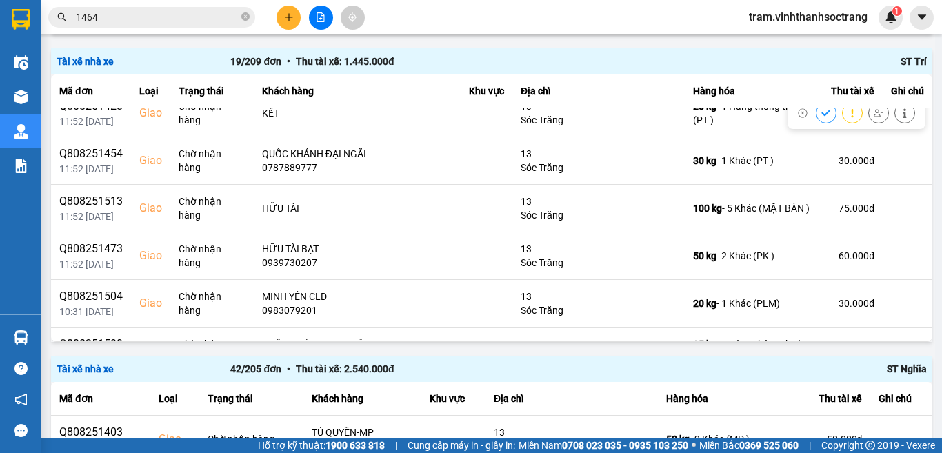
scroll to position [482, 0]
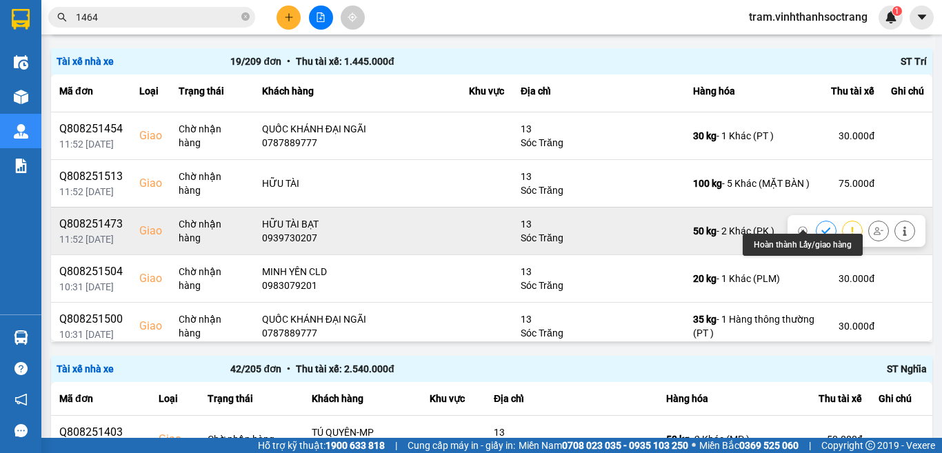
click at [816, 222] on button at bounding box center [825, 231] width 19 height 24
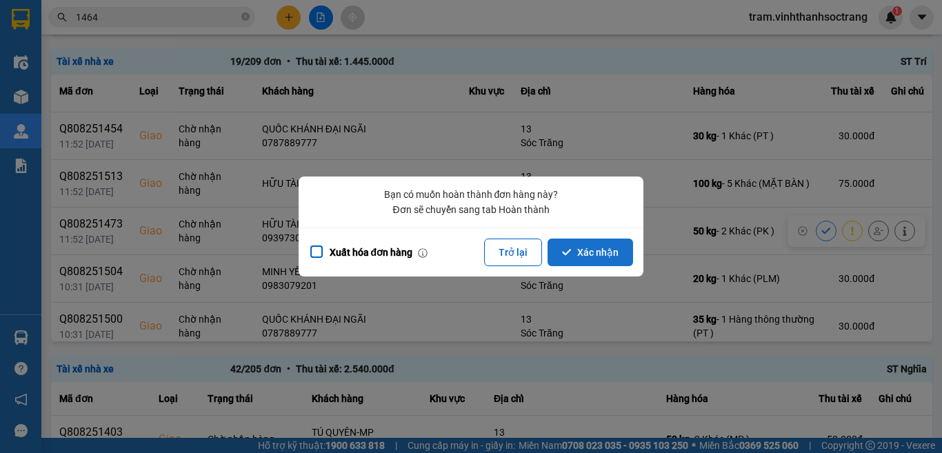
click at [577, 255] on button "Xác nhận" at bounding box center [589, 252] width 85 height 28
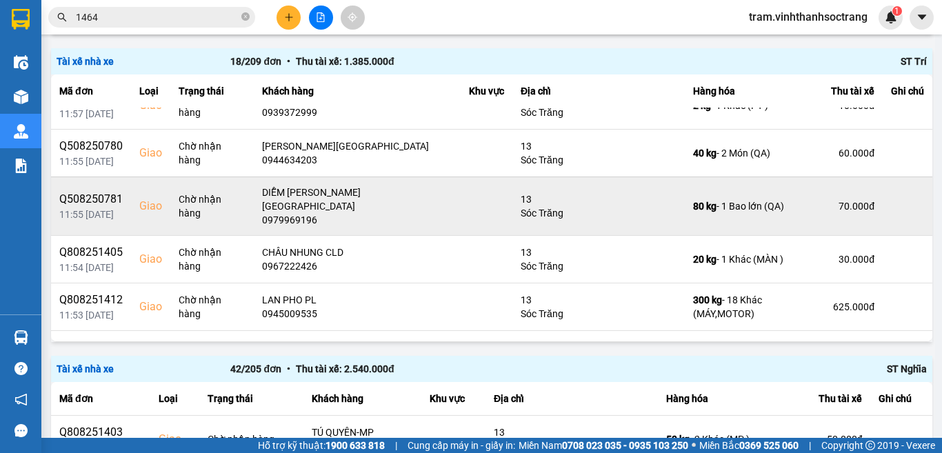
scroll to position [2, 0]
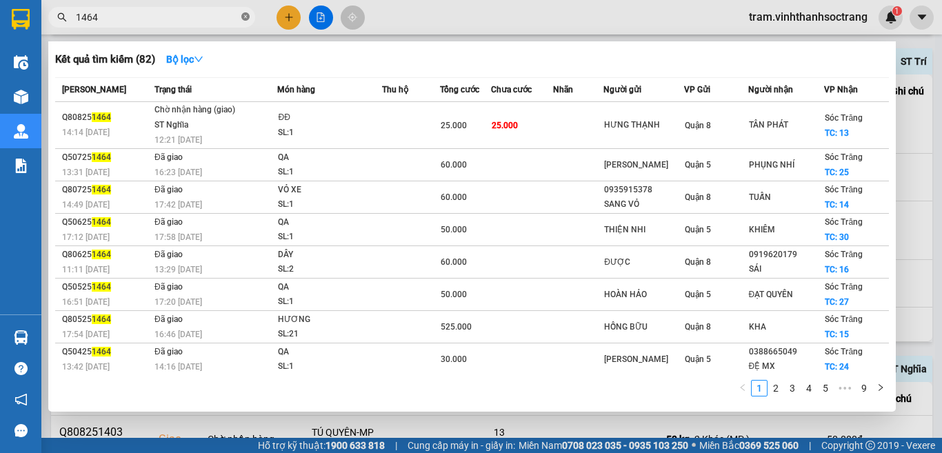
click at [245, 19] on icon "close-circle" at bounding box center [245, 16] width 8 height 8
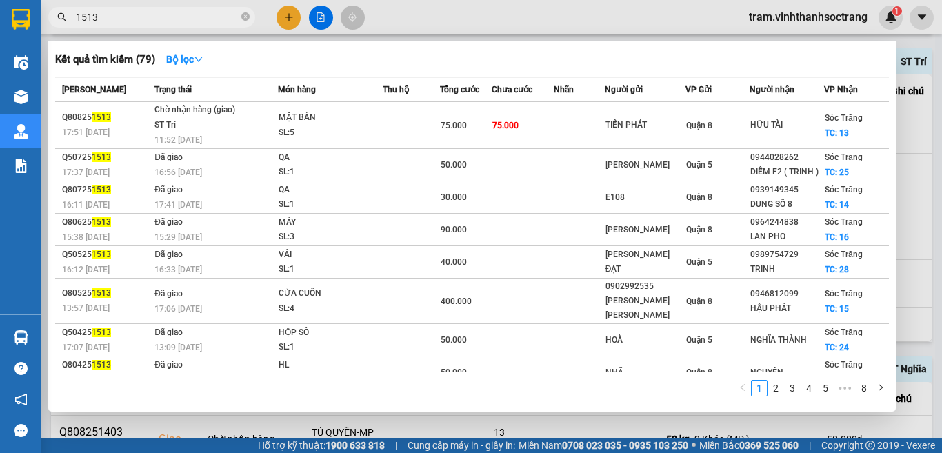
type input "1513"
click at [941, 200] on div at bounding box center [471, 226] width 942 height 453
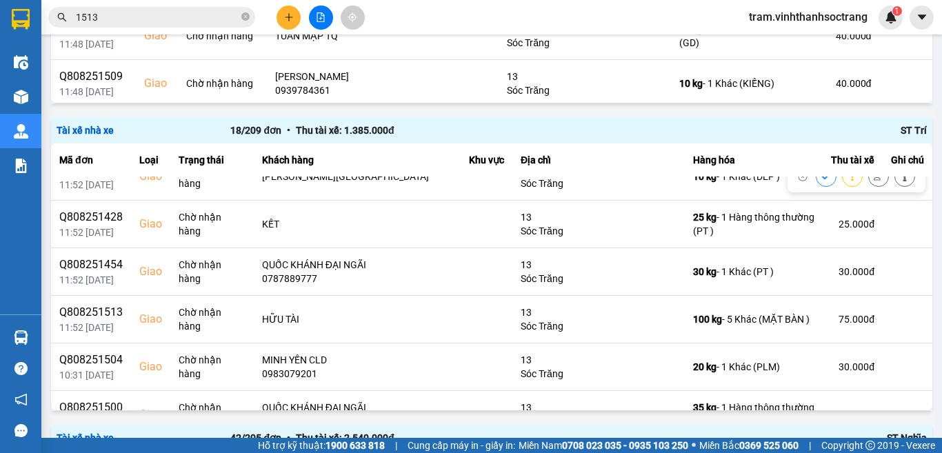
scroll to position [485, 0]
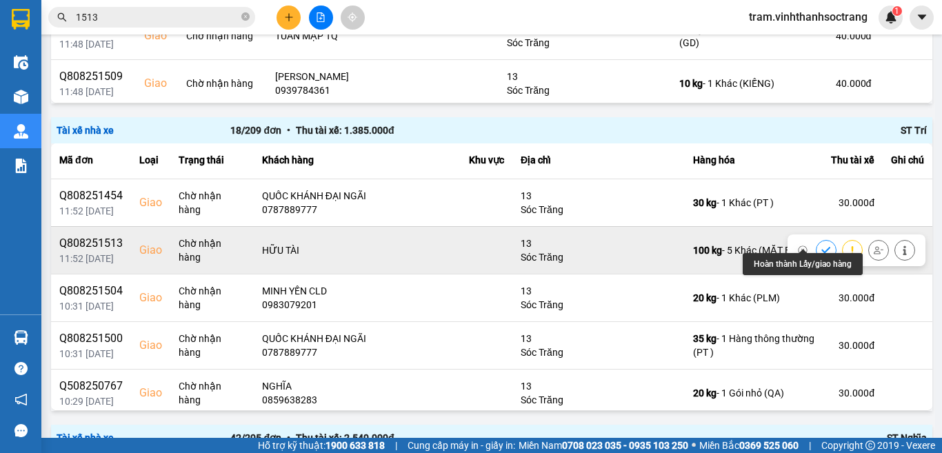
click at [816, 238] on button at bounding box center [825, 250] width 19 height 24
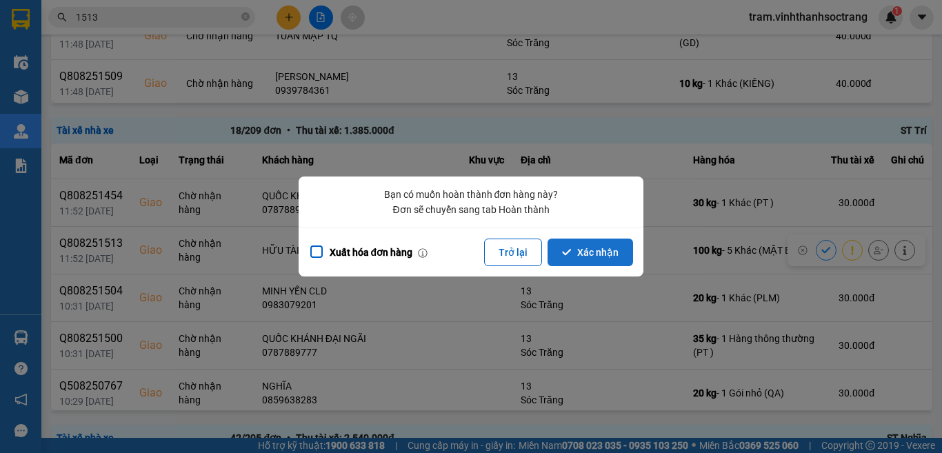
click at [593, 252] on button "Xác nhận" at bounding box center [589, 252] width 85 height 28
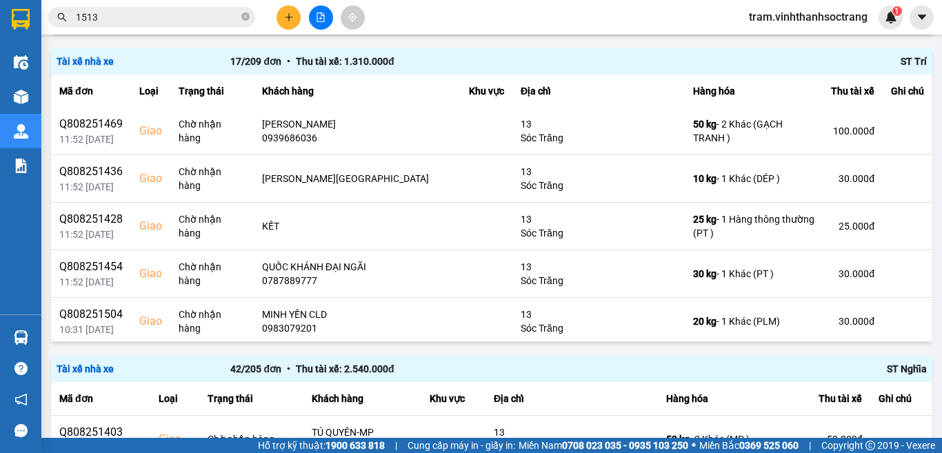
scroll to position [207, 0]
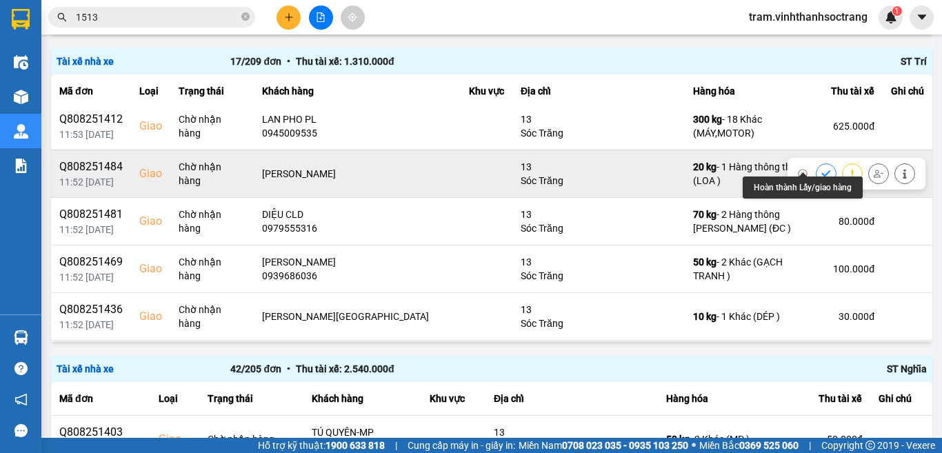
click at [821, 169] on icon at bounding box center [826, 174] width 10 height 10
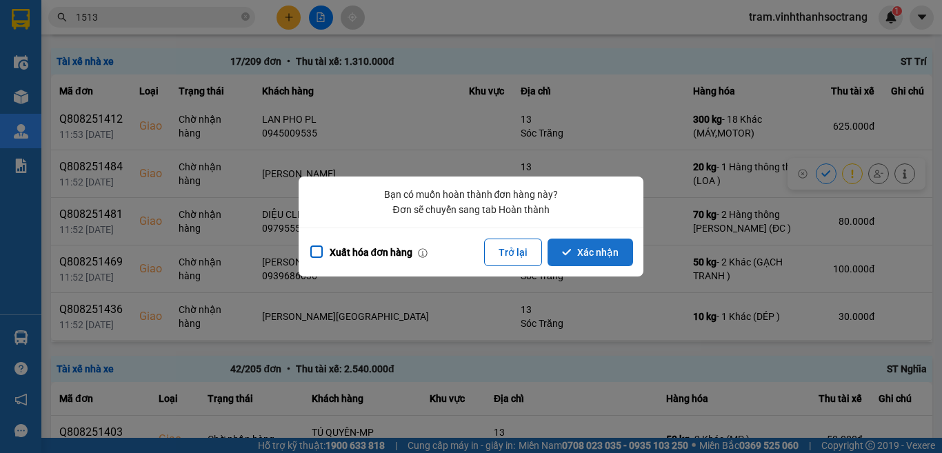
click at [585, 246] on button "Xác nhận" at bounding box center [589, 252] width 85 height 28
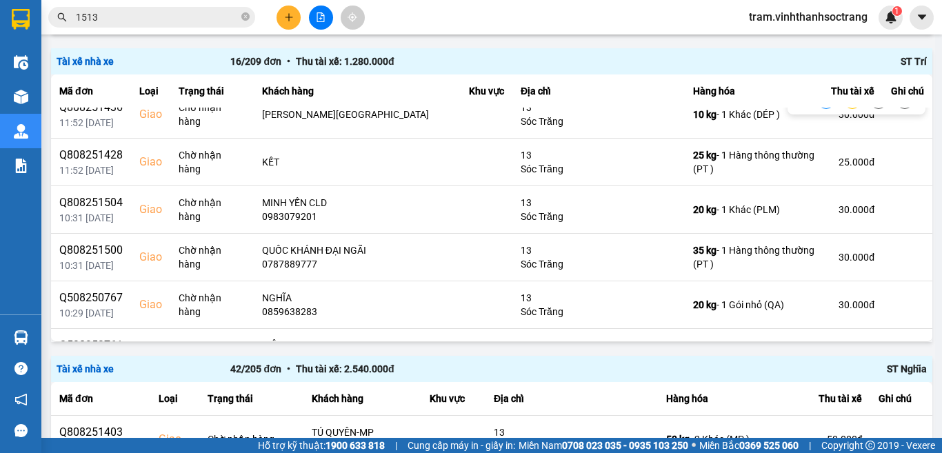
scroll to position [414, 0]
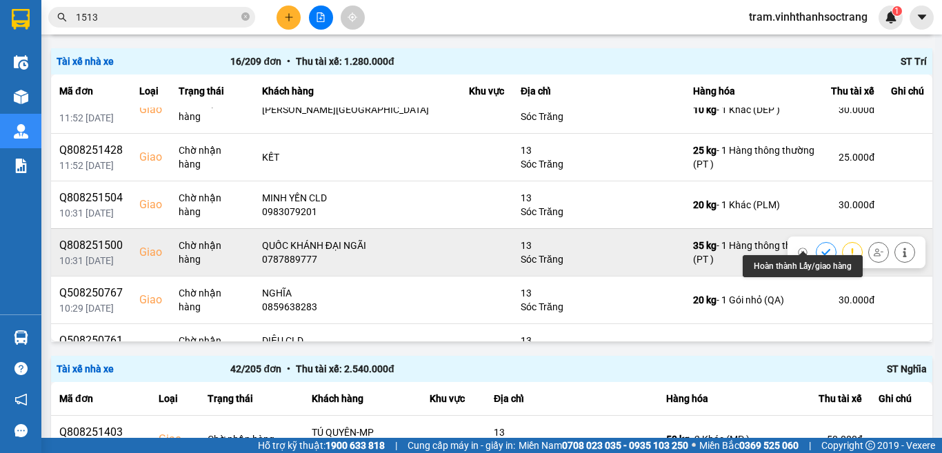
click at [821, 247] on icon at bounding box center [826, 252] width 10 height 10
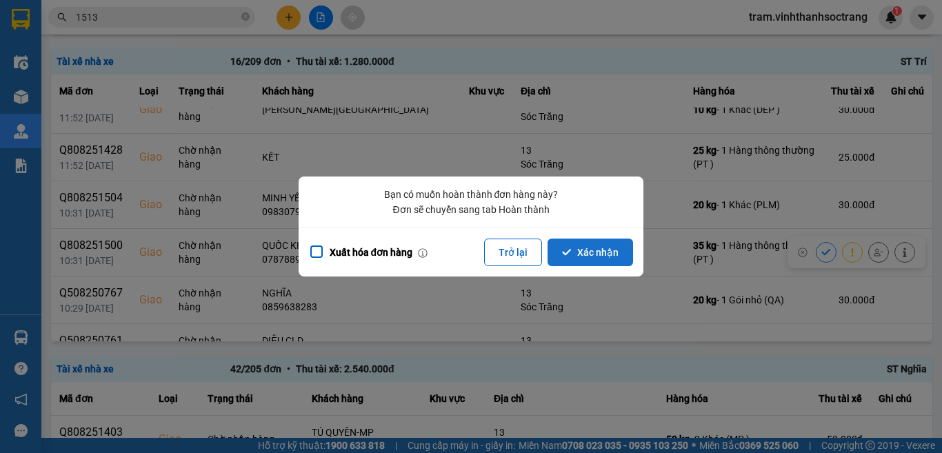
click at [594, 252] on button "Xác nhận" at bounding box center [589, 252] width 85 height 28
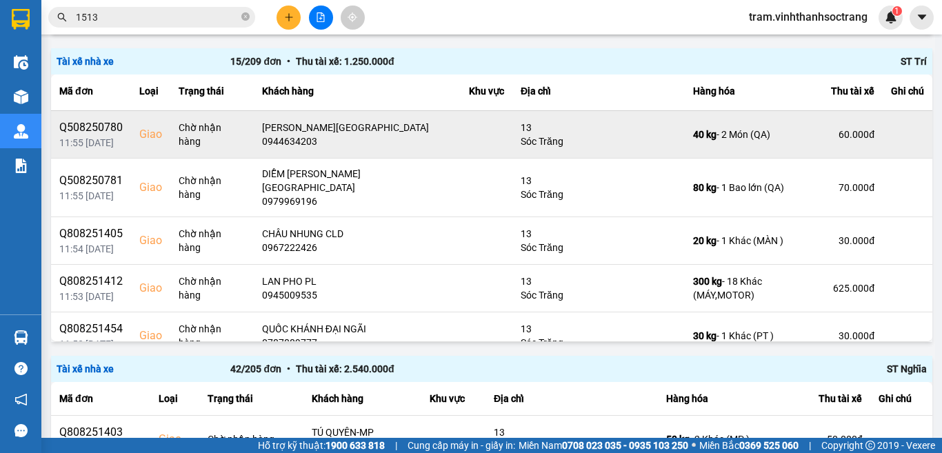
scroll to position [69, 0]
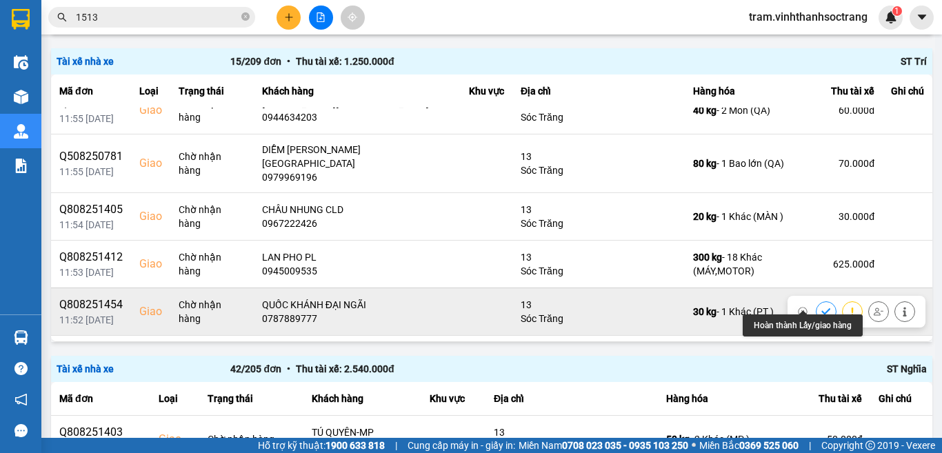
click at [821, 308] on icon at bounding box center [825, 311] width 9 height 6
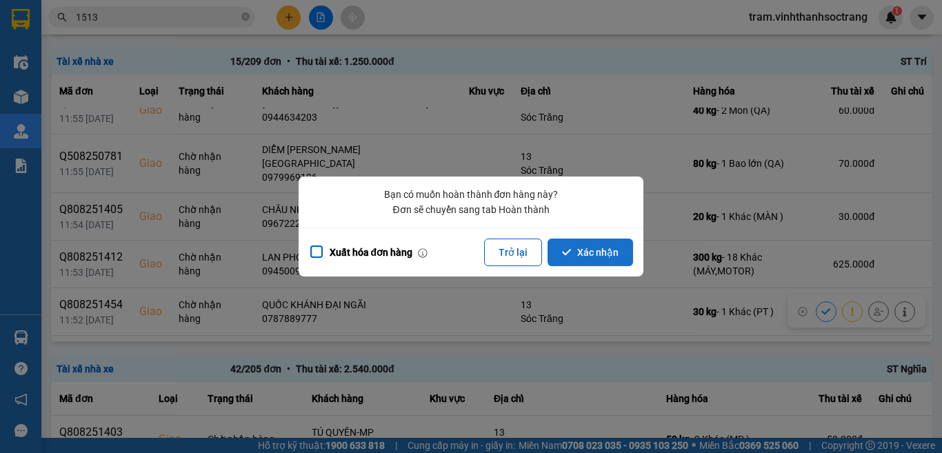
click at [582, 248] on button "Xác nhận" at bounding box center [589, 252] width 85 height 28
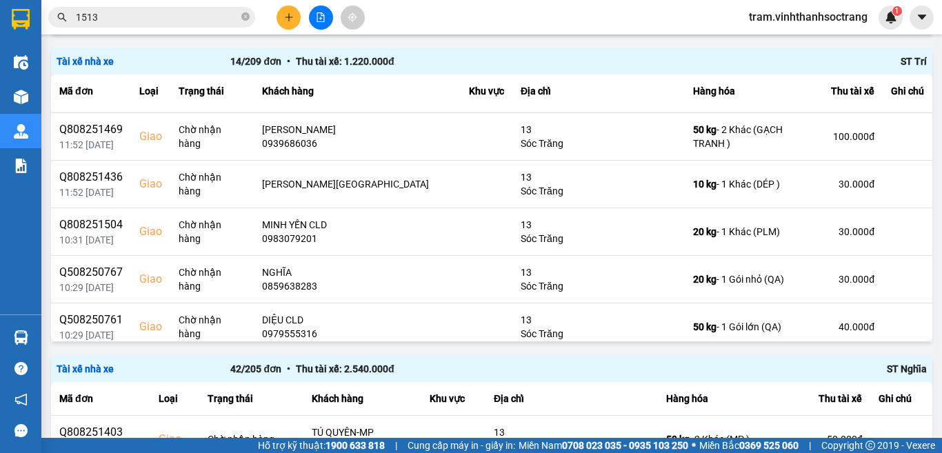
scroll to position [345, 0]
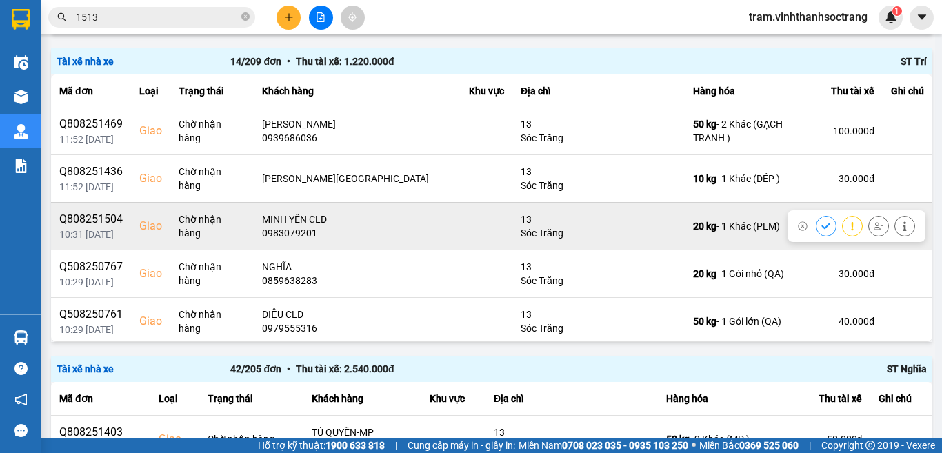
click at [816, 215] on button at bounding box center [825, 226] width 19 height 24
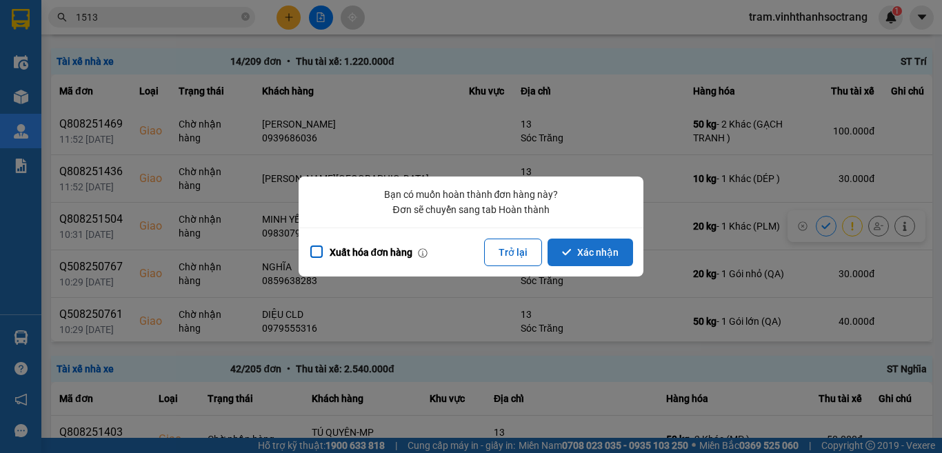
click at [607, 250] on button "Xác nhận" at bounding box center [589, 252] width 85 height 28
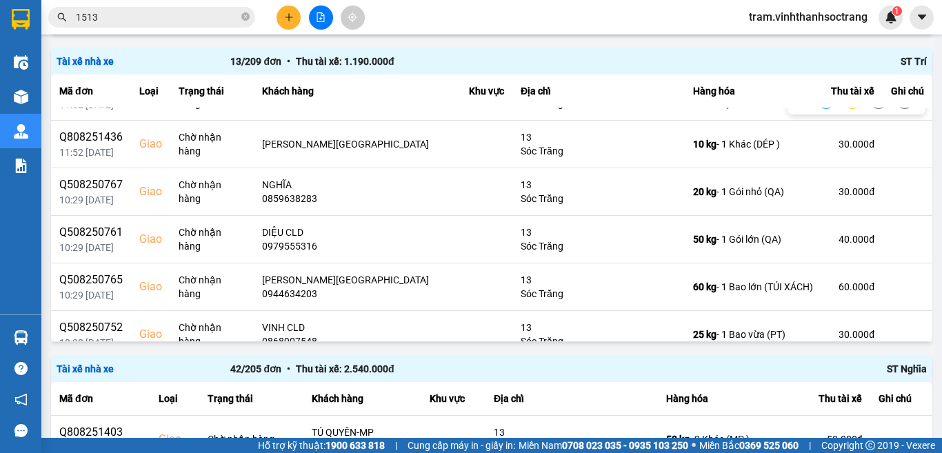
scroll to position [385, 0]
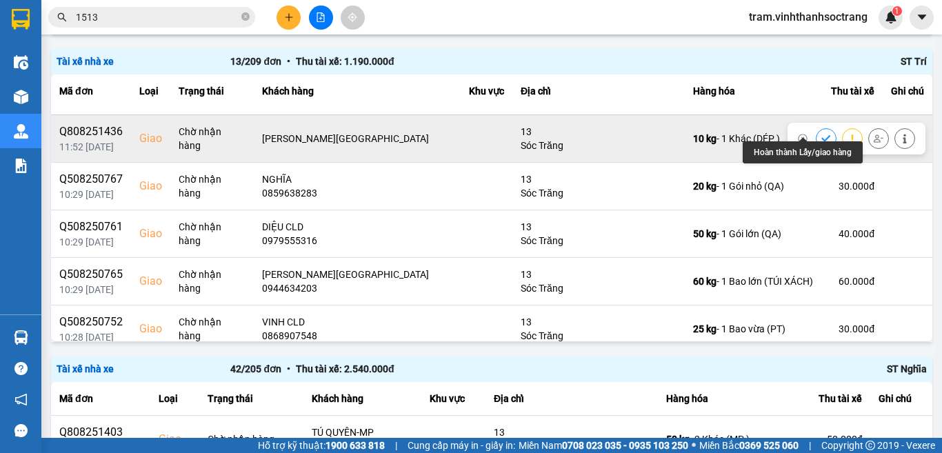
click at [821, 134] on icon at bounding box center [826, 139] width 10 height 10
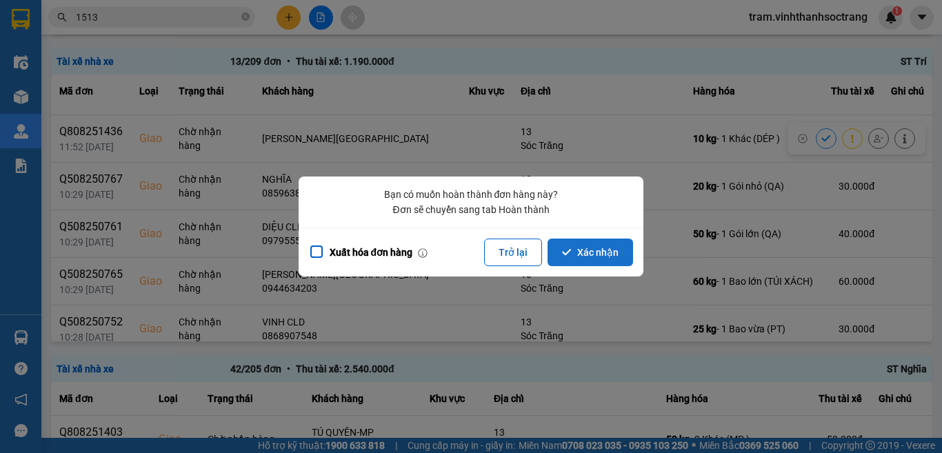
click at [622, 246] on button "Xác nhận" at bounding box center [589, 252] width 85 height 28
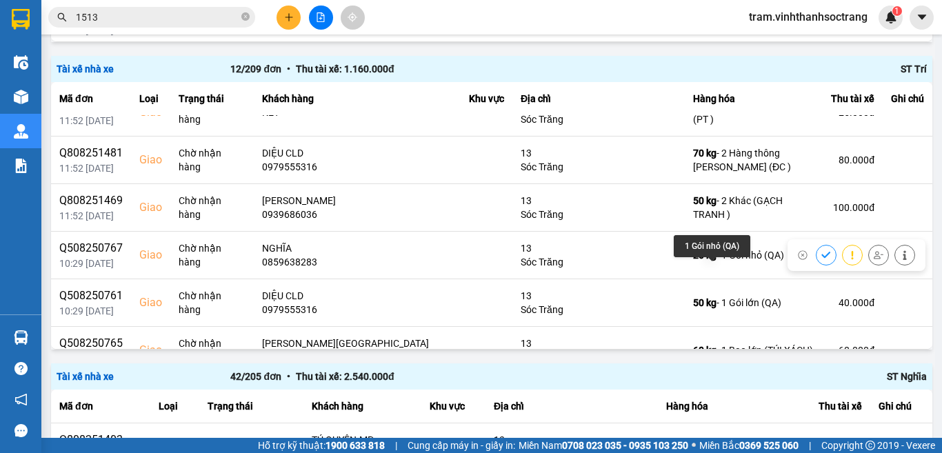
scroll to position [207, 0]
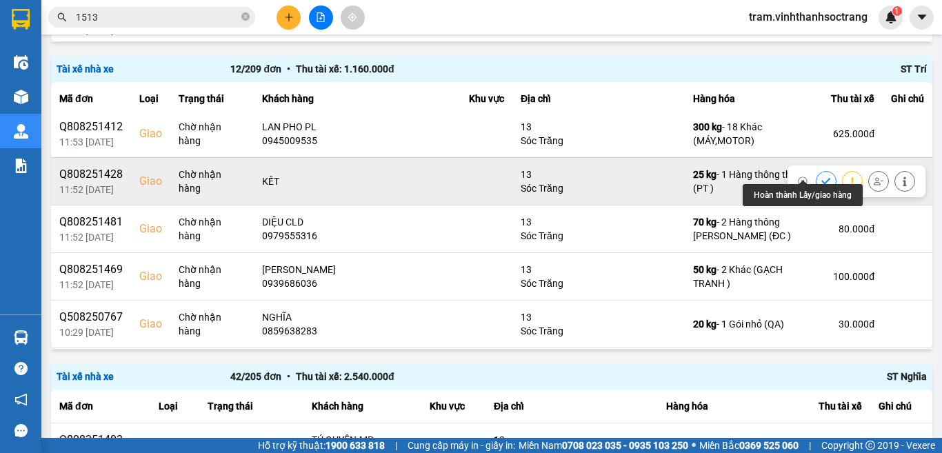
click at [821, 178] on icon at bounding box center [825, 181] width 9 height 6
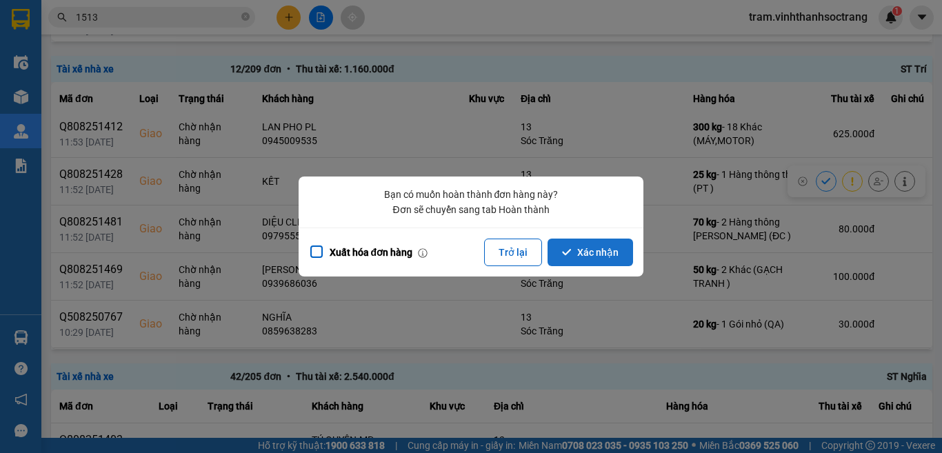
click at [599, 255] on button "Xác nhận" at bounding box center [589, 252] width 85 height 28
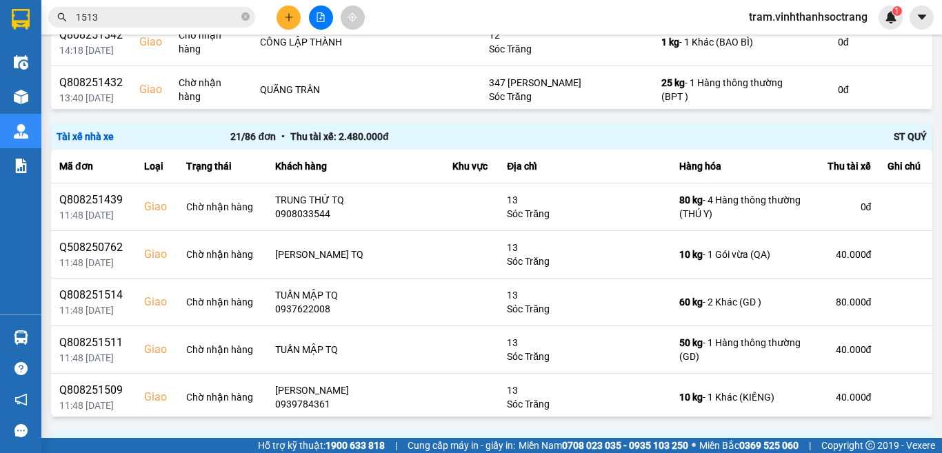
scroll to position [766, 0]
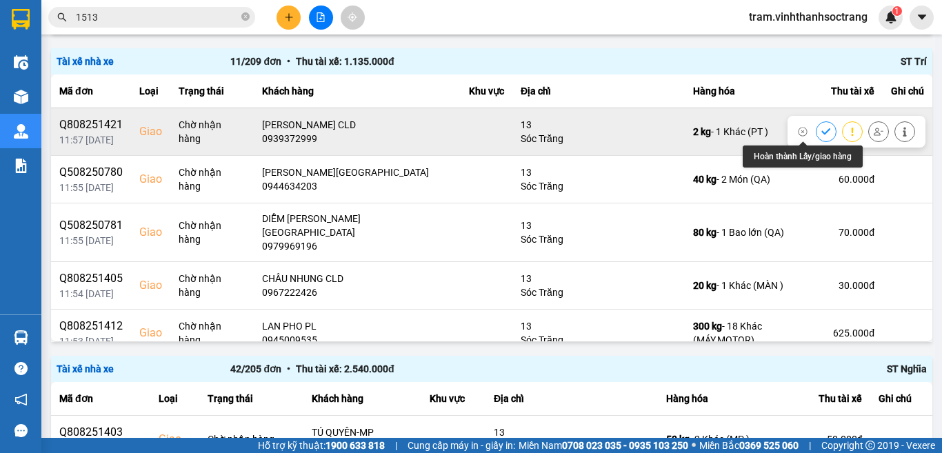
click at [821, 135] on icon at bounding box center [826, 132] width 10 height 10
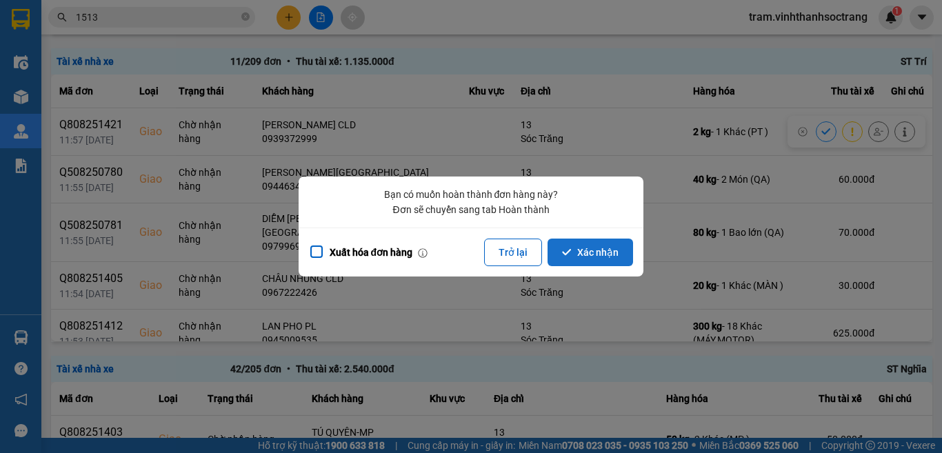
click at [593, 246] on button "Xác nhận" at bounding box center [589, 252] width 85 height 28
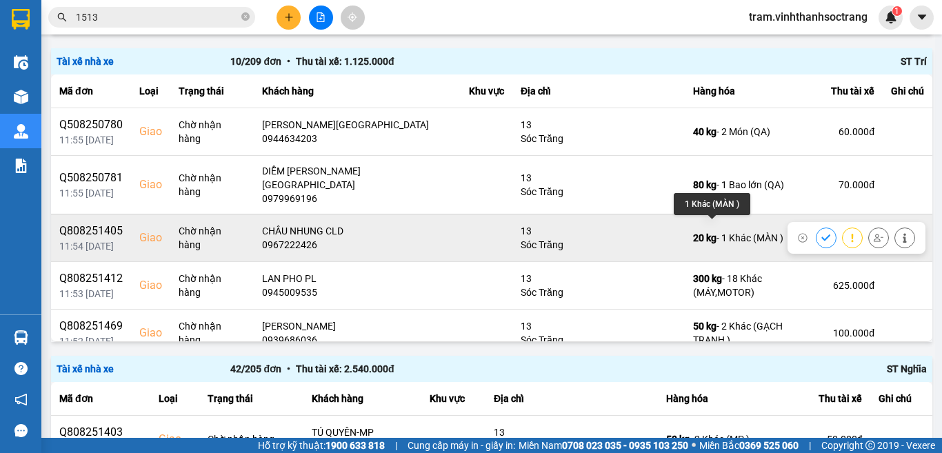
click at [821, 234] on icon at bounding box center [825, 237] width 9 height 6
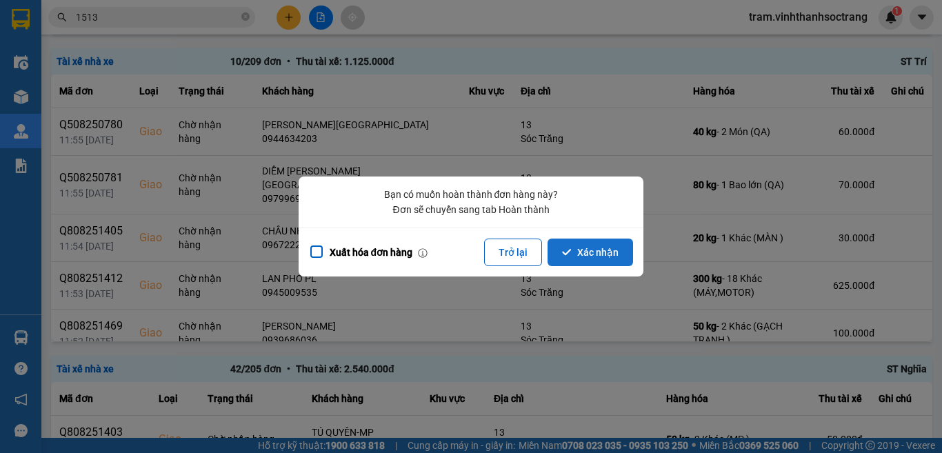
click at [596, 241] on button "Xác nhận" at bounding box center [589, 252] width 85 height 28
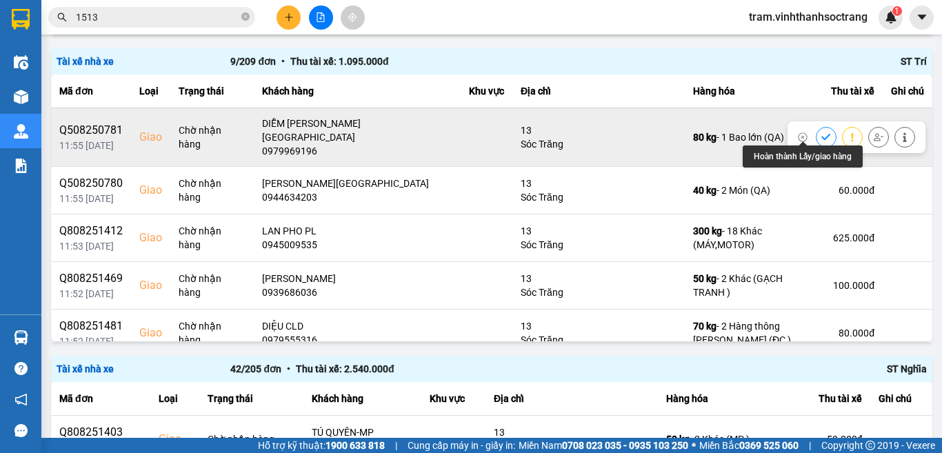
click at [821, 132] on icon at bounding box center [826, 137] width 10 height 10
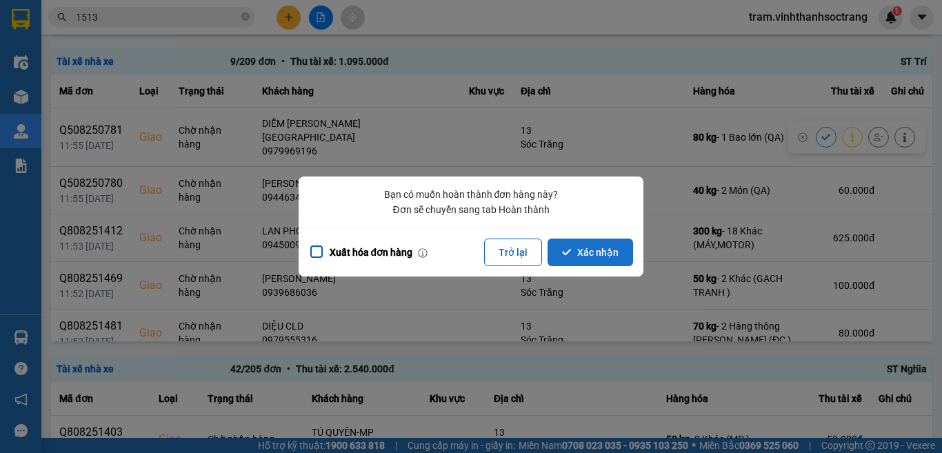
click at [614, 248] on button "Xác nhận" at bounding box center [589, 252] width 85 height 28
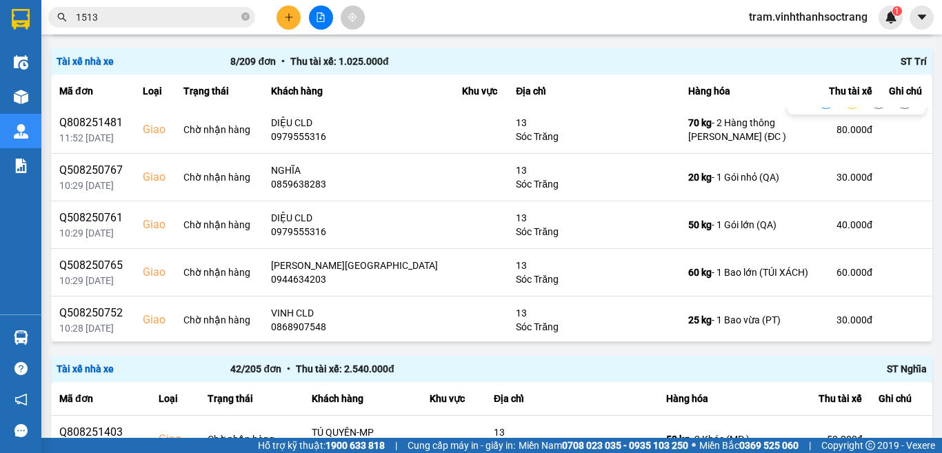
scroll to position [147, 0]
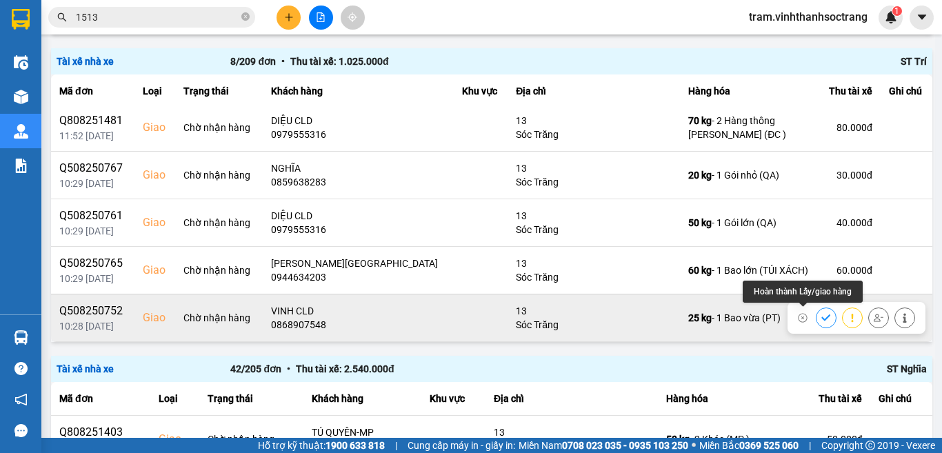
click at [821, 321] on icon at bounding box center [826, 318] width 10 height 10
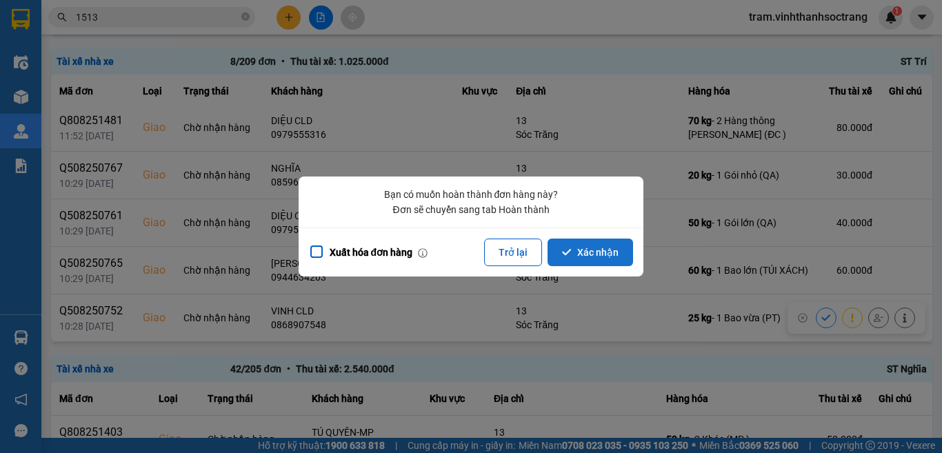
click at [586, 254] on button "Xác nhận" at bounding box center [589, 252] width 85 height 28
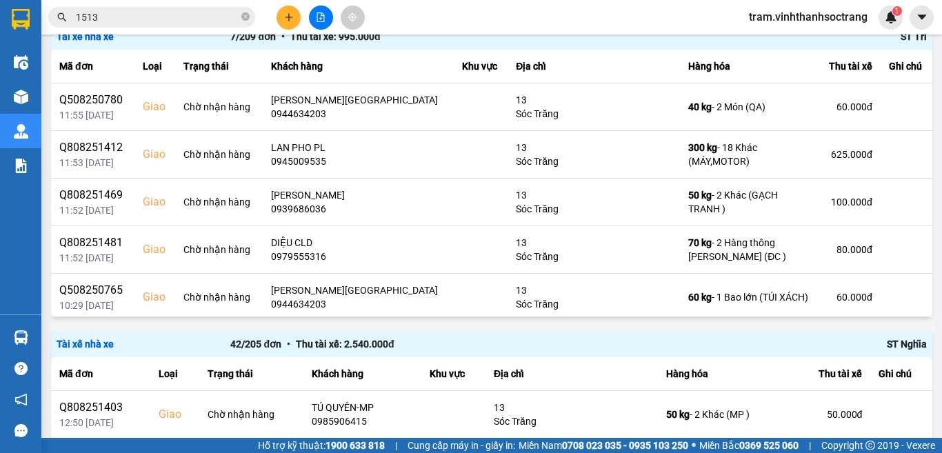
scroll to position [766, 0]
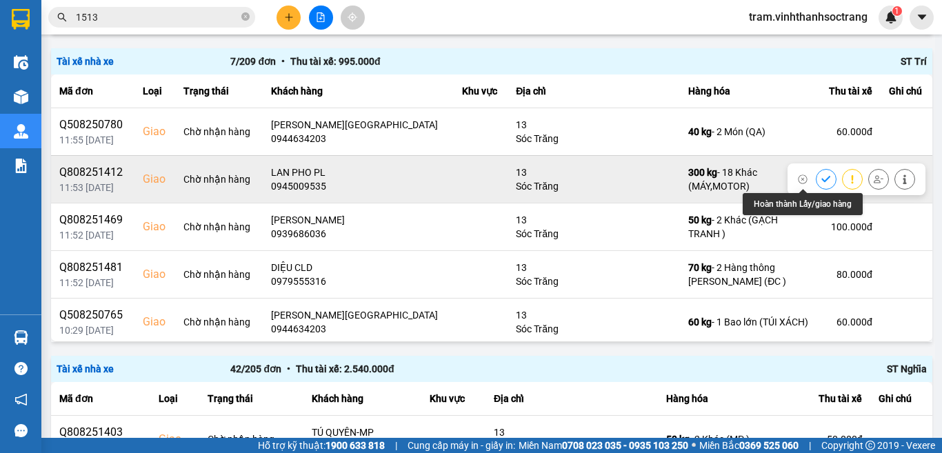
click at [821, 180] on icon at bounding box center [825, 179] width 9 height 6
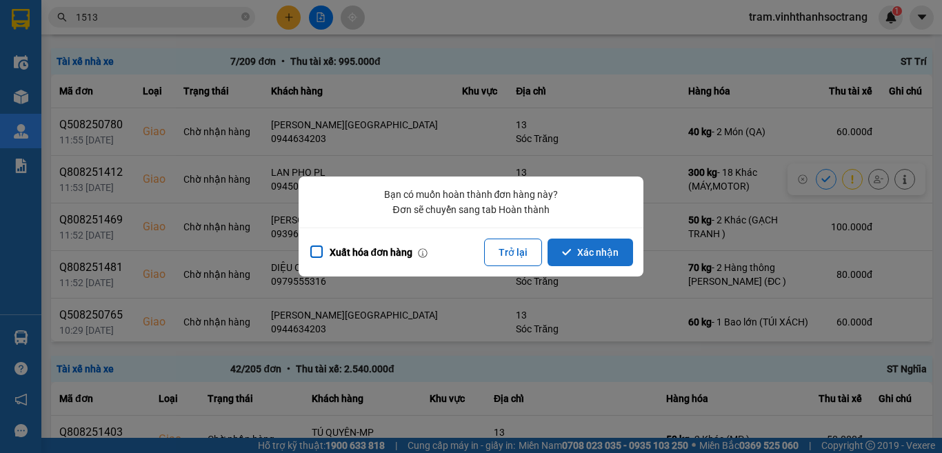
click at [603, 251] on button "Xác nhận" at bounding box center [589, 252] width 85 height 28
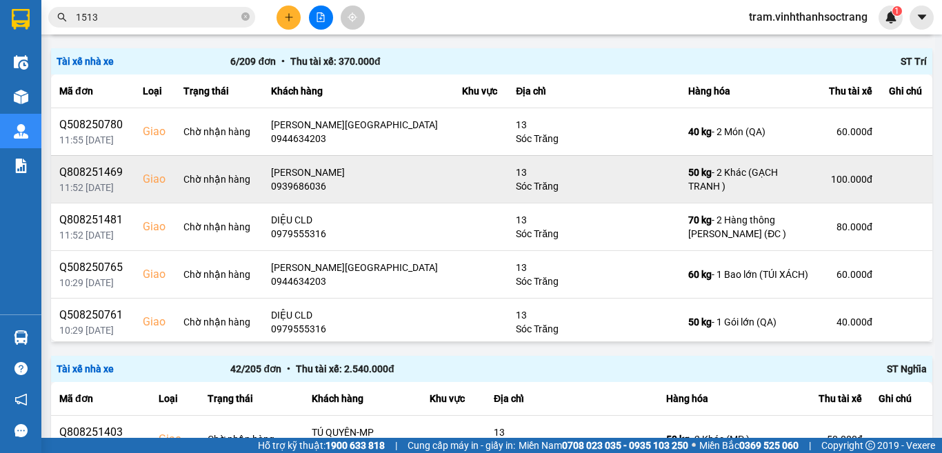
scroll to position [52, 0]
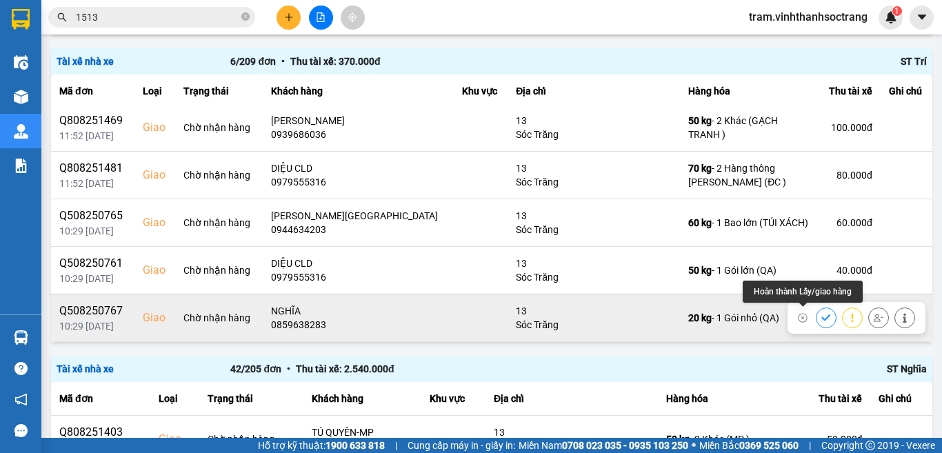
click at [821, 321] on icon at bounding box center [826, 318] width 10 height 10
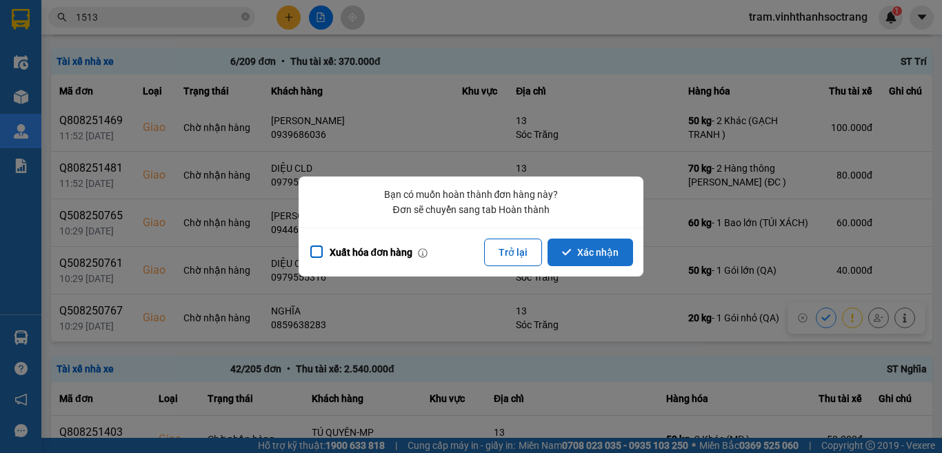
click at [610, 258] on button "Xác nhận" at bounding box center [589, 252] width 85 height 28
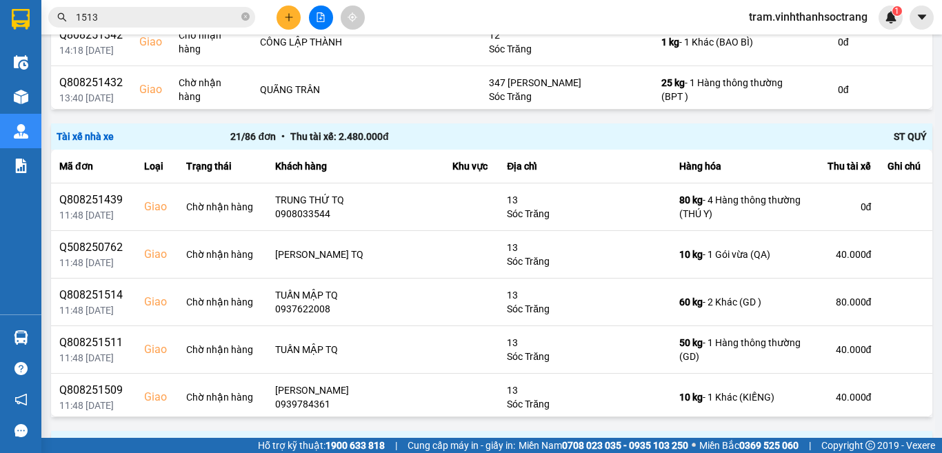
scroll to position [766, 0]
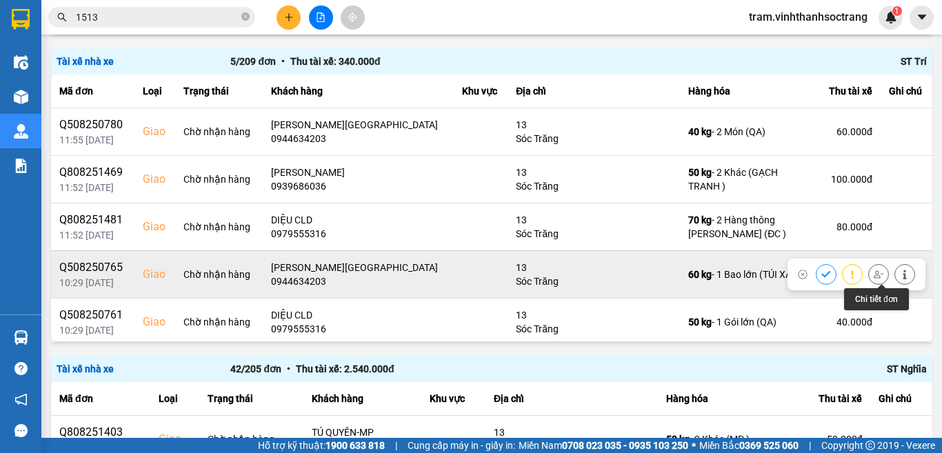
click at [900, 277] on icon at bounding box center [905, 275] width 10 height 10
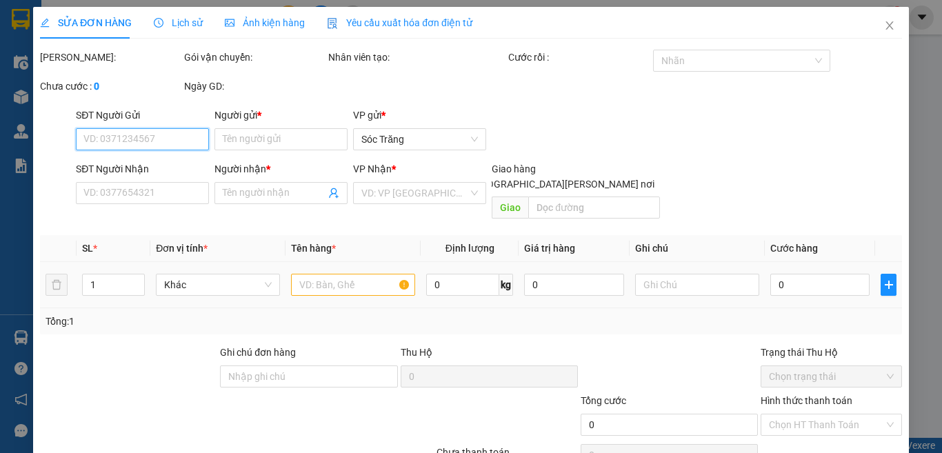
type input "THU KHANH"
type input "0944634203"
type input "PHƯƠNG PHÚ LỘC"
checkbox input "true"
type input "13"
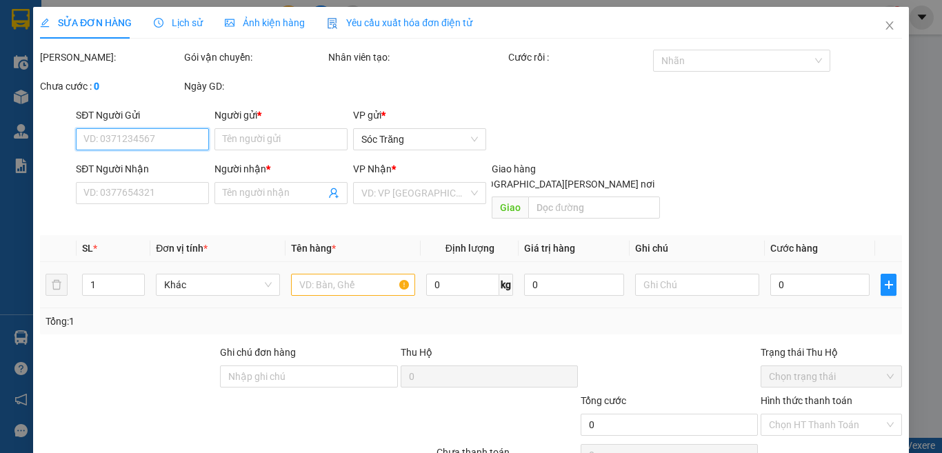
type input "60.000"
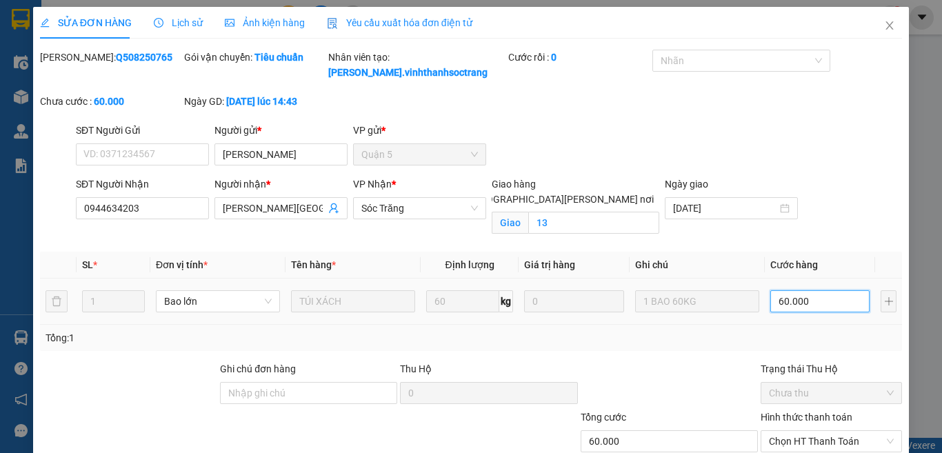
click at [807, 300] on input "60.000" at bounding box center [819, 301] width 99 height 22
type input "7"
type input "70"
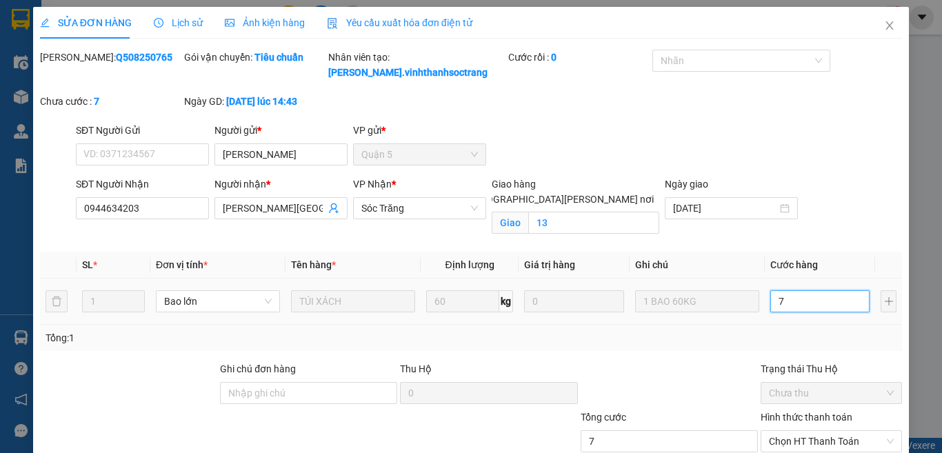
type input "70"
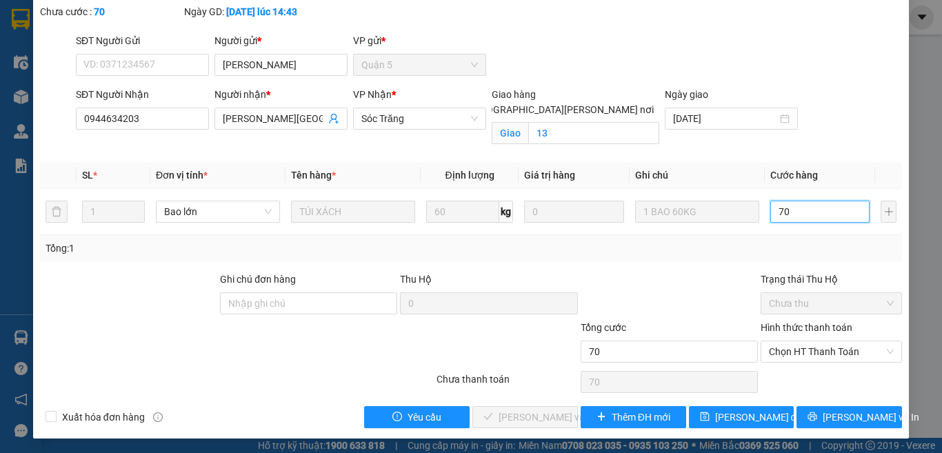
scroll to position [92, 0]
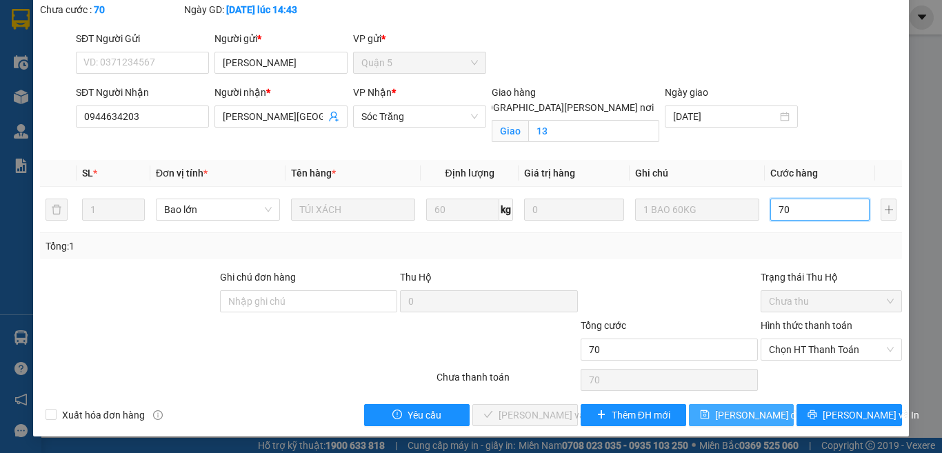
type input "70"
type input "70.000"
click at [718, 424] on button "[PERSON_NAME] thay đổi" at bounding box center [741, 415] width 105 height 22
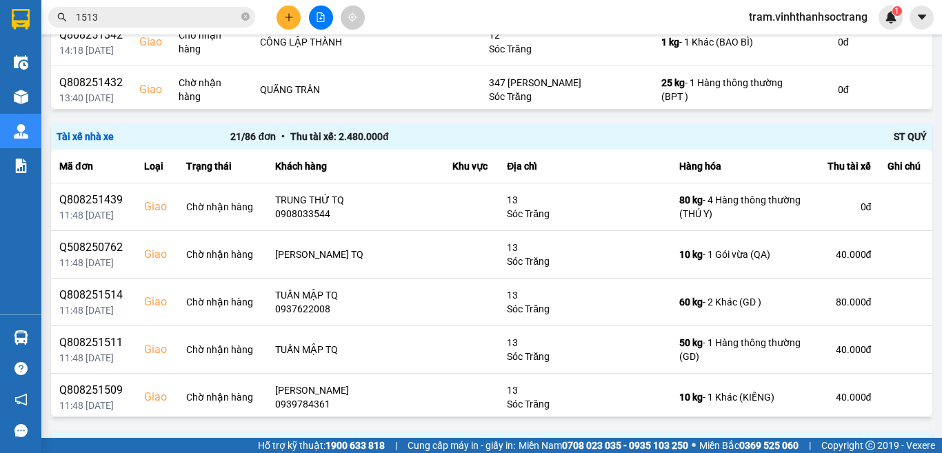
scroll to position [766, 0]
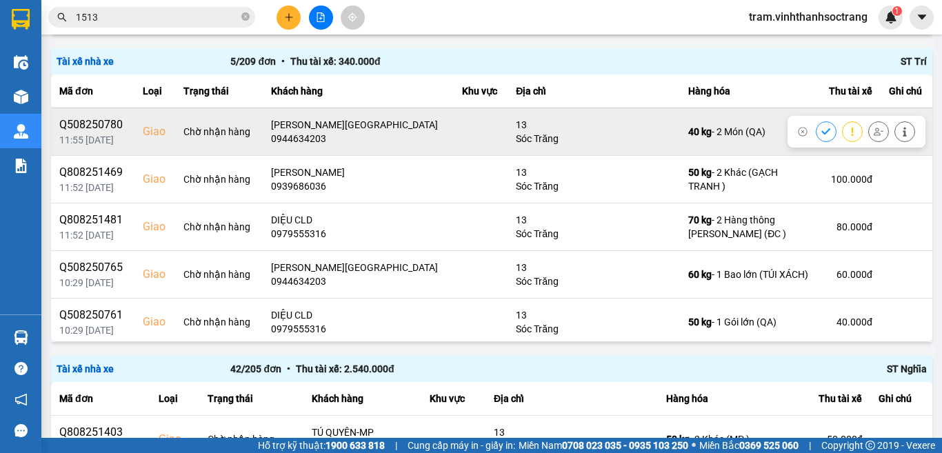
click at [821, 129] on icon at bounding box center [825, 131] width 9 height 6
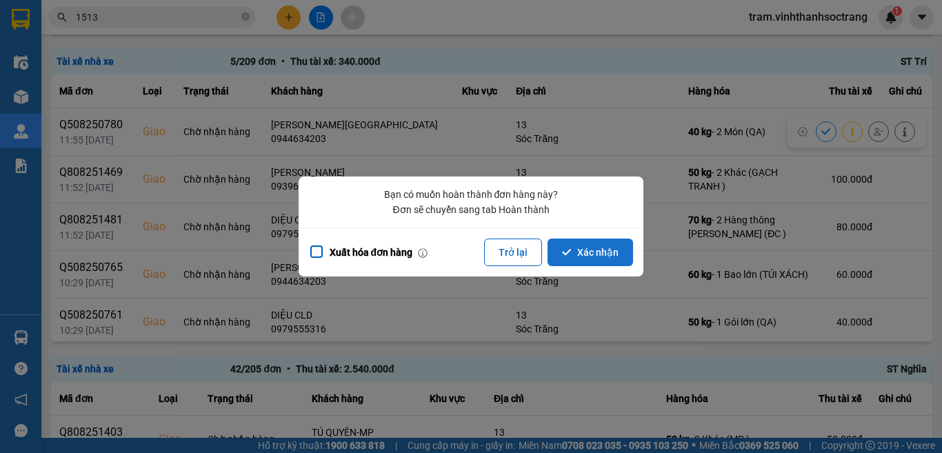
click at [576, 260] on button "Xác nhận" at bounding box center [589, 252] width 85 height 28
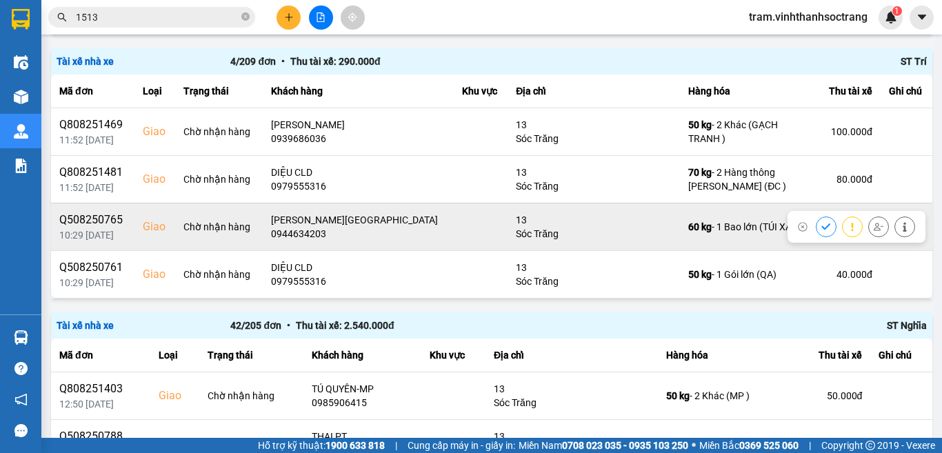
click at [821, 230] on icon at bounding box center [825, 226] width 9 height 6
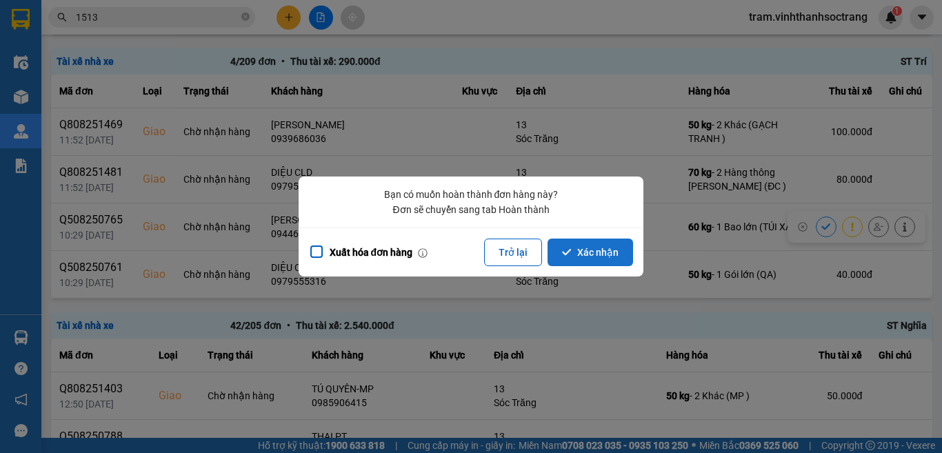
click at [627, 250] on button "Xác nhận" at bounding box center [589, 252] width 85 height 28
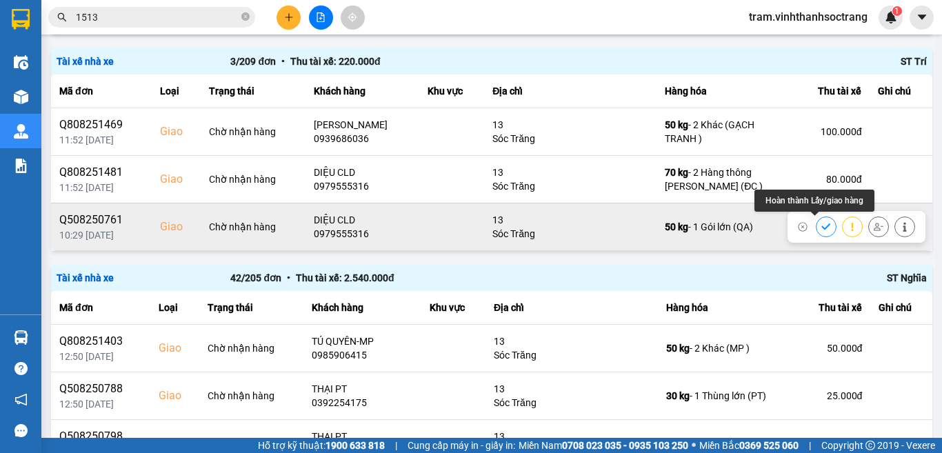
click at [821, 230] on icon at bounding box center [826, 227] width 10 height 10
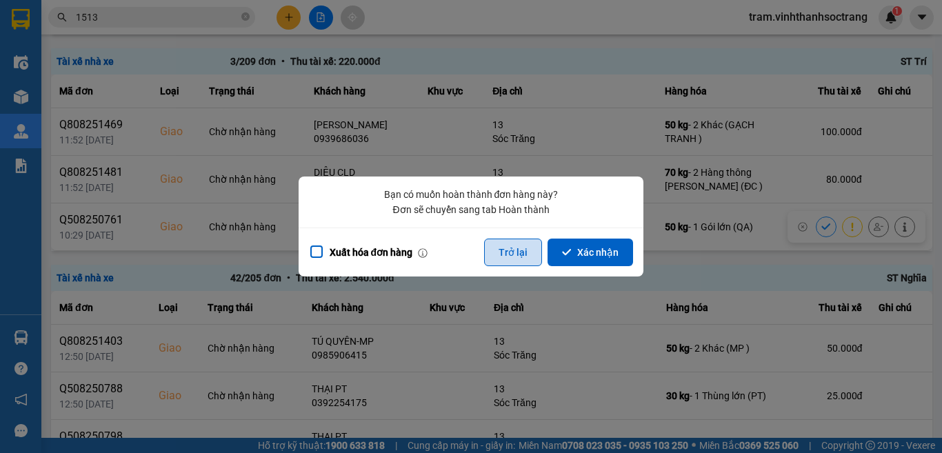
click at [503, 256] on button "Trở lại" at bounding box center [513, 252] width 58 height 28
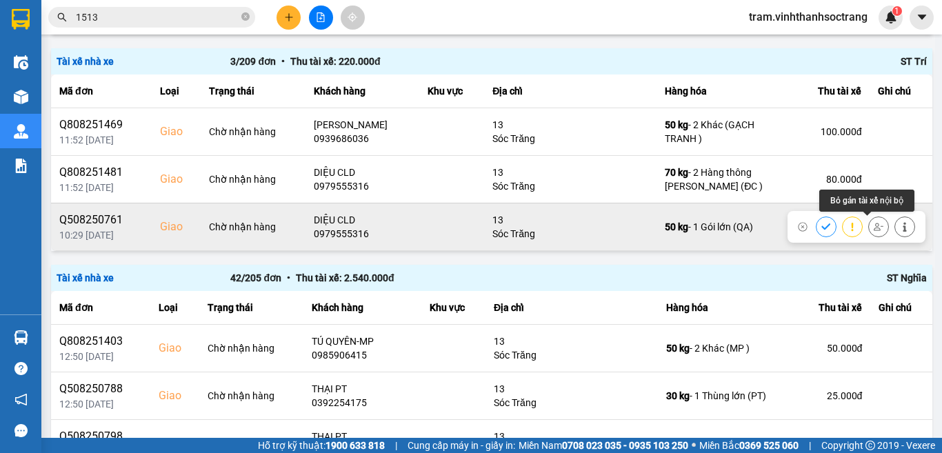
click at [900, 223] on icon at bounding box center [905, 227] width 10 height 10
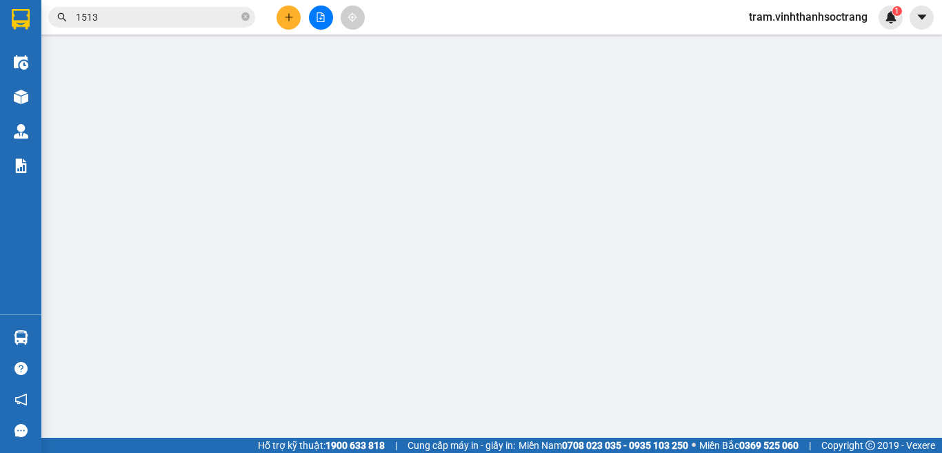
type input "TÚ"
type input "0979555316"
type input "DIỆU CLD"
checkbox input "true"
type input "13"
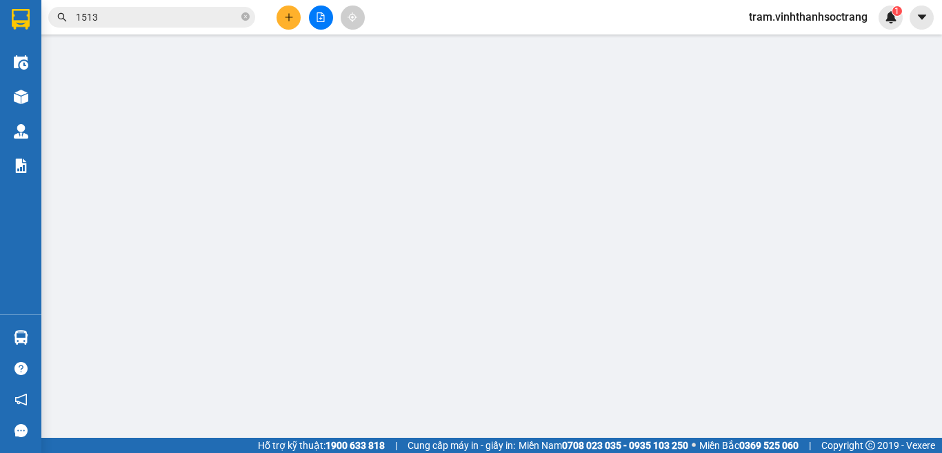
type input "40.000"
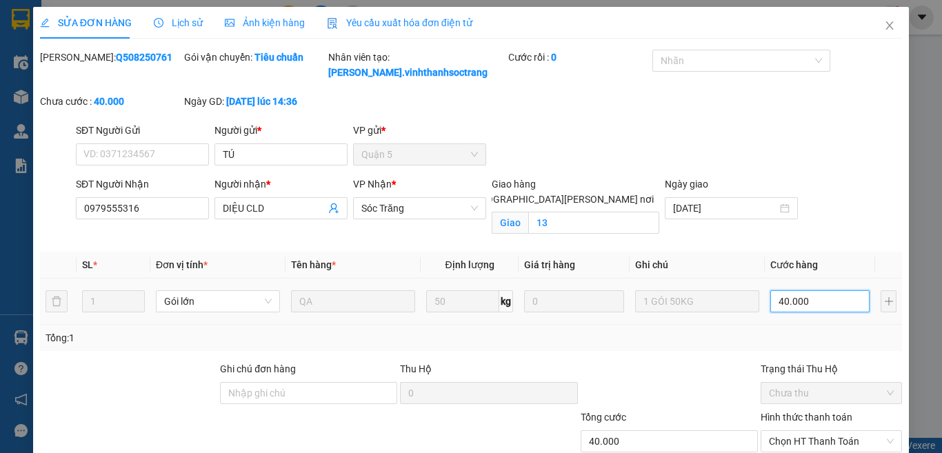
click at [800, 301] on input "40.000" at bounding box center [819, 301] width 99 height 22
type input "6"
type input "60"
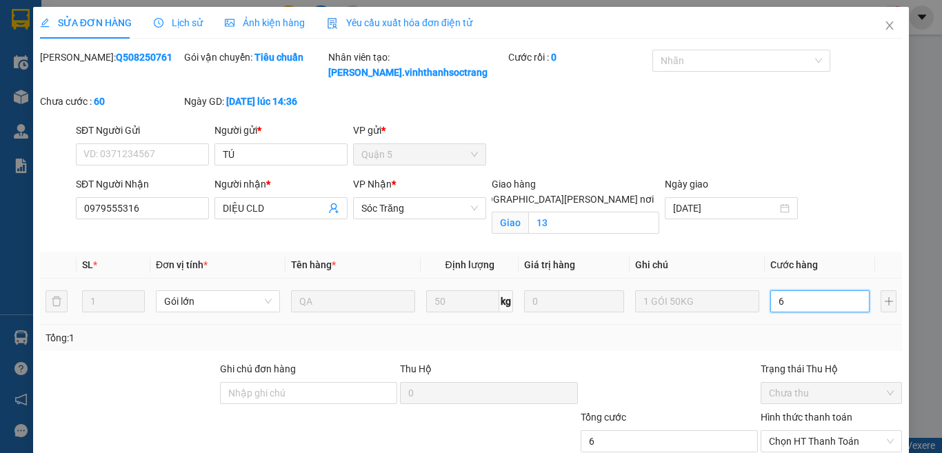
type input "60"
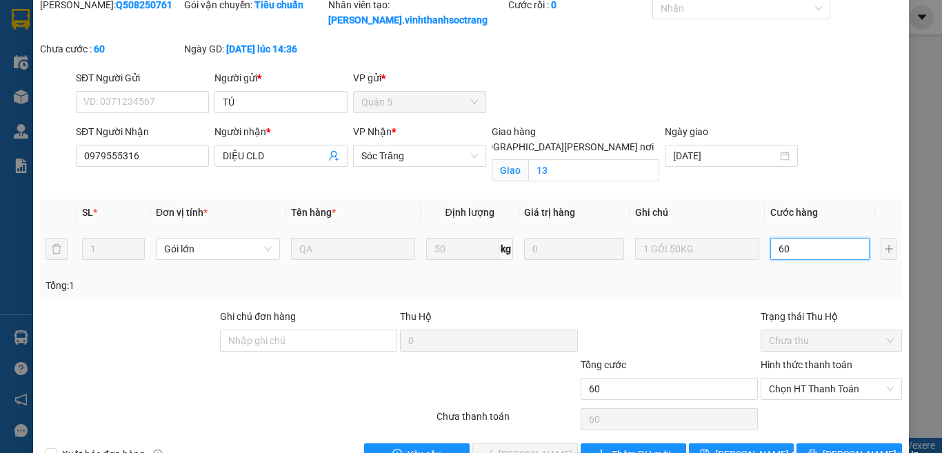
scroll to position [92, 0]
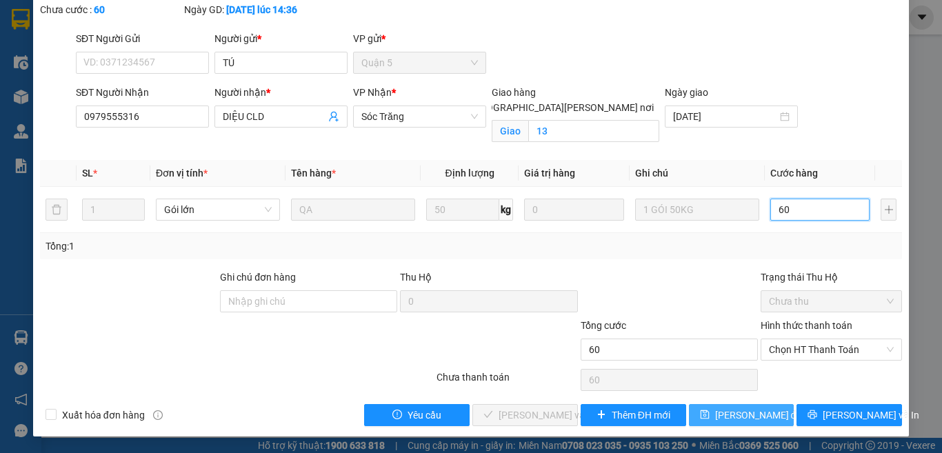
type input "60"
type input "60.000"
click at [739, 412] on span "[PERSON_NAME] thay đổi" at bounding box center [759, 414] width 89 height 15
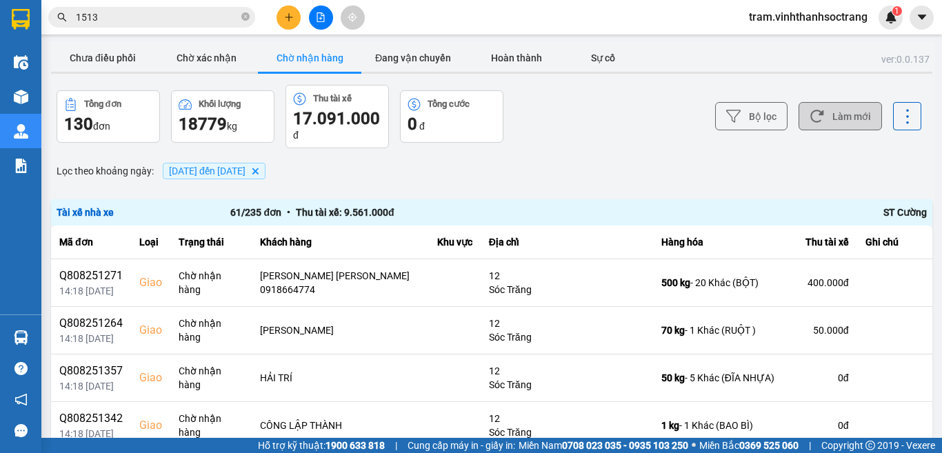
click at [805, 125] on button "Làm mới" at bounding box center [839, 116] width 83 height 28
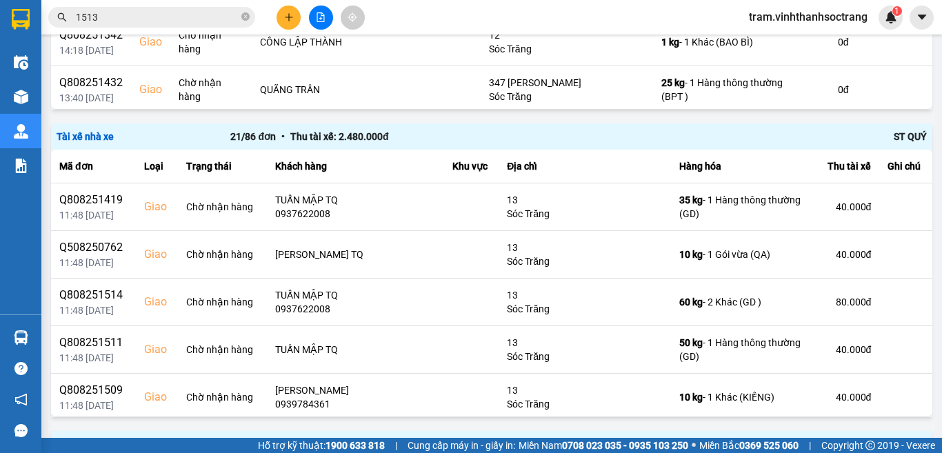
scroll to position [766, 0]
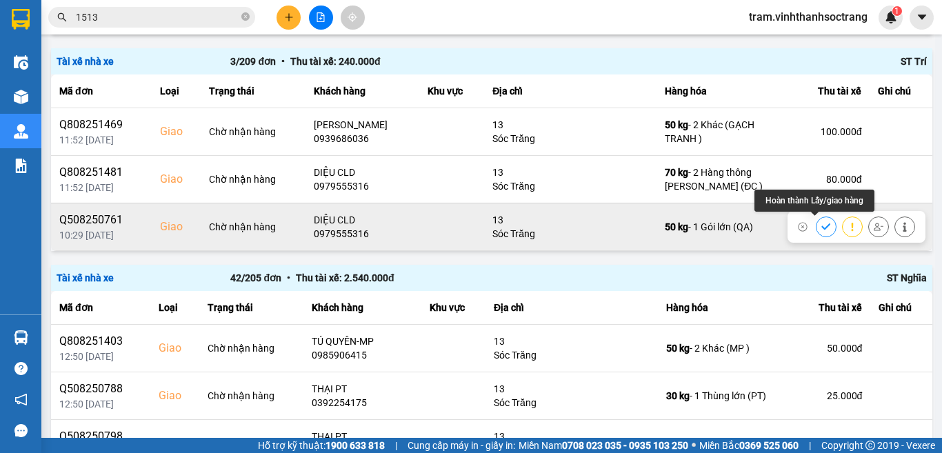
click at [821, 227] on icon at bounding box center [825, 226] width 9 height 6
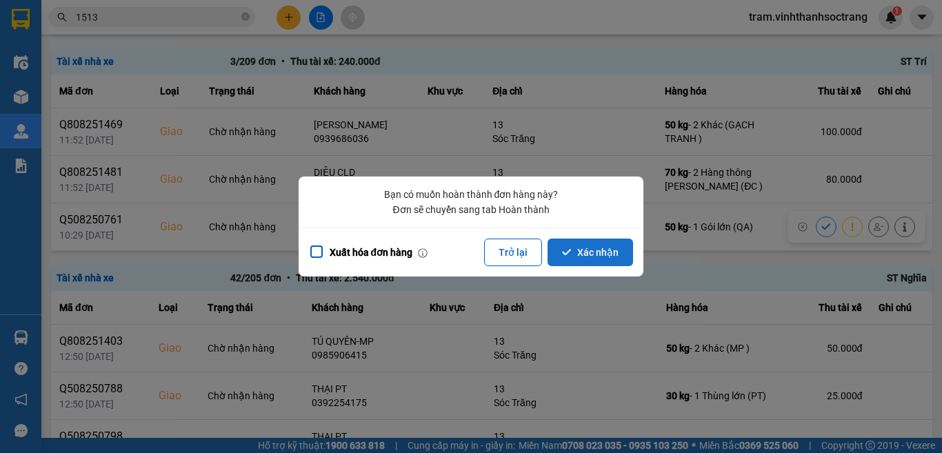
click at [579, 258] on button "Xác nhận" at bounding box center [589, 252] width 85 height 28
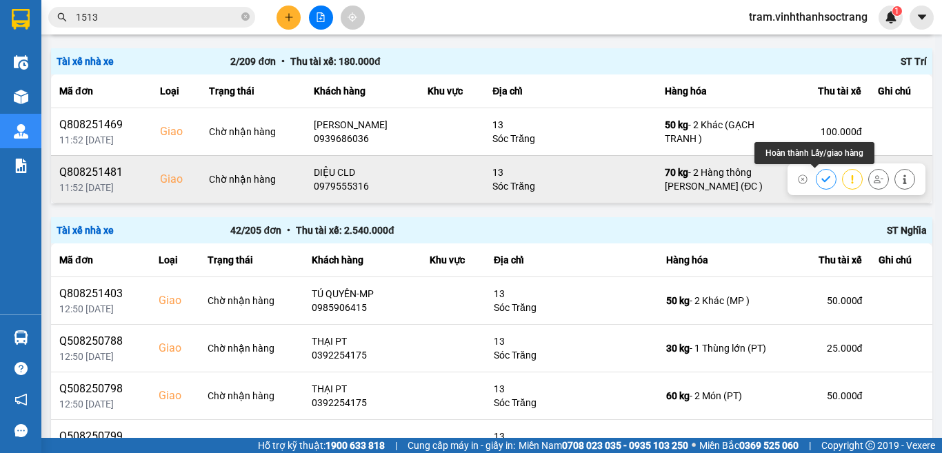
click at [821, 176] on icon at bounding box center [826, 179] width 10 height 10
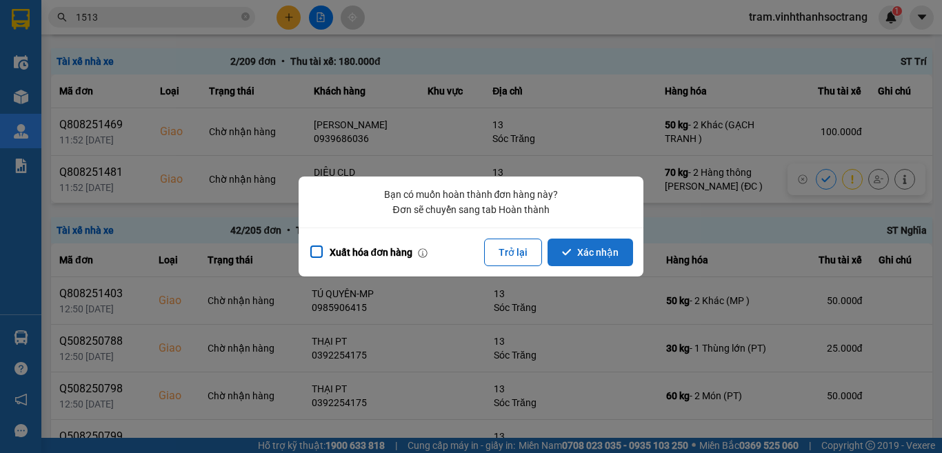
click at [619, 244] on button "Xác nhận" at bounding box center [589, 252] width 85 height 28
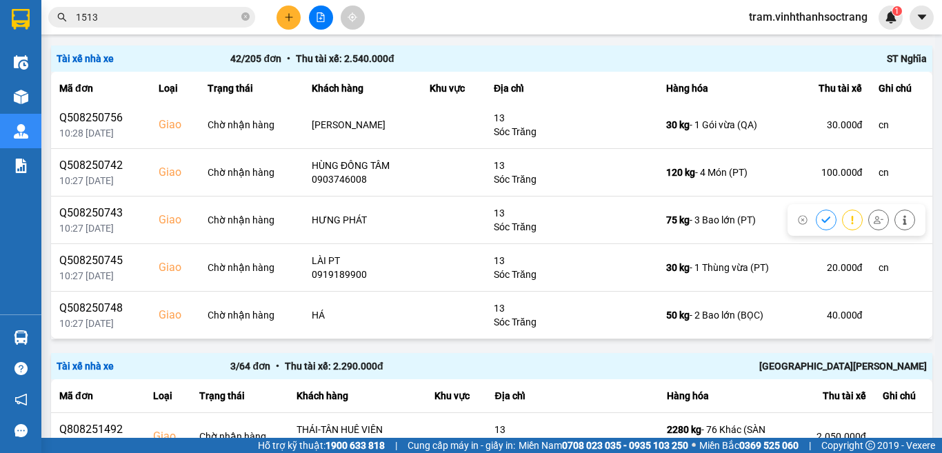
scroll to position [921, 0]
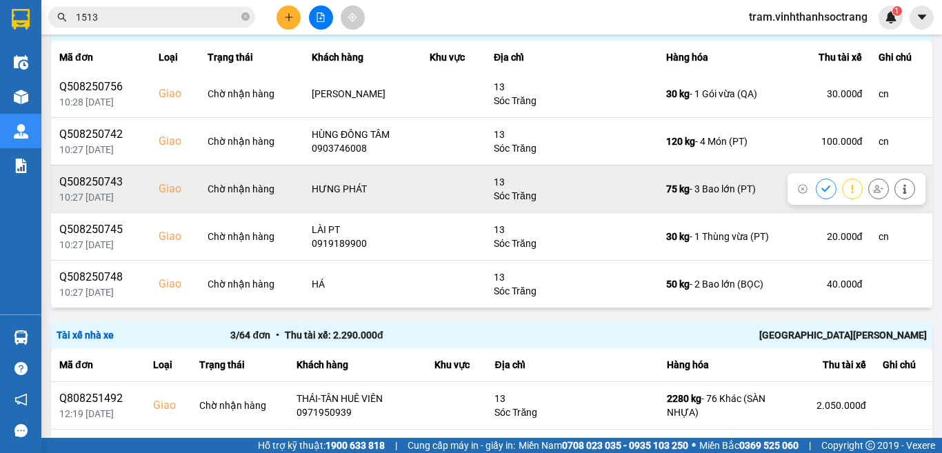
click at [821, 184] on icon at bounding box center [826, 189] width 10 height 10
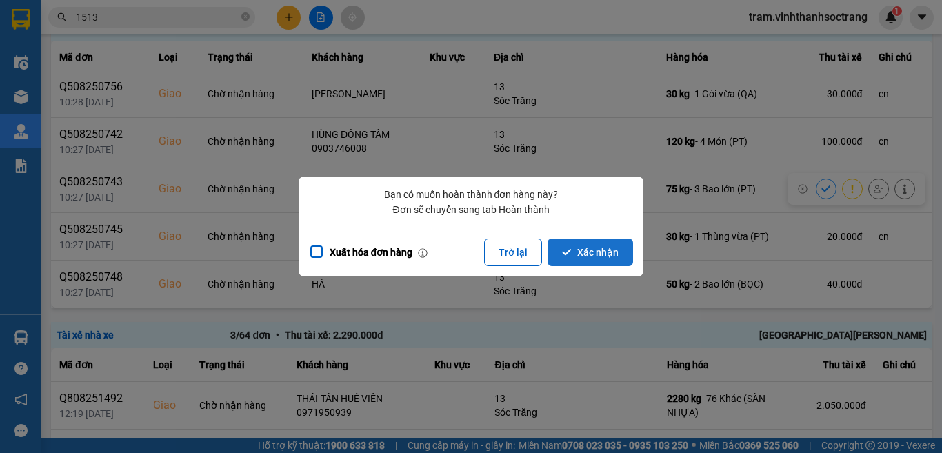
click at [602, 265] on button "Xác nhận" at bounding box center [589, 252] width 85 height 28
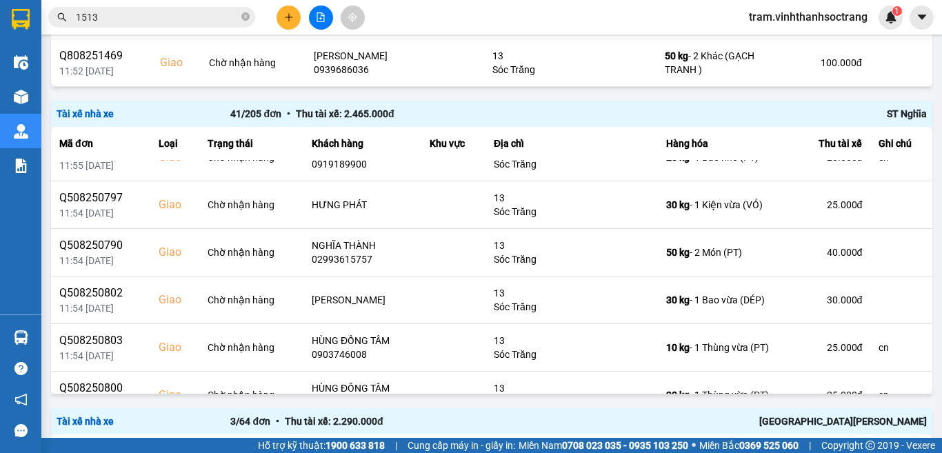
scroll to position [965, 0]
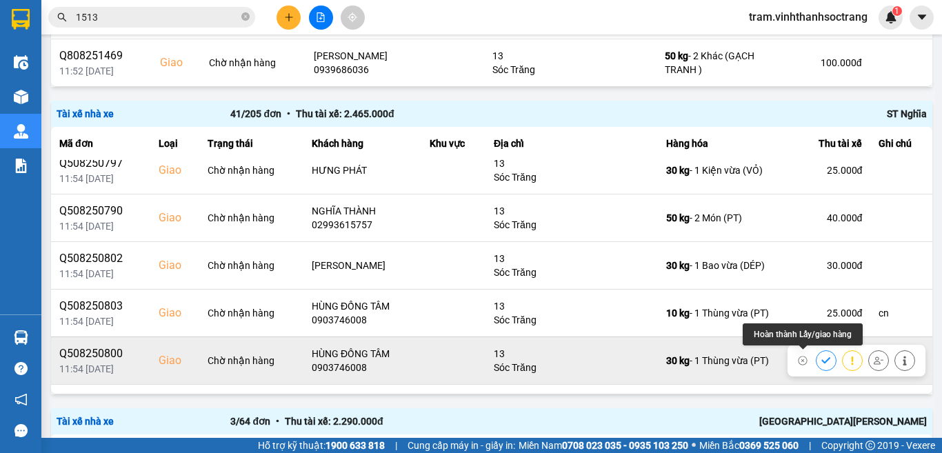
click at [821, 361] on icon at bounding box center [825, 360] width 9 height 6
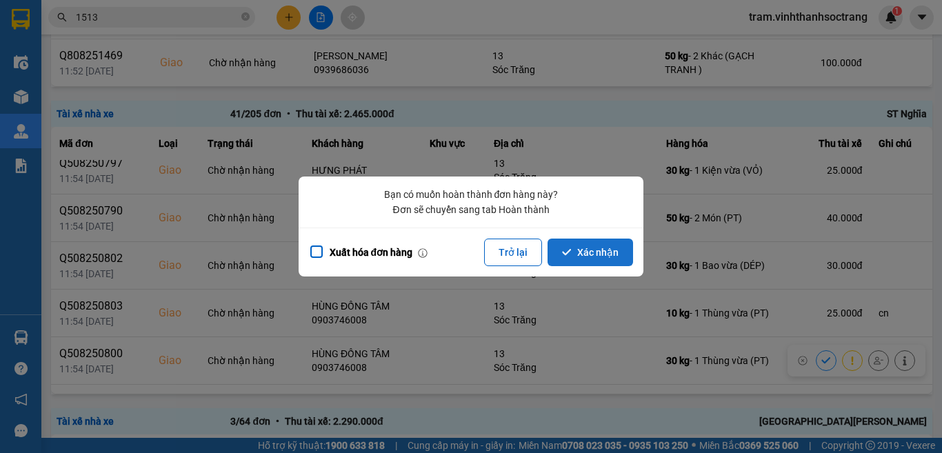
click at [571, 258] on button "Xác nhận" at bounding box center [589, 252] width 85 height 28
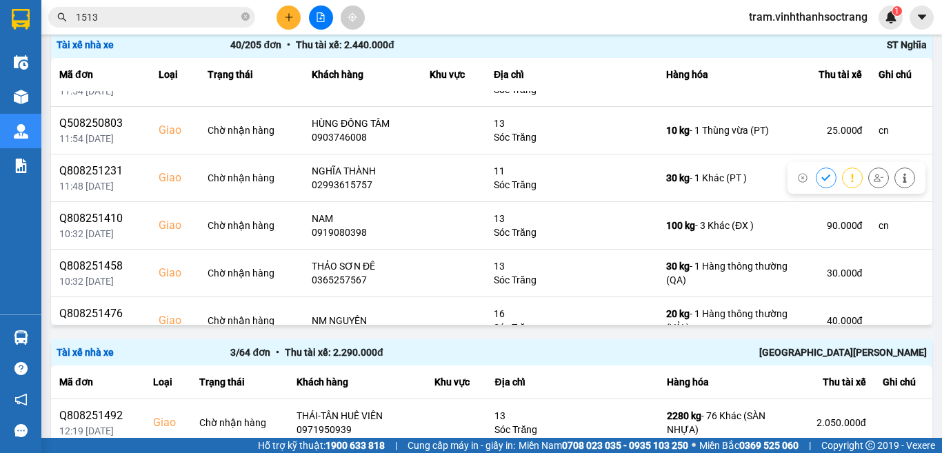
scroll to position [1103, 0]
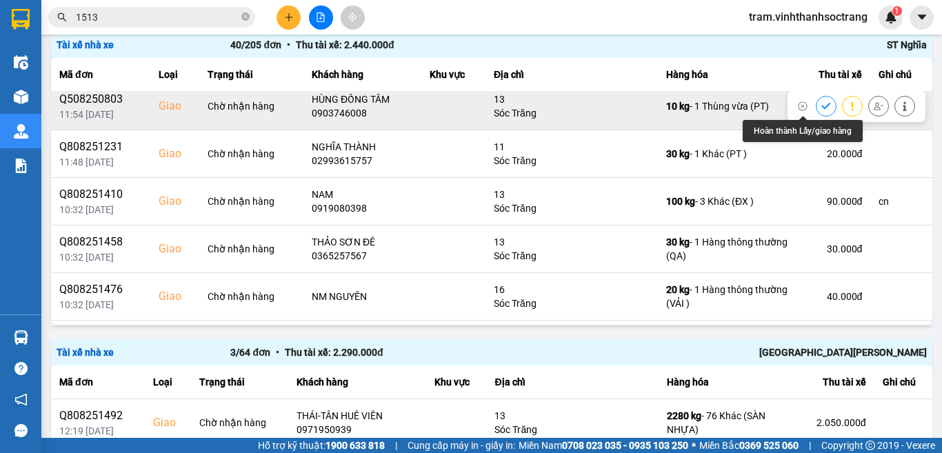
click at [816, 103] on button at bounding box center [825, 106] width 19 height 24
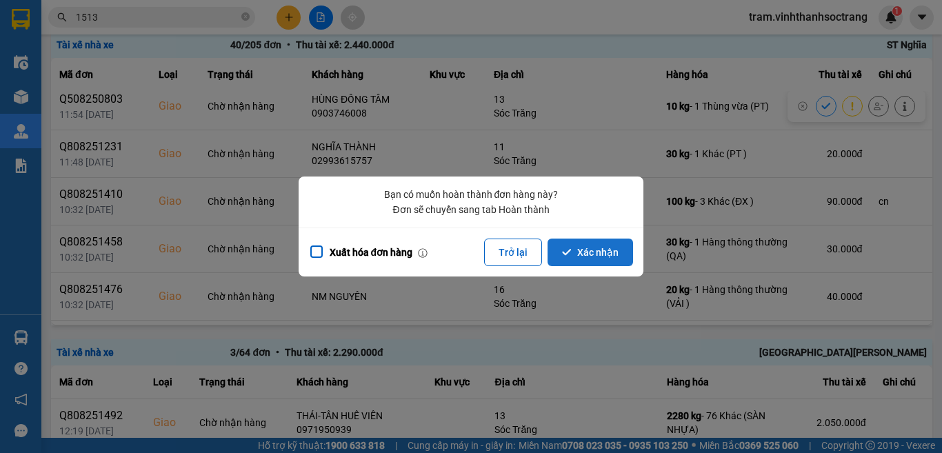
click at [611, 251] on button "Xác nhận" at bounding box center [589, 252] width 85 height 28
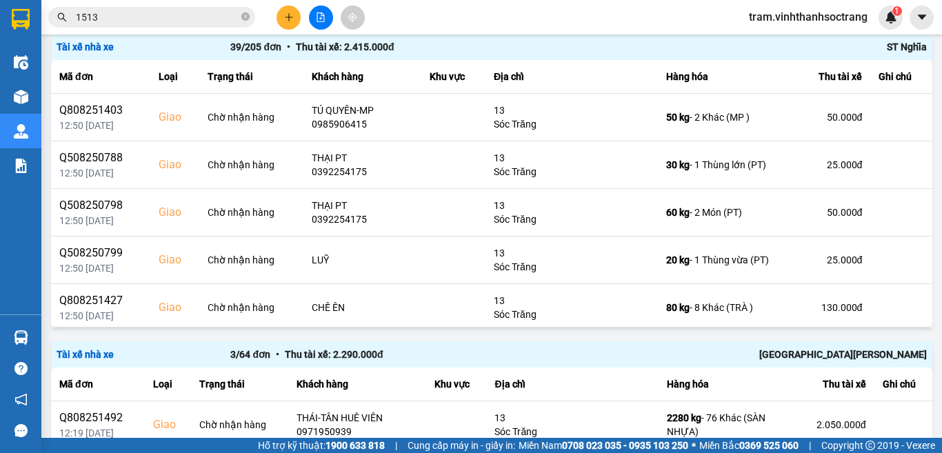
scroll to position [904, 0]
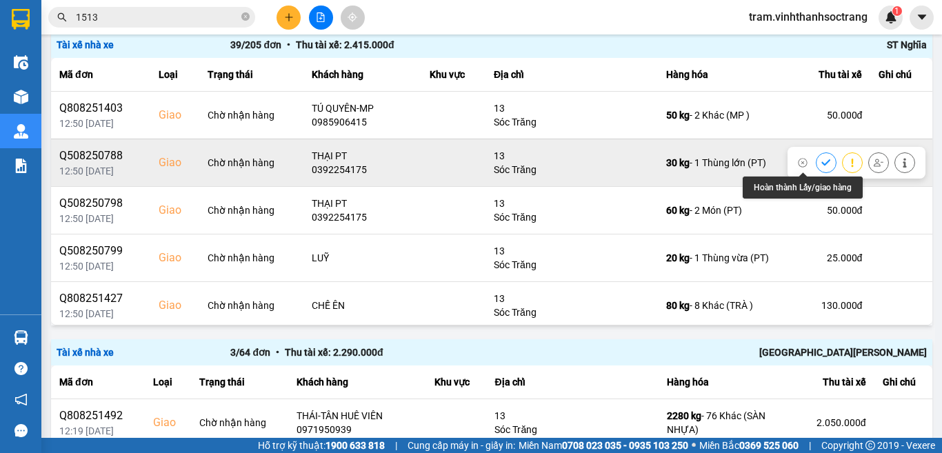
click at [816, 163] on button at bounding box center [825, 162] width 19 height 24
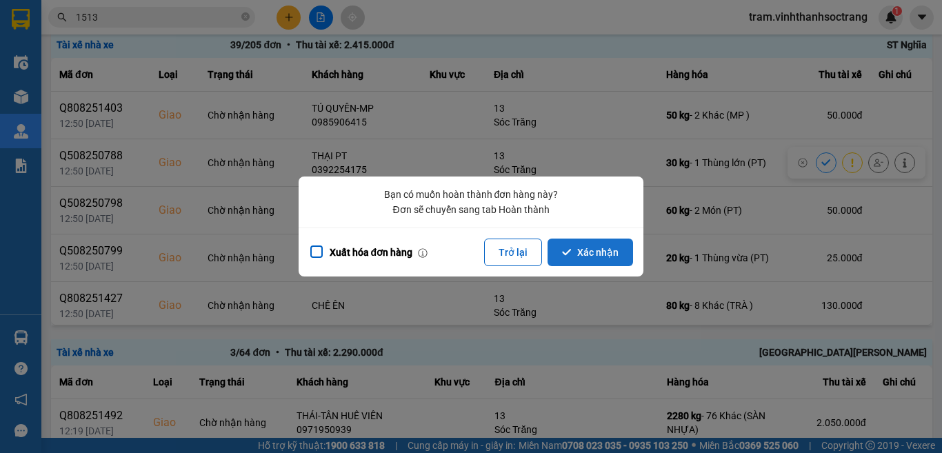
click at [631, 249] on button "Xác nhận" at bounding box center [589, 252] width 85 height 28
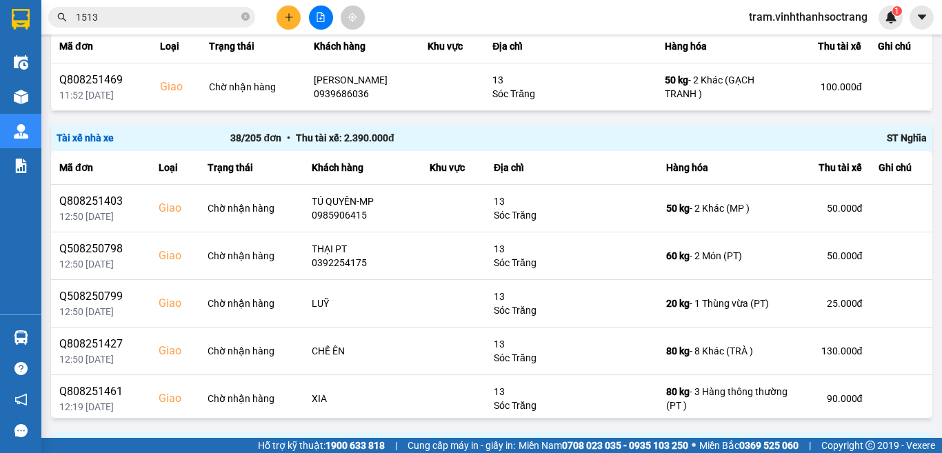
scroll to position [835, 0]
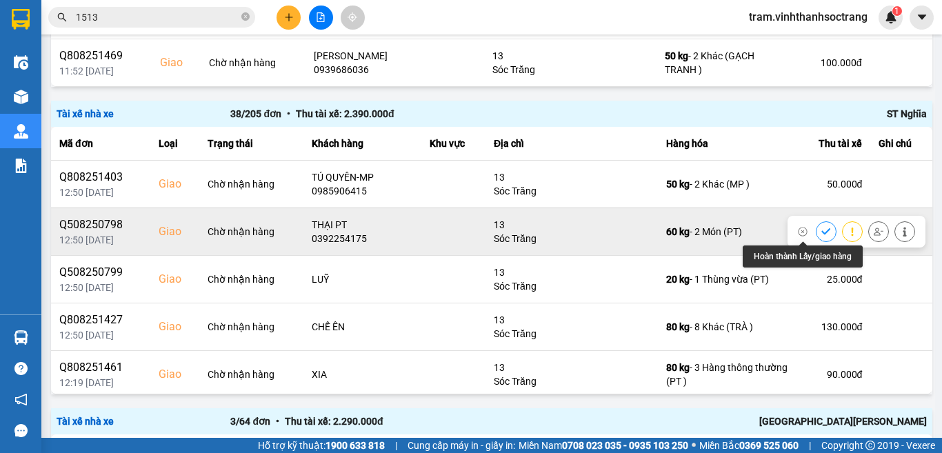
click at [821, 232] on icon at bounding box center [826, 232] width 10 height 10
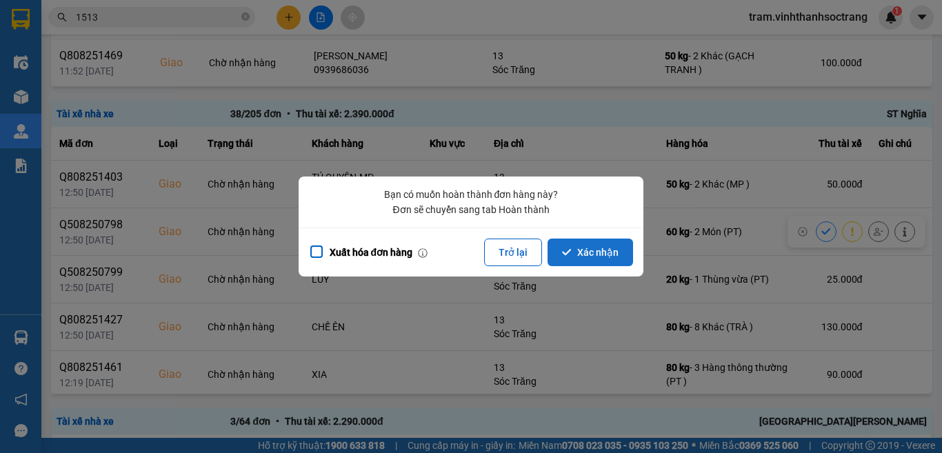
click at [598, 242] on button "Xác nhận" at bounding box center [589, 252] width 85 height 28
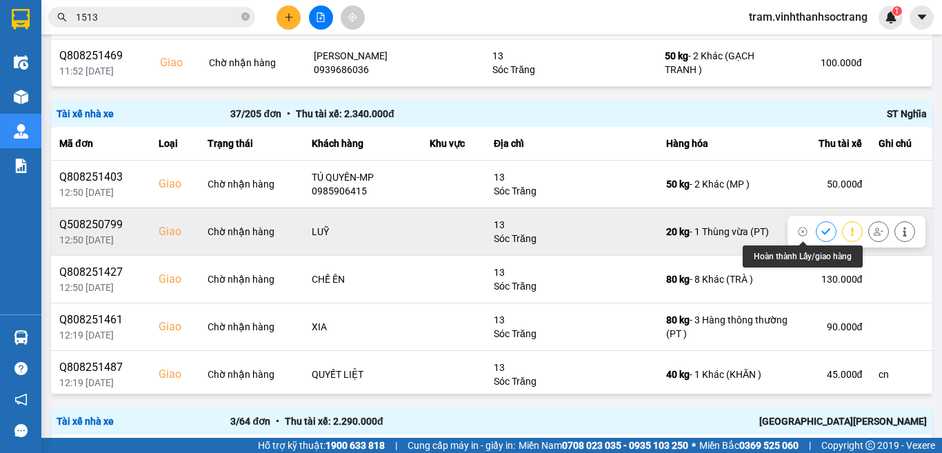
click at [821, 230] on icon at bounding box center [825, 231] width 9 height 6
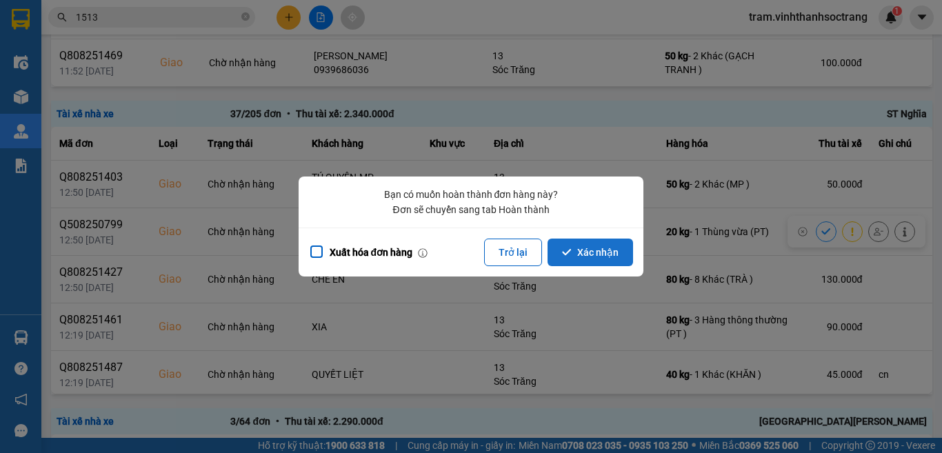
click at [611, 254] on button "Xác nhận" at bounding box center [589, 252] width 85 height 28
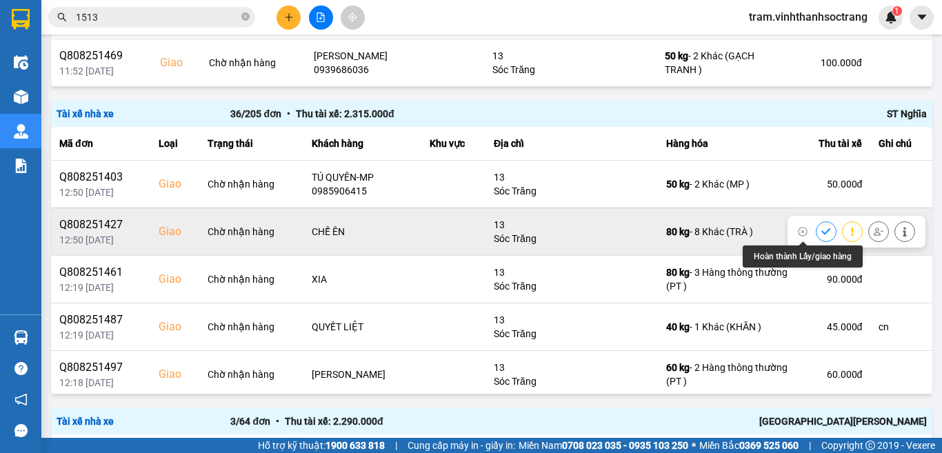
click at [816, 230] on button at bounding box center [825, 231] width 19 height 24
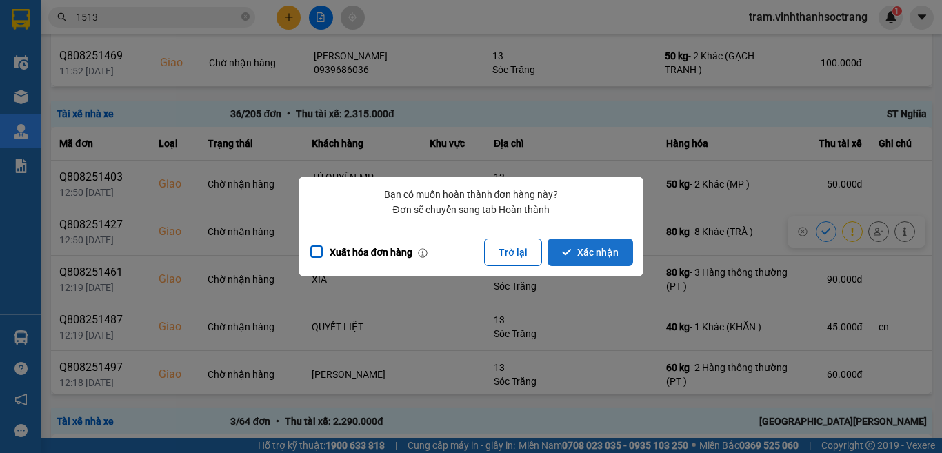
click at [606, 252] on button "Xác nhận" at bounding box center [589, 252] width 85 height 28
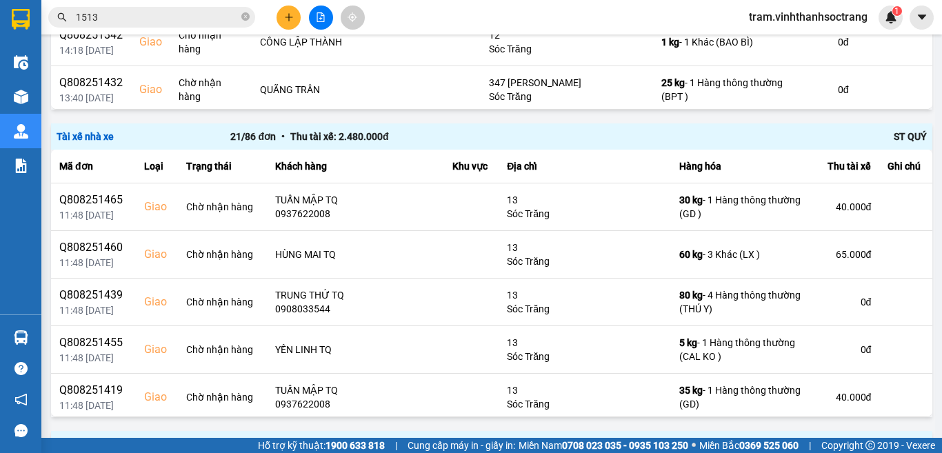
scroll to position [766, 0]
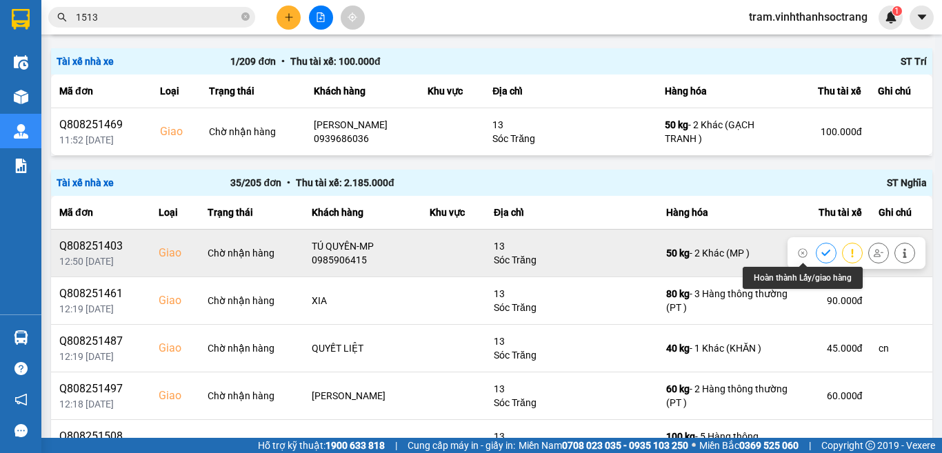
click at [821, 251] on icon at bounding box center [826, 253] width 10 height 10
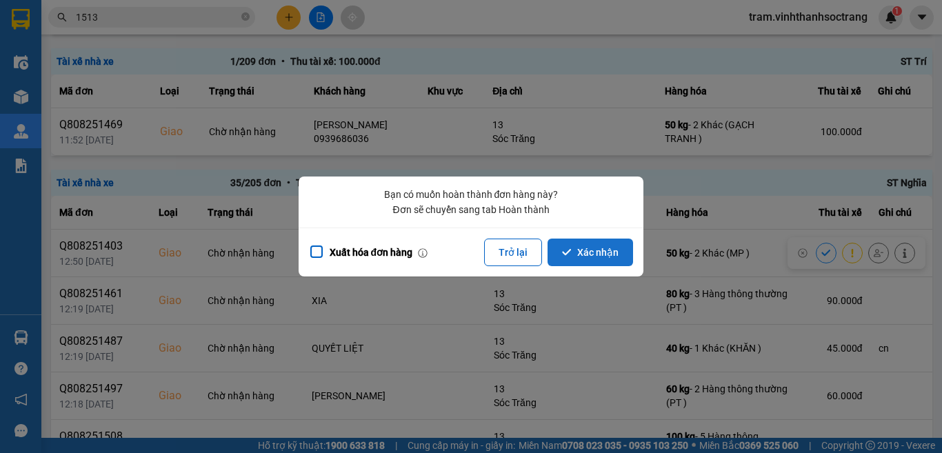
click at [567, 254] on icon "dialog" at bounding box center [566, 252] width 9 height 6
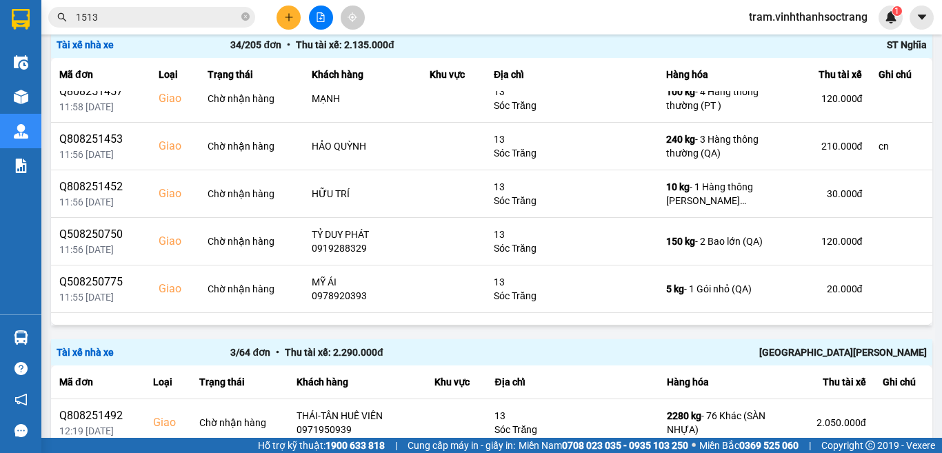
scroll to position [276, 0]
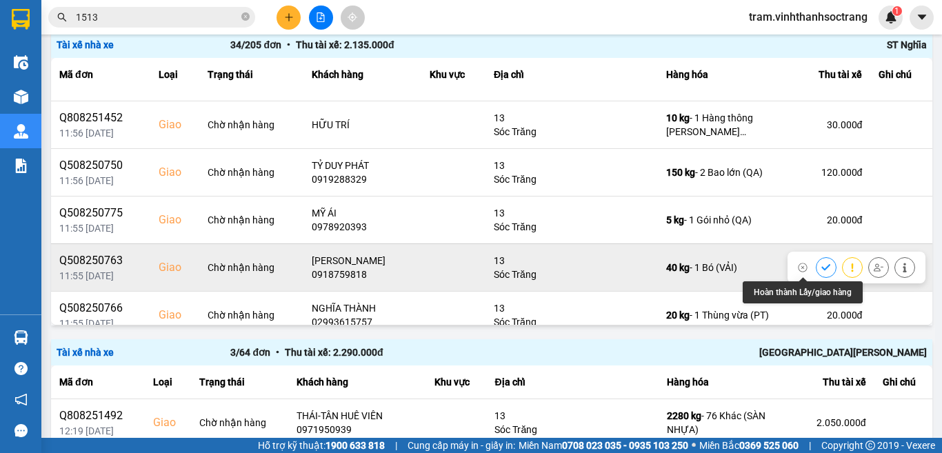
click at [821, 266] on icon at bounding box center [826, 268] width 10 height 10
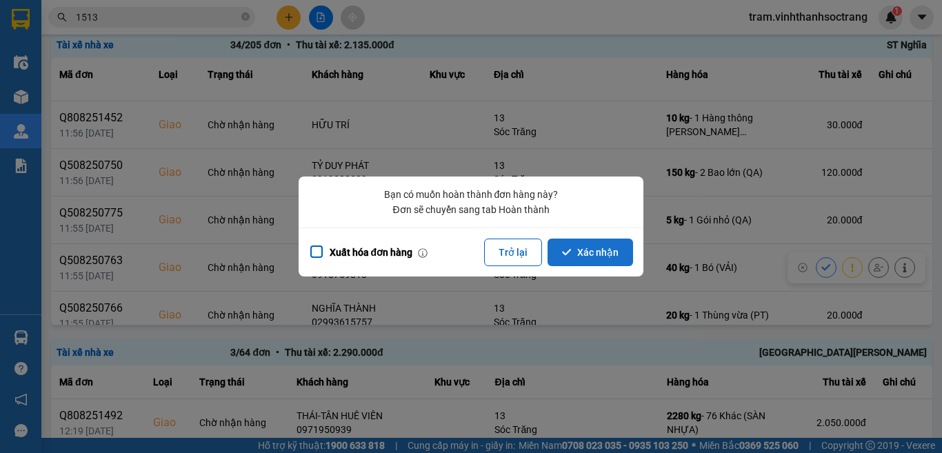
click at [627, 262] on button "Xác nhận" at bounding box center [589, 252] width 85 height 28
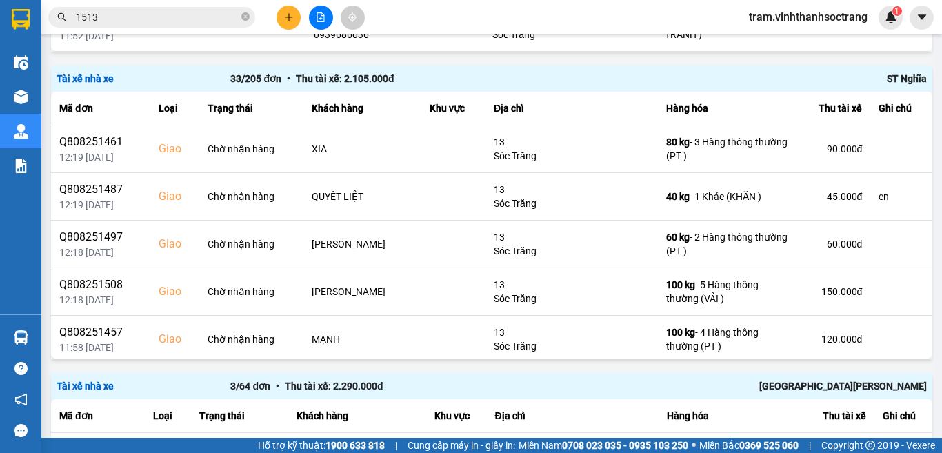
scroll to position [904, 0]
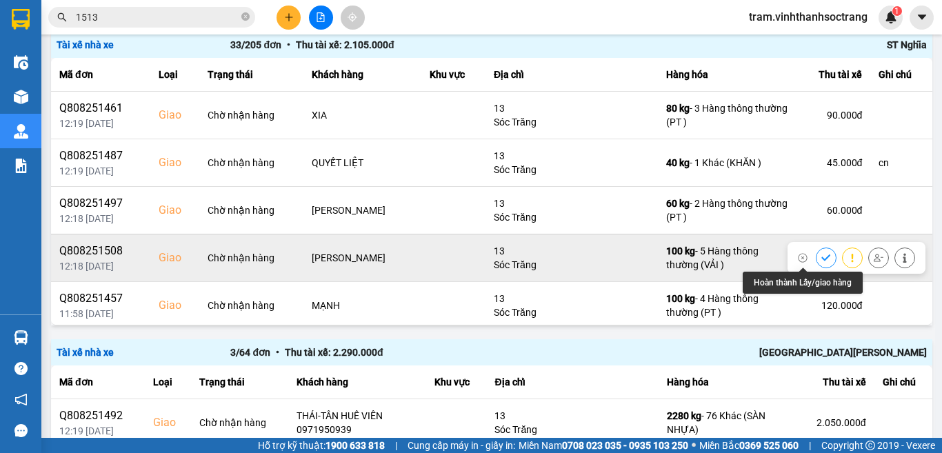
click at [821, 255] on icon at bounding box center [826, 258] width 10 height 10
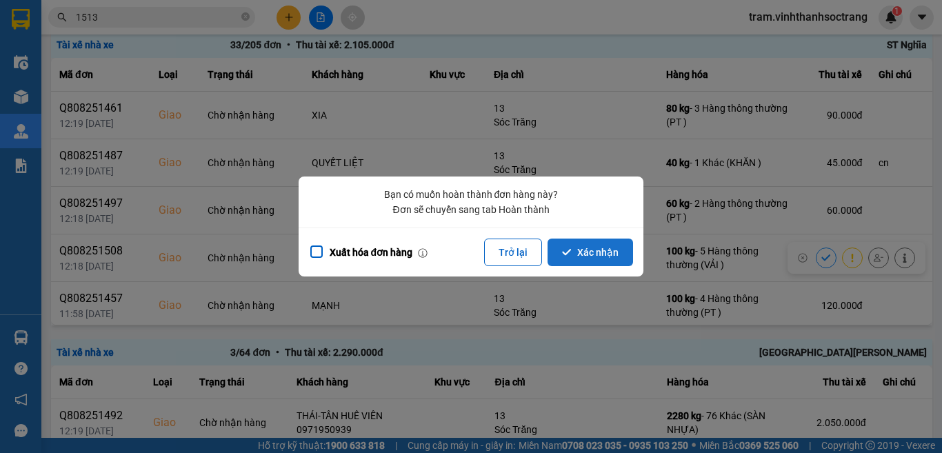
click at [605, 247] on button "Xác nhận" at bounding box center [589, 252] width 85 height 28
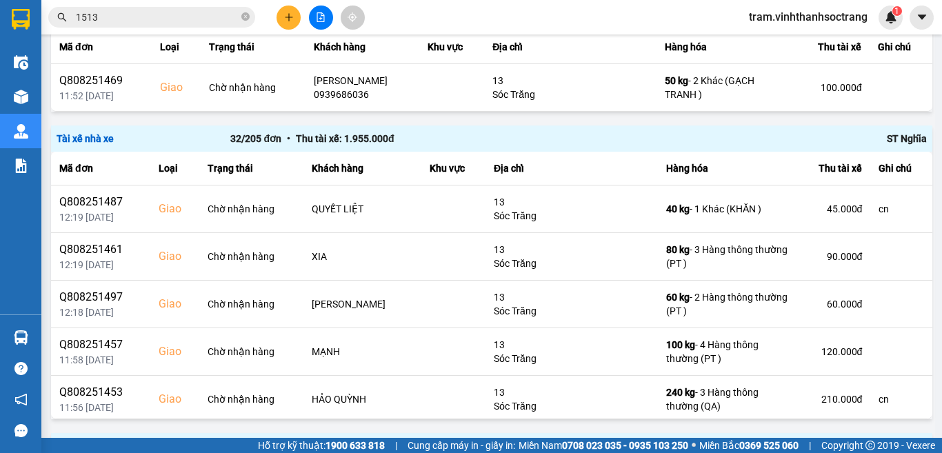
scroll to position [835, 0]
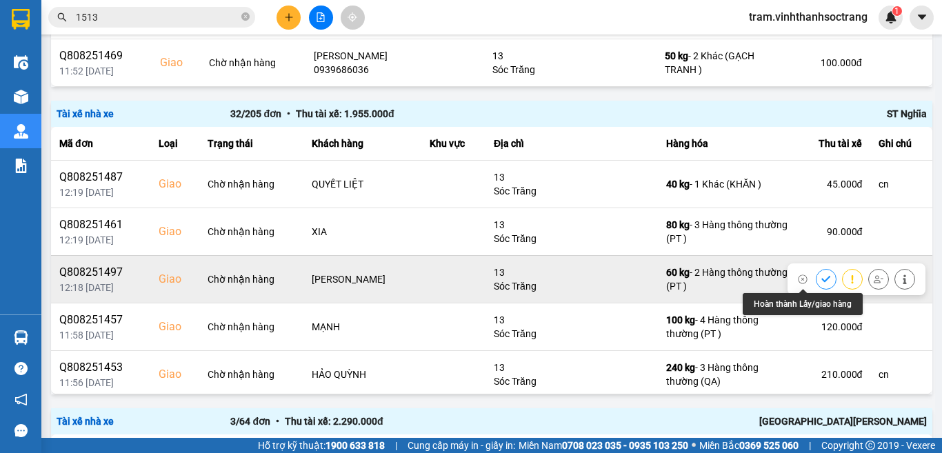
click at [816, 273] on button at bounding box center [825, 279] width 19 height 24
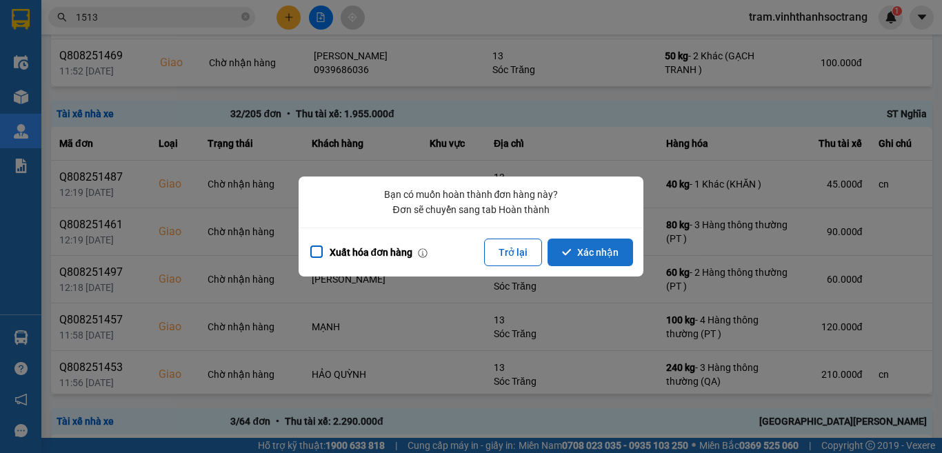
click at [607, 254] on button "Xác nhận" at bounding box center [589, 252] width 85 height 28
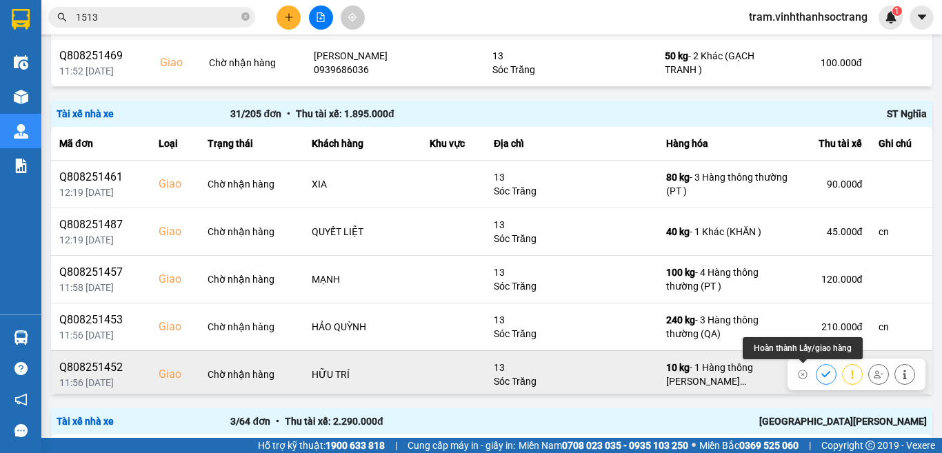
click at [821, 370] on icon at bounding box center [826, 374] width 10 height 10
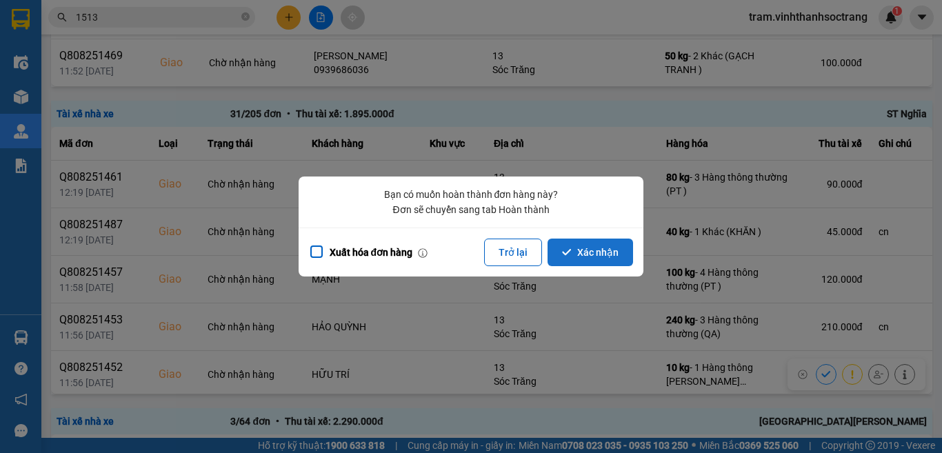
click at [566, 262] on button "Xác nhận" at bounding box center [589, 252] width 85 height 28
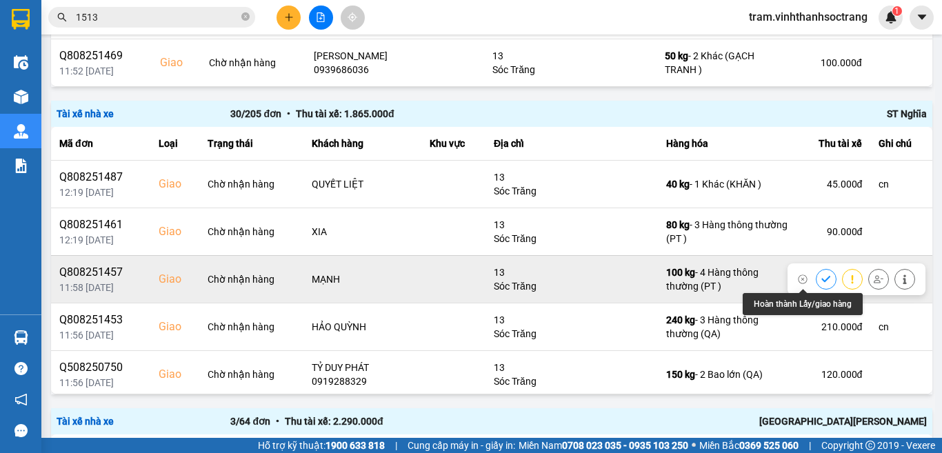
click at [821, 278] on icon at bounding box center [826, 279] width 10 height 10
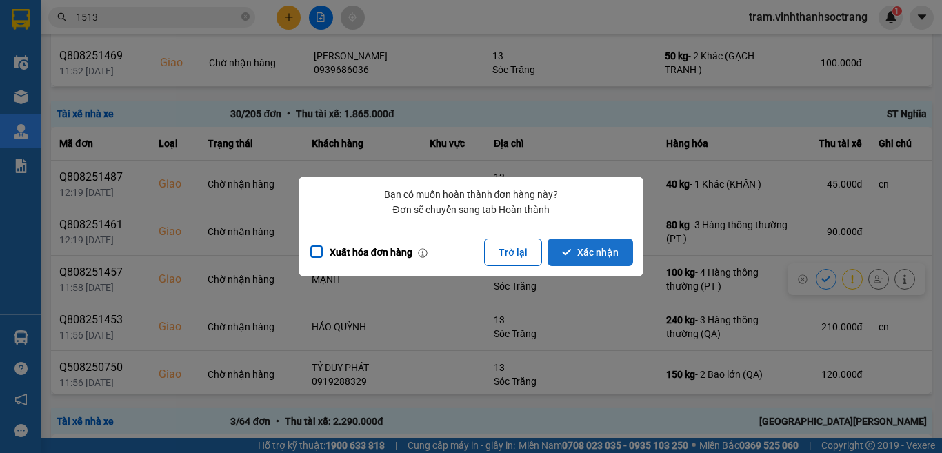
click at [564, 259] on button "Xác nhận" at bounding box center [589, 252] width 85 height 28
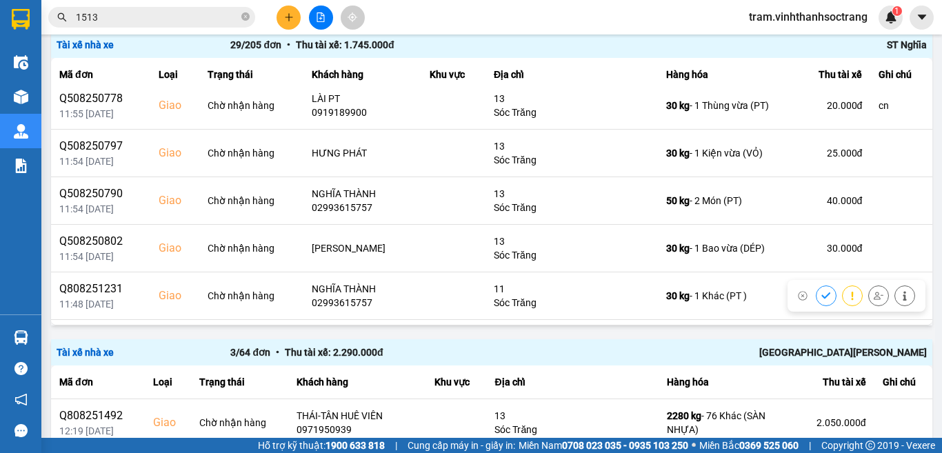
scroll to position [414, 0]
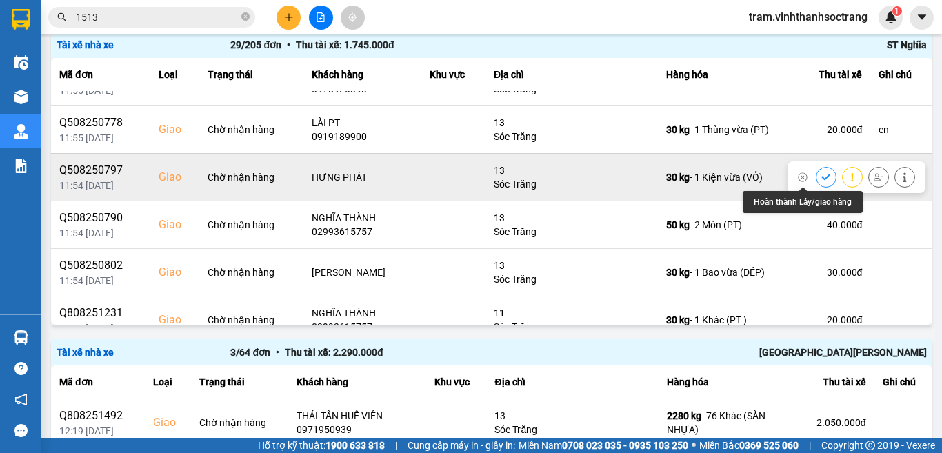
click at [821, 175] on icon at bounding box center [826, 177] width 10 height 10
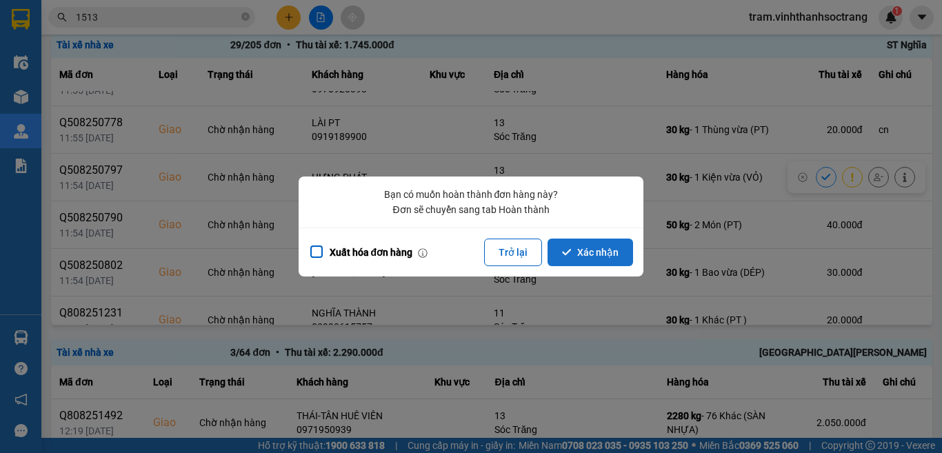
click at [597, 249] on button "Xác nhận" at bounding box center [589, 252] width 85 height 28
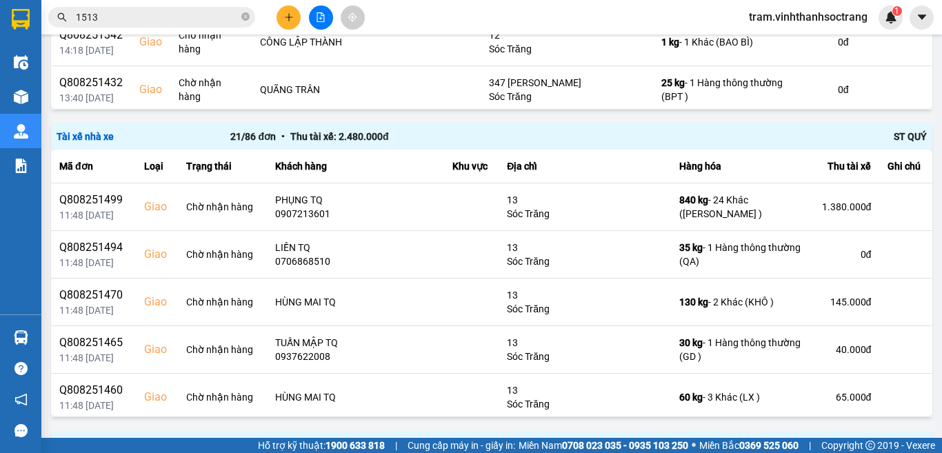
scroll to position [766, 0]
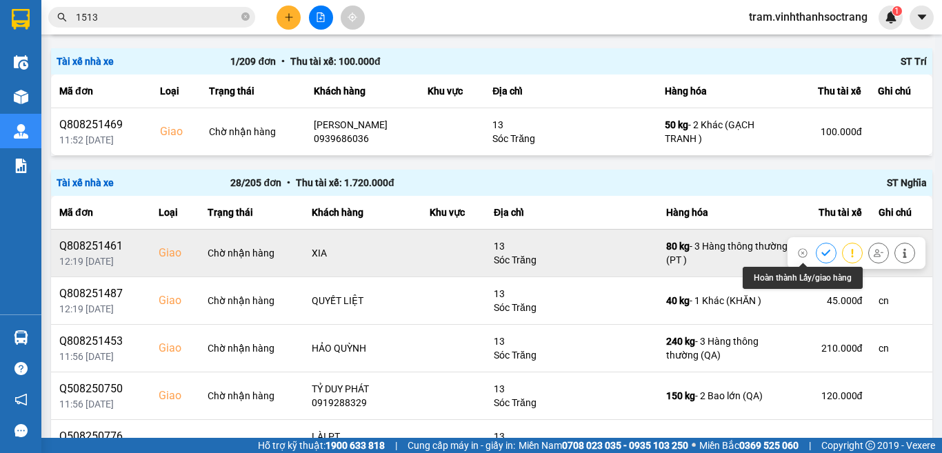
click at [821, 252] on icon at bounding box center [825, 253] width 9 height 6
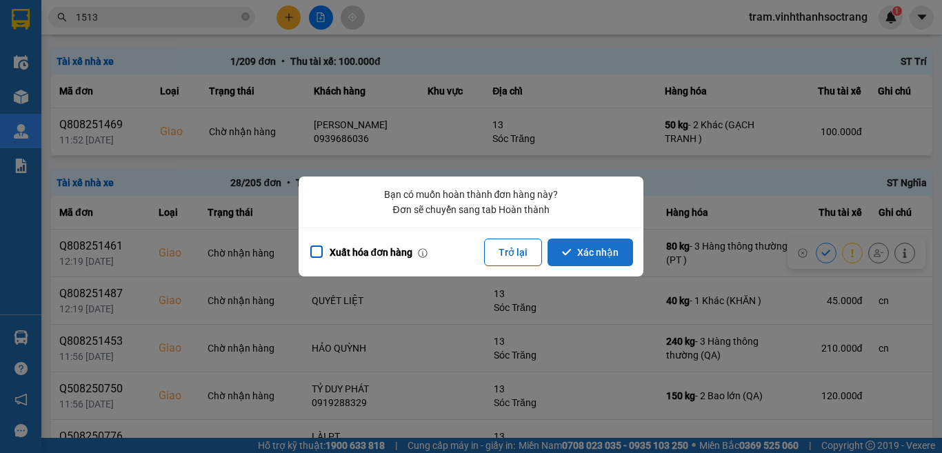
click at [586, 259] on button "Xác nhận" at bounding box center [589, 252] width 85 height 28
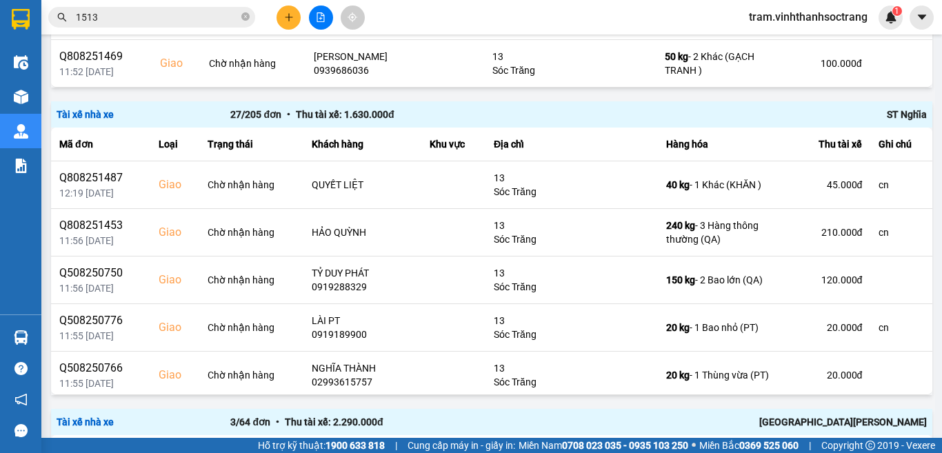
scroll to position [835, 0]
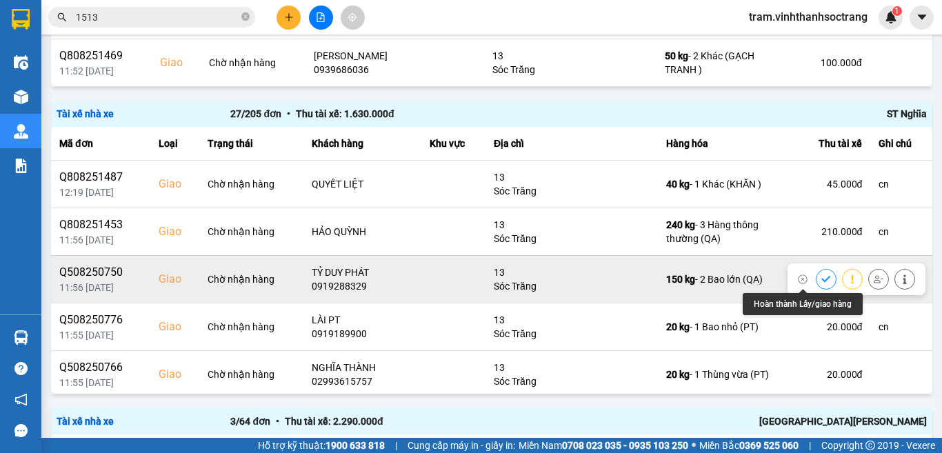
click at [821, 282] on icon at bounding box center [826, 279] width 10 height 10
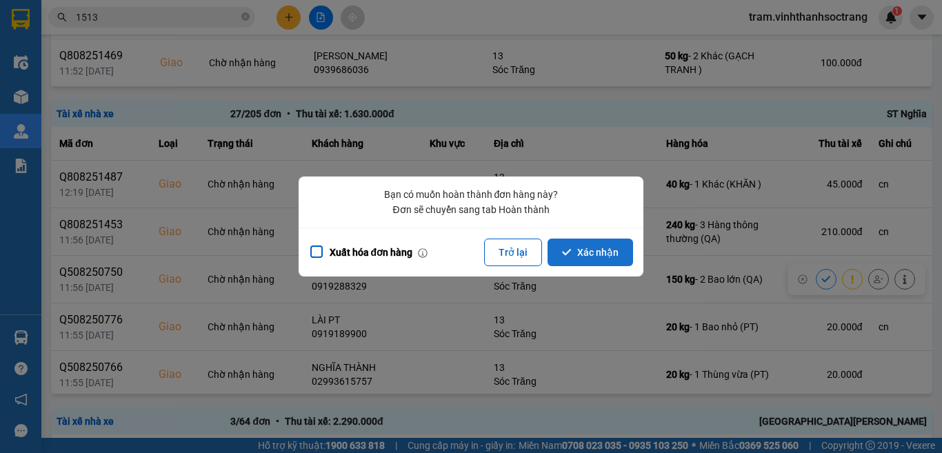
click at [611, 252] on button "Xác nhận" at bounding box center [589, 252] width 85 height 28
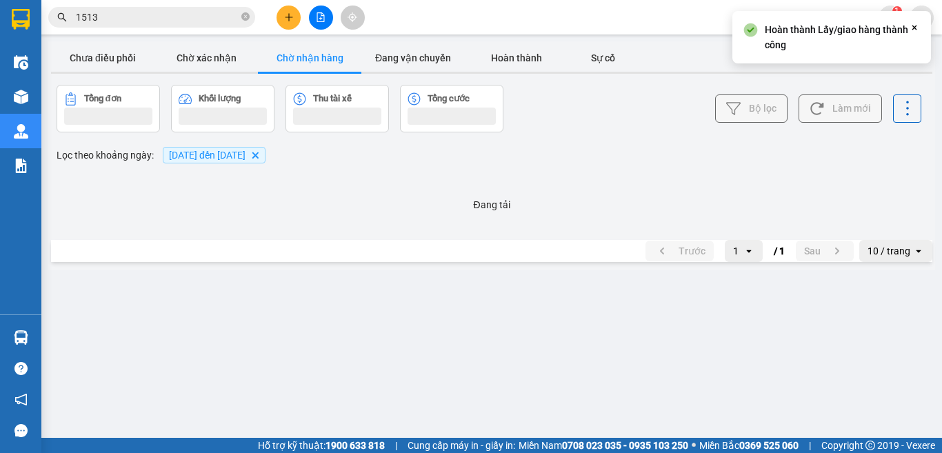
scroll to position [0, 0]
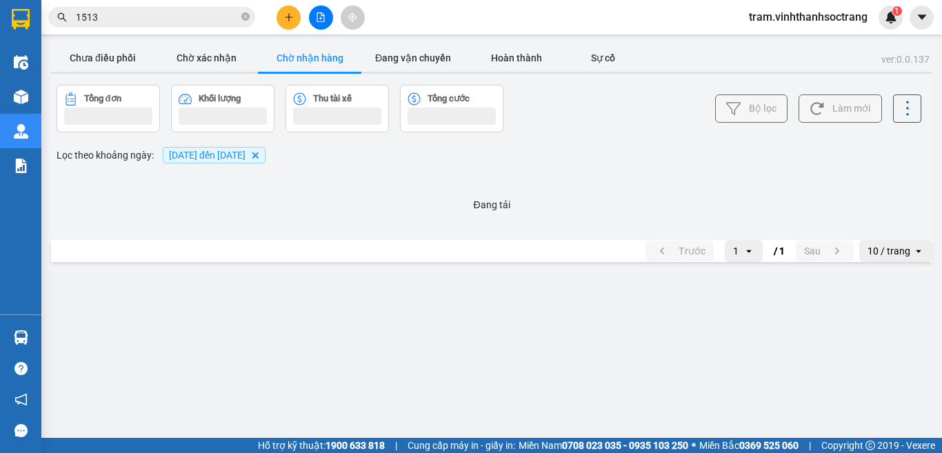
click at [941, 329] on main "ver: 0.0.137 Chưa điều phối Chờ xác nhận Chờ nhận hàng Đang vận chuyển Hoàn thà…" at bounding box center [471, 219] width 942 height 438
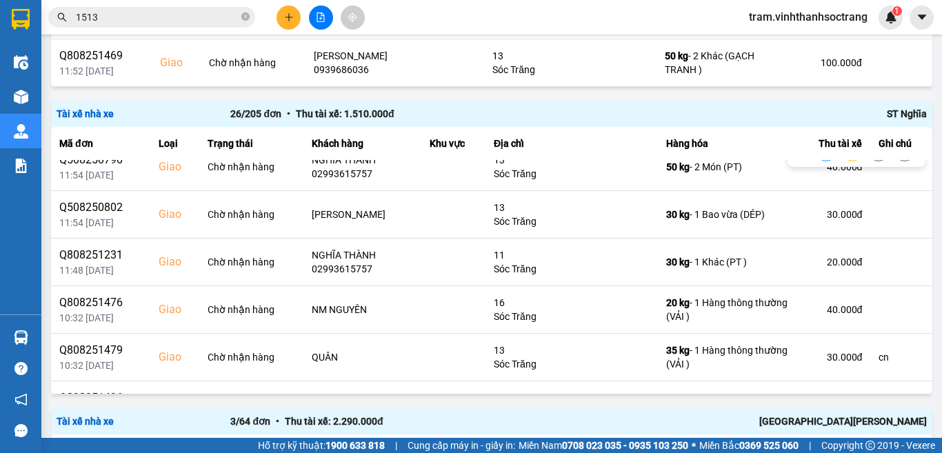
scroll to position [414, 0]
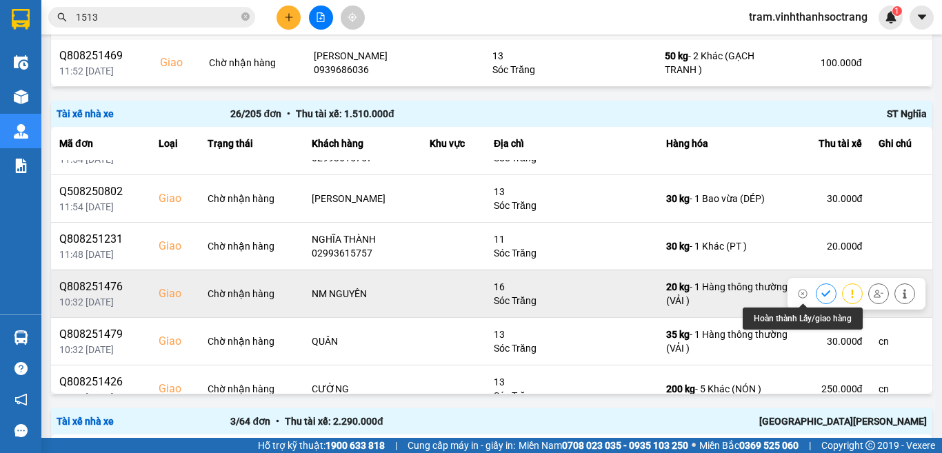
click at [821, 296] on icon at bounding box center [826, 294] width 10 height 10
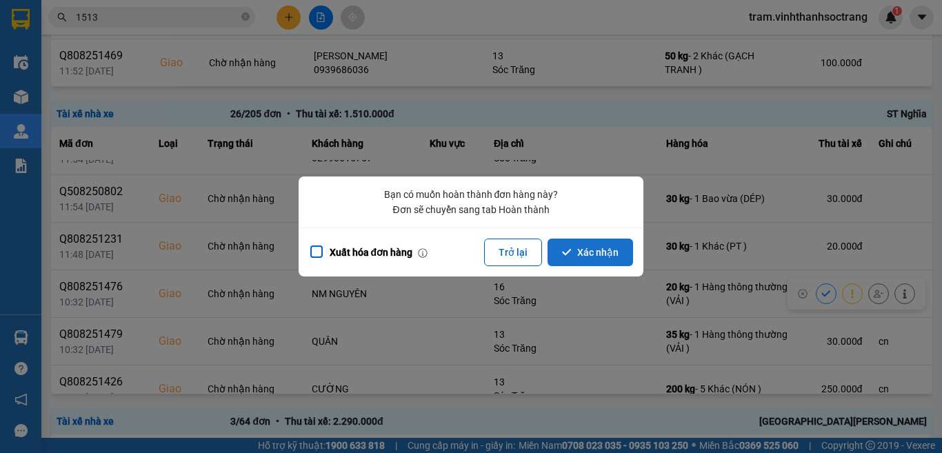
click at [576, 254] on button "Xác nhận" at bounding box center [589, 252] width 85 height 28
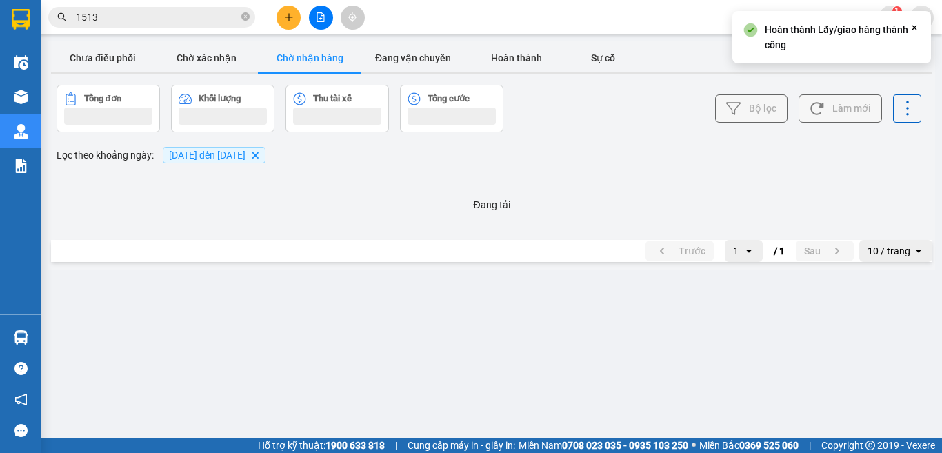
scroll to position [0, 0]
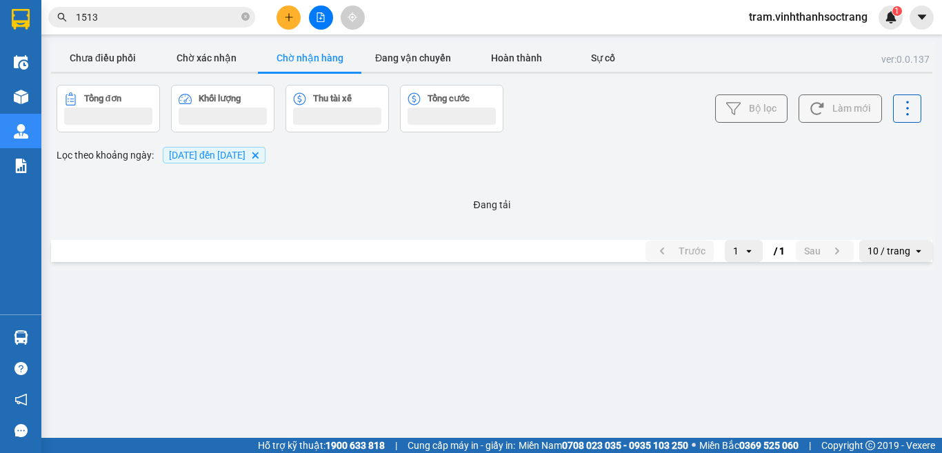
click at [941, 345] on main "ver: 0.0.137 Chưa điều phối Chờ xác nhận Chờ nhận hàng Đang vận chuyển Hoàn thà…" at bounding box center [471, 219] width 942 height 438
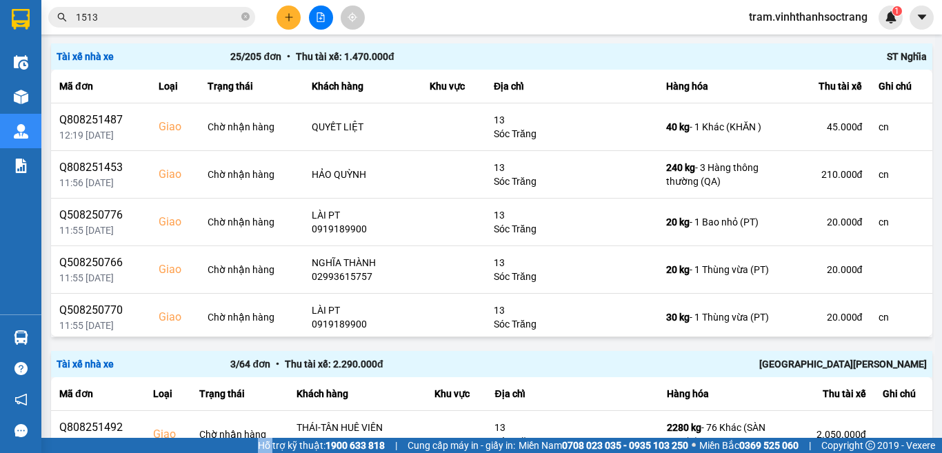
scroll to position [904, 0]
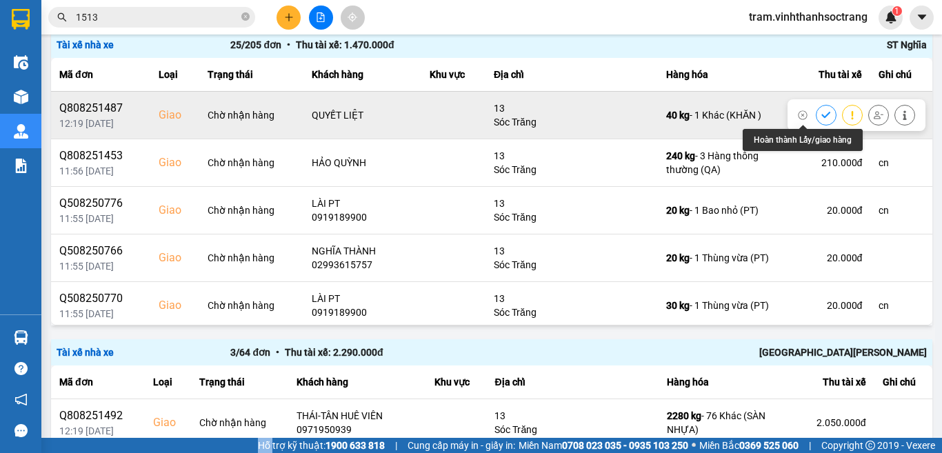
click at [821, 112] on icon at bounding box center [826, 115] width 10 height 10
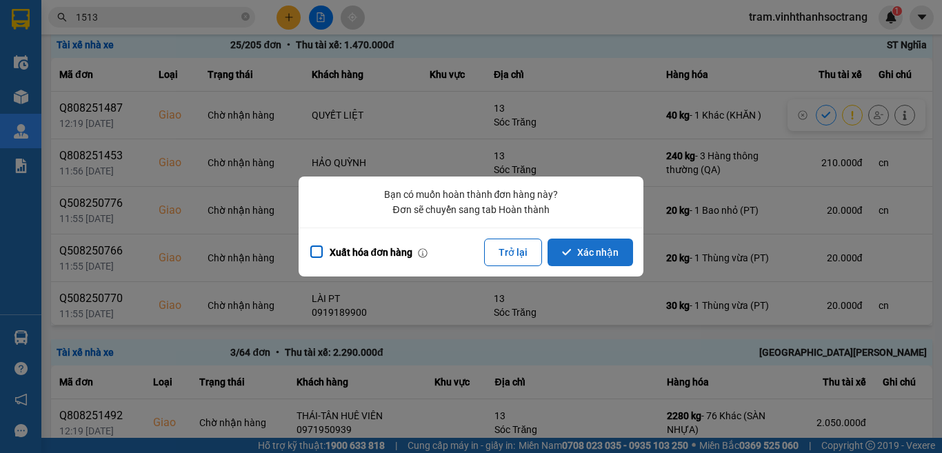
click at [580, 252] on button "Xác nhận" at bounding box center [589, 252] width 85 height 28
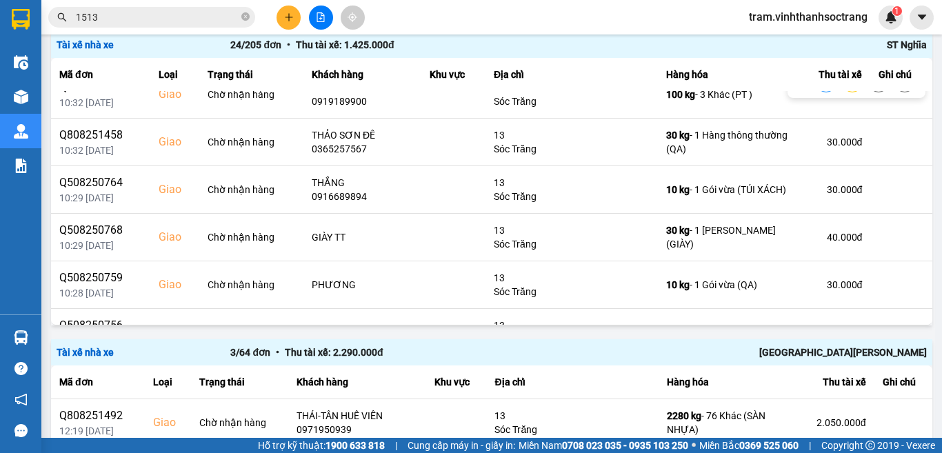
scroll to position [758, 0]
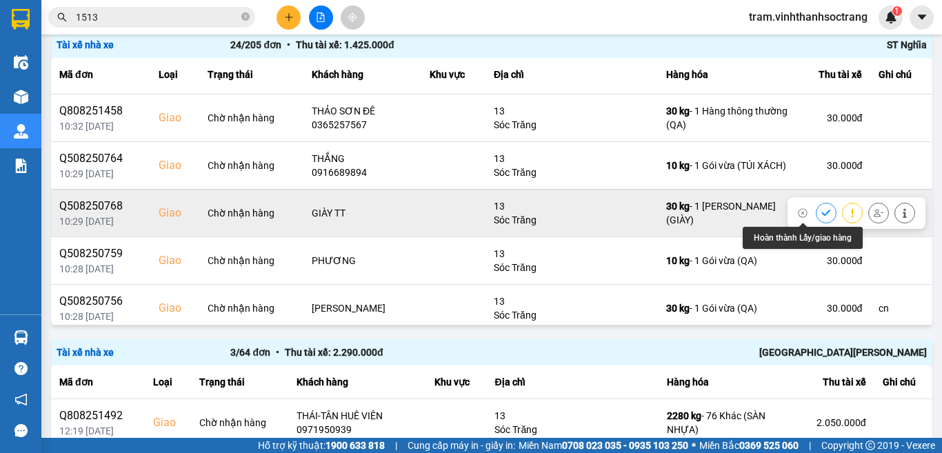
click at [821, 211] on icon at bounding box center [826, 213] width 10 height 10
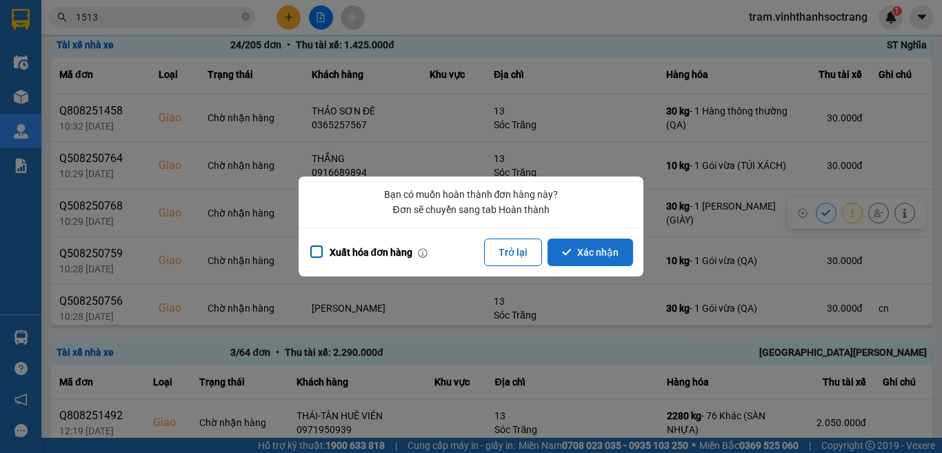
click at [613, 257] on button "Xác nhận" at bounding box center [589, 252] width 85 height 28
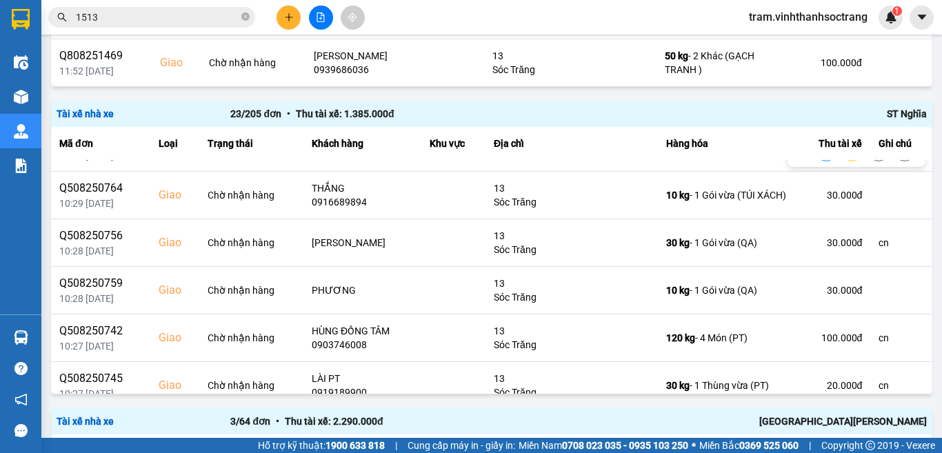
scroll to position [827, 0]
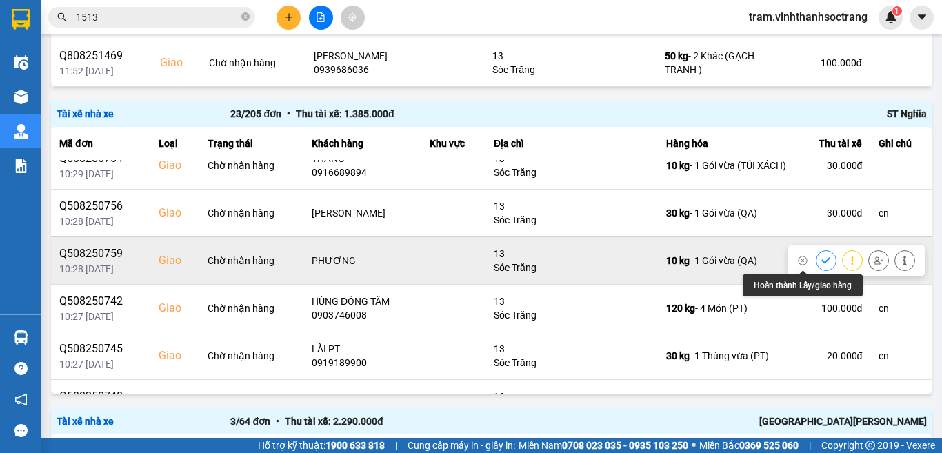
click at [821, 262] on icon at bounding box center [826, 261] width 10 height 10
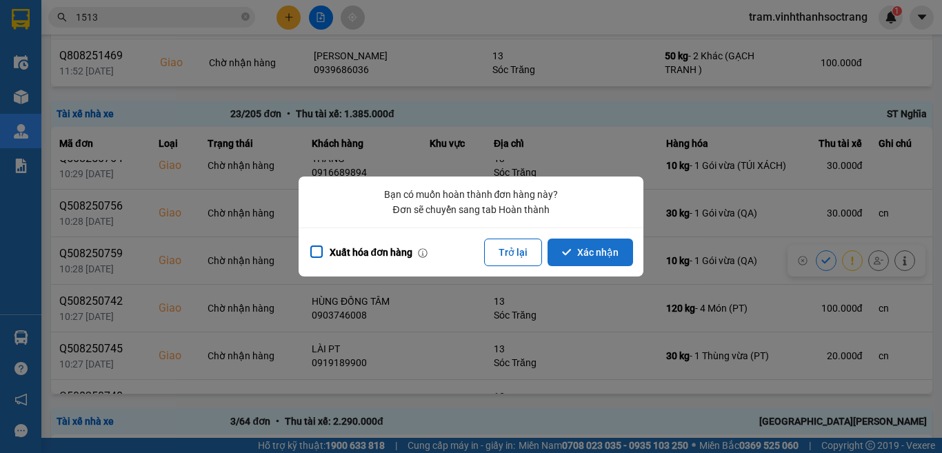
click at [620, 249] on button "Xác nhận" at bounding box center [589, 252] width 85 height 28
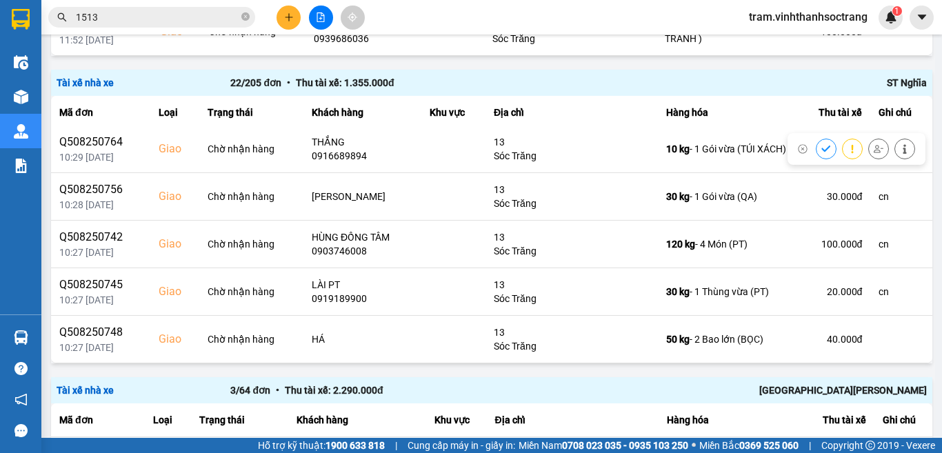
scroll to position [744, 0]
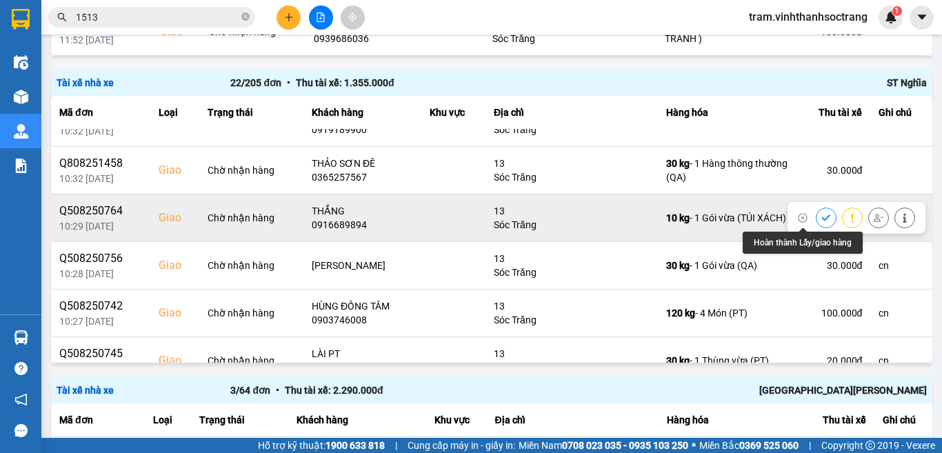
click at [821, 221] on icon at bounding box center [826, 218] width 10 height 10
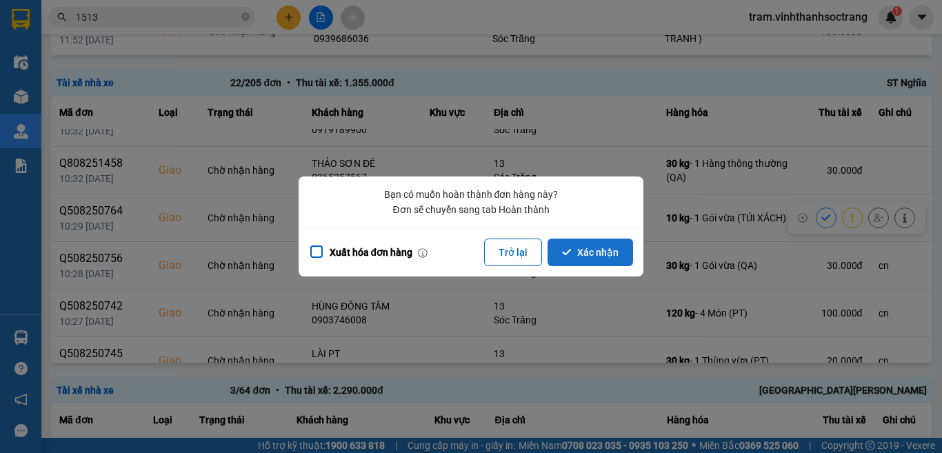
click at [587, 259] on button "Xác nhận" at bounding box center [589, 252] width 85 height 28
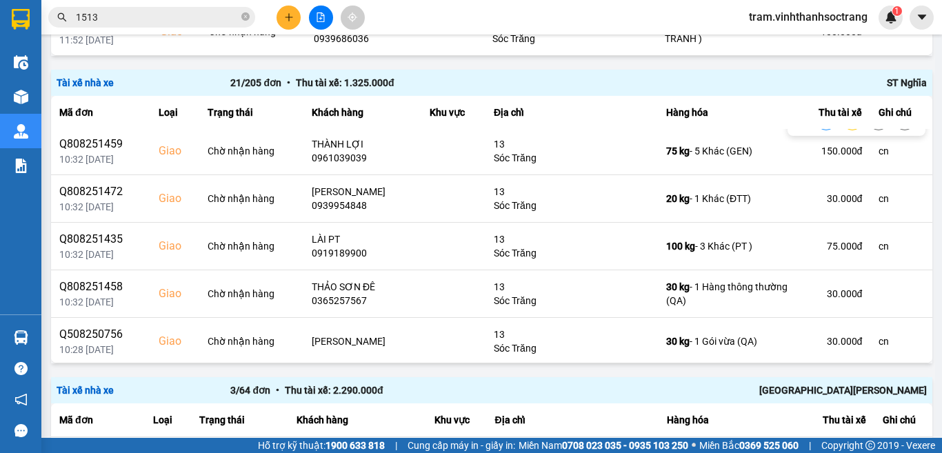
scroll to position [689, 0]
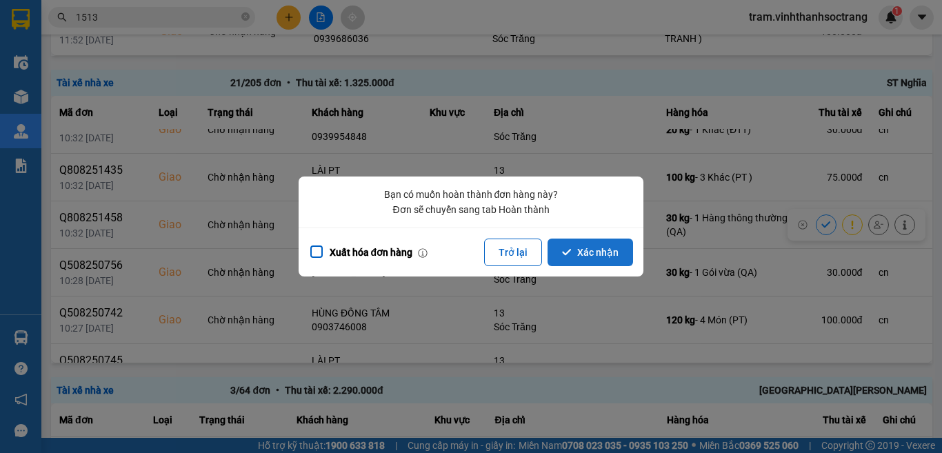
click at [618, 253] on button "Xác nhận" at bounding box center [589, 252] width 85 height 28
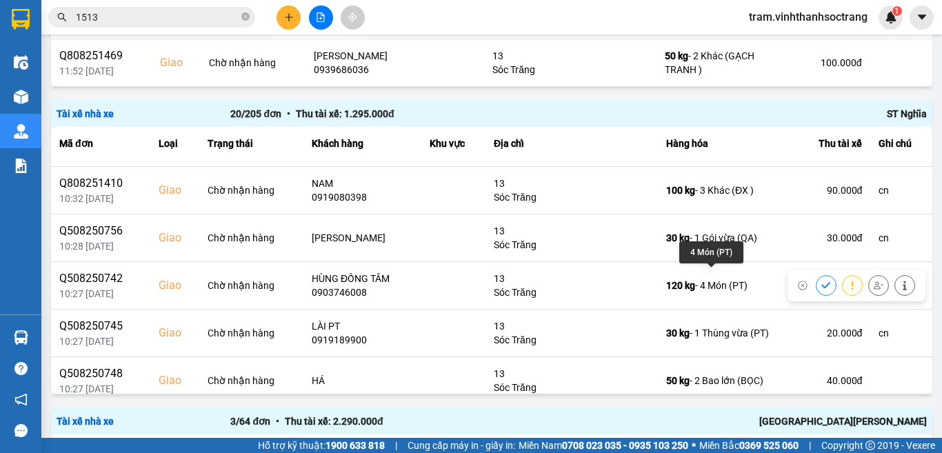
scroll to position [718, 0]
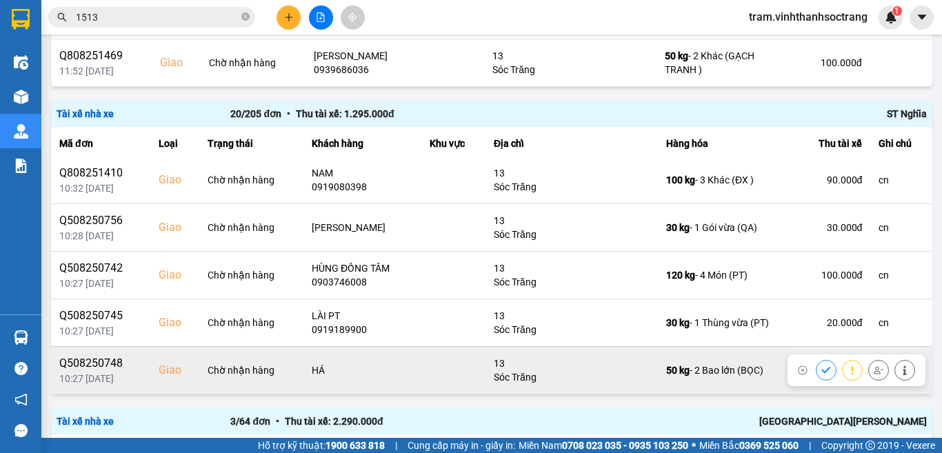
click at [821, 368] on icon at bounding box center [826, 370] width 10 height 10
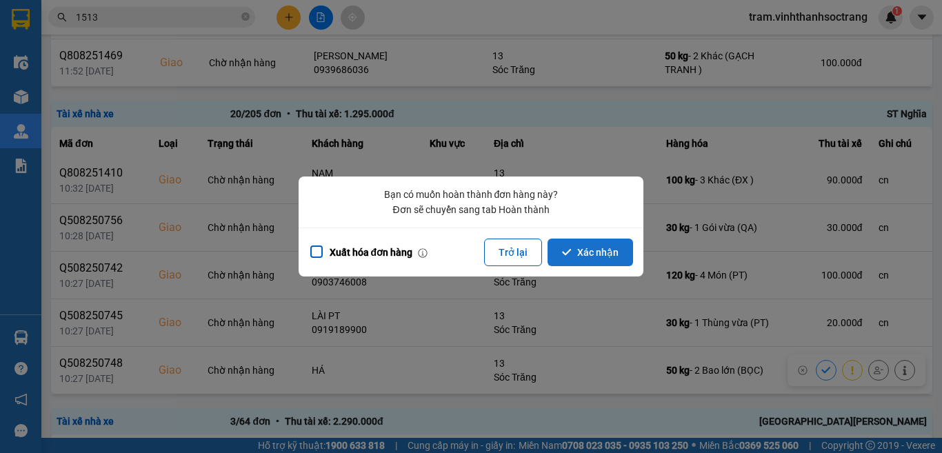
click at [601, 255] on button "Xác nhận" at bounding box center [589, 252] width 85 height 28
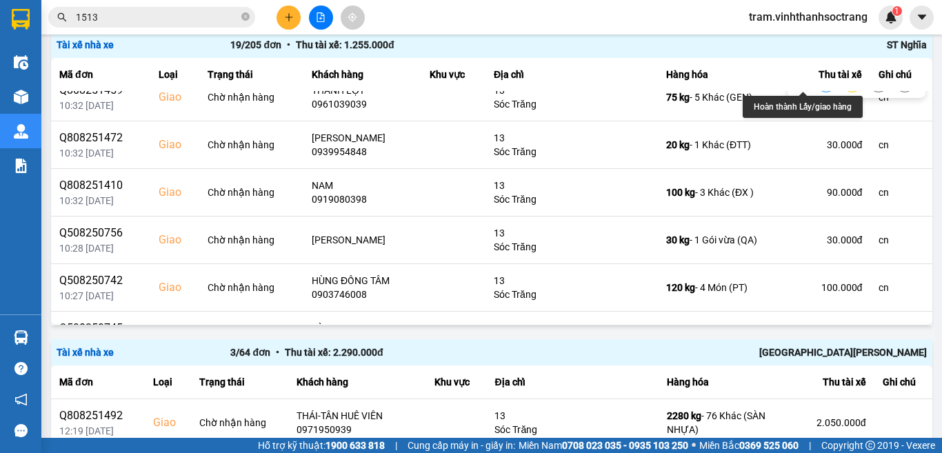
scroll to position [670, 0]
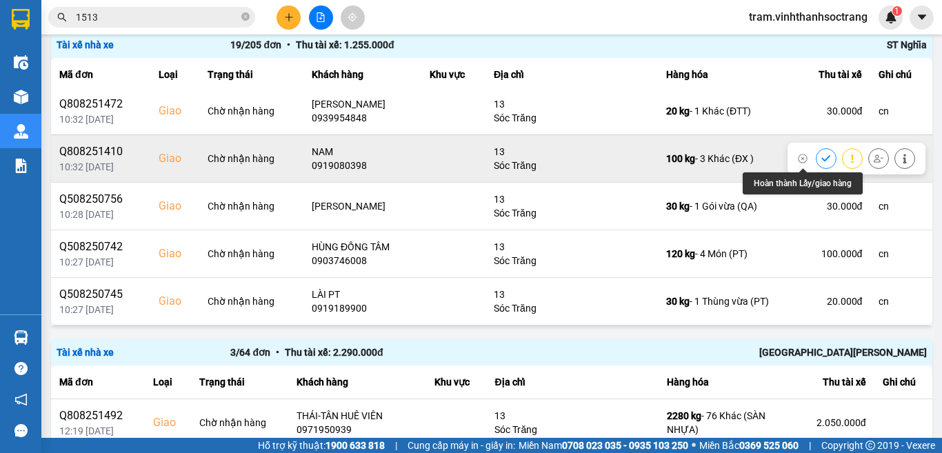
click at [821, 157] on icon at bounding box center [826, 159] width 10 height 10
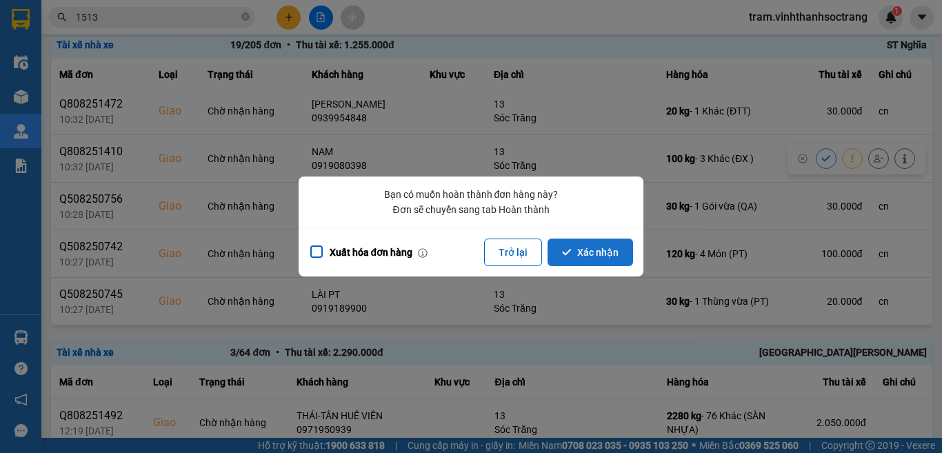
click at [617, 254] on button "Xác nhận" at bounding box center [589, 252] width 85 height 28
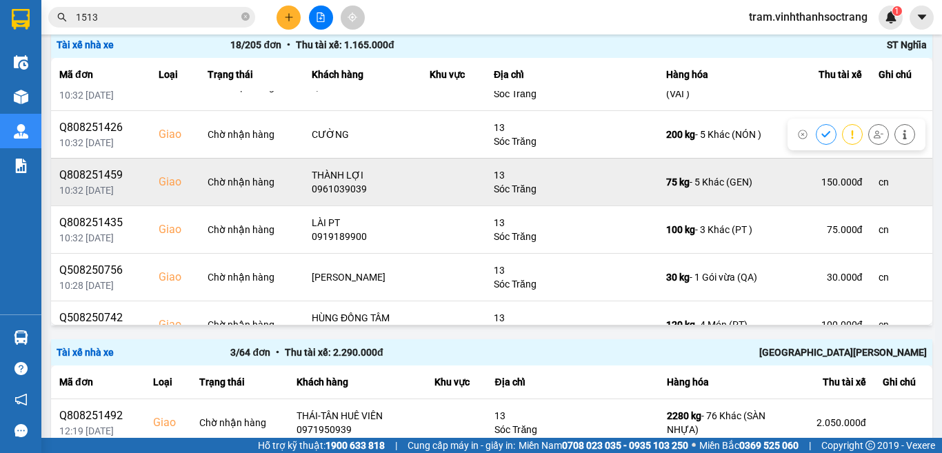
scroll to position [622, 0]
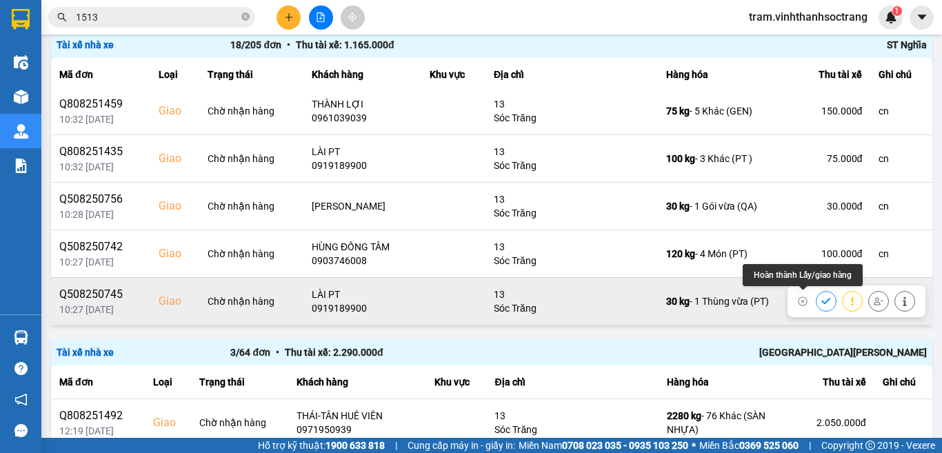
click at [821, 301] on icon at bounding box center [826, 301] width 10 height 10
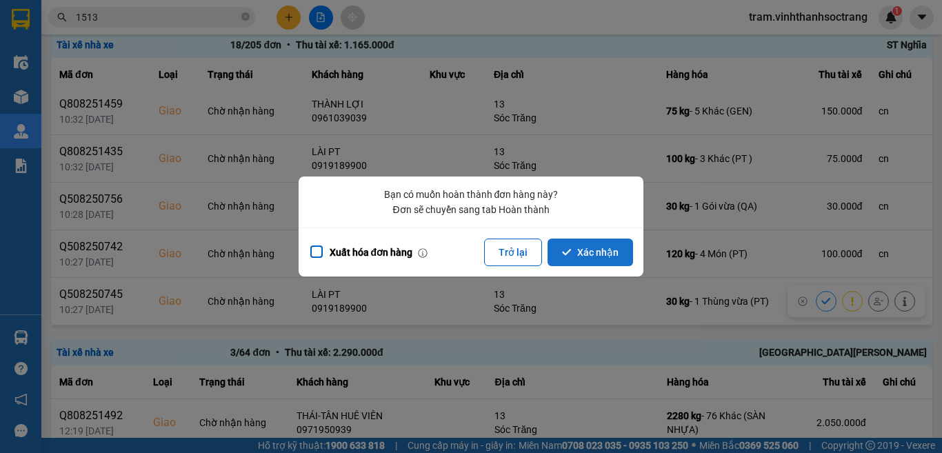
click at [607, 249] on button "Xác nhận" at bounding box center [589, 252] width 85 height 28
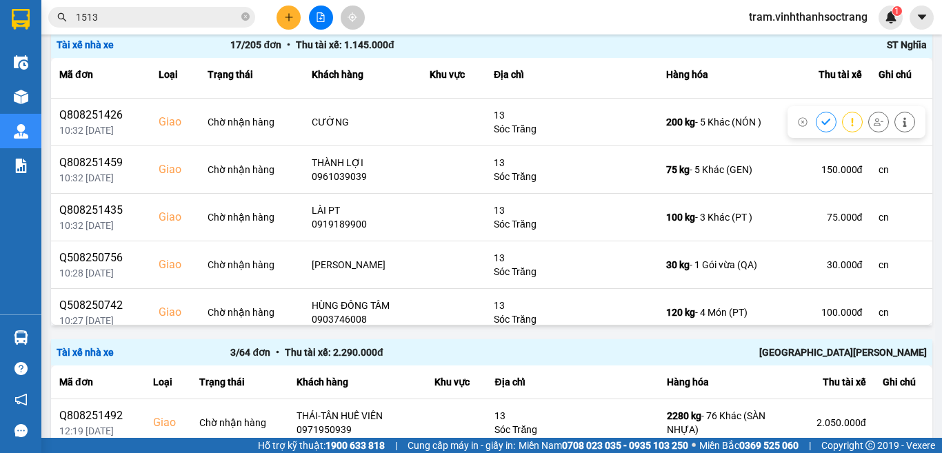
scroll to position [575, 0]
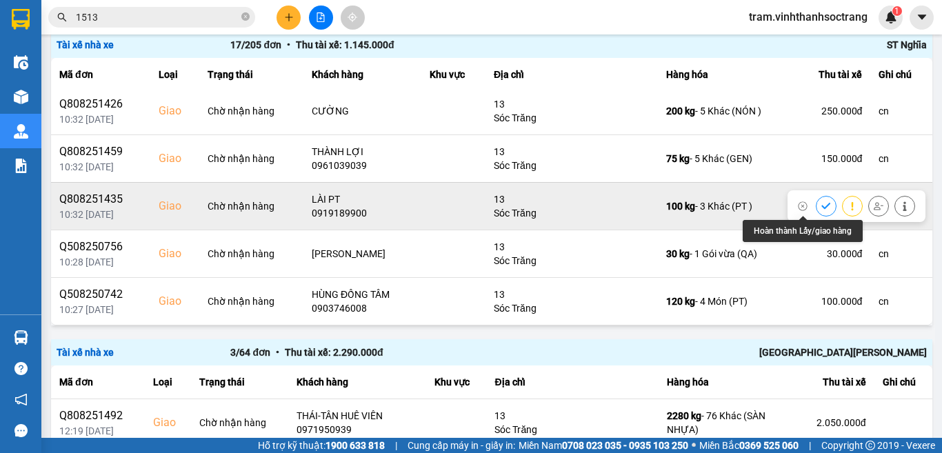
click at [816, 205] on button at bounding box center [825, 206] width 19 height 24
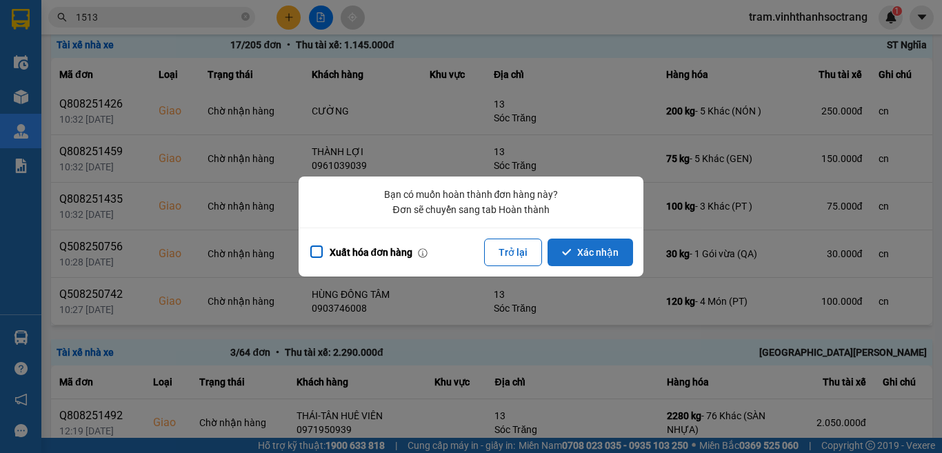
click at [591, 250] on button "Xác nhận" at bounding box center [589, 252] width 85 height 28
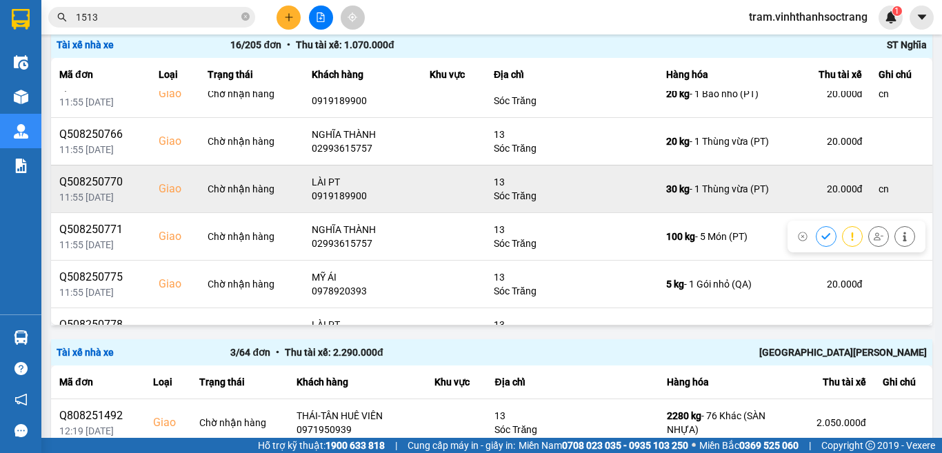
scroll to position [138, 0]
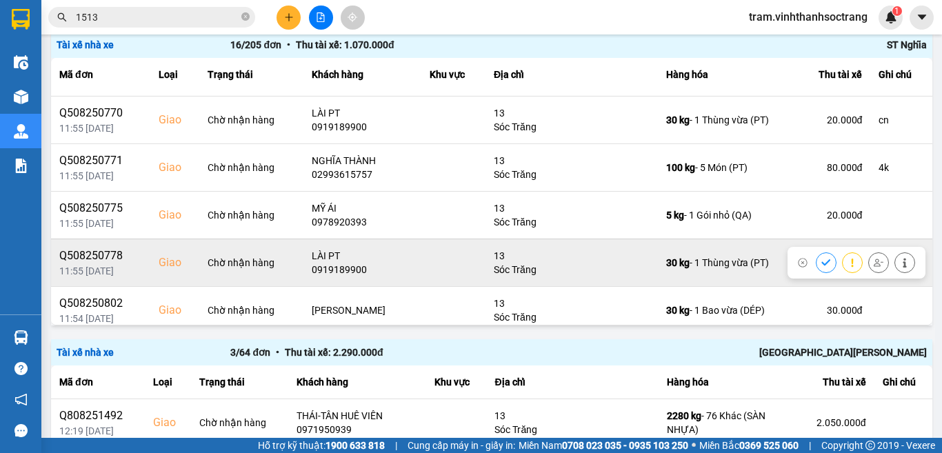
click at [816, 261] on button at bounding box center [825, 262] width 19 height 24
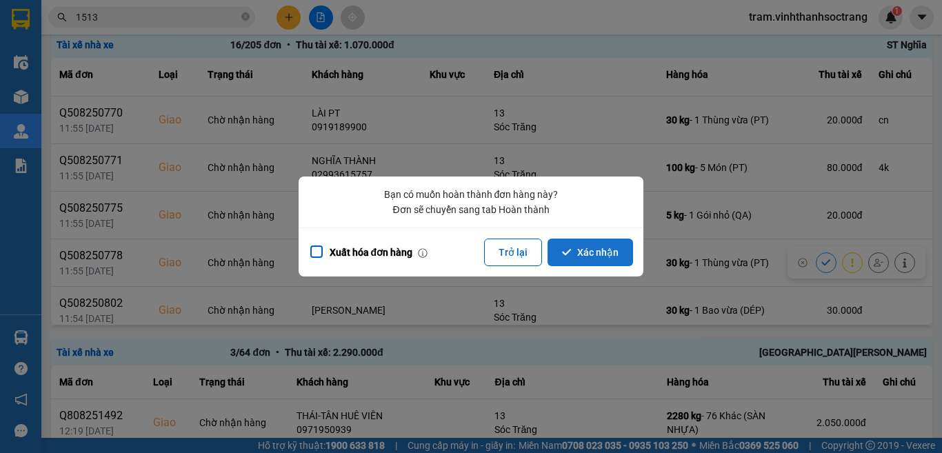
click at [622, 258] on button "Xác nhận" at bounding box center [589, 252] width 85 height 28
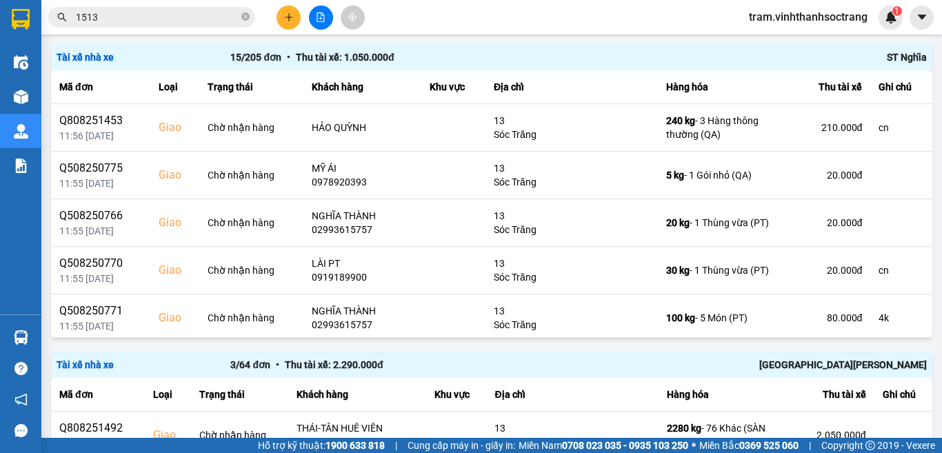
scroll to position [904, 0]
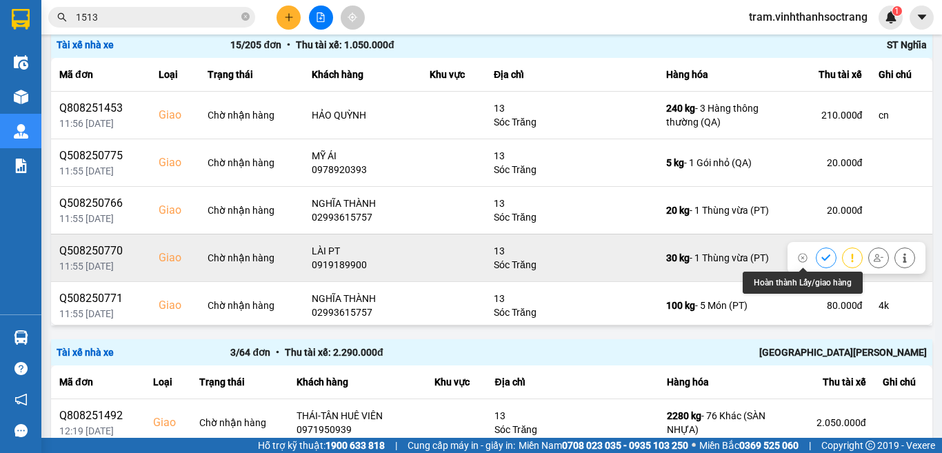
click at [816, 256] on button at bounding box center [825, 257] width 19 height 24
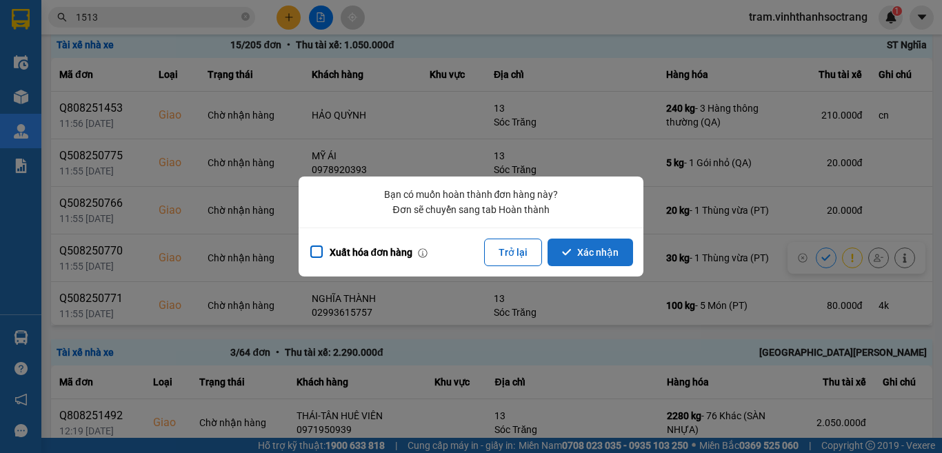
click at [618, 250] on button "Xác nhận" at bounding box center [589, 252] width 85 height 28
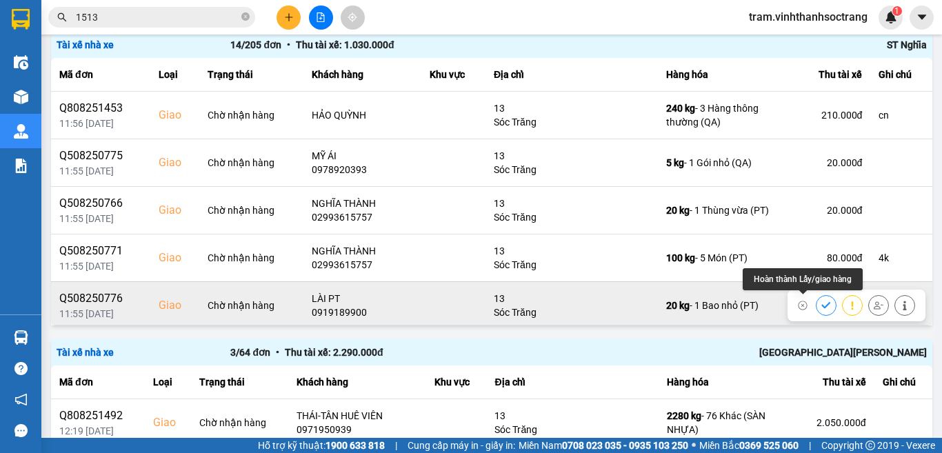
click at [821, 307] on icon at bounding box center [826, 306] width 10 height 10
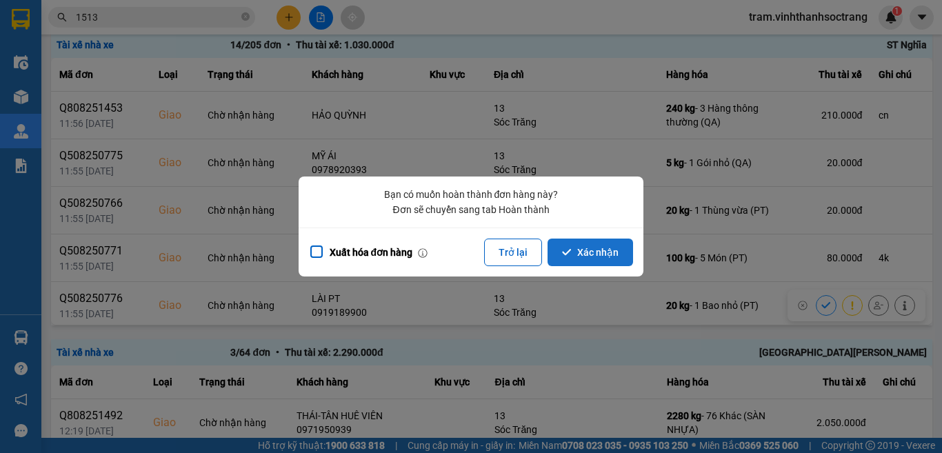
click at [626, 252] on button "Xác nhận" at bounding box center [589, 252] width 85 height 28
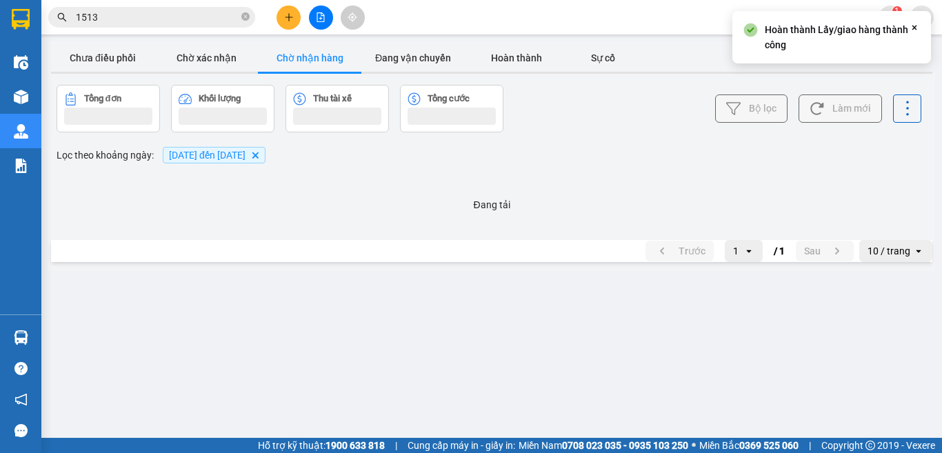
scroll to position [0, 0]
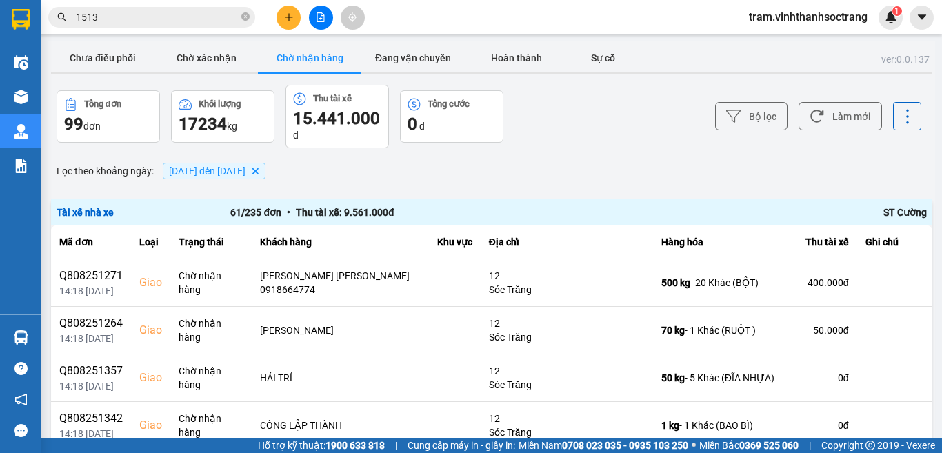
click at [941, 440] on footer "Hỗ trợ kỹ thuật: 1900 633 818 | Cung cấp máy in - giấy in: Miền Nam 0708 023 03…" at bounding box center [471, 445] width 942 height 15
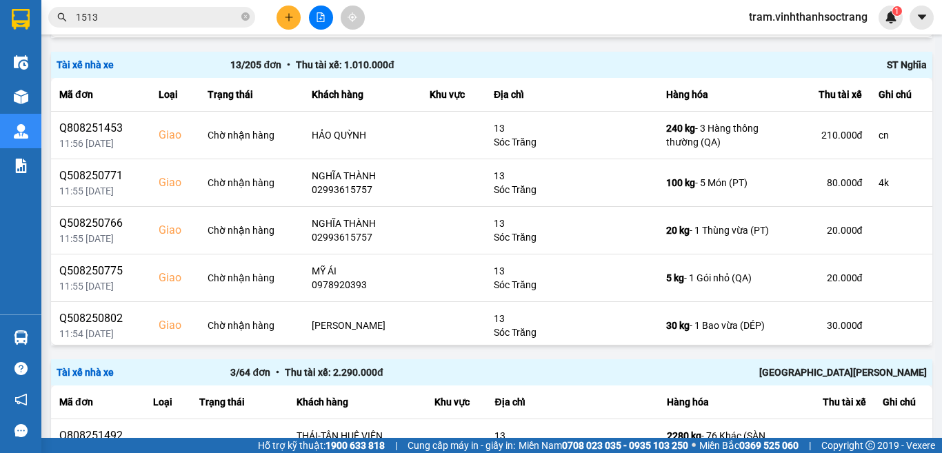
scroll to position [904, 0]
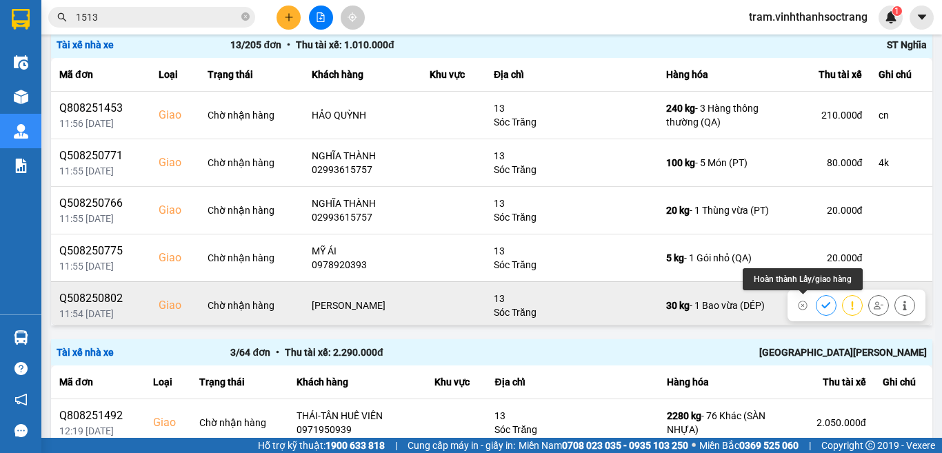
click at [821, 301] on icon at bounding box center [826, 306] width 10 height 10
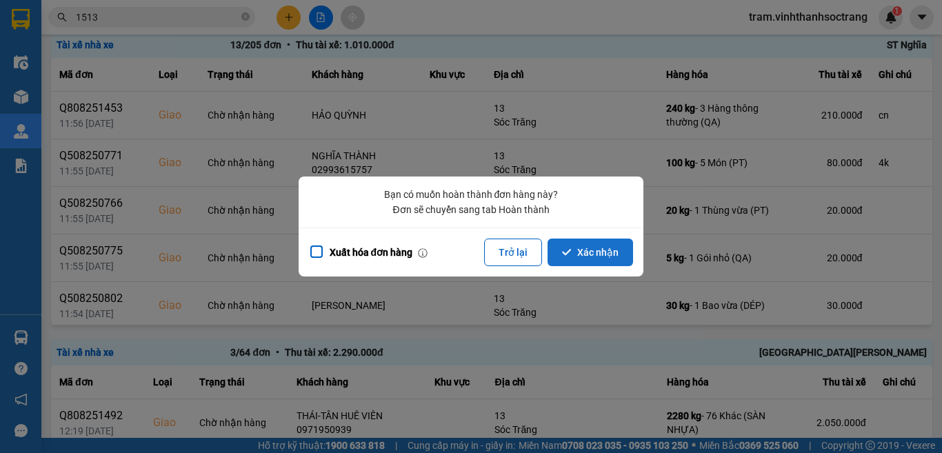
click at [596, 258] on button "Xác nhận" at bounding box center [589, 252] width 85 height 28
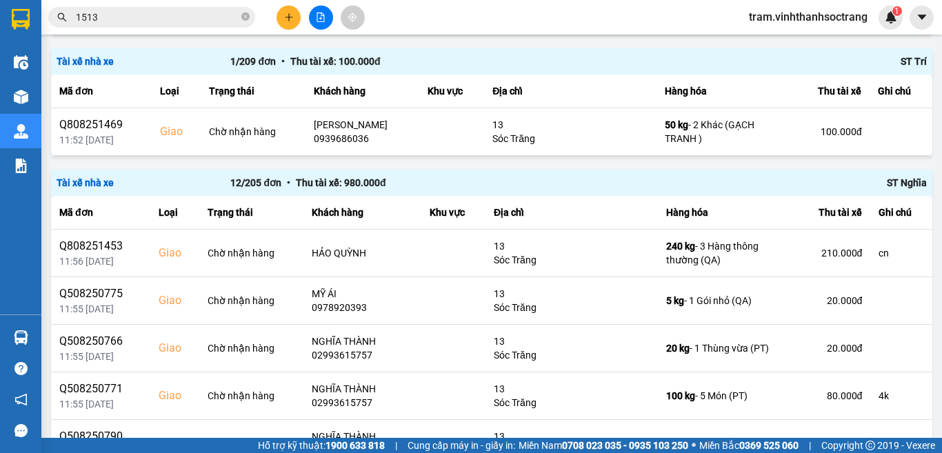
scroll to position [835, 0]
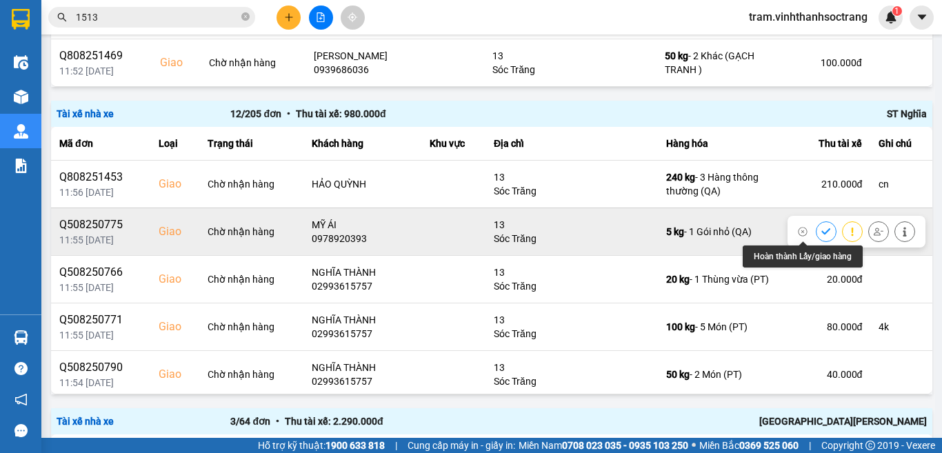
click at [821, 230] on icon at bounding box center [825, 231] width 9 height 6
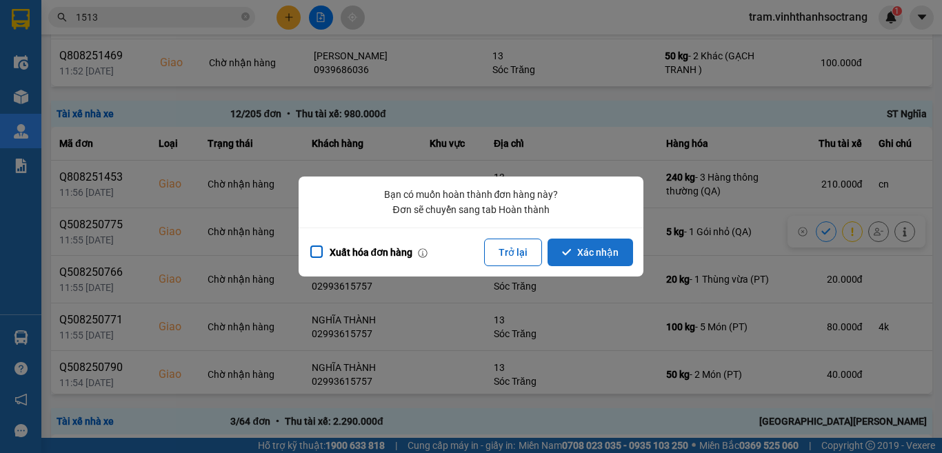
click at [616, 256] on button "Xác nhận" at bounding box center [589, 252] width 85 height 28
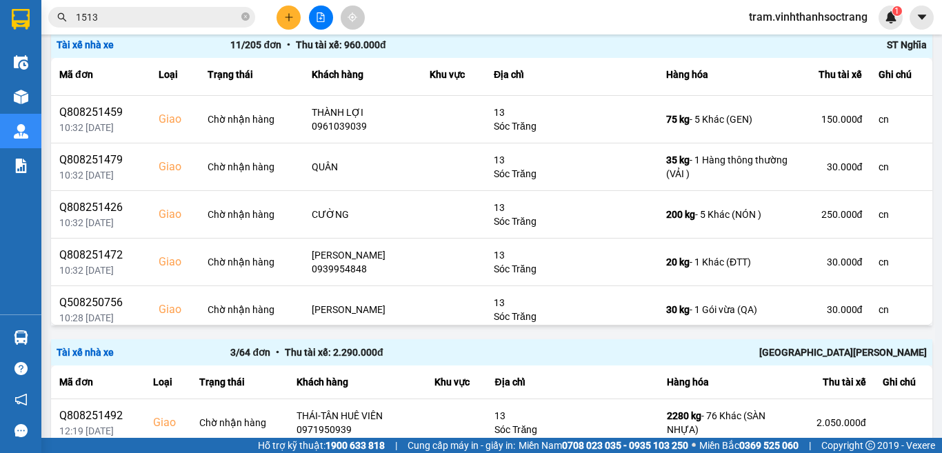
scroll to position [276, 0]
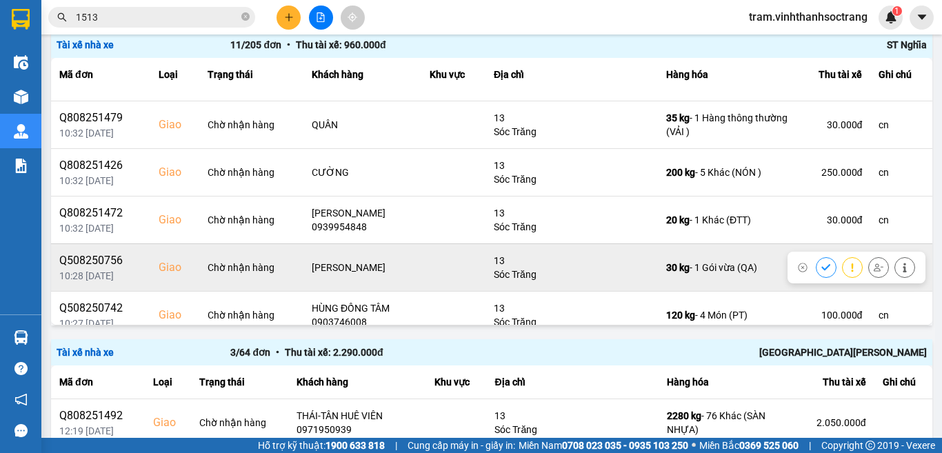
click at [821, 263] on icon at bounding box center [826, 268] width 10 height 10
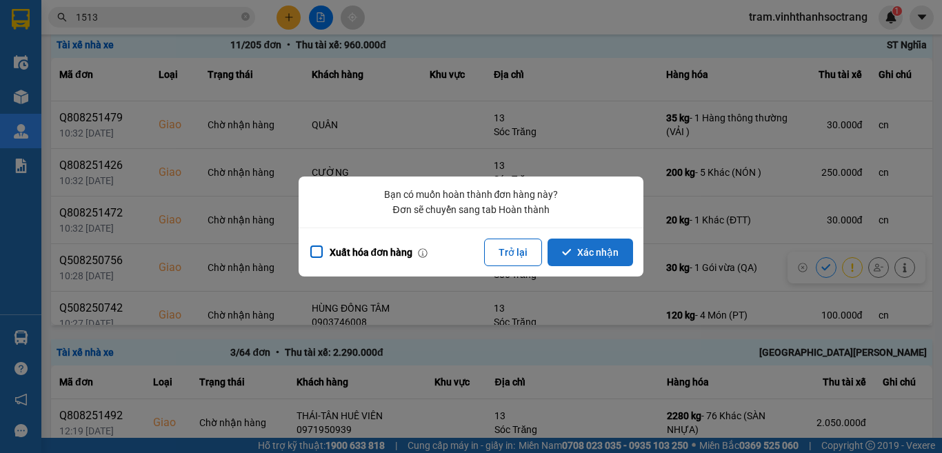
click at [605, 258] on button "Xác nhận" at bounding box center [589, 252] width 85 height 28
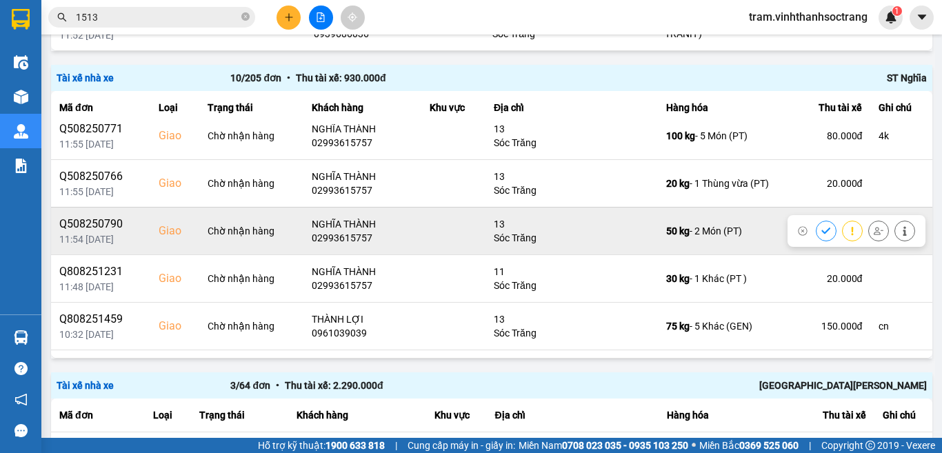
scroll to position [207, 0]
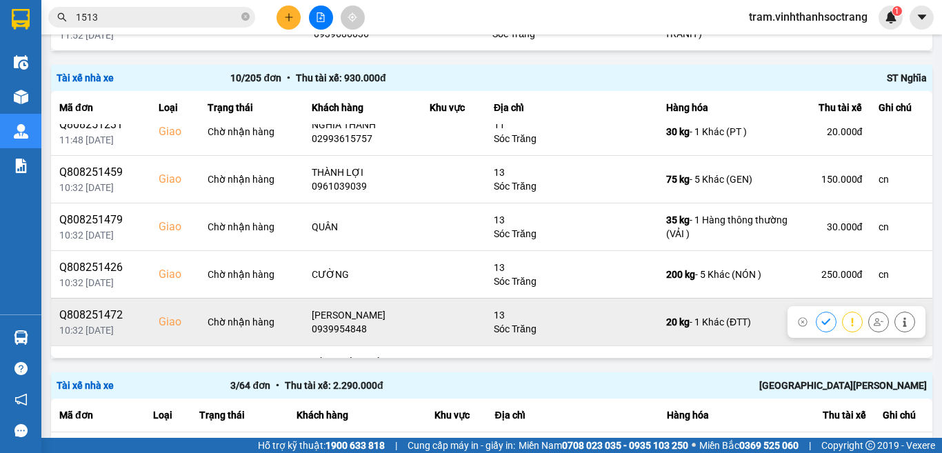
click at [821, 317] on icon at bounding box center [826, 322] width 10 height 10
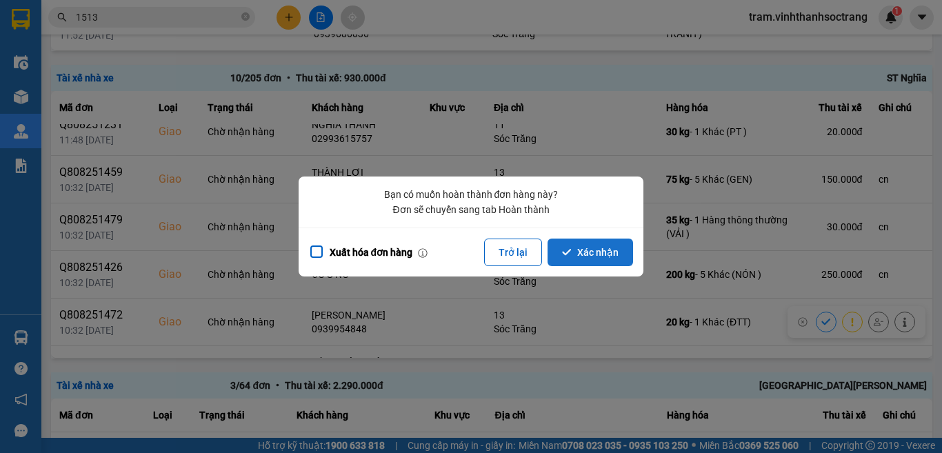
click at [604, 257] on button "Xác nhận" at bounding box center [589, 252] width 85 height 28
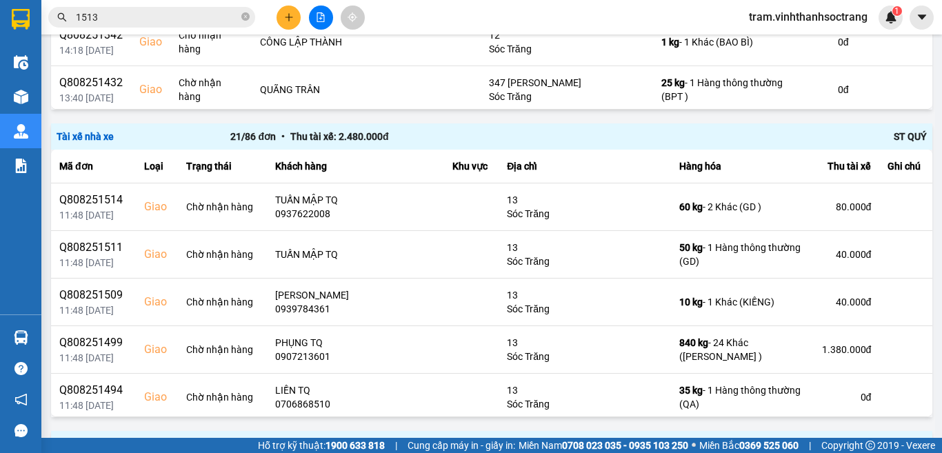
scroll to position [766, 0]
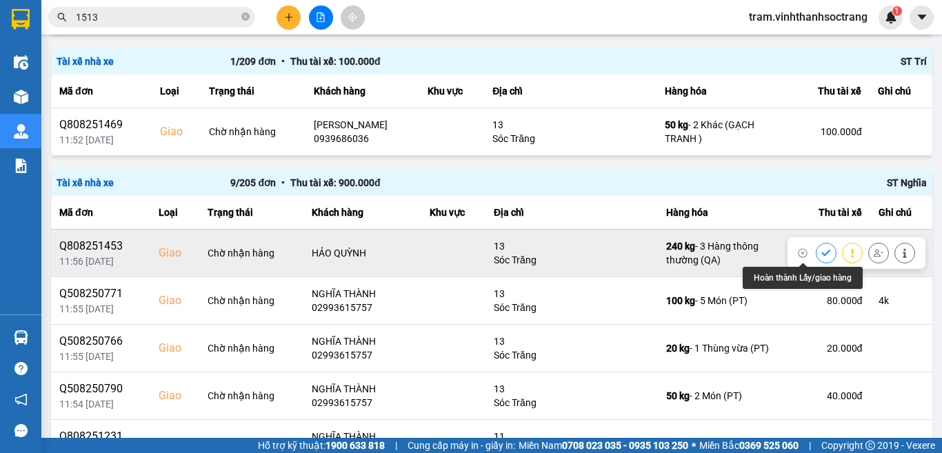
click at [821, 252] on icon at bounding box center [825, 253] width 9 height 6
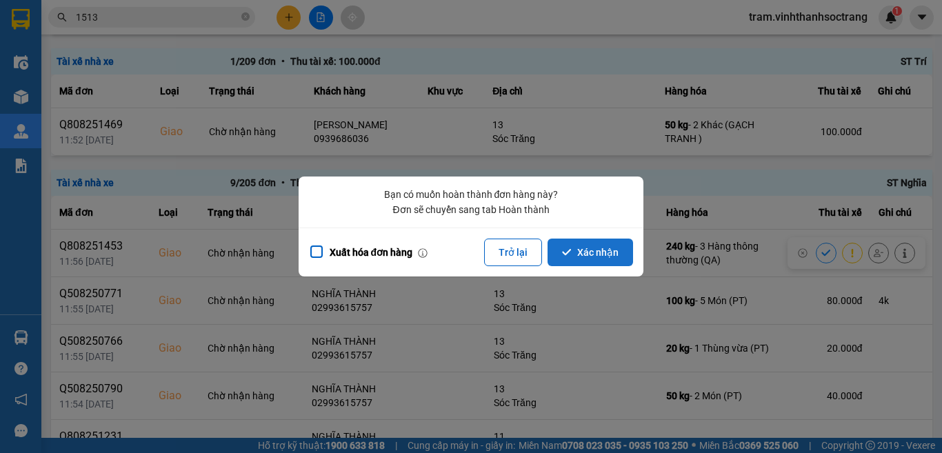
click at [601, 252] on button "Xác nhận" at bounding box center [589, 252] width 85 height 28
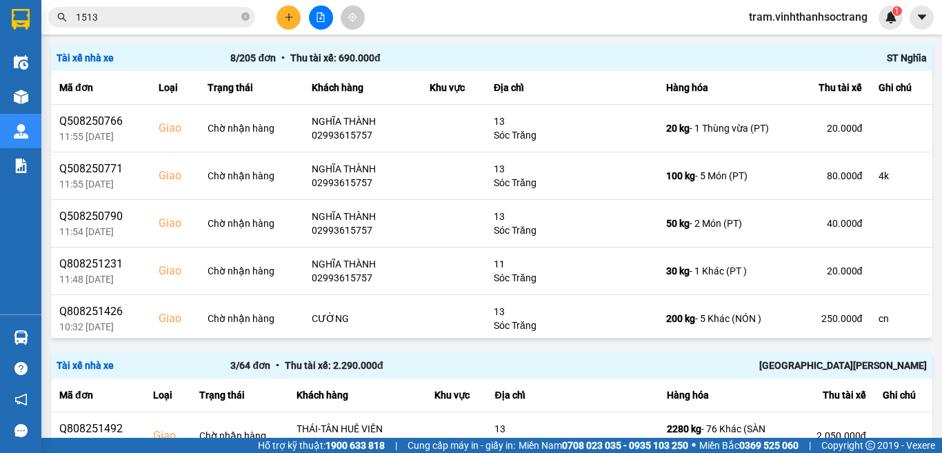
scroll to position [904, 0]
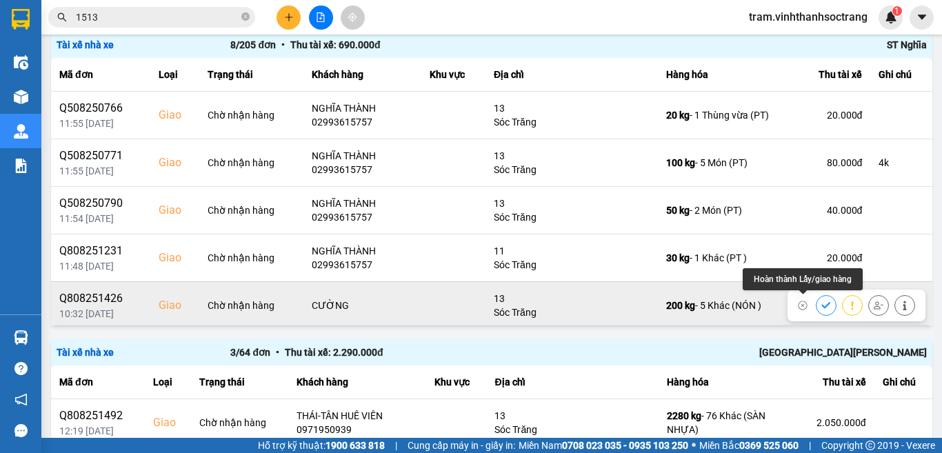
click at [821, 302] on icon at bounding box center [826, 306] width 10 height 10
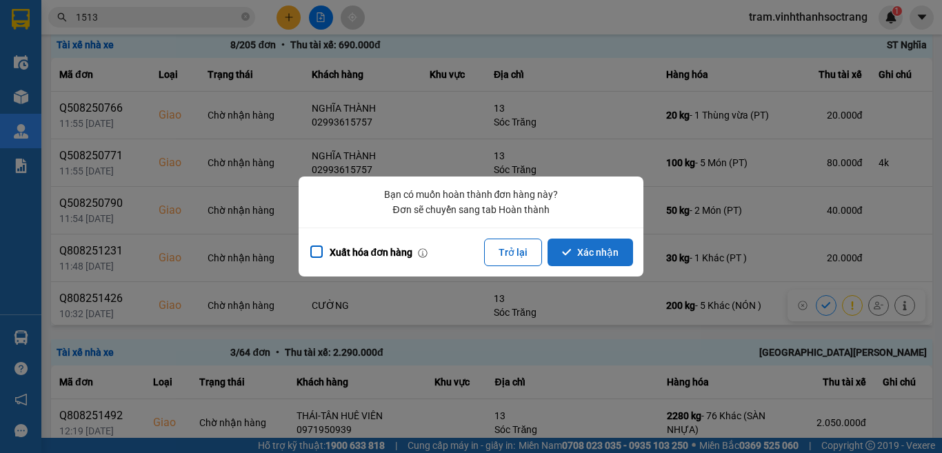
click at [599, 258] on button "Xác nhận" at bounding box center [589, 252] width 85 height 28
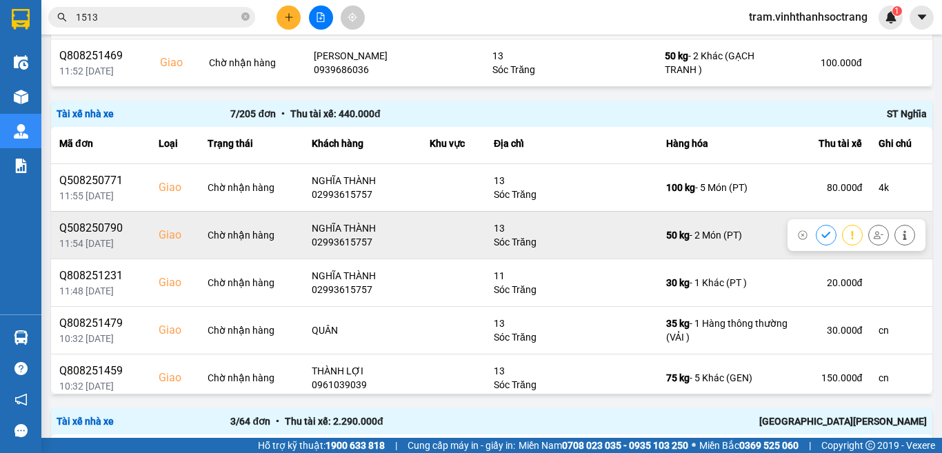
scroll to position [99, 0]
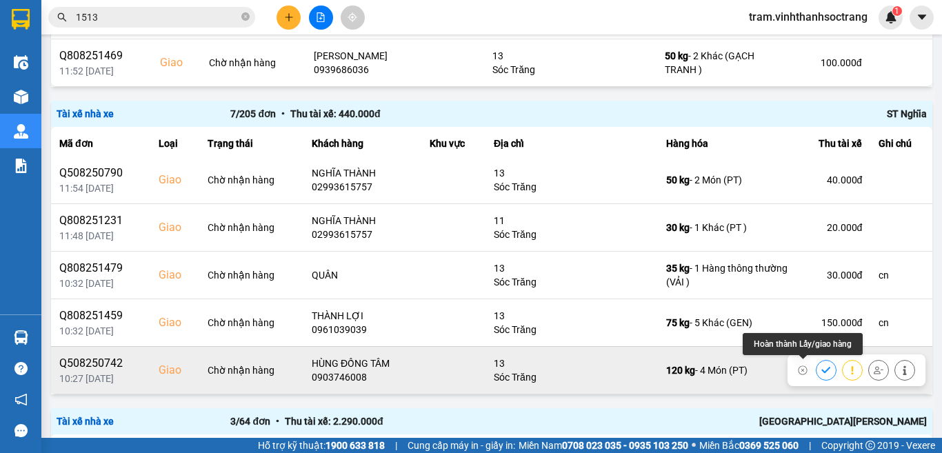
click at [816, 369] on button at bounding box center [825, 370] width 19 height 24
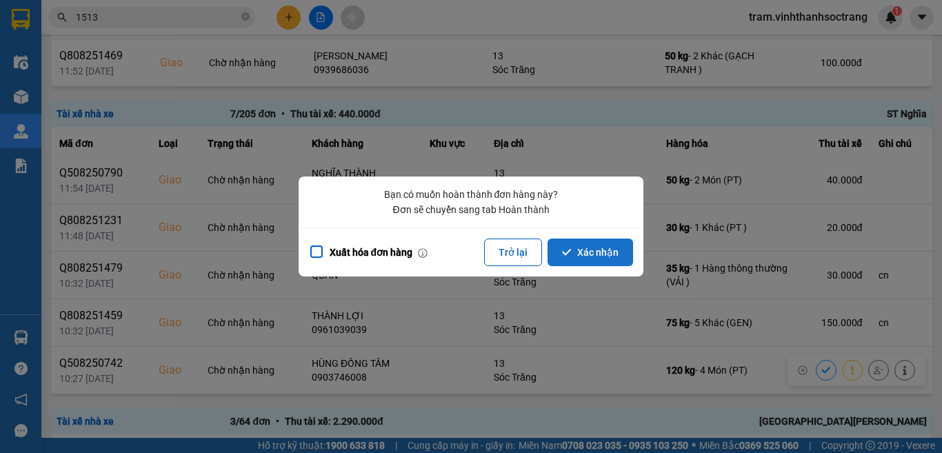
click at [596, 259] on button "Xác nhận" at bounding box center [589, 252] width 85 height 28
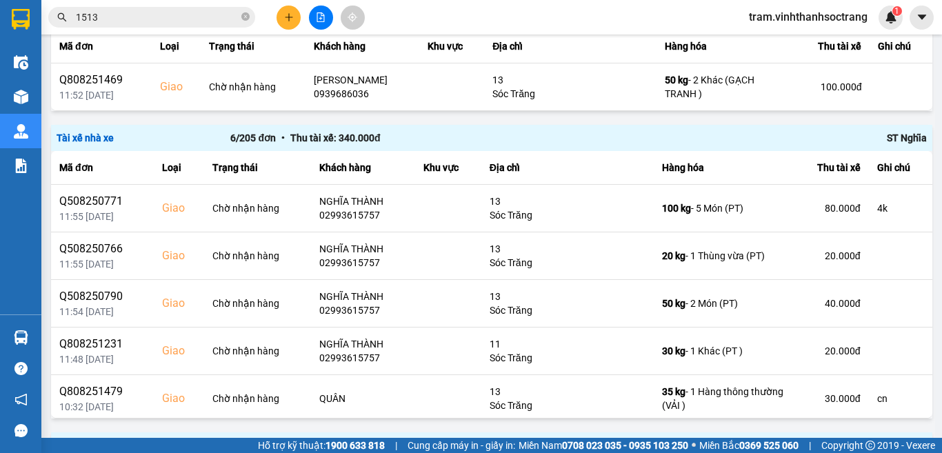
scroll to position [835, 0]
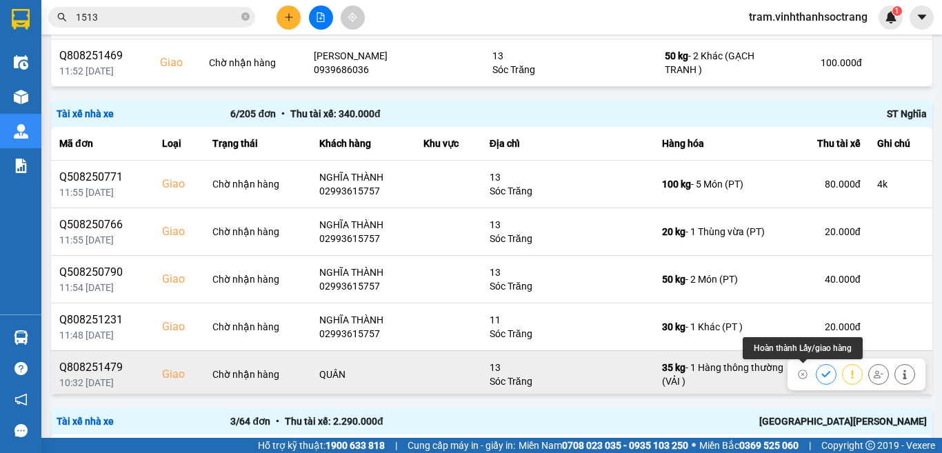
click at [821, 373] on icon at bounding box center [826, 374] width 10 height 10
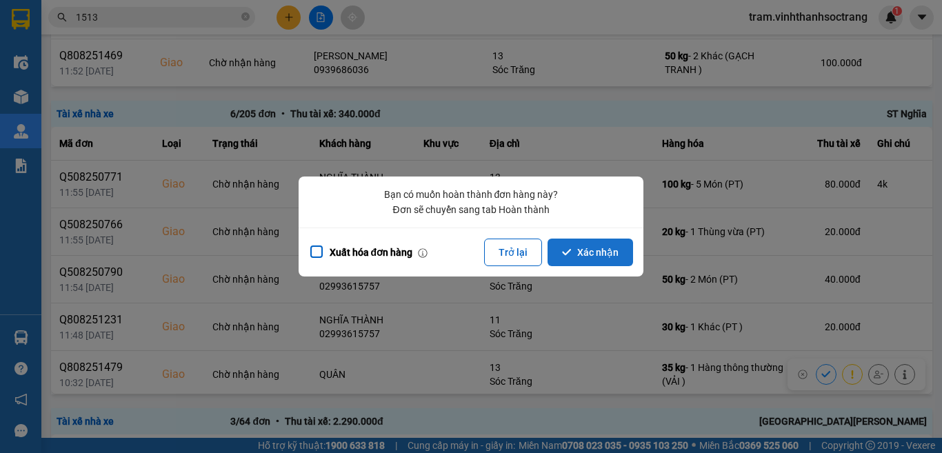
click at [570, 250] on icon "dialog" at bounding box center [566, 252] width 9 height 6
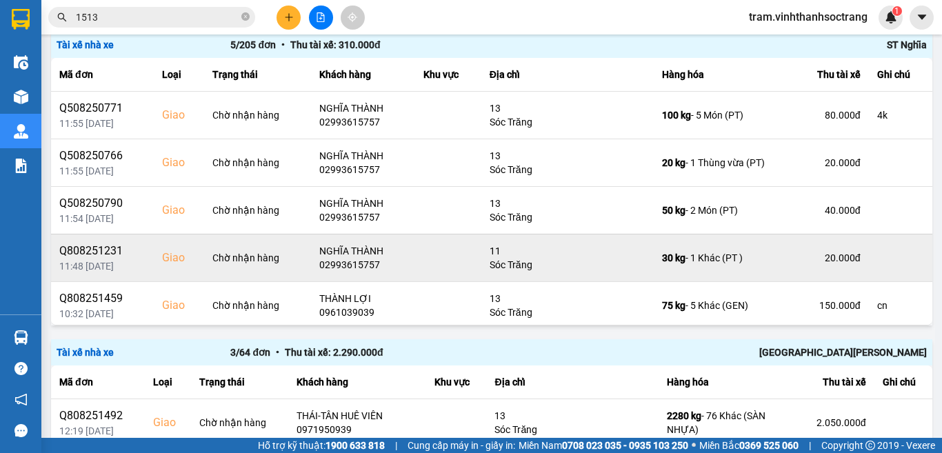
scroll to position [4, 0]
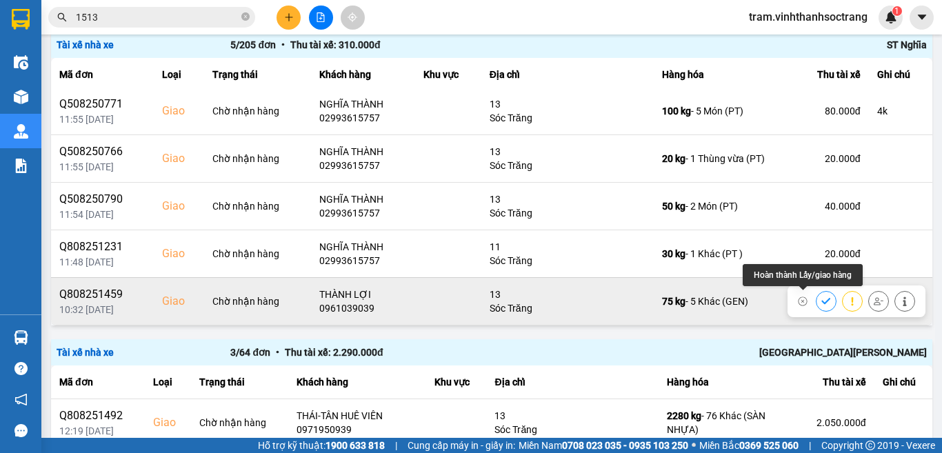
click at [821, 301] on icon at bounding box center [826, 301] width 10 height 10
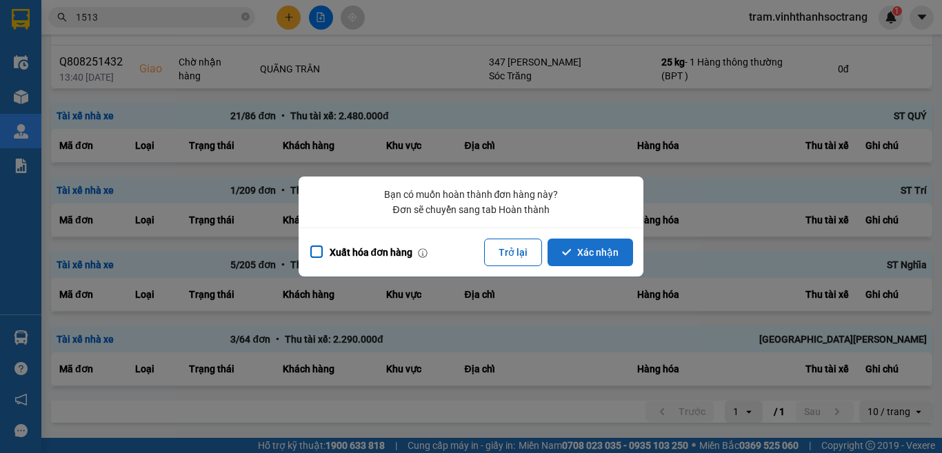
click at [609, 252] on button "Xác nhận" at bounding box center [589, 252] width 85 height 28
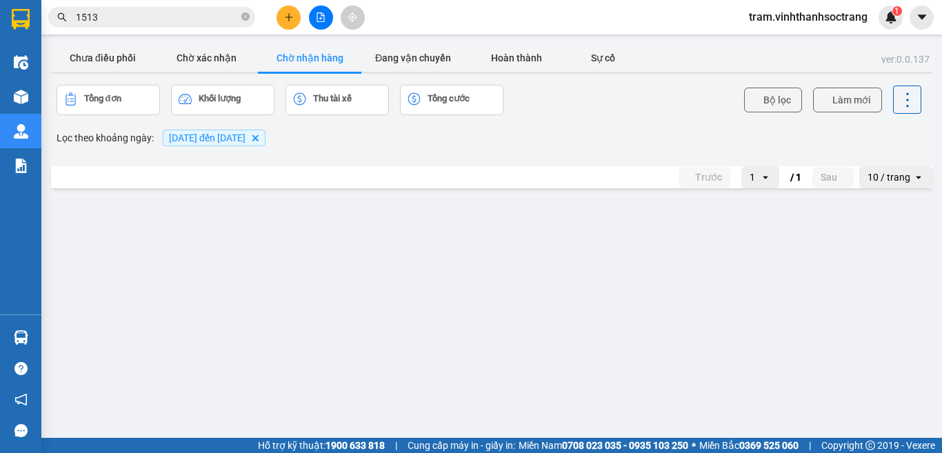
scroll to position [835, 0]
click button
click button "Xác nhận"
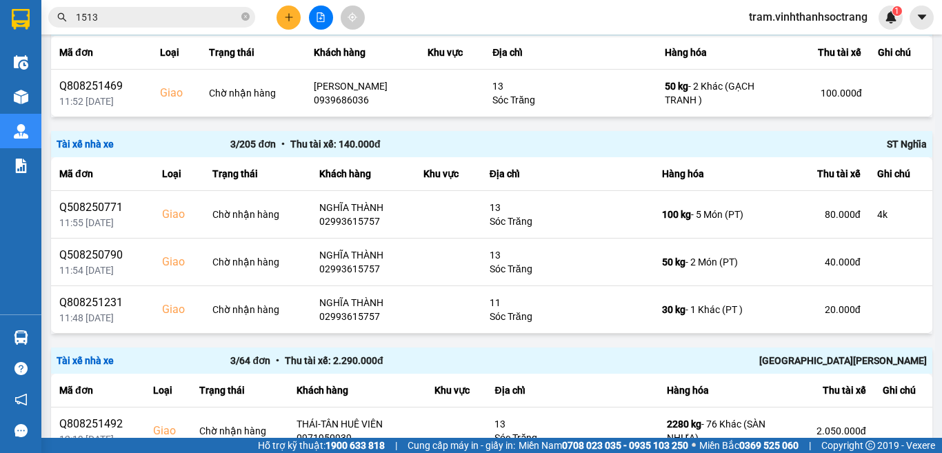
scroll to position [835, 0]
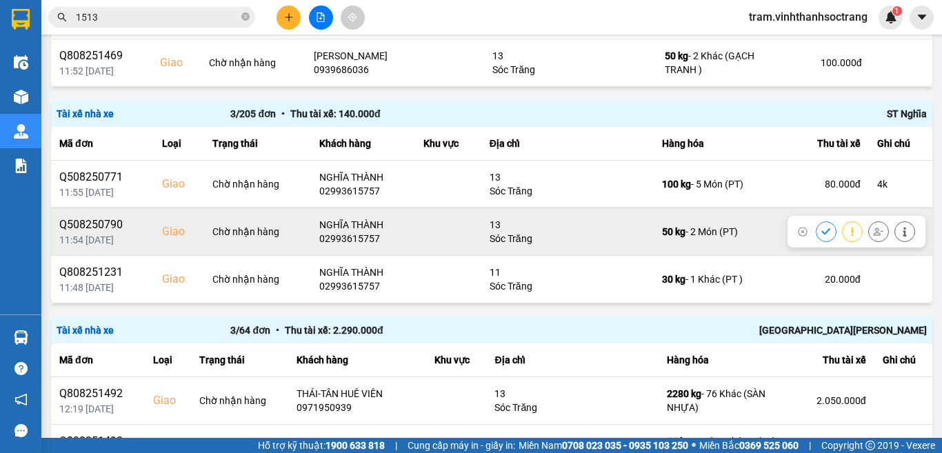
click at [821, 228] on icon at bounding box center [826, 232] width 10 height 10
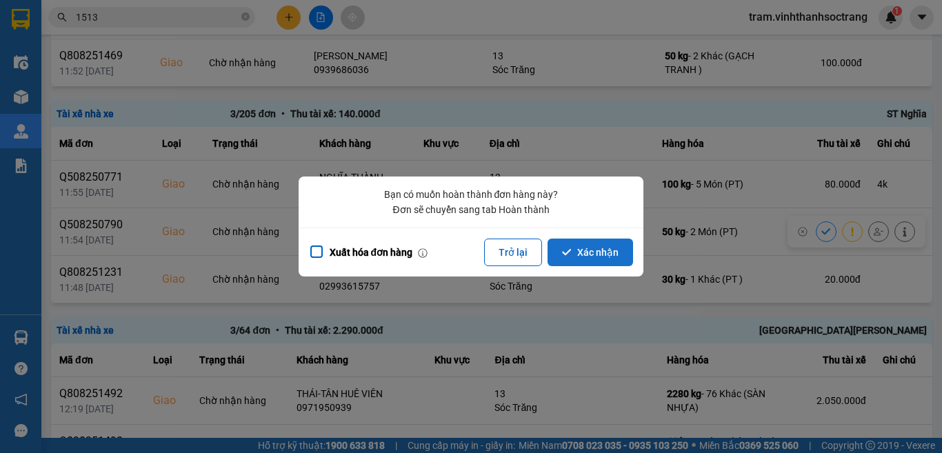
click at [616, 260] on button "Xác nhận" at bounding box center [589, 252] width 85 height 28
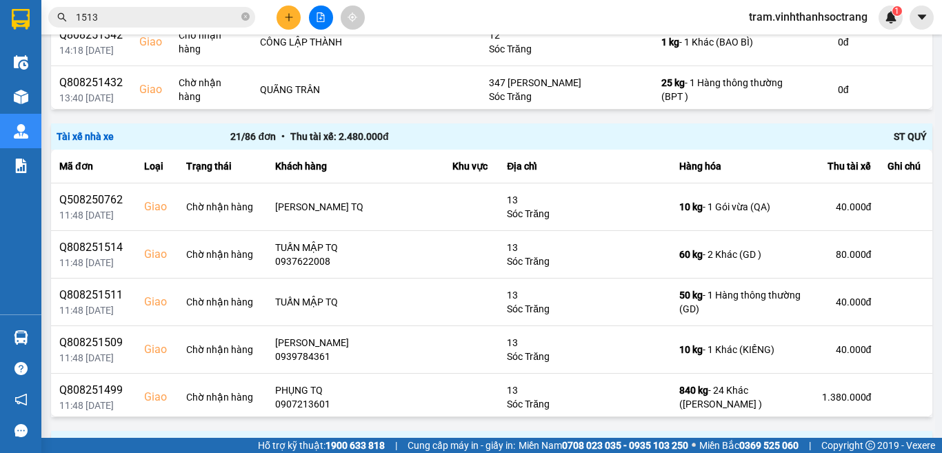
scroll to position [766, 0]
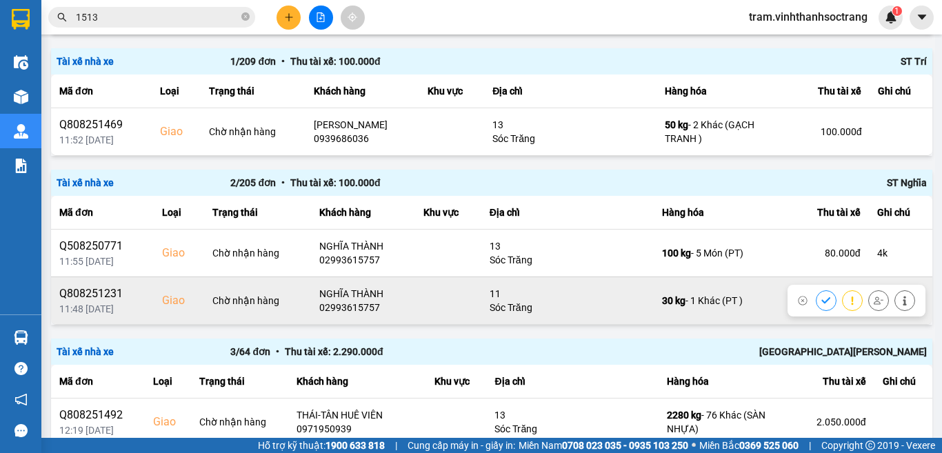
click at [820, 300] on button at bounding box center [825, 300] width 19 height 24
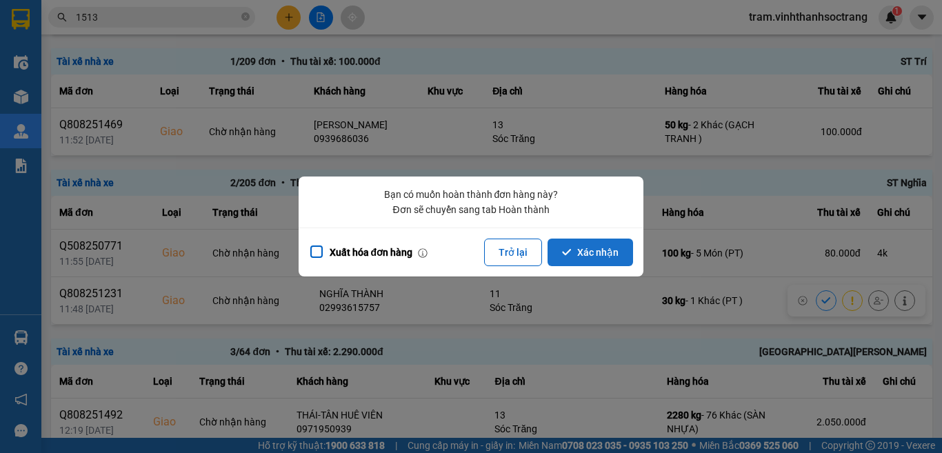
click at [607, 250] on button "Xác nhận" at bounding box center [589, 252] width 85 height 28
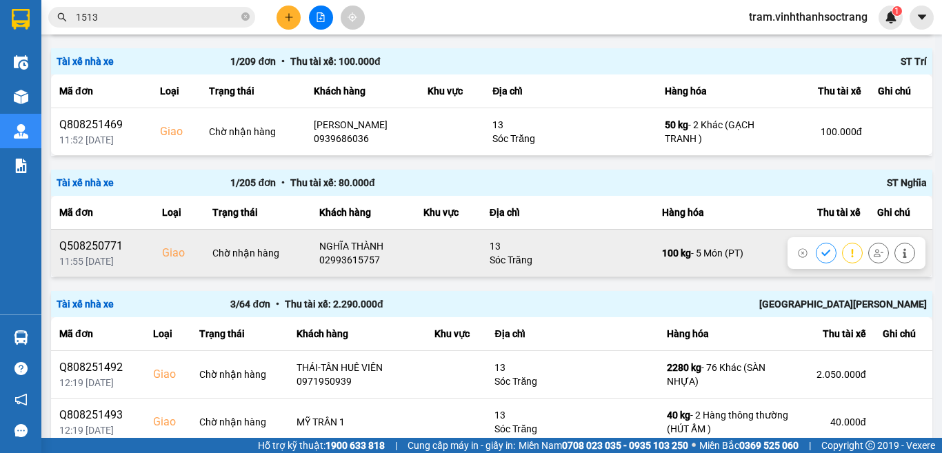
click at [821, 251] on icon at bounding box center [825, 253] width 9 height 6
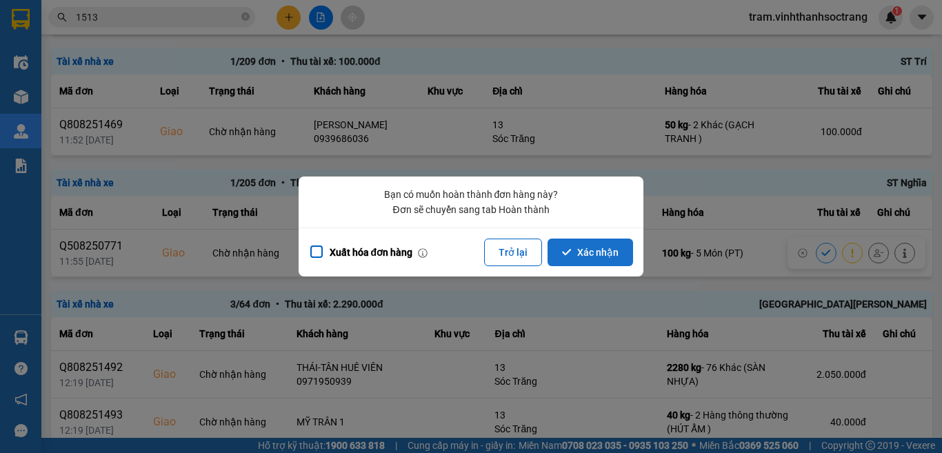
click at [607, 258] on button "Xác nhận" at bounding box center [589, 252] width 85 height 28
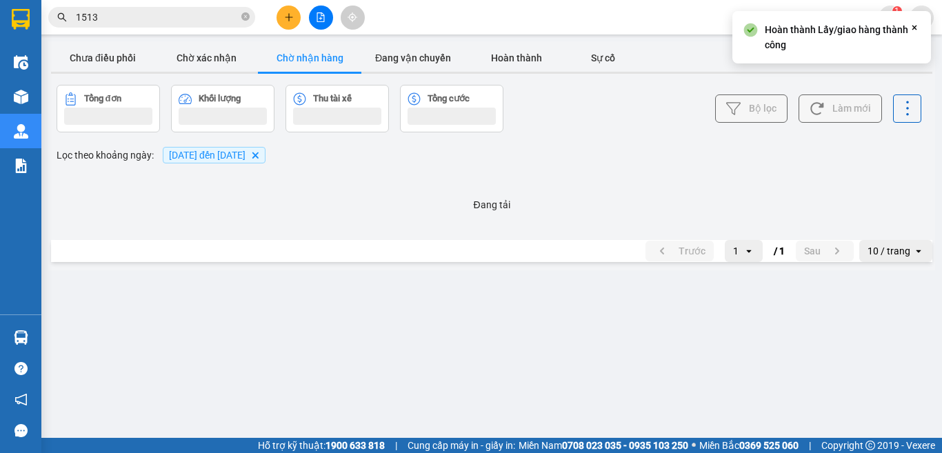
scroll to position [0, 0]
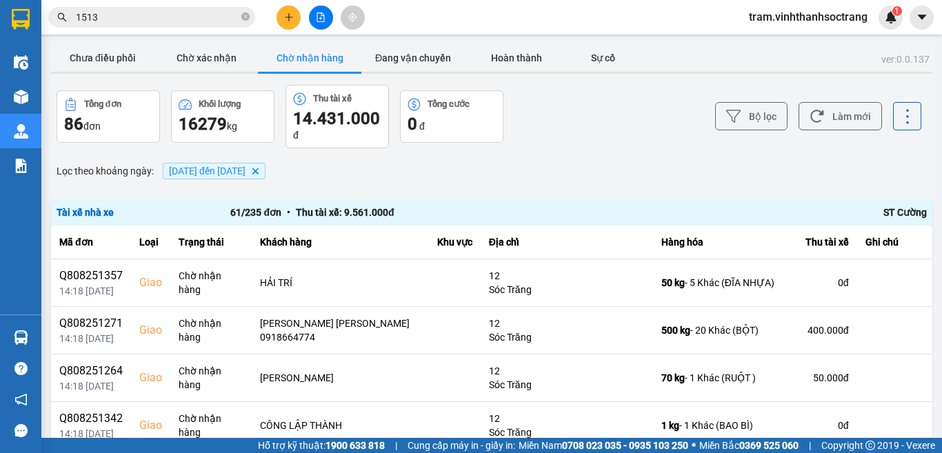
click at [265, 171] on span "10/08/2025 đến 14/08/2025 Delete" at bounding box center [214, 171] width 103 height 17
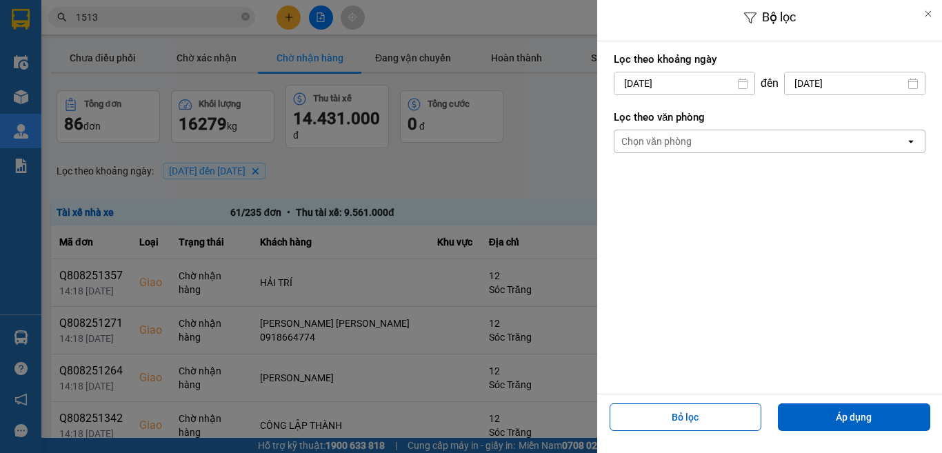
click at [320, 173] on div at bounding box center [471, 226] width 942 height 453
click at [364, 166] on div at bounding box center [471, 226] width 942 height 453
click at [445, 183] on div at bounding box center [471, 226] width 942 height 453
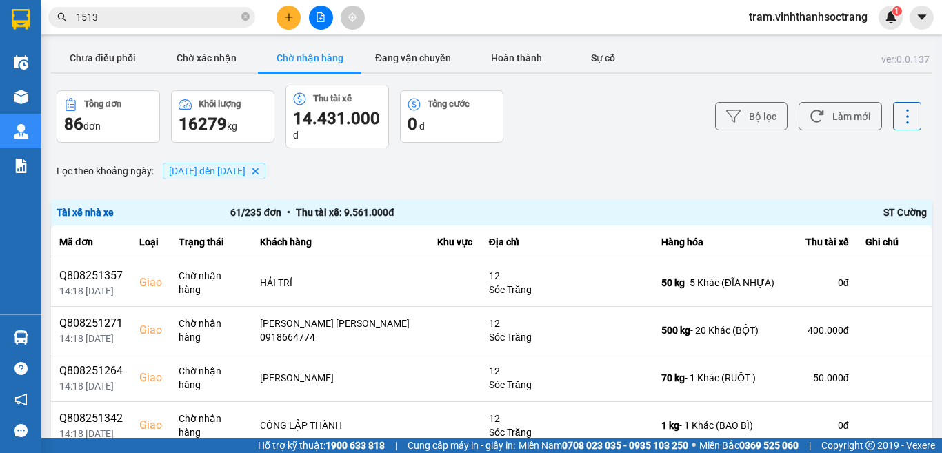
click at [259, 170] on icon "Delete" at bounding box center [255, 171] width 8 height 8
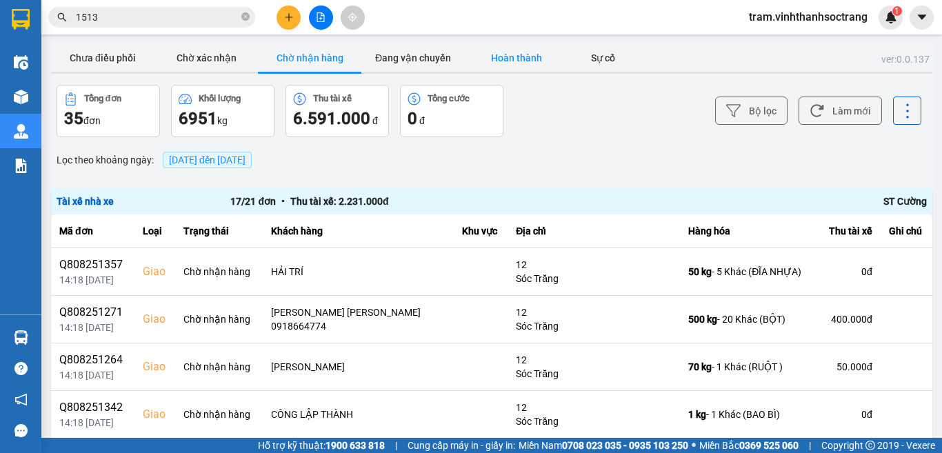
click at [512, 61] on button "Hoàn thành" at bounding box center [516, 58] width 103 height 28
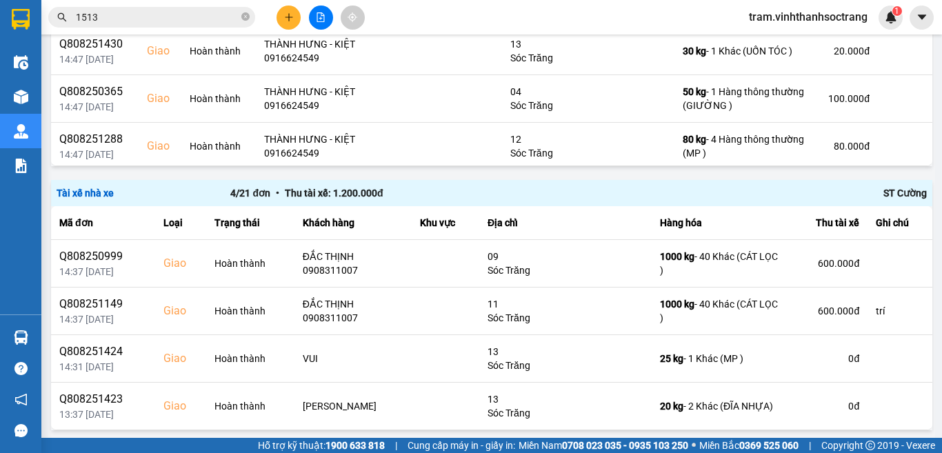
scroll to position [316, 0]
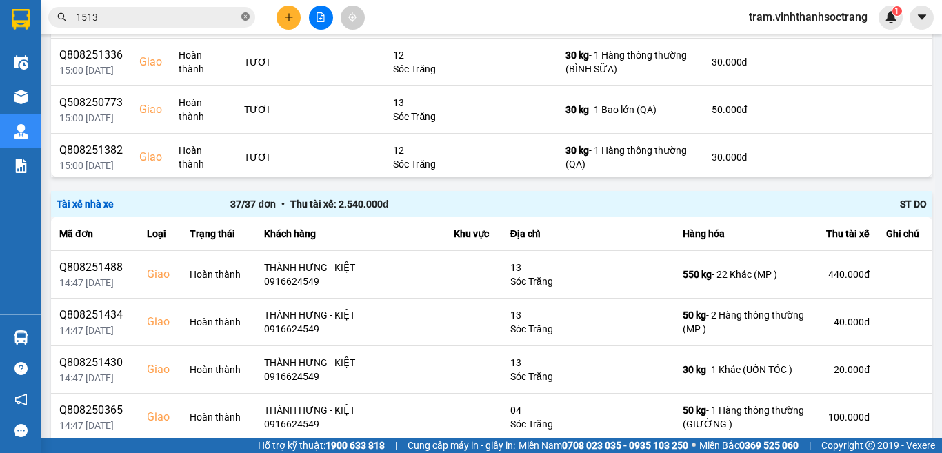
click at [247, 12] on span at bounding box center [245, 17] width 8 height 13
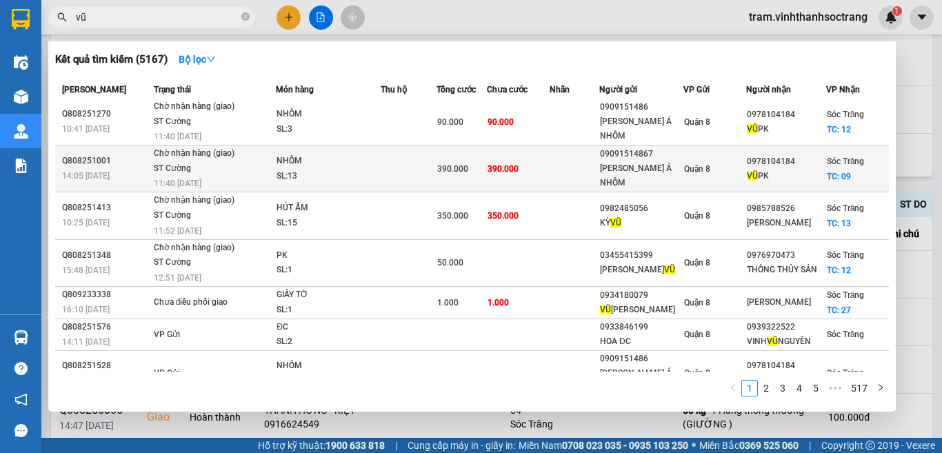
scroll to position [0, 0]
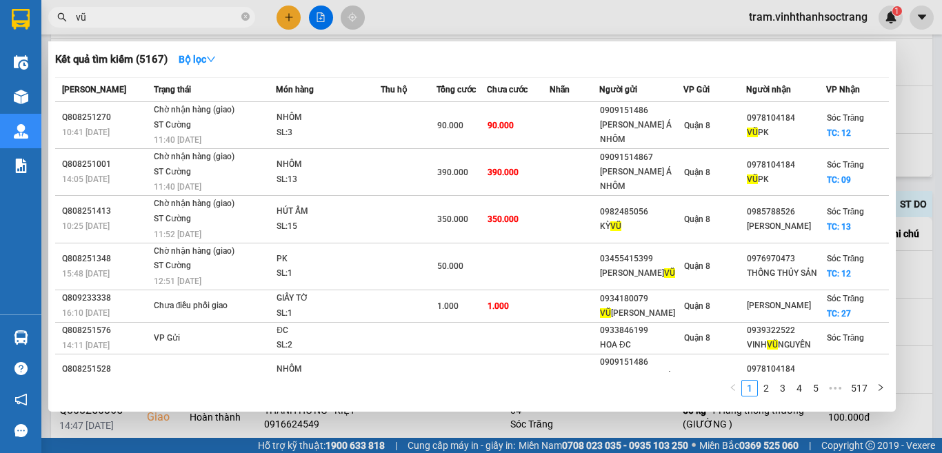
type input "vũ"
click at [249, 14] on icon "close-circle" at bounding box center [245, 16] width 8 height 8
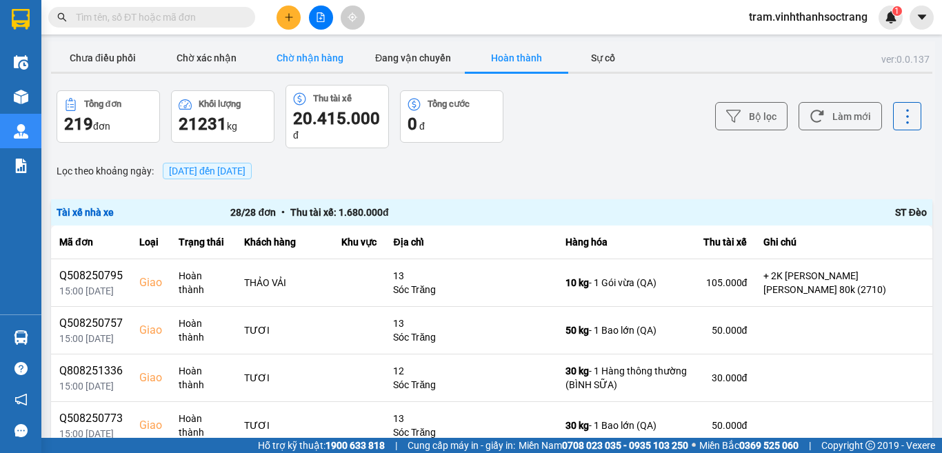
click at [316, 60] on button "Chờ nhận hàng" at bounding box center [309, 58] width 103 height 28
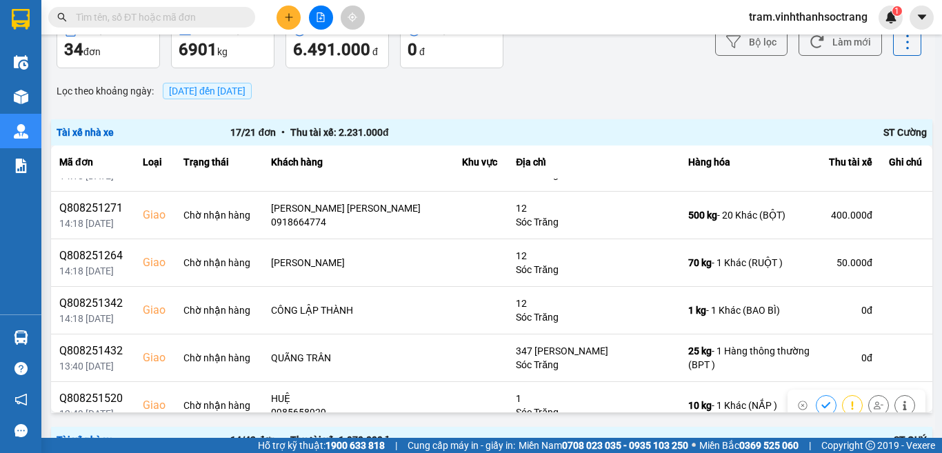
scroll to position [23, 0]
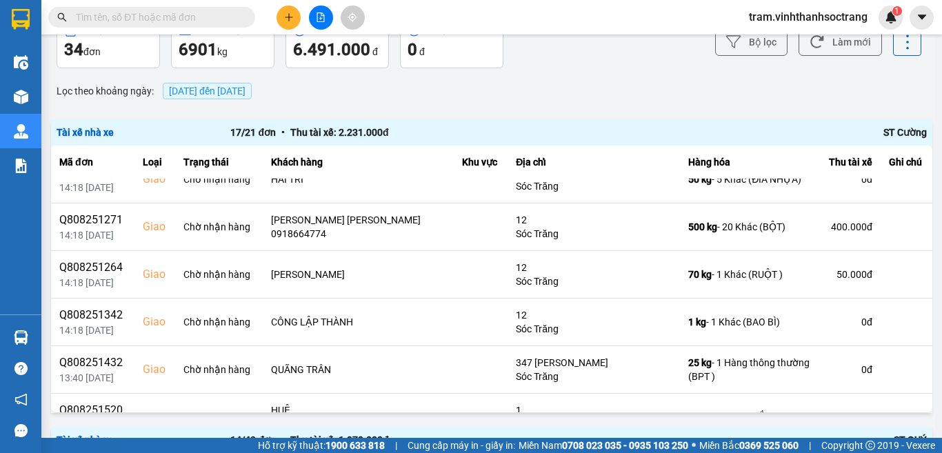
click at [245, 92] on span "14/08/2025 đến 14/08/2025" at bounding box center [207, 90] width 77 height 11
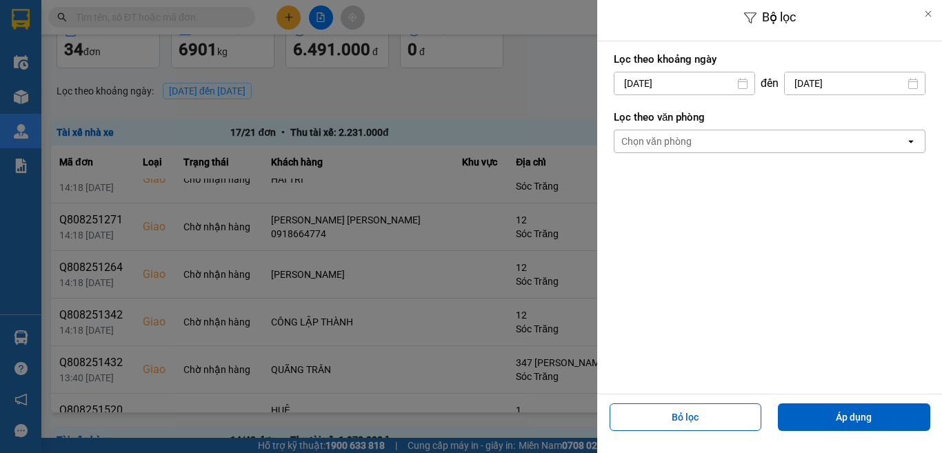
click at [648, 83] on input "14/08/2025" at bounding box center [684, 83] width 140 height 22
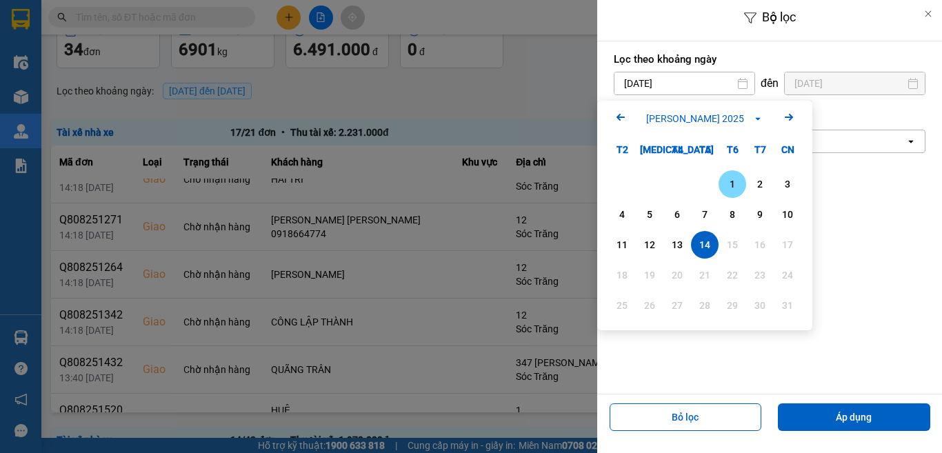
click at [722, 188] on div "1" at bounding box center [732, 184] width 28 height 28
type input "01/08/2025"
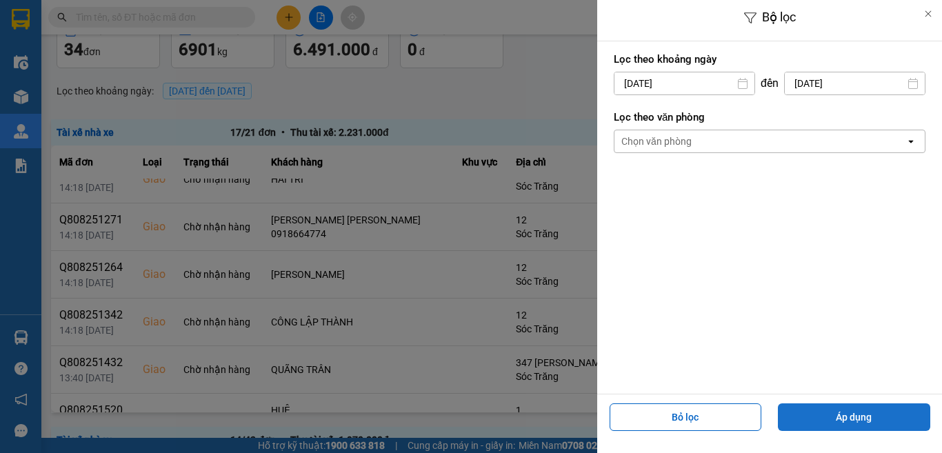
click at [827, 410] on button "Áp dụng" at bounding box center [854, 417] width 152 height 28
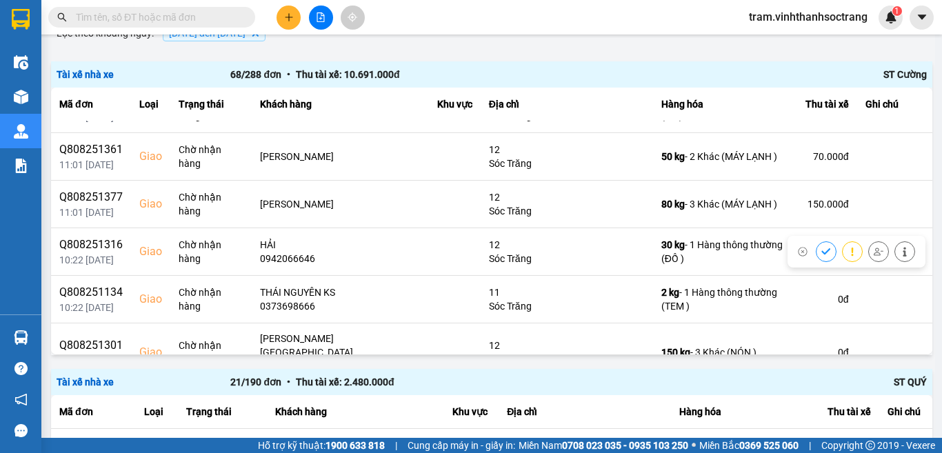
scroll to position [1241, 0]
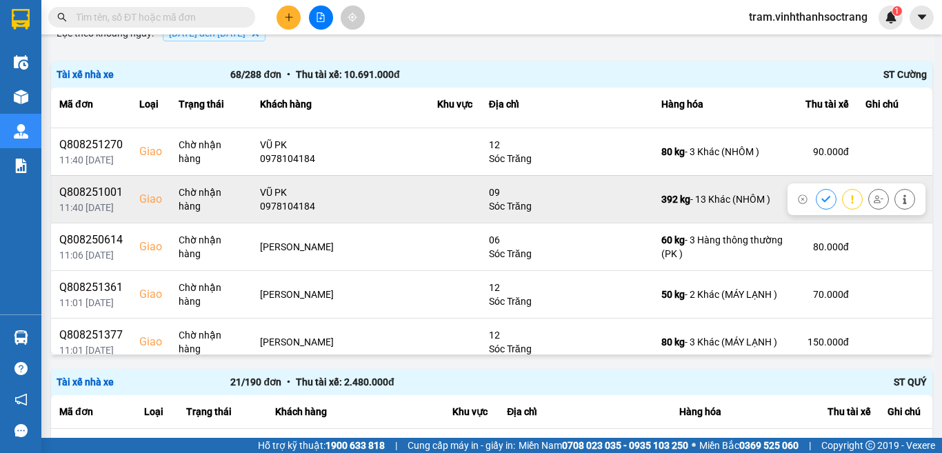
click at [816, 191] on button at bounding box center [825, 199] width 19 height 24
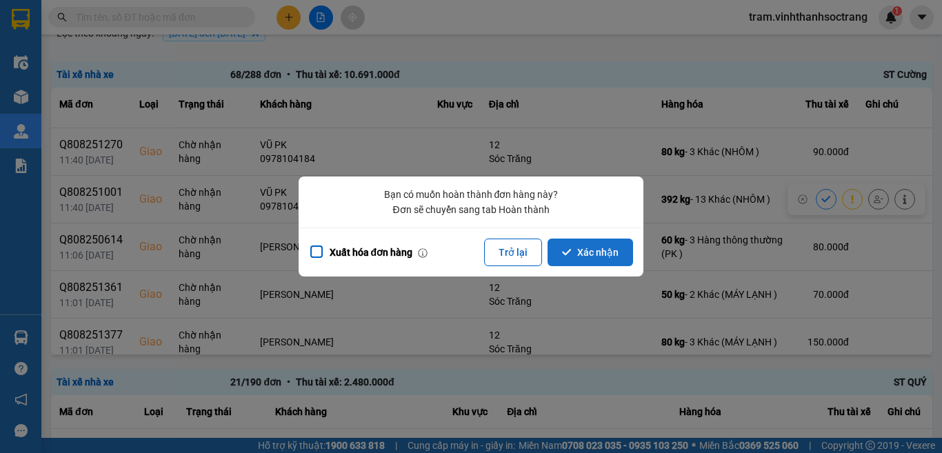
click at [615, 254] on button "Xác nhận" at bounding box center [589, 252] width 85 height 28
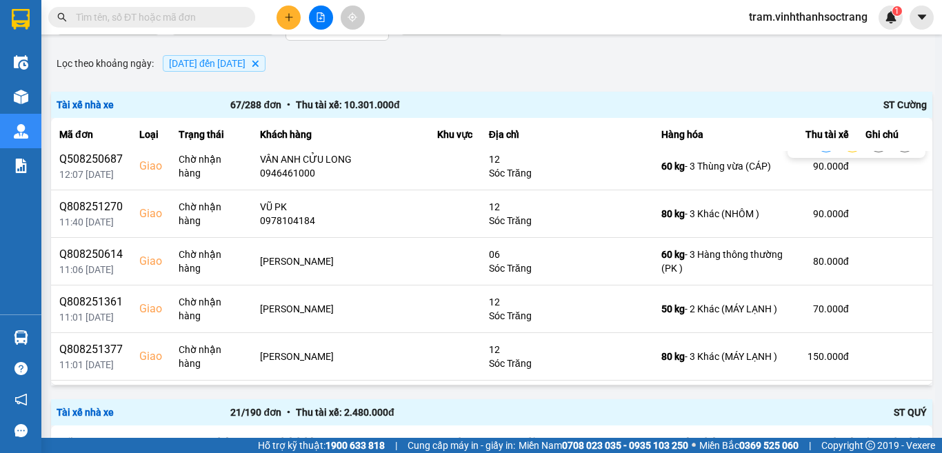
scroll to position [1210, 0]
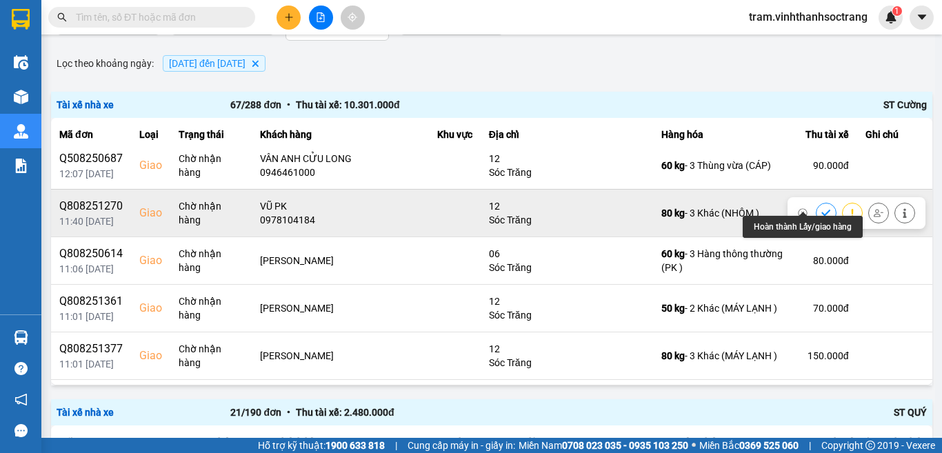
click at [821, 208] on icon at bounding box center [826, 213] width 10 height 10
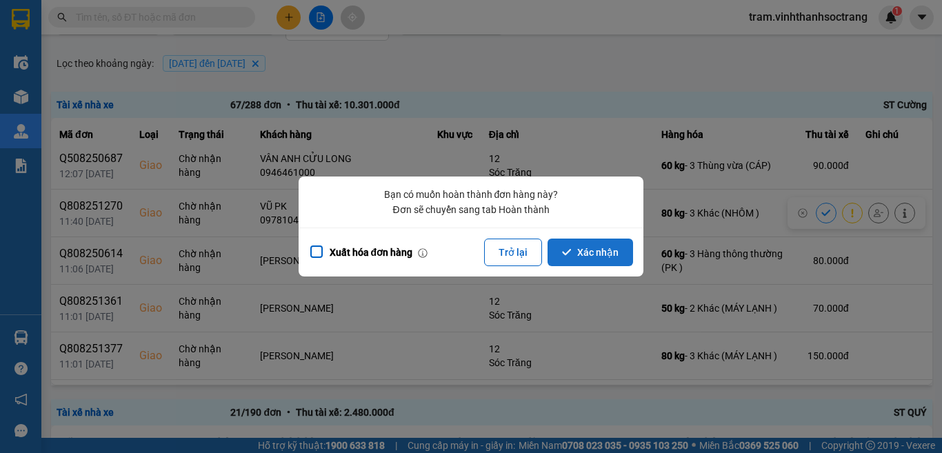
click at [589, 261] on button "Xác nhận" at bounding box center [589, 252] width 85 height 28
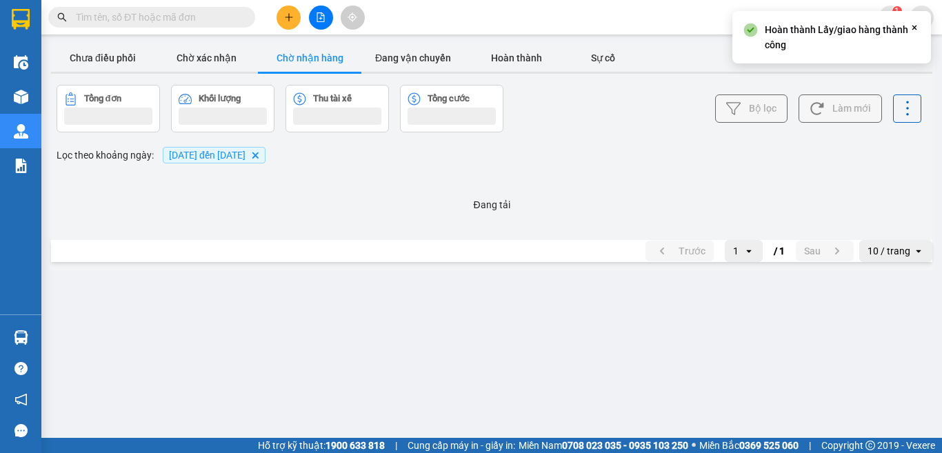
scroll to position [0, 0]
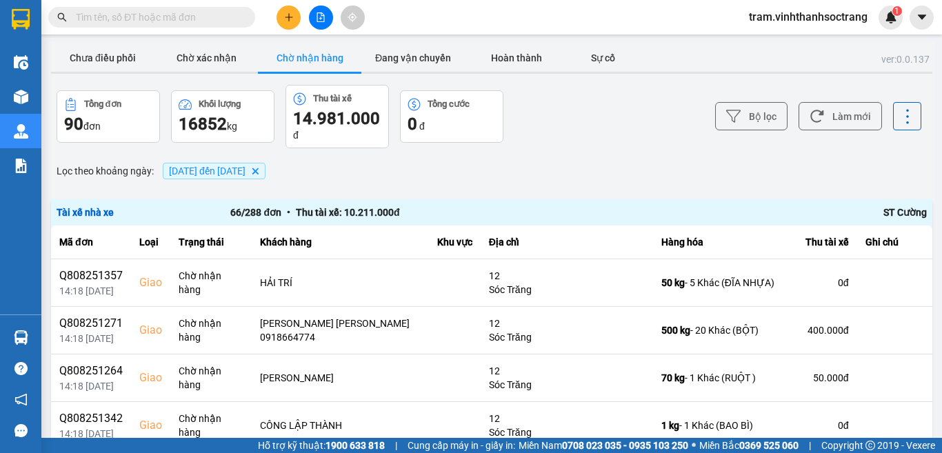
click at [258, 171] on icon "01/08/2025 đến 14/08/2025, close by backspace" at bounding box center [255, 171] width 6 height 6
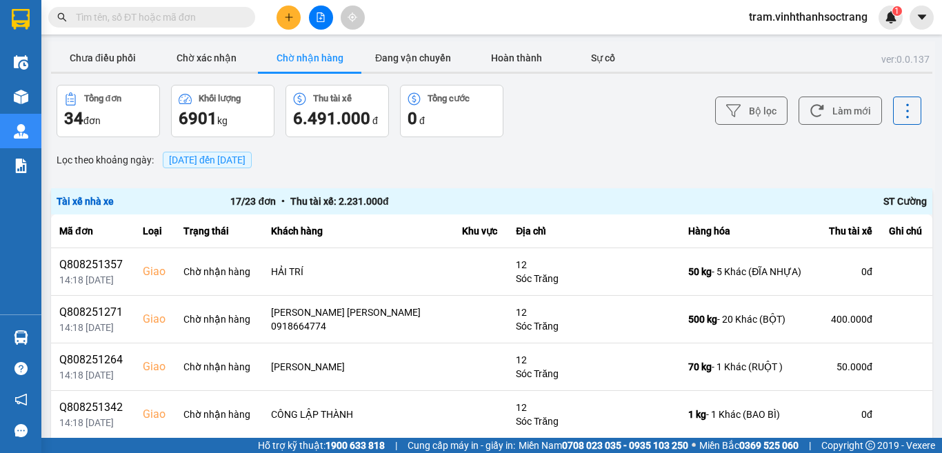
click at [223, 19] on input "text" at bounding box center [157, 17] width 163 height 15
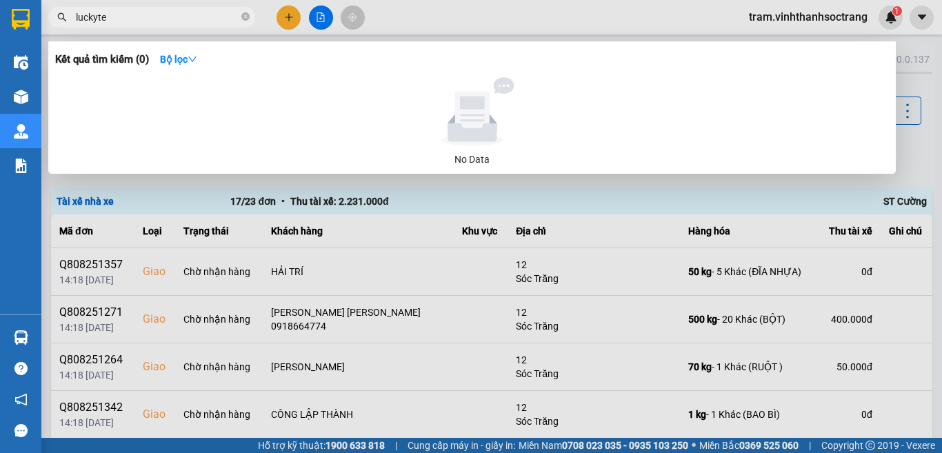
type input "luckytex"
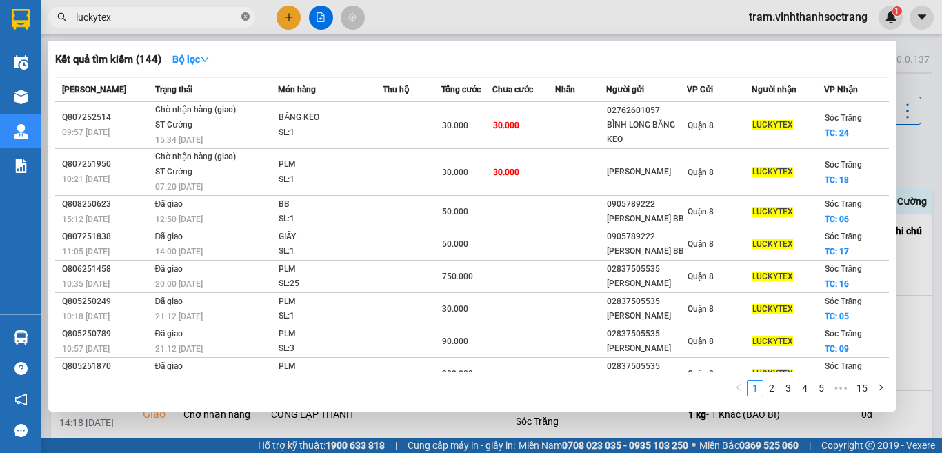
click at [246, 14] on icon "close-circle" at bounding box center [245, 16] width 8 height 8
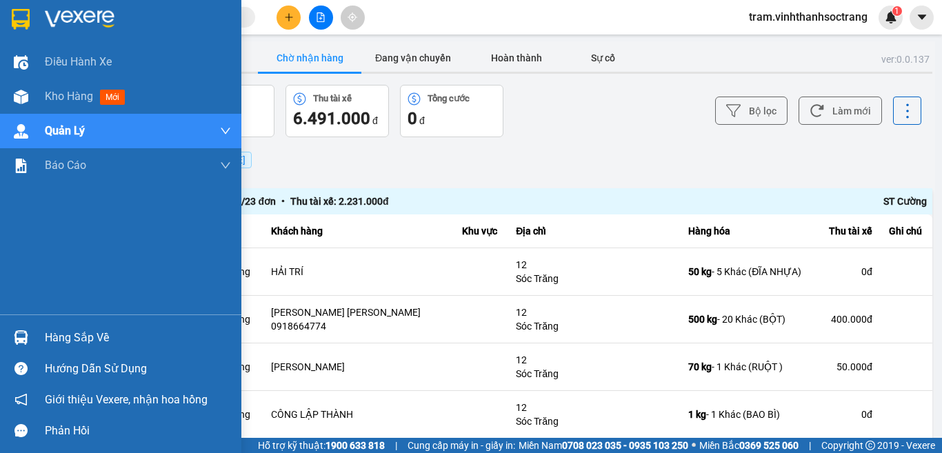
click at [23, 29] on img at bounding box center [21, 19] width 18 height 21
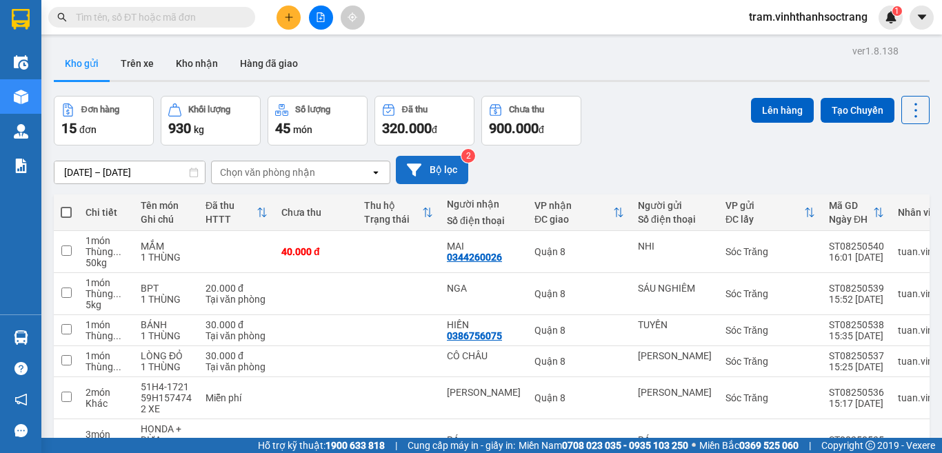
click at [435, 174] on button "Bộ lọc" at bounding box center [432, 170] width 72 height 28
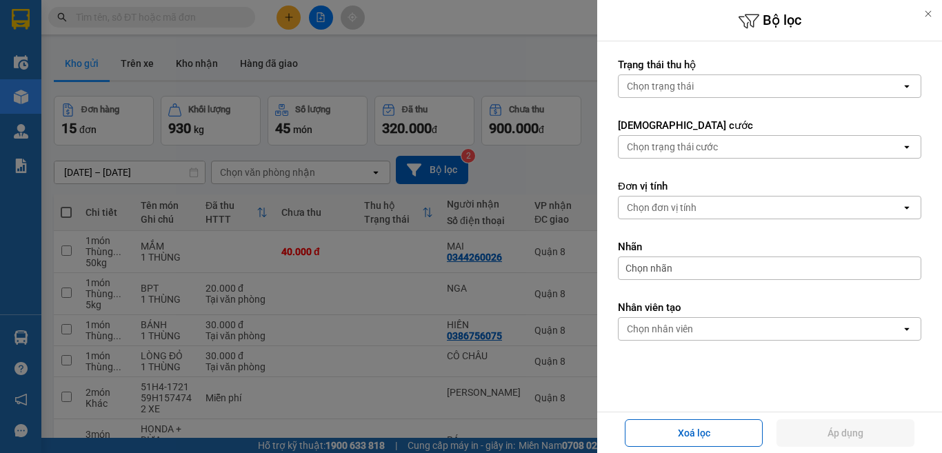
scroll to position [245, 0]
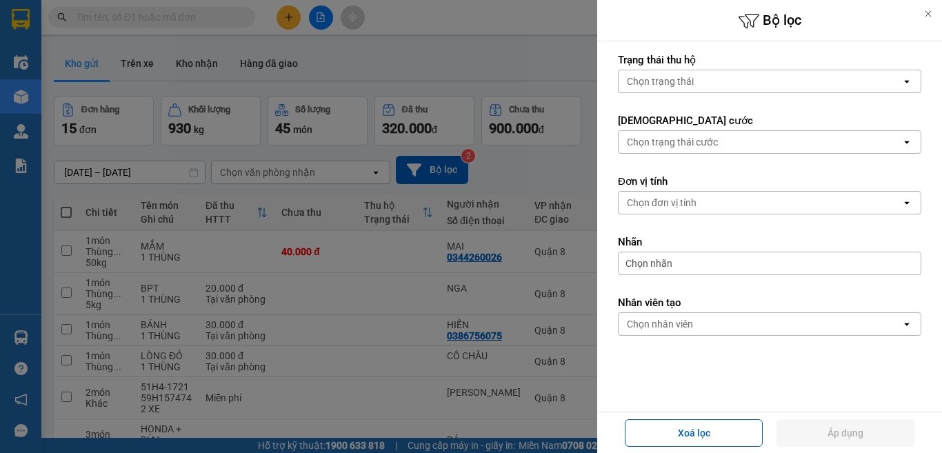
click at [728, 321] on div "Chọn nhân viên" at bounding box center [759, 324] width 283 height 22
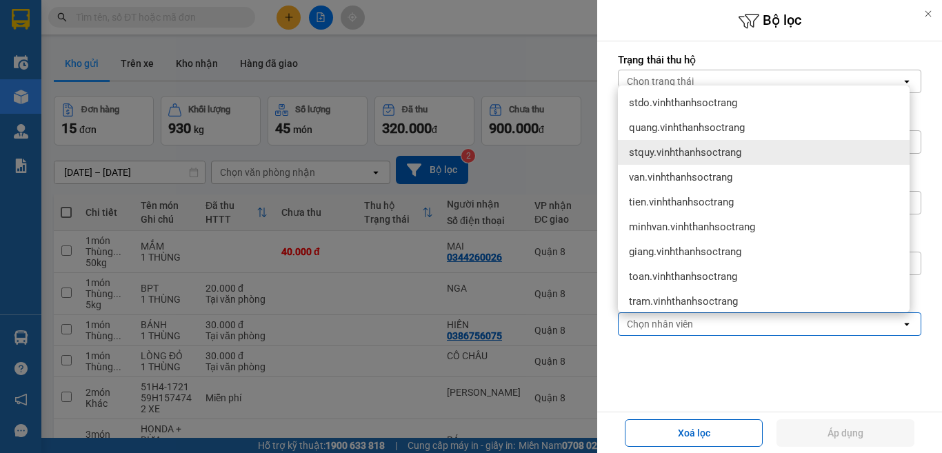
scroll to position [138, 0]
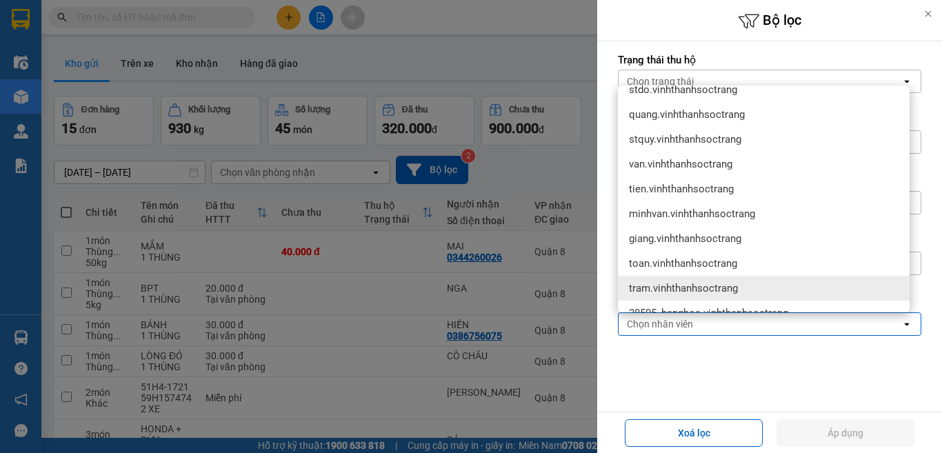
click at [718, 278] on div "tram.vinhthanhsoctrang" at bounding box center [764, 288] width 292 height 25
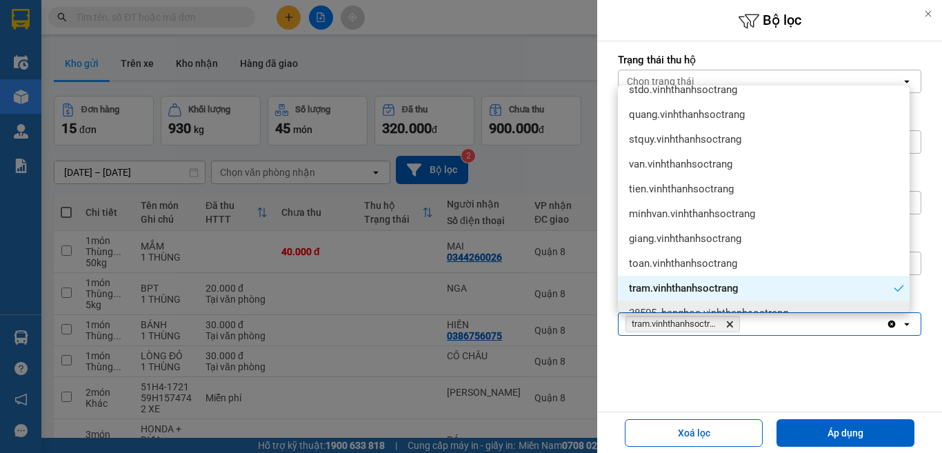
click at [770, 367] on form "Ngày tạo đơn [DATE] Press the down arrow key to interact with the calendar and …" at bounding box center [769, 103] width 303 height 587
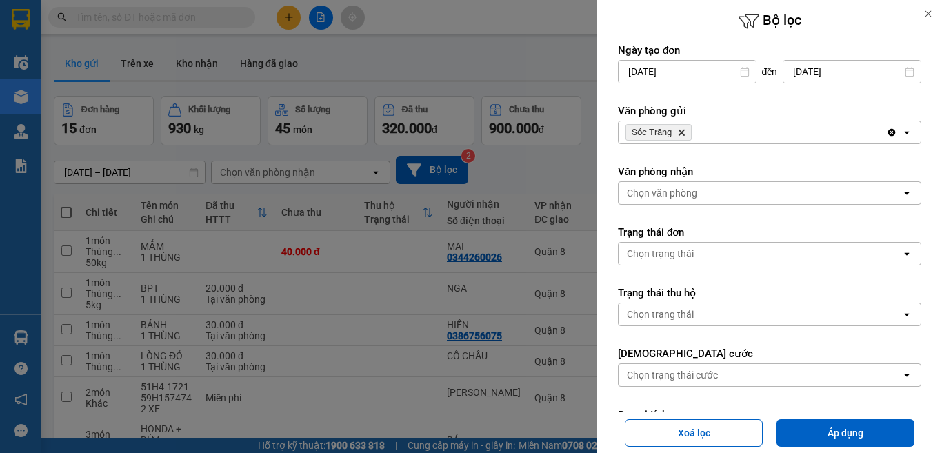
scroll to position [0, 0]
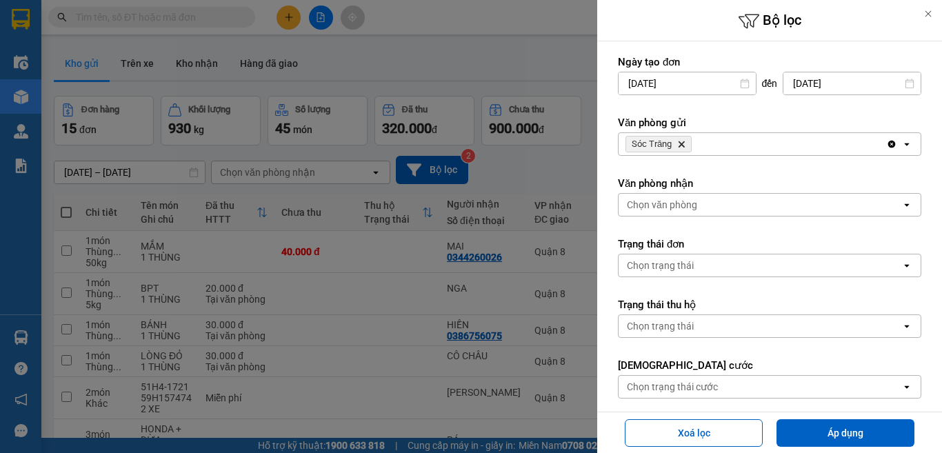
click at [723, 203] on div "Chọn văn phòng" at bounding box center [759, 205] width 283 height 22
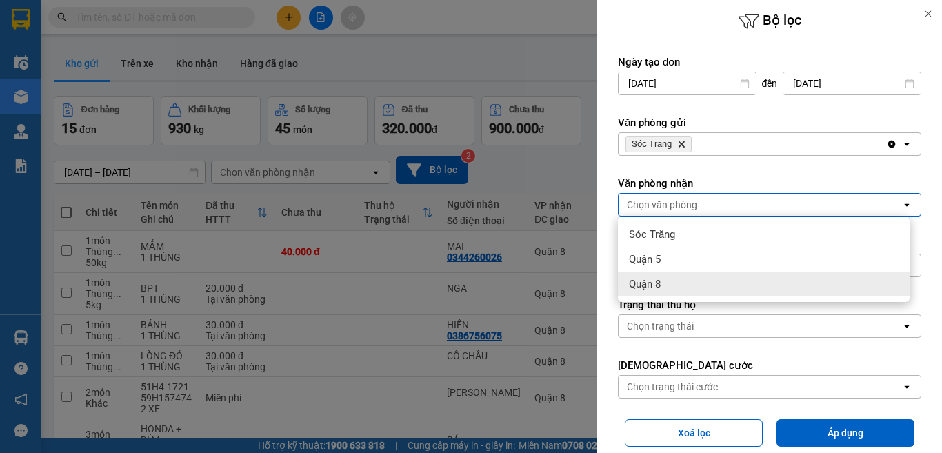
click at [690, 274] on div "Quận 8" at bounding box center [764, 284] width 292 height 25
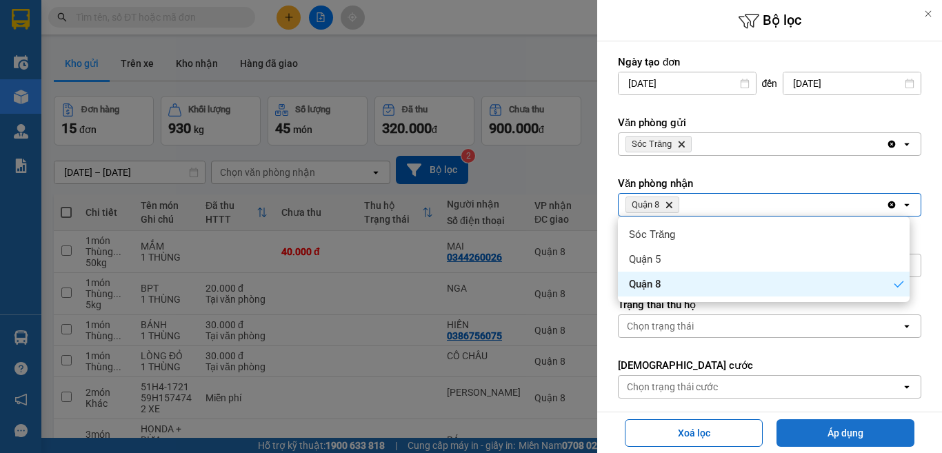
click at [844, 435] on button "Áp dụng" at bounding box center [845, 433] width 138 height 28
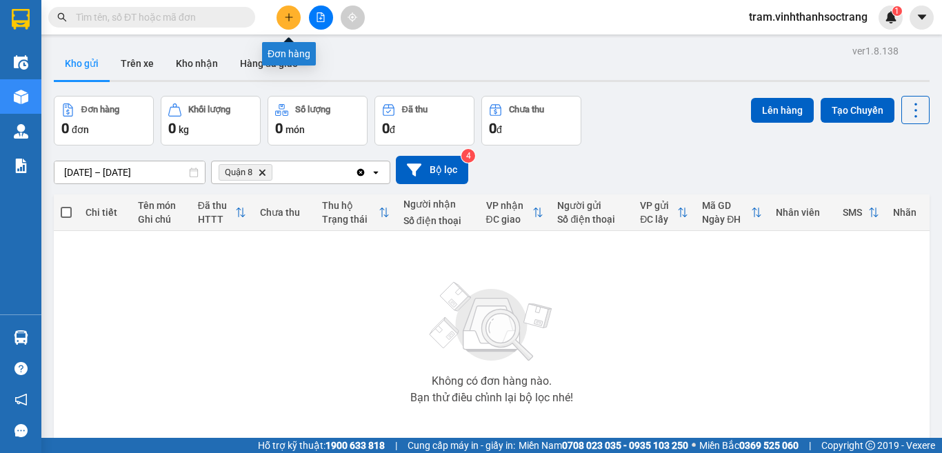
click at [287, 17] on icon "plus" at bounding box center [289, 17] width 10 height 10
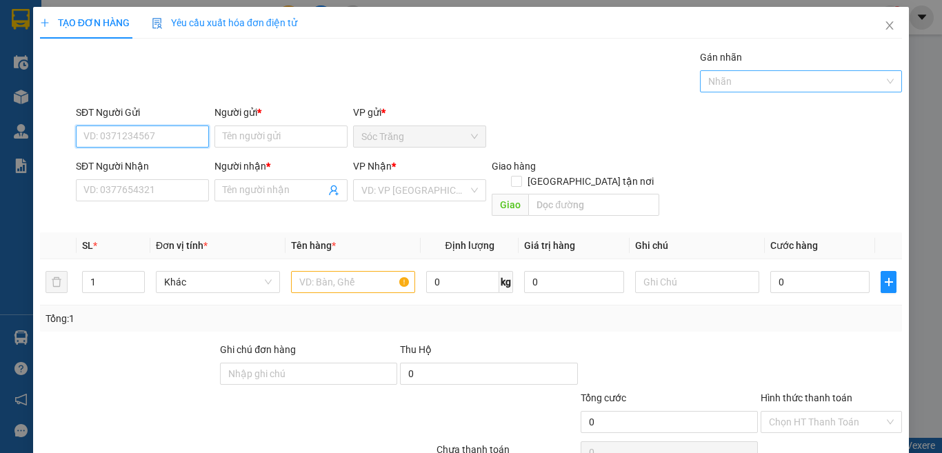
click at [753, 72] on div "Nhãn" at bounding box center [801, 81] width 203 height 22
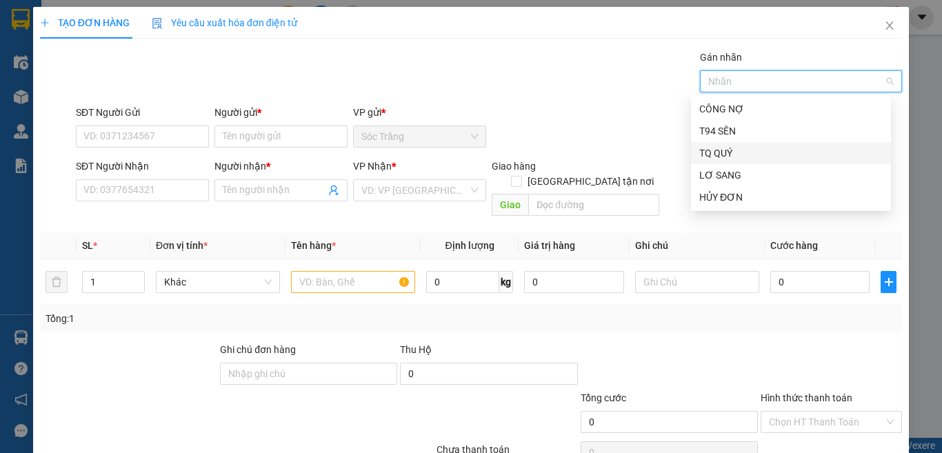
click at [732, 155] on div "TQ QUÝ" at bounding box center [790, 152] width 183 height 15
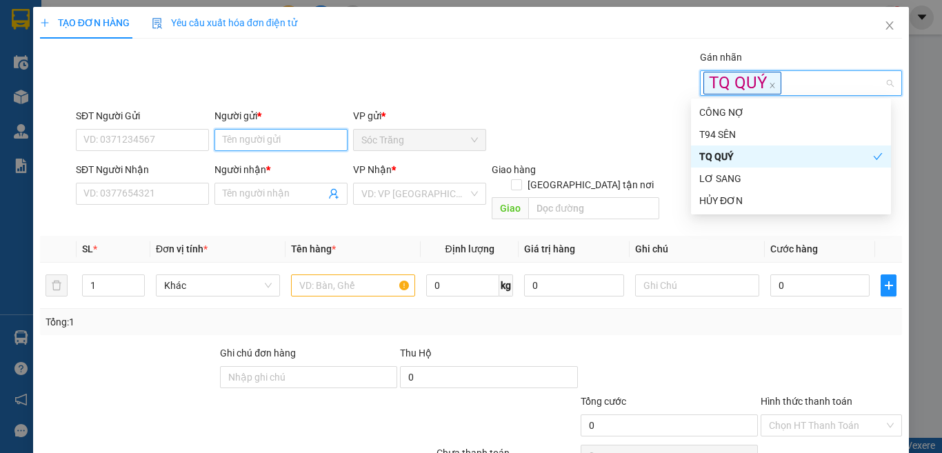
click at [294, 143] on input "Người gửi *" at bounding box center [280, 140] width 133 height 22
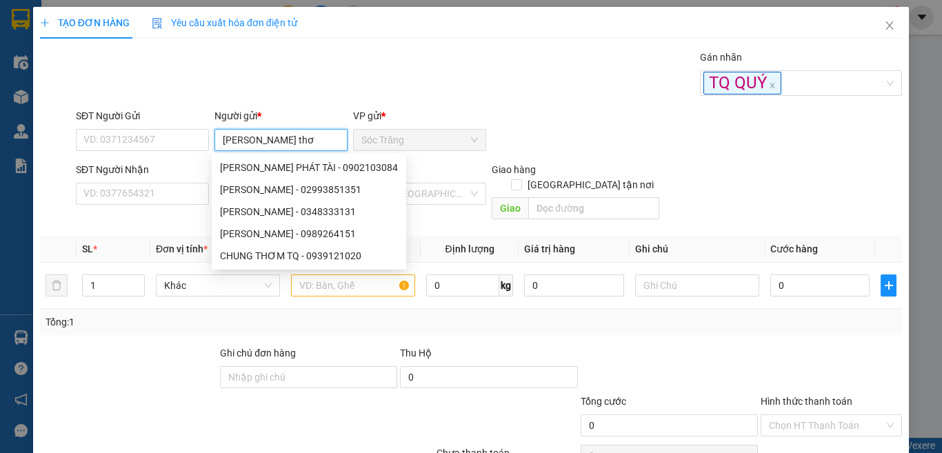
type input "[PERSON_NAME]"
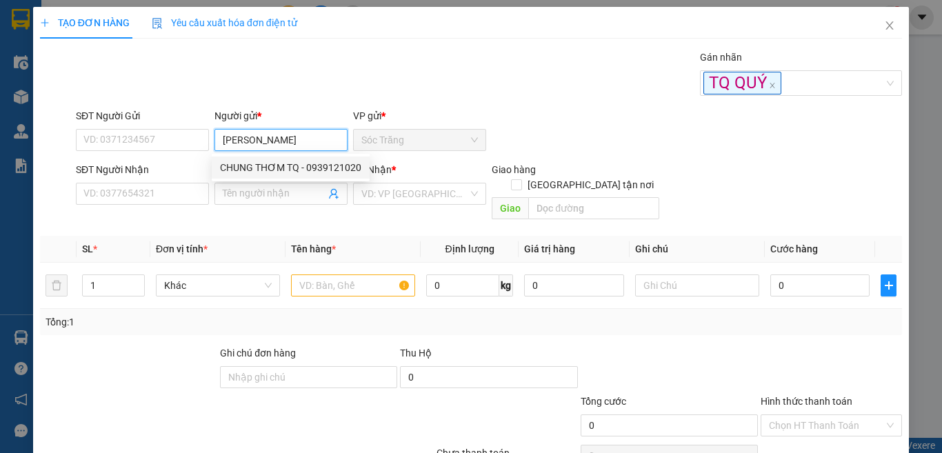
type input "0939121020"
type input "CHUNG THƠM TQ"
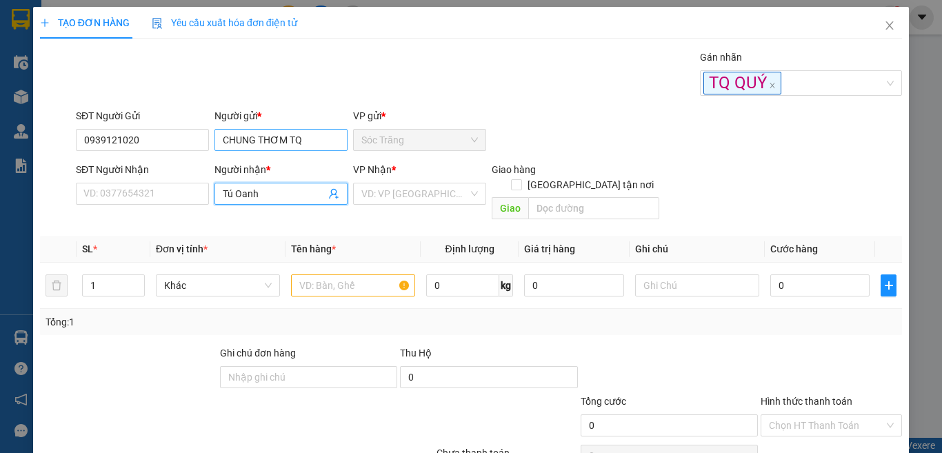
type input "Tú Oanh"
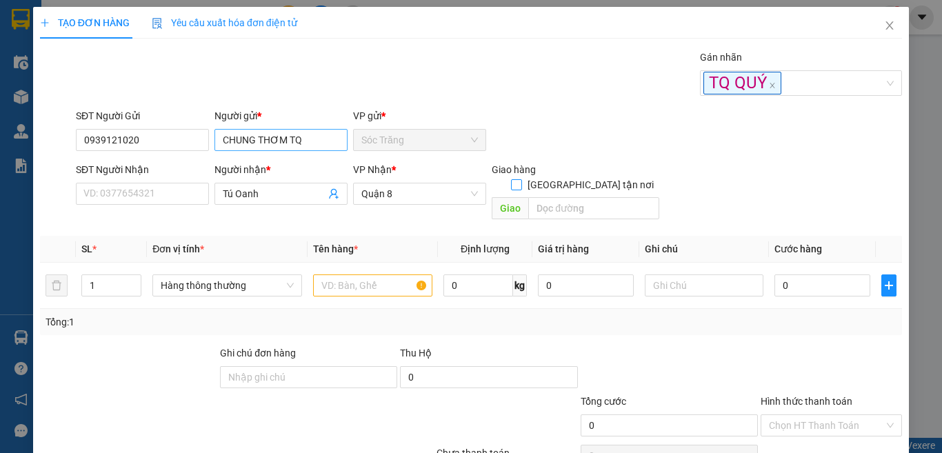
click at [511, 179] on input "[GEOGRAPHIC_DATA] tận nơi" at bounding box center [516, 184] width 10 height 10
checkbox input "true"
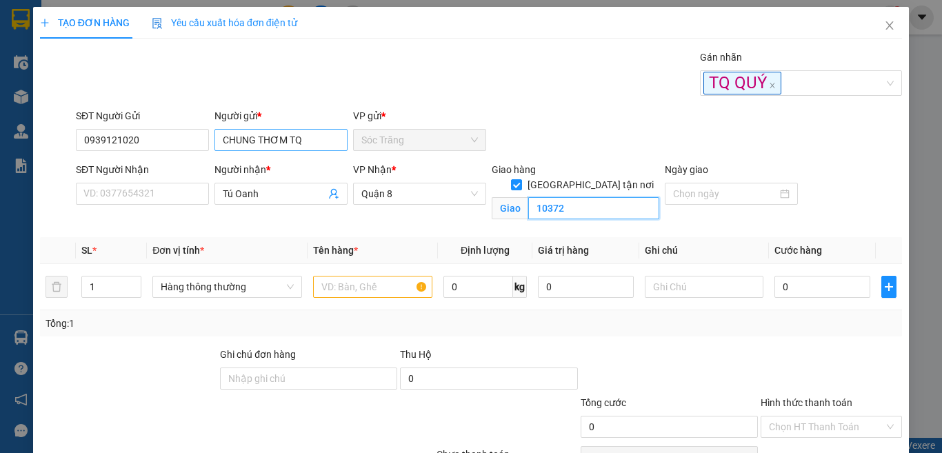
type input "10372"
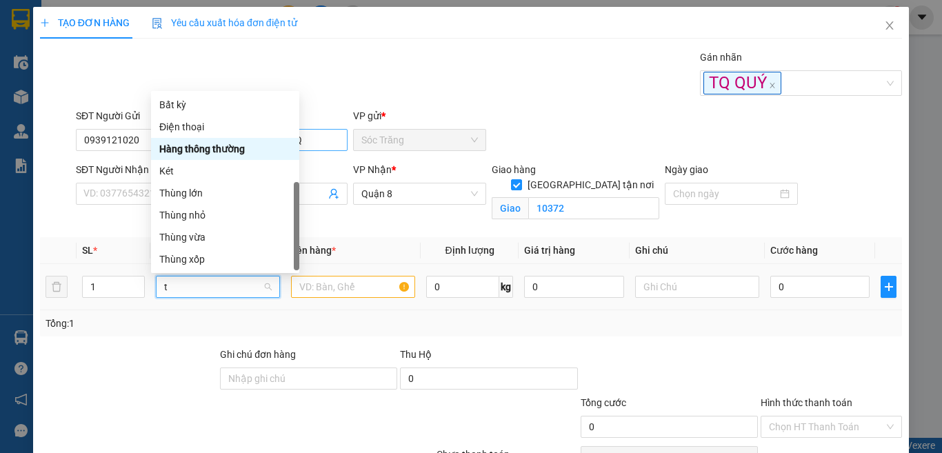
type input "th"
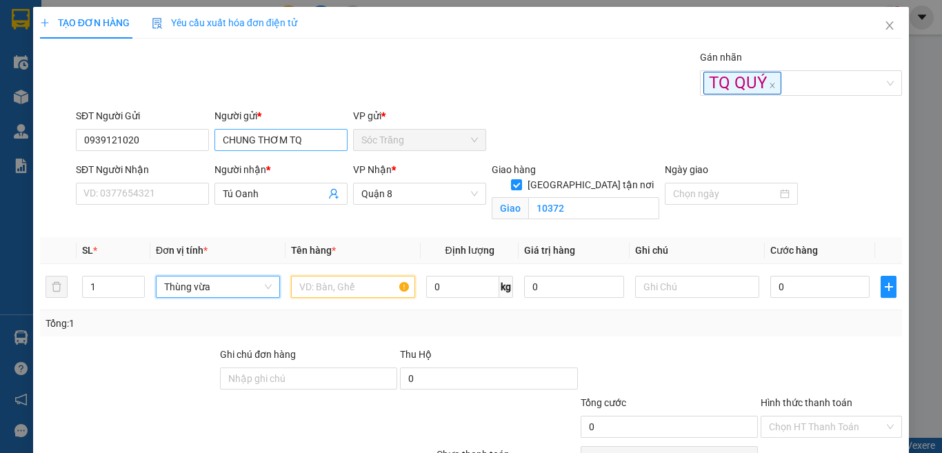
type input "d"
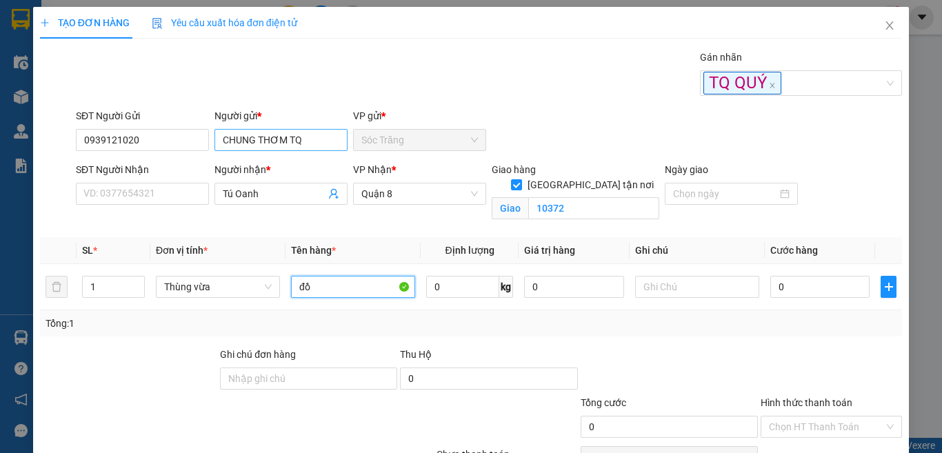
type input "đồ"
type input "10"
type input "40"
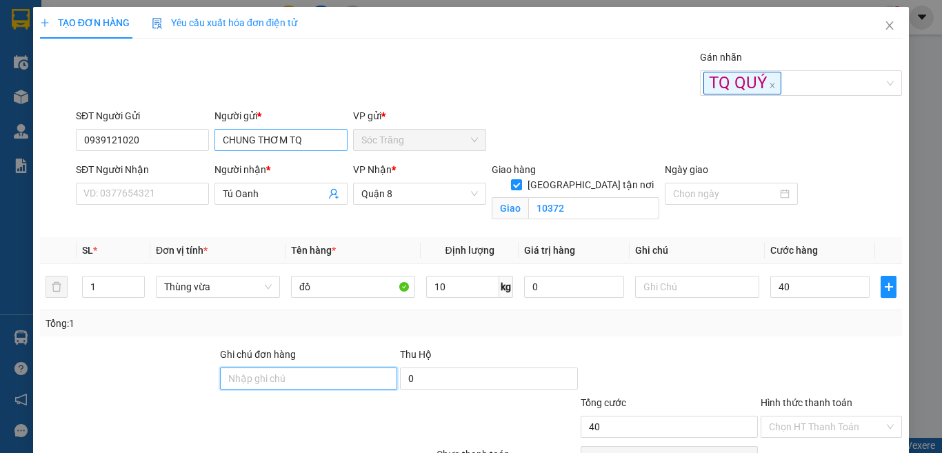
type input "40.000"
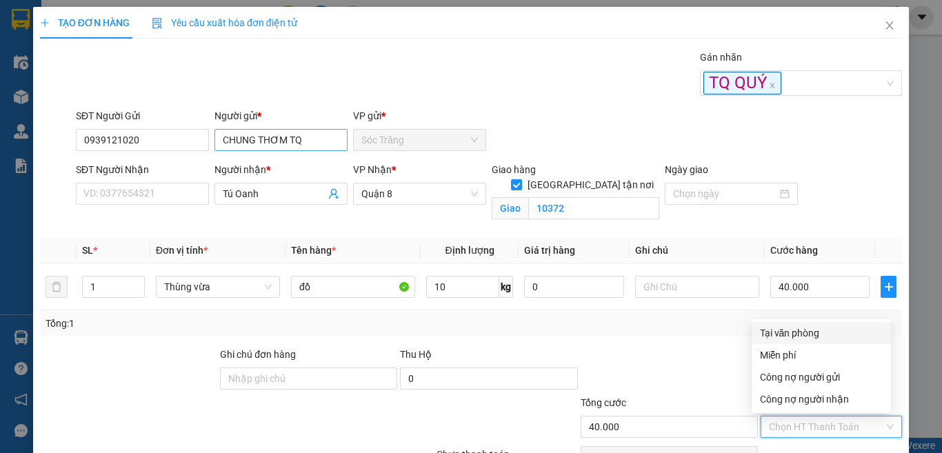
type input "0"
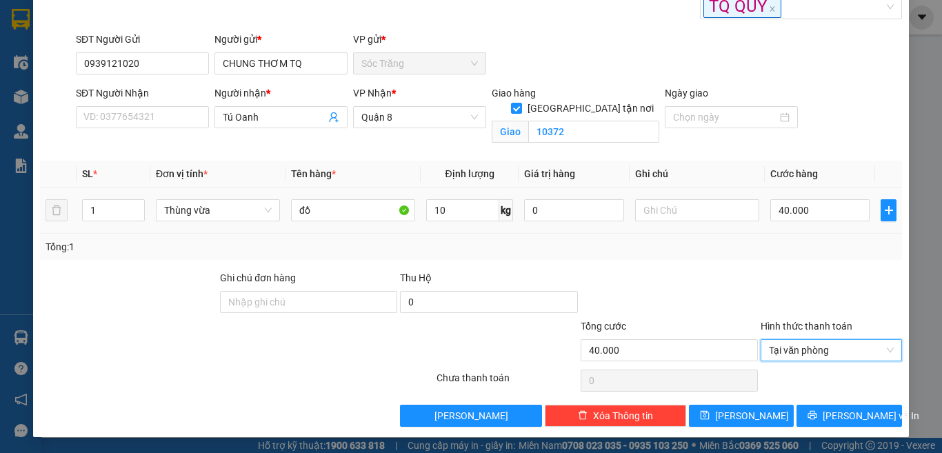
scroll to position [77, 0]
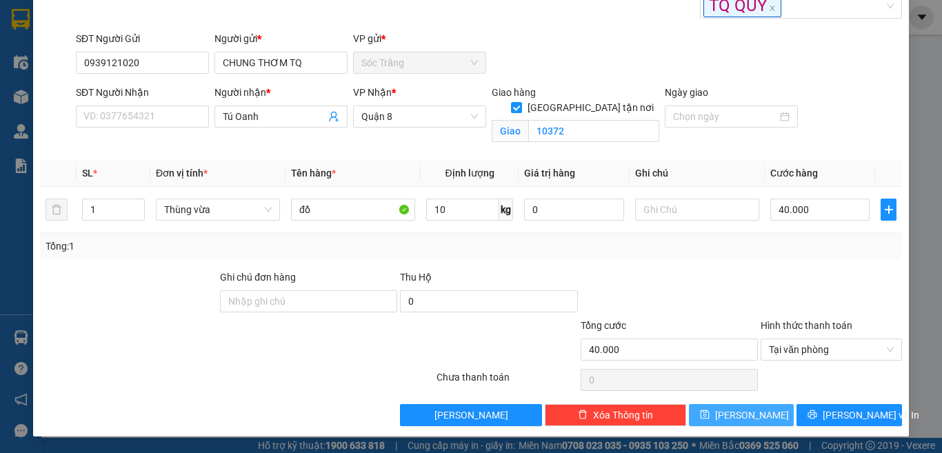
click at [742, 411] on span "[PERSON_NAME]" at bounding box center [752, 414] width 74 height 15
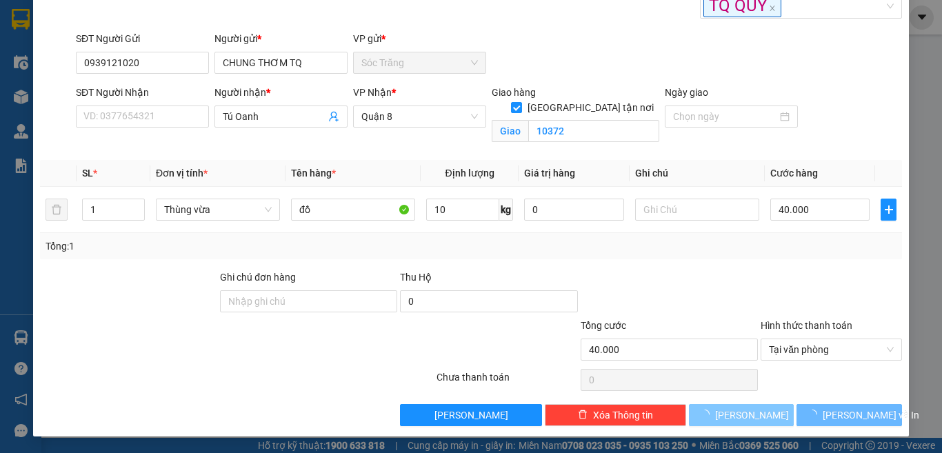
checkbox input "false"
type input "0"
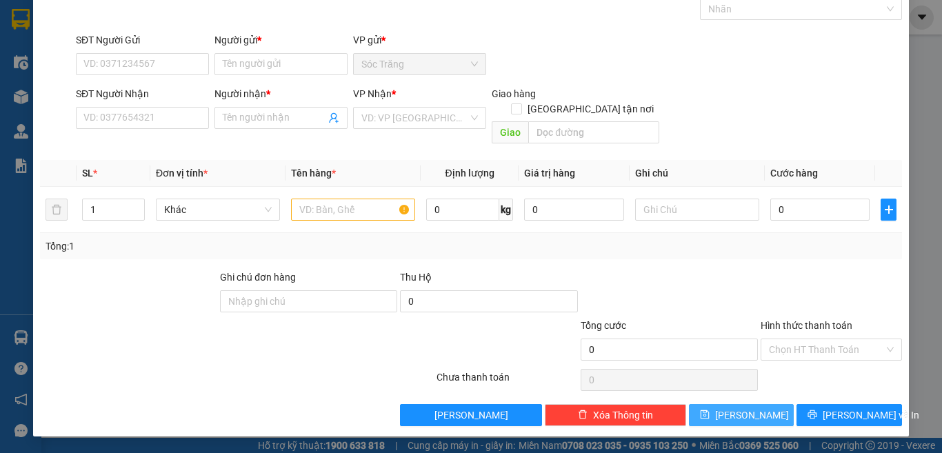
scroll to position [57, 0]
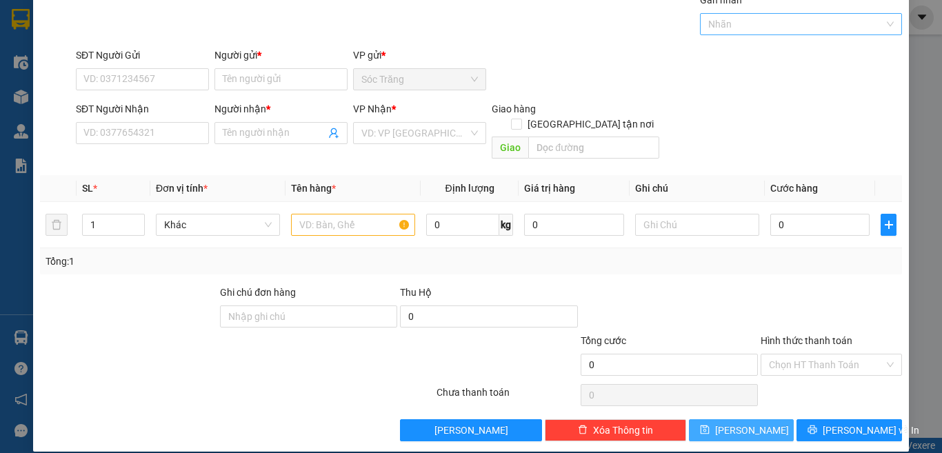
click at [767, 26] on div at bounding box center [794, 24] width 182 height 17
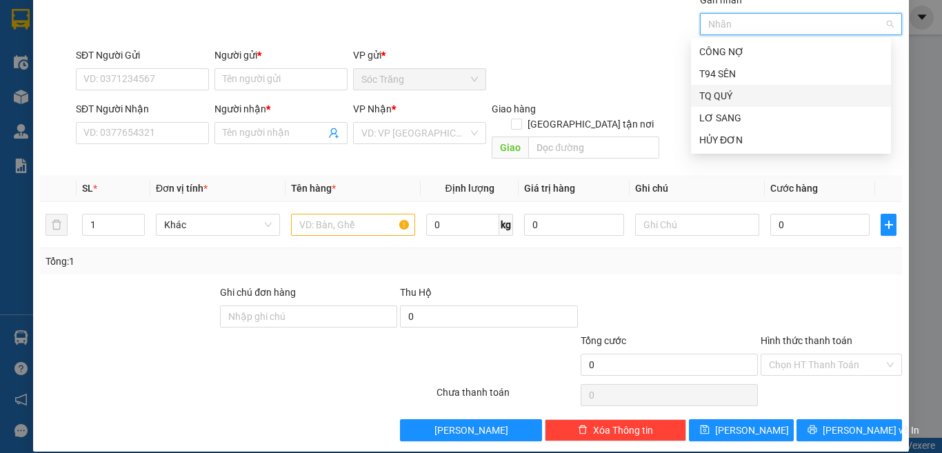
click at [742, 94] on div "TQ QUÝ" at bounding box center [790, 95] width 183 height 15
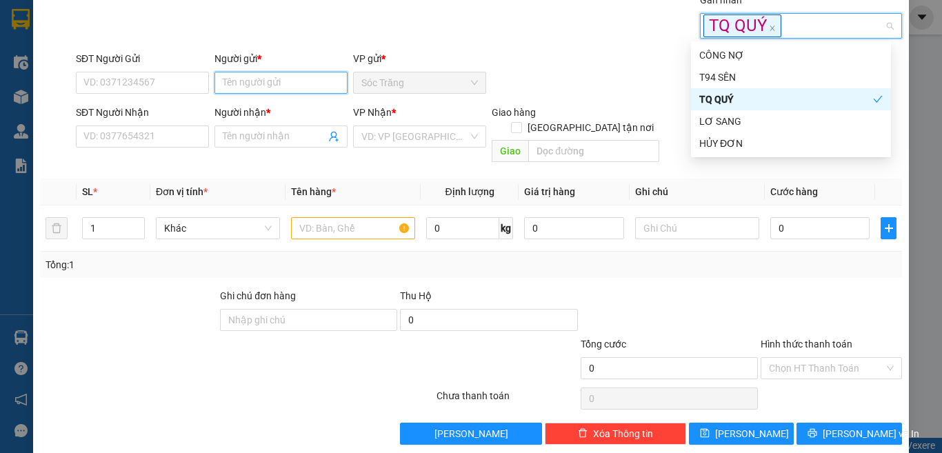
click at [321, 83] on input "Người gửi *" at bounding box center [280, 83] width 133 height 22
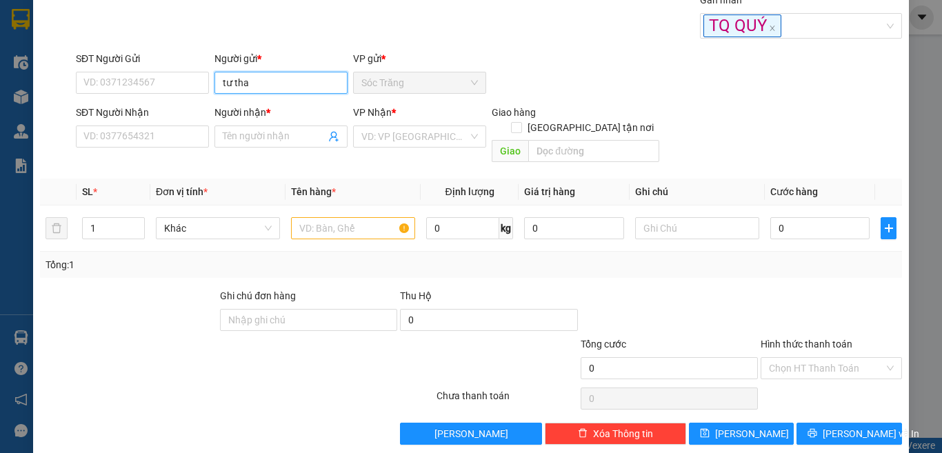
type input "tư thao"
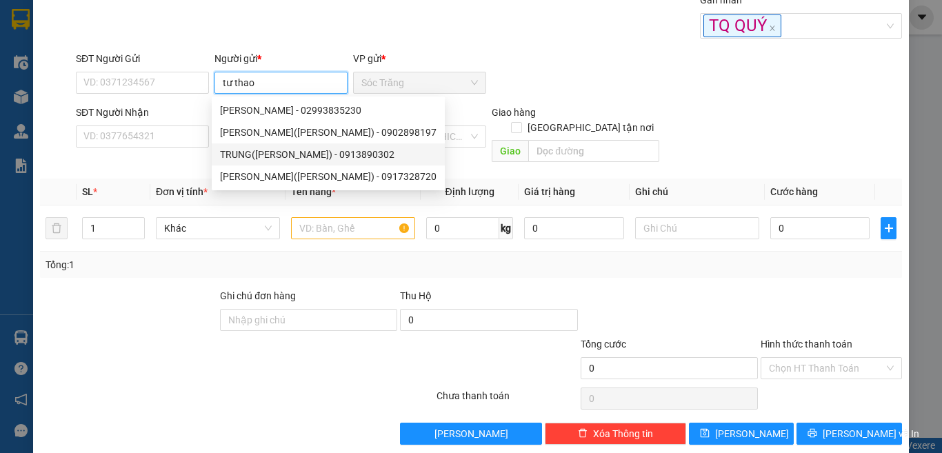
type input "0913890302"
type input "TRUNG([PERSON_NAME])"
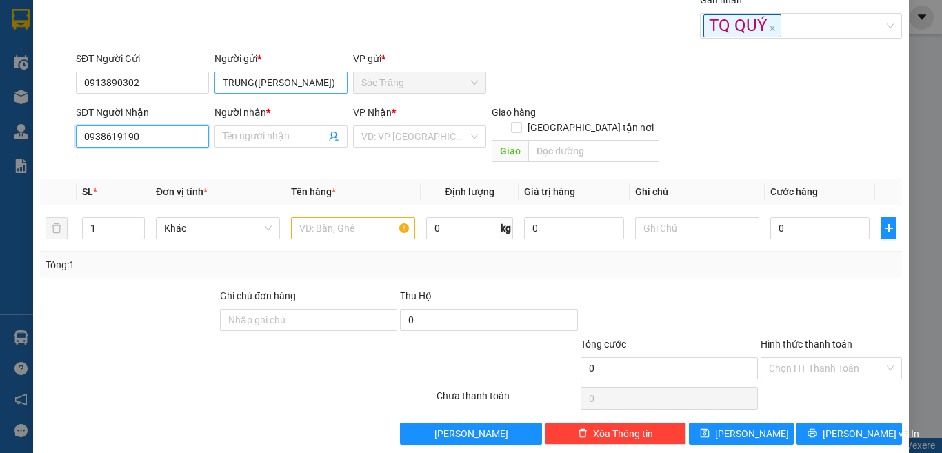
type input "0938619190"
type input "Diệu"
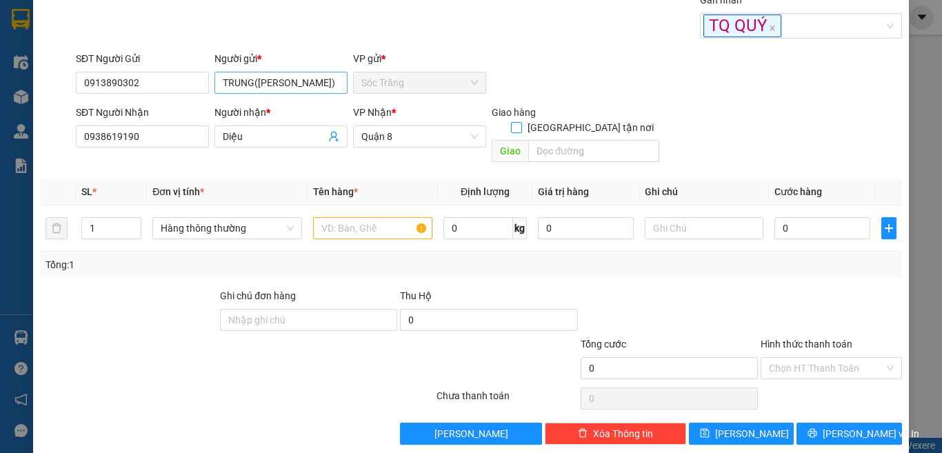
click at [511, 122] on input "[GEOGRAPHIC_DATA] tận nơi" at bounding box center [516, 127] width 10 height 10
checkbox input "true"
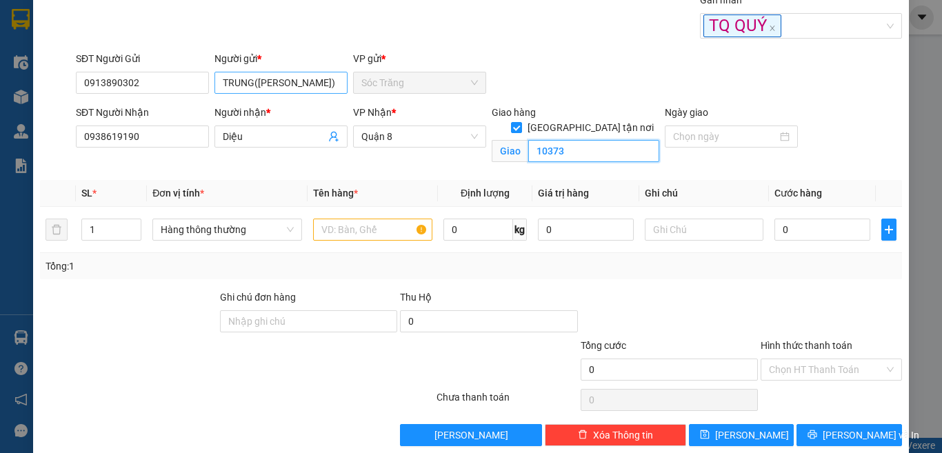
type input "10373"
type input "10"
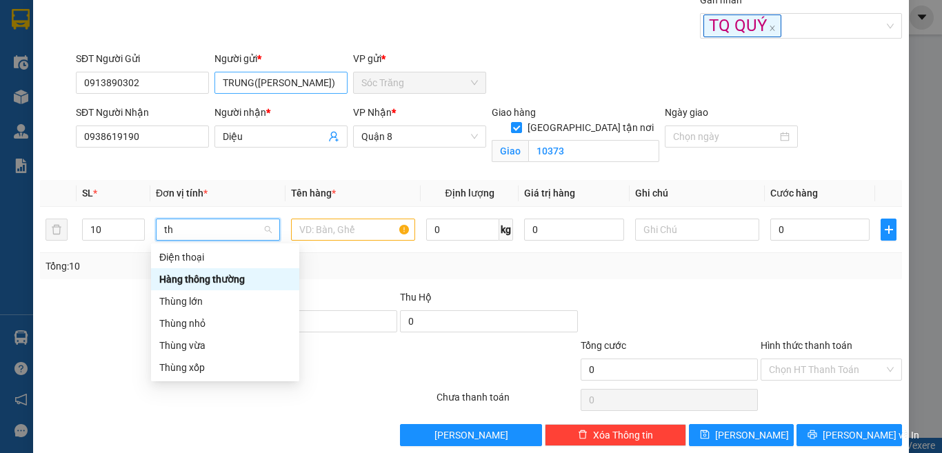
scroll to position [0, 0]
type input "th"
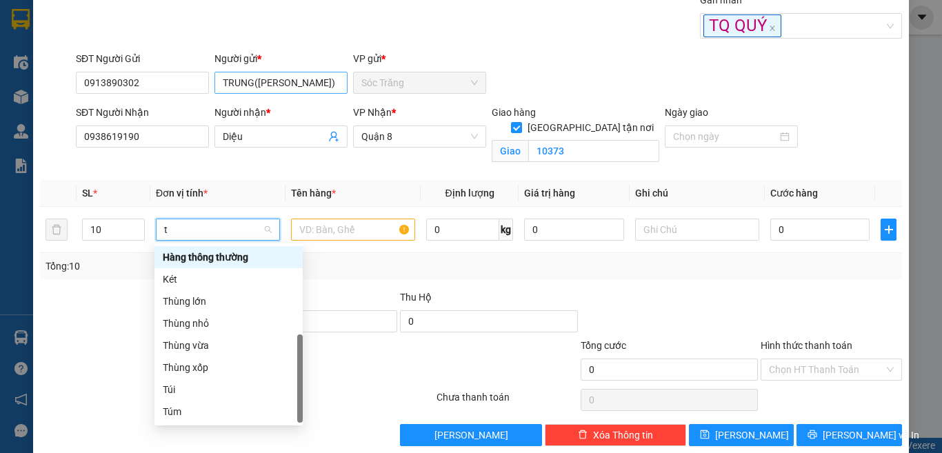
scroll to position [44, 0]
type input "th"
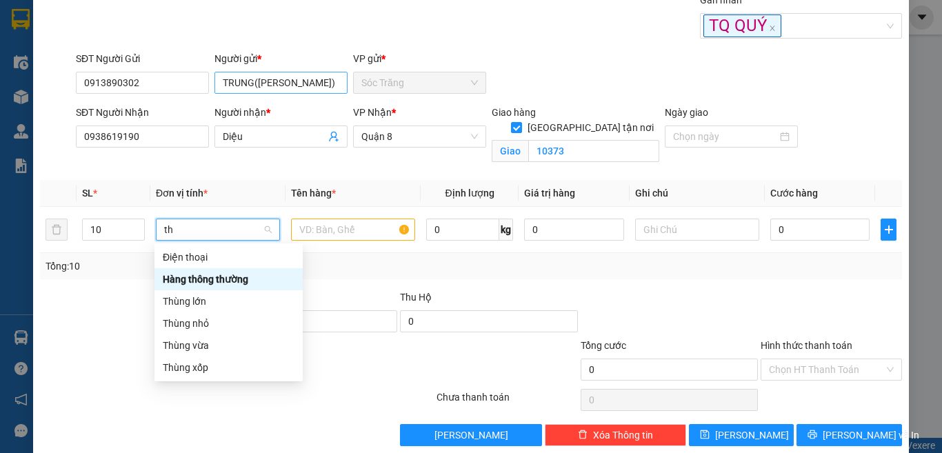
scroll to position [0, 0]
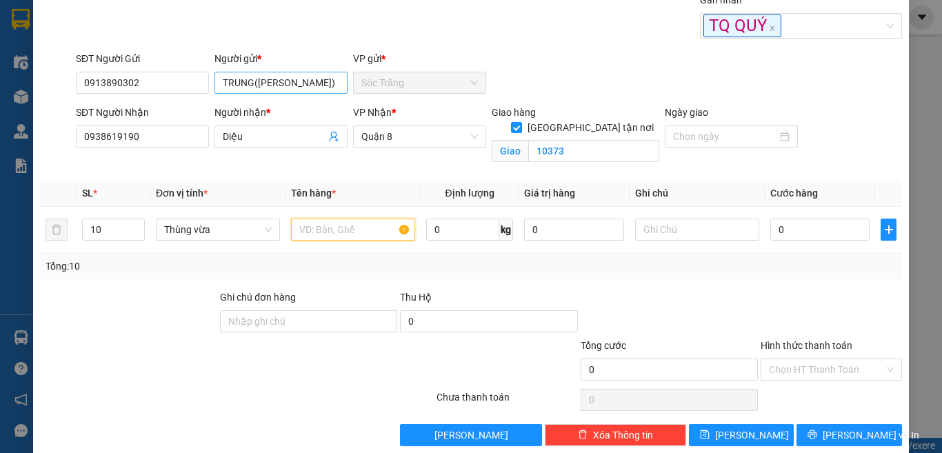
type input "d"
type input "đồ"
type input "100"
type input "2"
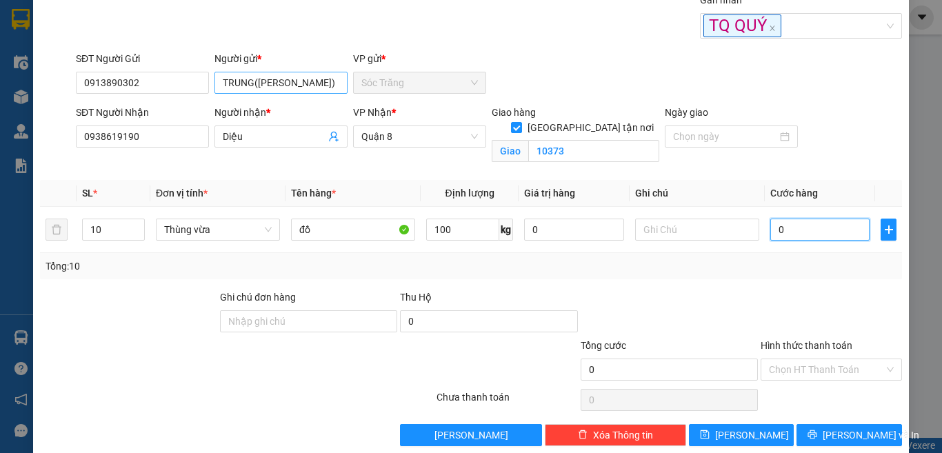
type input "2"
type input "25"
type input "250"
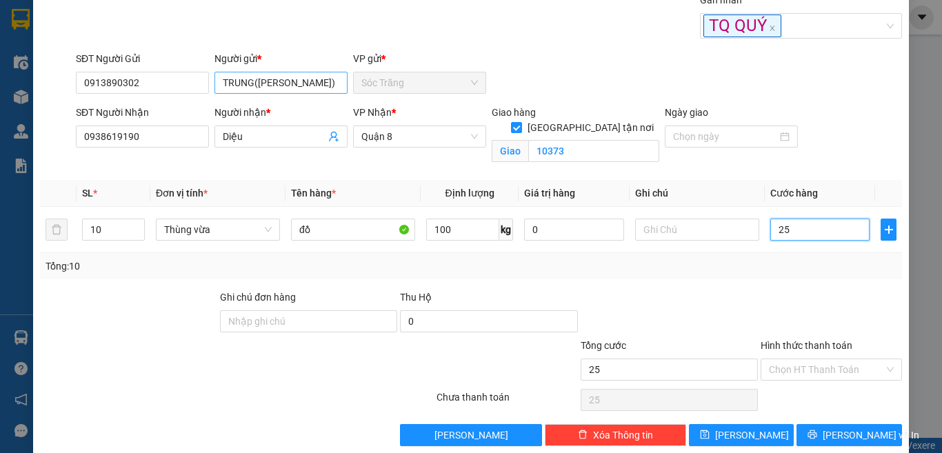
type input "250"
type input "250.000"
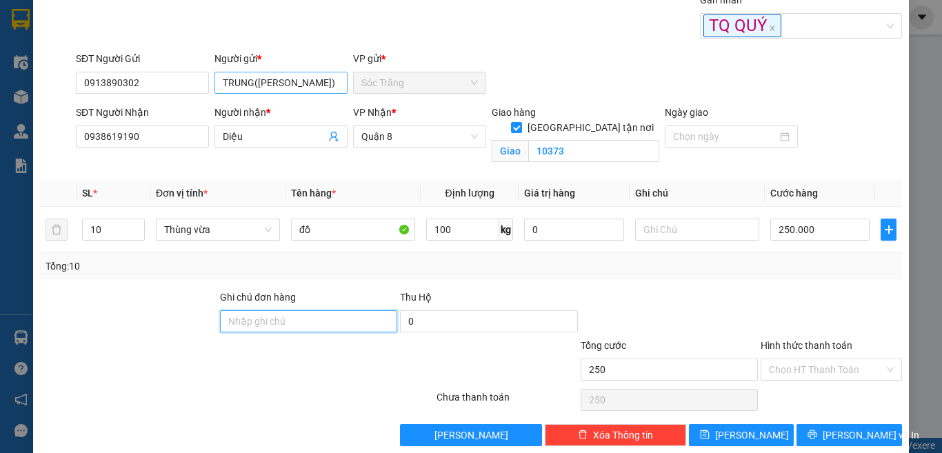
type input "250.000"
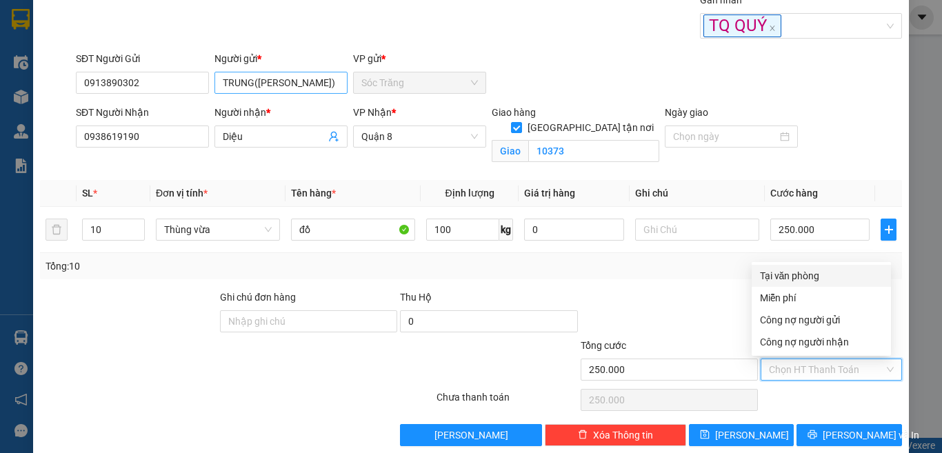
type input "0"
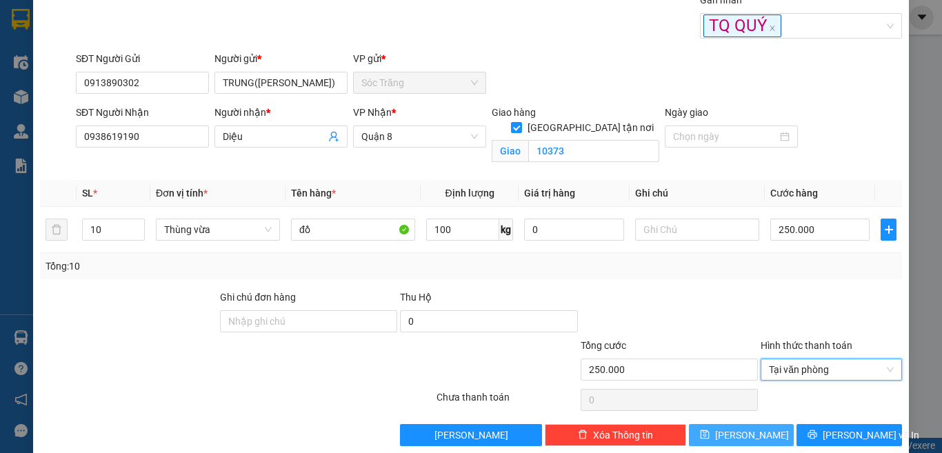
click at [724, 443] on button "[PERSON_NAME]" at bounding box center [741, 435] width 105 height 22
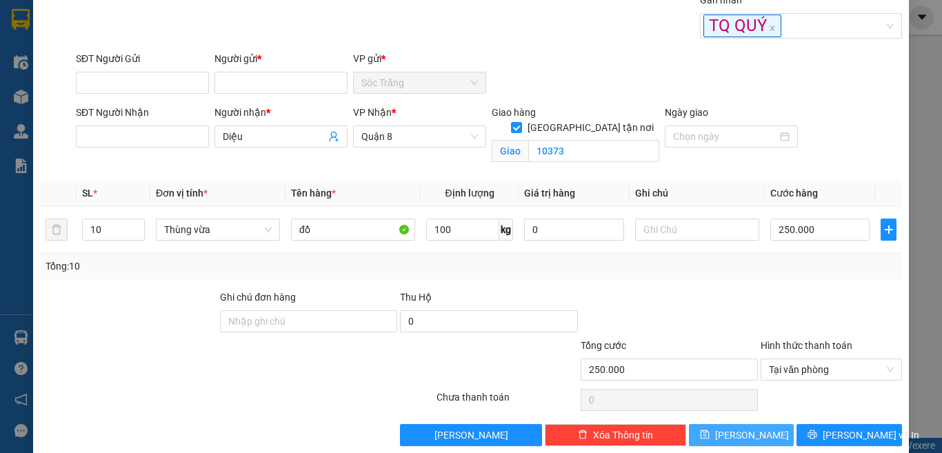
checkbox input "false"
type input "1"
type input "0"
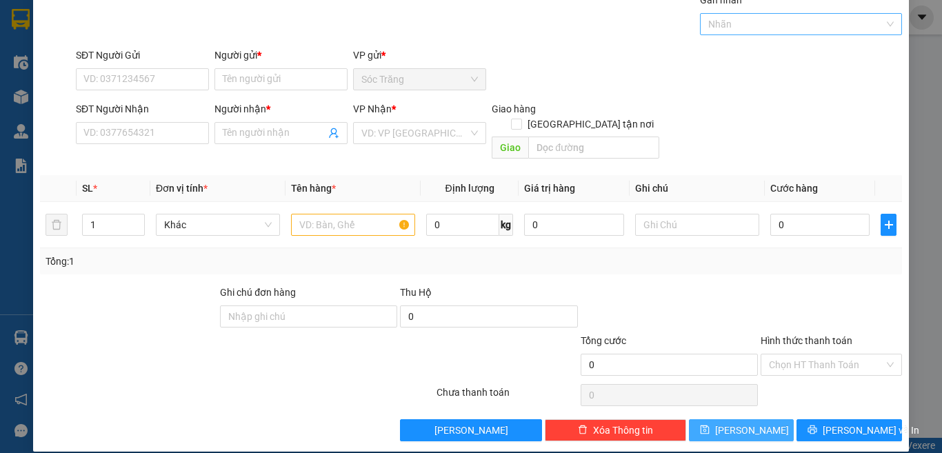
click at [731, 23] on div at bounding box center [794, 24] width 182 height 17
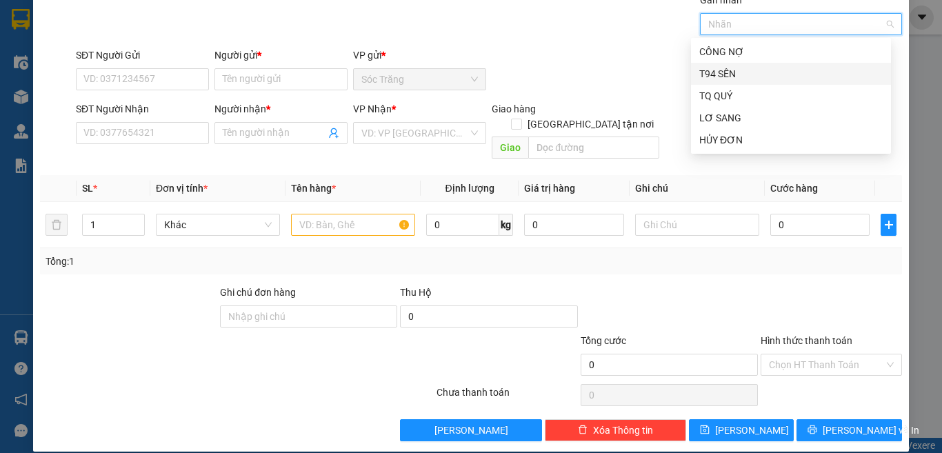
click at [732, 78] on div "T94 SÊN" at bounding box center [790, 73] width 183 height 15
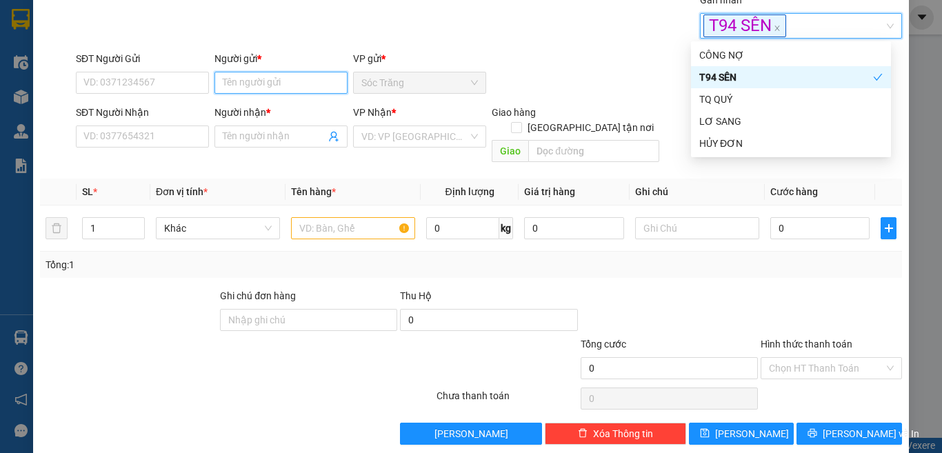
click at [314, 81] on input "Người gửi *" at bounding box center [280, 83] width 133 height 22
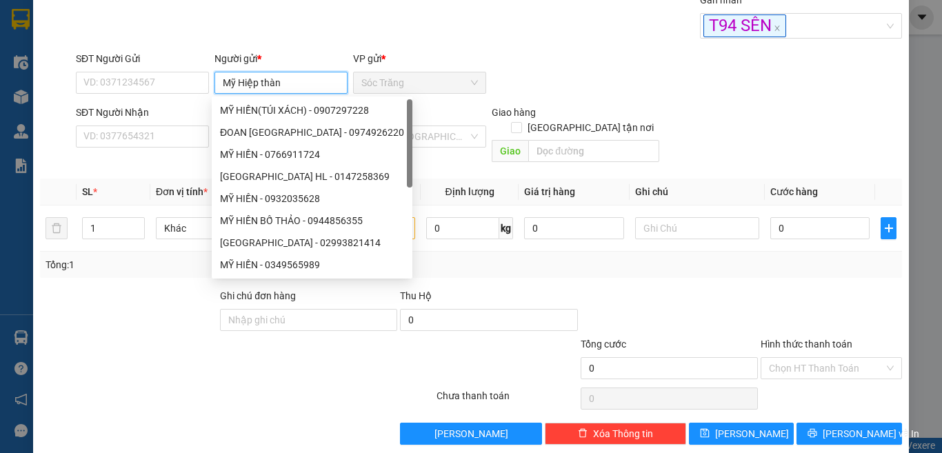
type input "Mỹ Hiệp thành"
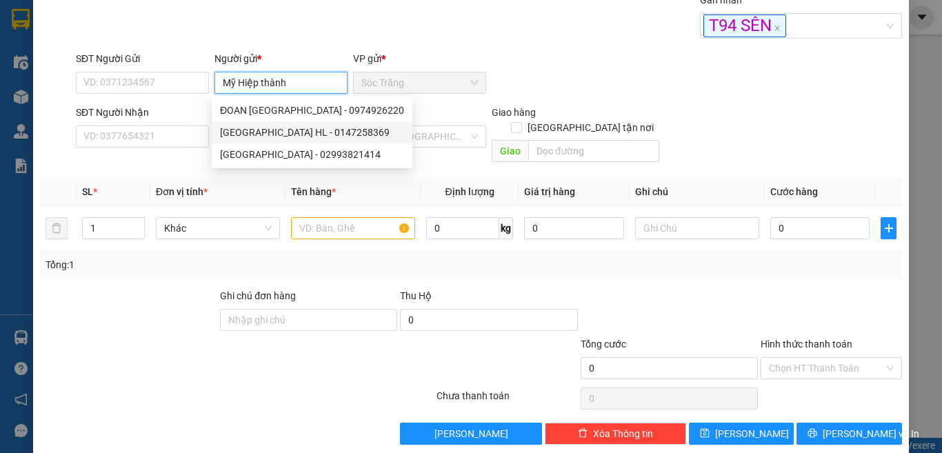
type input "0147258369"
type input "MỸ HIỆP THÀNH HL"
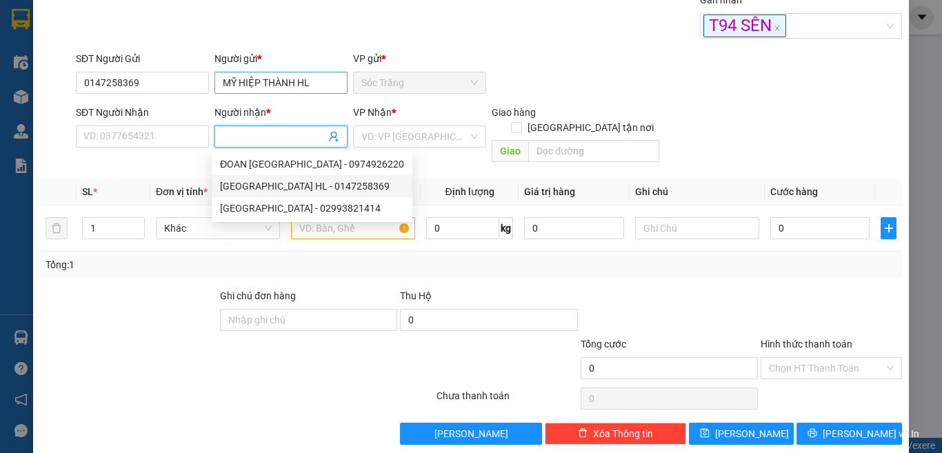
type input "MỸ HIỆP THÀNH HL"
type input "0147258369"
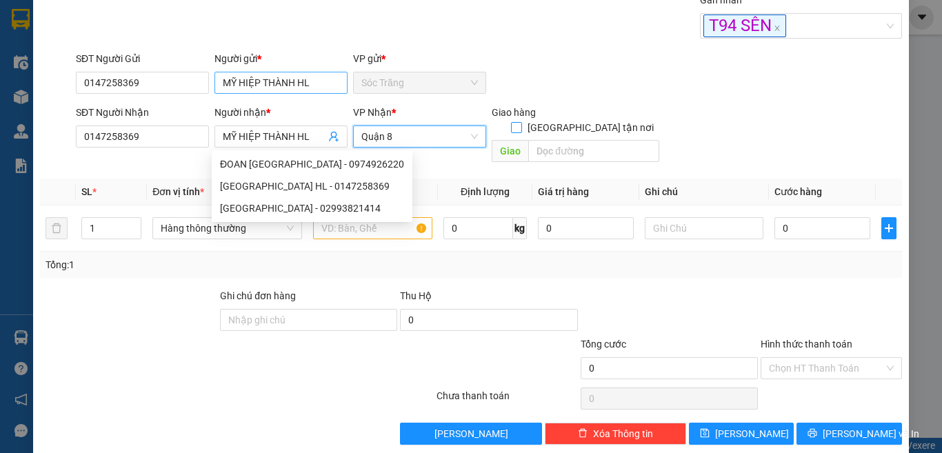
click at [511, 122] on input "[GEOGRAPHIC_DATA] tận nơi" at bounding box center [516, 127] width 10 height 10
checkbox input "true"
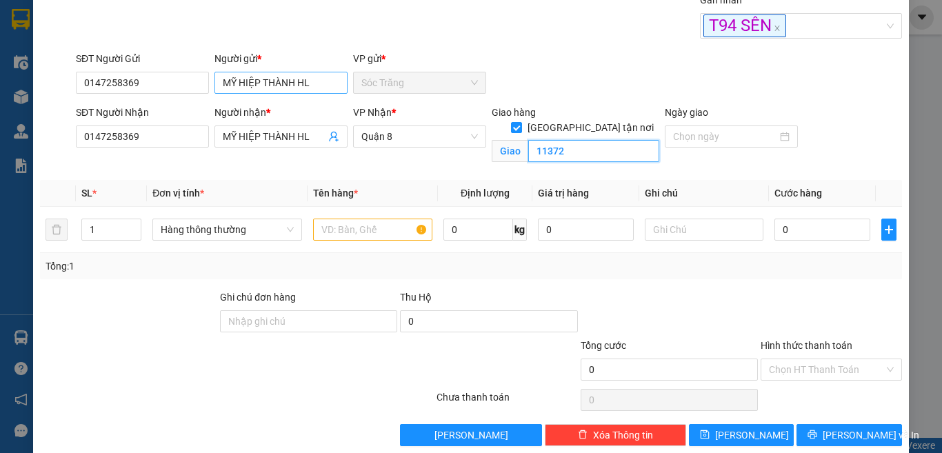
type input "11372"
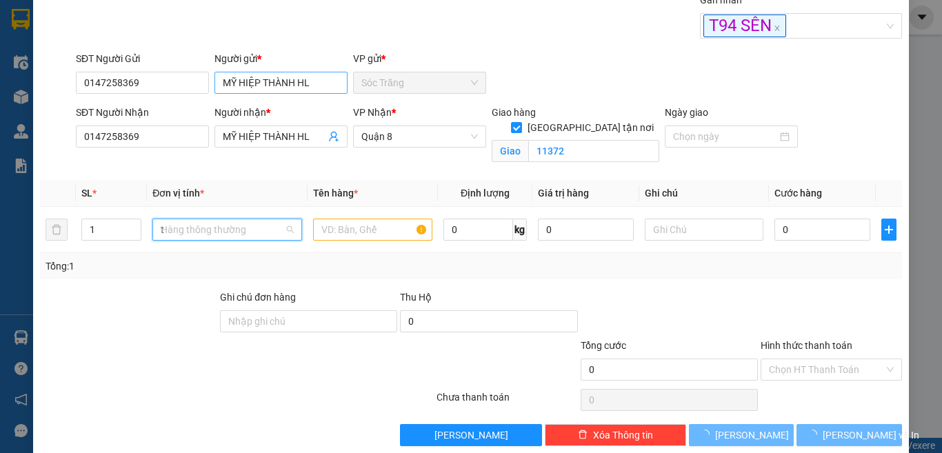
type input "th"
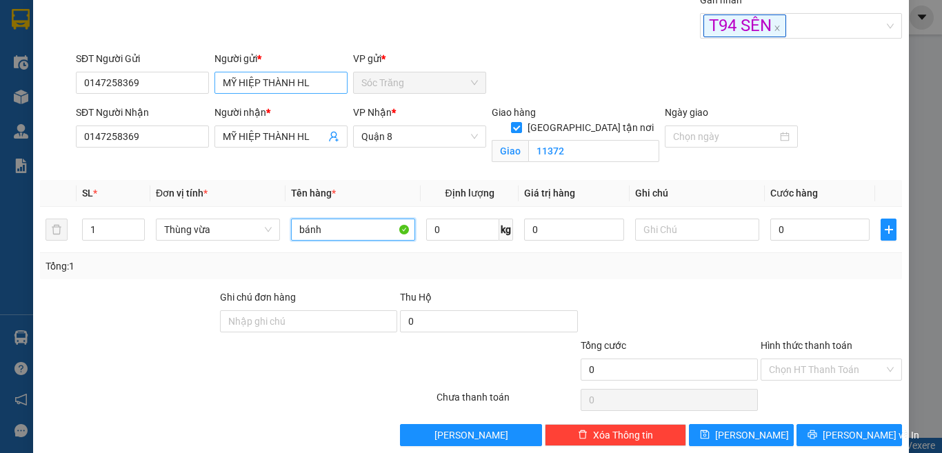
type input "bánh"
type input "10"
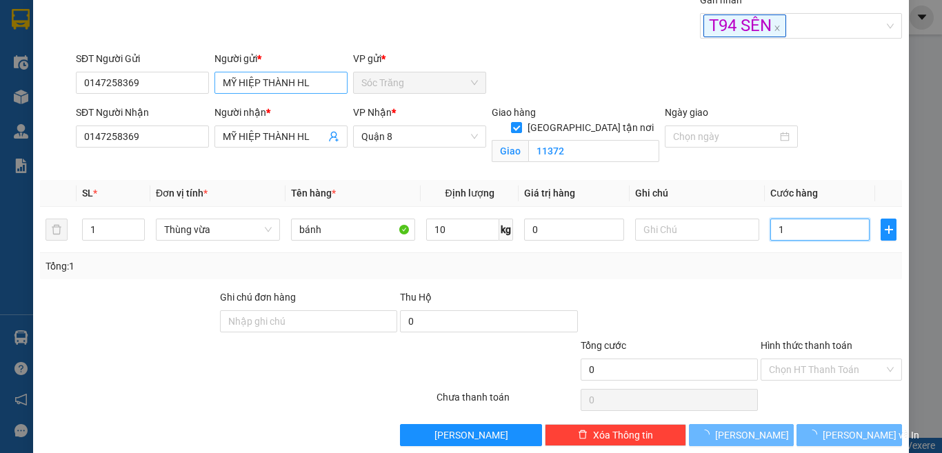
type input "15"
type input "0"
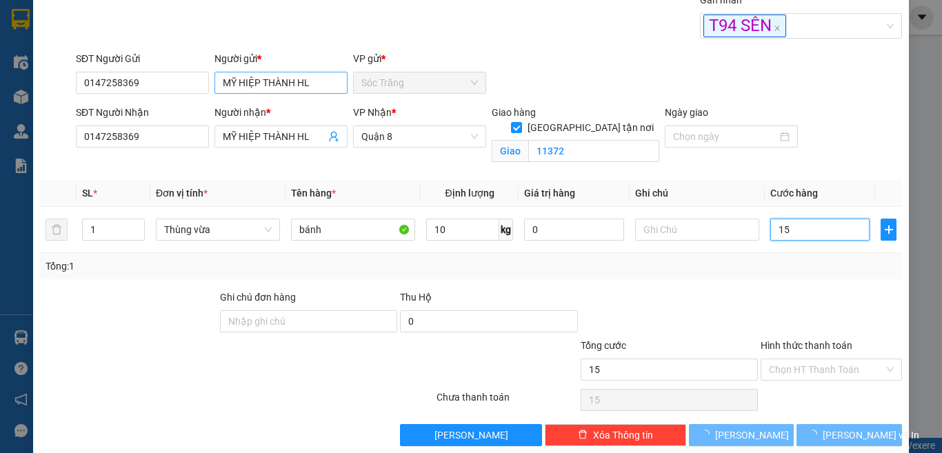
type input "0"
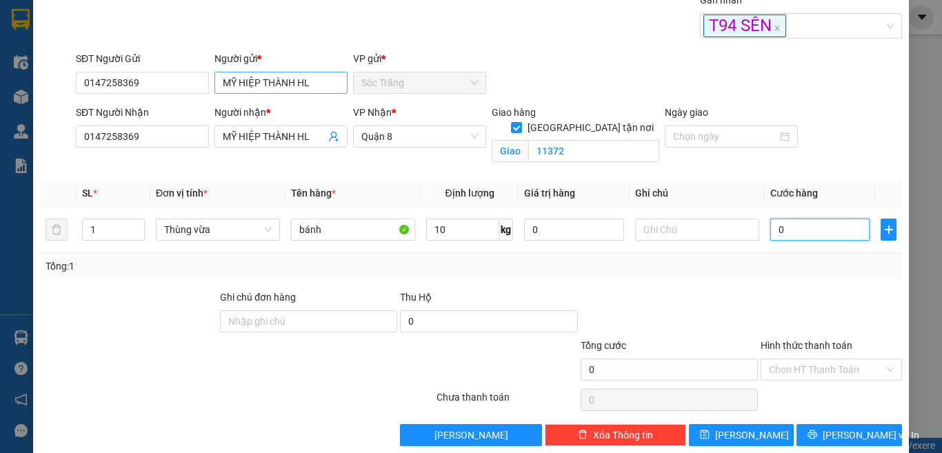
type input "1"
type input "15"
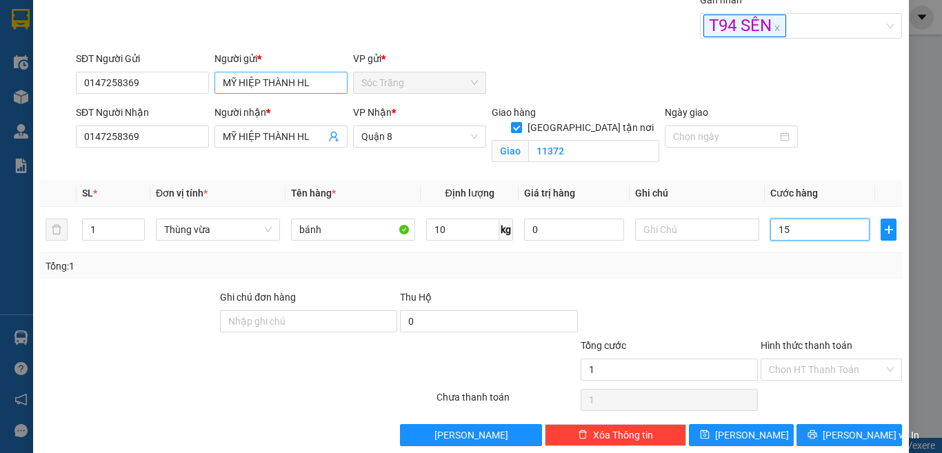
type input "15"
type input "15.000"
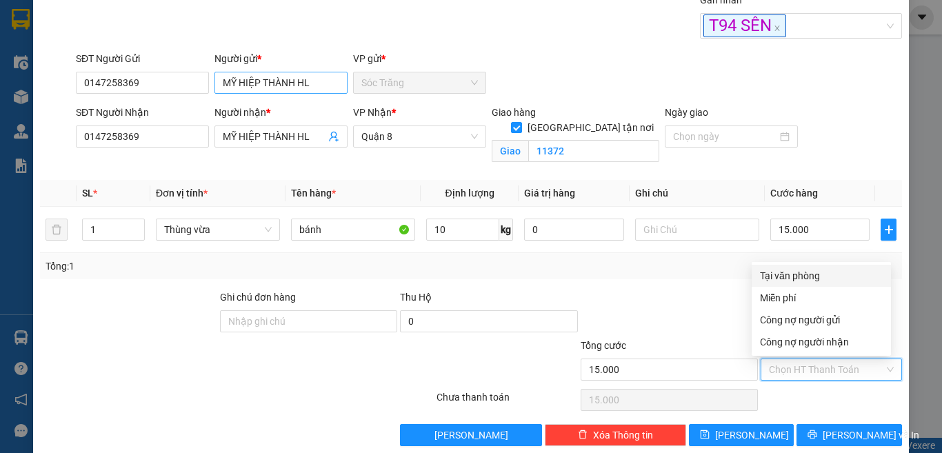
type input "0"
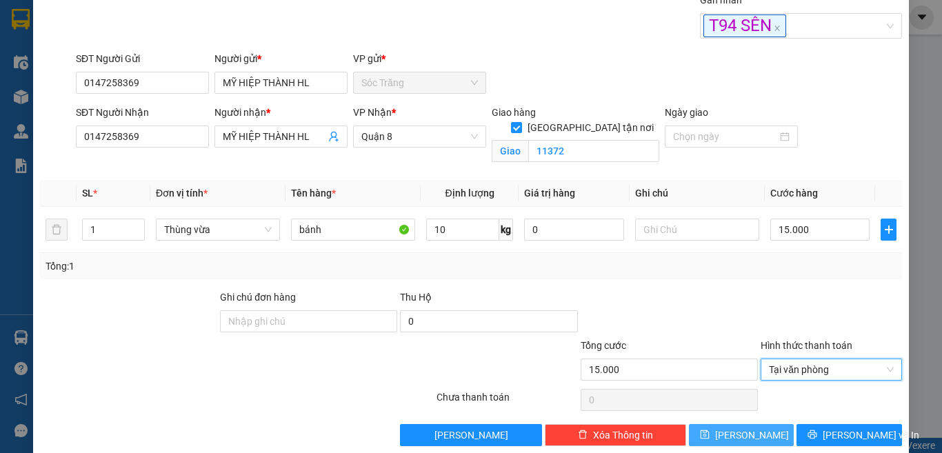
click at [727, 438] on button "[PERSON_NAME]" at bounding box center [741, 435] width 105 height 22
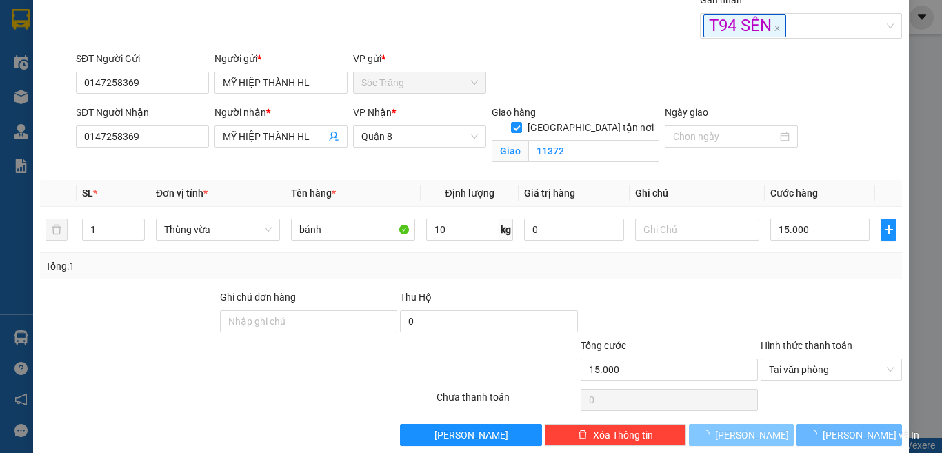
checkbox input "false"
type input "0"
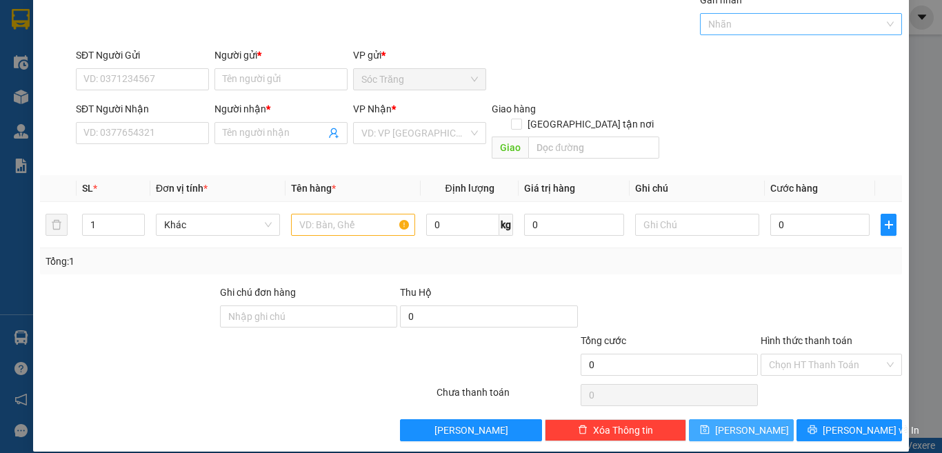
click at [721, 29] on div at bounding box center [794, 24] width 182 height 17
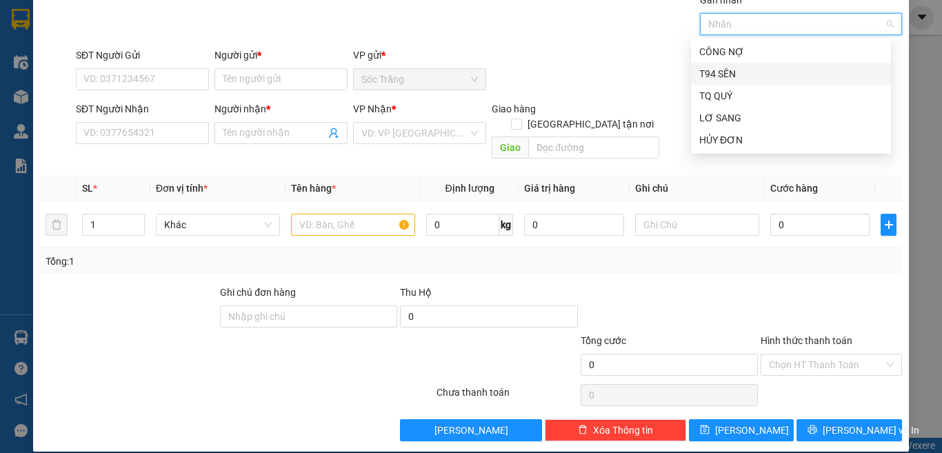
click at [716, 71] on div "T94 SÊN" at bounding box center [790, 73] width 183 height 15
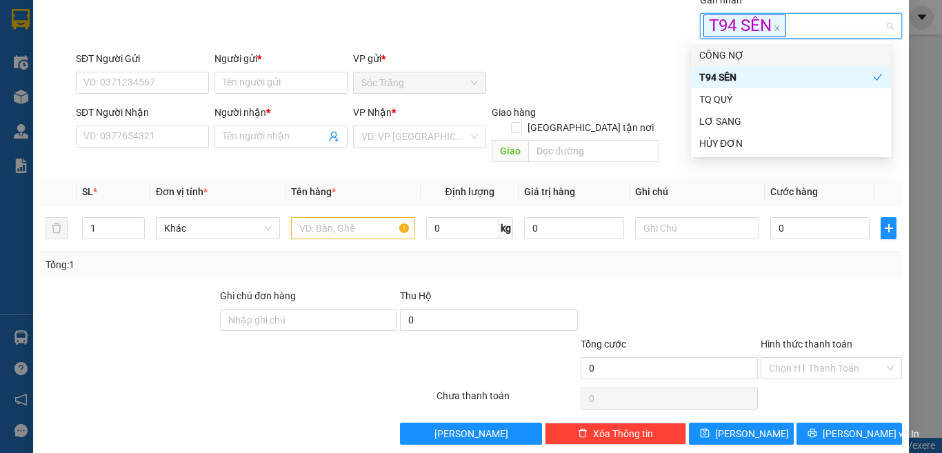
click at [299, 95] on div "Người gửi * Tên người gửi" at bounding box center [280, 75] width 133 height 48
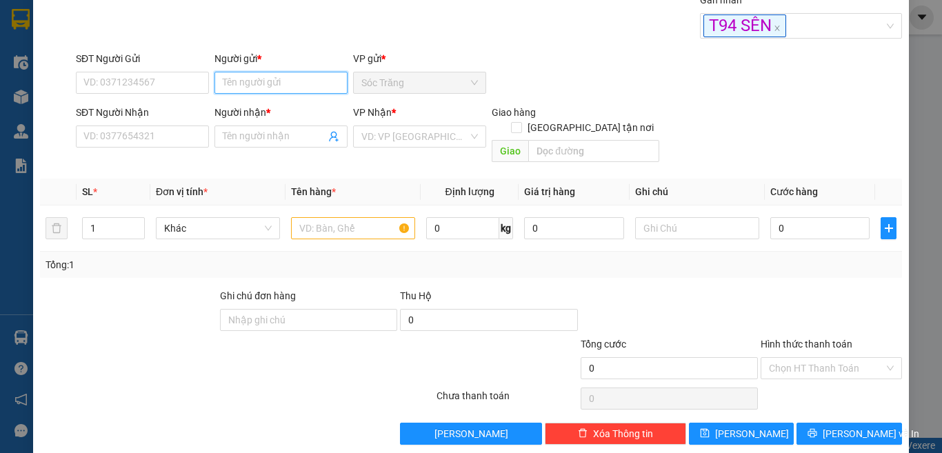
click at [306, 85] on input "Người gửi *" at bounding box center [280, 83] width 133 height 22
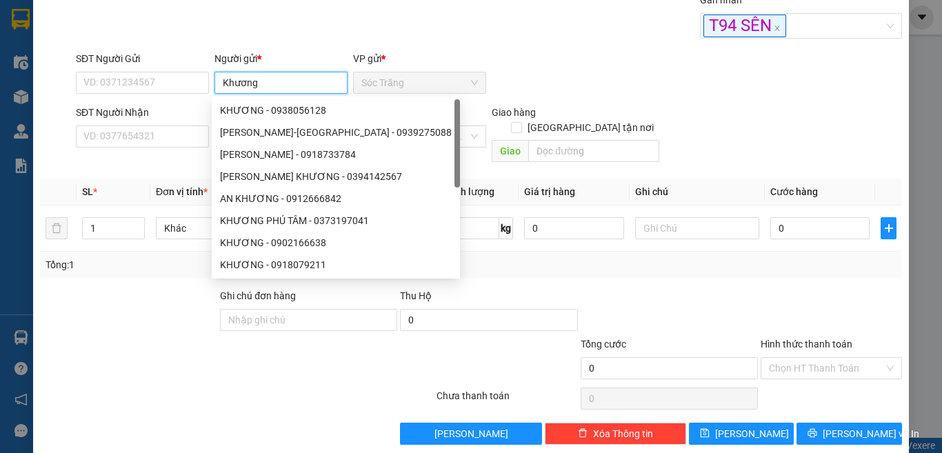
type input "Khương"
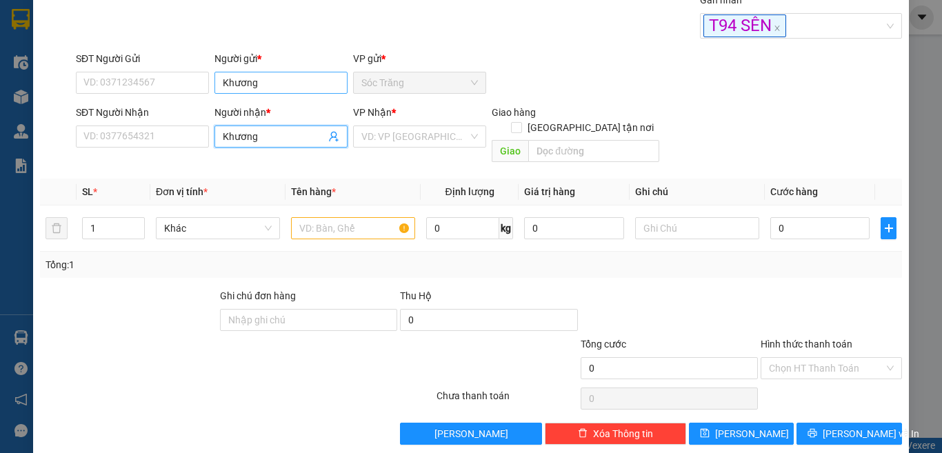
type input "Khương"
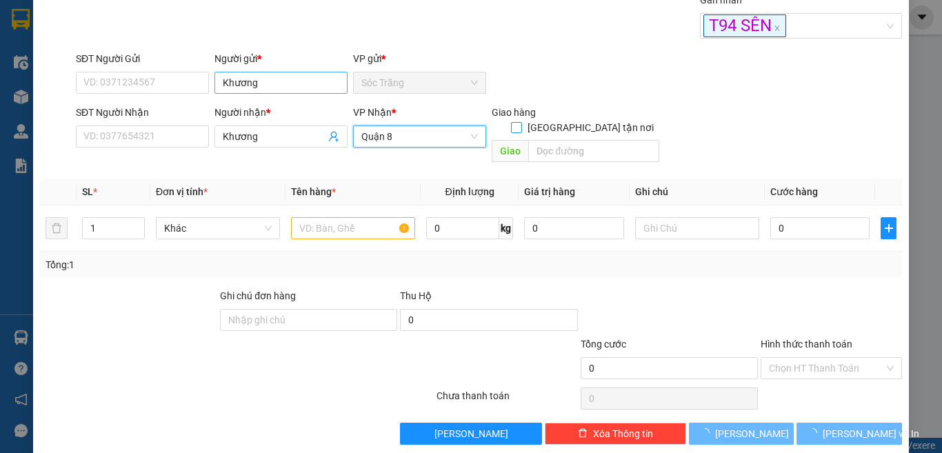
click at [511, 122] on input "[GEOGRAPHIC_DATA] tận nơi" at bounding box center [516, 127] width 10 height 10
checkbox input "true"
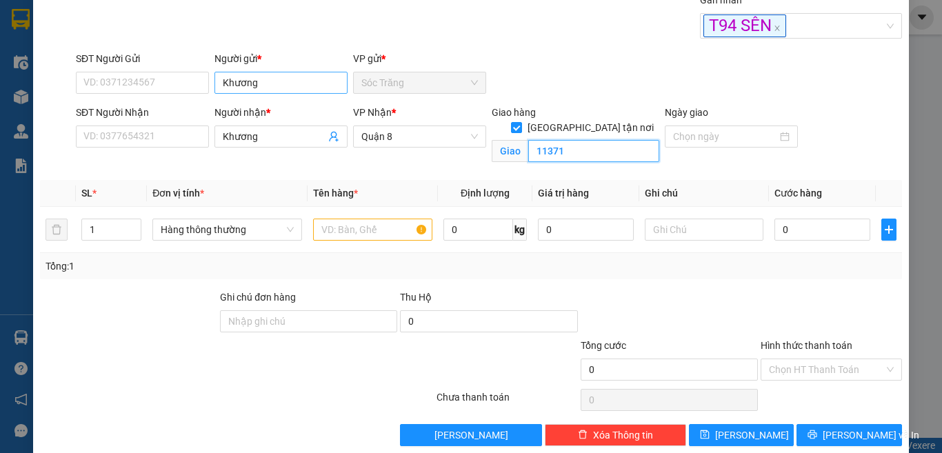
type input "11371"
type input "3"
type input "4"
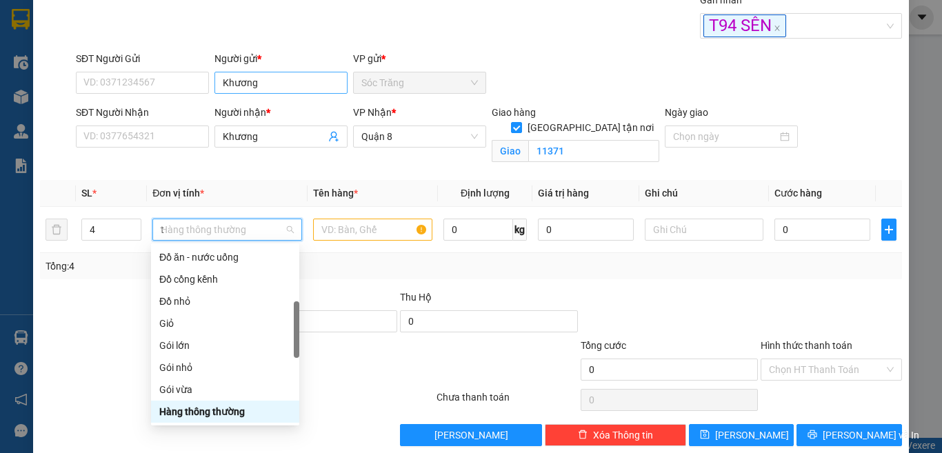
scroll to position [44, 0]
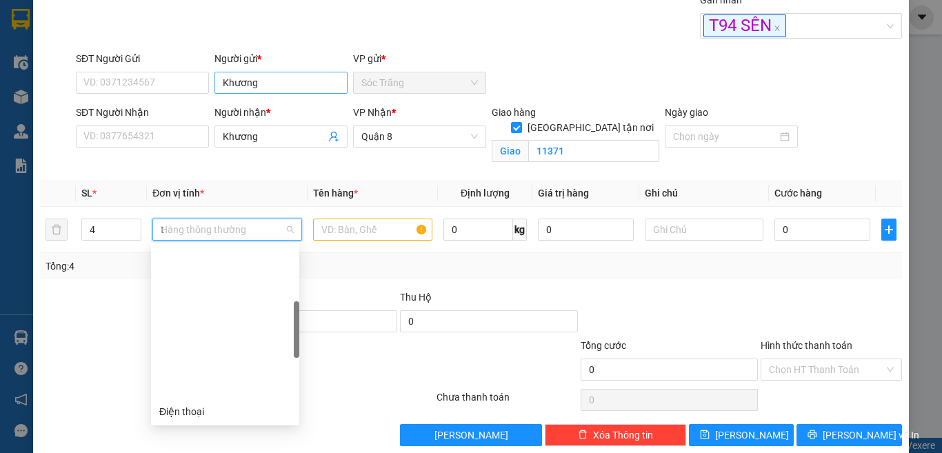
type input "th"
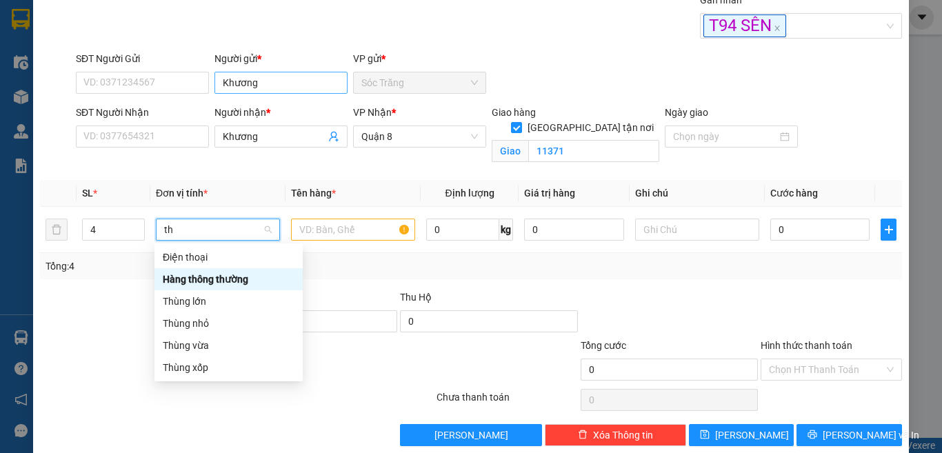
scroll to position [0, 0]
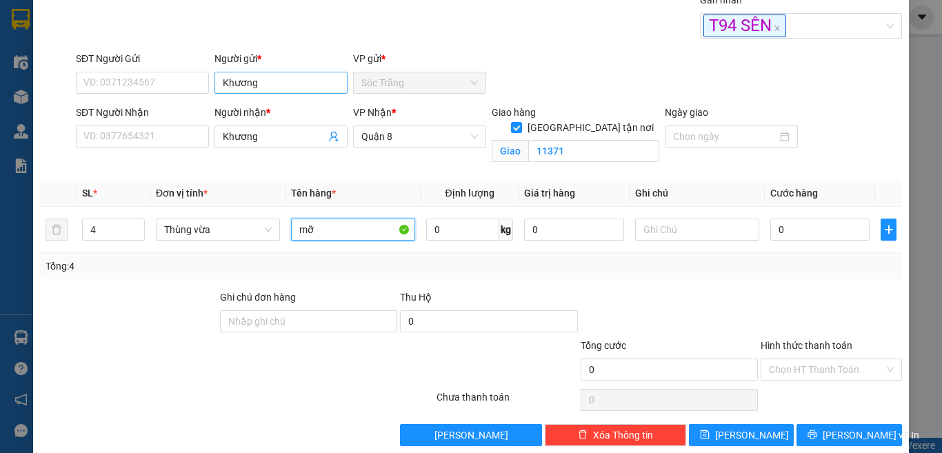
type input "mỡ"
type input "30"
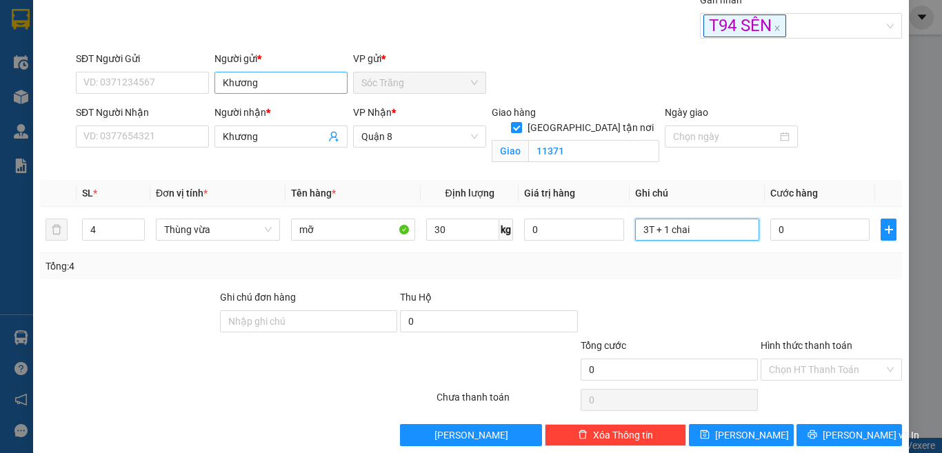
type input "3T + 1 chai"
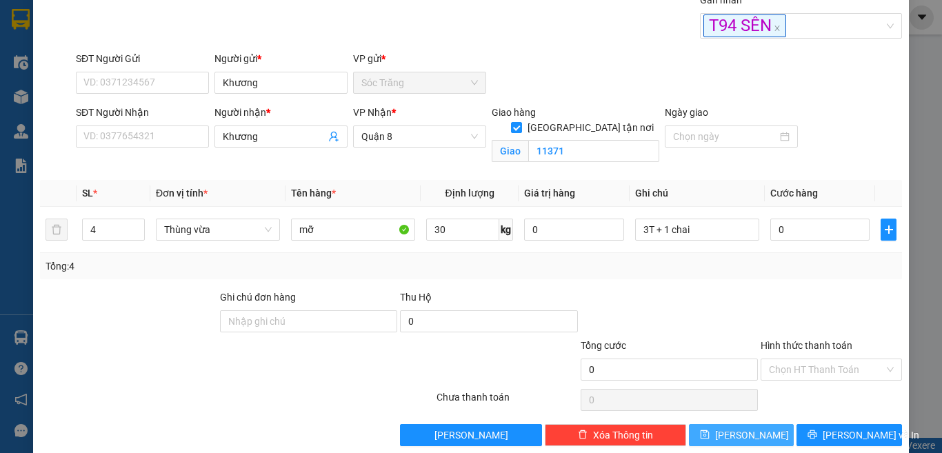
click at [766, 431] on button "[PERSON_NAME]" at bounding box center [741, 435] width 105 height 22
checkbox input "false"
type input "1"
type input "0"
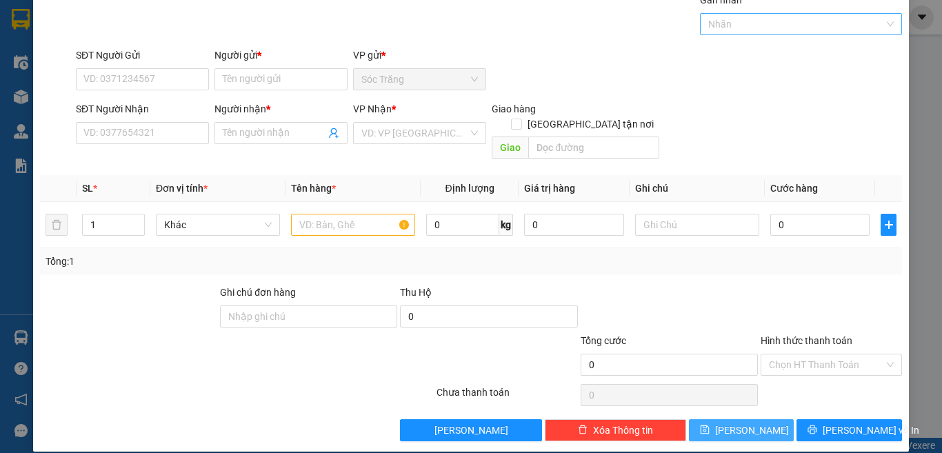
click at [803, 25] on div at bounding box center [794, 24] width 182 height 17
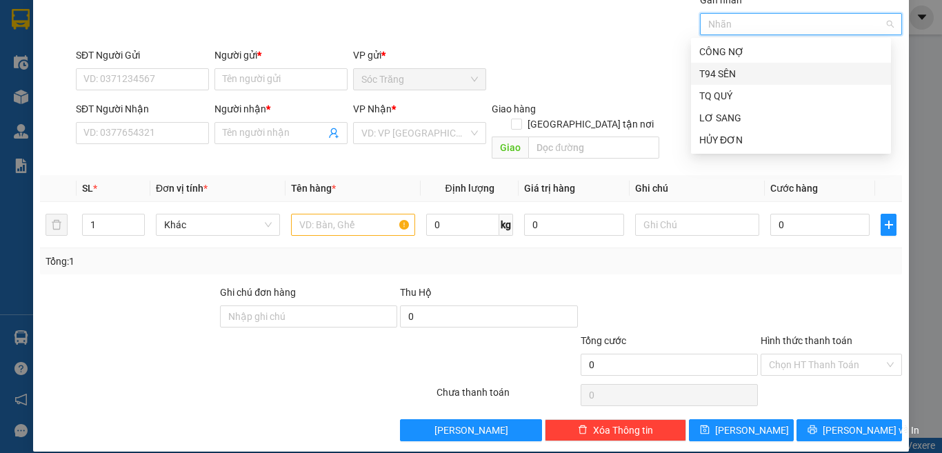
click at [738, 79] on div "T94 SÊN" at bounding box center [790, 73] width 183 height 15
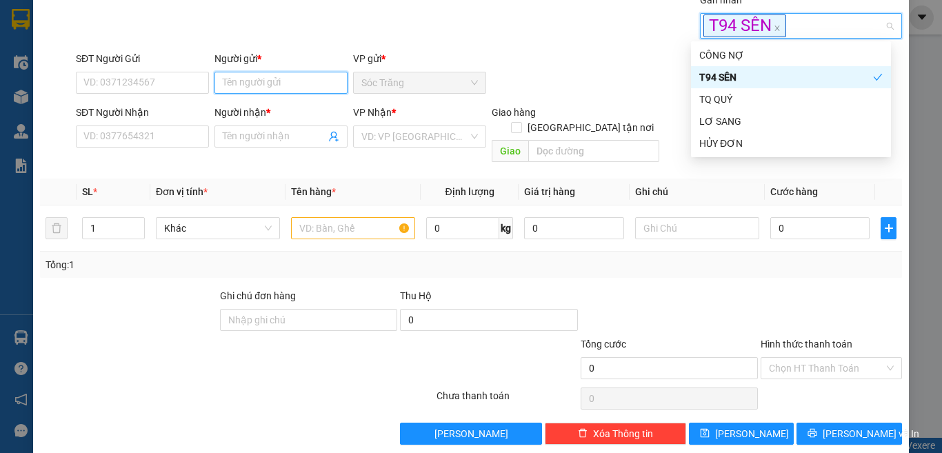
click at [296, 90] on input "Người gửi *" at bounding box center [280, 83] width 133 height 22
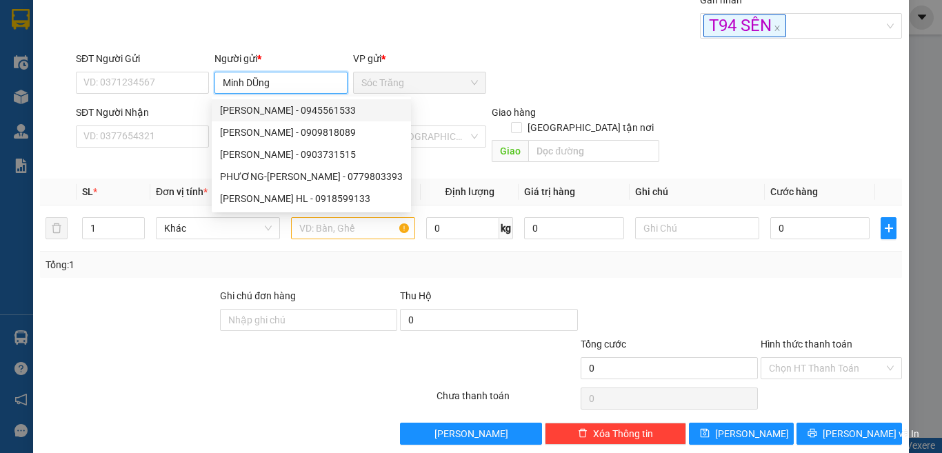
type input "Minh DŨng"
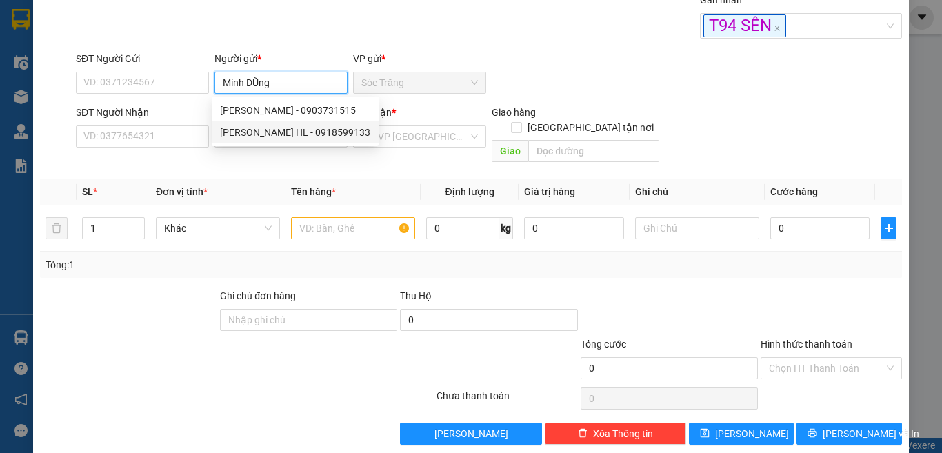
type input "0918599133"
type input "[PERSON_NAME] HL"
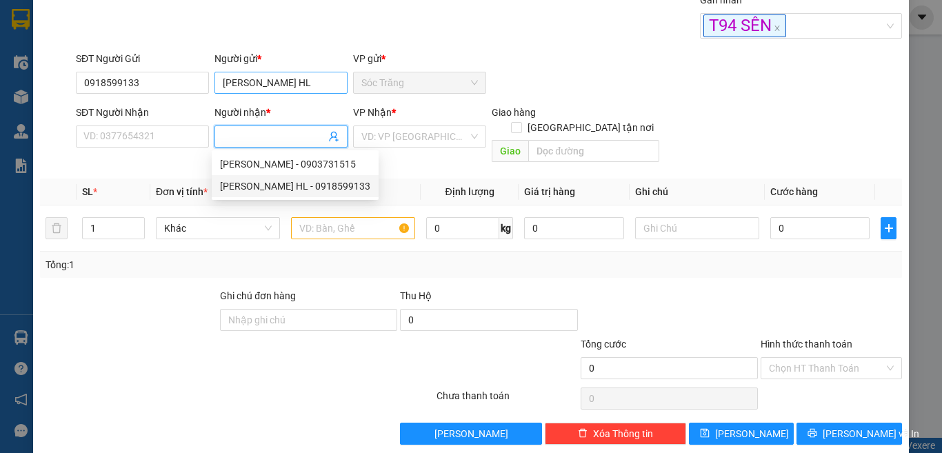
type input "0918599133"
type input "[PERSON_NAME] HL"
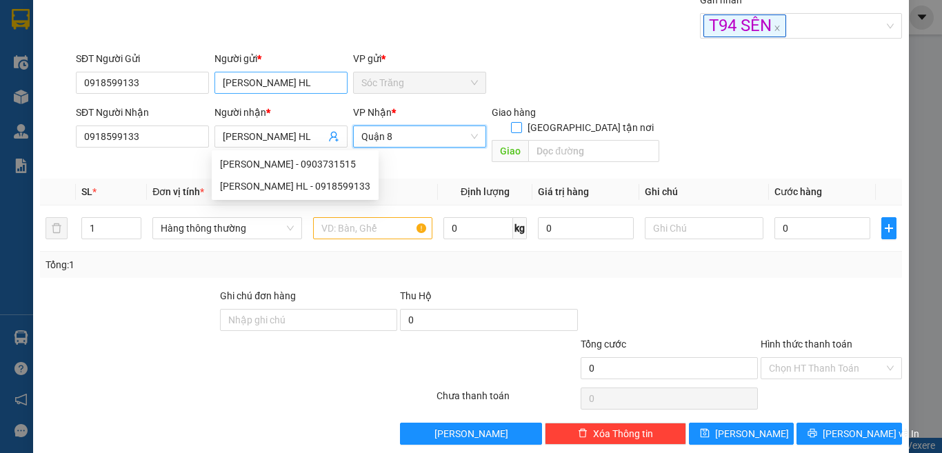
click at [511, 122] on input "[GEOGRAPHIC_DATA] tận nơi" at bounding box center [516, 127] width 10 height 10
checkbox input "true"
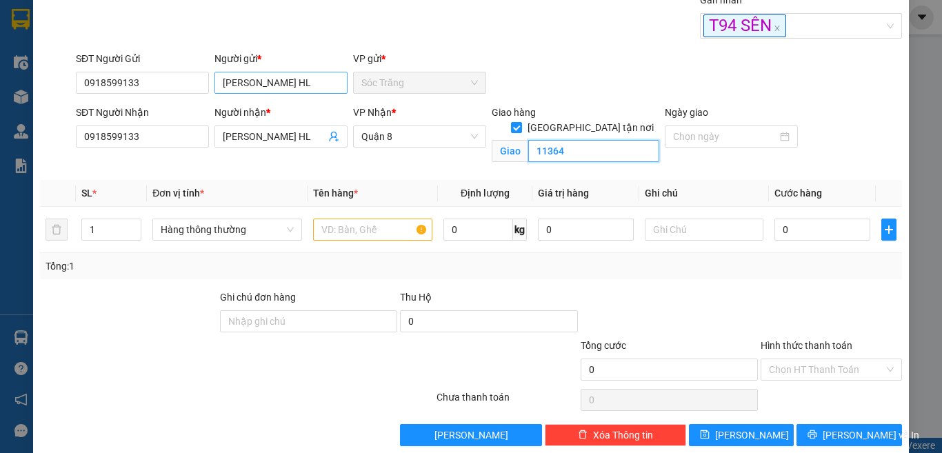
type input "11364"
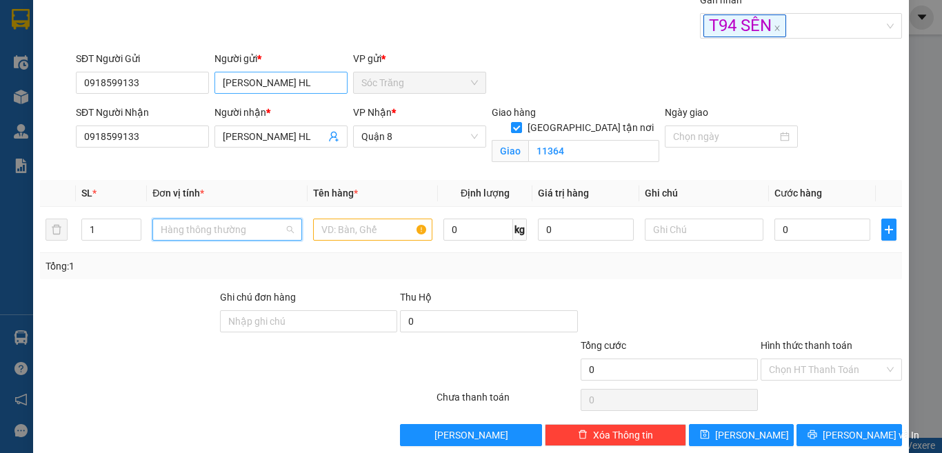
scroll to position [221, 0]
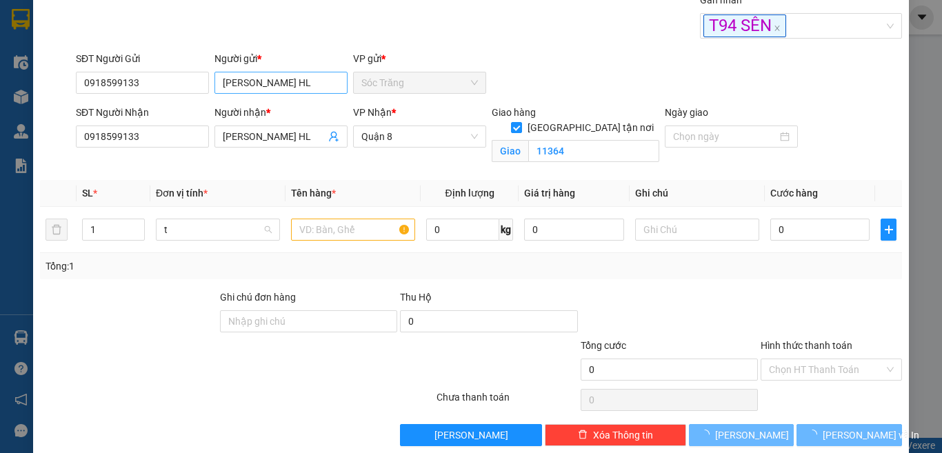
type input "th"
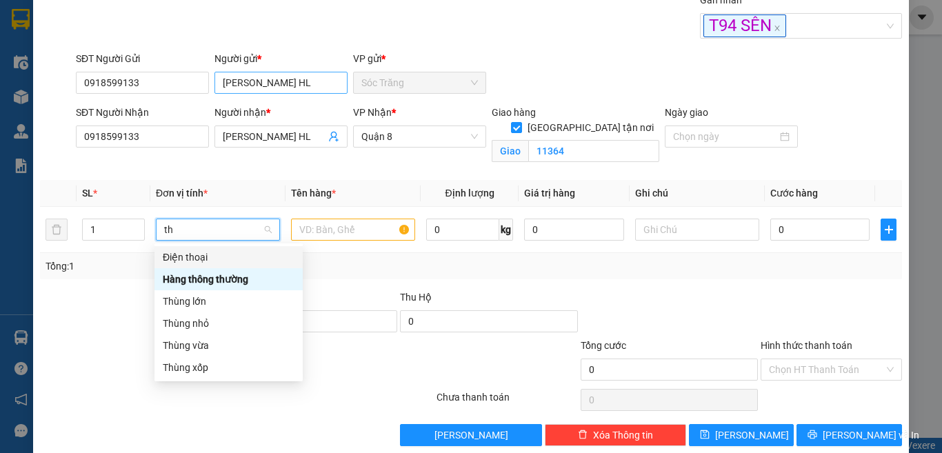
scroll to position [0, 0]
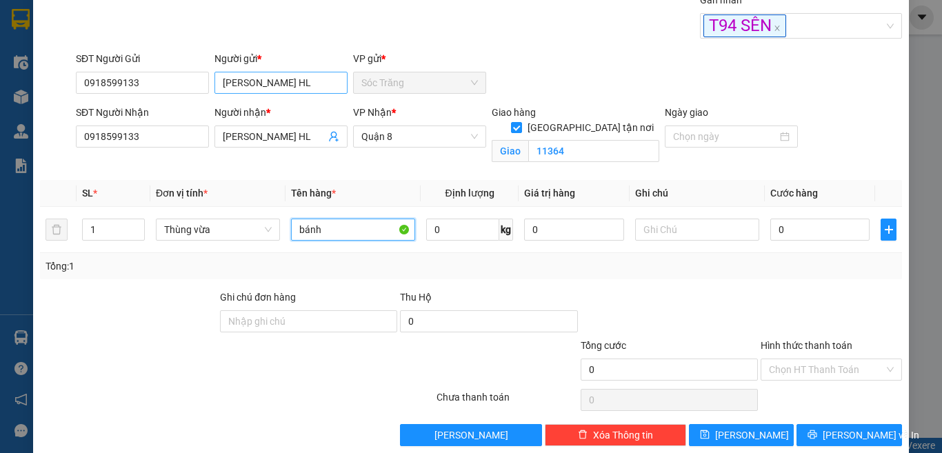
type input "bánh"
type input "10"
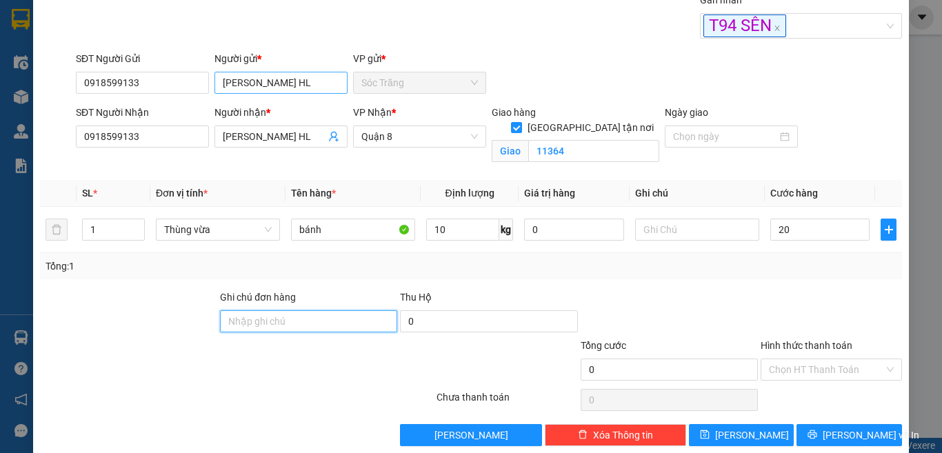
type input "20.000"
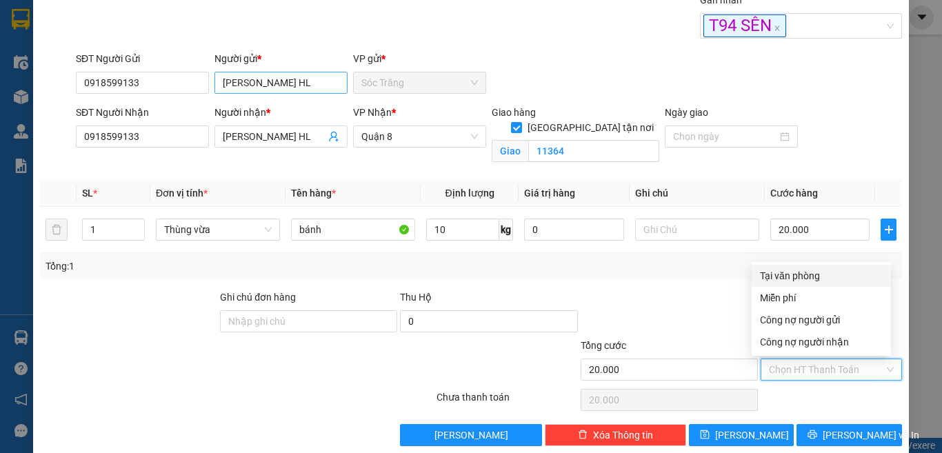
type input "0"
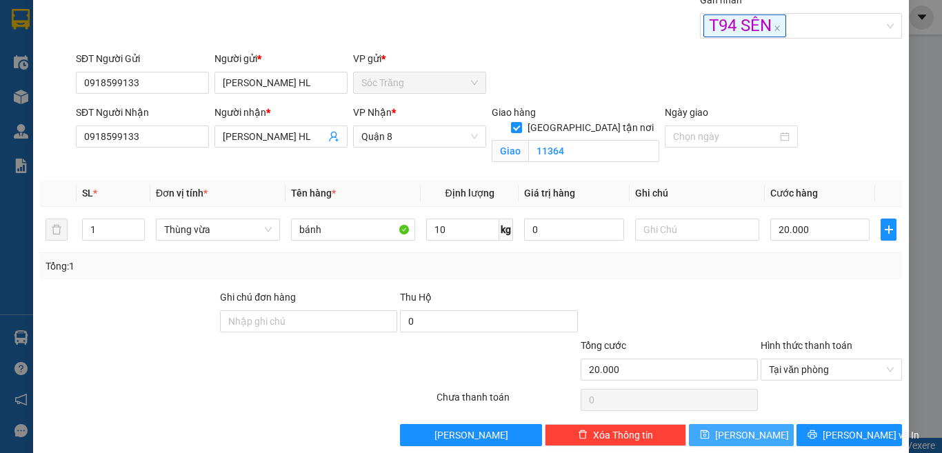
click at [769, 433] on button "[PERSON_NAME]" at bounding box center [741, 435] width 105 height 22
checkbox input "false"
type input "0"
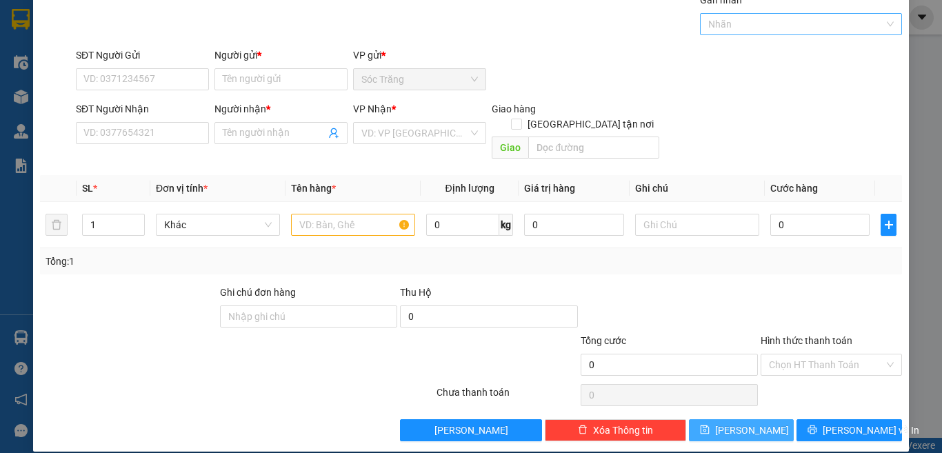
click at [734, 29] on div at bounding box center [794, 24] width 182 height 17
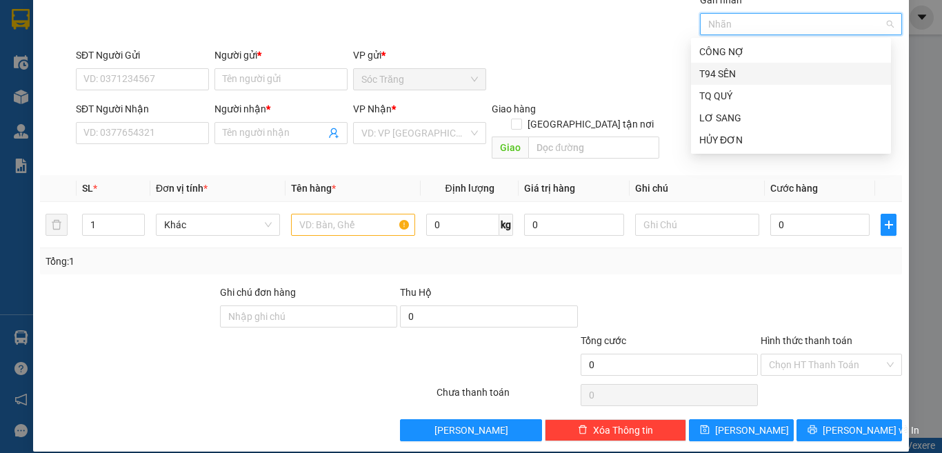
click at [729, 69] on div "T94 SÊN" at bounding box center [790, 73] width 183 height 15
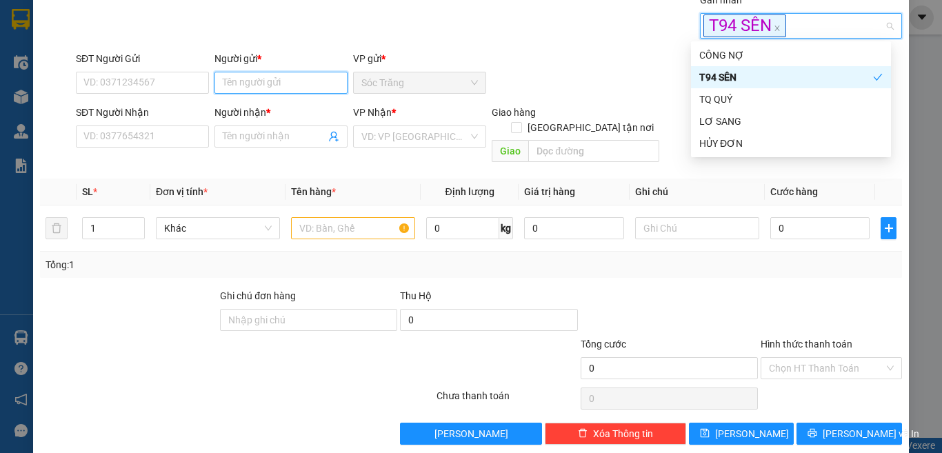
click at [301, 83] on input "Người gửi *" at bounding box center [280, 83] width 133 height 22
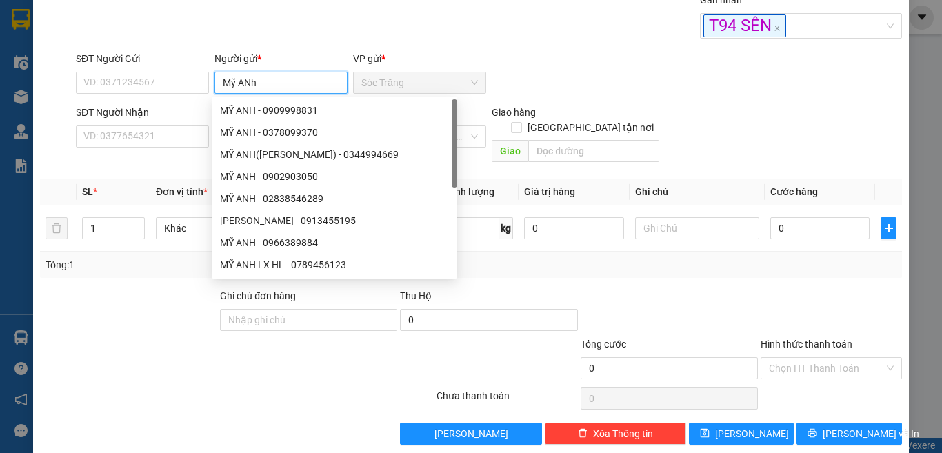
type input "Mỹ ANh l"
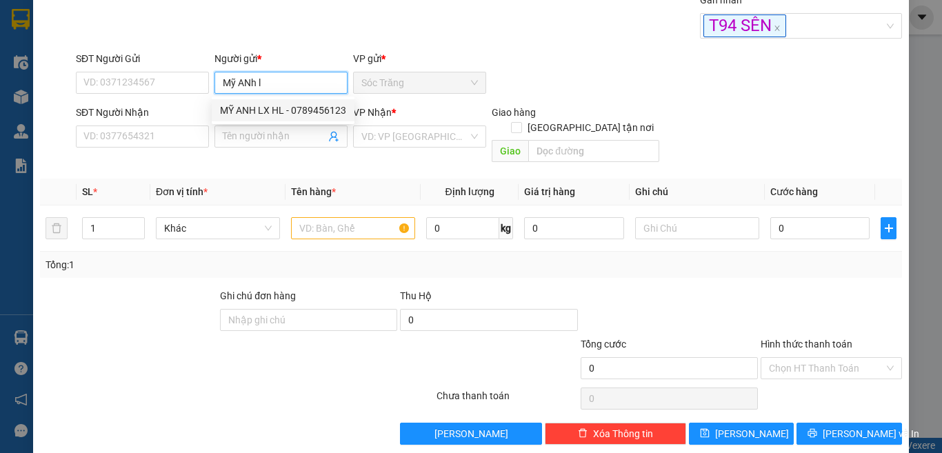
type input "0789456123"
type input "MỸ ANH LX HL"
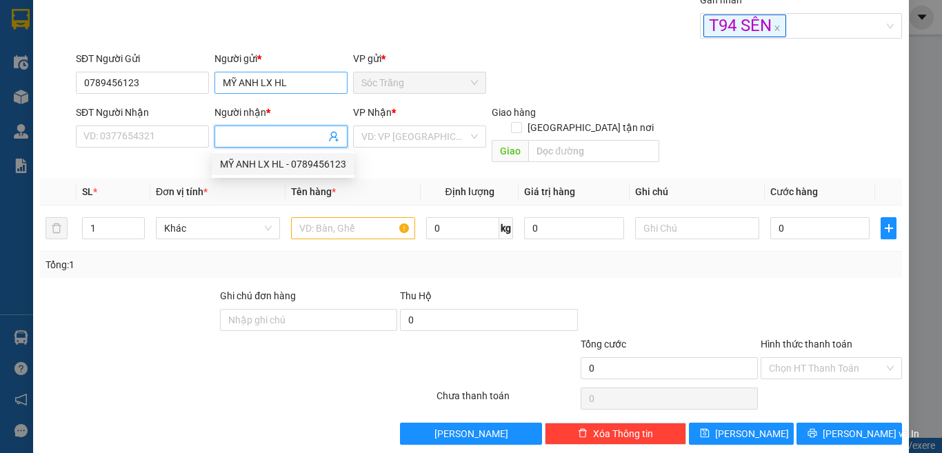
type input "0789456123"
type input "MỸ ANH LX HL"
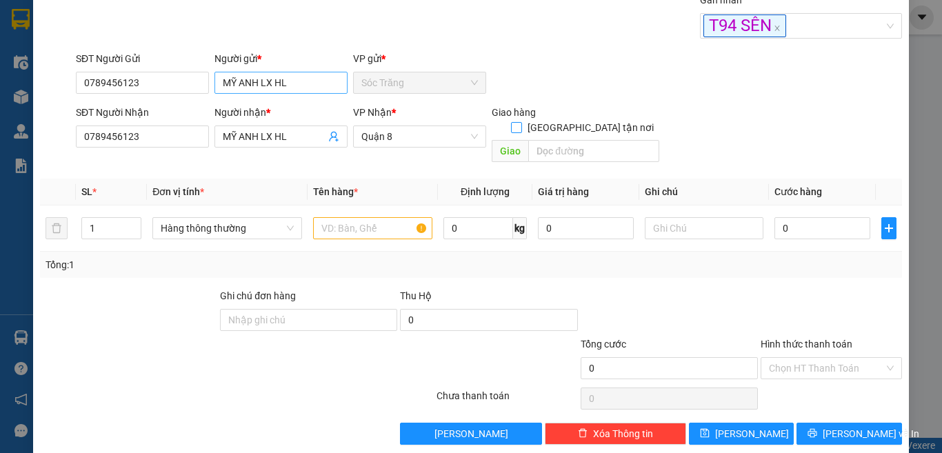
click at [511, 122] on input "[GEOGRAPHIC_DATA] tận nơi" at bounding box center [516, 127] width 10 height 10
checkbox input "true"
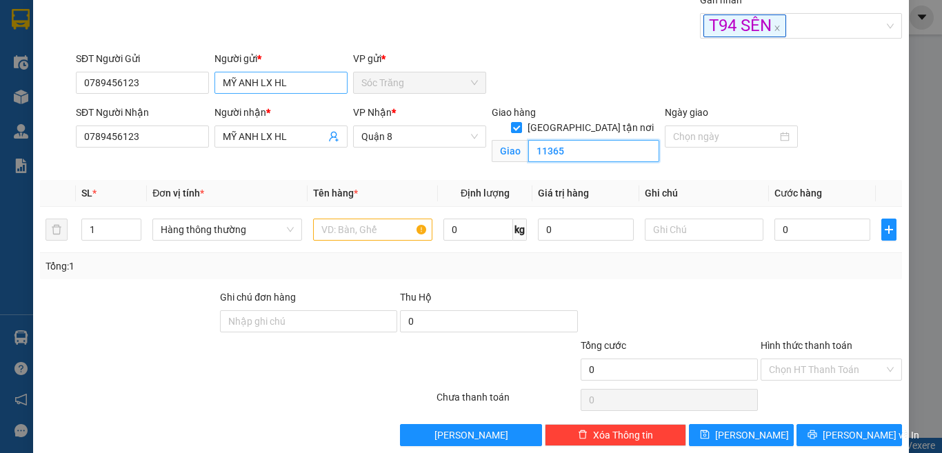
type input "11365"
type input "5"
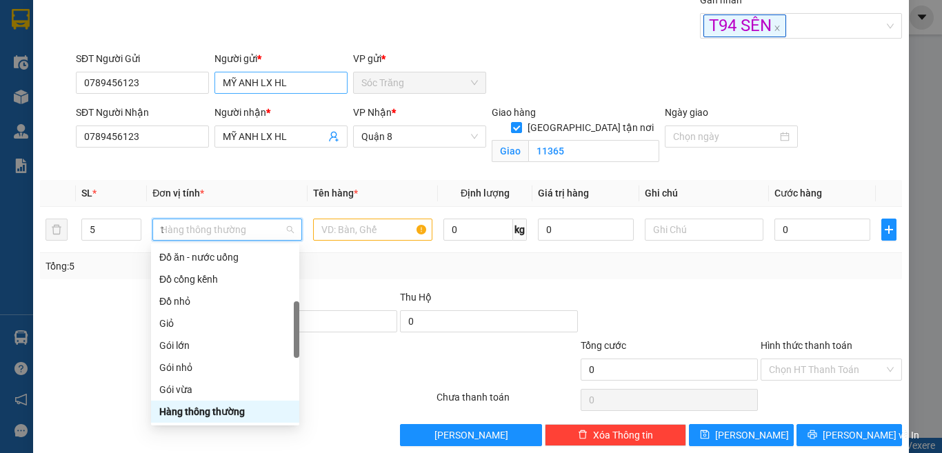
scroll to position [44, 0]
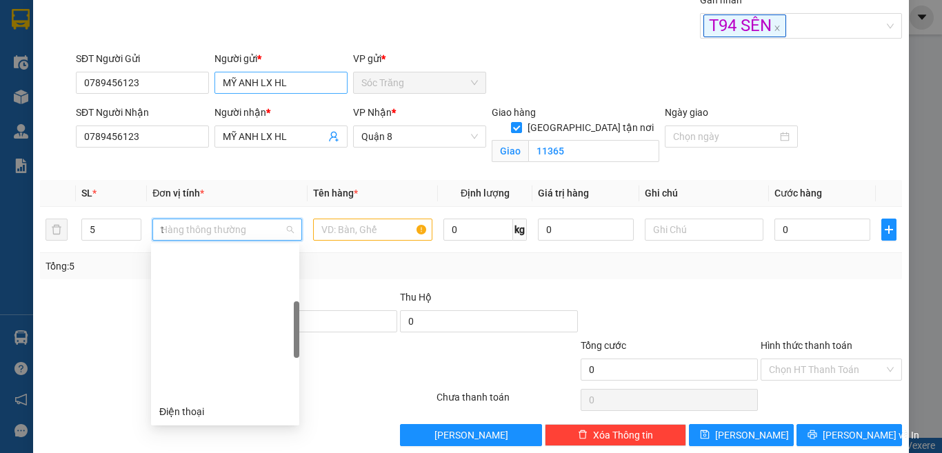
type input "th"
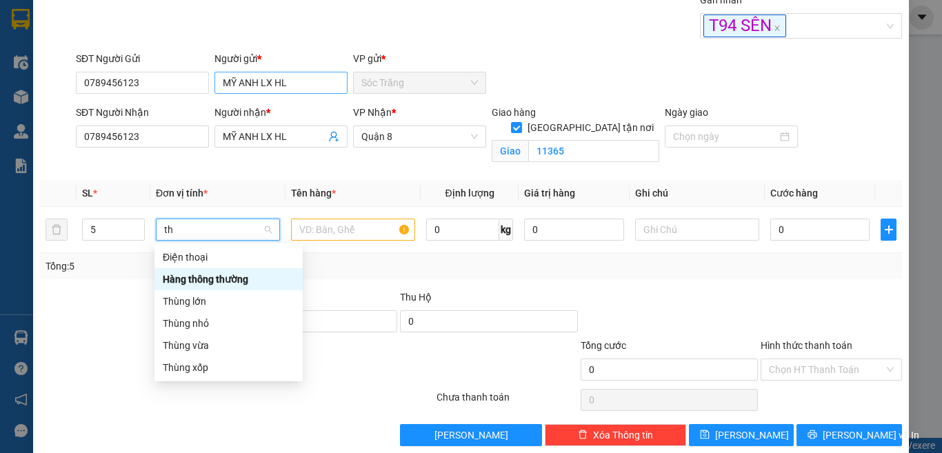
scroll to position [0, 0]
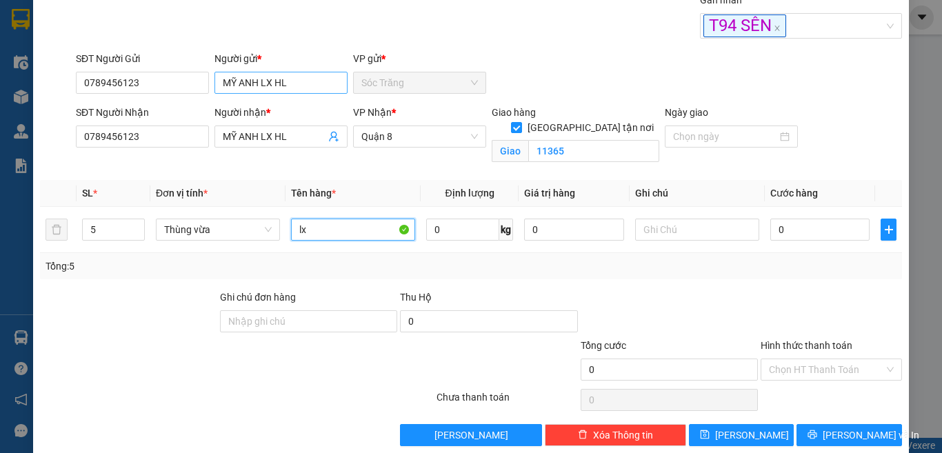
type input "lx"
type input "100"
type input "1"
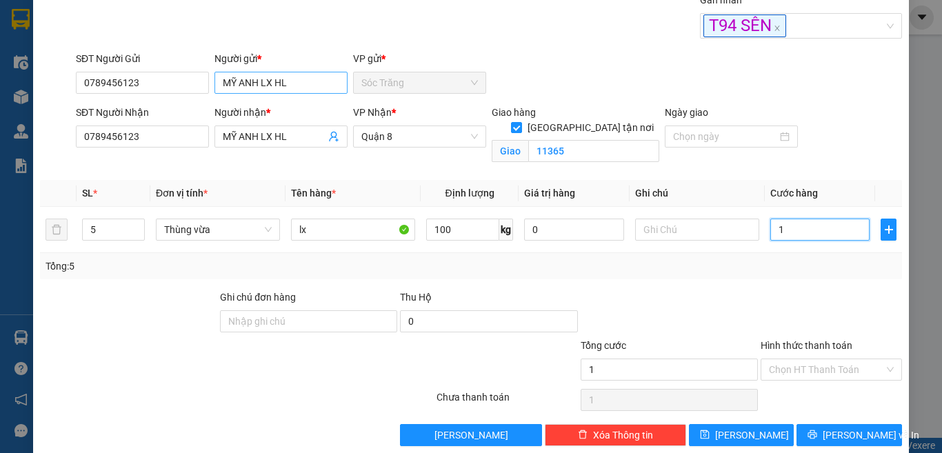
type input "11"
type input "110"
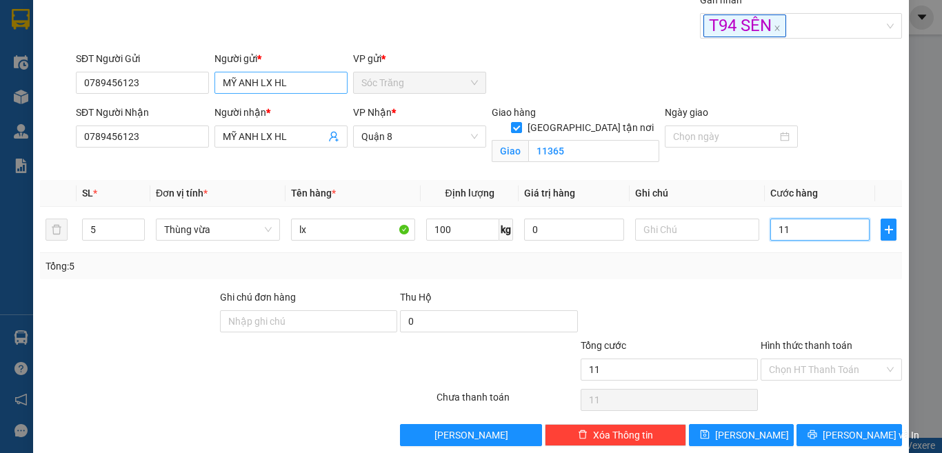
type input "110"
type input "110.000"
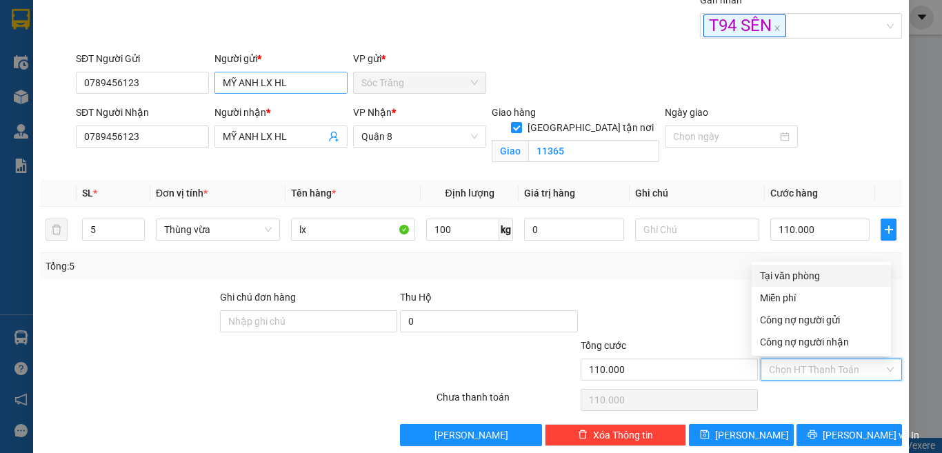
type input "0"
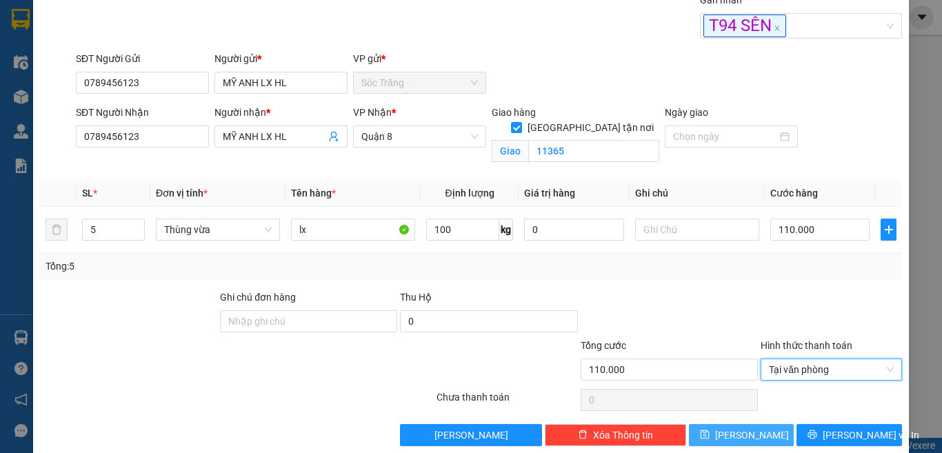
click at [755, 434] on button "[PERSON_NAME]" at bounding box center [741, 435] width 105 height 22
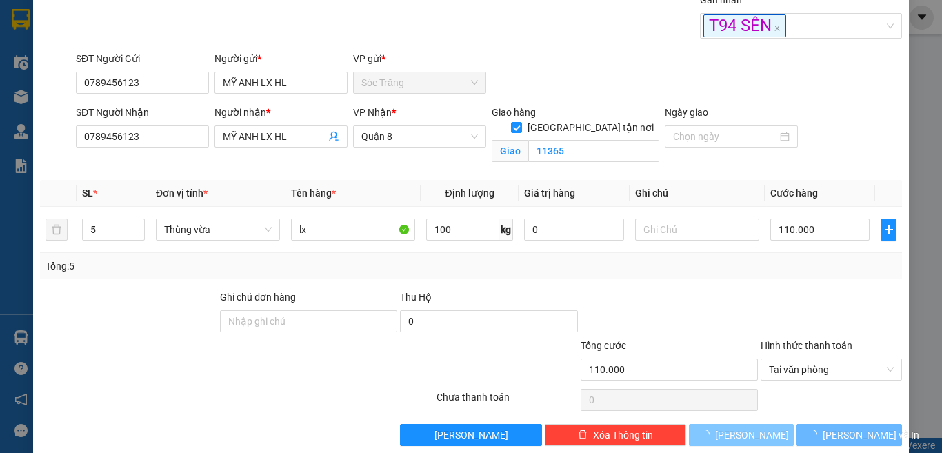
checkbox input "false"
type input "1"
type input "0"
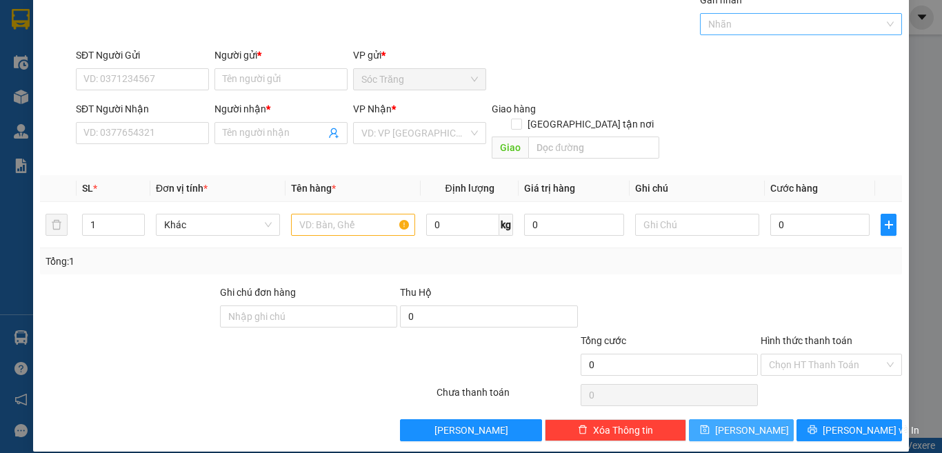
click at [776, 18] on div at bounding box center [794, 24] width 182 height 17
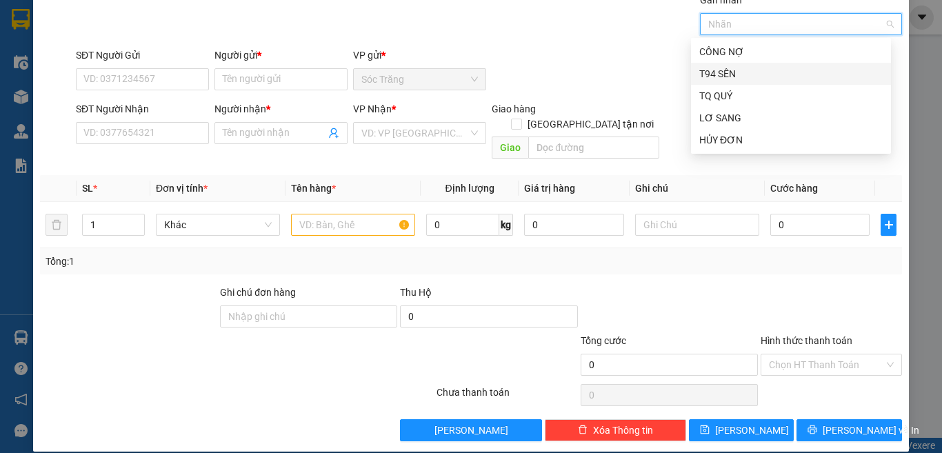
click at [746, 69] on div "T94 SÊN" at bounding box center [790, 73] width 183 height 15
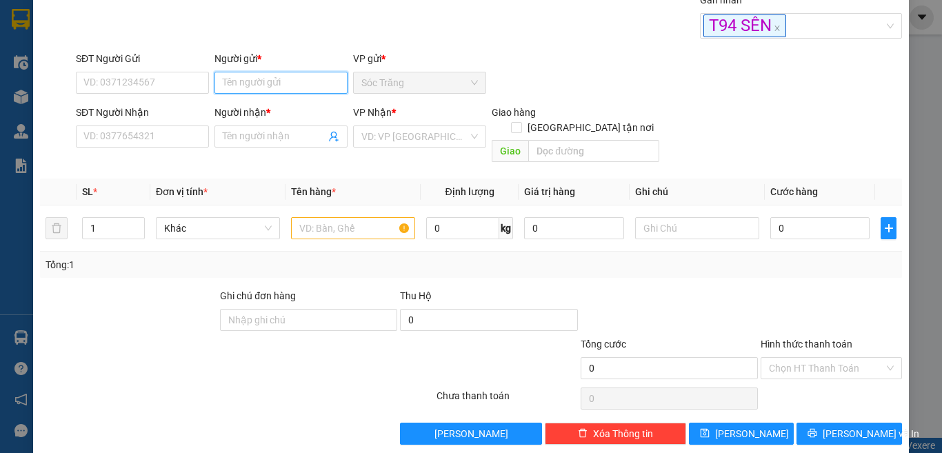
click at [243, 79] on input "Người gửi *" at bounding box center [280, 83] width 133 height 22
type input "Mỹ Anh b"
type input "0962311068"
type input "MỸ ANH BÁNH HL"
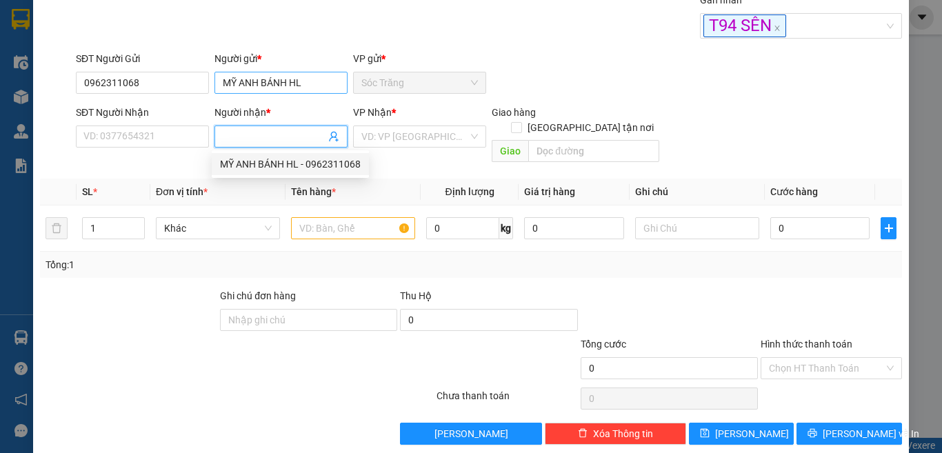
type input "0962311068"
type input "MỸ ANH BÁNH HL"
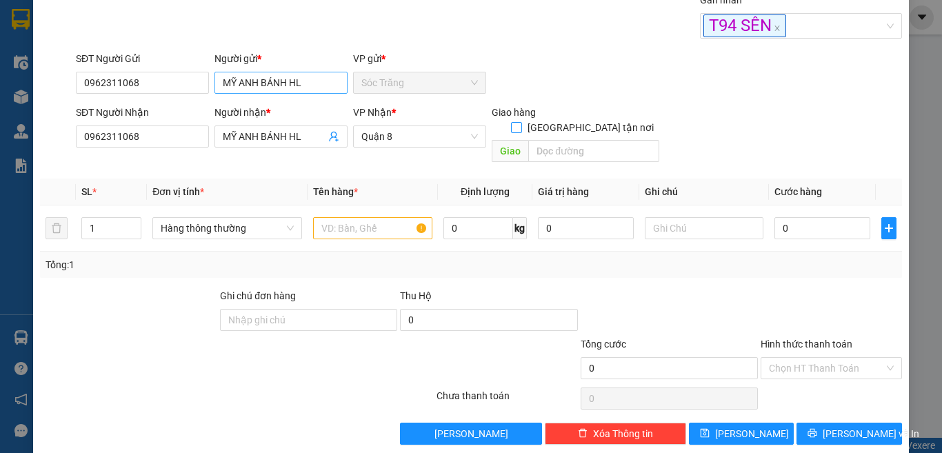
click at [511, 122] on input "[GEOGRAPHIC_DATA] tận nơi" at bounding box center [516, 127] width 10 height 10
checkbox input "true"
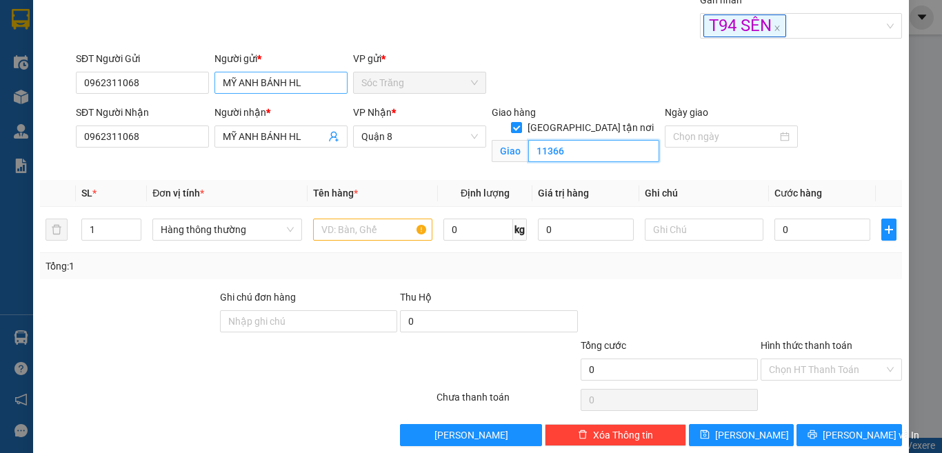
type input "11366"
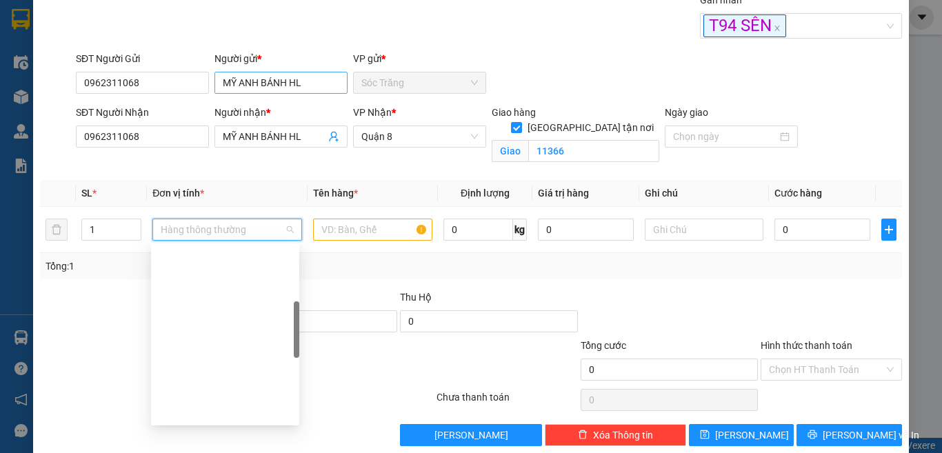
scroll to position [221, 0]
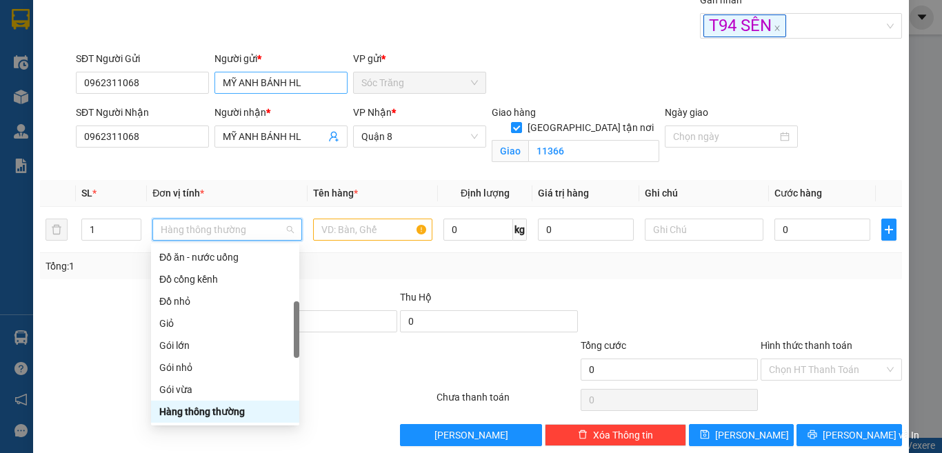
type input "14"
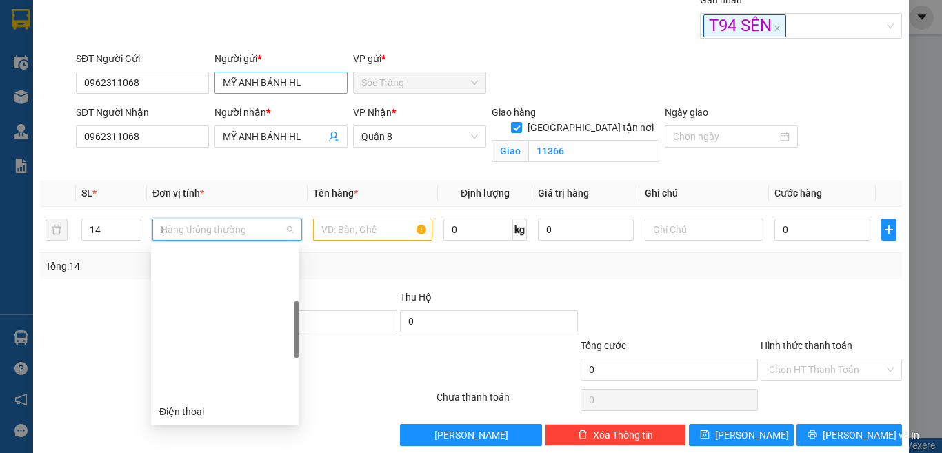
type input "th"
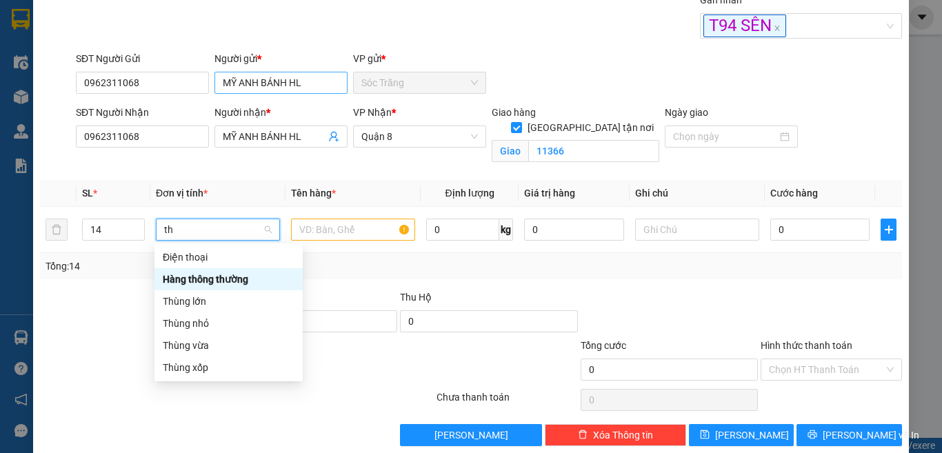
scroll to position [0, 0]
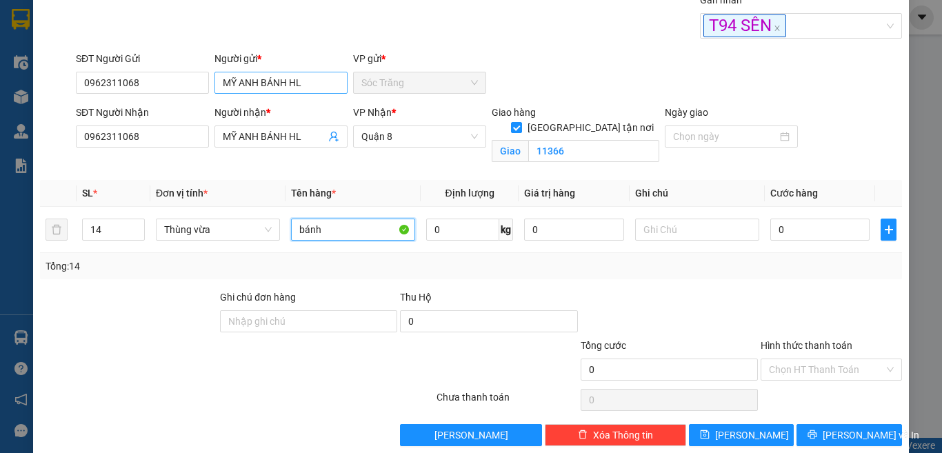
type input "bánh"
type input "140"
type input "2"
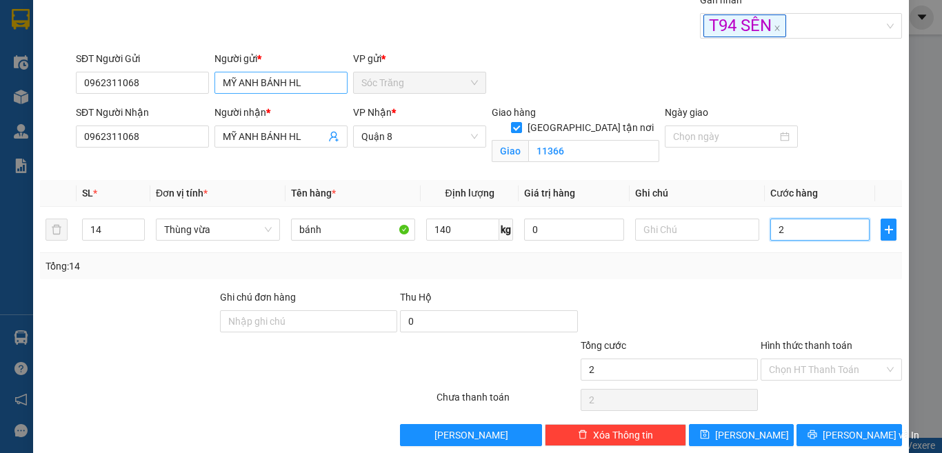
type input "22"
type input "225"
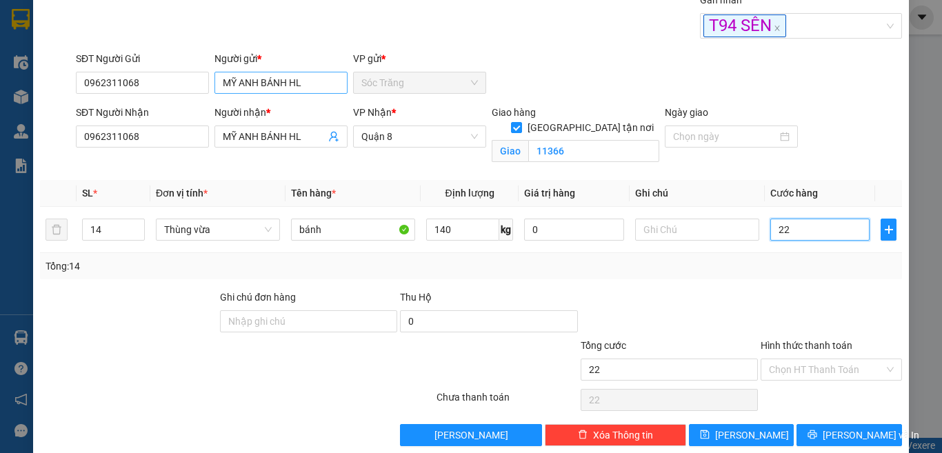
type input "225"
type input "225.000"
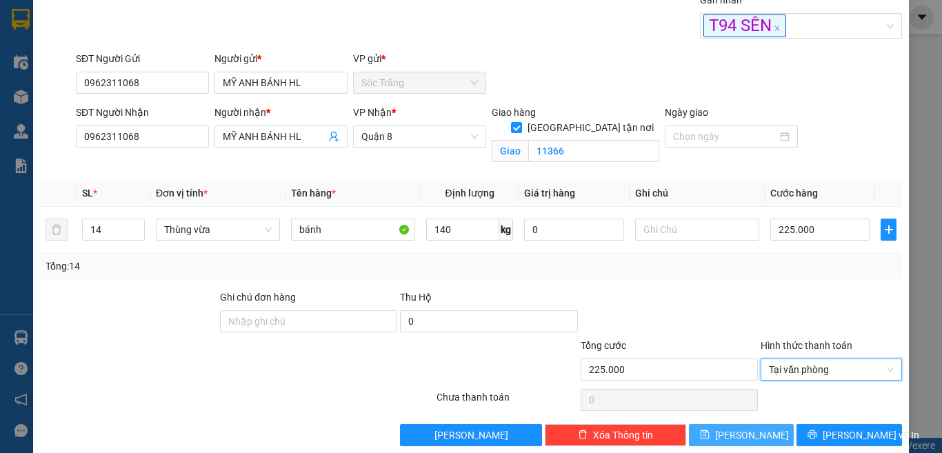
click at [737, 431] on span "[PERSON_NAME]" at bounding box center [752, 434] width 74 height 15
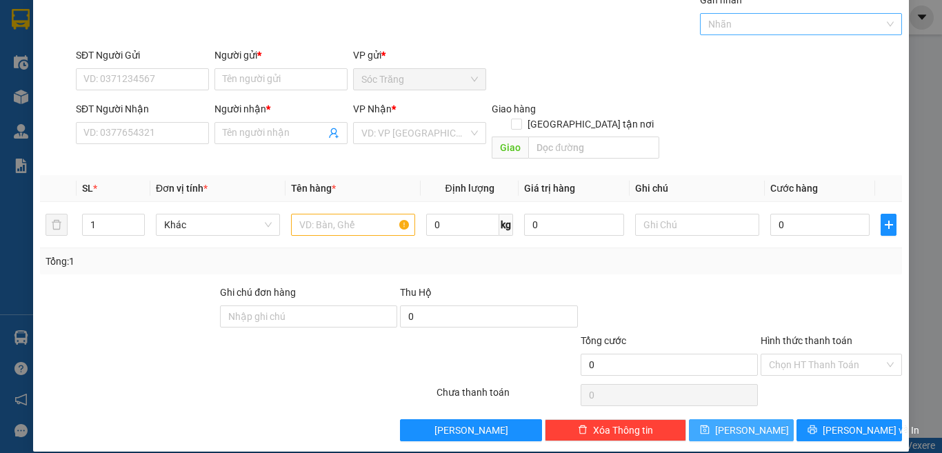
click at [711, 16] on div at bounding box center [794, 24] width 182 height 17
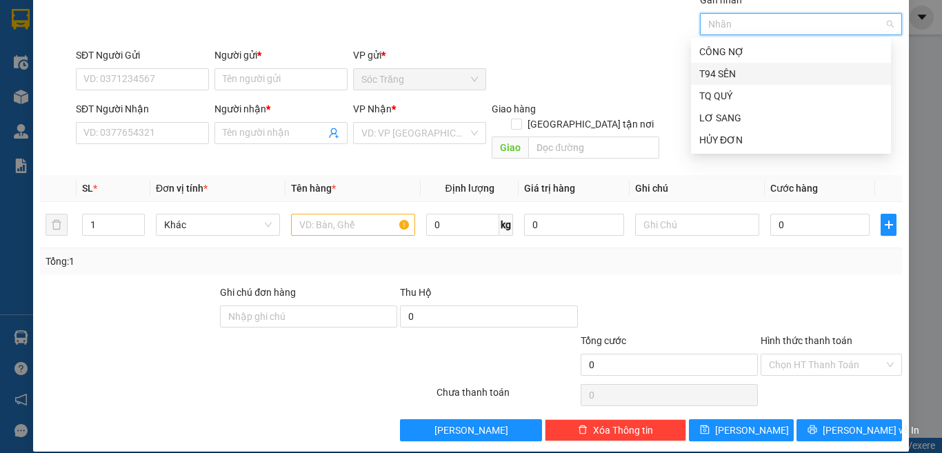
click at [725, 69] on div "T94 SÊN" at bounding box center [790, 73] width 183 height 15
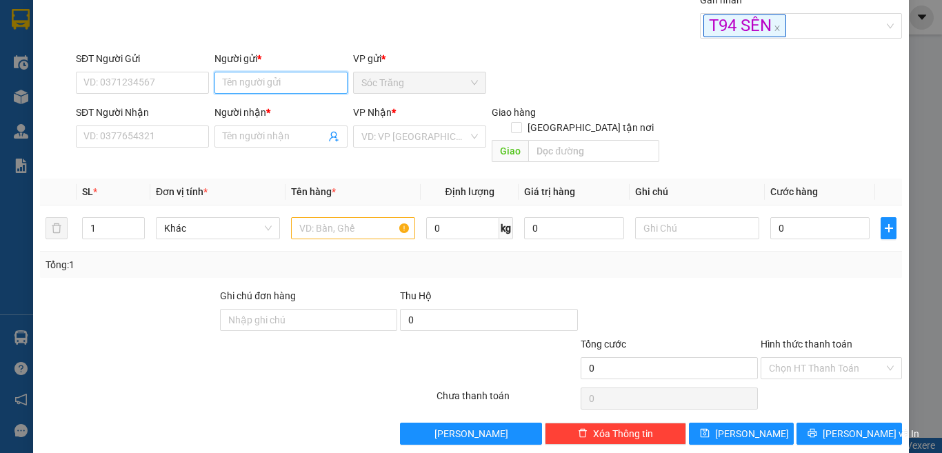
click at [313, 90] on input "Người gửi *" at bounding box center [280, 83] width 133 height 22
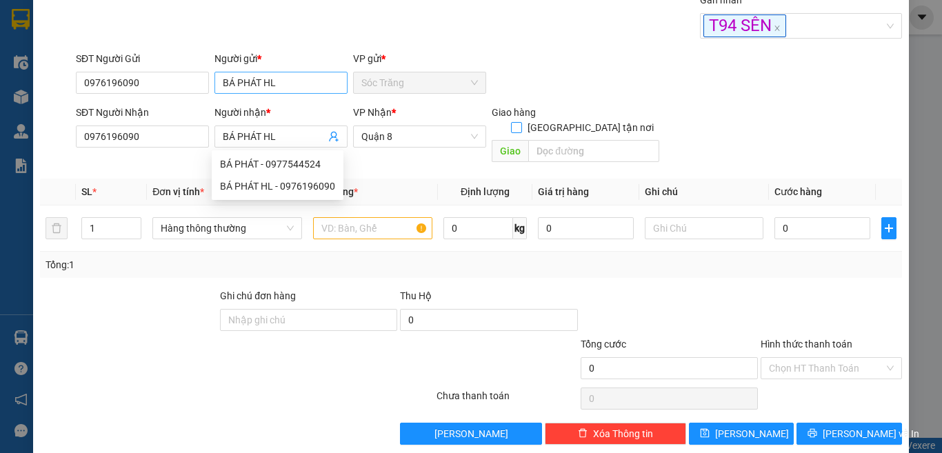
click at [511, 122] on input "[GEOGRAPHIC_DATA] tận nơi" at bounding box center [516, 127] width 10 height 10
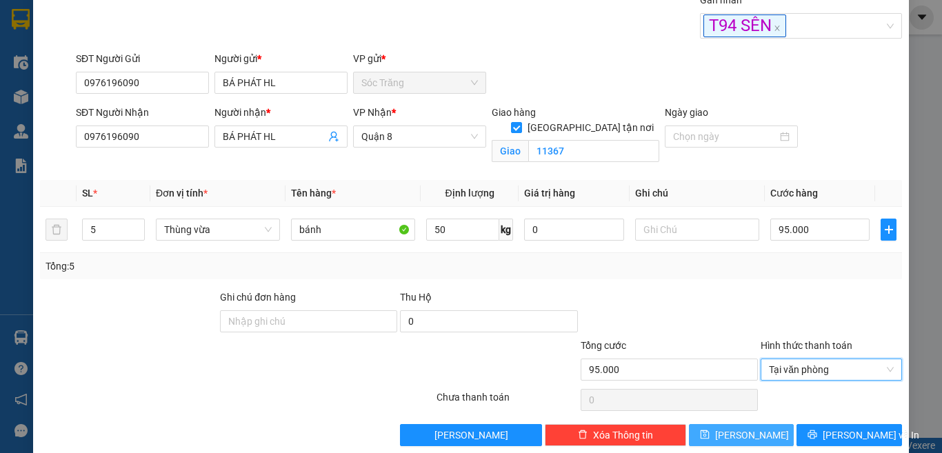
click at [709, 431] on icon "save" at bounding box center [704, 434] width 9 height 9
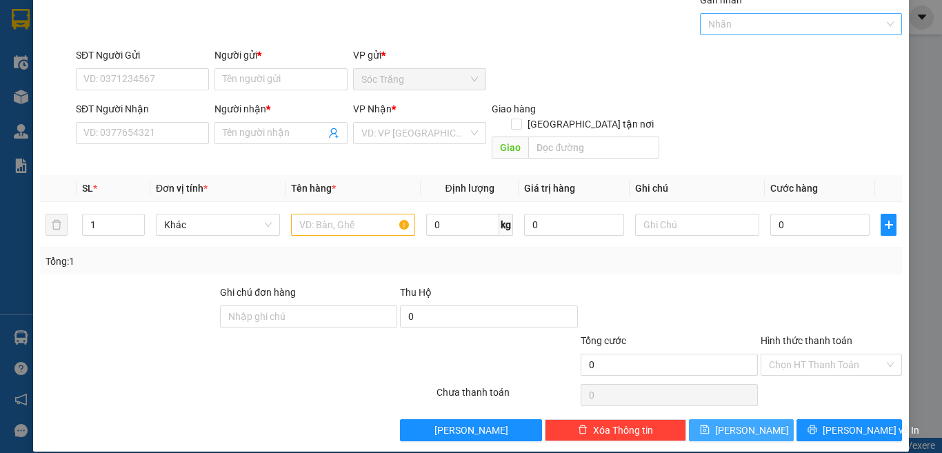
click at [733, 32] on div at bounding box center [794, 24] width 182 height 17
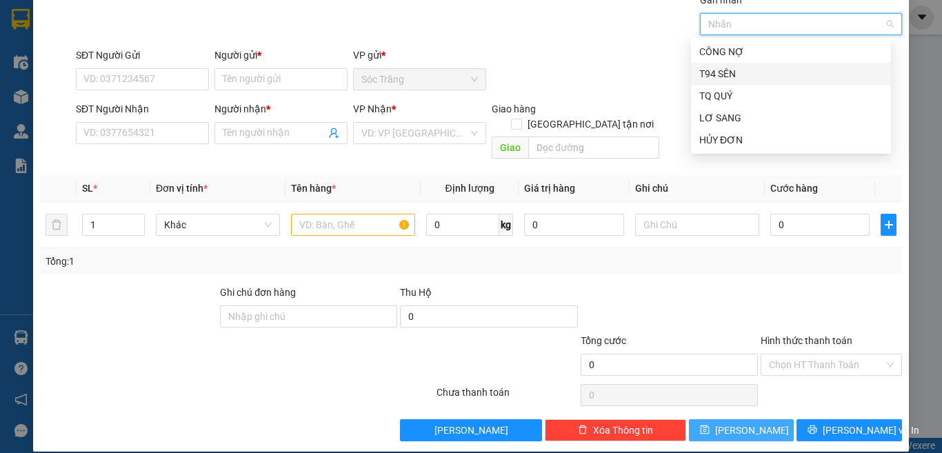
click at [723, 69] on div "T94 SÊN" at bounding box center [790, 73] width 183 height 15
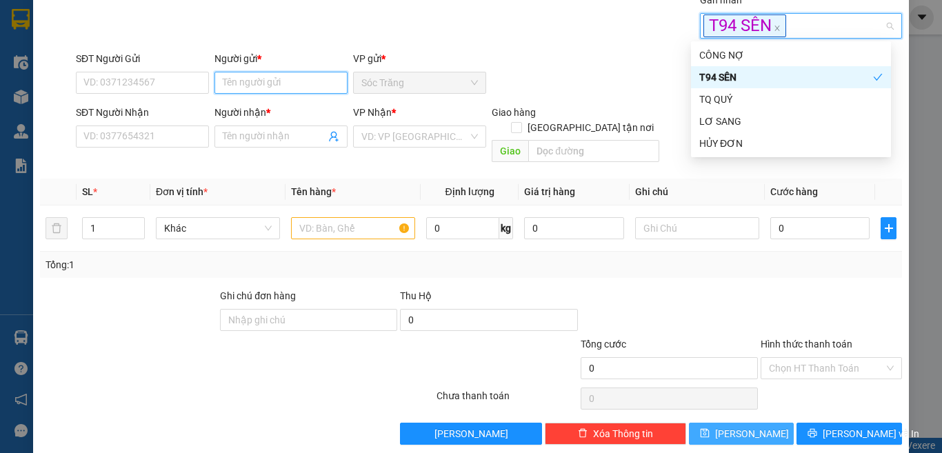
click at [316, 87] on input "Người gửi *" at bounding box center [280, 83] width 133 height 22
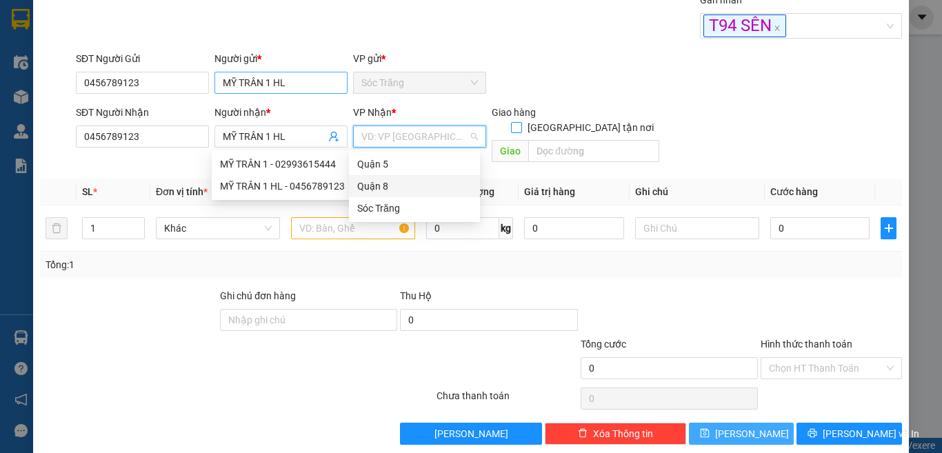
click at [511, 122] on input "[GEOGRAPHIC_DATA] tận nơi" at bounding box center [516, 127] width 10 height 10
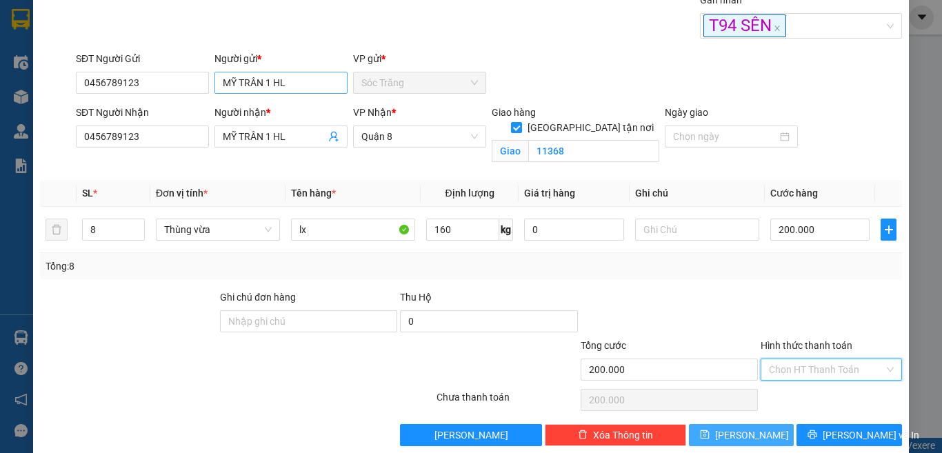
scroll to position [77, 0]
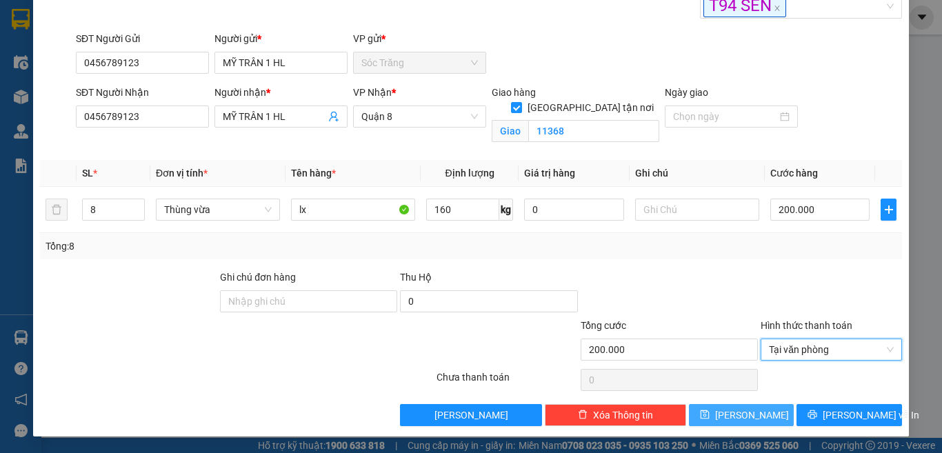
click at [760, 423] on button "[PERSON_NAME]" at bounding box center [741, 415] width 105 height 22
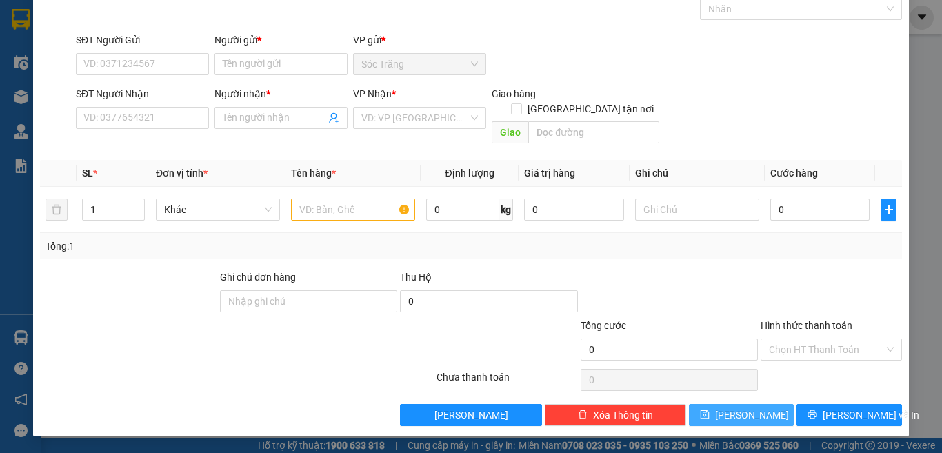
scroll to position [57, 0]
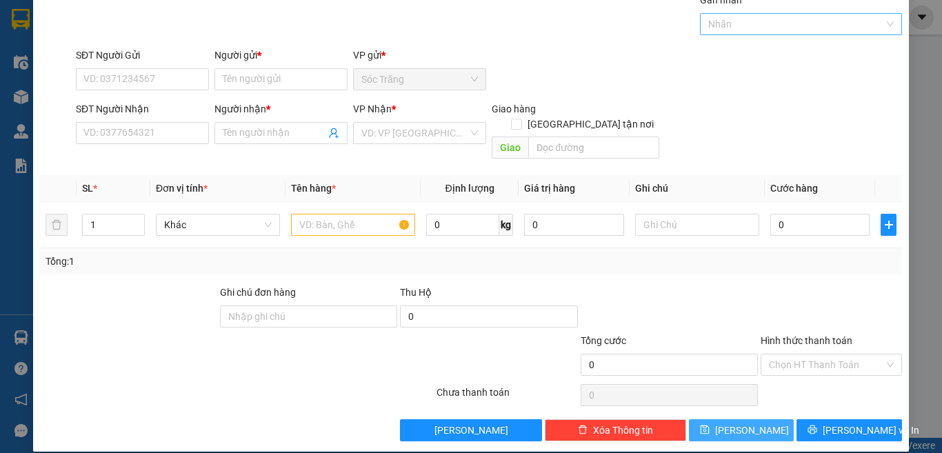
click at [786, 19] on div at bounding box center [794, 24] width 182 height 17
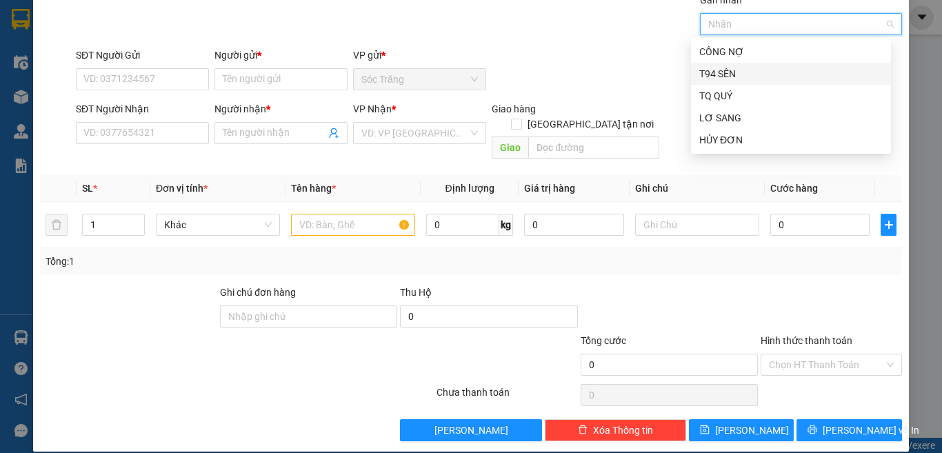
click at [795, 77] on div "T94 SÊN" at bounding box center [790, 73] width 183 height 15
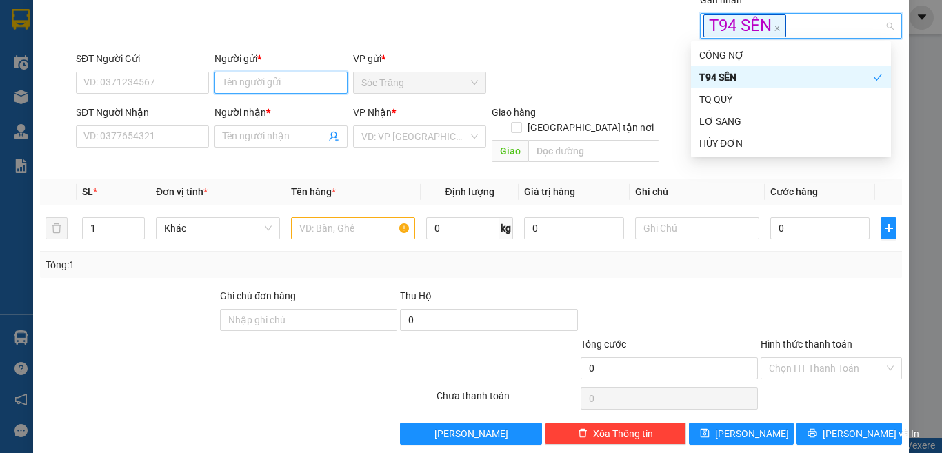
click at [272, 82] on input "Người gửi *" at bounding box center [280, 83] width 133 height 22
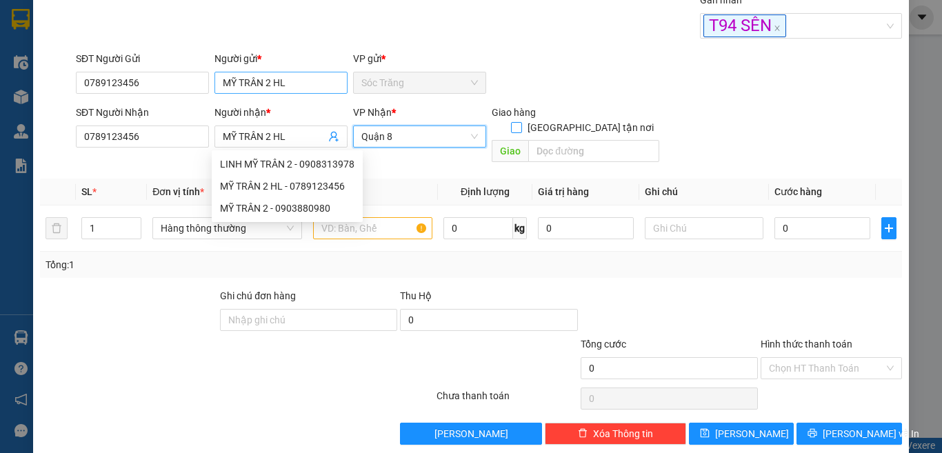
click at [511, 122] on input "[GEOGRAPHIC_DATA] tận nơi" at bounding box center [516, 127] width 10 height 10
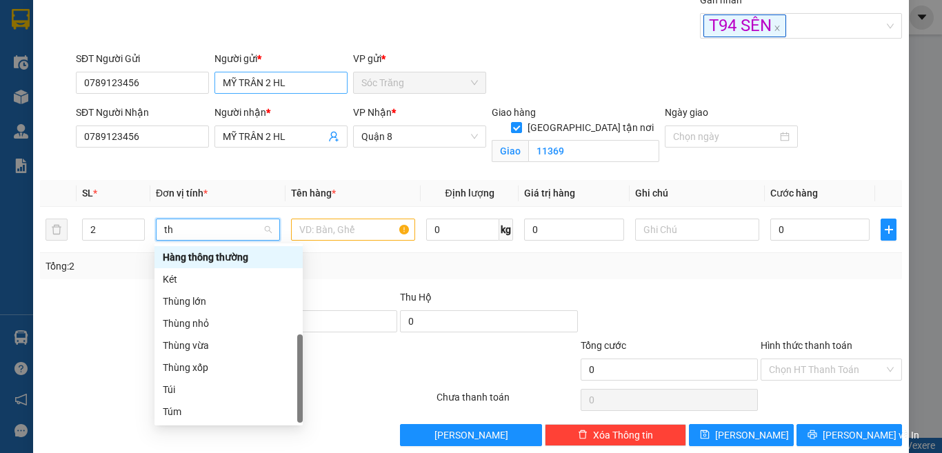
scroll to position [0, 0]
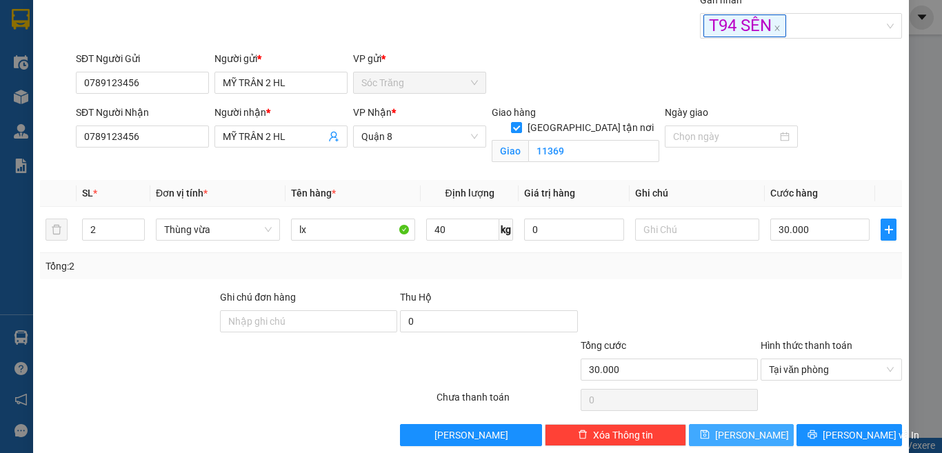
click at [735, 429] on span "[PERSON_NAME]" at bounding box center [752, 434] width 74 height 15
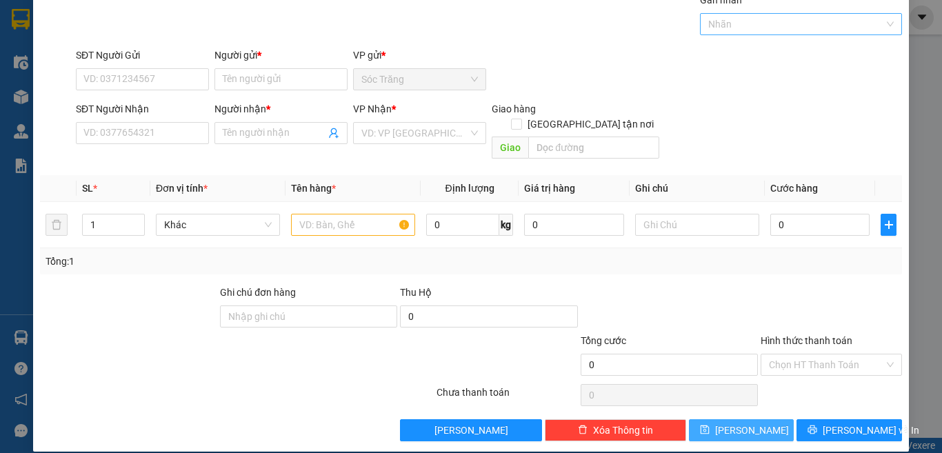
click at [733, 25] on div at bounding box center [794, 24] width 182 height 17
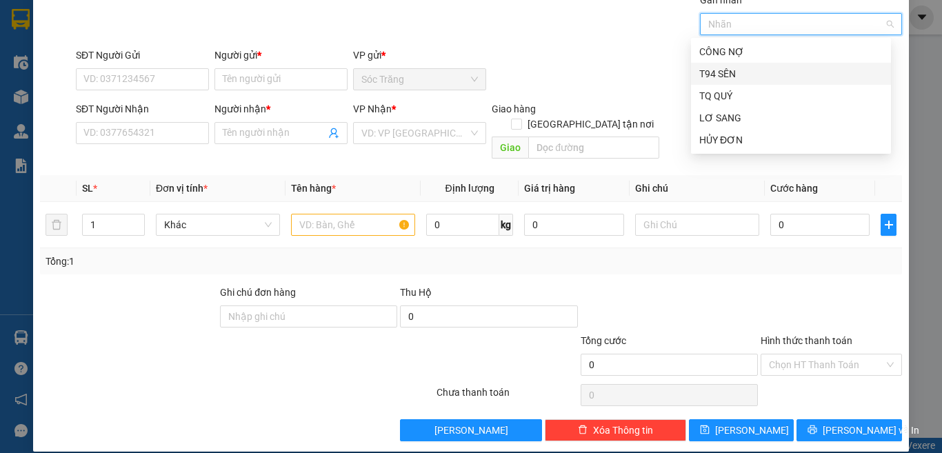
click at [733, 72] on div "T94 SÊN" at bounding box center [790, 73] width 183 height 15
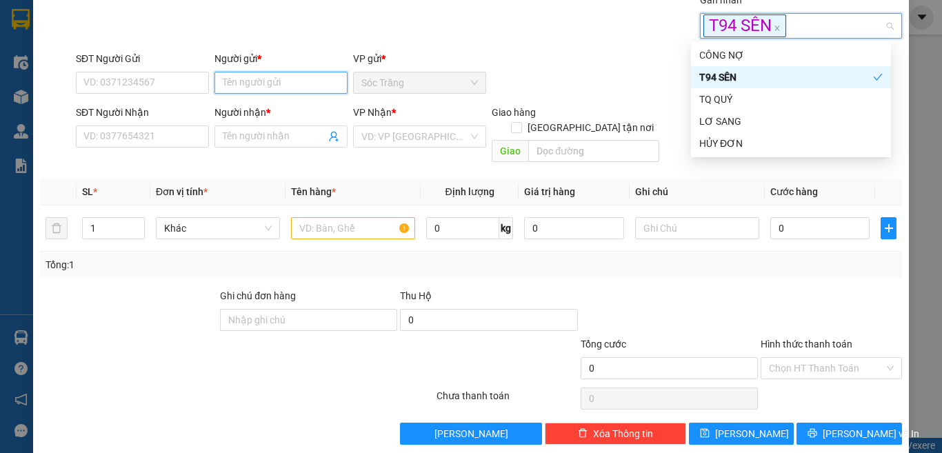
click at [317, 89] on input "Người gửi *" at bounding box center [280, 83] width 133 height 22
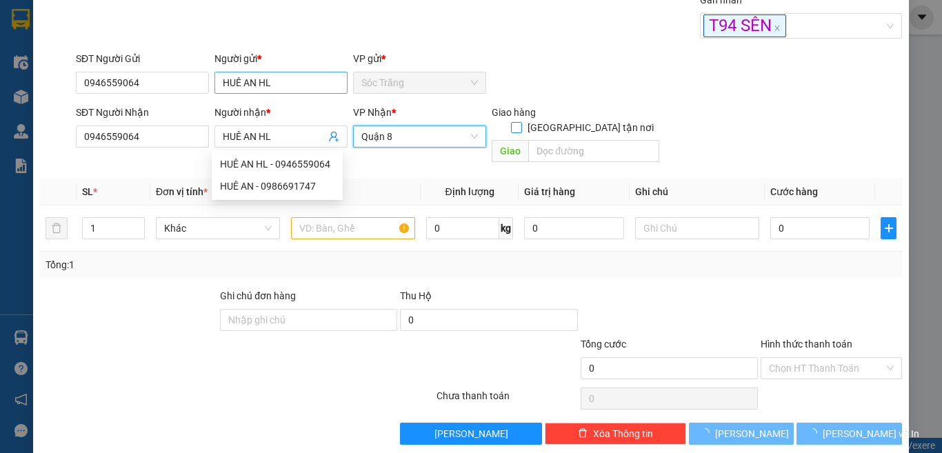
click at [511, 122] on input "[GEOGRAPHIC_DATA] tận nơi" at bounding box center [516, 127] width 10 height 10
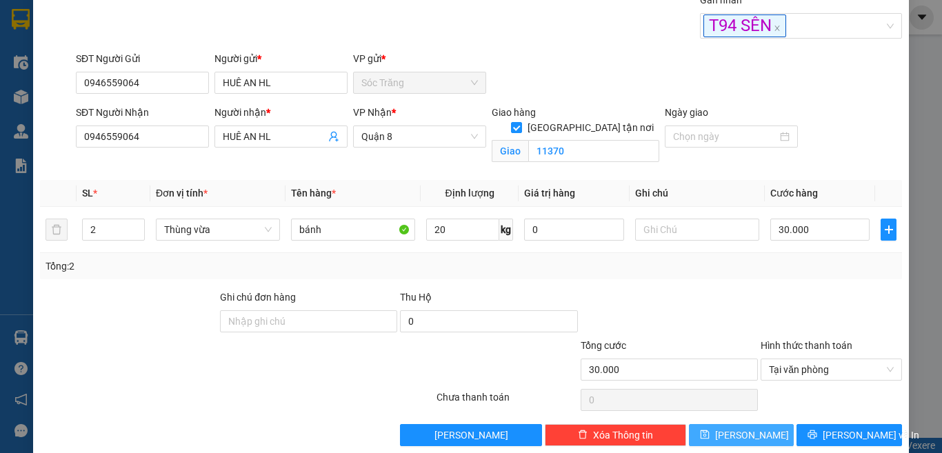
click at [729, 436] on button "[PERSON_NAME]" at bounding box center [741, 435] width 105 height 22
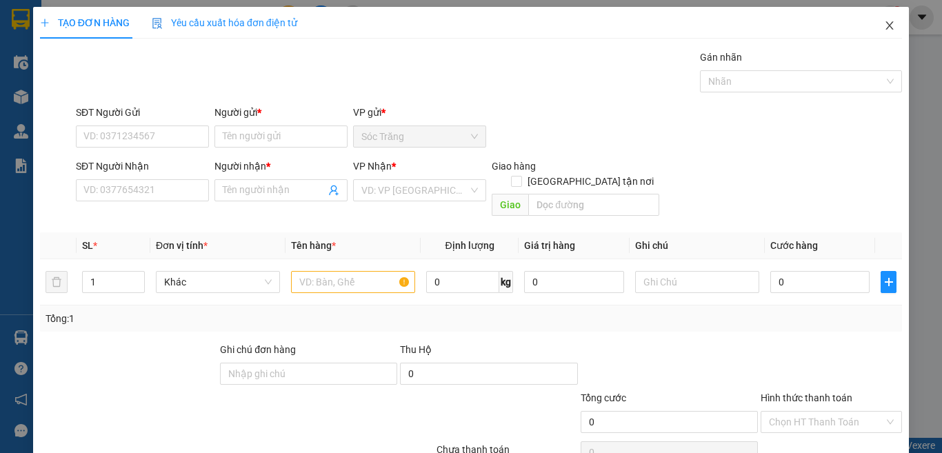
click at [886, 25] on icon "close" at bounding box center [890, 25] width 8 height 8
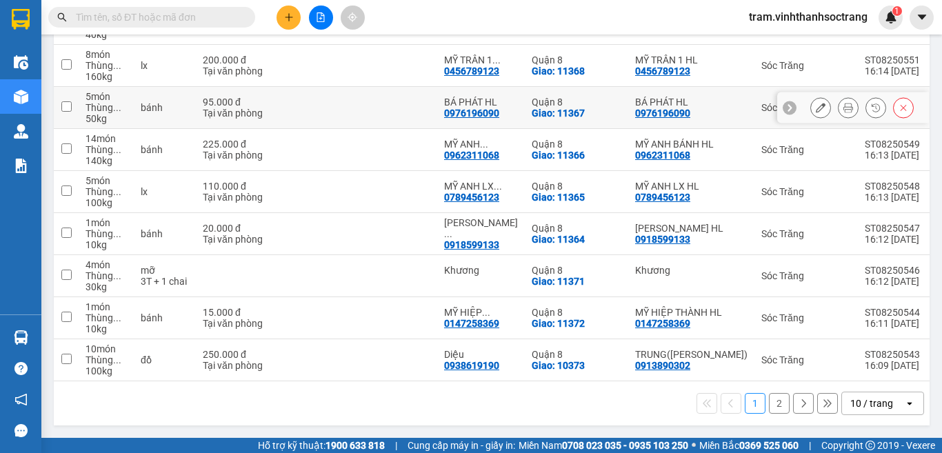
scroll to position [276, 0]
click at [855, 398] on div "10 / trang" at bounding box center [871, 403] width 43 height 14
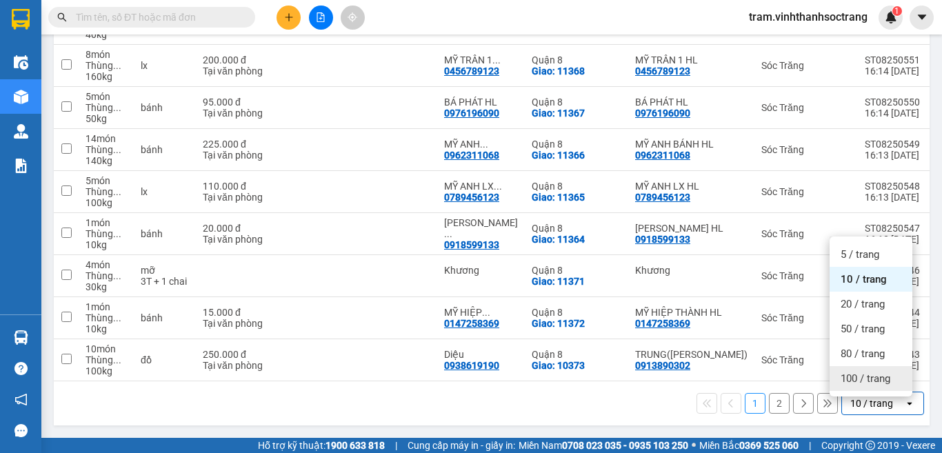
click at [857, 372] on span "100 / trang" at bounding box center [865, 379] width 50 height 14
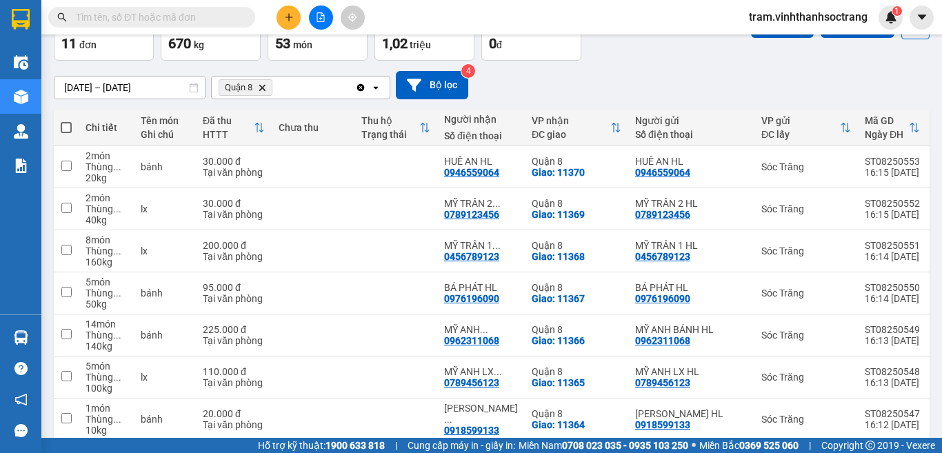
scroll to position [0, 0]
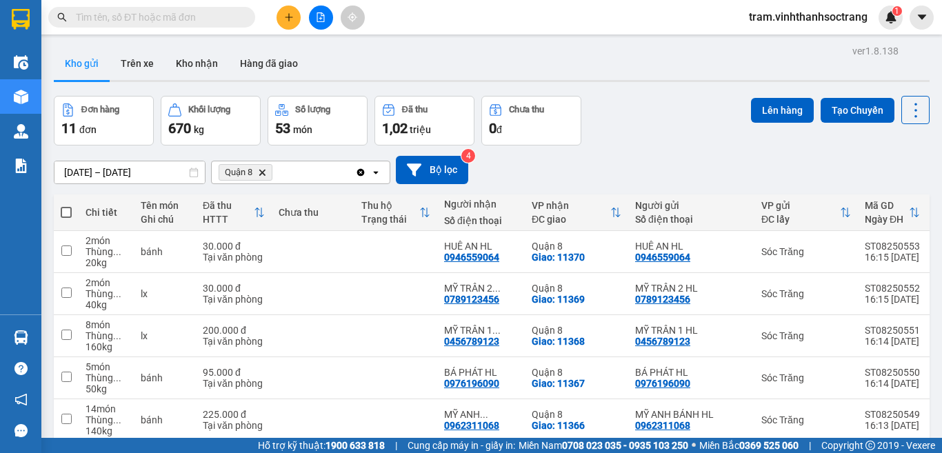
click at [65, 214] on span at bounding box center [66, 212] width 11 height 11
click at [66, 205] on input "checkbox" at bounding box center [66, 205] width 0 height 0
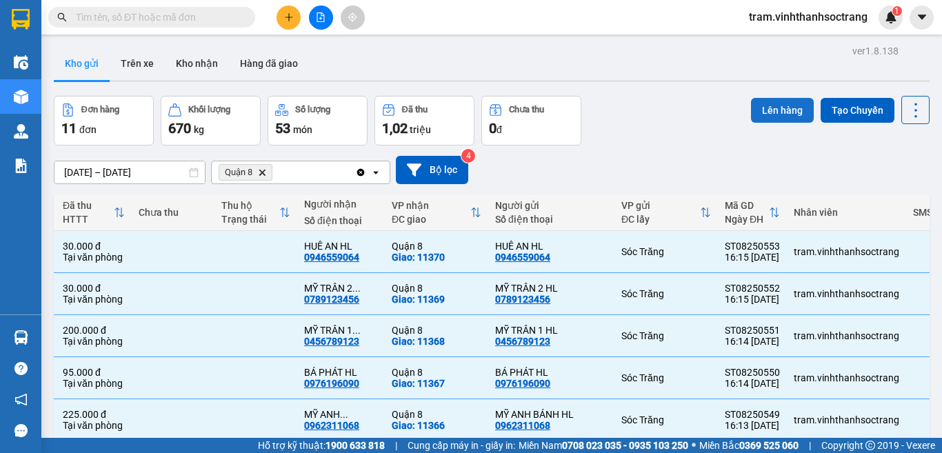
click at [782, 105] on button "Lên hàng" at bounding box center [782, 110] width 63 height 25
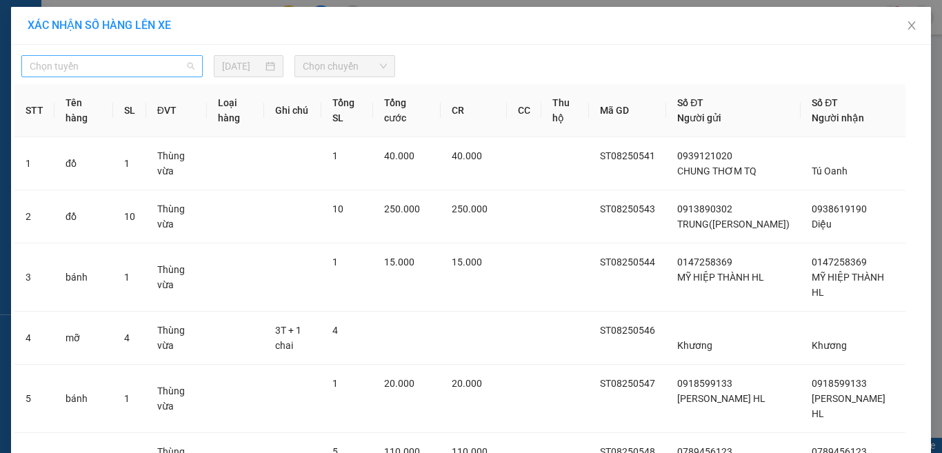
click at [130, 66] on span "Chọn tuyến" at bounding box center [112, 66] width 165 height 21
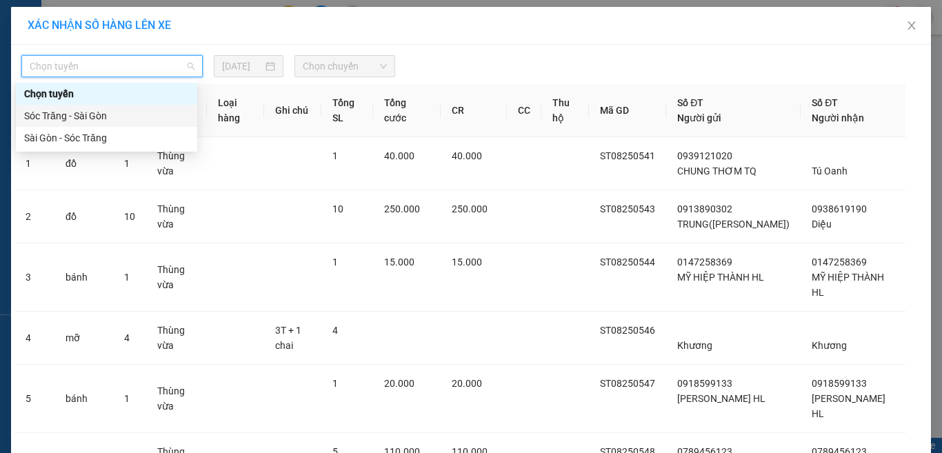
click at [144, 108] on div "Sóc Trăng - Sài Gòn" at bounding box center [106, 116] width 181 height 22
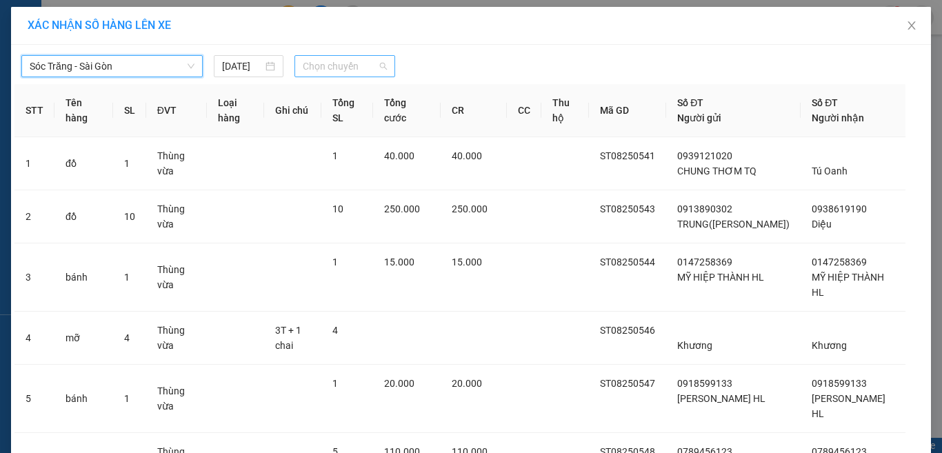
click at [375, 62] on span "Chọn chuyến" at bounding box center [345, 66] width 85 height 21
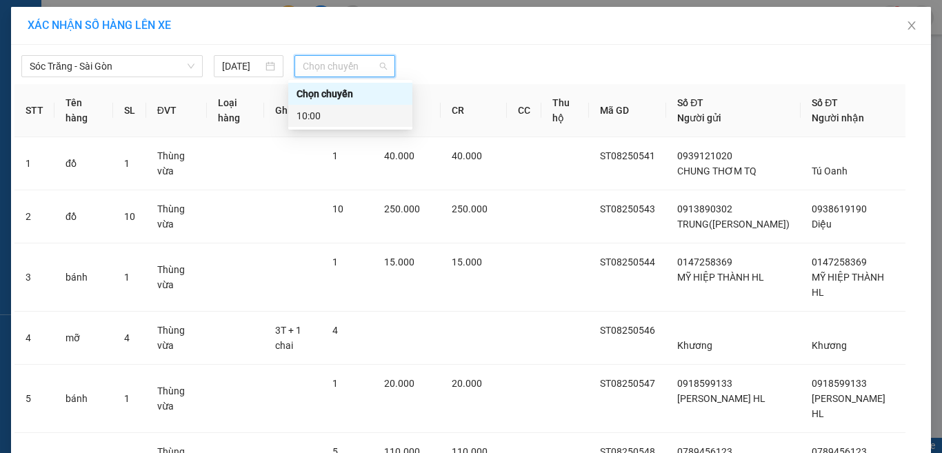
click at [375, 114] on div "10:00" at bounding box center [350, 115] width 108 height 15
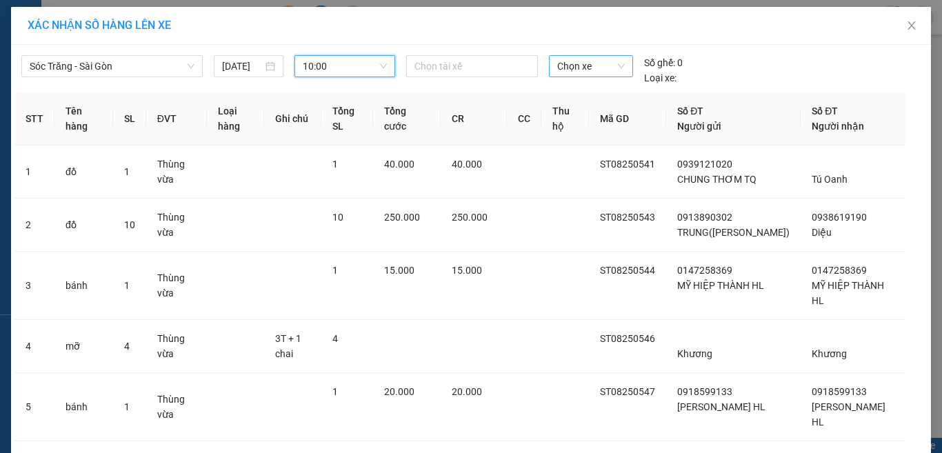
click at [591, 68] on span "Chọn xe" at bounding box center [591, 66] width 68 height 21
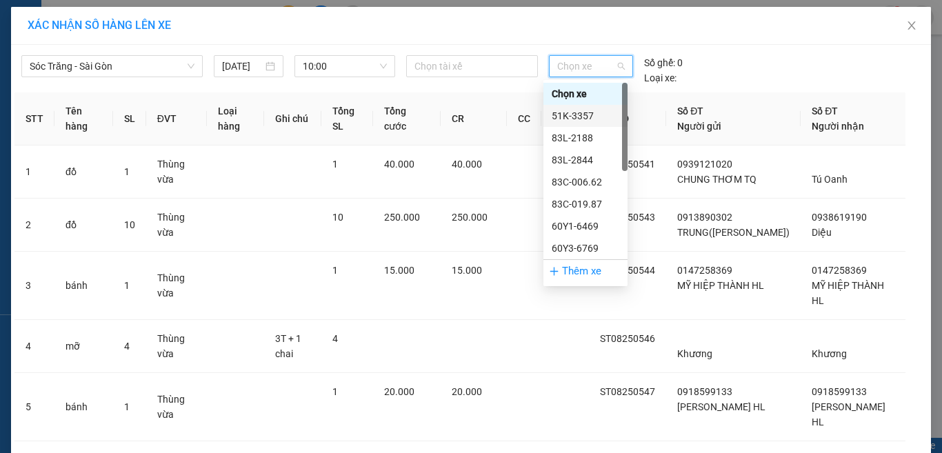
click at [578, 112] on div "51K-3357" at bounding box center [585, 115] width 68 height 15
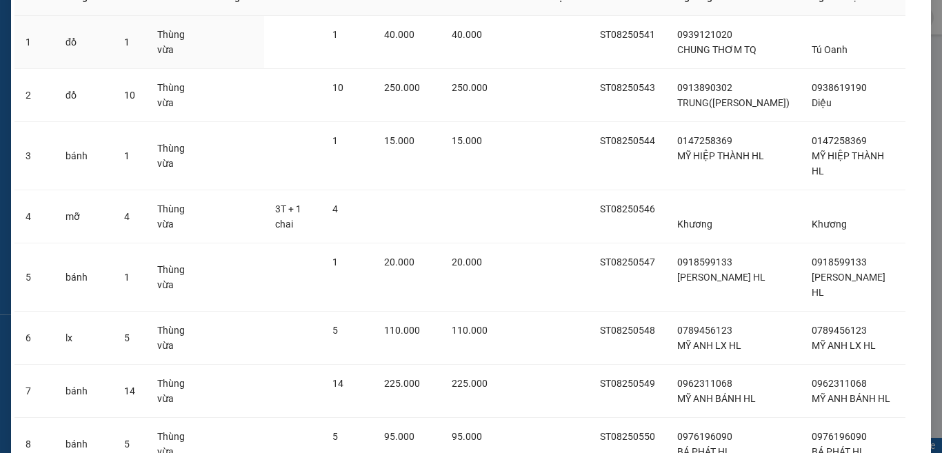
scroll to position [399, 0]
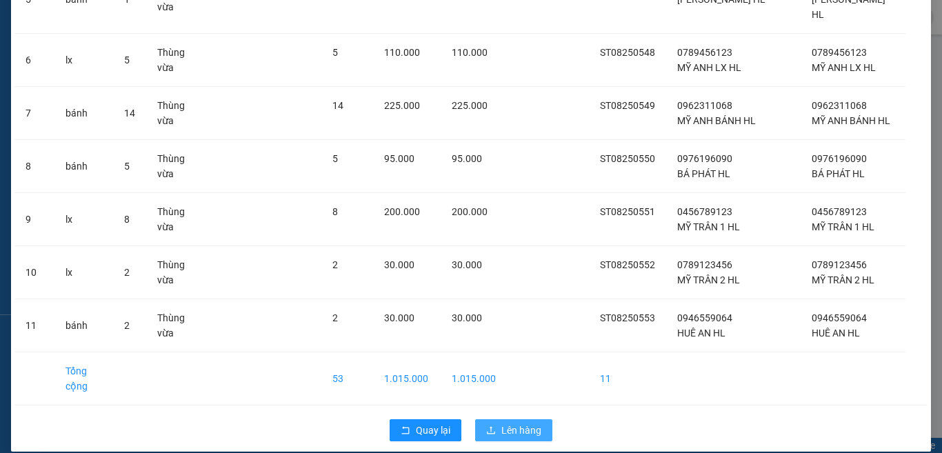
click at [525, 423] on span "Lên hàng" at bounding box center [521, 430] width 40 height 15
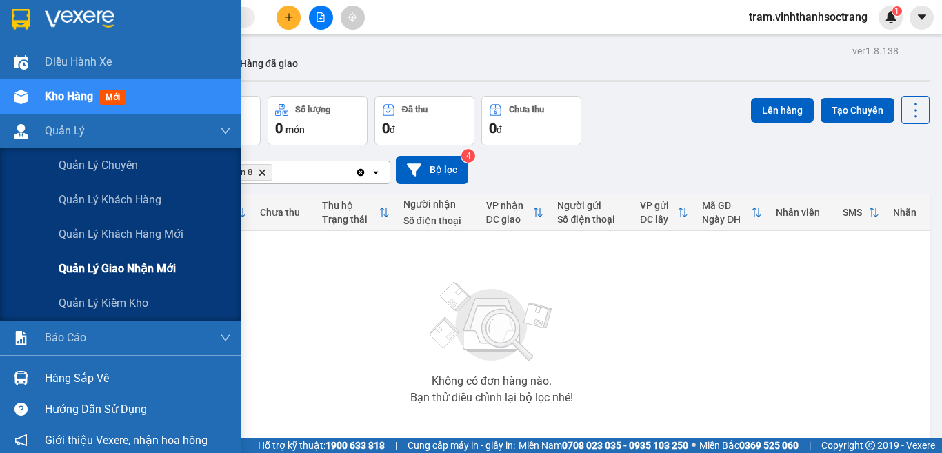
click at [150, 258] on div "Quản lý giao nhận mới" at bounding box center [145, 269] width 172 height 34
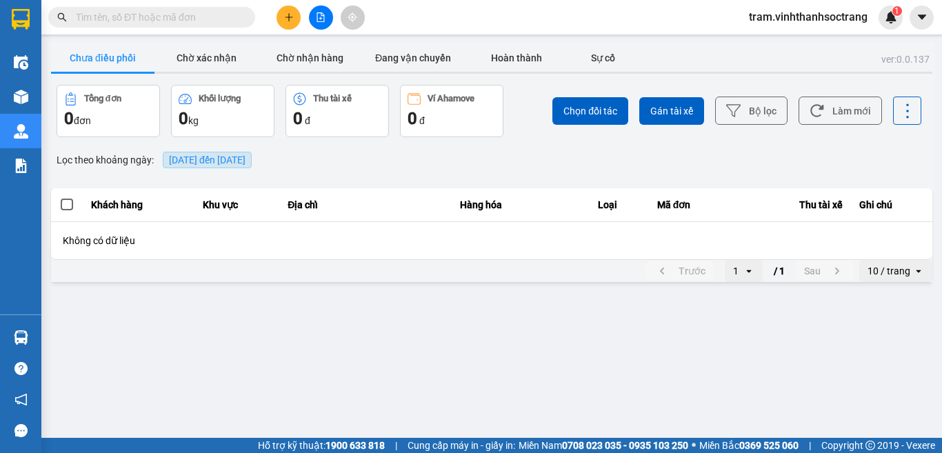
click at [245, 161] on span "[DATE] đến [DATE]" at bounding box center [207, 159] width 77 height 11
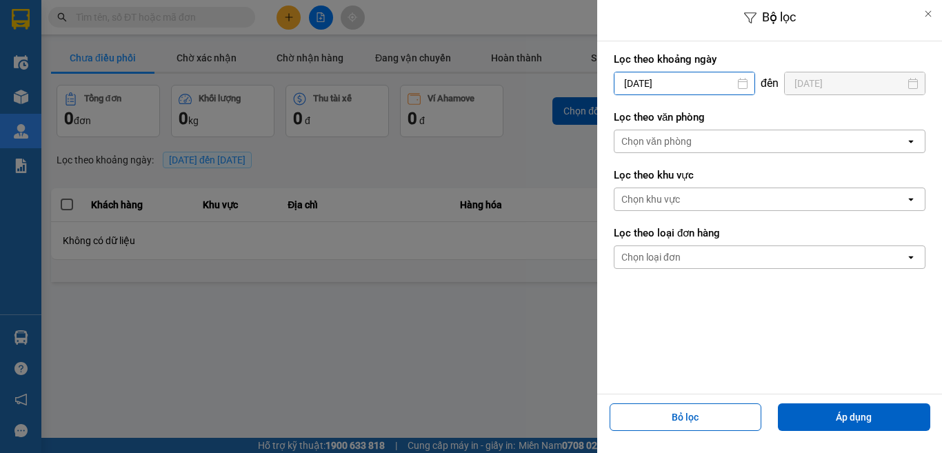
click at [638, 81] on input "[DATE]" at bounding box center [684, 83] width 140 height 22
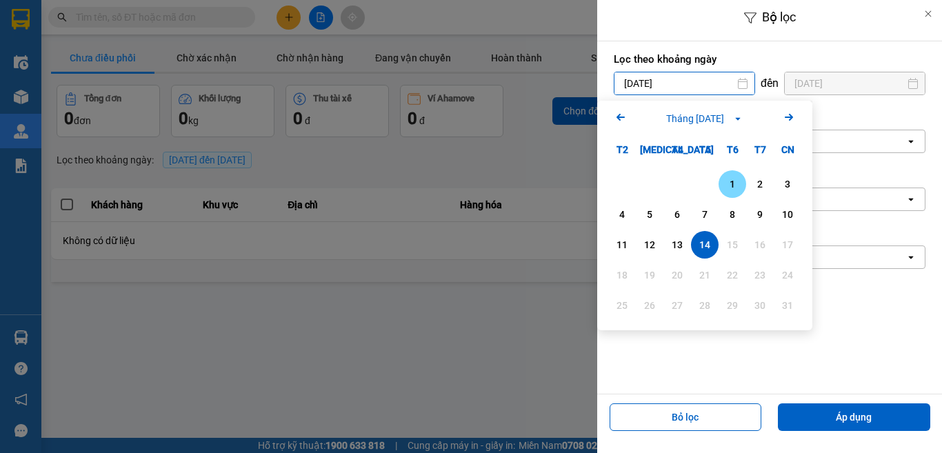
click at [731, 174] on div "1" at bounding box center [732, 184] width 28 height 28
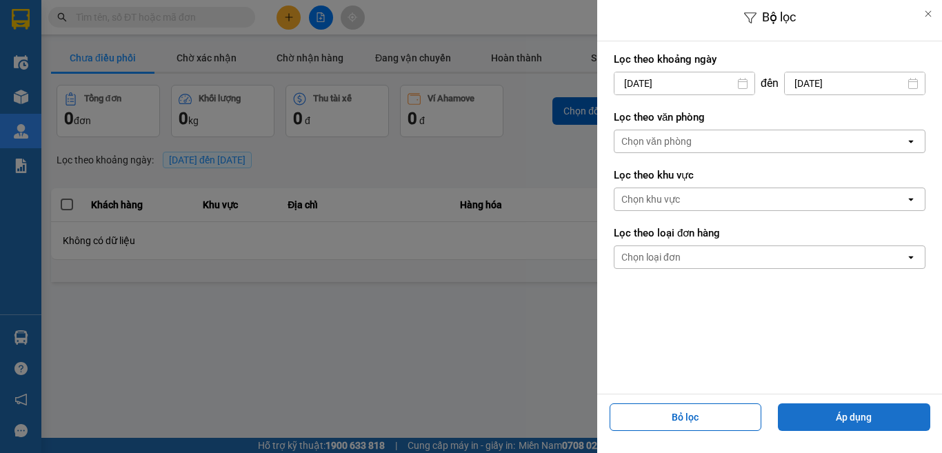
click at [877, 418] on button "Áp dụng" at bounding box center [854, 417] width 152 height 28
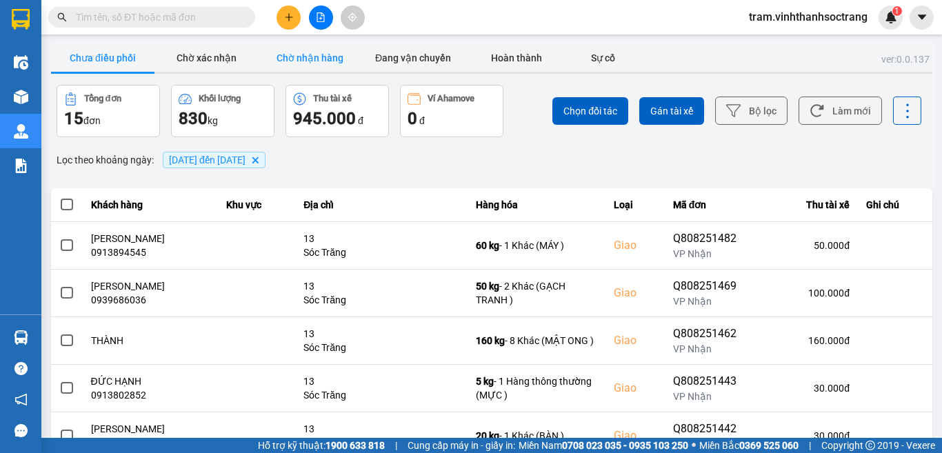
click at [327, 61] on button "Chờ nhận hàng" at bounding box center [309, 58] width 103 height 28
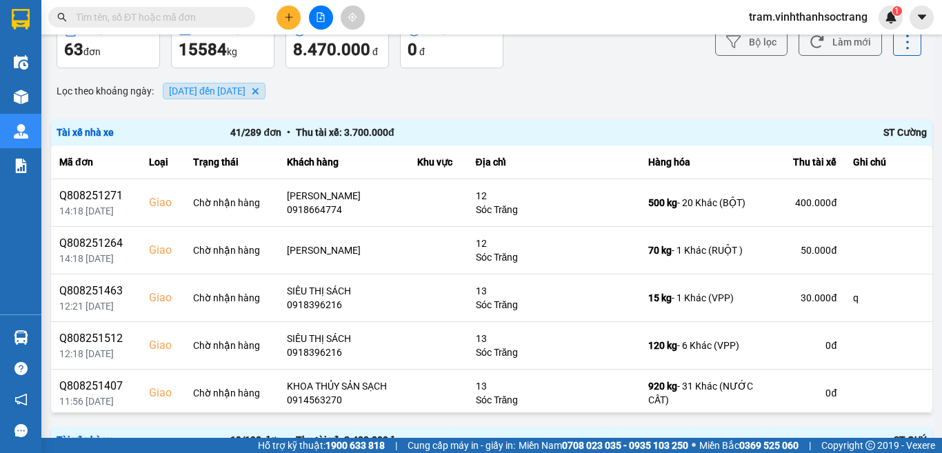
click at [217, 89] on span "[DATE] đến [DATE]" at bounding box center [207, 90] width 77 height 11
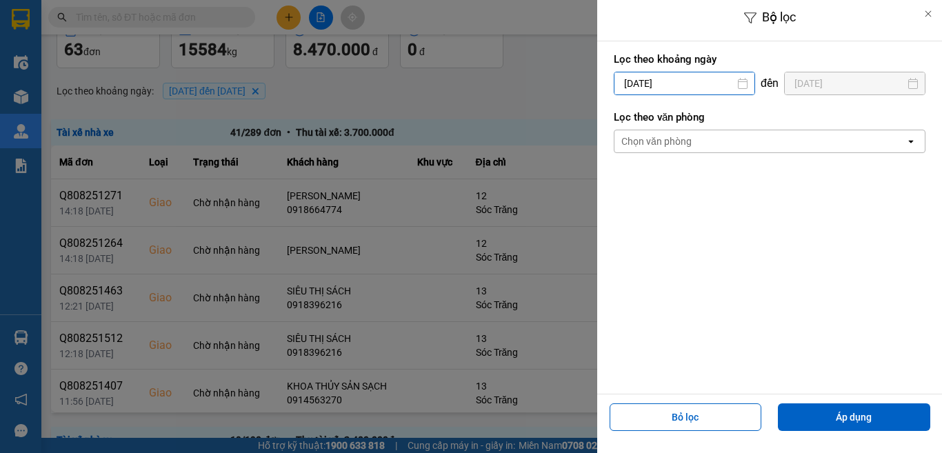
click at [651, 86] on input "[DATE]" at bounding box center [684, 83] width 140 height 22
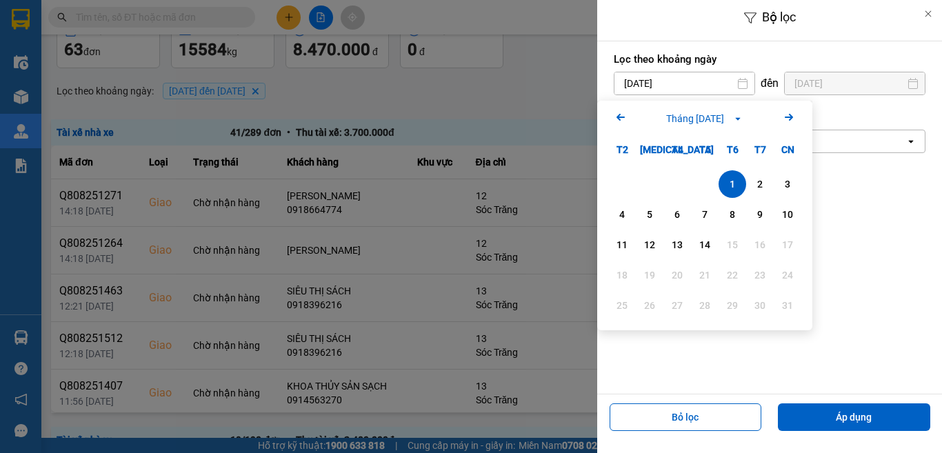
click at [617, 115] on icon "Arrow Left" at bounding box center [620, 117] width 17 height 17
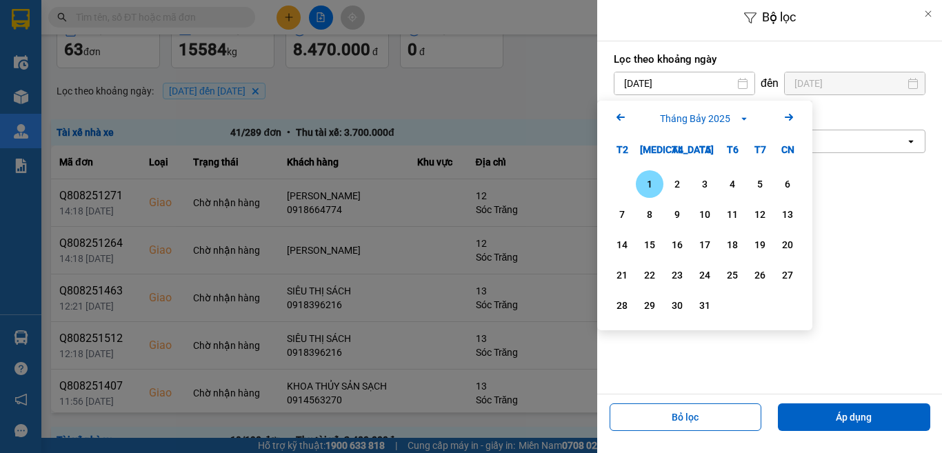
click at [653, 188] on div "1" at bounding box center [649, 184] width 19 height 17
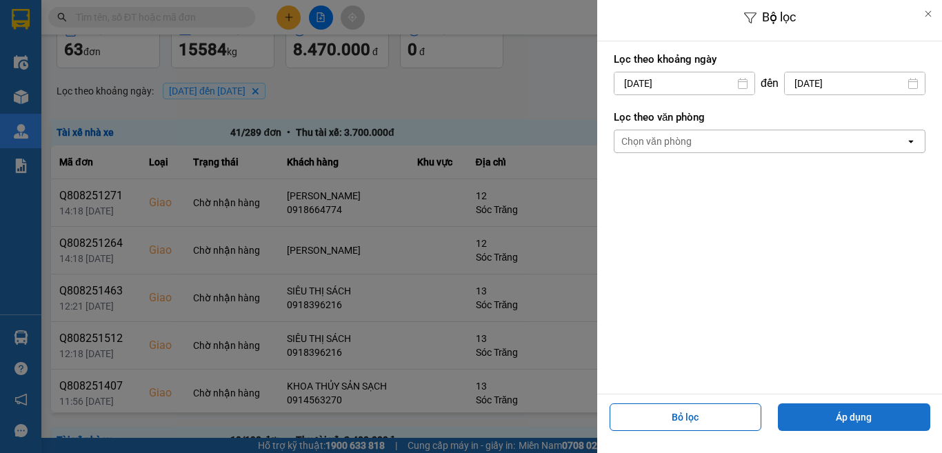
click at [845, 418] on button "Áp dụng" at bounding box center [854, 417] width 152 height 28
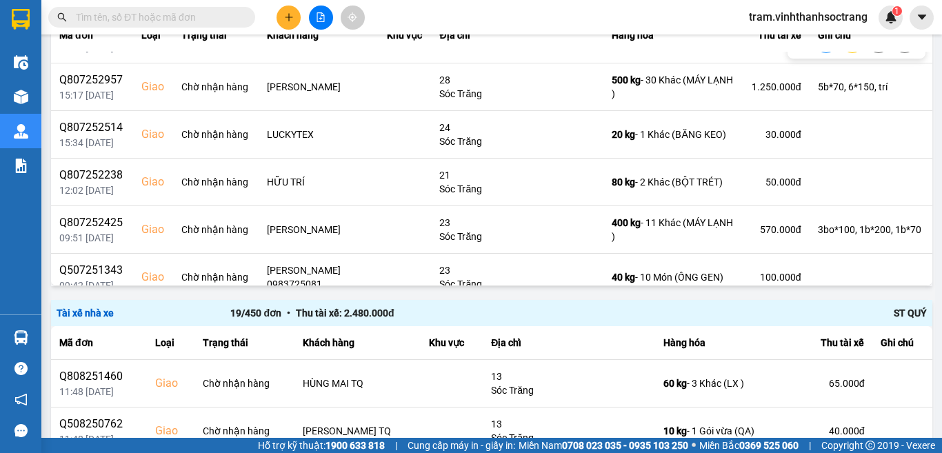
scroll to position [1999, 0]
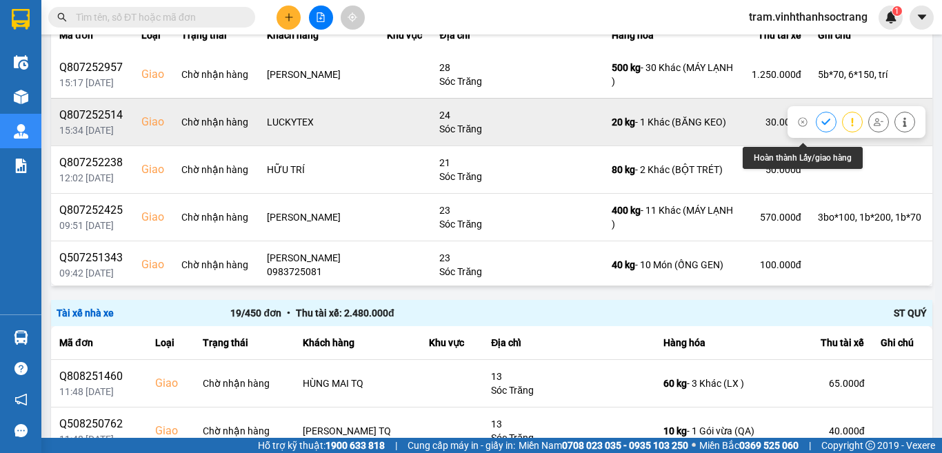
click at [821, 125] on icon at bounding box center [825, 122] width 9 height 6
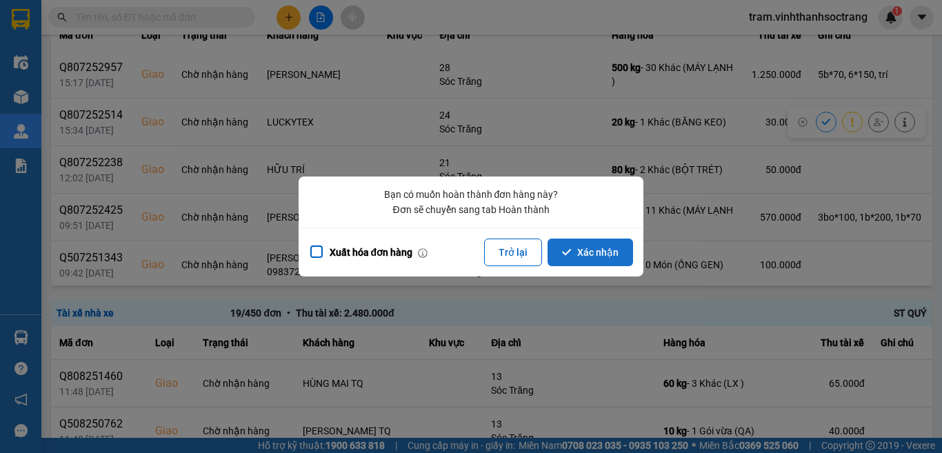
click at [593, 250] on button "Xác nhận" at bounding box center [589, 252] width 85 height 28
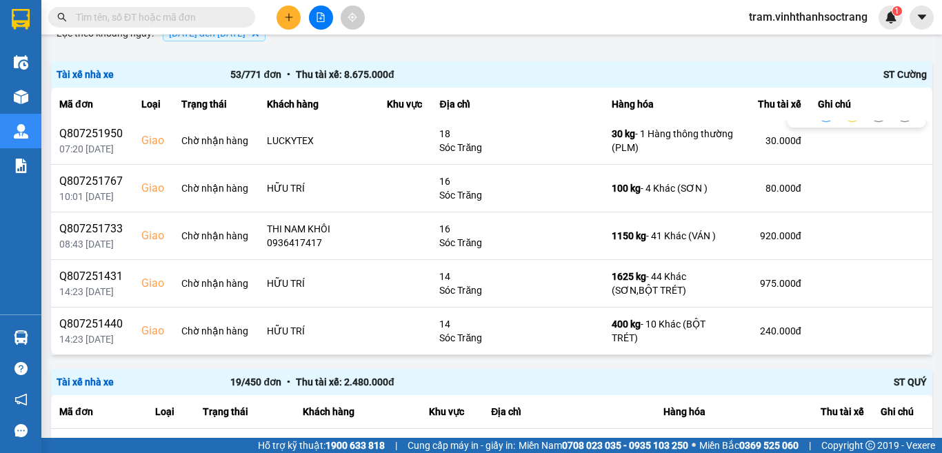
scroll to position [2298, 0]
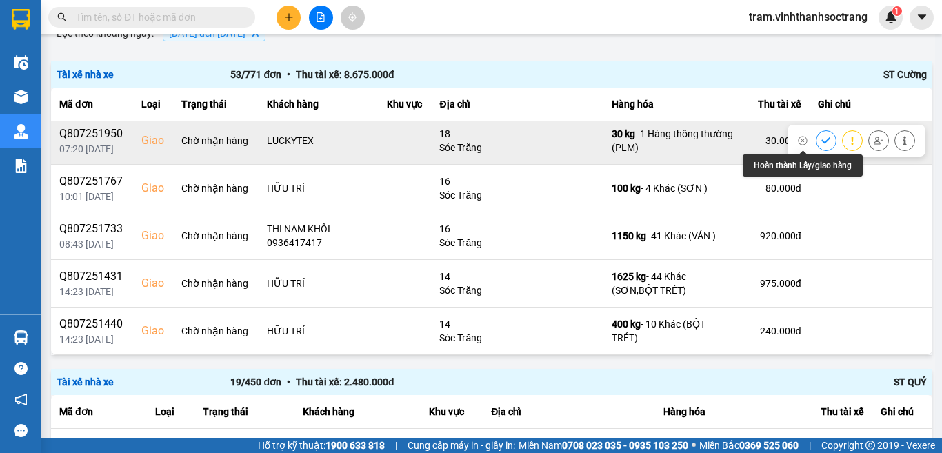
click at [821, 143] on icon at bounding box center [826, 141] width 10 height 10
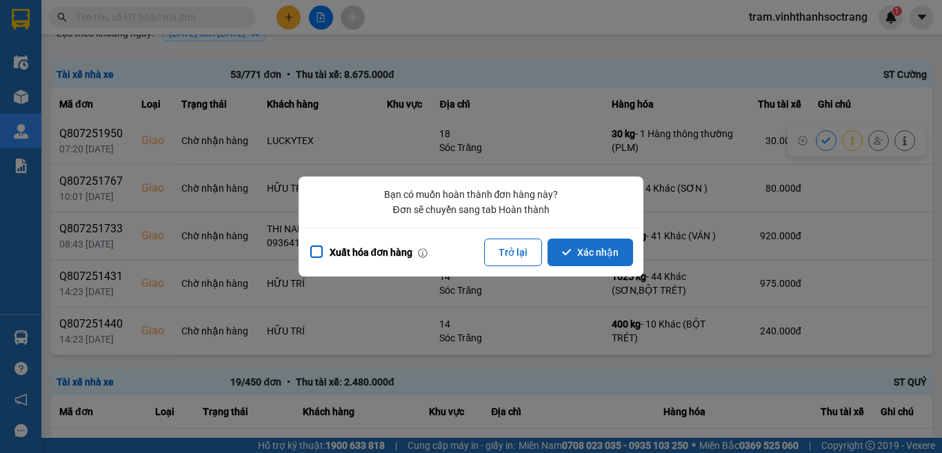
click at [611, 245] on button "Xác nhận" at bounding box center [589, 252] width 85 height 28
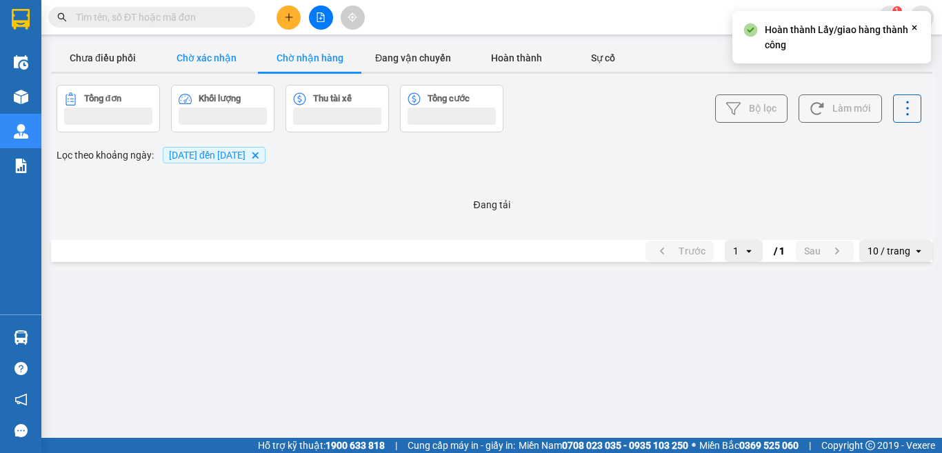
scroll to position [0, 0]
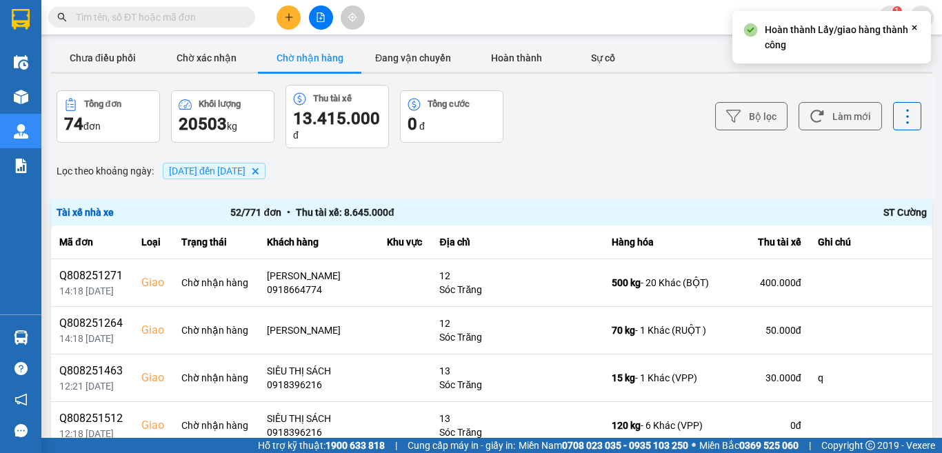
click at [194, 19] on input "text" at bounding box center [157, 17] width 163 height 15
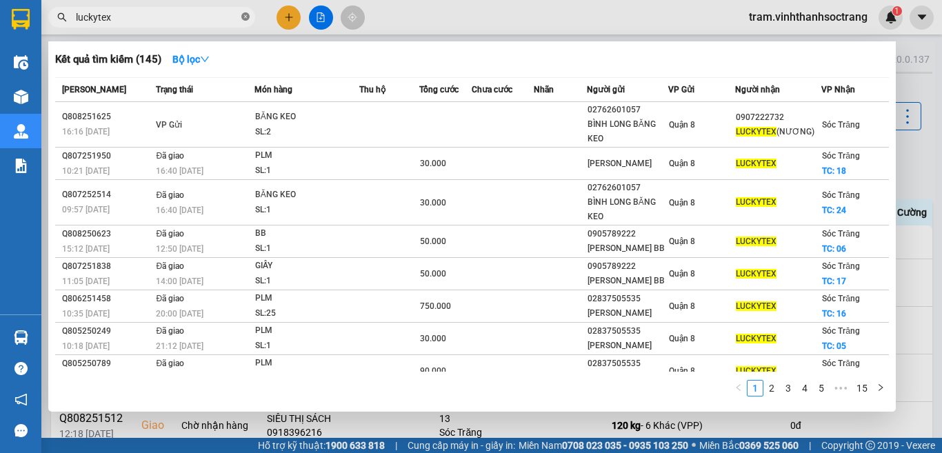
click at [245, 19] on icon "close-circle" at bounding box center [245, 16] width 8 height 8
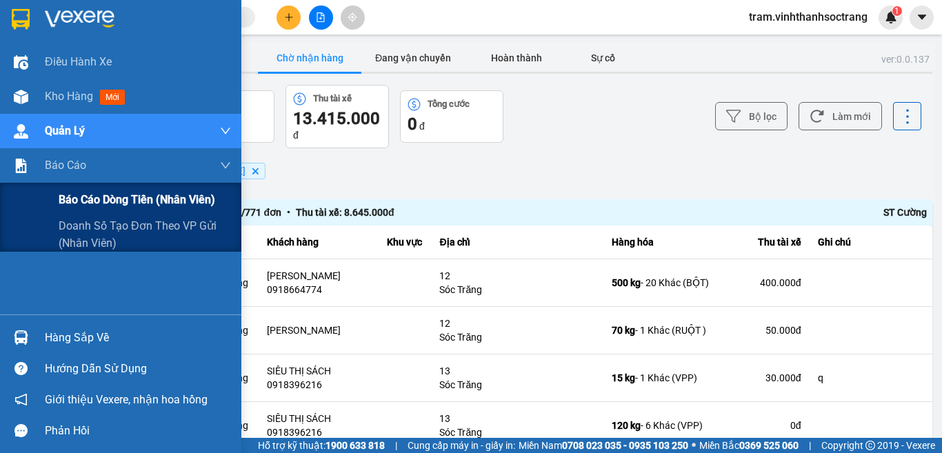
click at [170, 203] on span "Báo cáo dòng tiền (nhân viên)" at bounding box center [137, 199] width 156 height 17
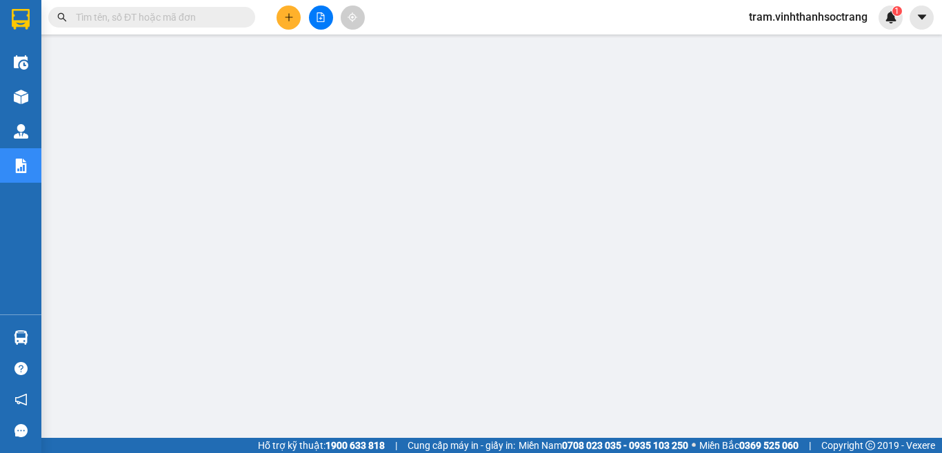
click at [195, 14] on input "text" at bounding box center [157, 17] width 163 height 15
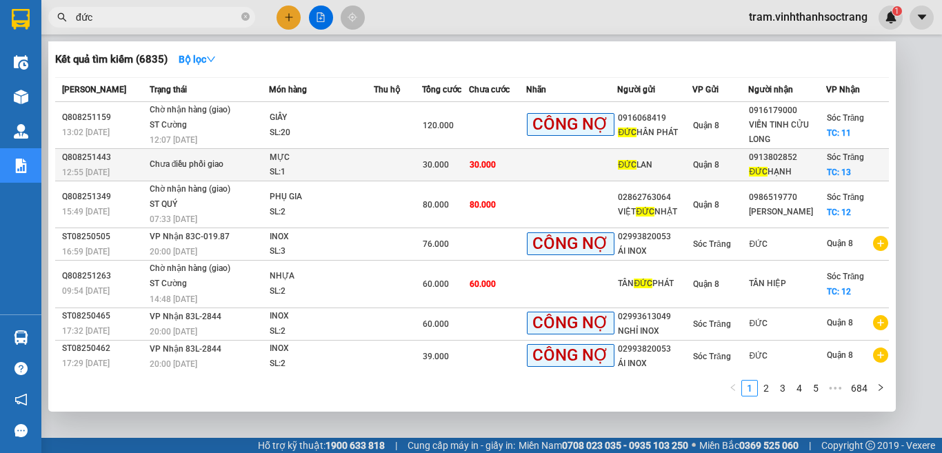
click at [559, 162] on td at bounding box center [571, 165] width 91 height 32
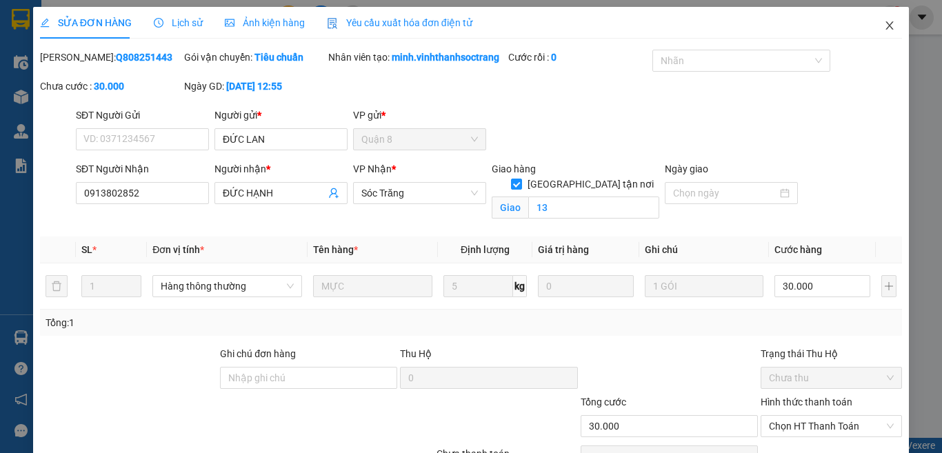
click at [886, 28] on icon "close" at bounding box center [890, 25] width 8 height 8
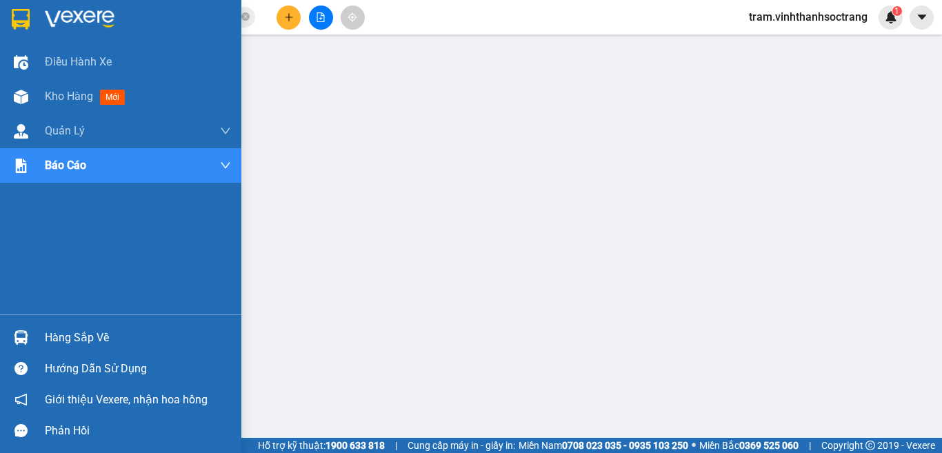
click at [28, 23] on img at bounding box center [21, 19] width 18 height 21
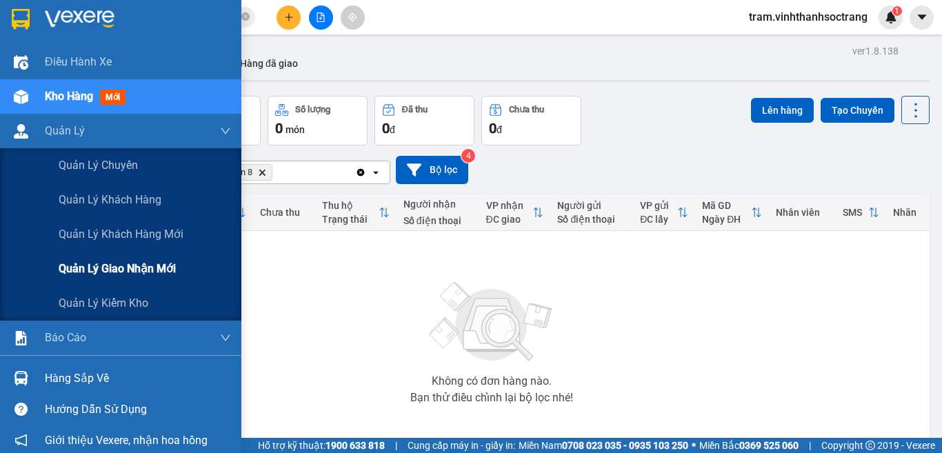
click at [132, 261] on span "Quản lý giao nhận mới" at bounding box center [117, 268] width 117 height 17
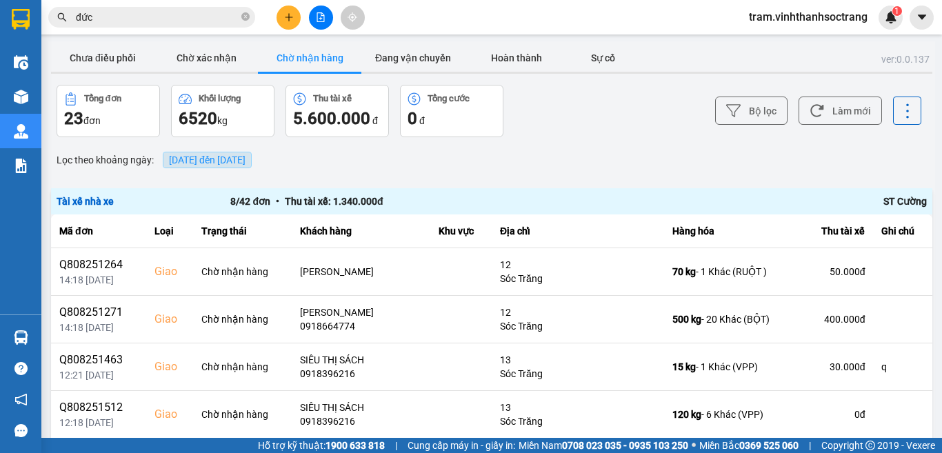
click at [245, 161] on span "[DATE] đến [DATE]" at bounding box center [207, 159] width 77 height 11
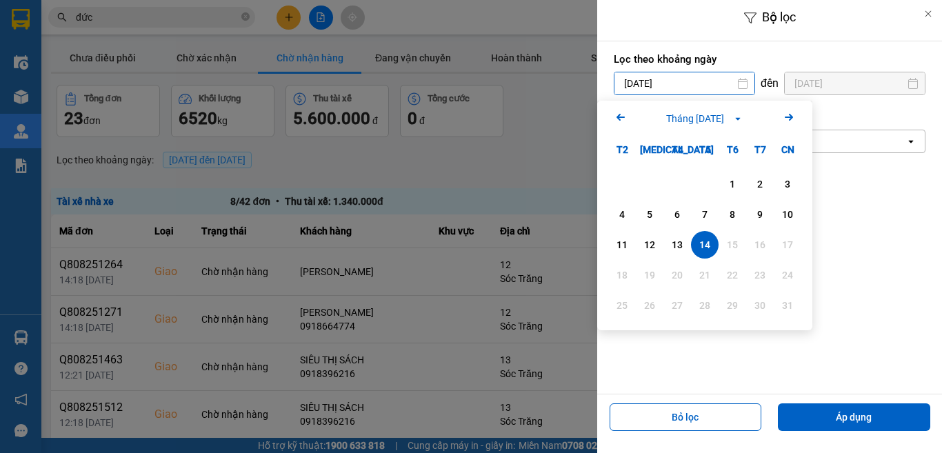
click at [675, 77] on input "[DATE]" at bounding box center [684, 83] width 140 height 22
click at [775, 209] on div "10" at bounding box center [787, 215] width 28 height 28
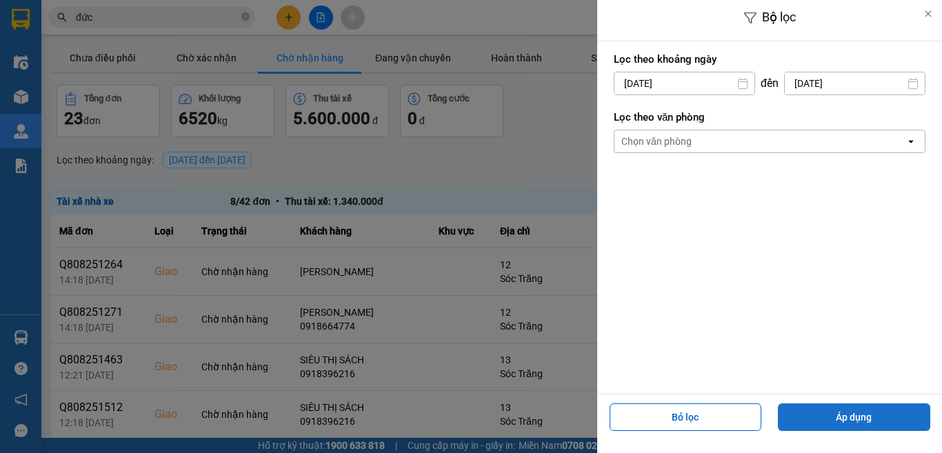
click at [842, 427] on button "Áp dụng" at bounding box center [854, 417] width 152 height 28
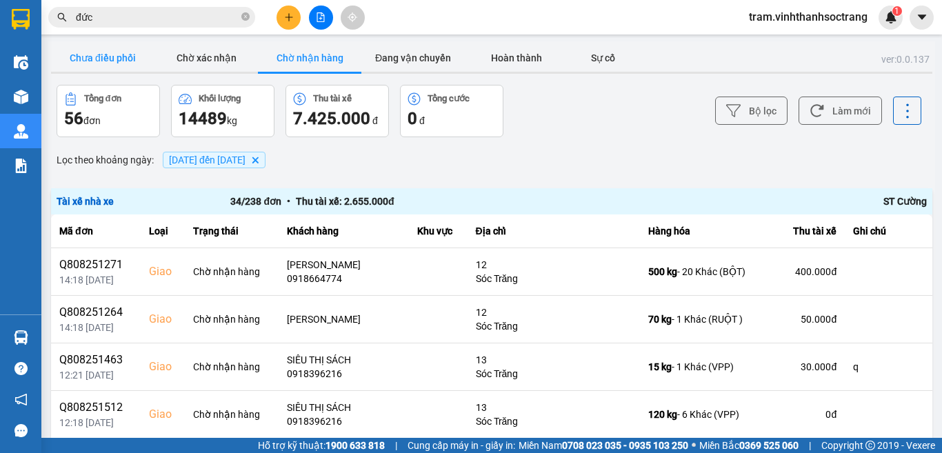
click at [117, 59] on button "Chưa điều phối" at bounding box center [102, 58] width 103 height 28
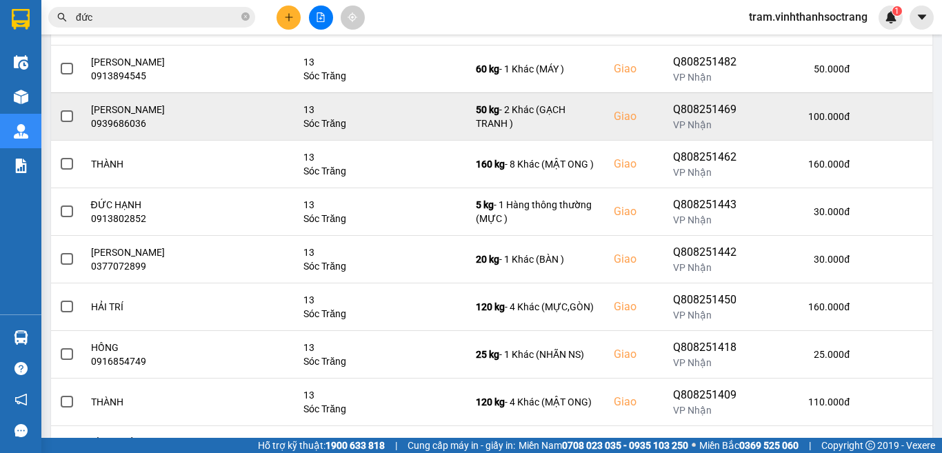
scroll to position [207, 0]
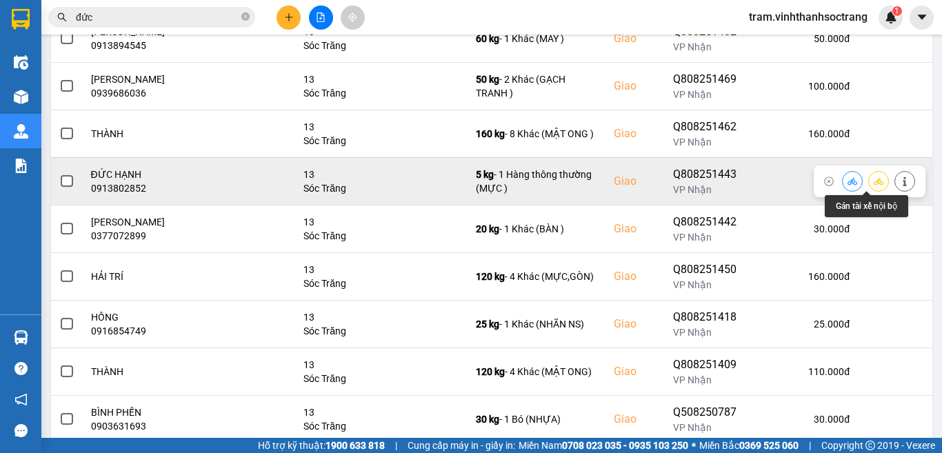
click at [868, 179] on button at bounding box center [877, 181] width 19 height 24
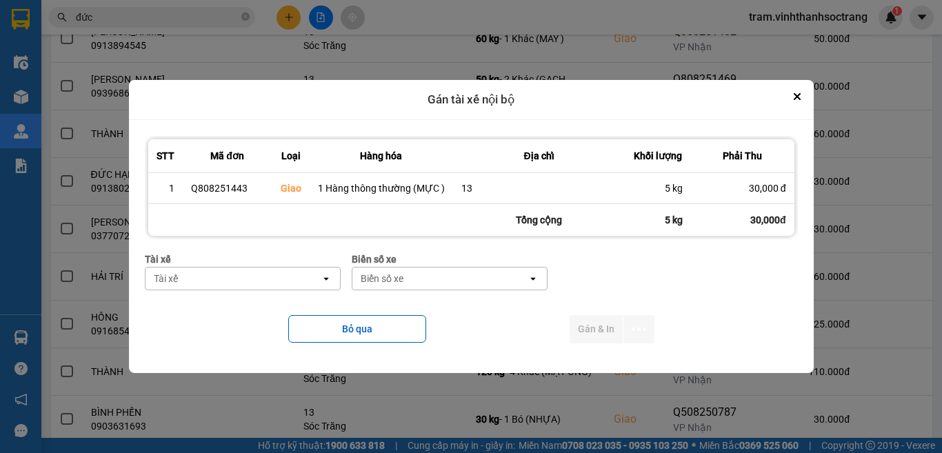
click at [272, 286] on div "Tài xế" at bounding box center [232, 278] width 175 height 22
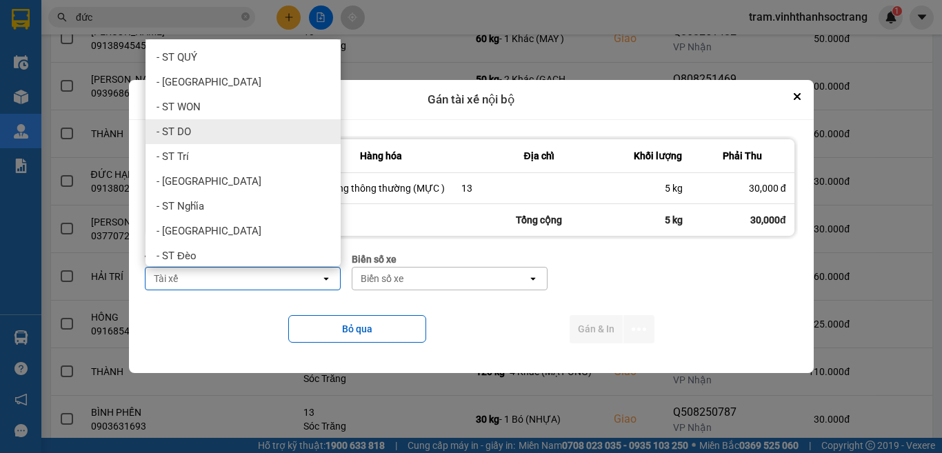
click at [258, 130] on div "- ST DO" at bounding box center [242, 131] width 195 height 25
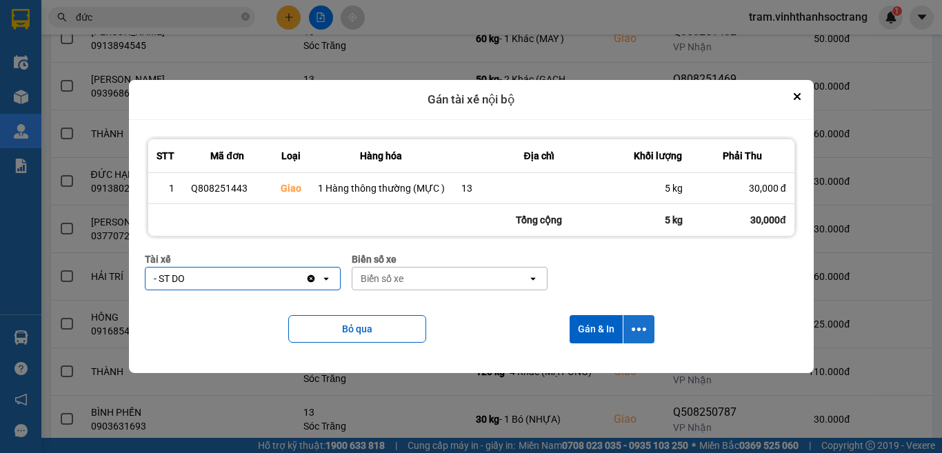
click at [638, 330] on icon "dialog" at bounding box center [638, 328] width 14 height 3
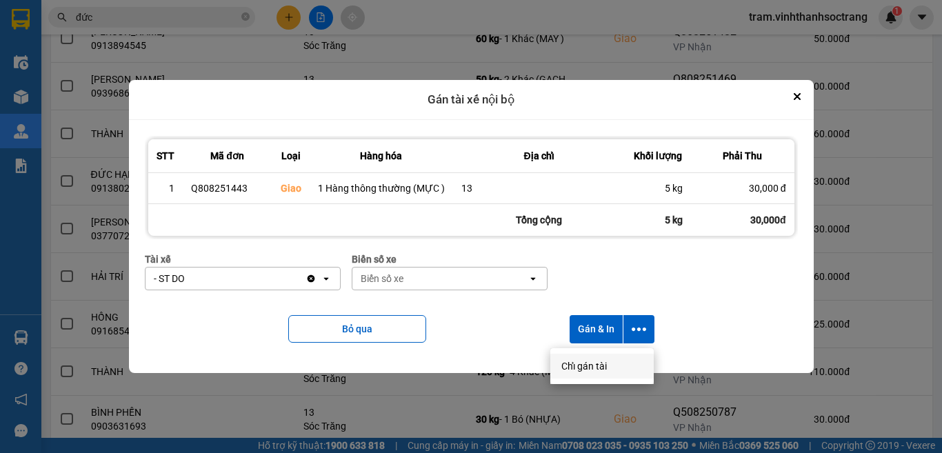
click at [585, 364] on span "Chỉ gán tài" at bounding box center [583, 366] width 45 height 14
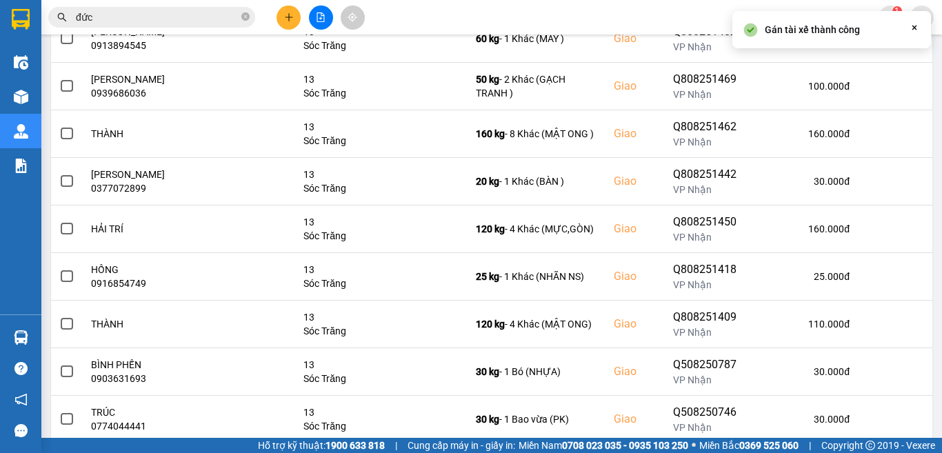
scroll to position [0, 0]
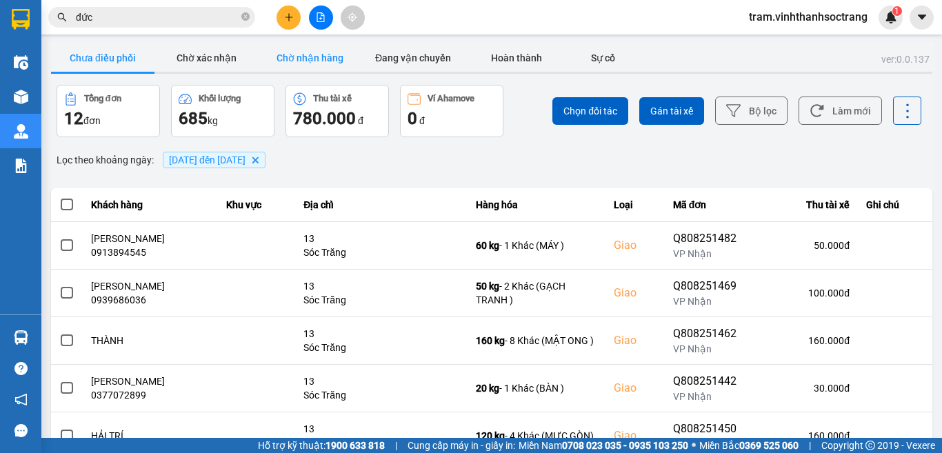
click at [303, 56] on button "Chờ nhận hàng" at bounding box center [309, 58] width 103 height 28
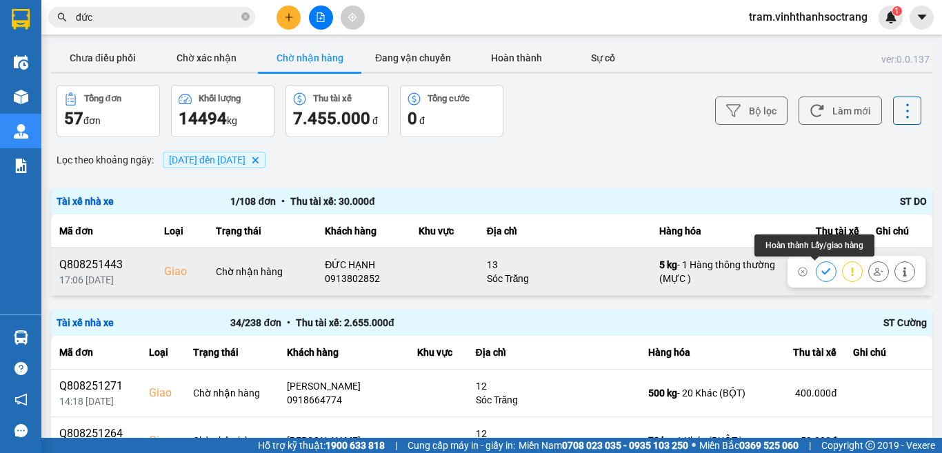
click at [821, 274] on icon at bounding box center [826, 272] width 10 height 10
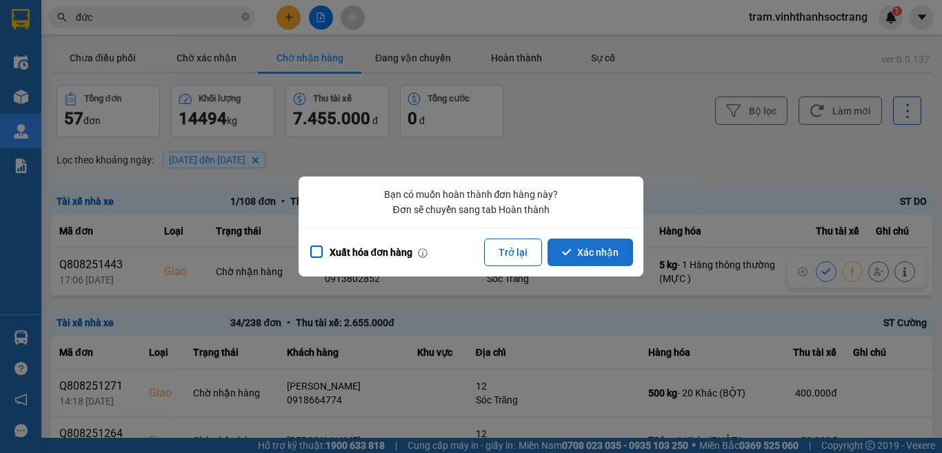
click at [609, 243] on button "Xác nhận" at bounding box center [589, 252] width 85 height 28
